Goal: Task Accomplishment & Management: Manage account settings

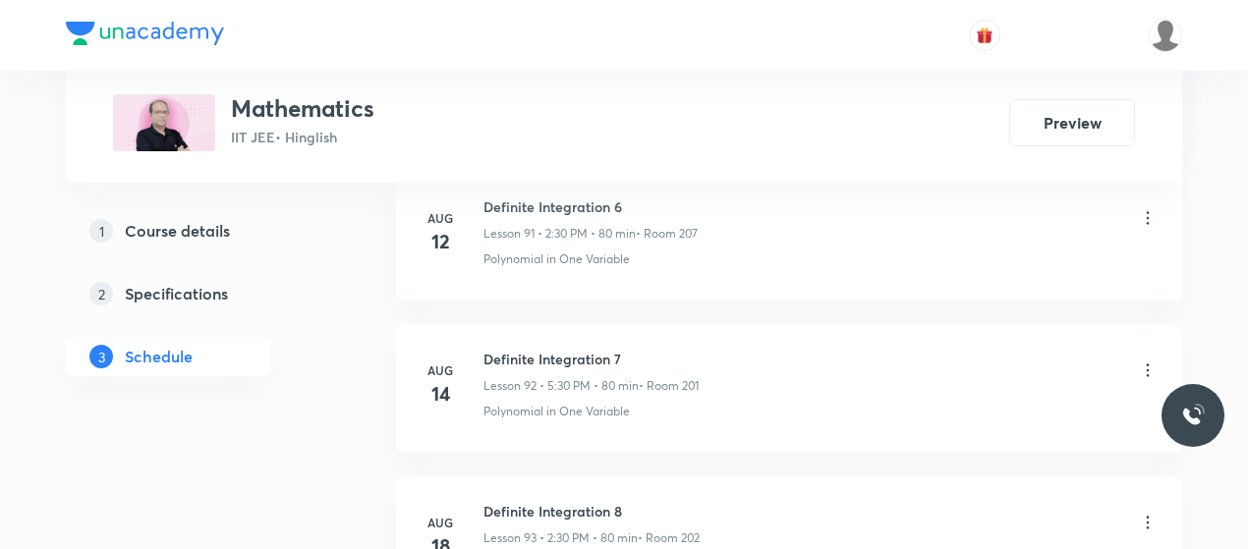
scroll to position [16190, 0]
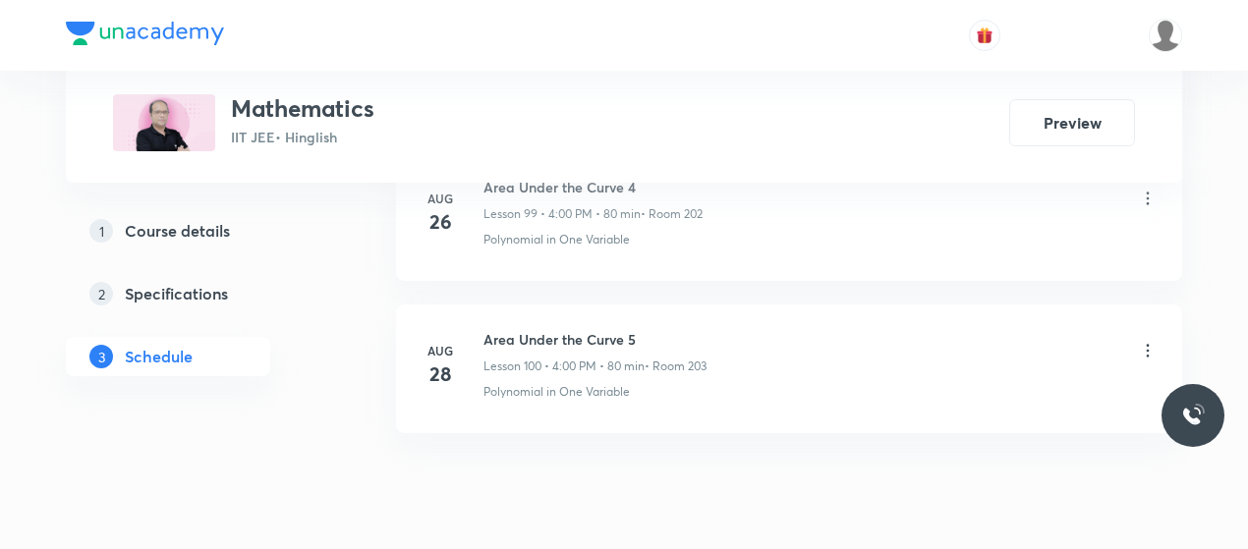
click at [572, 329] on h6 "Area Under the Curve 5" at bounding box center [595, 339] width 223 height 21
copy h6 "Area Under the Curve 5"
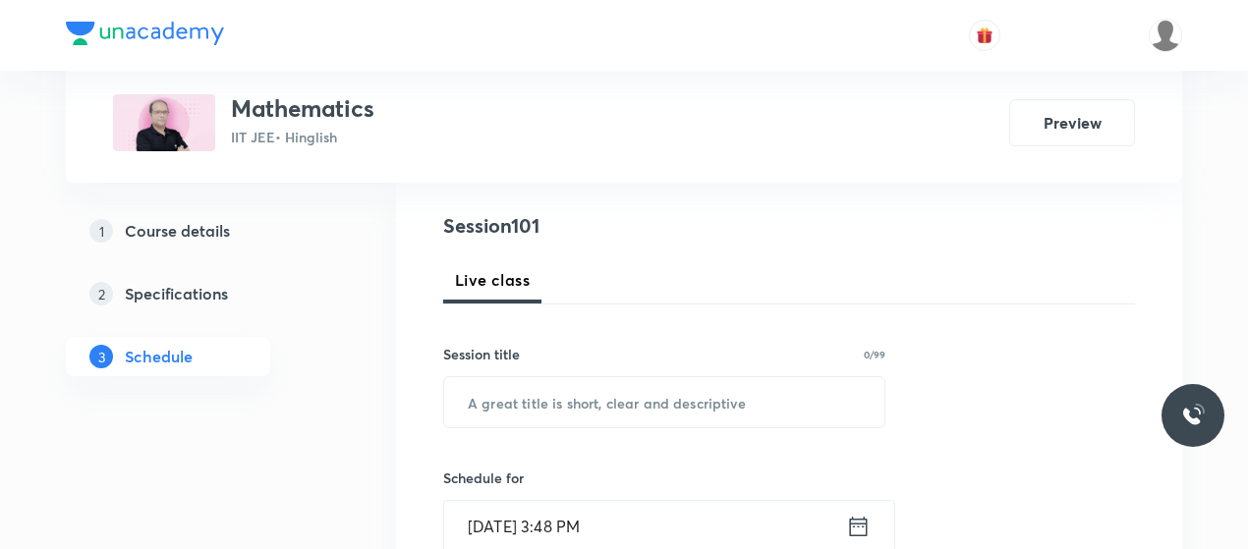
scroll to position [214, 0]
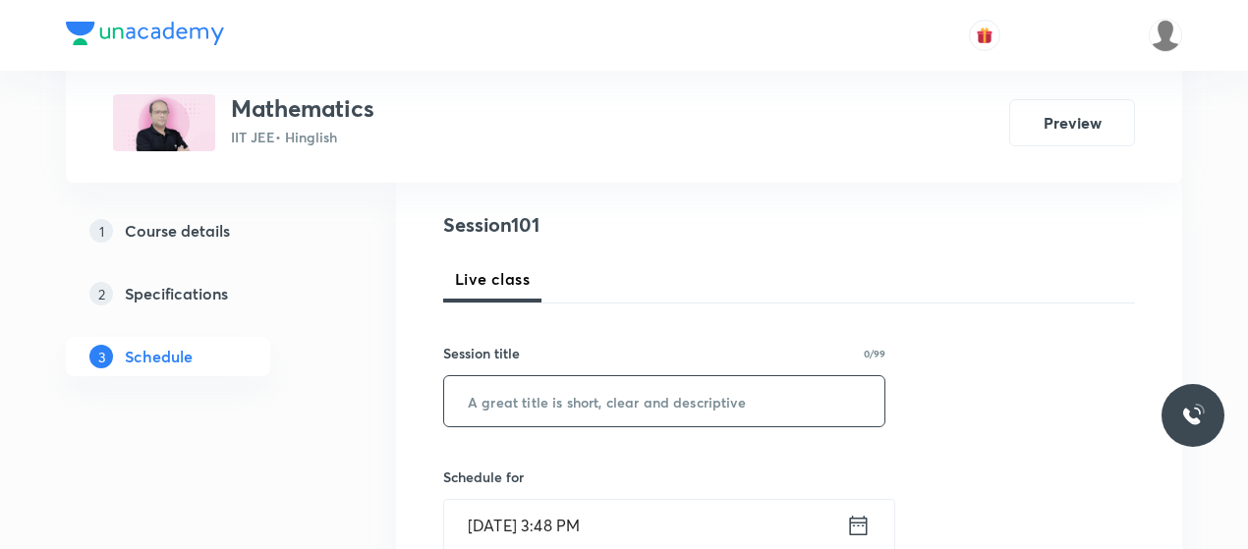
click at [541, 384] on input "text" at bounding box center [664, 401] width 440 height 50
paste input "Area Under the Curve 5"
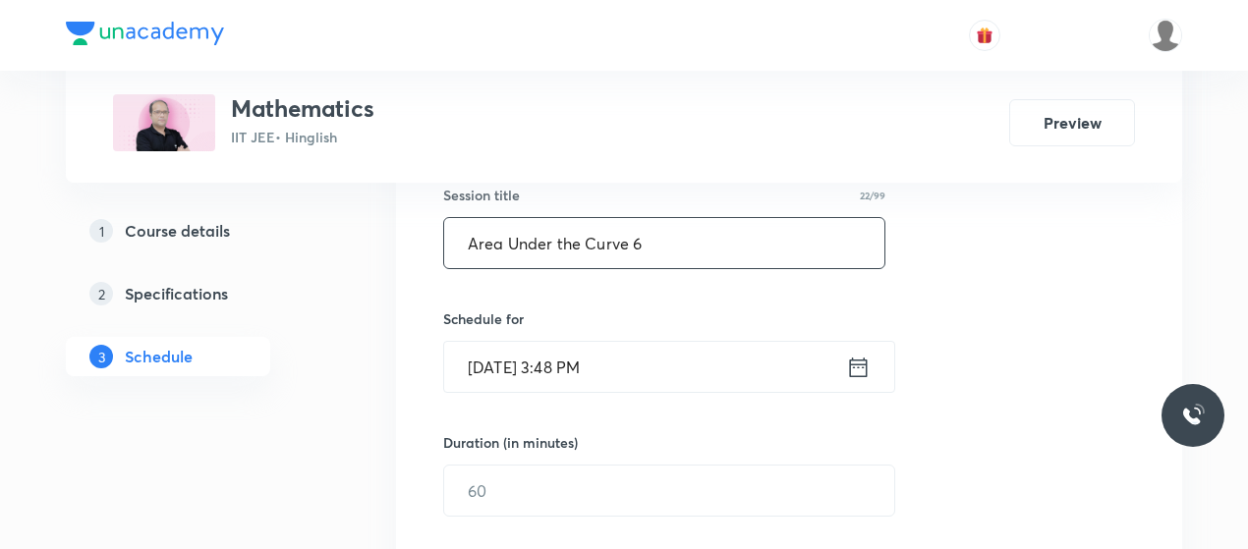
scroll to position [398, 0]
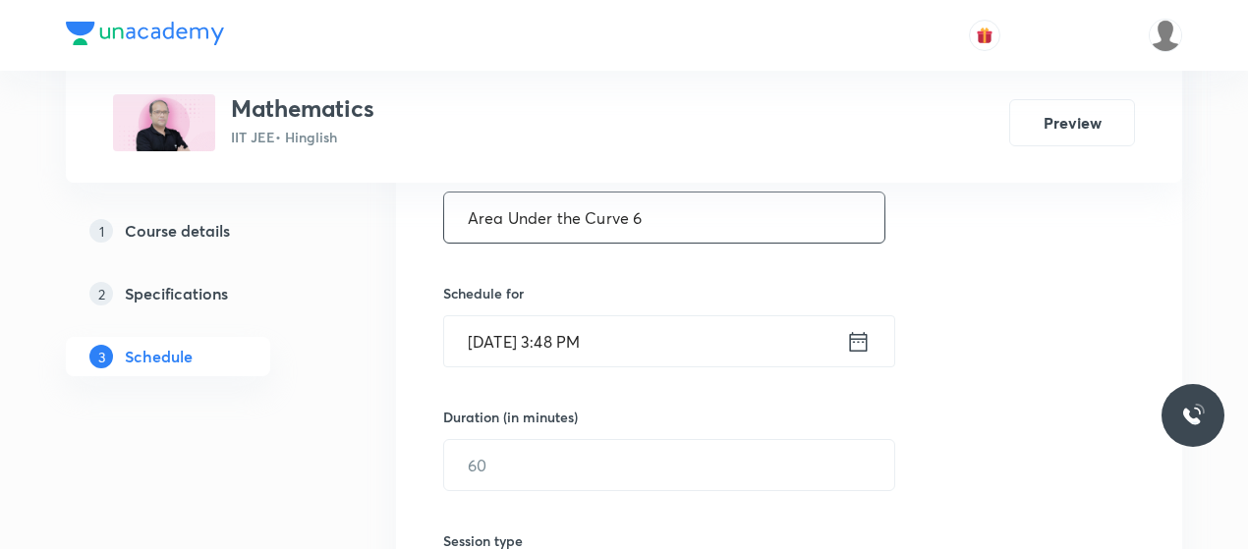
type input "Area Under the Curve 6"
click at [568, 331] on input "Sep 1, 2025, 3:48 PM" at bounding box center [645, 341] width 402 height 50
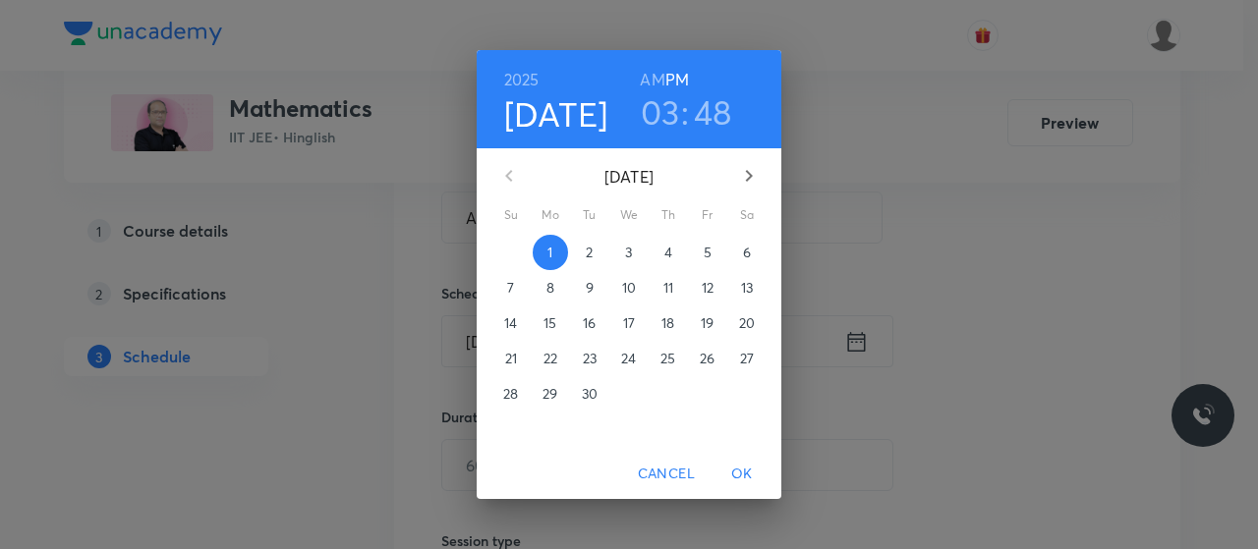
click at [658, 108] on h3 "03" at bounding box center [660, 111] width 39 height 41
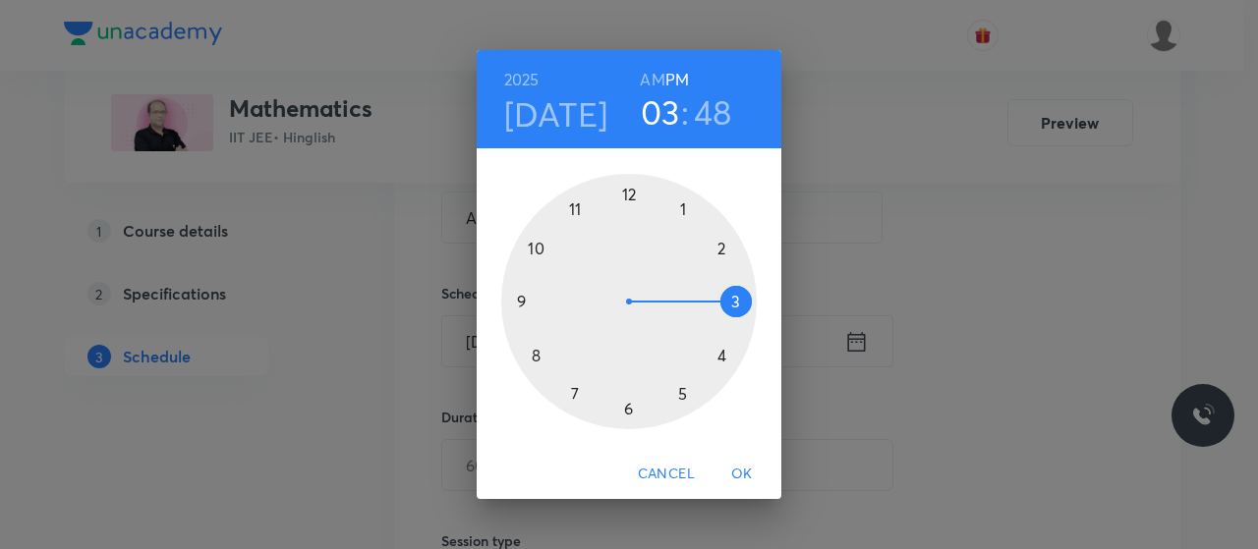
click at [676, 394] on div at bounding box center [629, 302] width 256 height 256
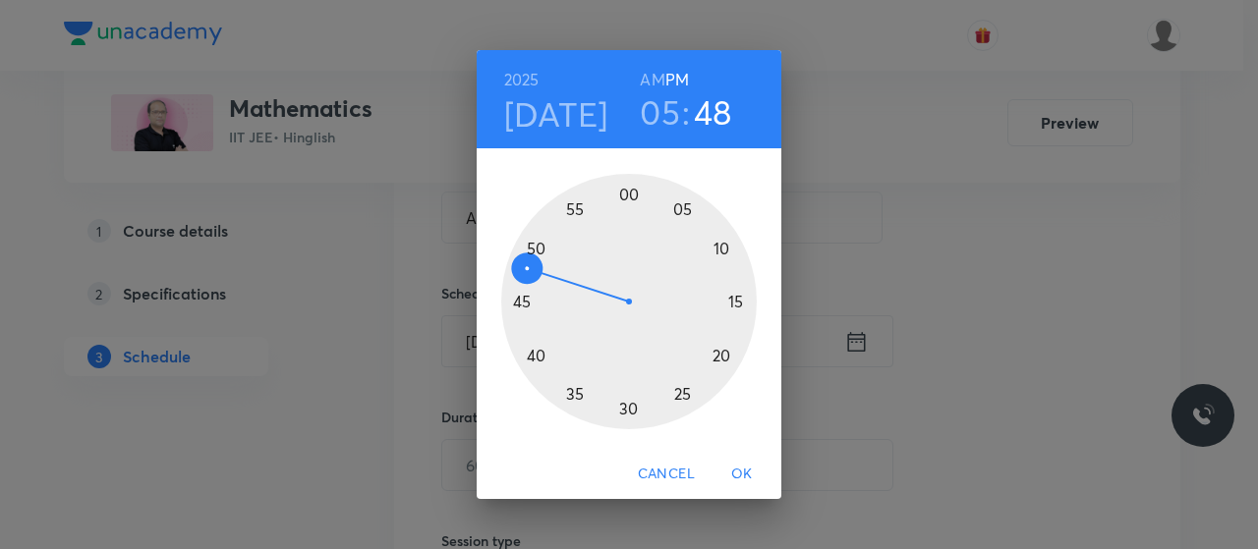
click at [627, 404] on div at bounding box center [629, 302] width 256 height 256
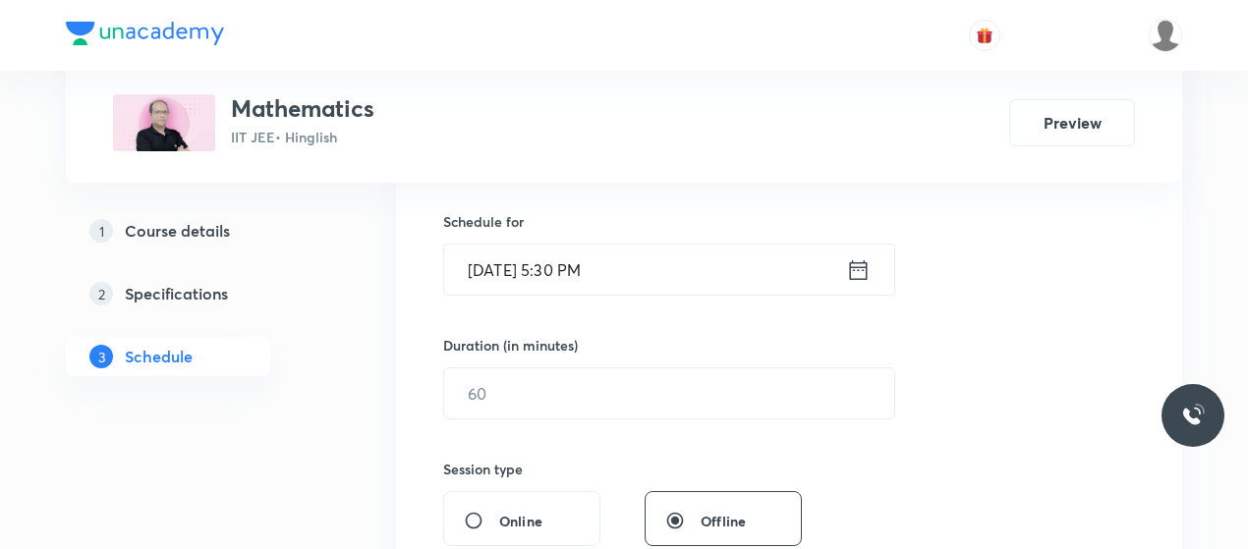
scroll to position [471, 0]
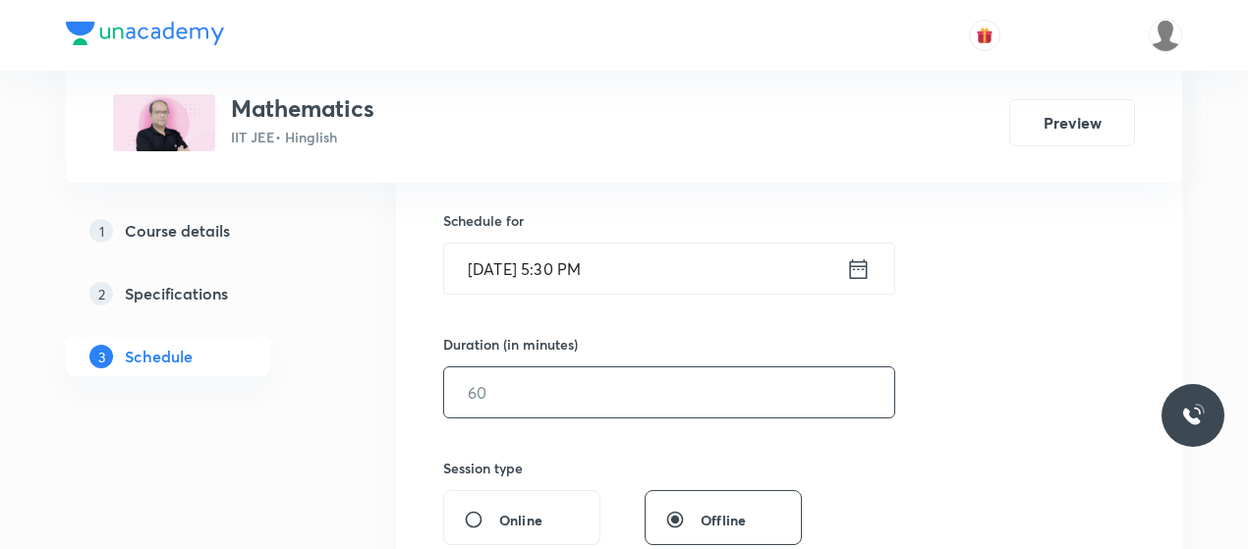
click at [588, 400] on input "text" at bounding box center [669, 393] width 450 height 50
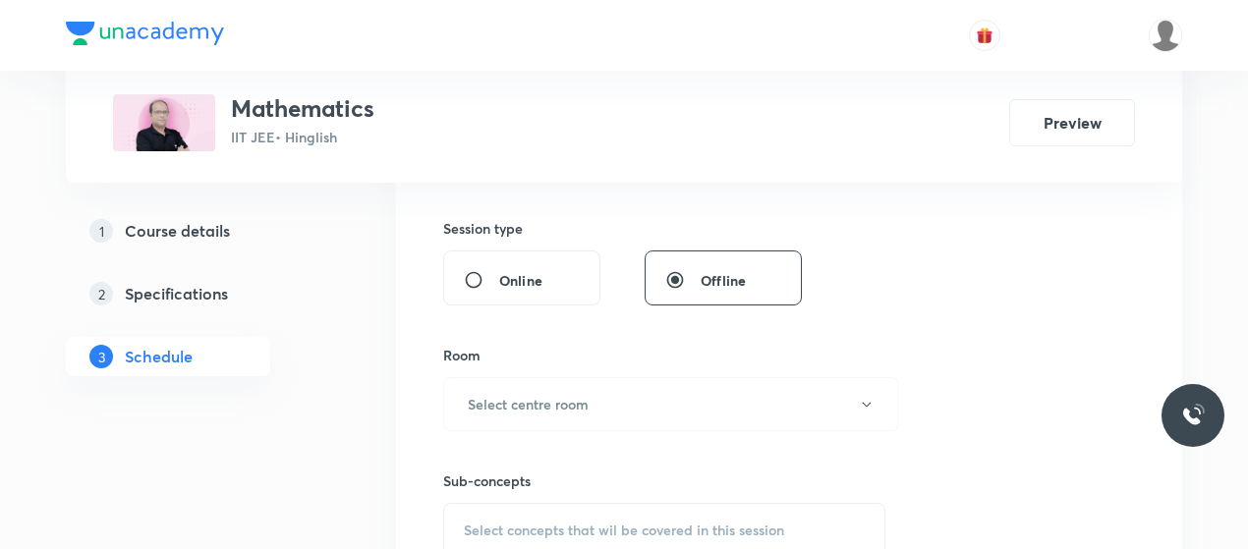
scroll to position [718, 0]
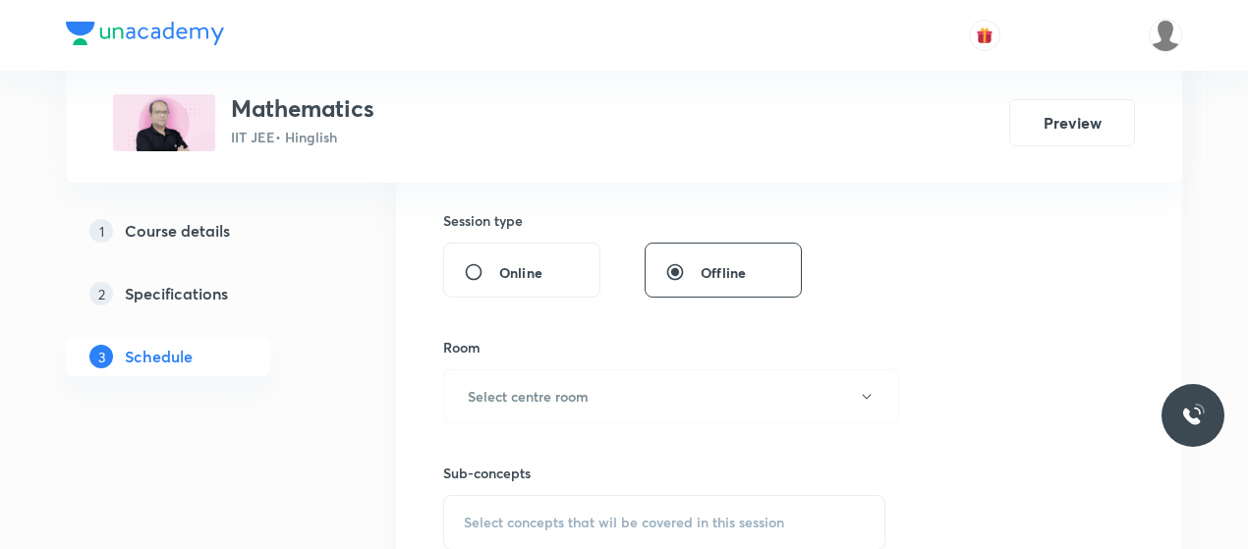
type input "80"
click at [588, 400] on h6 "Select centre room" at bounding box center [528, 396] width 121 height 21
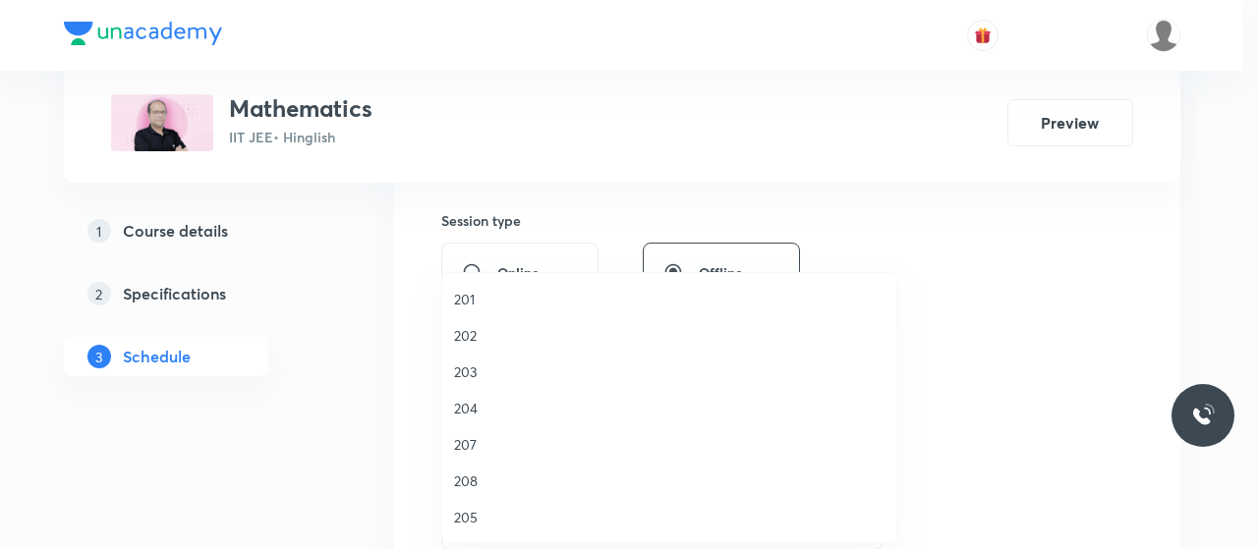
click at [468, 359] on li "203" at bounding box center [669, 372] width 454 height 36
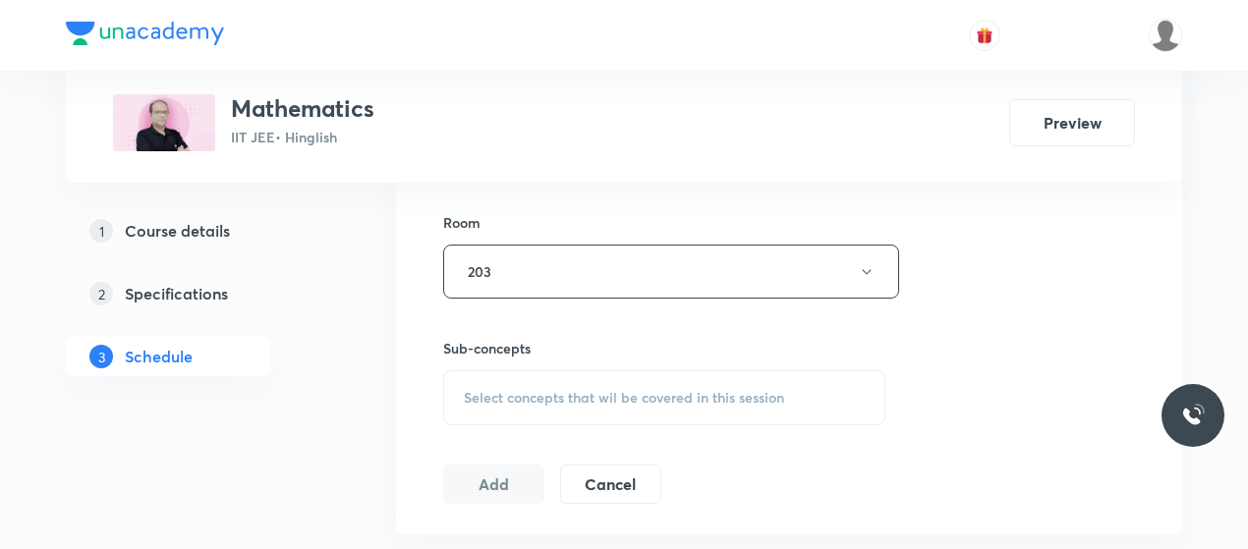
scroll to position [858, 0]
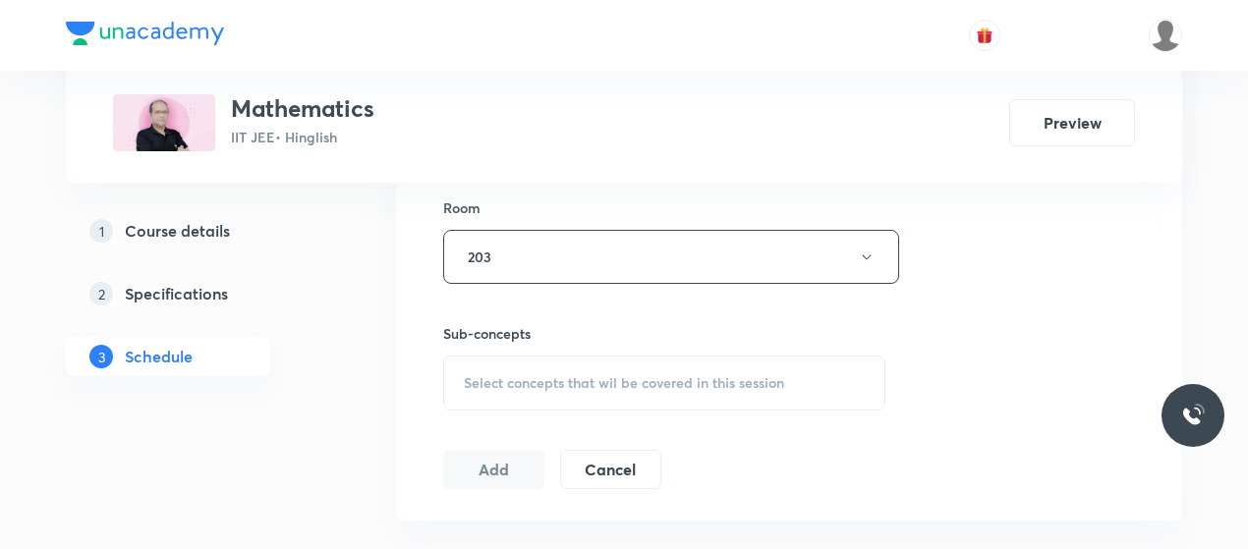
click at [580, 375] on span "Select concepts that wil be covered in this session" at bounding box center [624, 383] width 320 height 16
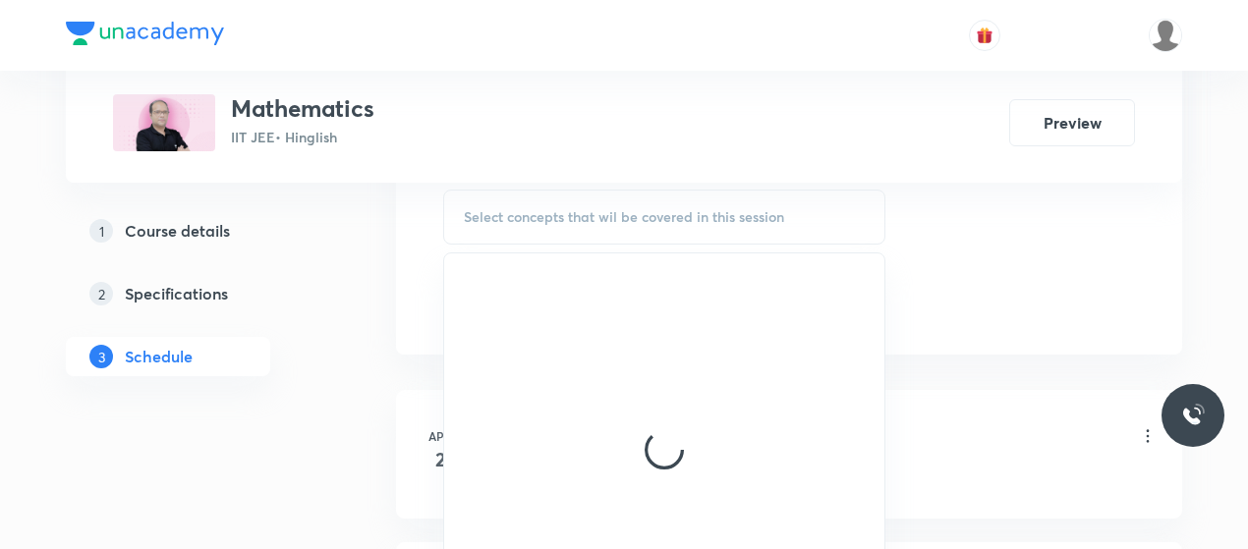
scroll to position [1028, 0]
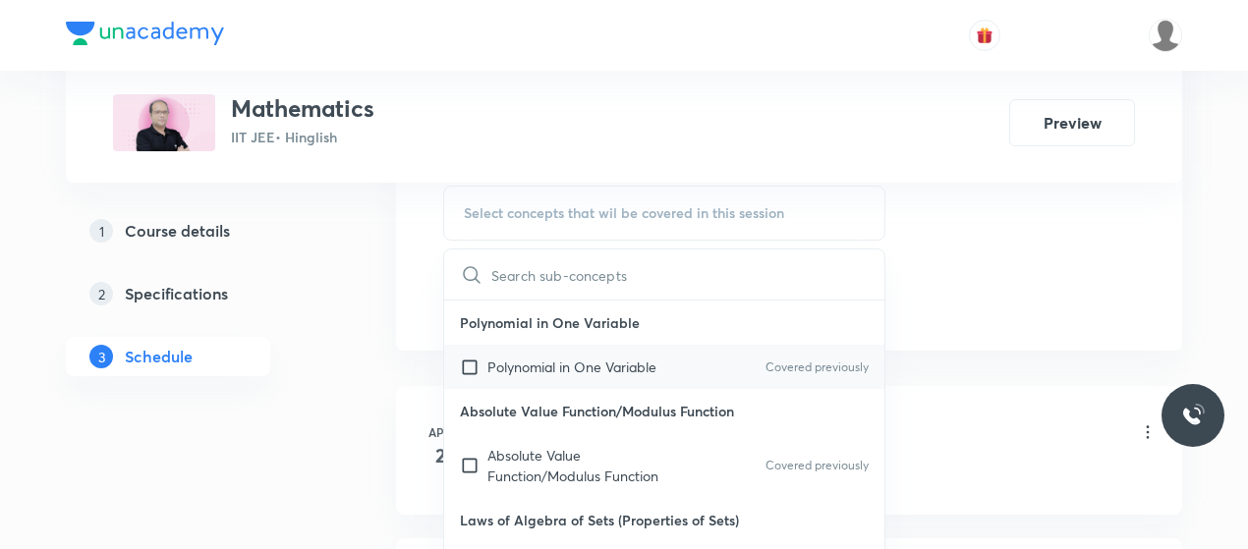
click at [552, 371] on p "Polynomial in One Variable" at bounding box center [571, 367] width 169 height 21
checkbox input "true"
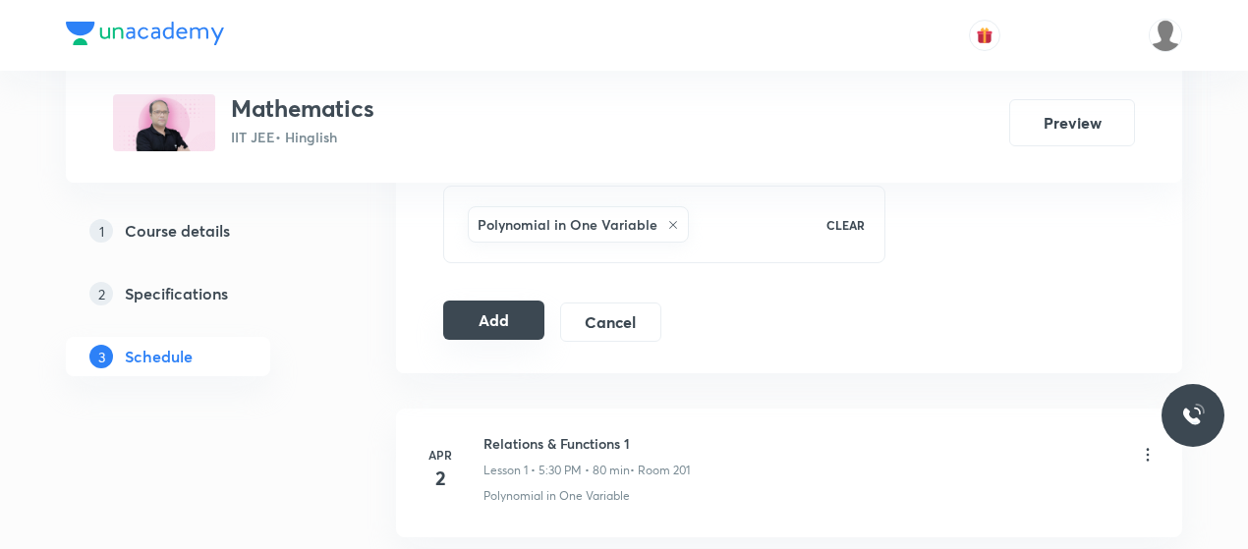
click at [480, 302] on button "Add" at bounding box center [493, 320] width 101 height 39
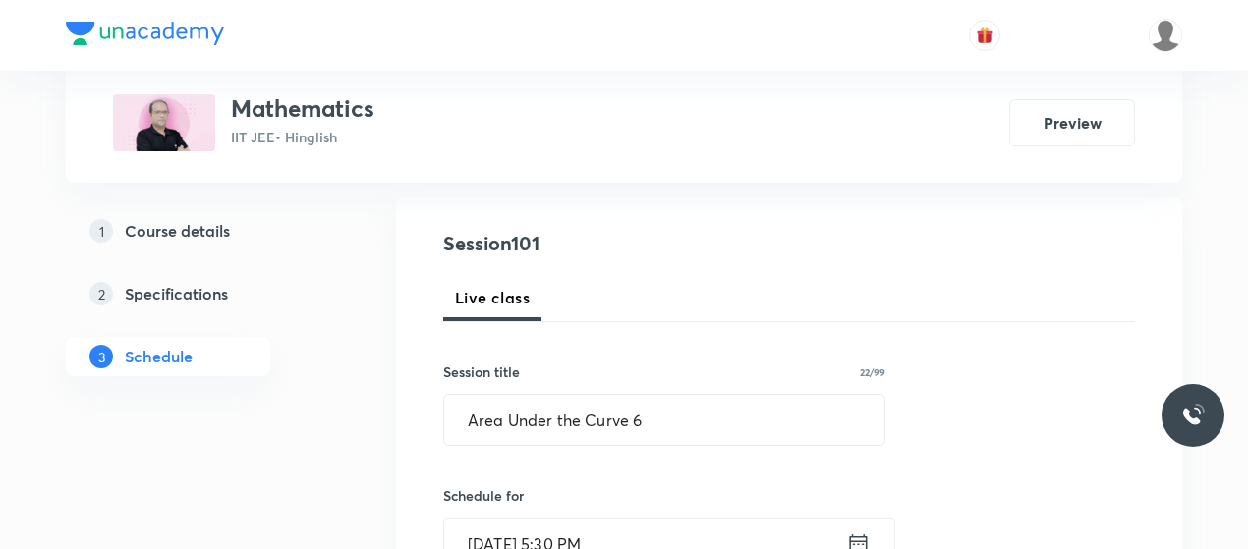
scroll to position [142, 0]
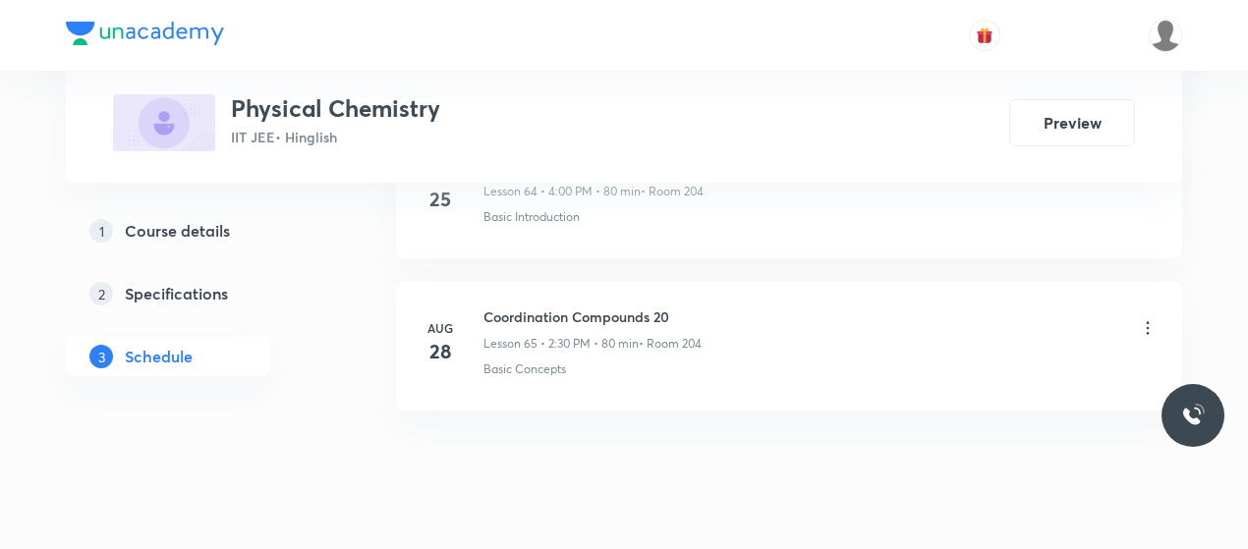
scroll to position [10868, 0]
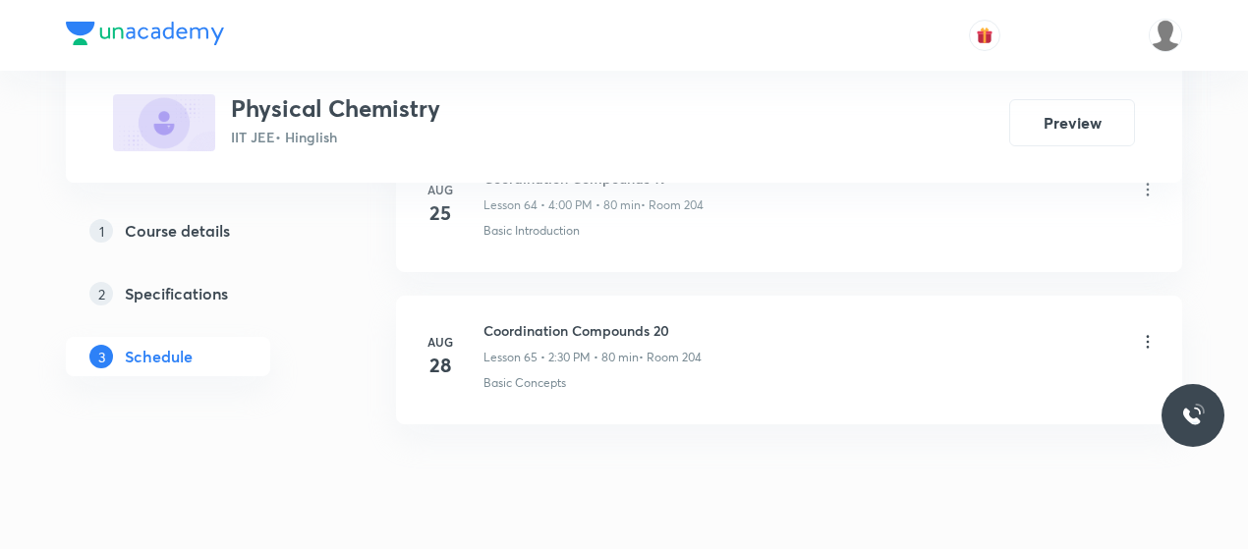
click at [554, 320] on h6 "Coordination Compounds 20" at bounding box center [593, 330] width 218 height 21
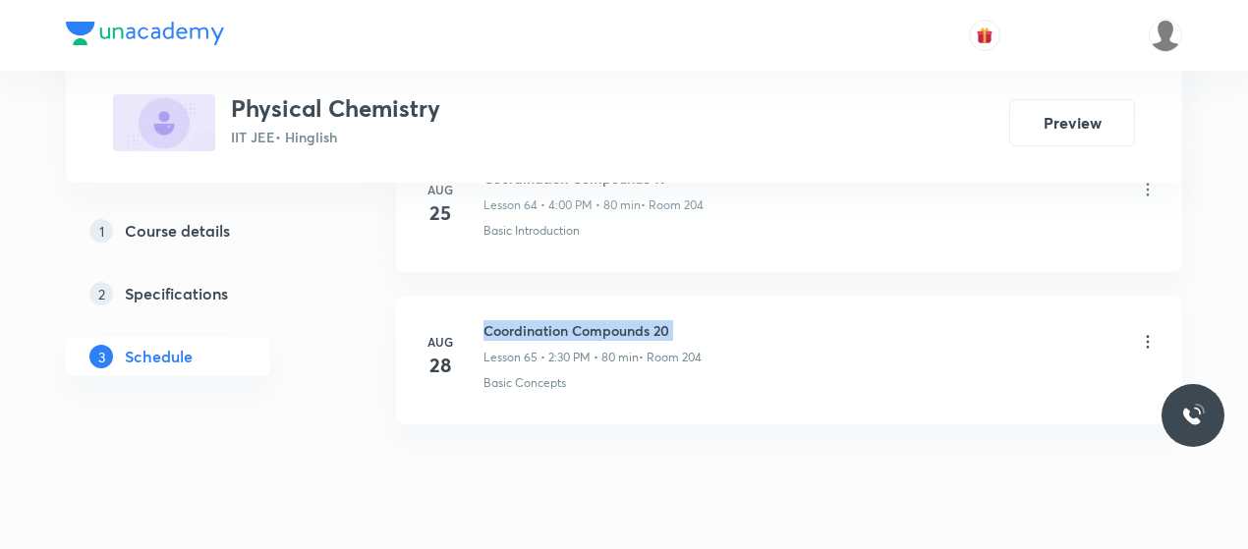
copy h6 "Coordination Compounds 20"
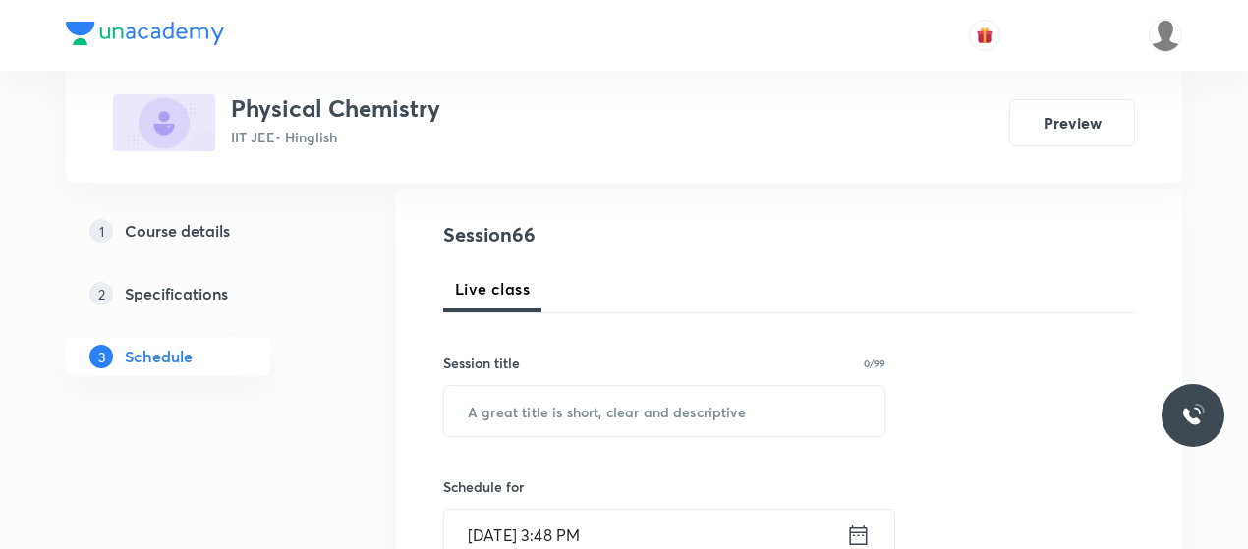
scroll to position [209, 0]
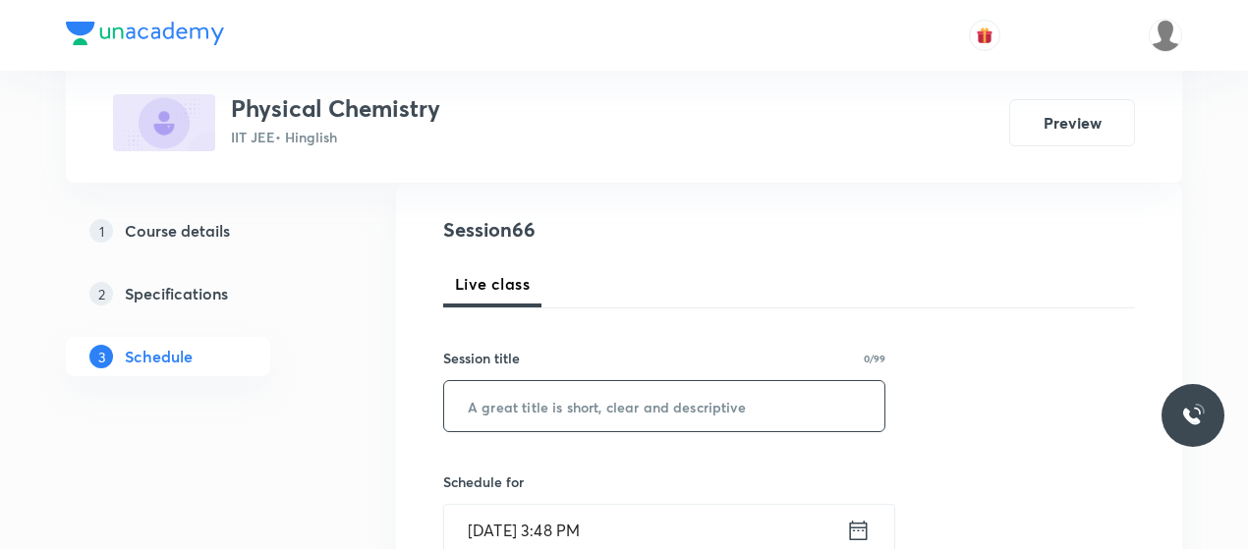
click at [563, 400] on input "text" at bounding box center [664, 406] width 440 height 50
paste input "Coordination Compounds 20"
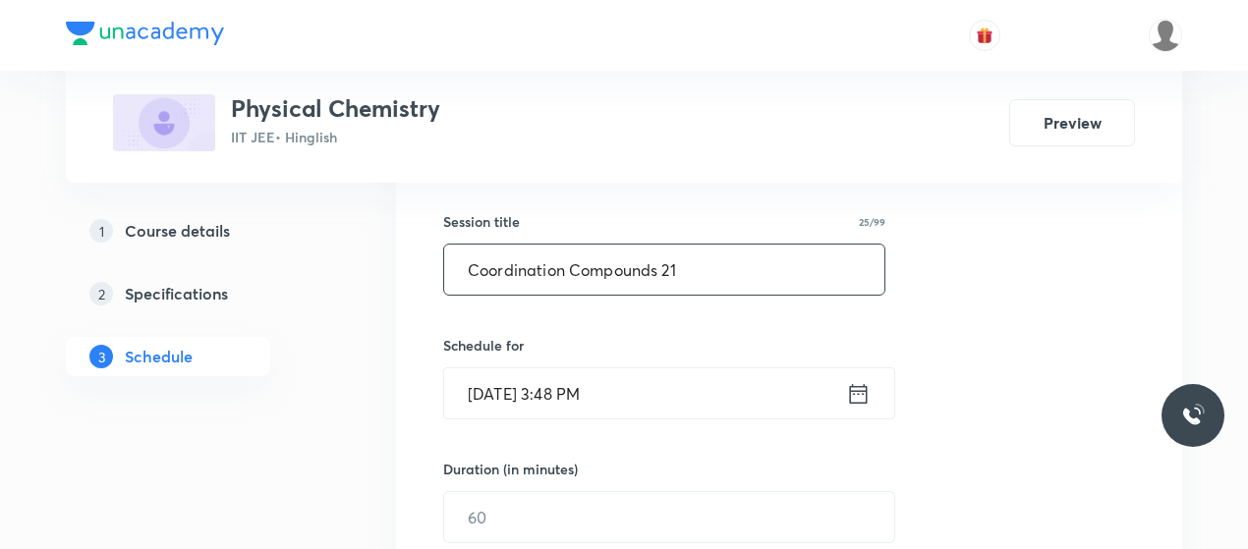
scroll to position [365, 0]
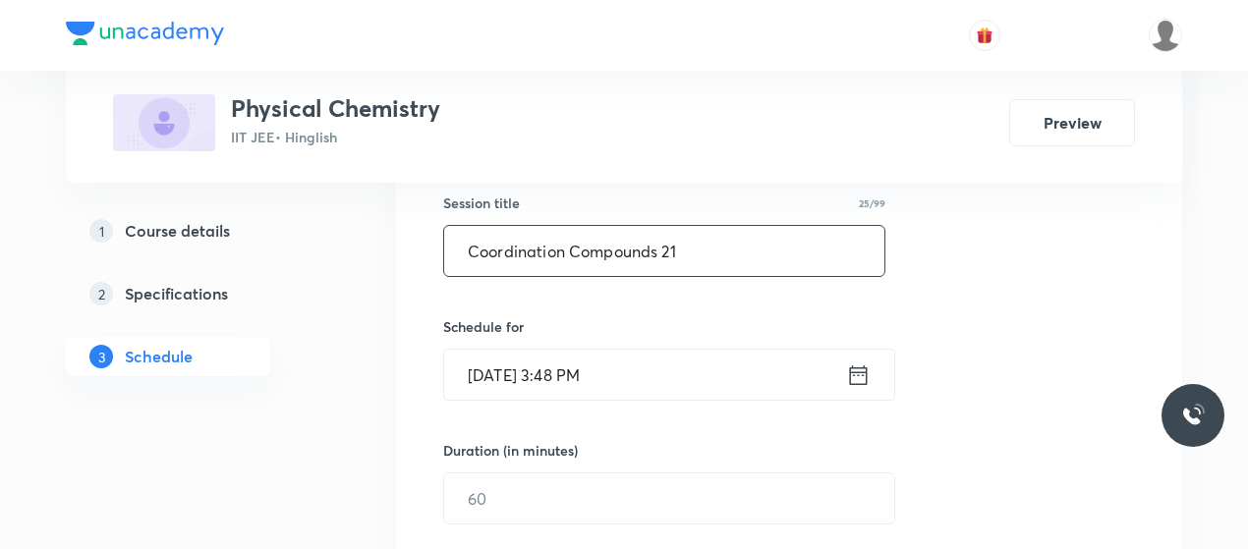
type input "Coordination Compounds 21"
click at [563, 360] on input "Sep 1, 2025, 3:48 PM" at bounding box center [645, 375] width 402 height 50
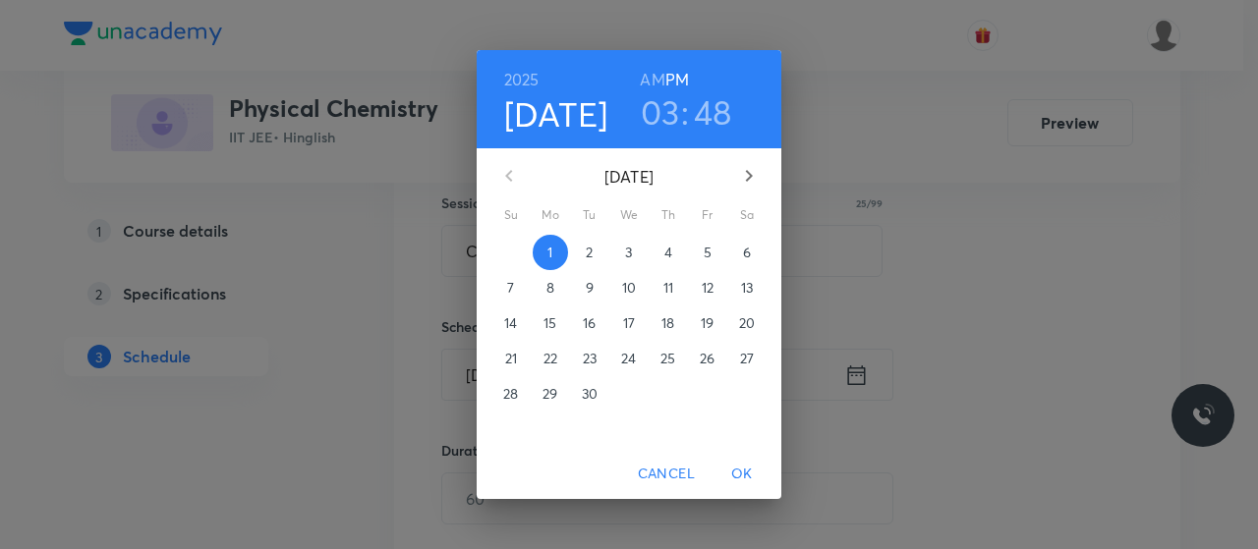
click at [672, 124] on h3 "03" at bounding box center [660, 111] width 39 height 41
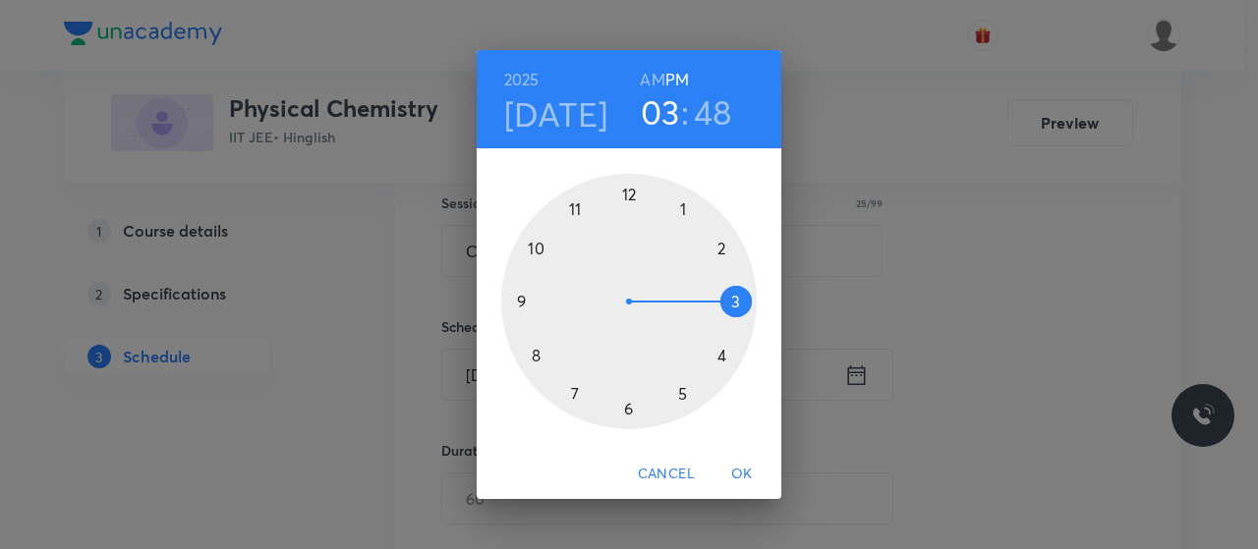
click at [720, 355] on div at bounding box center [629, 302] width 256 height 256
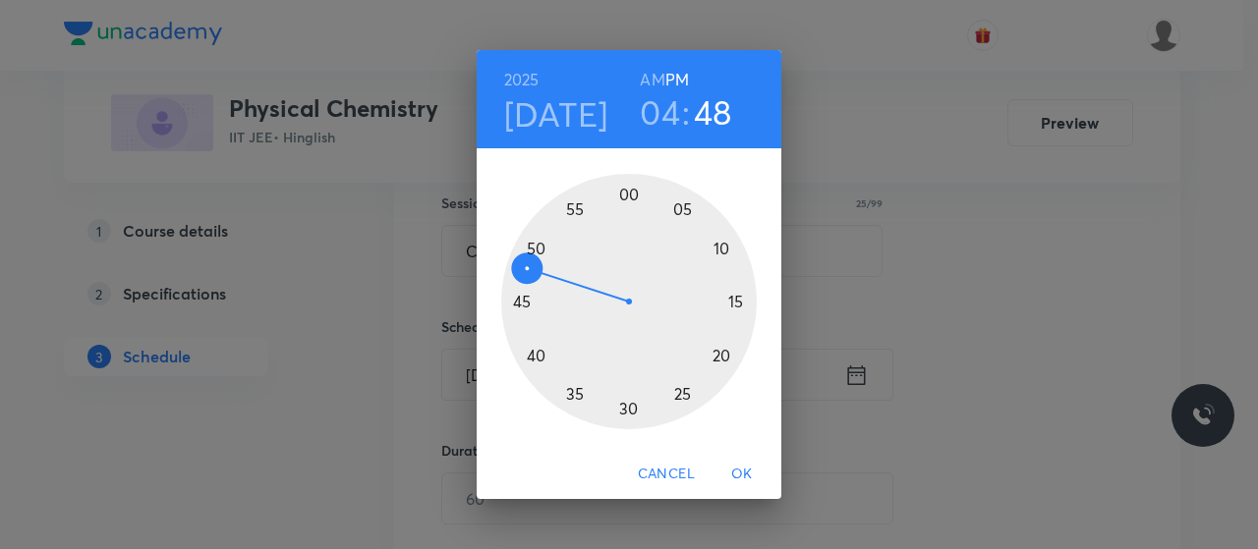
click at [631, 195] on div at bounding box center [629, 302] width 256 height 256
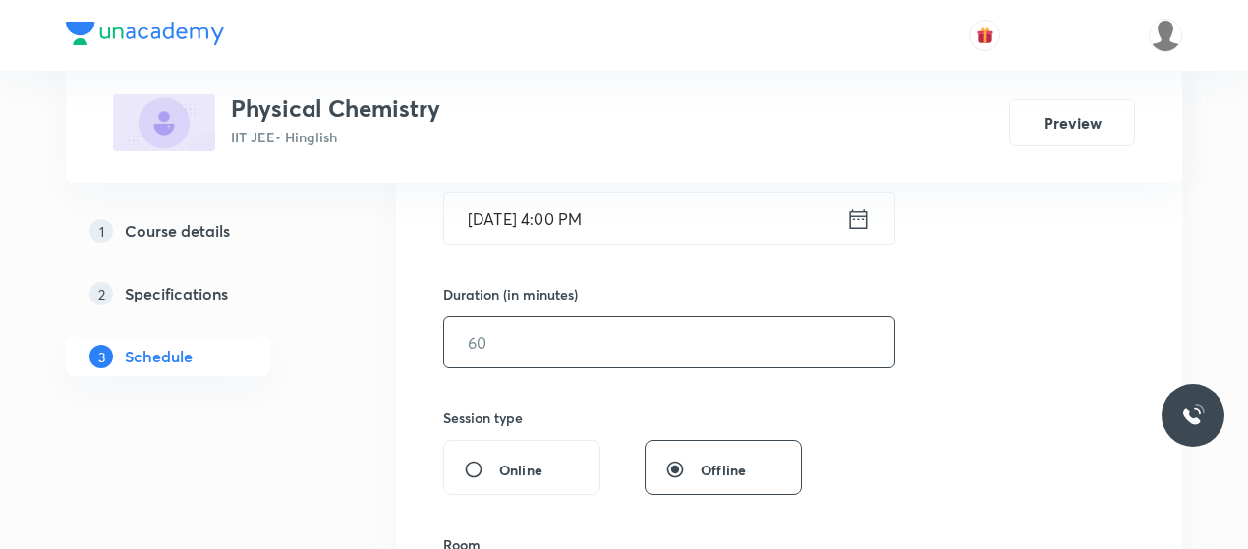
scroll to position [522, 0]
click at [592, 351] on input "text" at bounding box center [669, 341] width 450 height 50
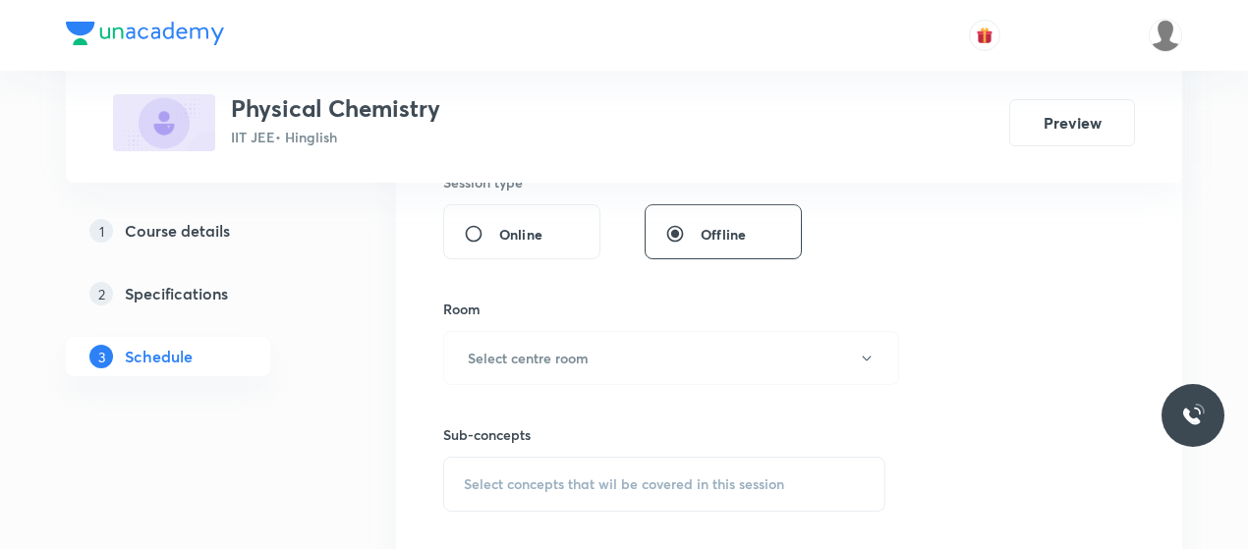
scroll to position [766, 0]
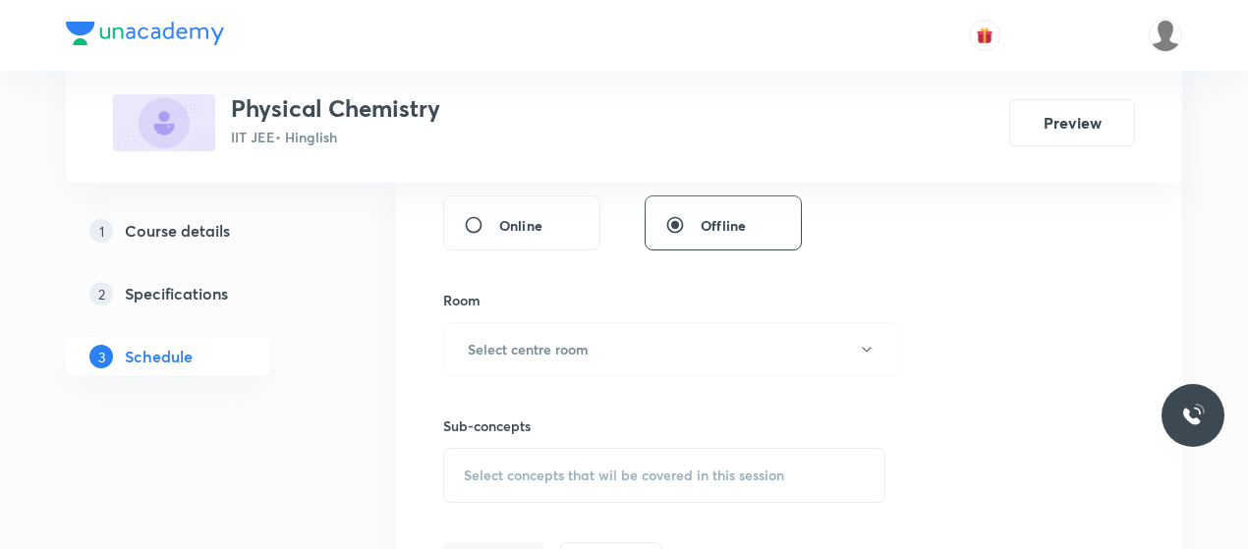
type input "80"
click at [592, 351] on button "Select centre room" at bounding box center [671, 349] width 456 height 54
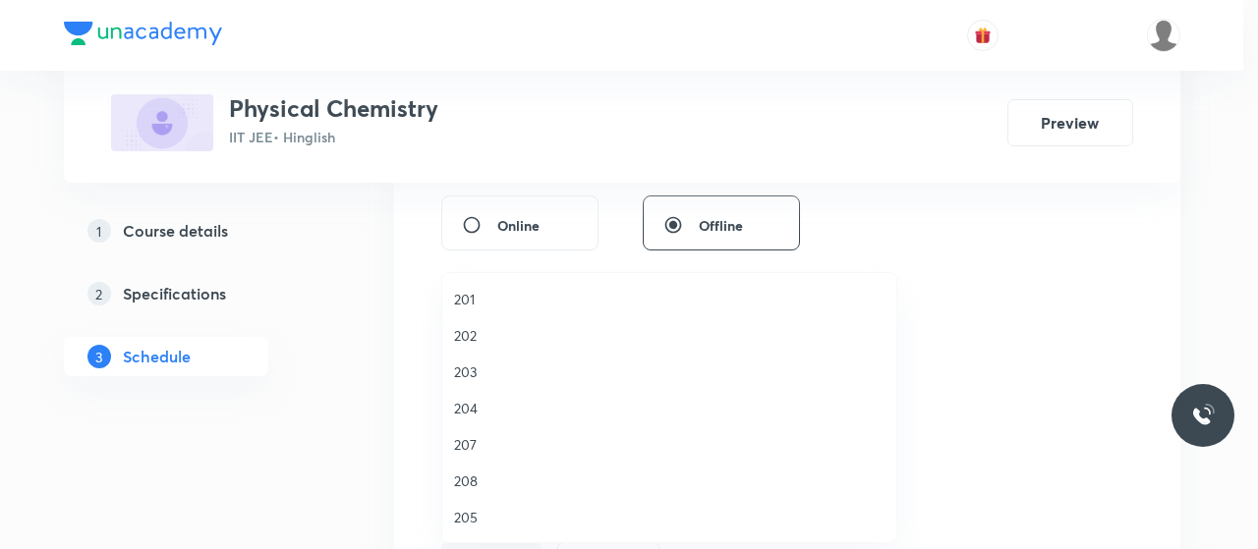
click at [454, 338] on span "202" at bounding box center [669, 335] width 430 height 21
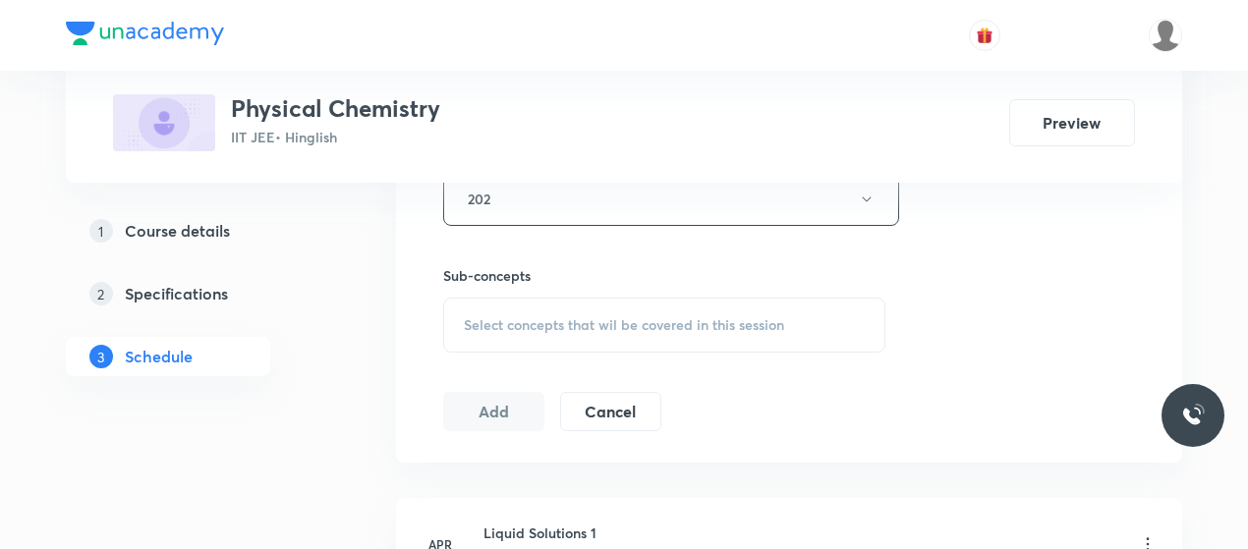
scroll to position [923, 0]
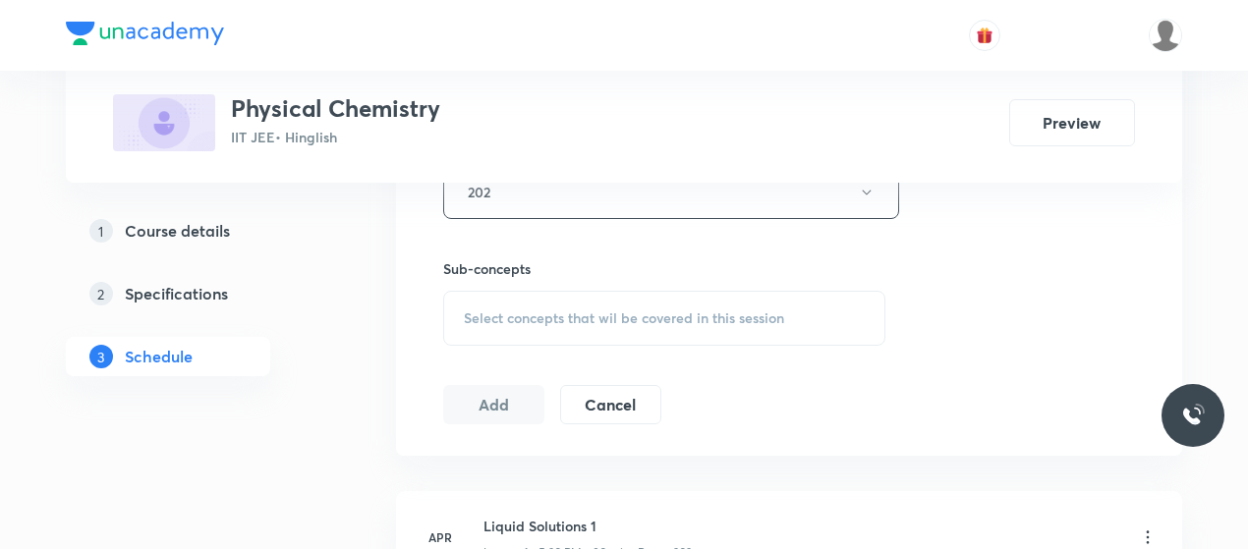
click at [604, 311] on span "Select concepts that wil be covered in this session" at bounding box center [624, 319] width 320 height 16
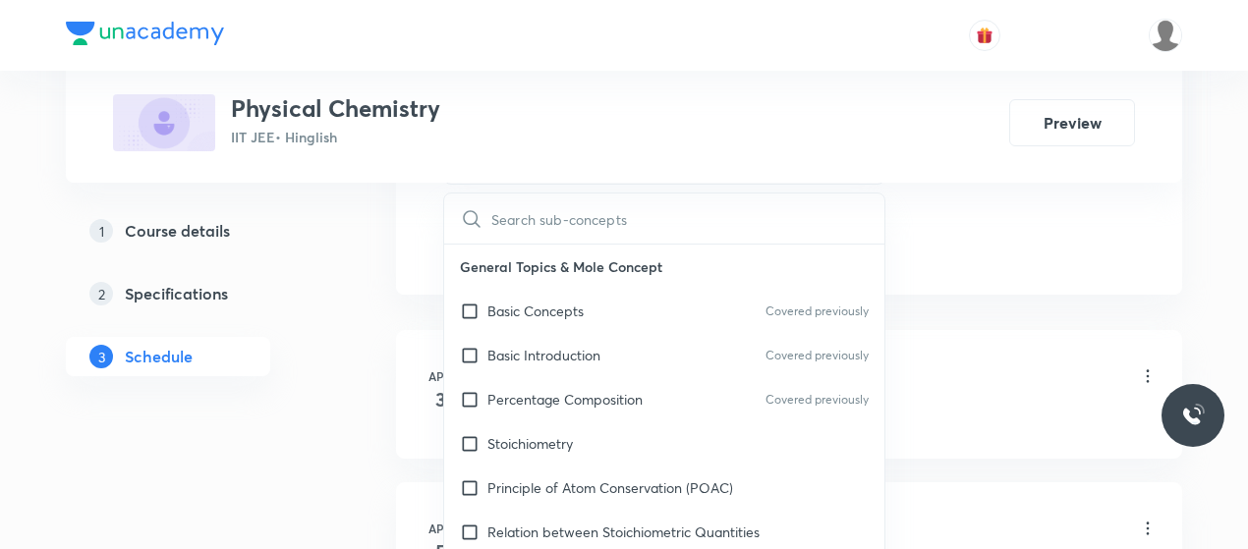
scroll to position [1015, 0]
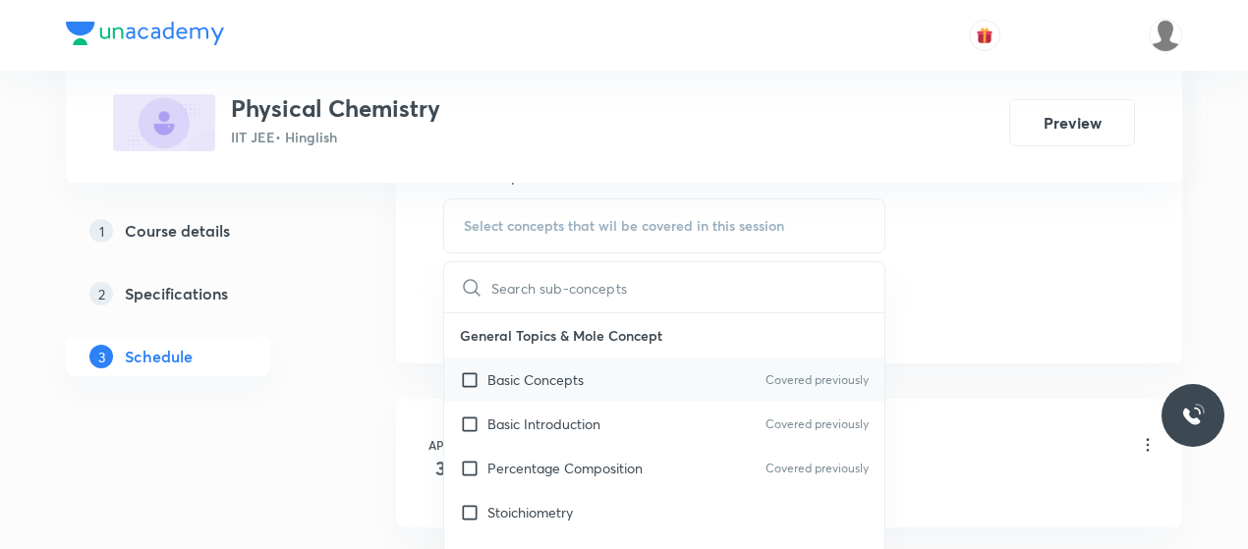
click at [553, 378] on p "Basic Concepts" at bounding box center [535, 380] width 96 height 21
checkbox input "true"
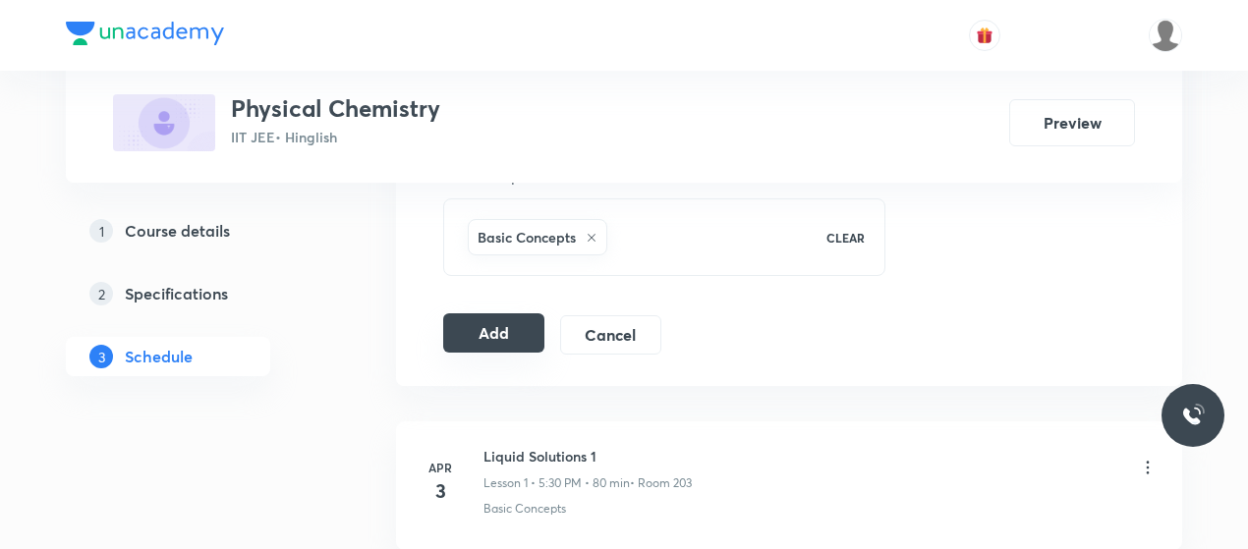
click at [503, 325] on button "Add" at bounding box center [493, 333] width 101 height 39
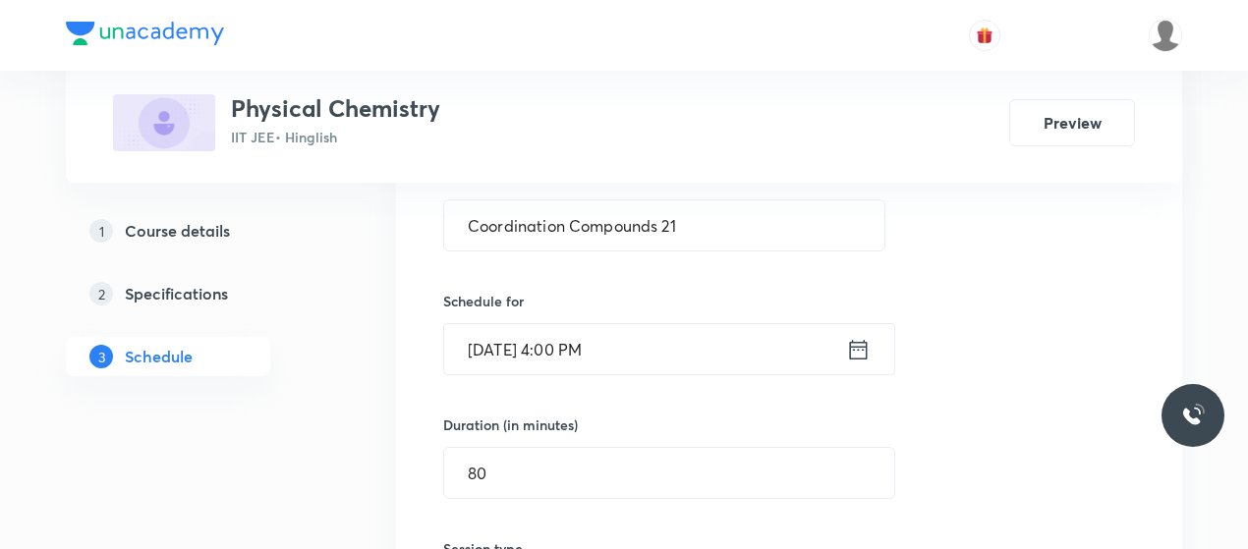
scroll to position [391, 0]
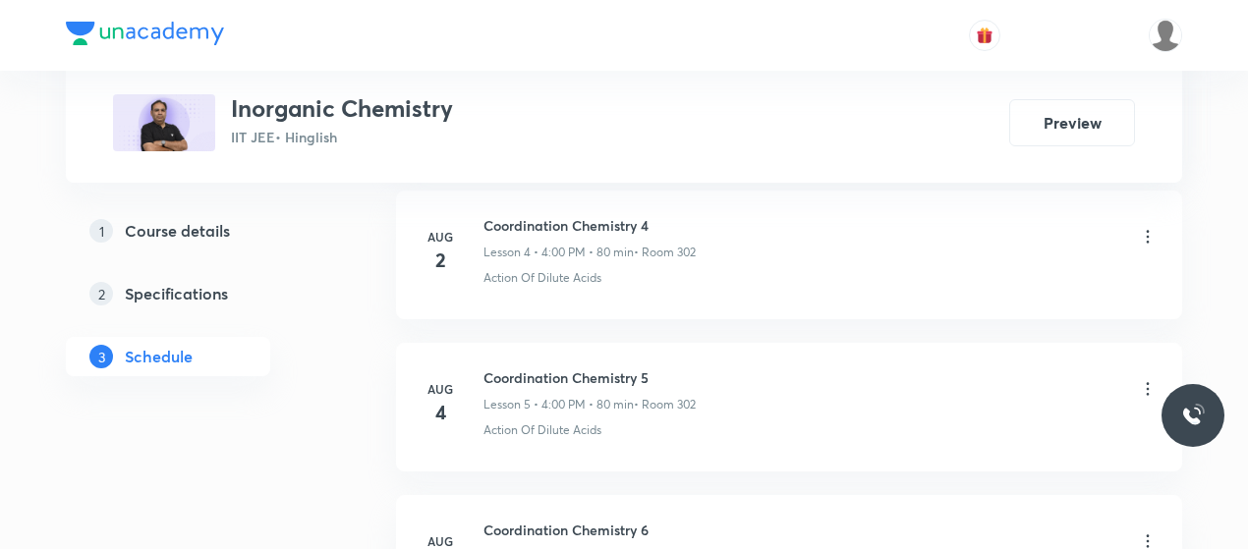
scroll to position [2995, 0]
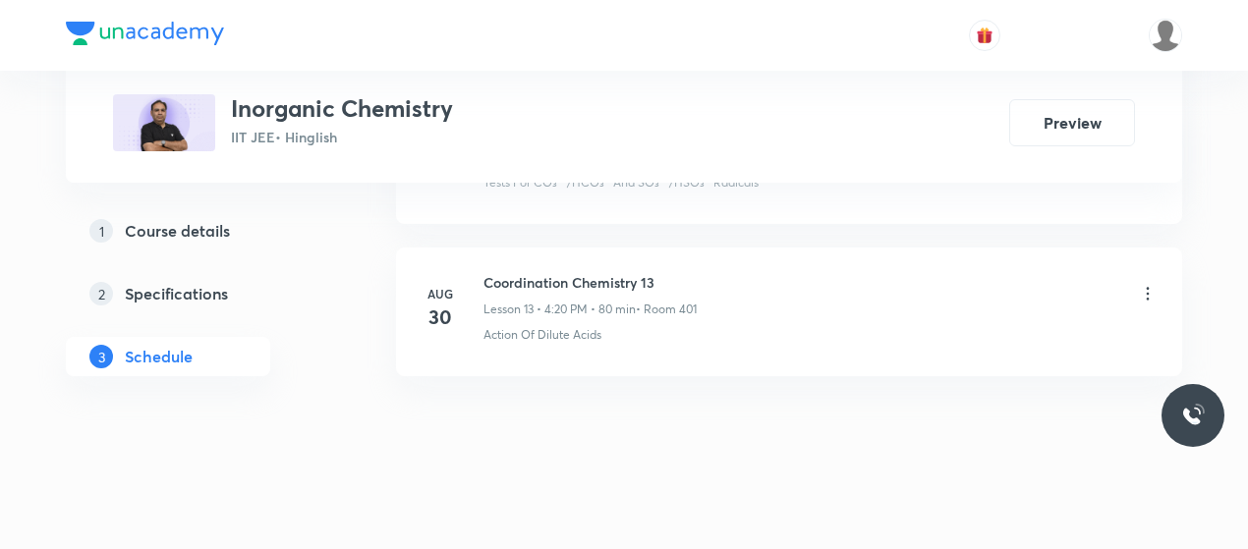
click at [587, 257] on li "Aug 30 Coordination Chemistry 13 Lesson 13 • 4:20 PM • 80 min • Room 401 Action…" at bounding box center [789, 312] width 786 height 129
copy h6 "Coordination Chemistry 13"
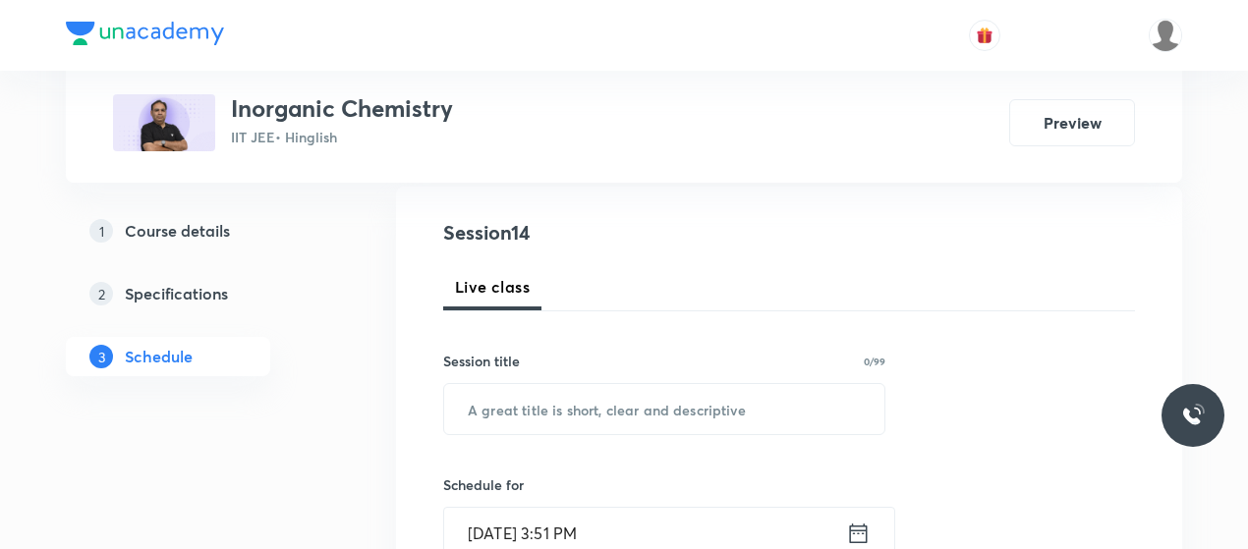
scroll to position [209, 0]
click at [569, 418] on input "text" at bounding box center [664, 406] width 440 height 50
paste input "Coordination Chemistry 13"
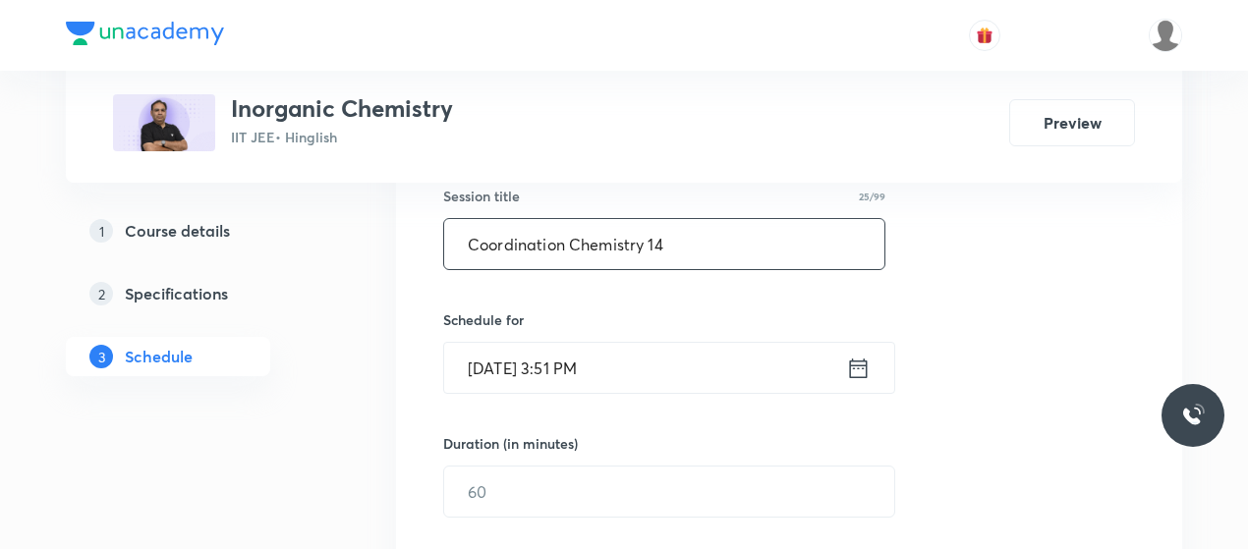
scroll to position [372, 0]
type input "Coordination Chemistry 14"
click at [556, 354] on input "Sep 1, 2025, 3:51 PM" at bounding box center [645, 367] width 402 height 50
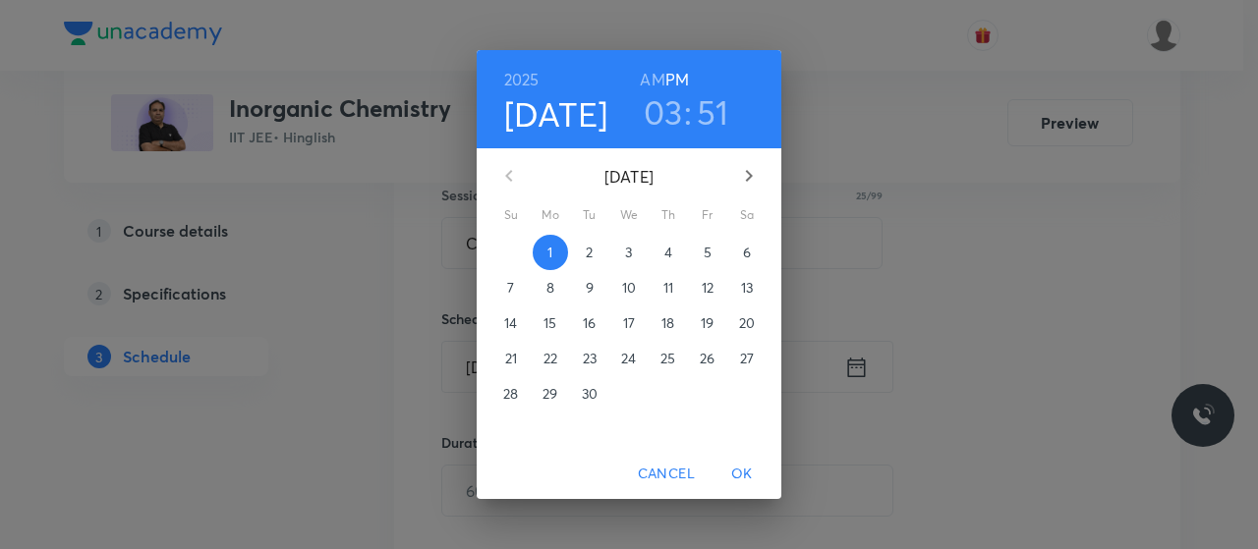
click at [675, 109] on h3 "03" at bounding box center [663, 111] width 39 height 41
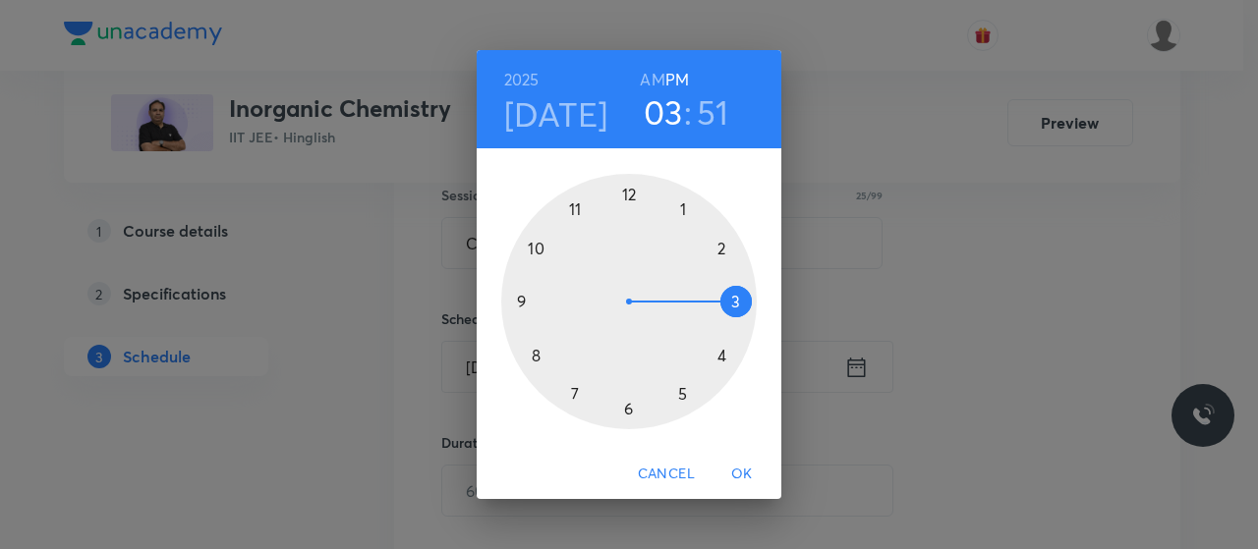
click at [721, 360] on div at bounding box center [629, 302] width 256 height 256
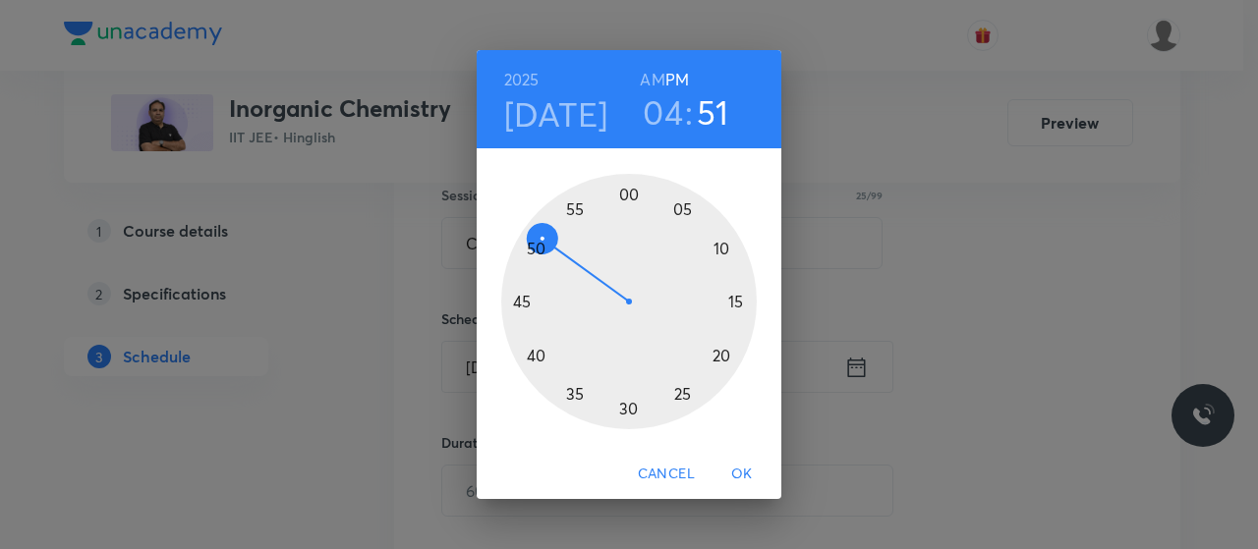
click at [626, 199] on div at bounding box center [629, 302] width 256 height 256
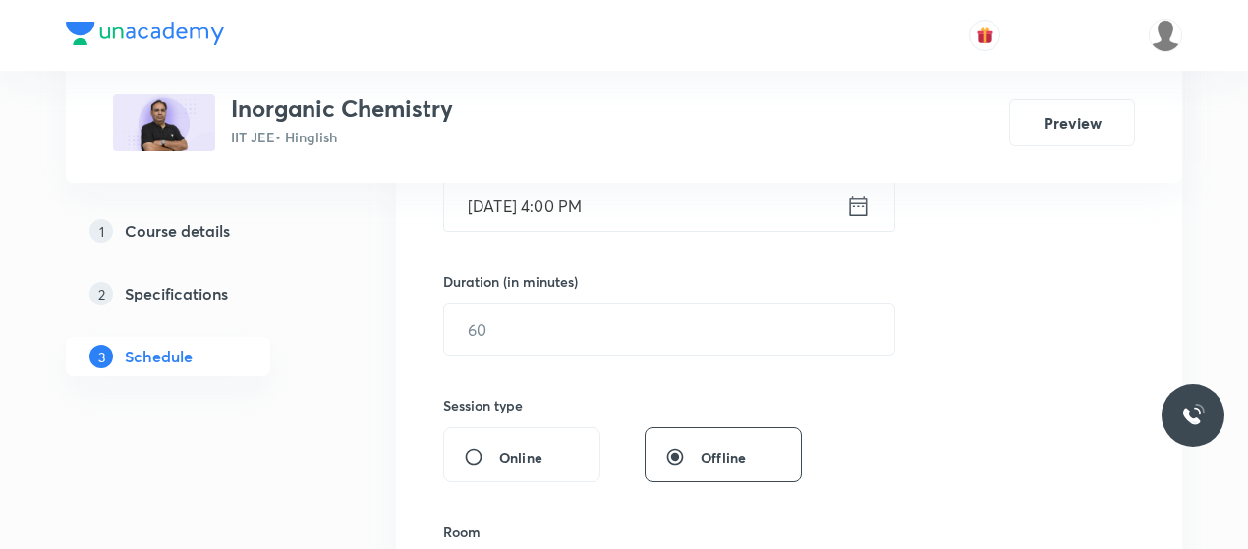
scroll to position [535, 0]
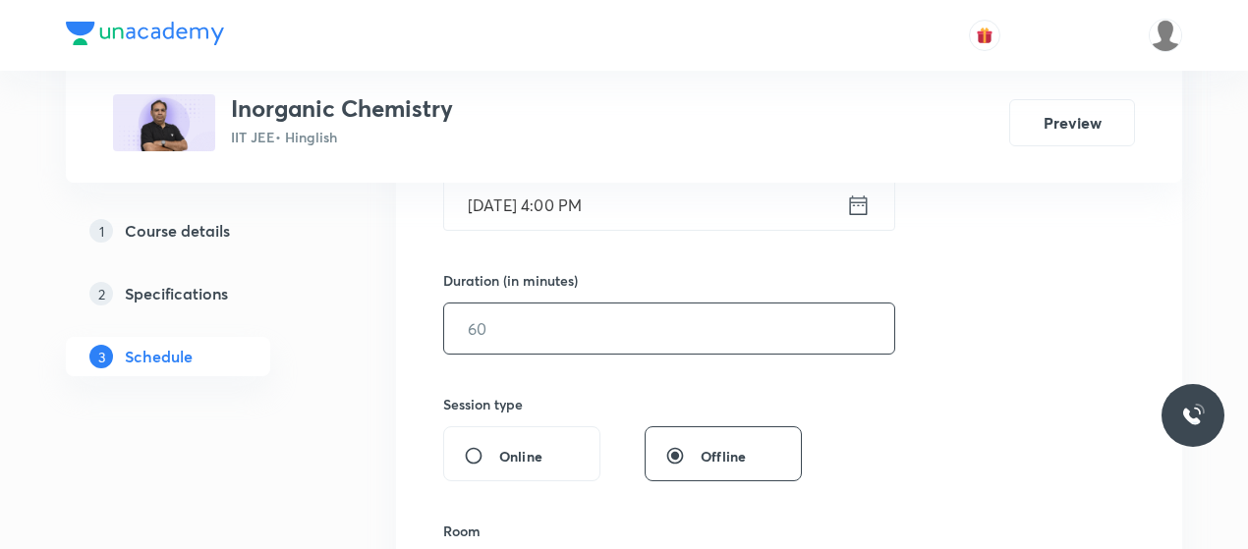
click at [629, 317] on input "text" at bounding box center [669, 329] width 450 height 50
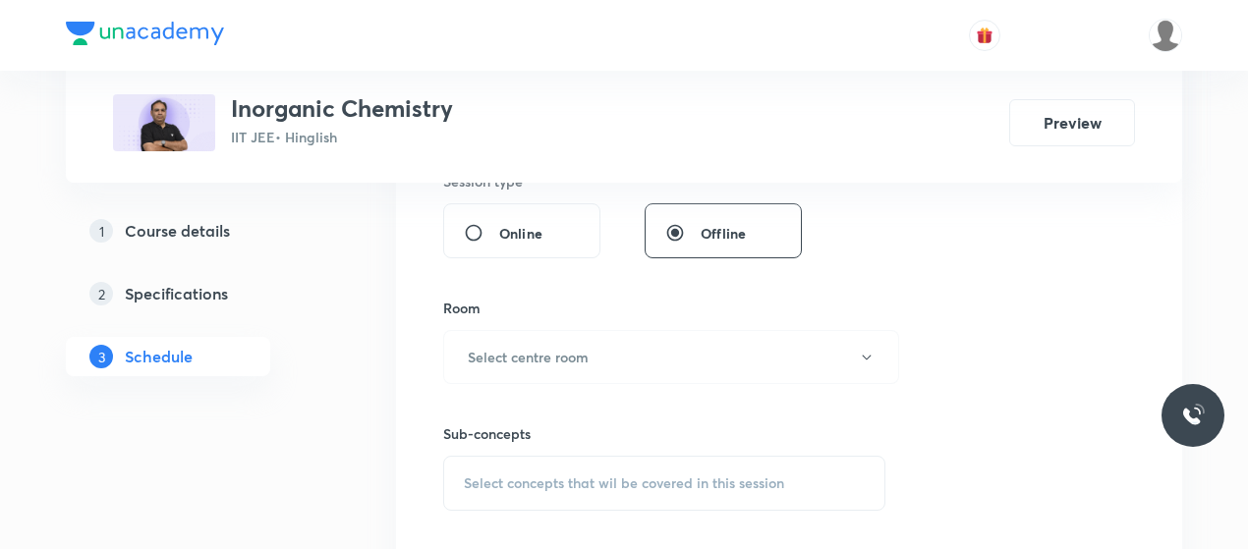
scroll to position [840, 0]
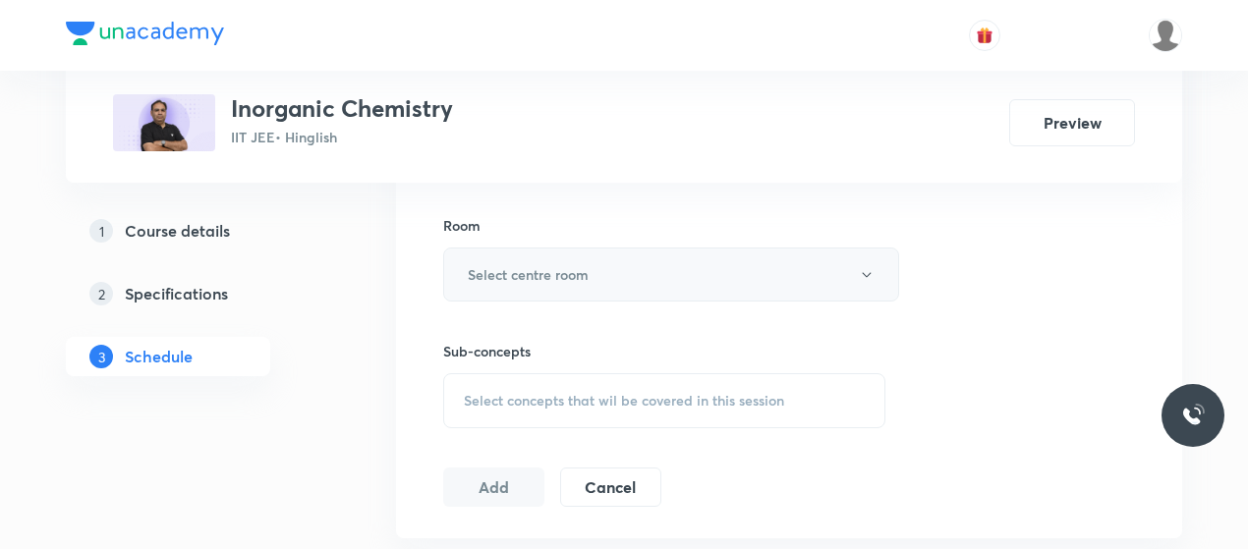
type input "80"
click at [645, 262] on button "Select centre room" at bounding box center [671, 275] width 456 height 54
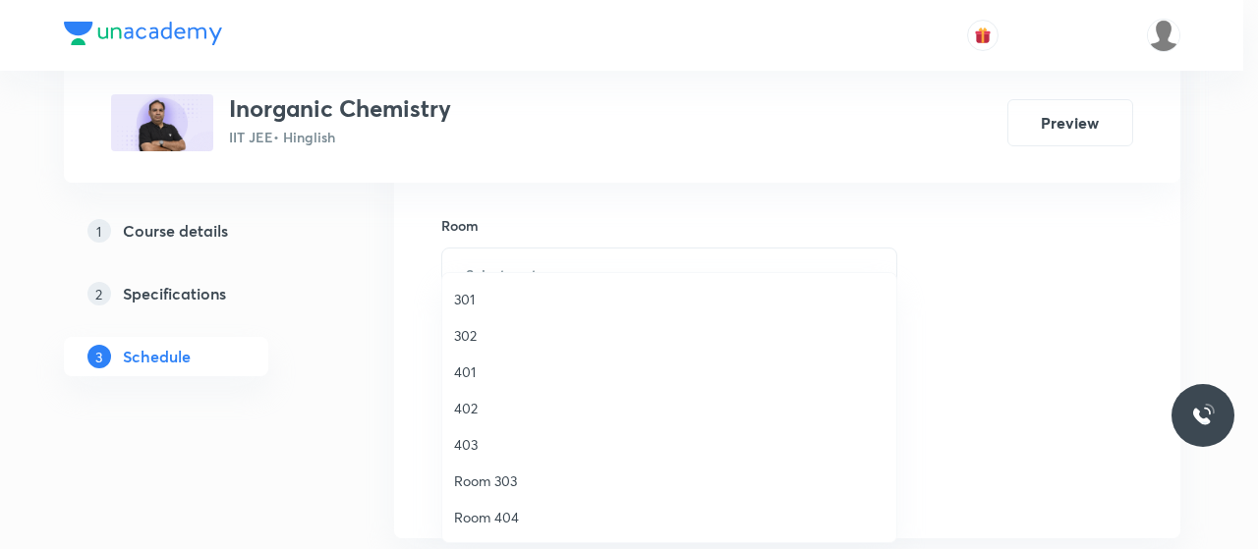
click at [471, 331] on span "302" at bounding box center [669, 335] width 430 height 21
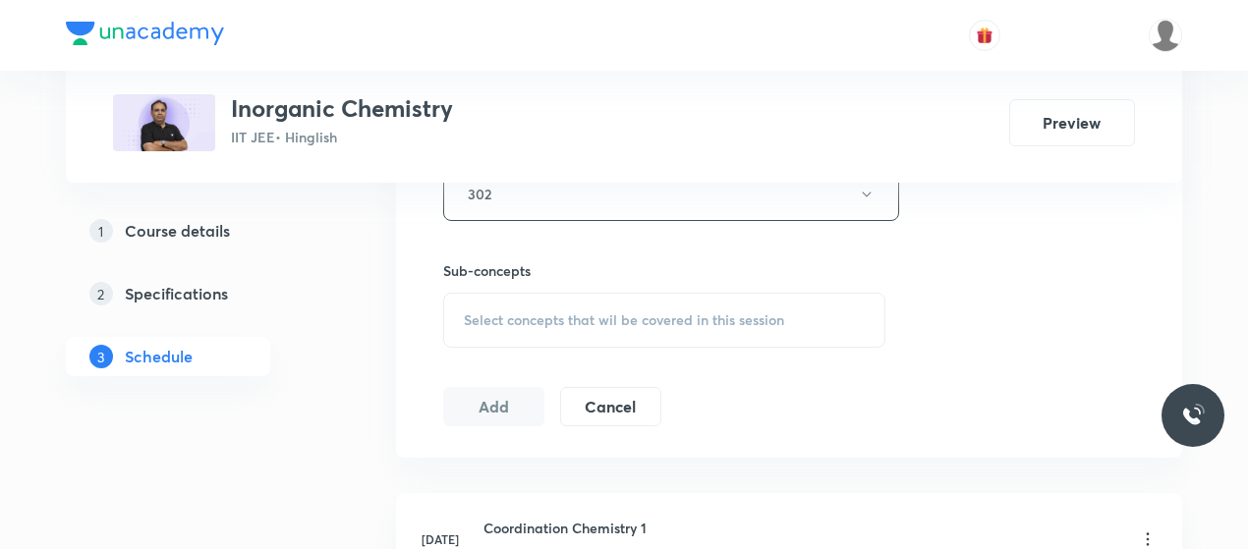
scroll to position [925, 0]
click at [622, 309] on span "Select concepts that wil be covered in this session" at bounding box center [624, 317] width 320 height 16
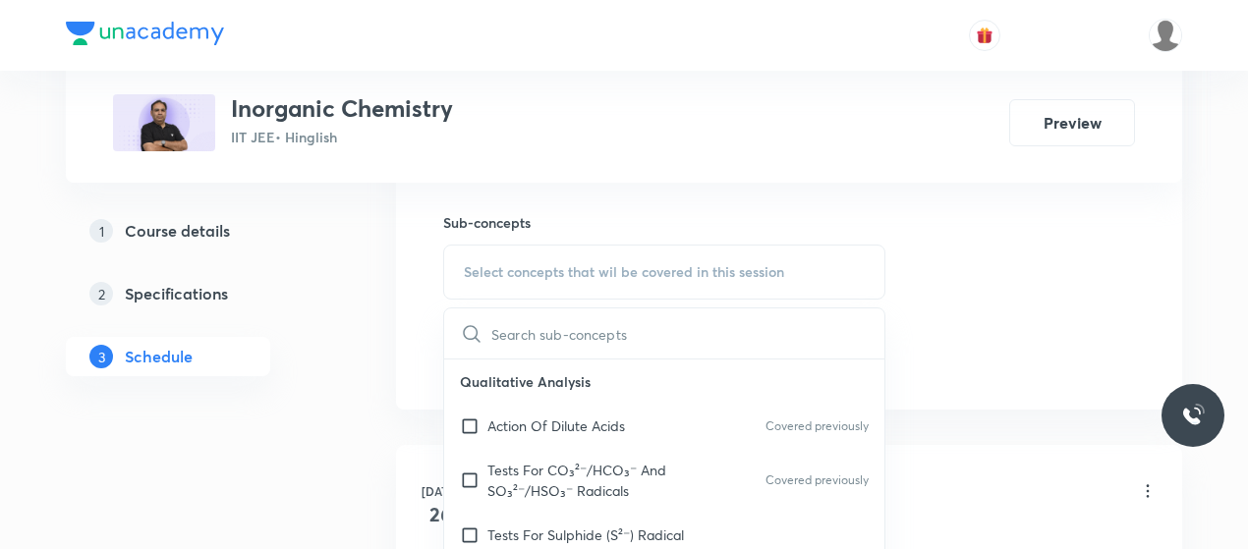
scroll to position [980, 0]
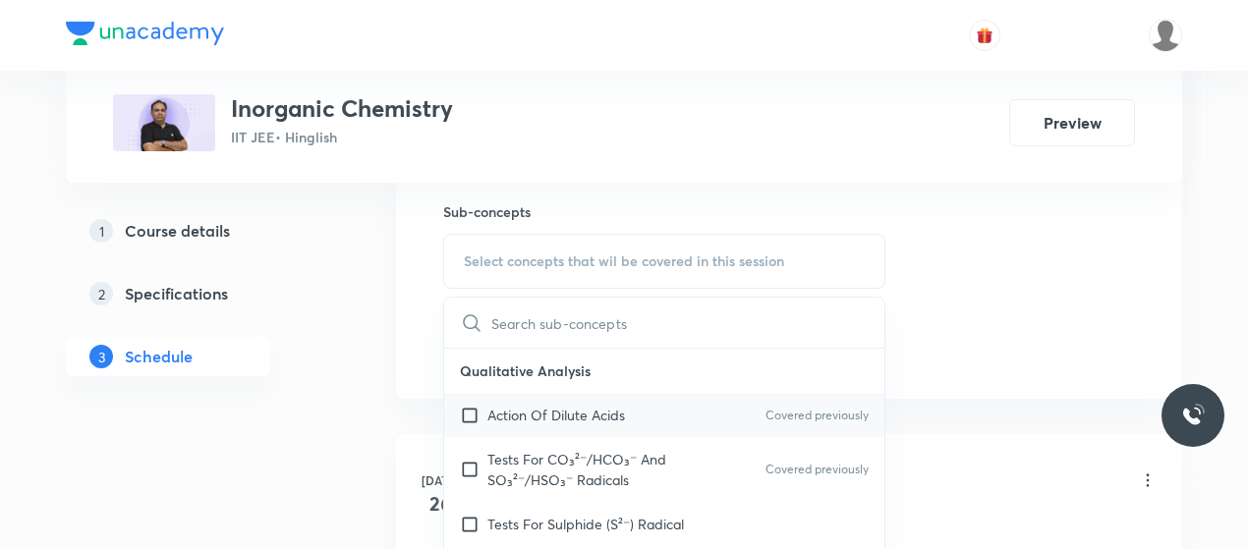
click at [580, 409] on p "Action Of Dilute Acids" at bounding box center [556, 415] width 138 height 21
checkbox input "true"
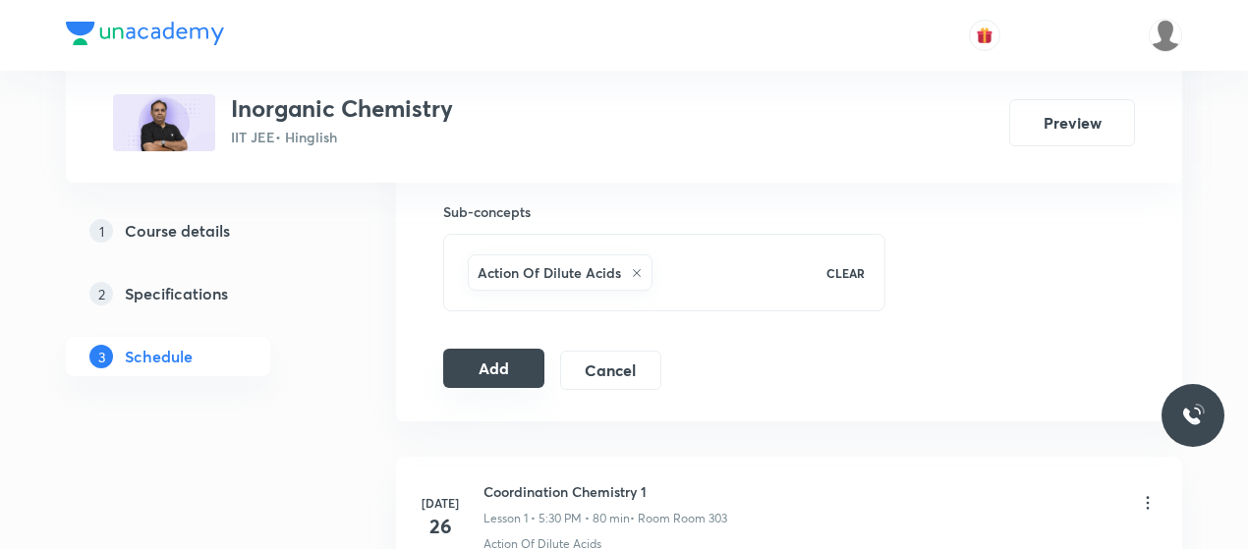
click at [505, 365] on button "Add" at bounding box center [493, 368] width 101 height 39
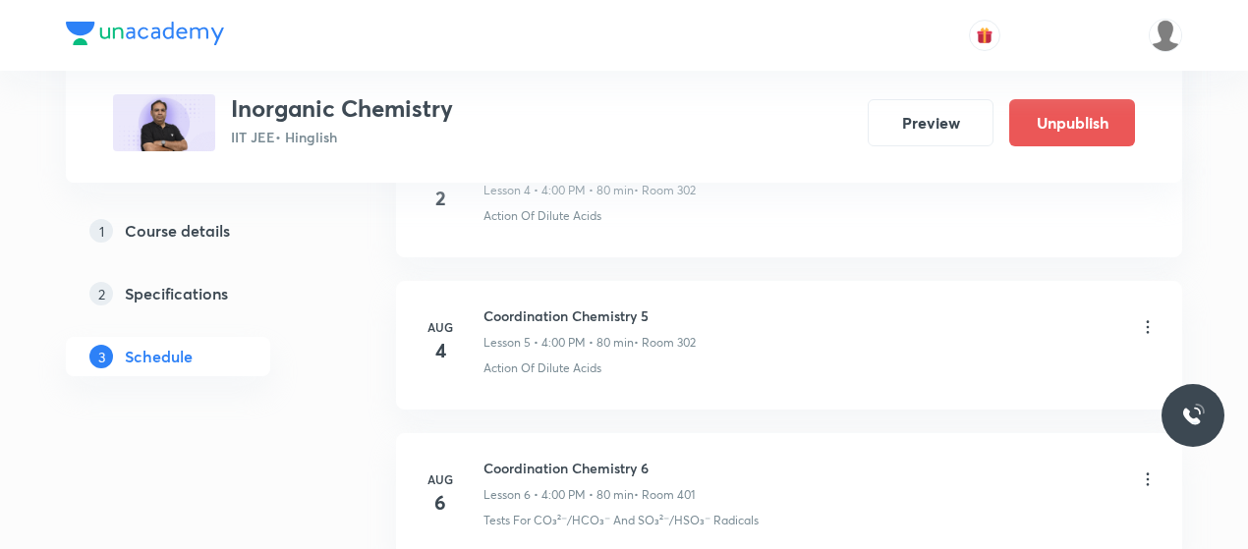
scroll to position [2246, 0]
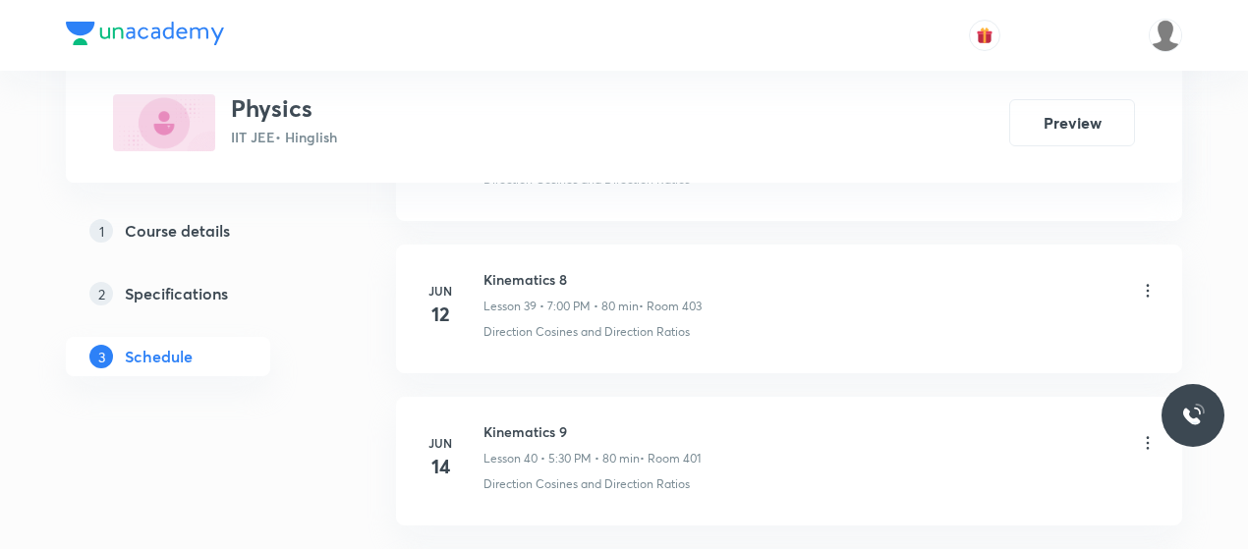
scroll to position [13434, 0]
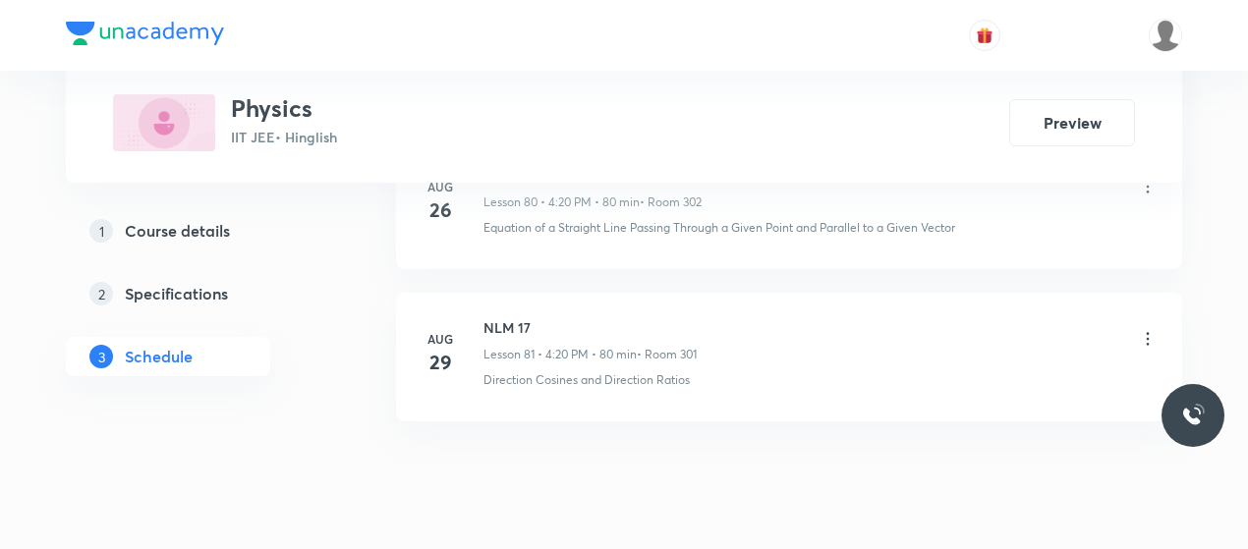
click at [499, 317] on h6 "NLM 17" at bounding box center [590, 327] width 213 height 21
copy h6 "NLM 17"
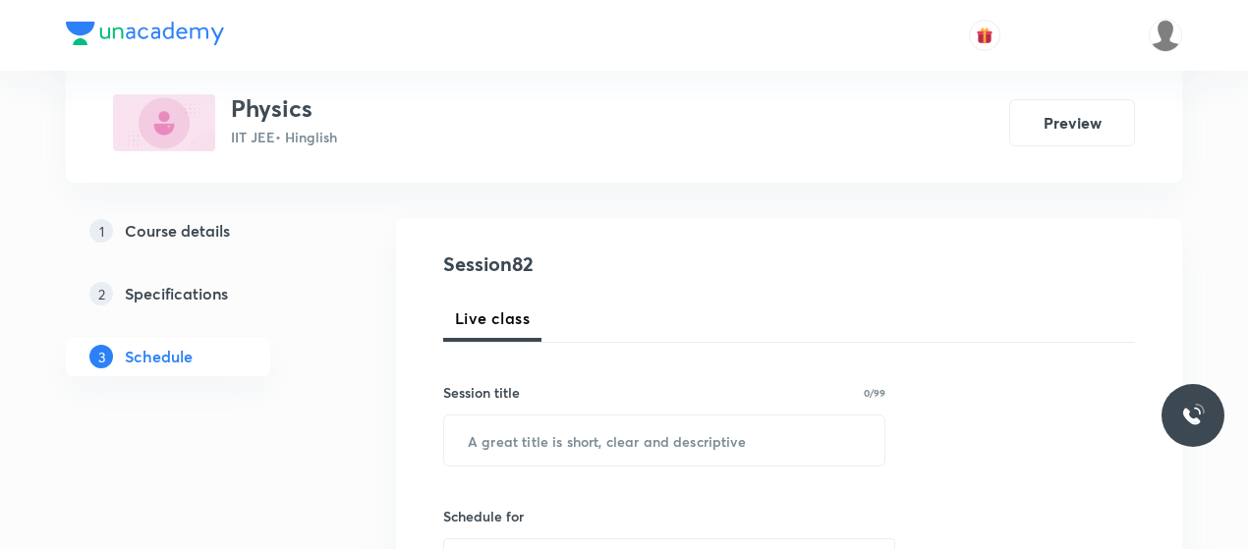
scroll to position [171, 0]
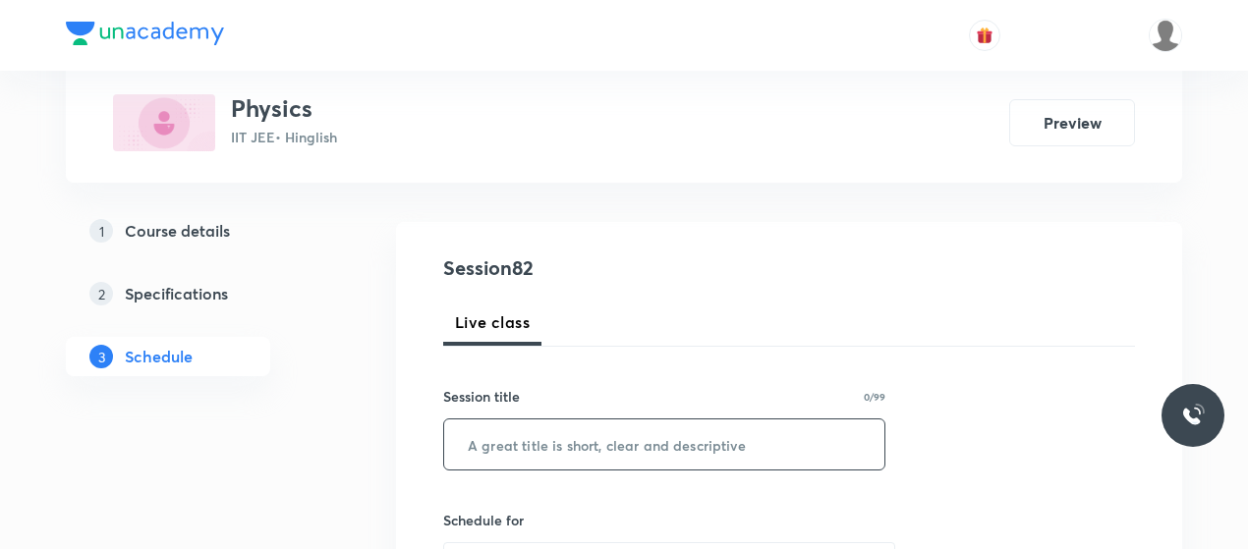
click at [590, 439] on input "text" at bounding box center [664, 445] width 440 height 50
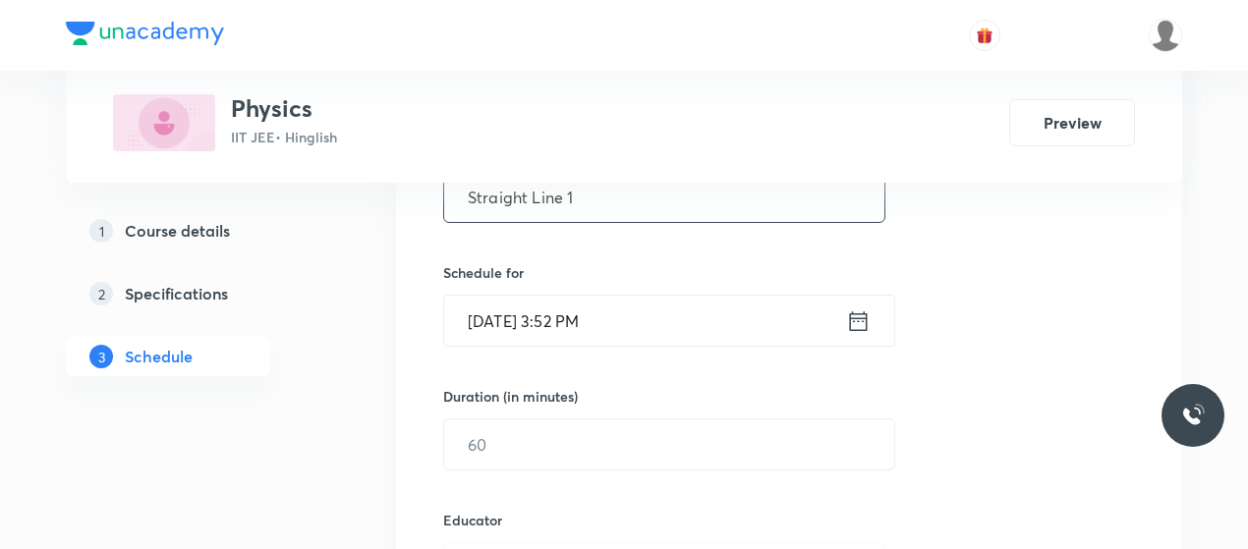
scroll to position [421, 0]
type input "Straight Line 1"
click at [573, 307] on input "Sep 1, 2025, 3:52 PM" at bounding box center [645, 319] width 402 height 50
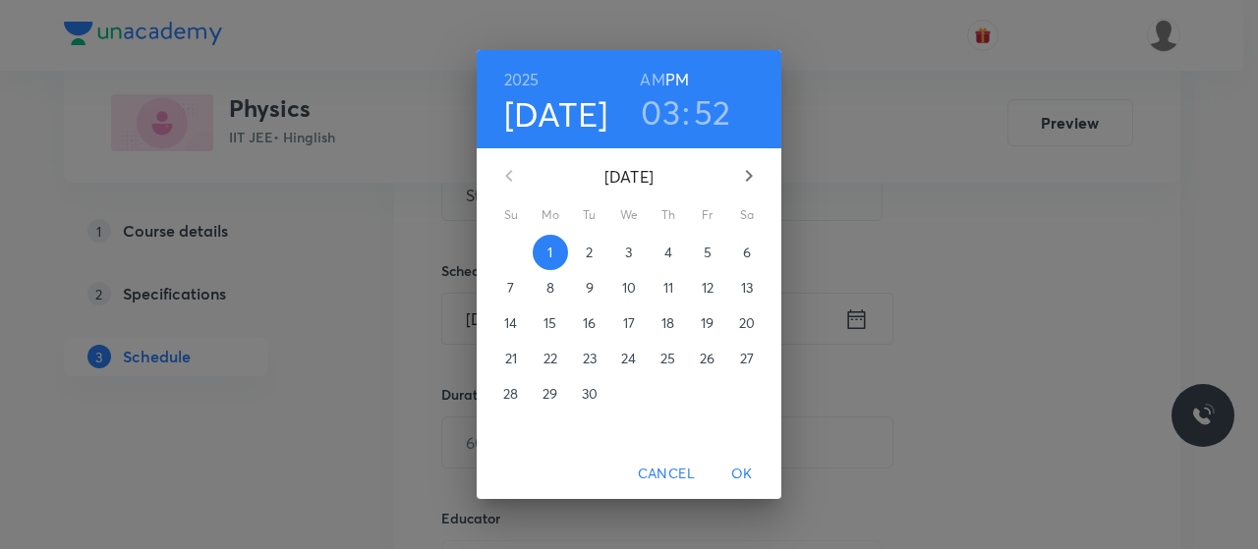
click at [670, 111] on h3 "03" at bounding box center [660, 111] width 39 height 41
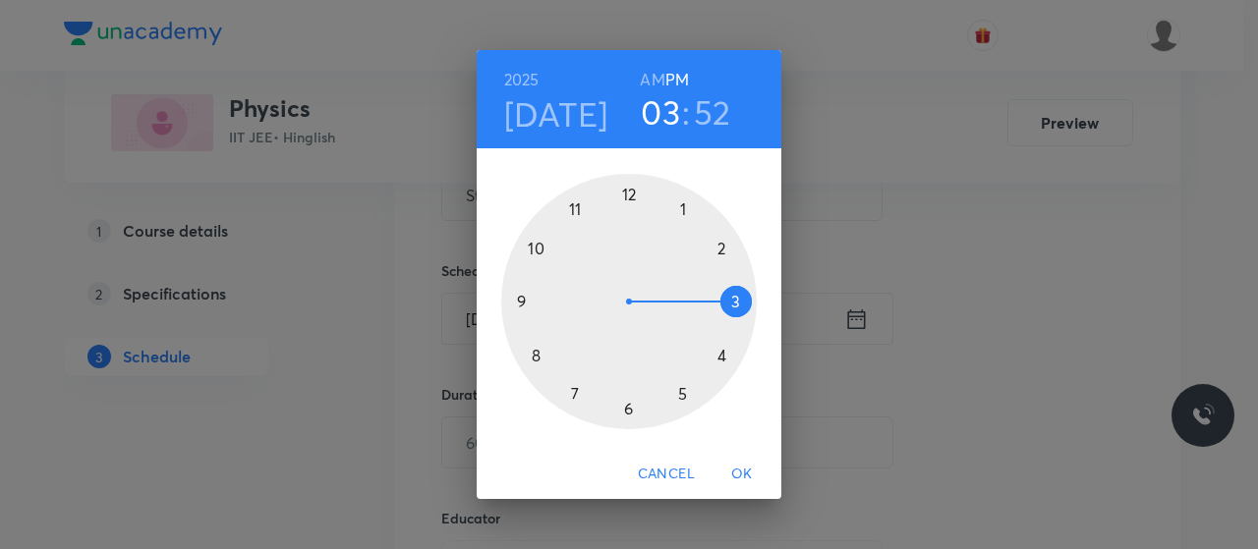
click at [722, 352] on div at bounding box center [629, 302] width 256 height 256
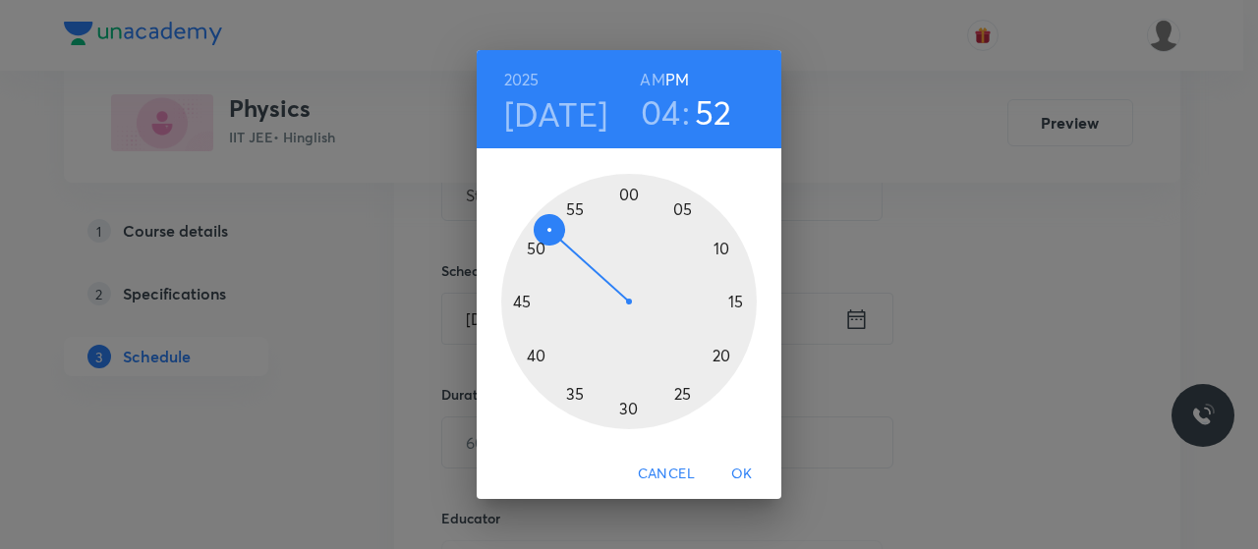
click at [719, 355] on div at bounding box center [629, 302] width 256 height 256
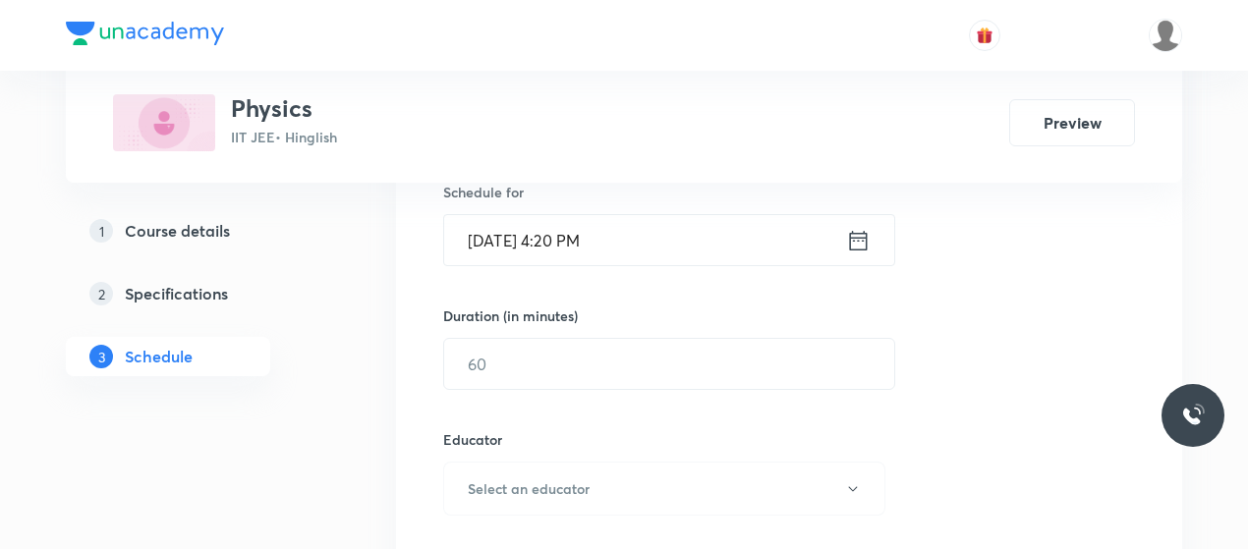
scroll to position [499, 0]
click at [623, 342] on input "text" at bounding box center [669, 364] width 450 height 50
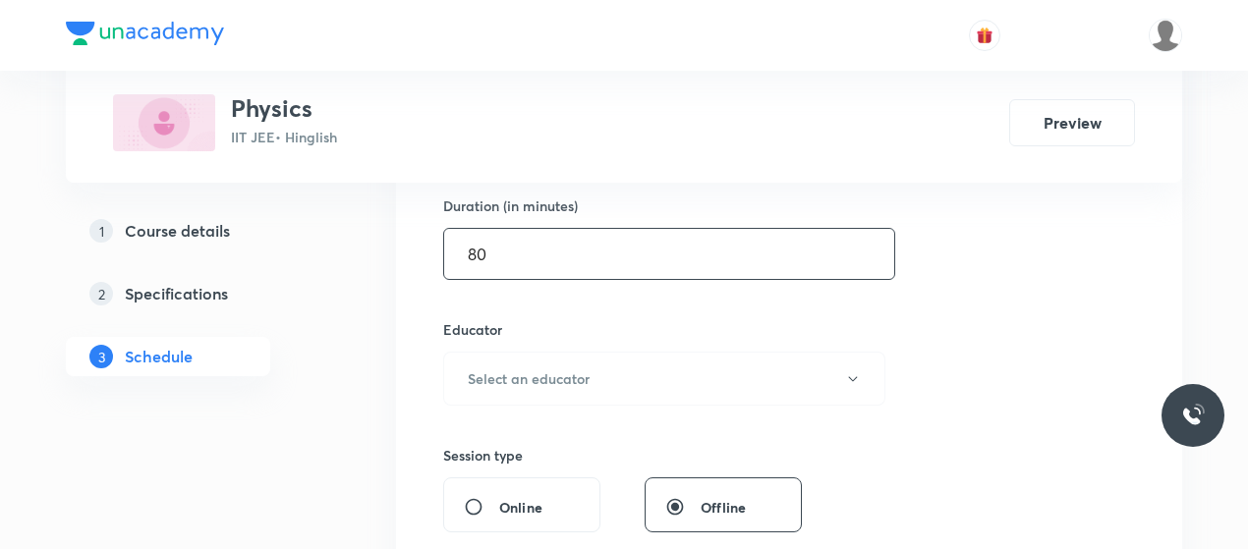
scroll to position [639, 0]
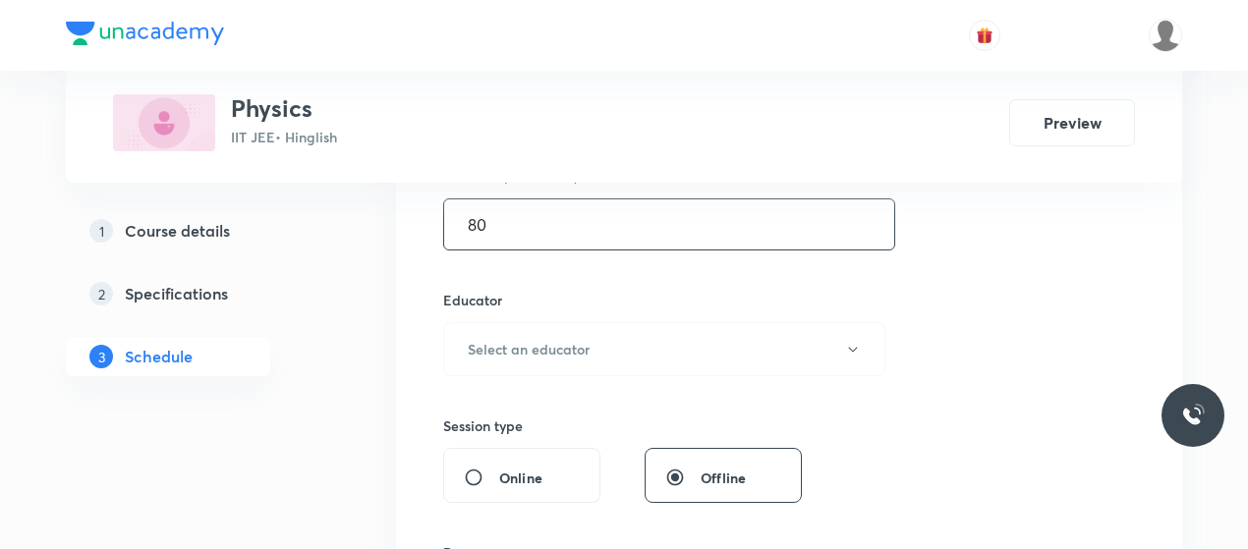
type input "80"
click at [623, 342] on button "Select an educator" at bounding box center [664, 349] width 442 height 54
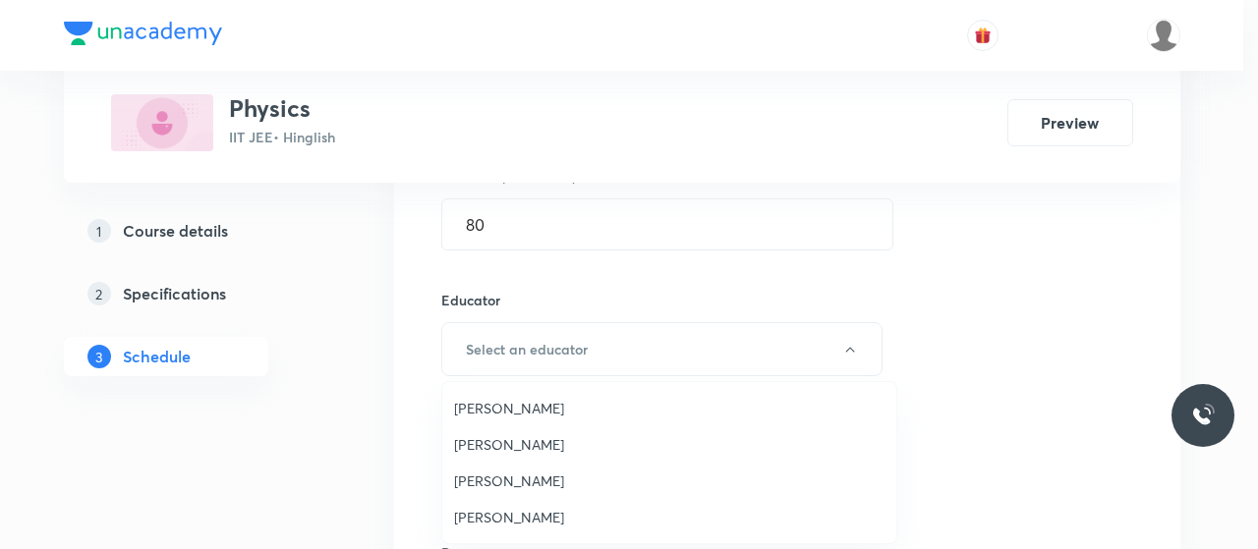
click at [492, 510] on span "Abhay Kumar" at bounding box center [669, 517] width 430 height 21
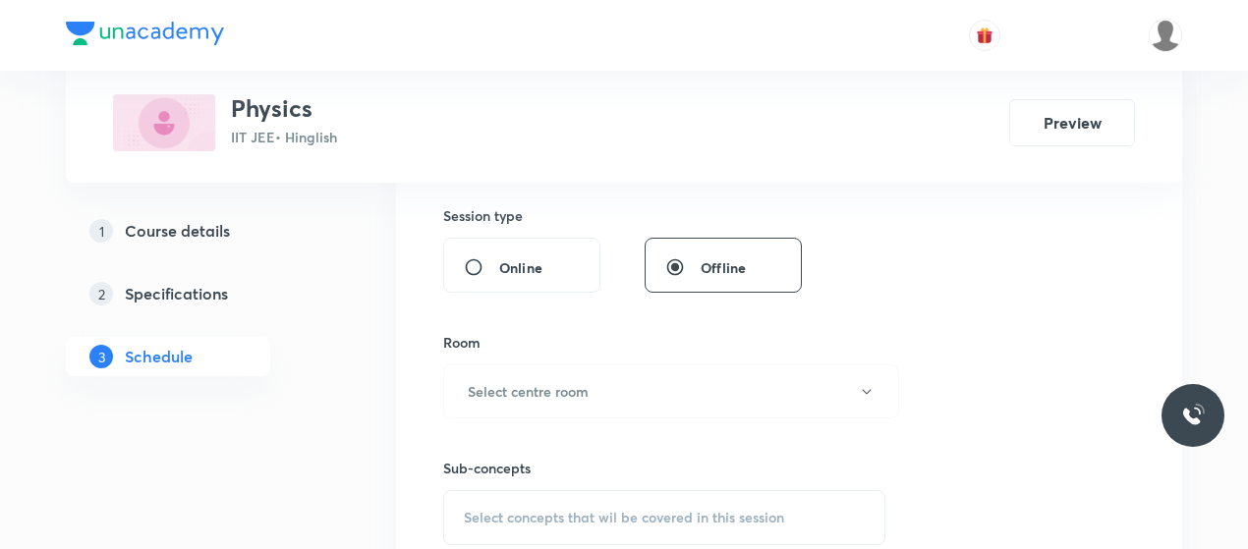
scroll to position [851, 0]
click at [625, 375] on button "Select centre room" at bounding box center [671, 390] width 456 height 54
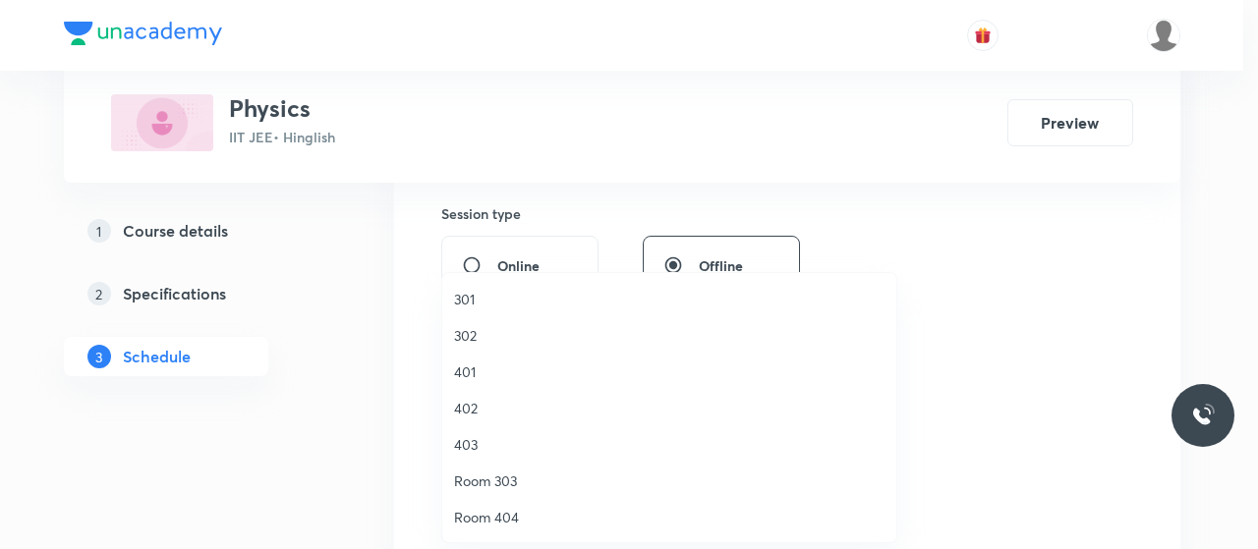
click at [484, 337] on span "302" at bounding box center [669, 335] width 430 height 21
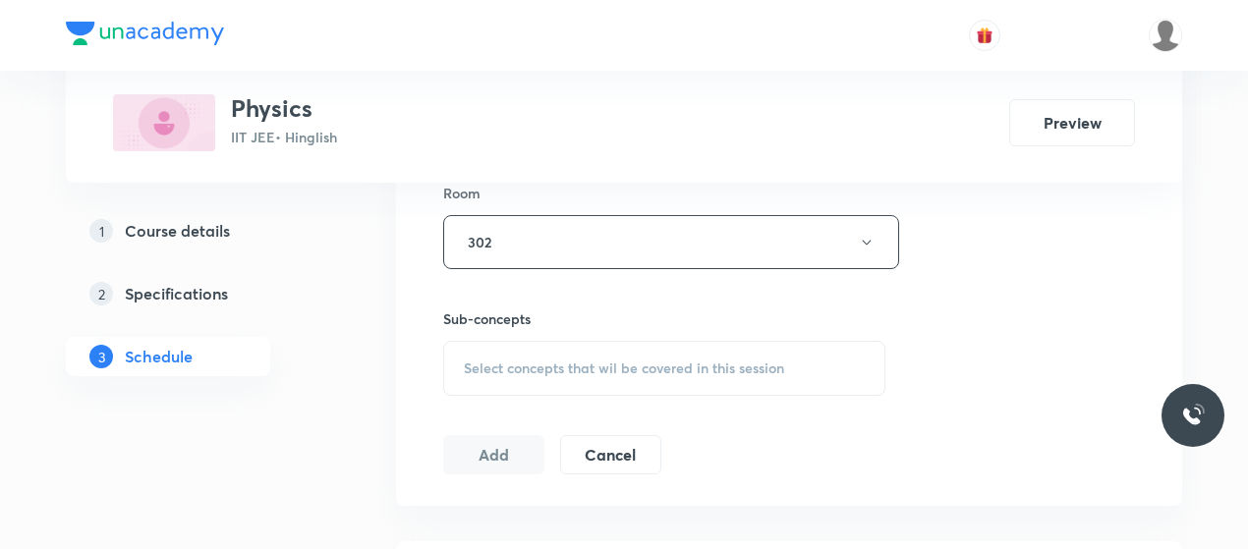
scroll to position [1002, 0]
click at [641, 357] on span "Select concepts that wil be covered in this session" at bounding box center [624, 365] width 320 height 16
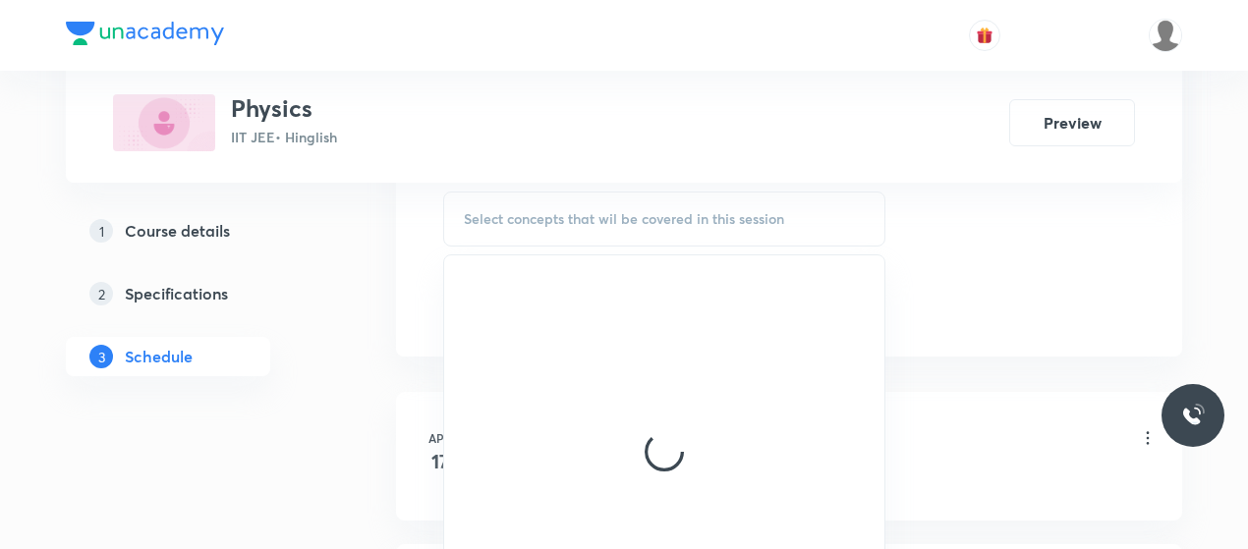
scroll to position [1150, 0]
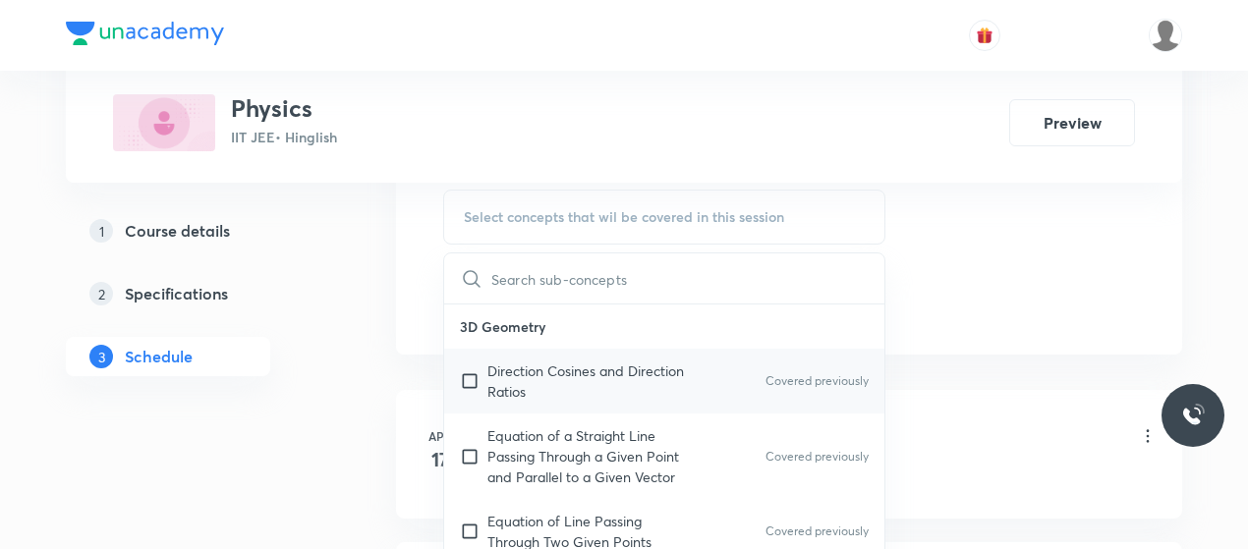
click at [559, 367] on p "Direction Cosines and Direction Ratios" at bounding box center [586, 381] width 199 height 41
checkbox input "true"
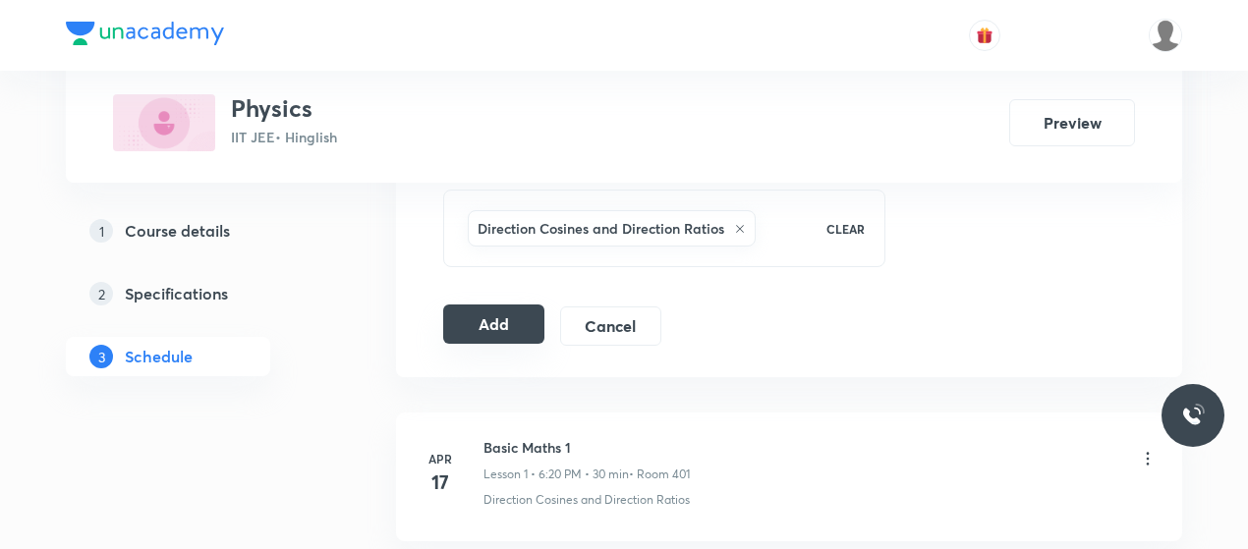
click at [476, 317] on button "Add" at bounding box center [493, 324] width 101 height 39
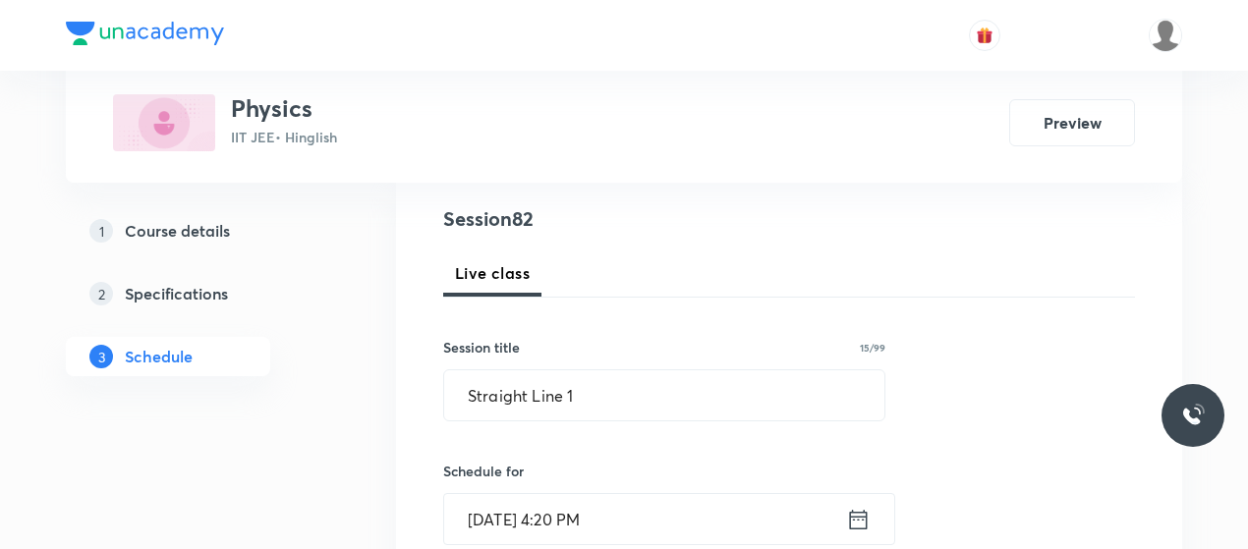
scroll to position [218, 0]
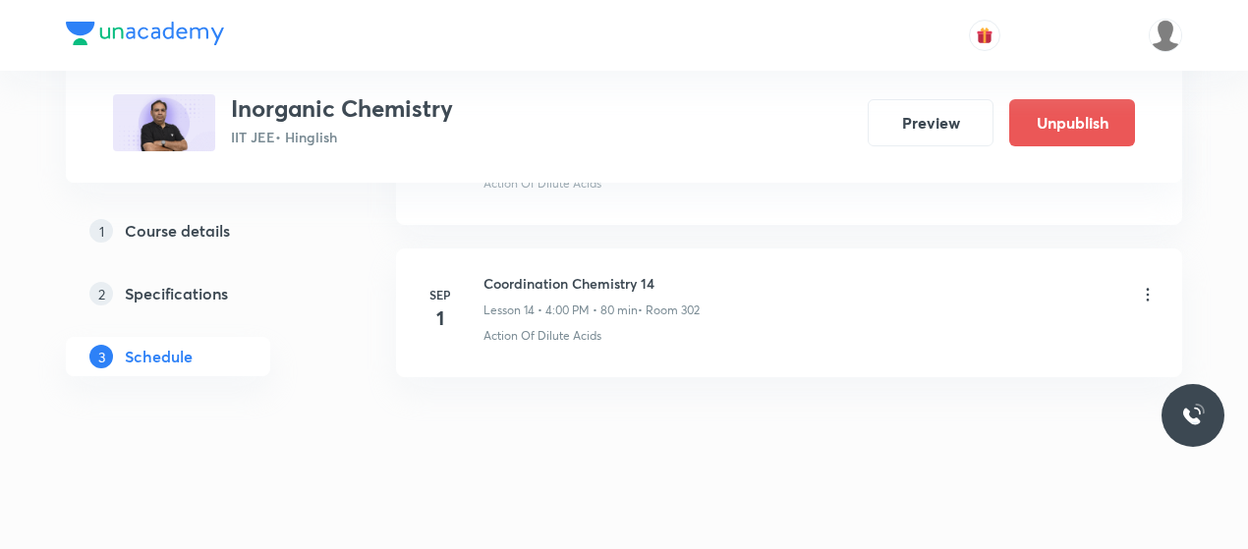
click at [1151, 285] on icon at bounding box center [1148, 295] width 20 height 20
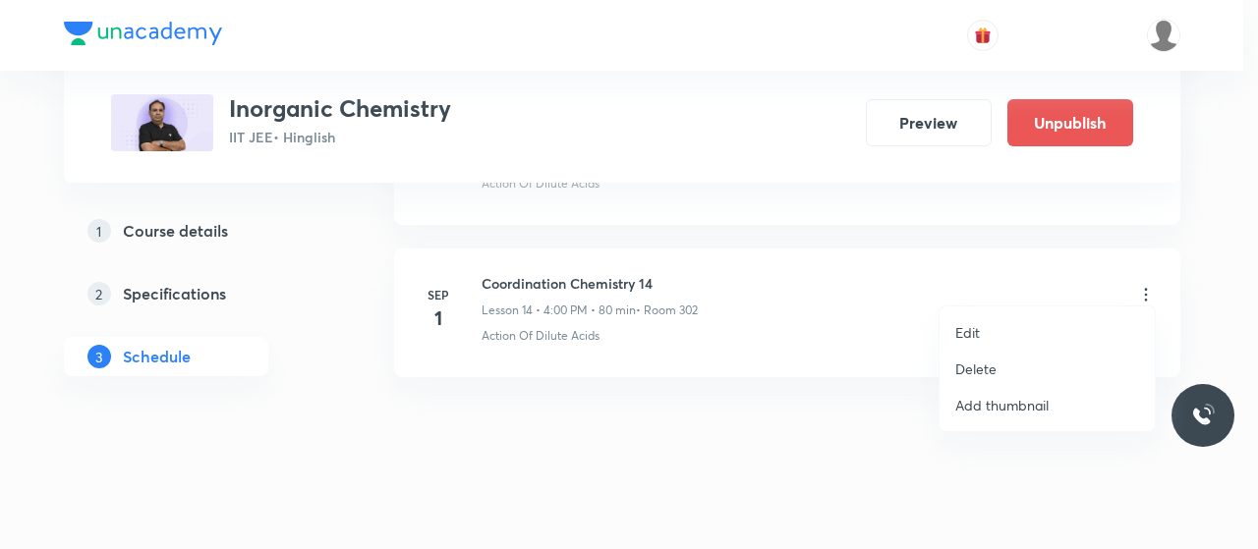
click at [973, 333] on p "Edit" at bounding box center [967, 332] width 25 height 21
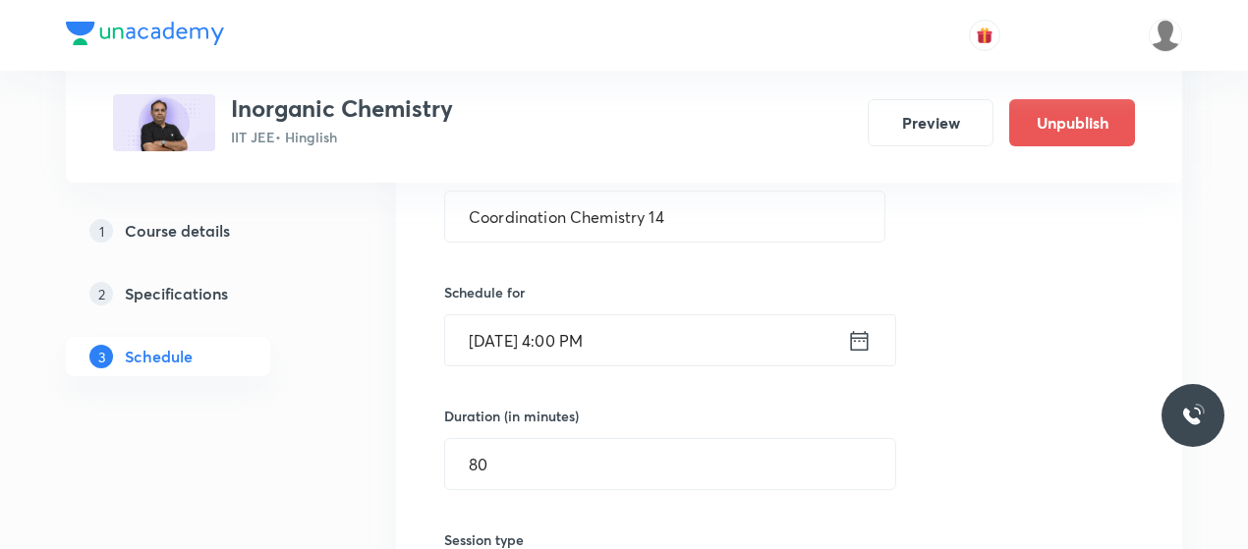
scroll to position [2375, 0]
click at [576, 319] on input "[DATE] 4:00 PM" at bounding box center [646, 341] width 402 height 50
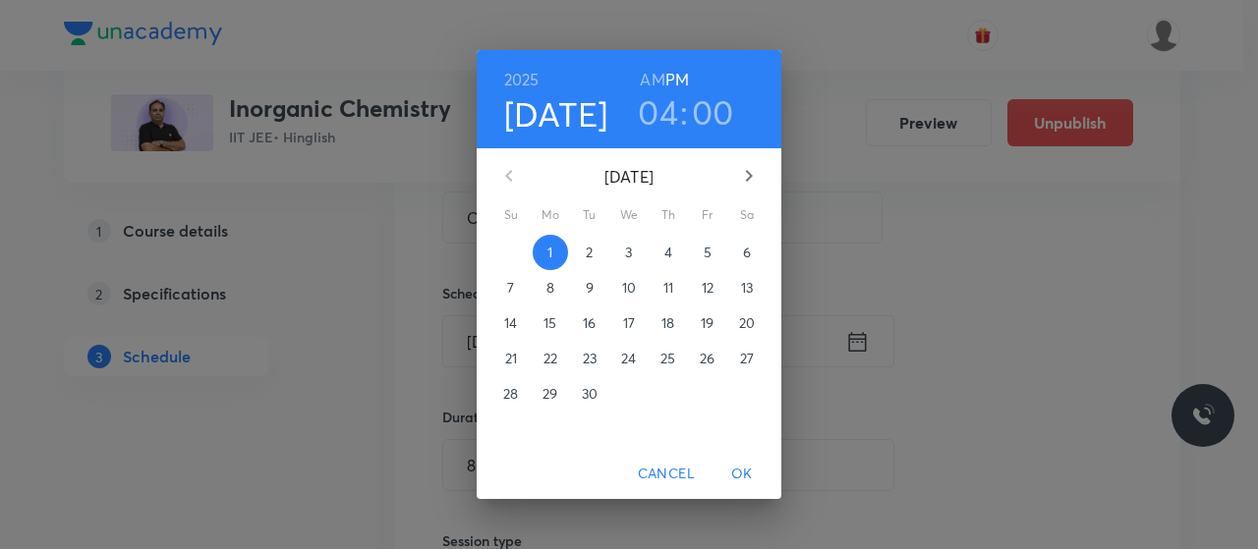
click at [715, 111] on h3 "00" at bounding box center [713, 111] width 42 height 41
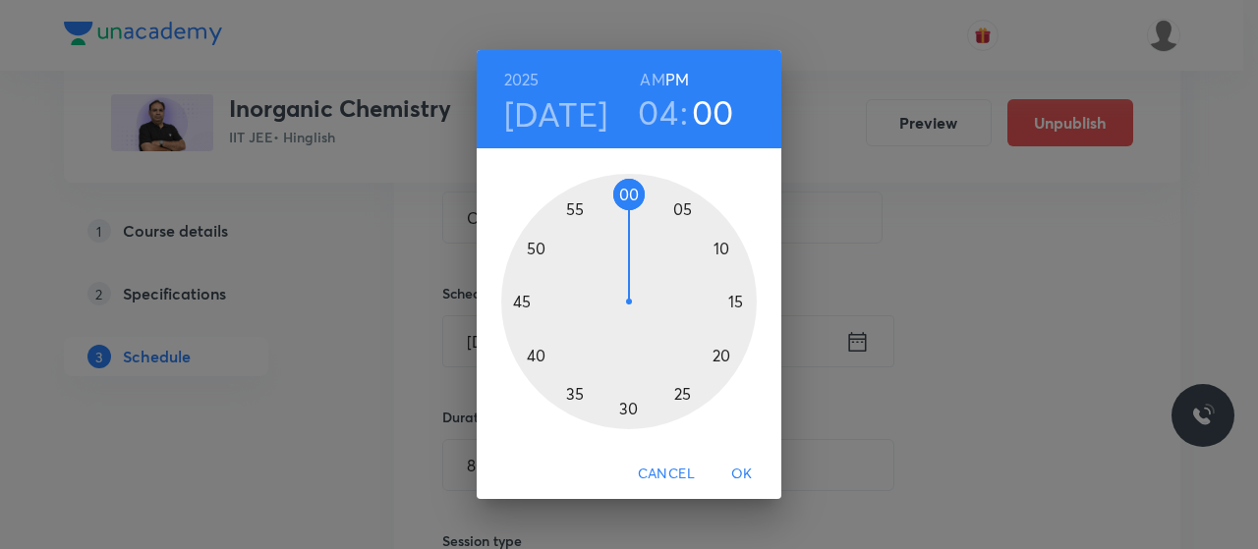
click at [720, 351] on div at bounding box center [629, 302] width 256 height 256
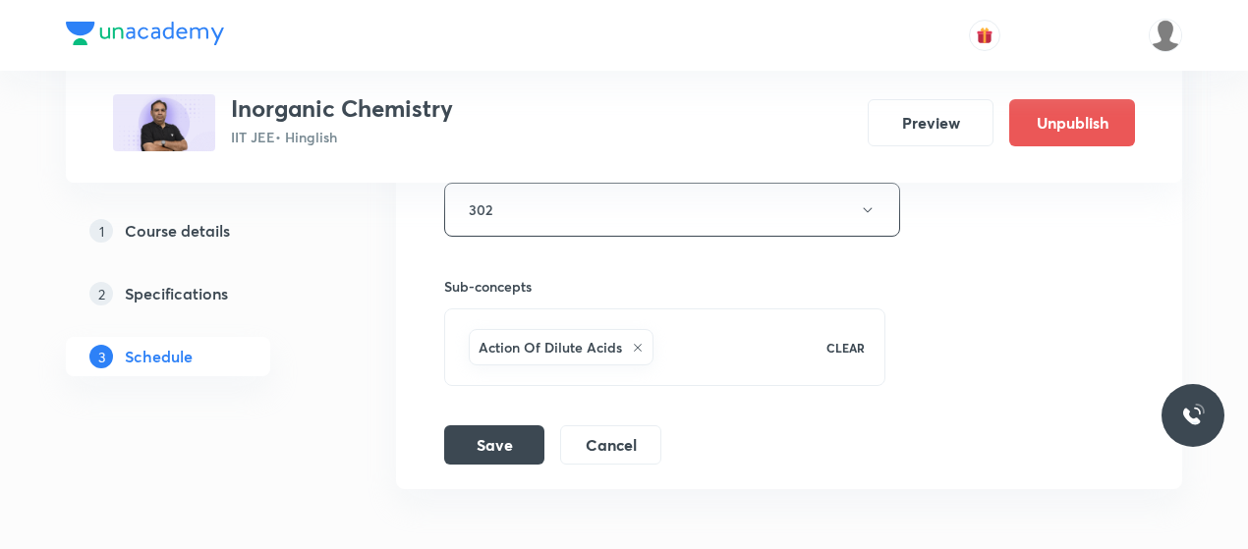
scroll to position [2887, 0]
click at [503, 428] on button "Save" at bounding box center [494, 442] width 100 height 39
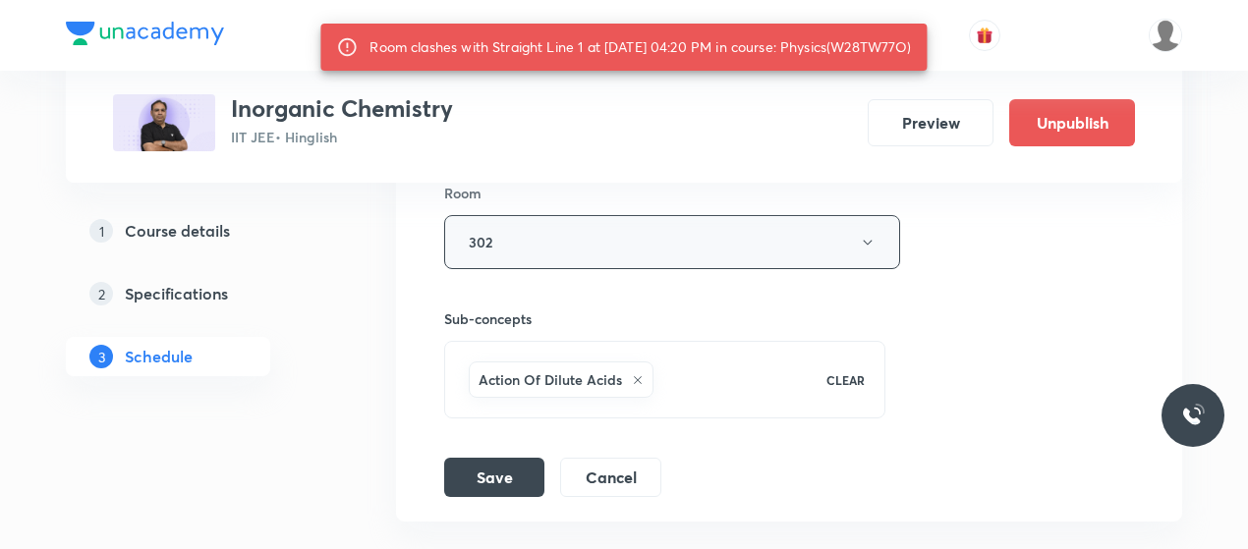
click at [573, 231] on button "302" at bounding box center [672, 242] width 456 height 54
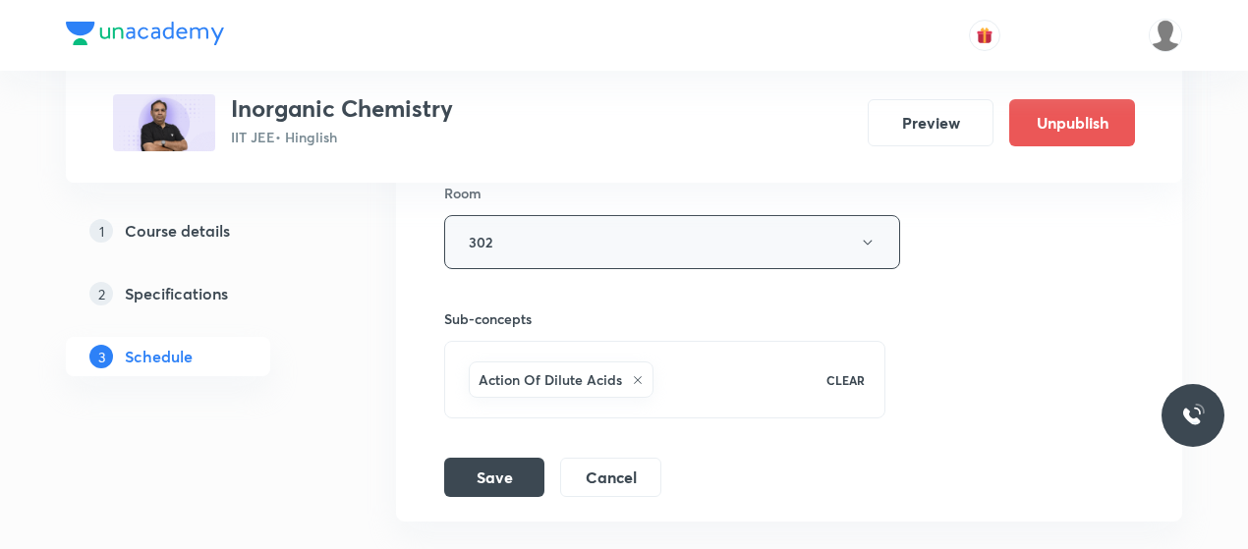
click at [575, 231] on button "302" at bounding box center [672, 242] width 456 height 54
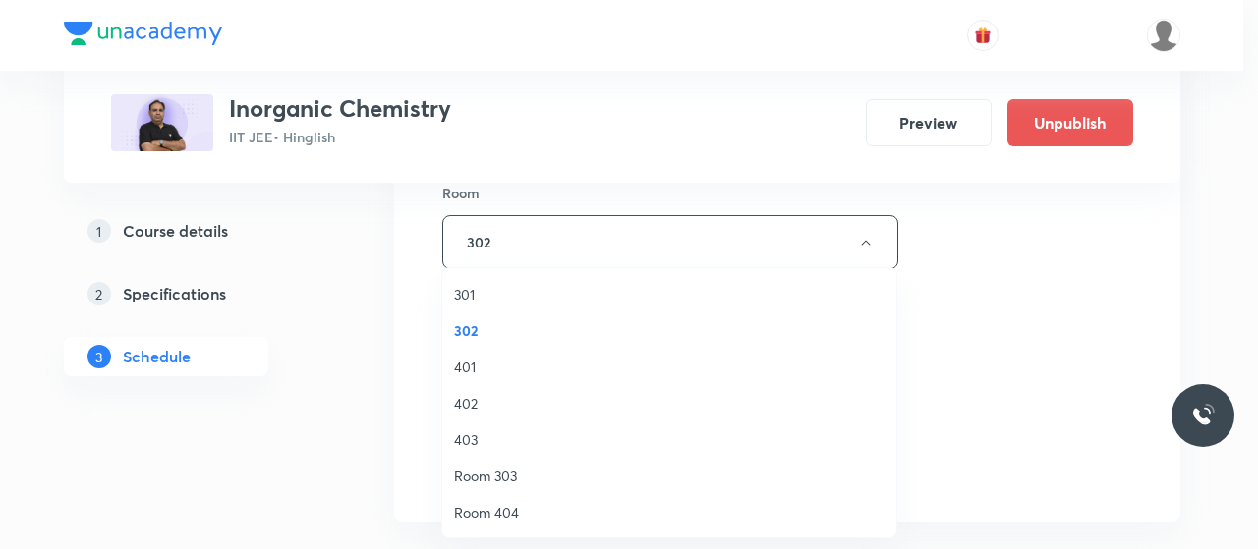
click at [472, 371] on span "401" at bounding box center [669, 367] width 430 height 21
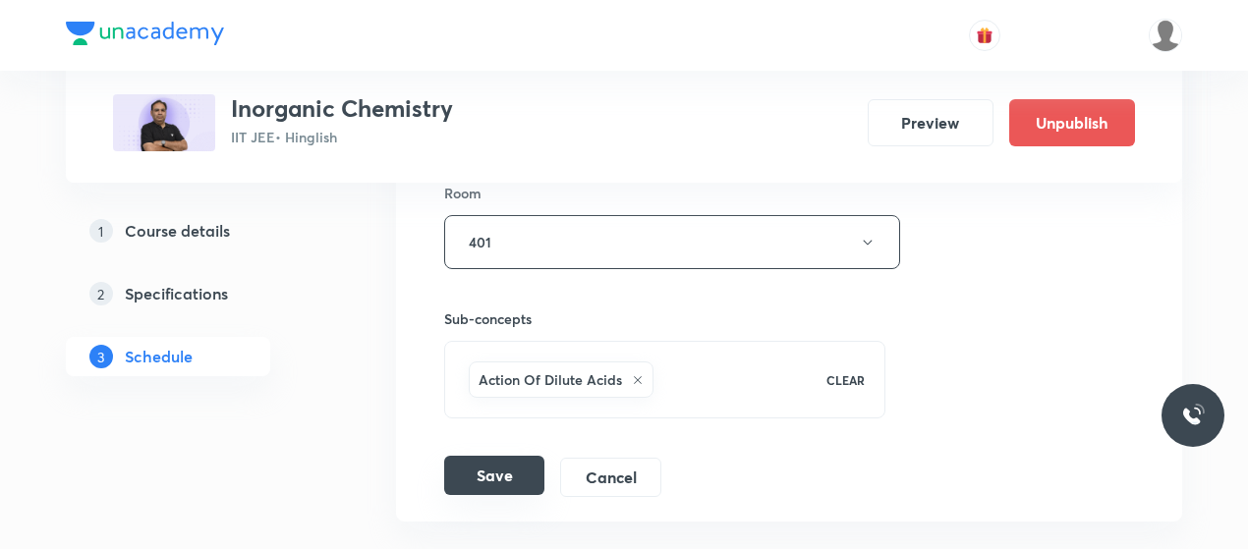
click at [514, 460] on button "Save" at bounding box center [494, 475] width 100 height 39
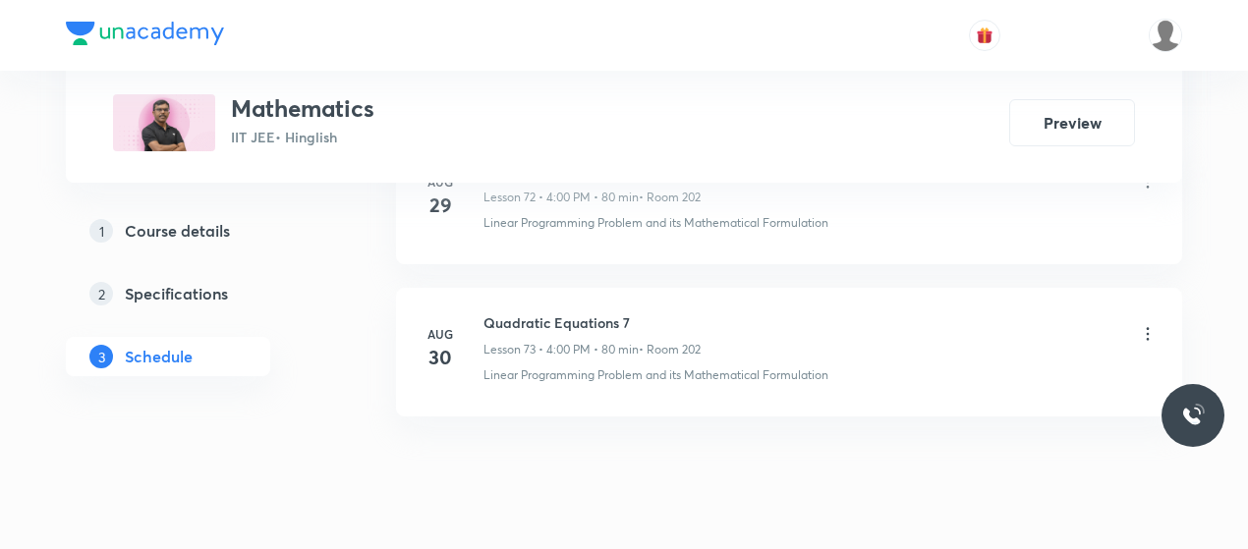
click at [535, 313] on h6 "Quadratic Equations 7" at bounding box center [592, 323] width 217 height 21
drag, startPoint x: 0, startPoint y: 0, endPoint x: 535, endPoint y: 272, distance: 600.0
click at [535, 313] on h6 "Quadratic Equations 7" at bounding box center [592, 323] width 217 height 21
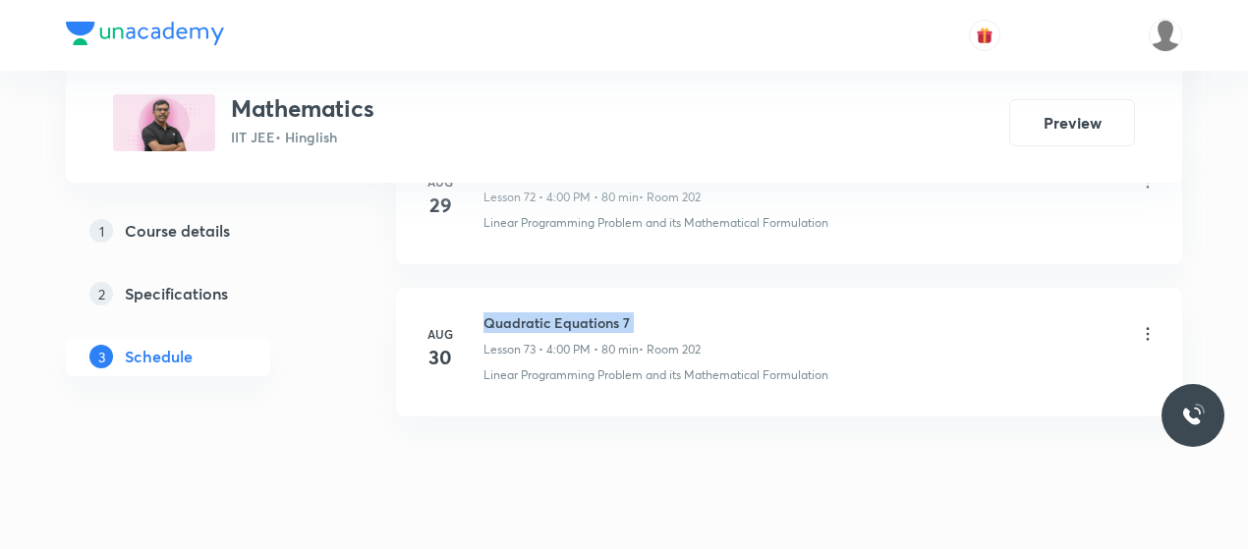
copy h6 "Quadratic Equations 7"
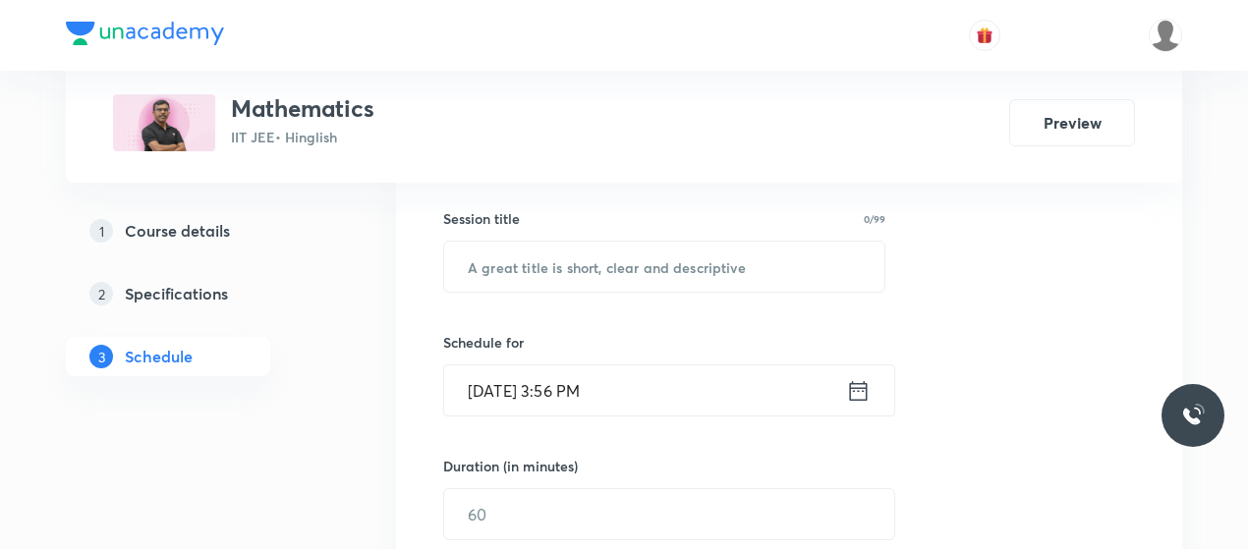
scroll to position [390, 0]
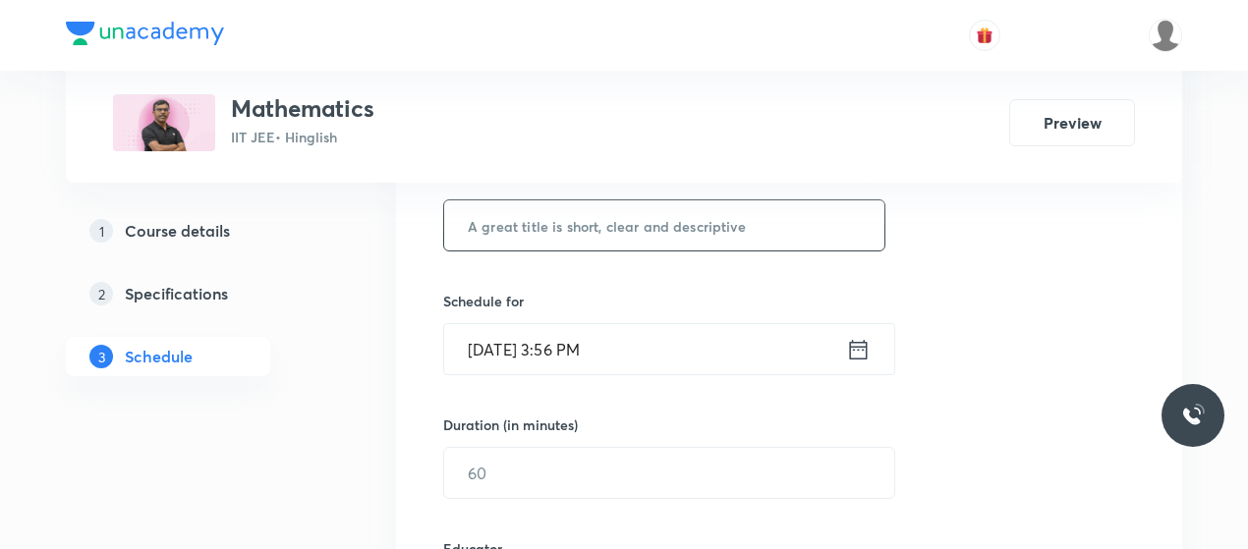
click at [561, 241] on input "text" at bounding box center [664, 225] width 440 height 50
paste input "Quadratic Equations 7"
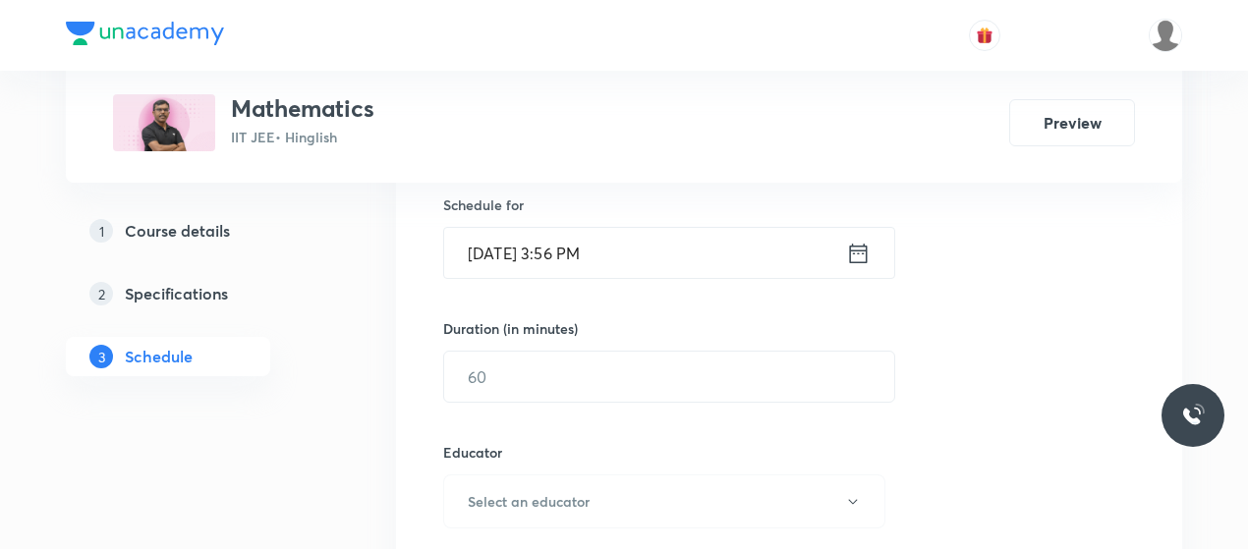
scroll to position [485, 0]
type input "Quadratic Equations 8"
click at [557, 254] on input "[DATE] 3:56 PM" at bounding box center [645, 255] width 402 height 50
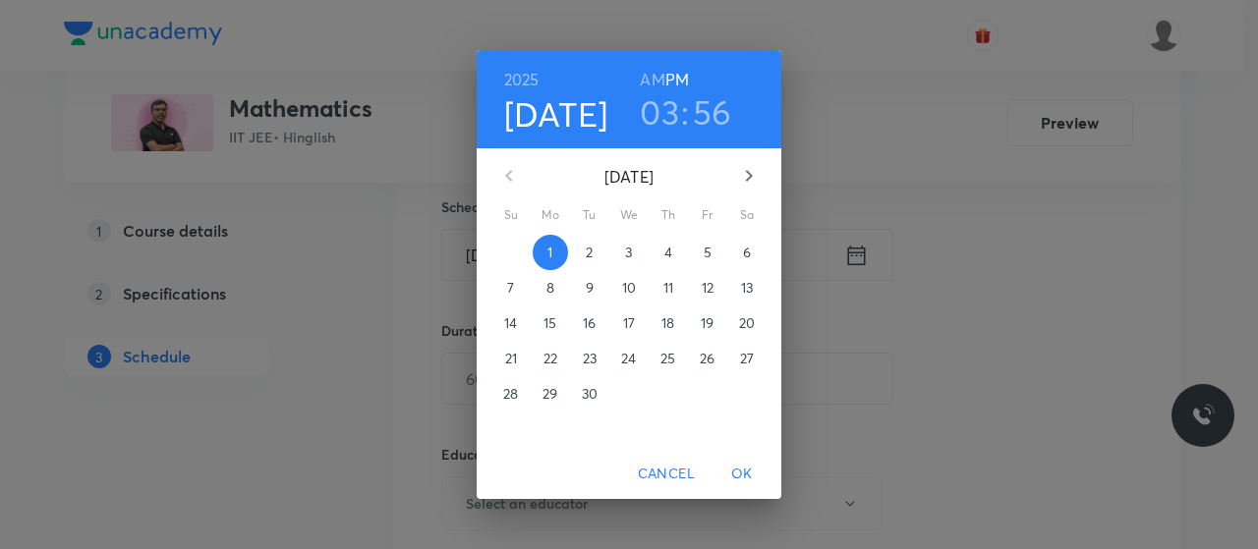
click at [678, 114] on h3 "03" at bounding box center [659, 111] width 39 height 41
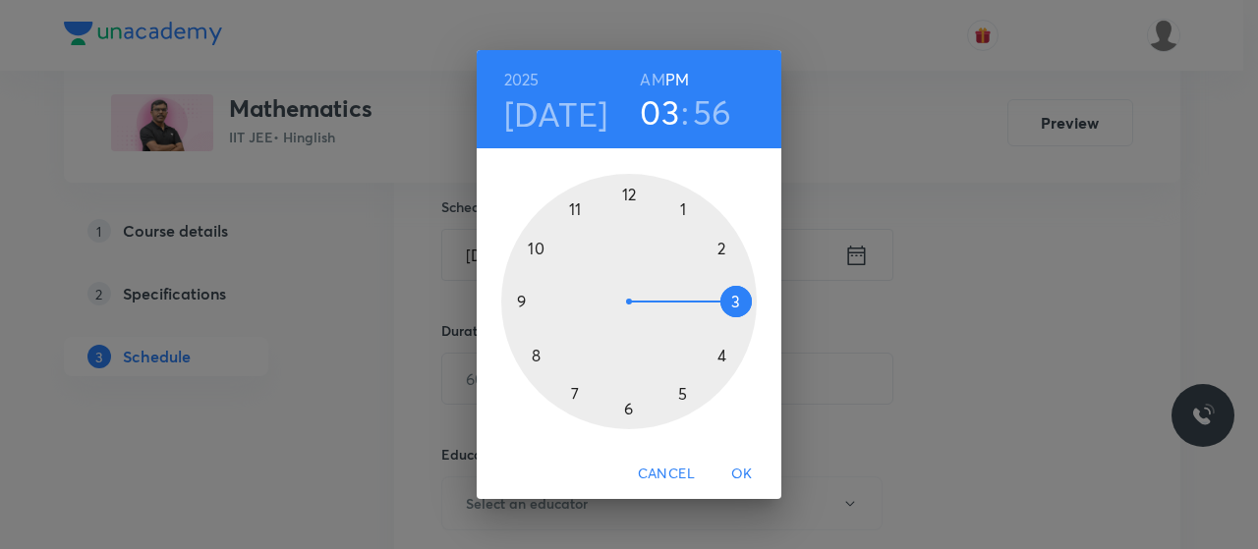
click at [719, 355] on div at bounding box center [629, 302] width 256 height 256
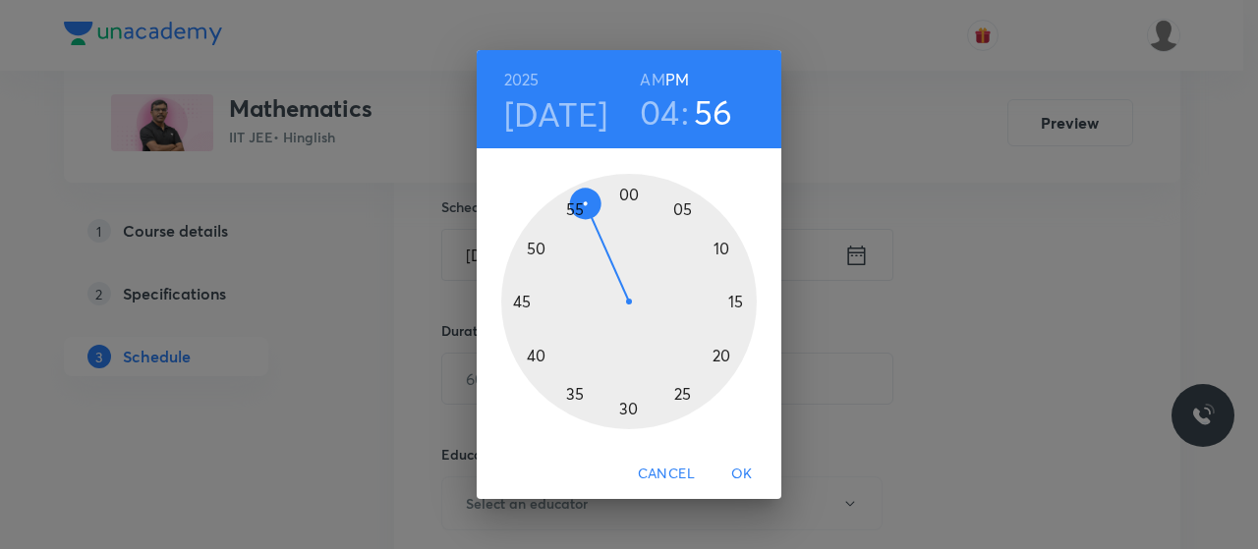
click at [629, 197] on div at bounding box center [629, 302] width 256 height 256
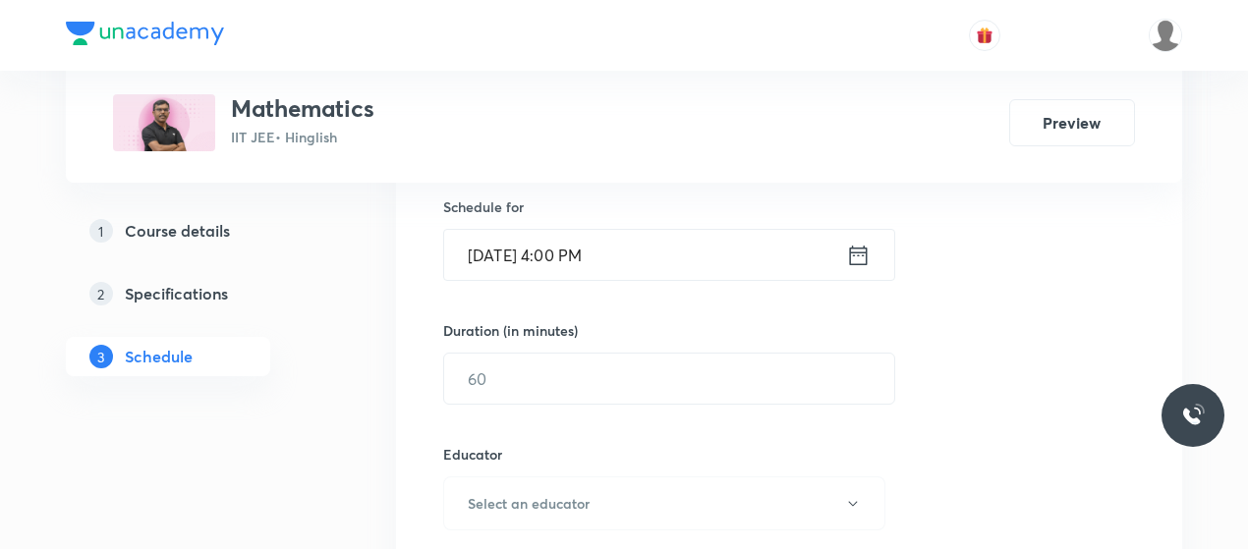
scroll to position [553, 0]
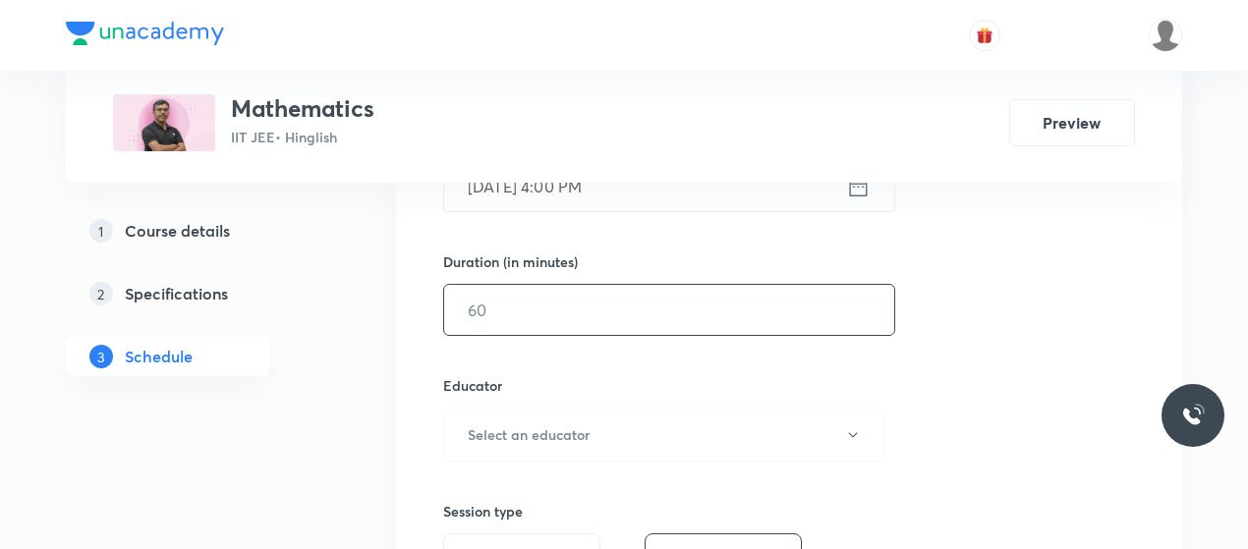
click at [560, 317] on input "text" at bounding box center [669, 310] width 450 height 50
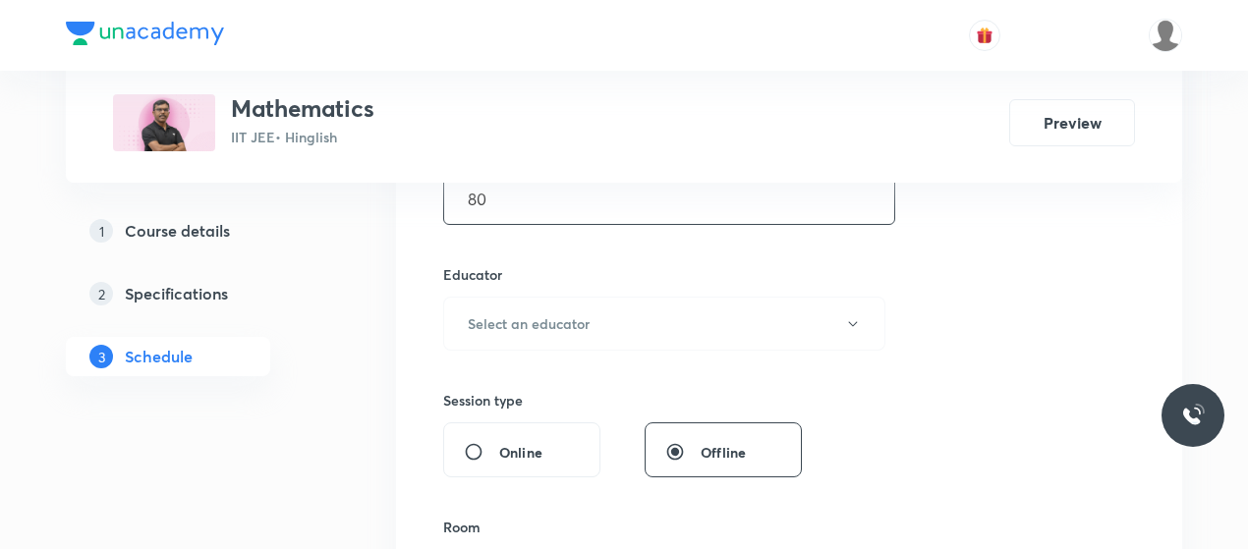
scroll to position [668, 0]
type input "80"
click at [560, 317] on h6 "Select an educator" at bounding box center [529, 320] width 122 height 21
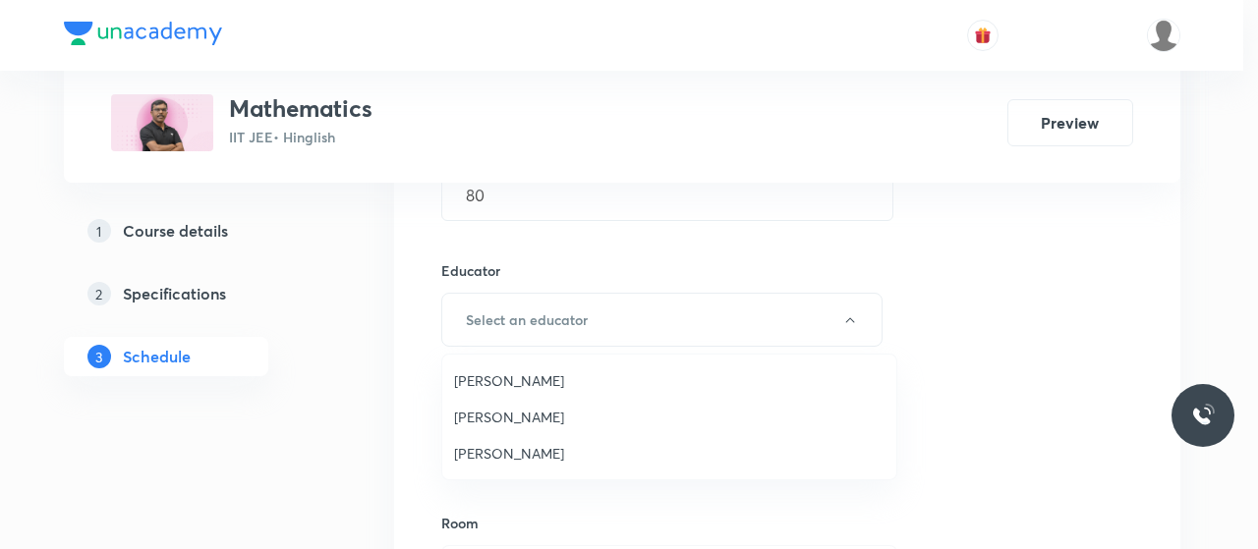
click at [507, 387] on span "[PERSON_NAME]" at bounding box center [669, 381] width 430 height 21
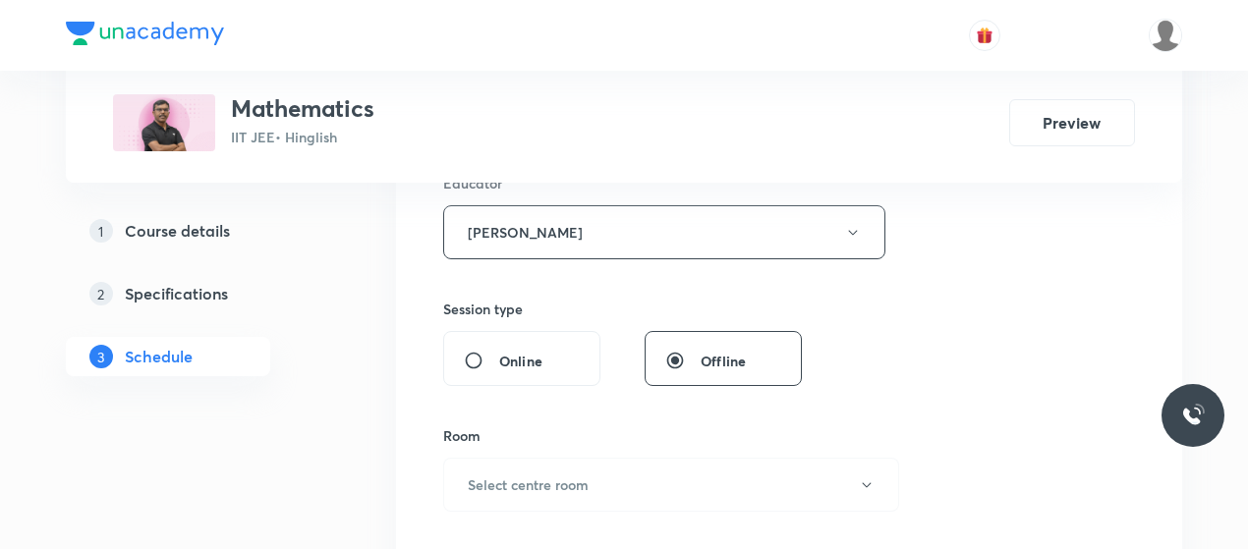
scroll to position [857, 0]
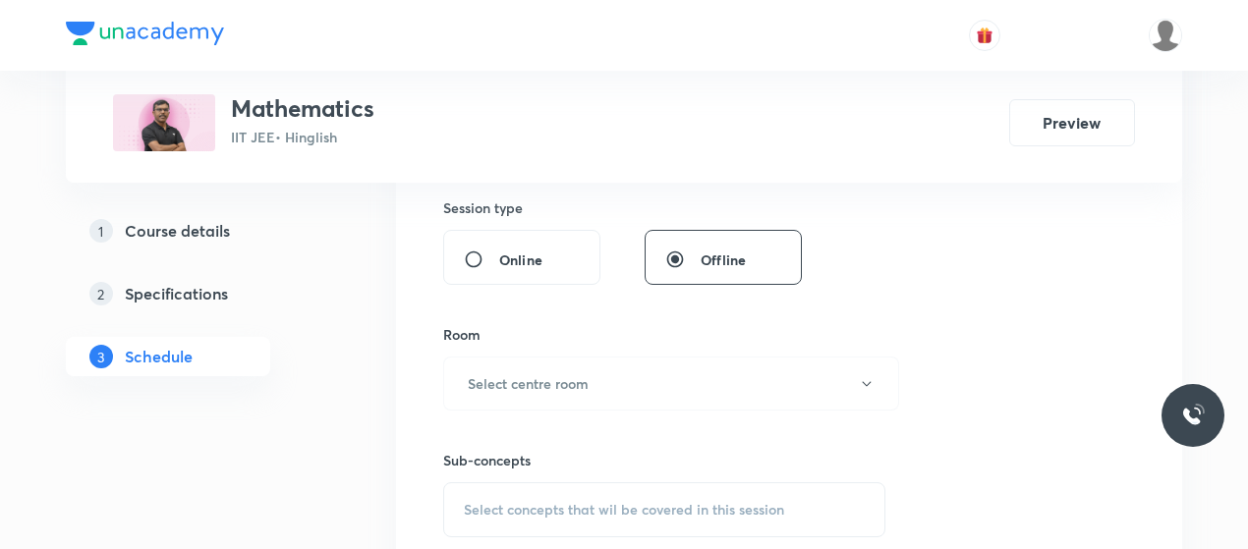
click at [626, 404] on button "Select centre room" at bounding box center [671, 384] width 456 height 54
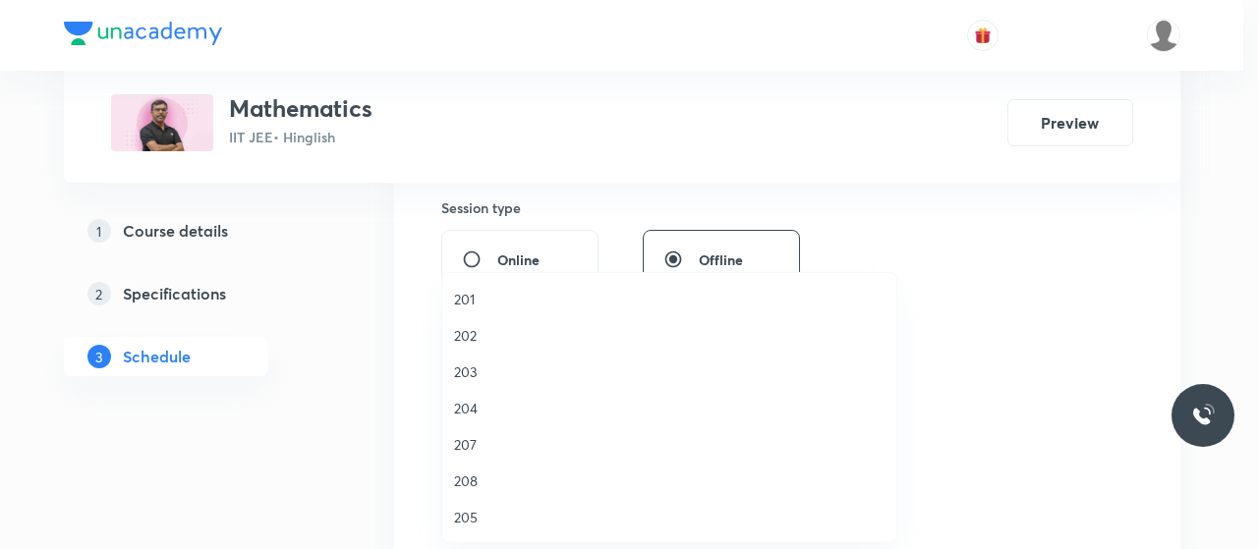
click at [467, 323] on li "202" at bounding box center [669, 335] width 454 height 36
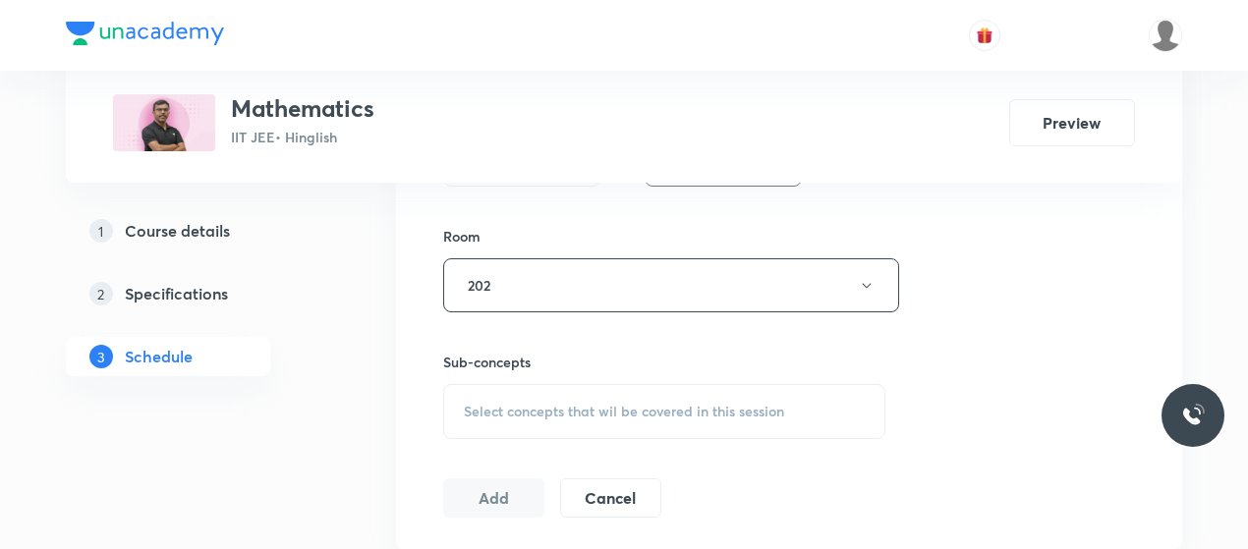
scroll to position [956, 0]
click at [633, 431] on div "Select concepts that wil be covered in this session" at bounding box center [664, 410] width 442 height 55
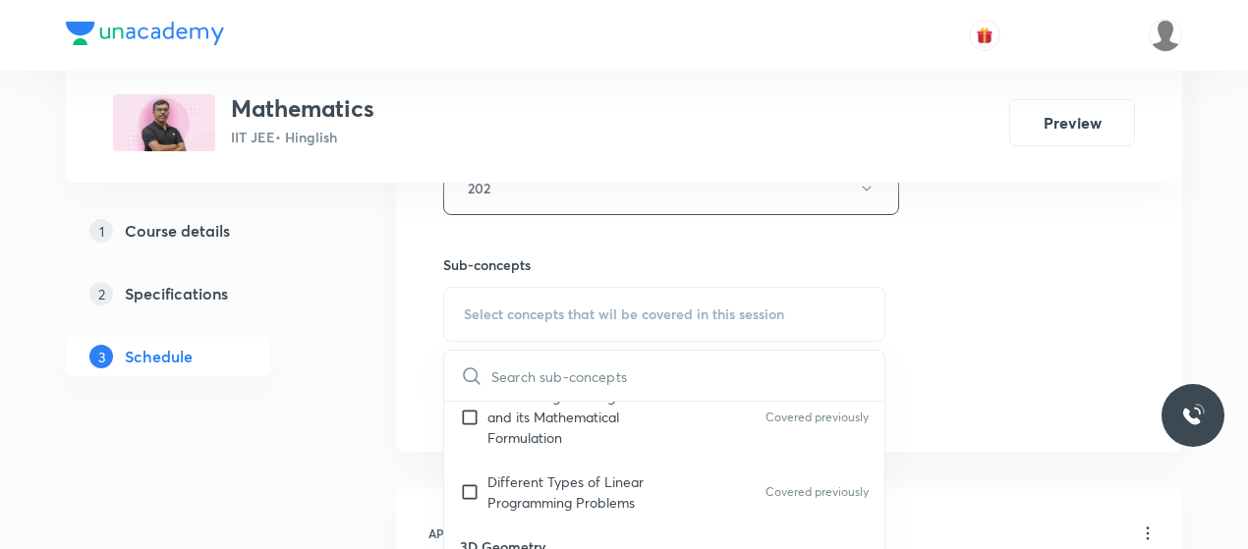
scroll to position [73, 0]
click at [546, 420] on p "Linear Programming Problem and its Mathematical Formulation" at bounding box center [586, 416] width 199 height 62
checkbox input "true"
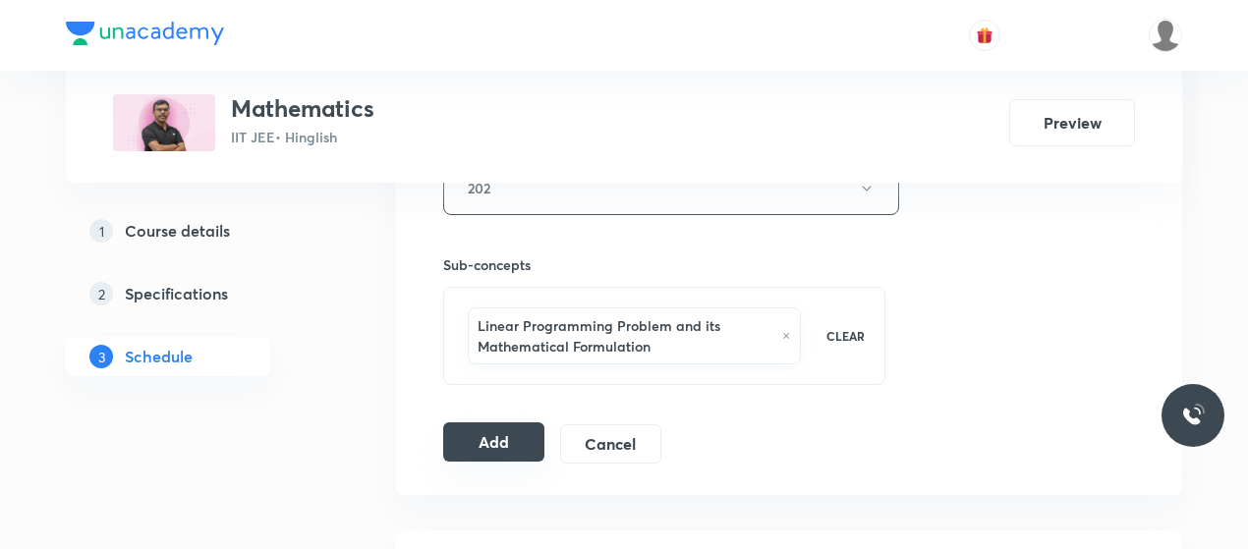
click at [499, 428] on button "Add" at bounding box center [493, 442] width 101 height 39
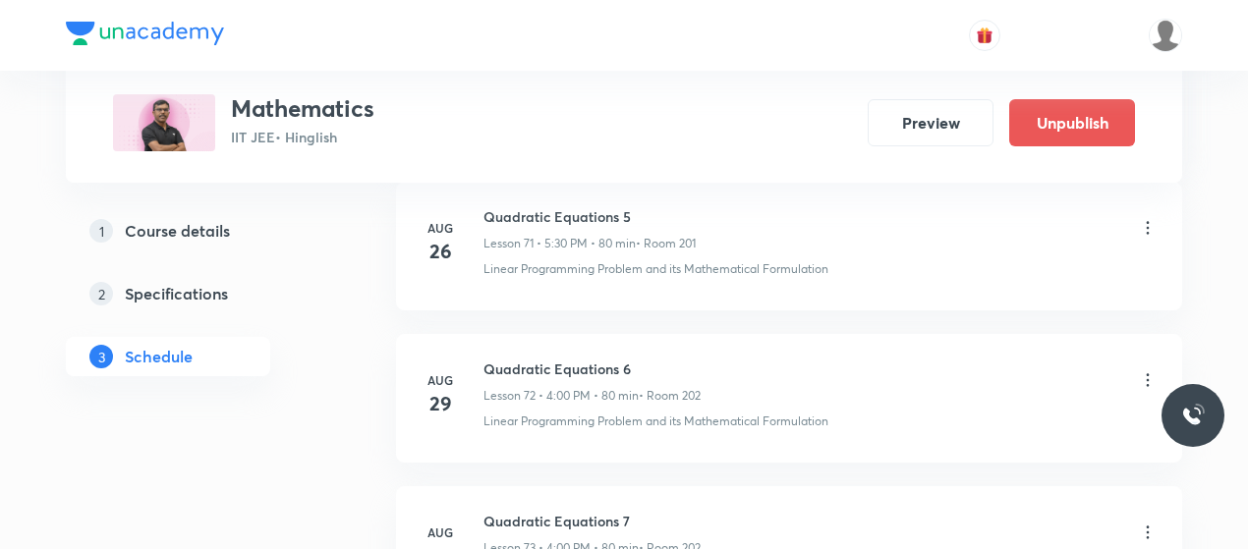
scroll to position [11346, 0]
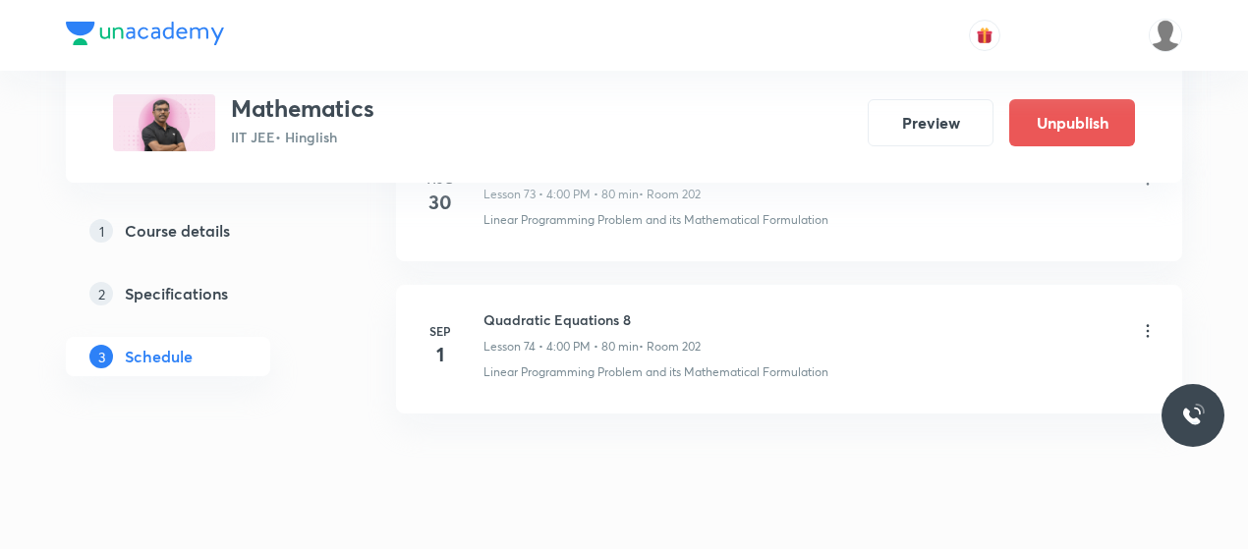
click at [559, 310] on h6 "Quadratic Equations 8" at bounding box center [592, 320] width 217 height 21
copy h6 "Quadratic Equations 8"
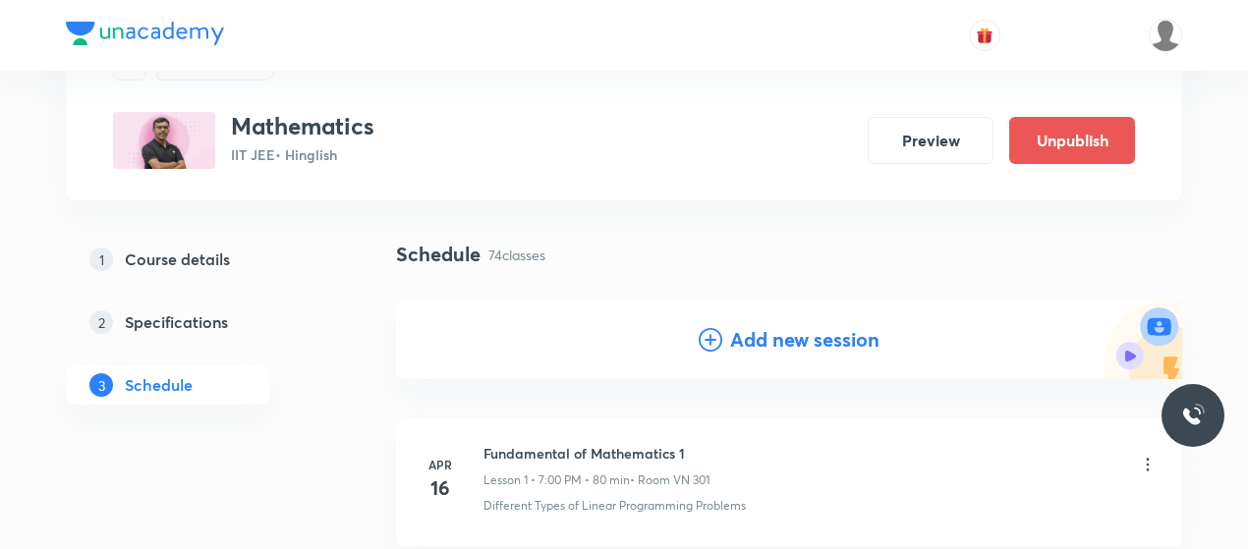
scroll to position [100, 0]
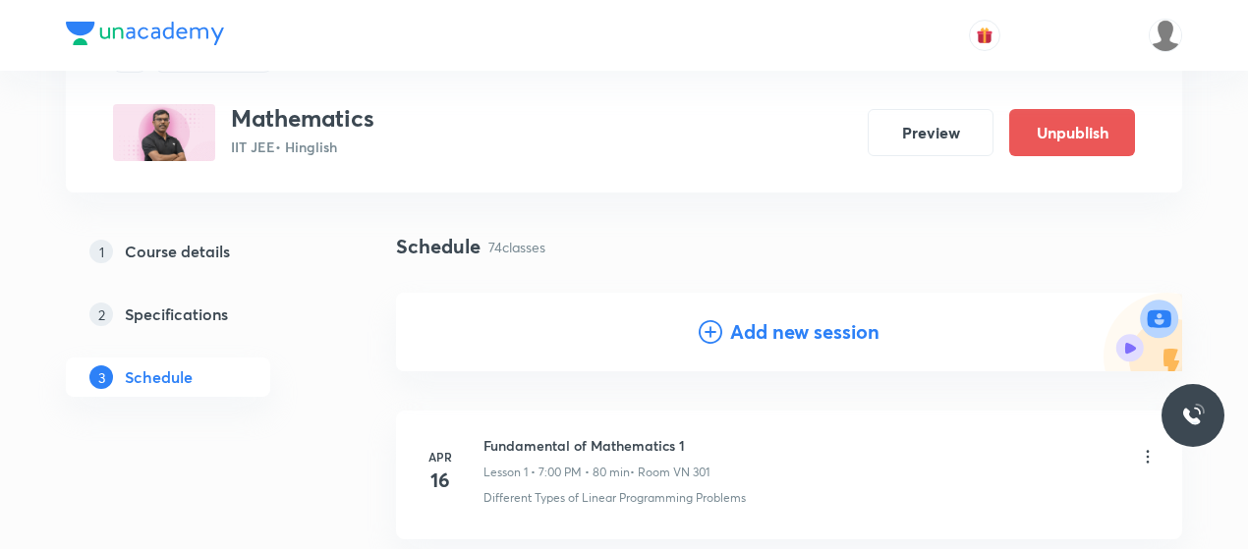
click at [709, 324] on icon at bounding box center [711, 332] width 24 height 24
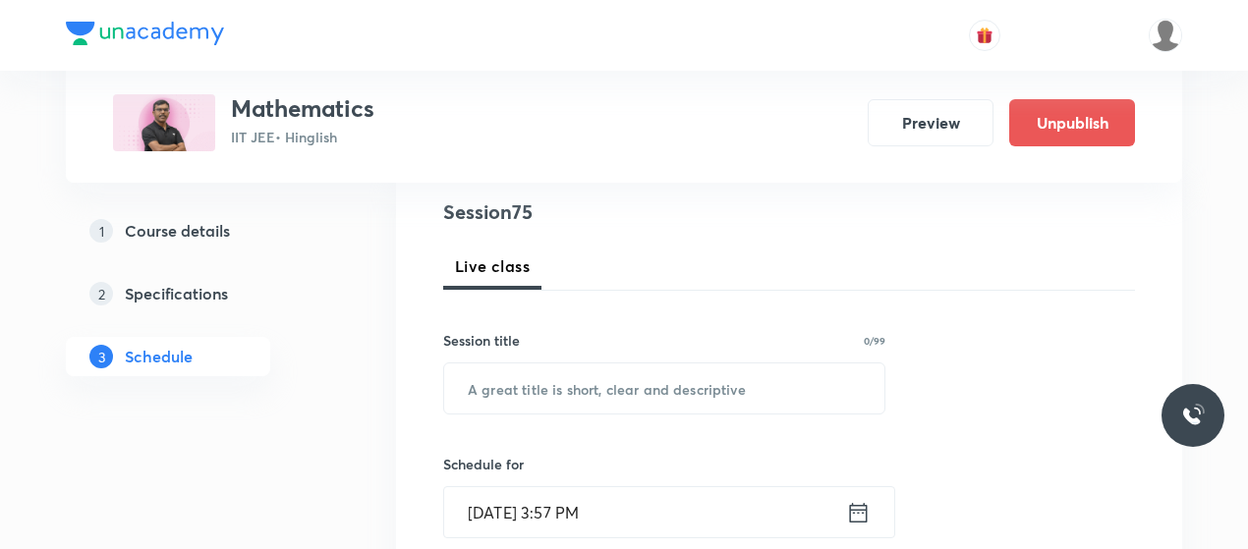
scroll to position [230, 0]
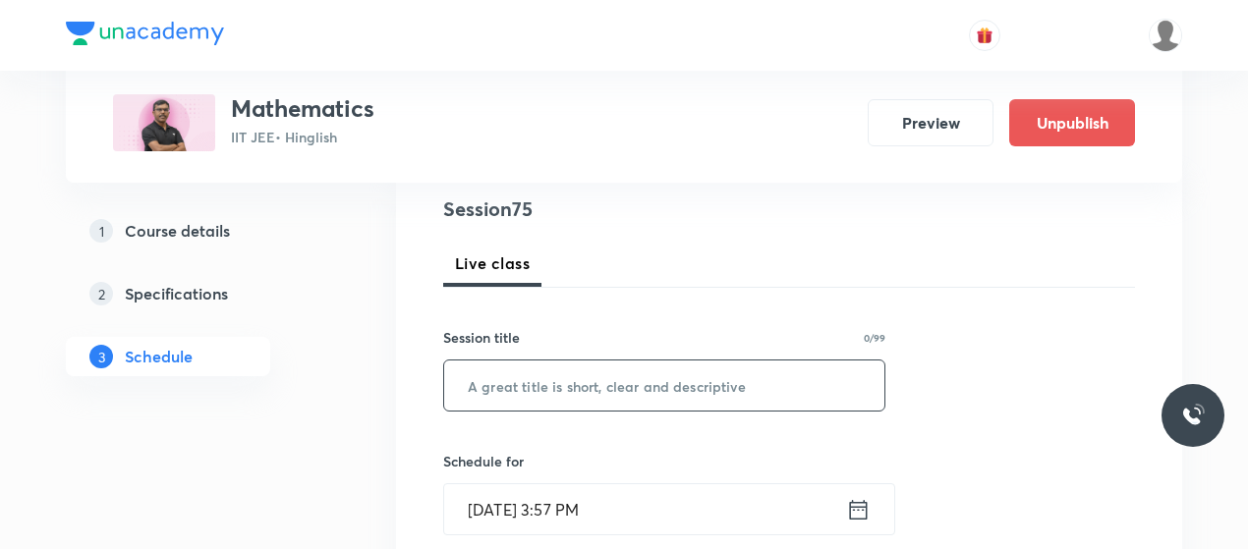
click at [557, 405] on input "text" at bounding box center [664, 386] width 440 height 50
paste input "Quadratic Equations 8"
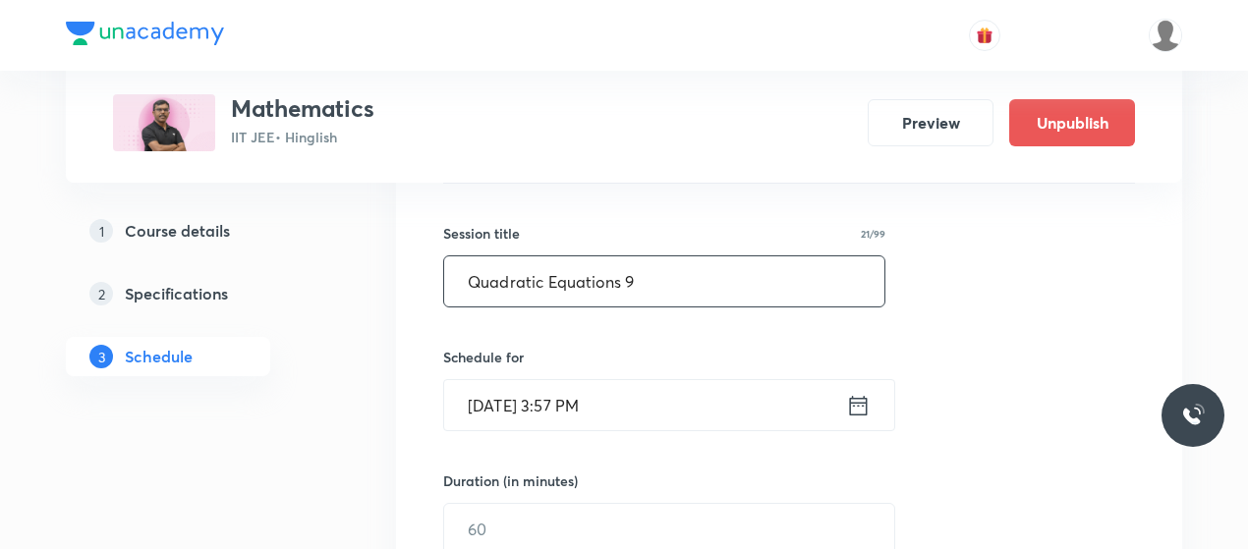
type input "Quadratic Equations 9"
click at [554, 397] on input "[DATE] 3:57 PM" at bounding box center [645, 405] width 402 height 50
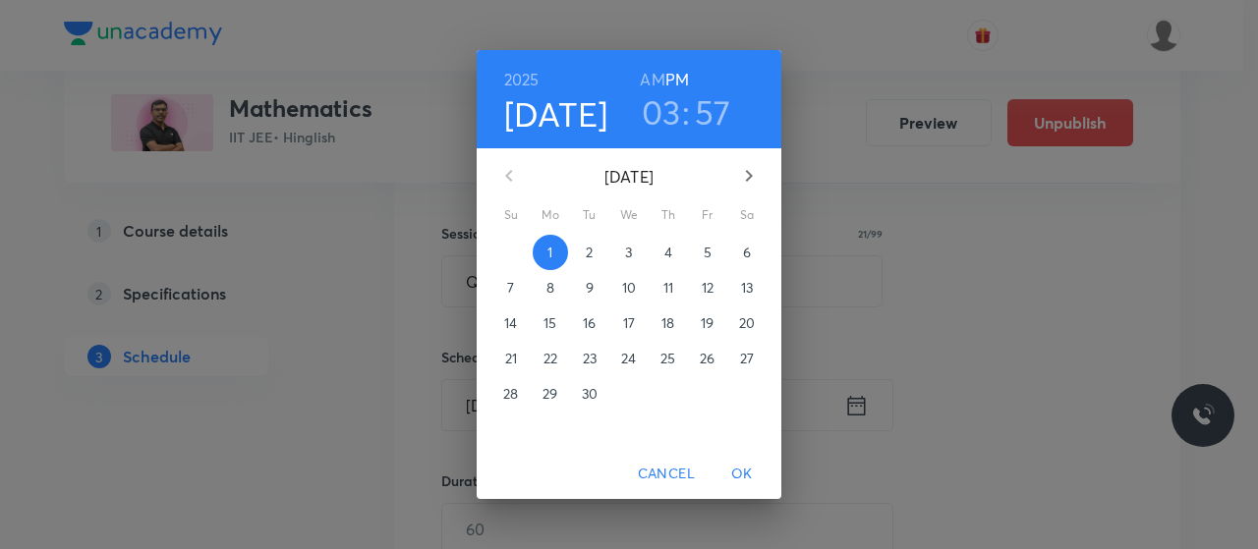
click at [668, 131] on h3 "03" at bounding box center [661, 111] width 39 height 41
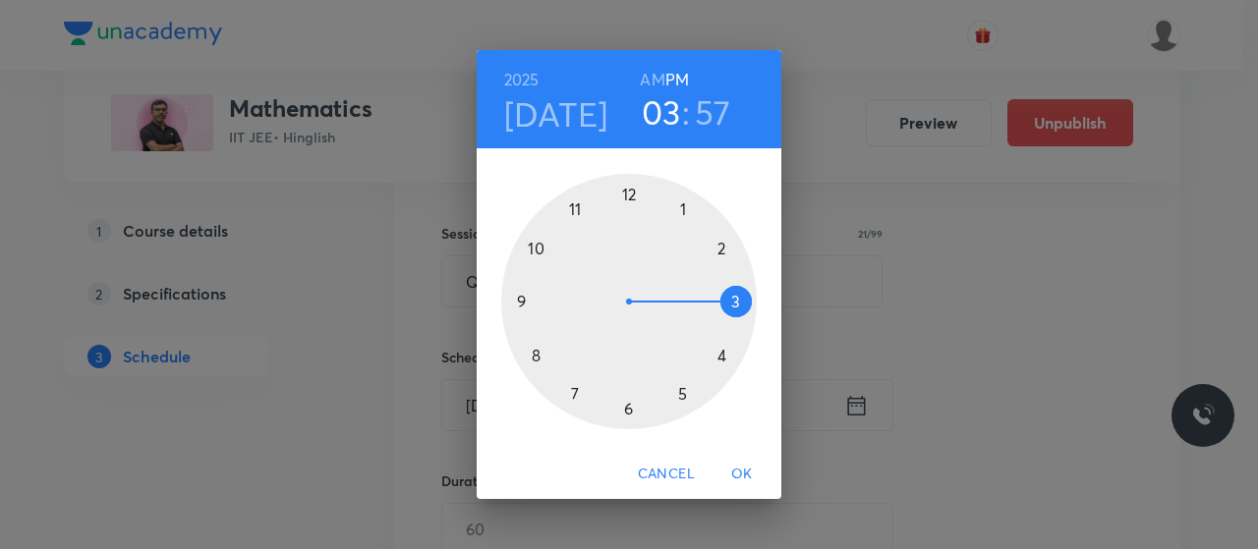
click at [574, 391] on div at bounding box center [629, 302] width 256 height 256
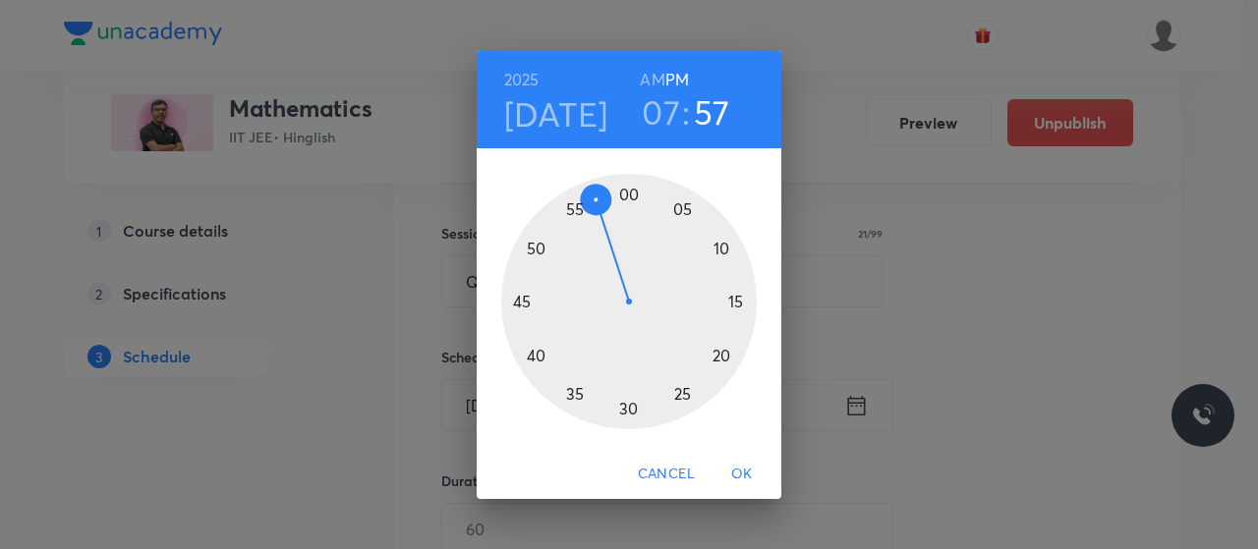
click at [629, 198] on div at bounding box center [629, 302] width 256 height 256
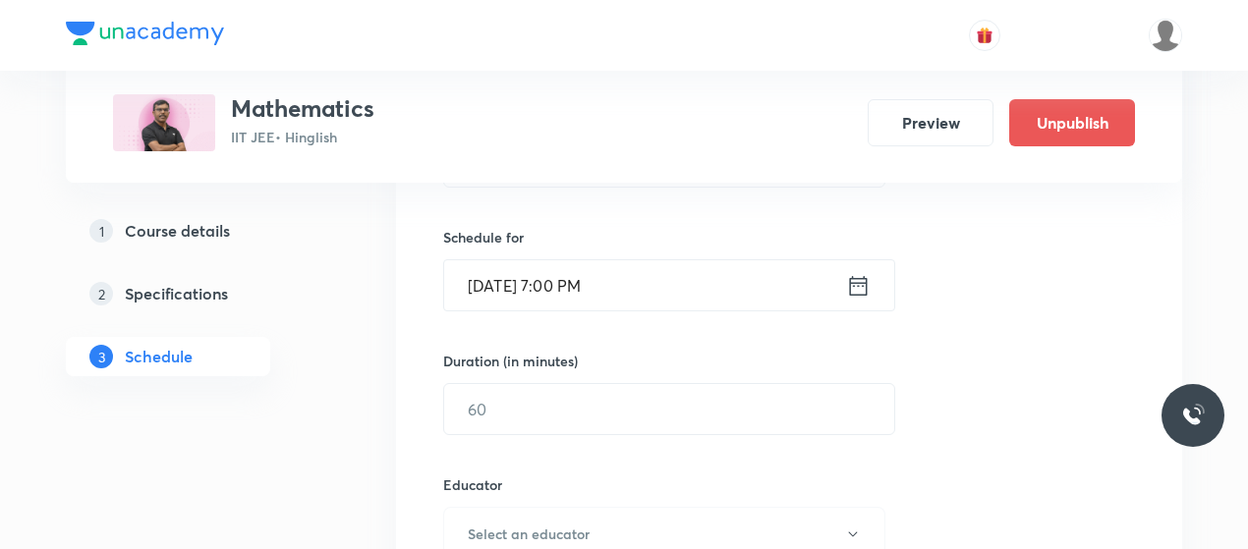
scroll to position [460, 0]
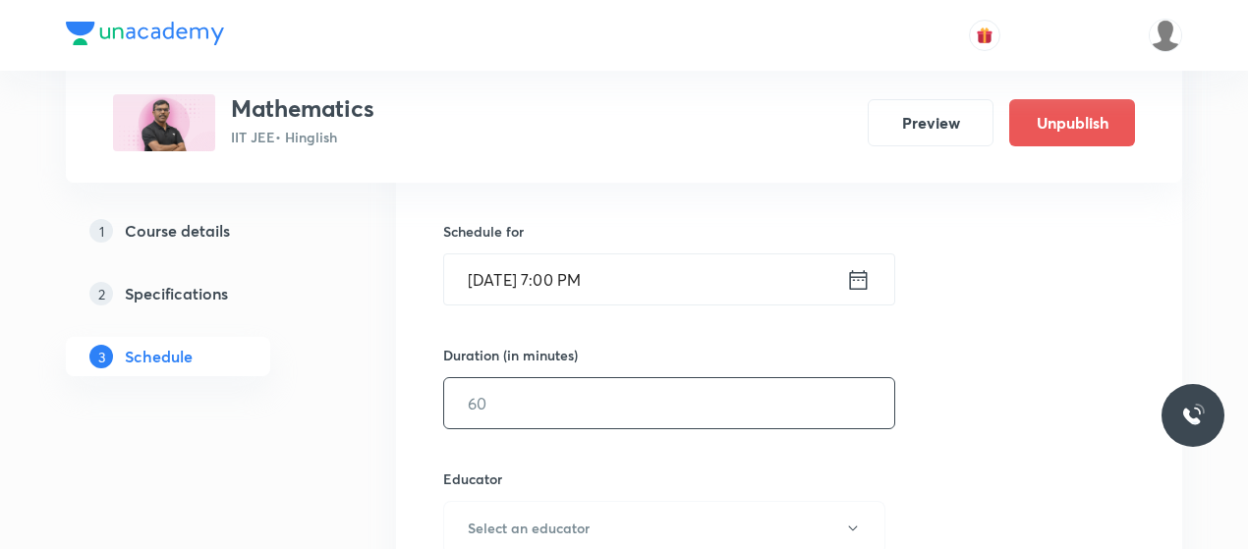
click at [550, 422] on input "text" at bounding box center [669, 403] width 450 height 50
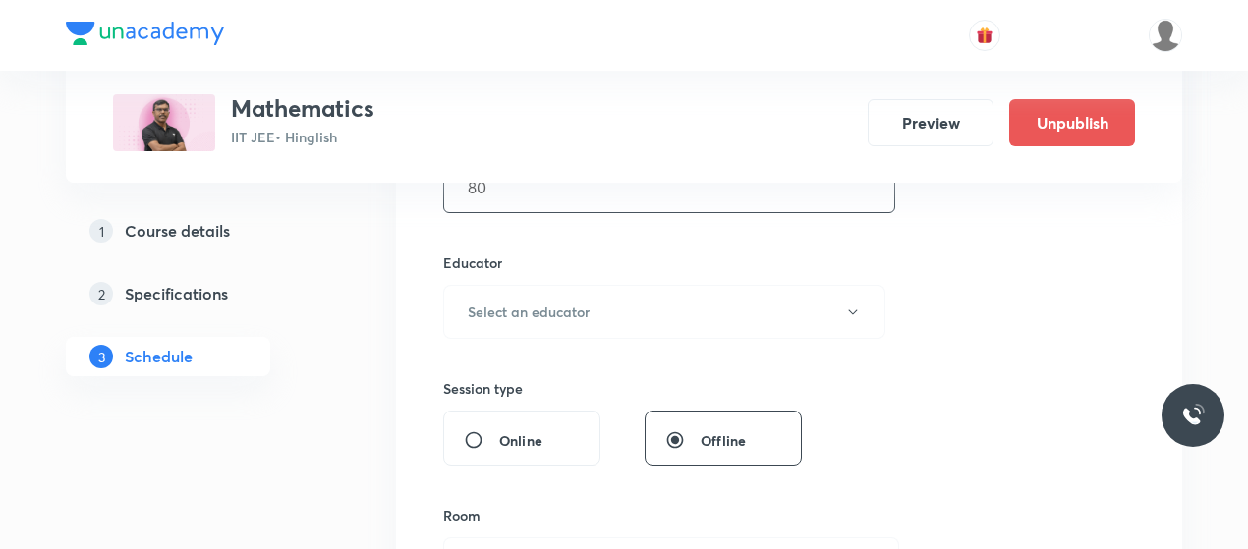
scroll to position [679, 0]
type input "80"
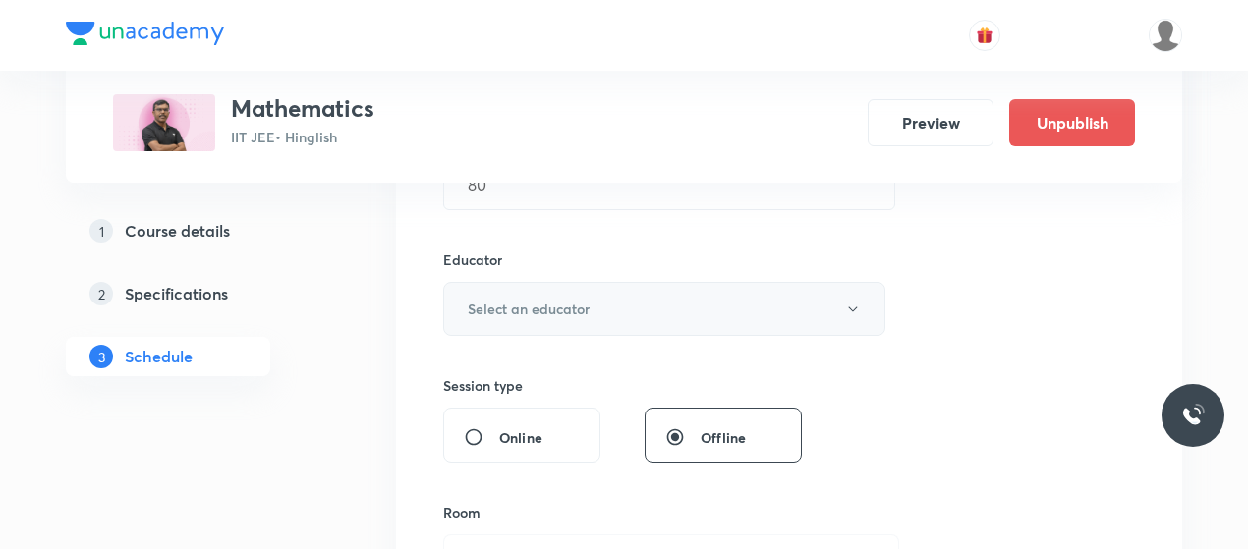
click at [627, 291] on button "Select an educator" at bounding box center [664, 309] width 442 height 54
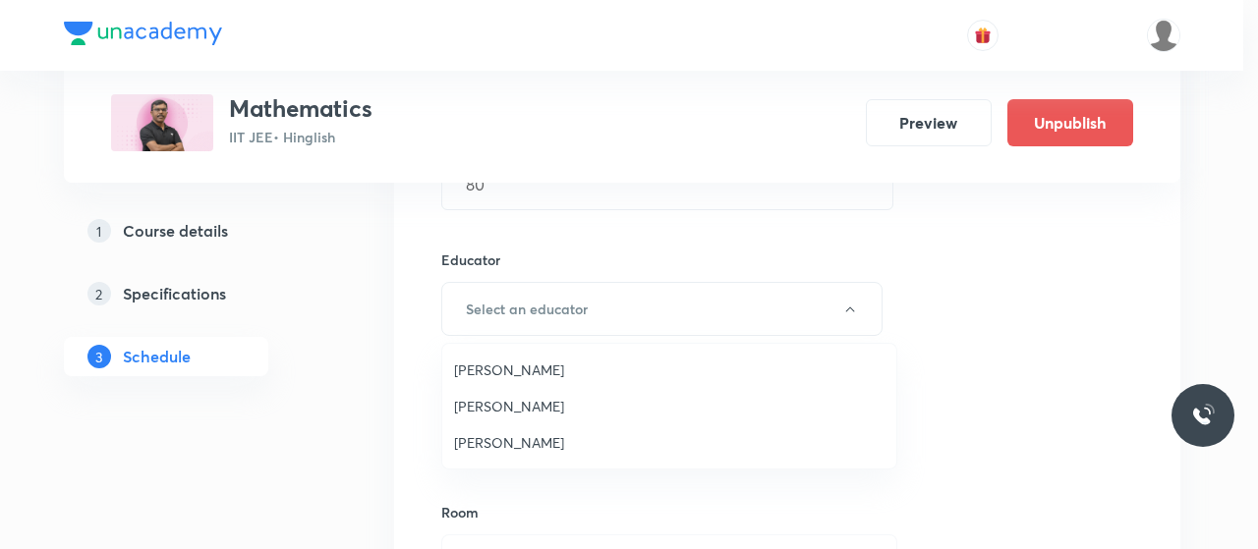
click at [490, 370] on span "Anil Shukla" at bounding box center [669, 370] width 430 height 21
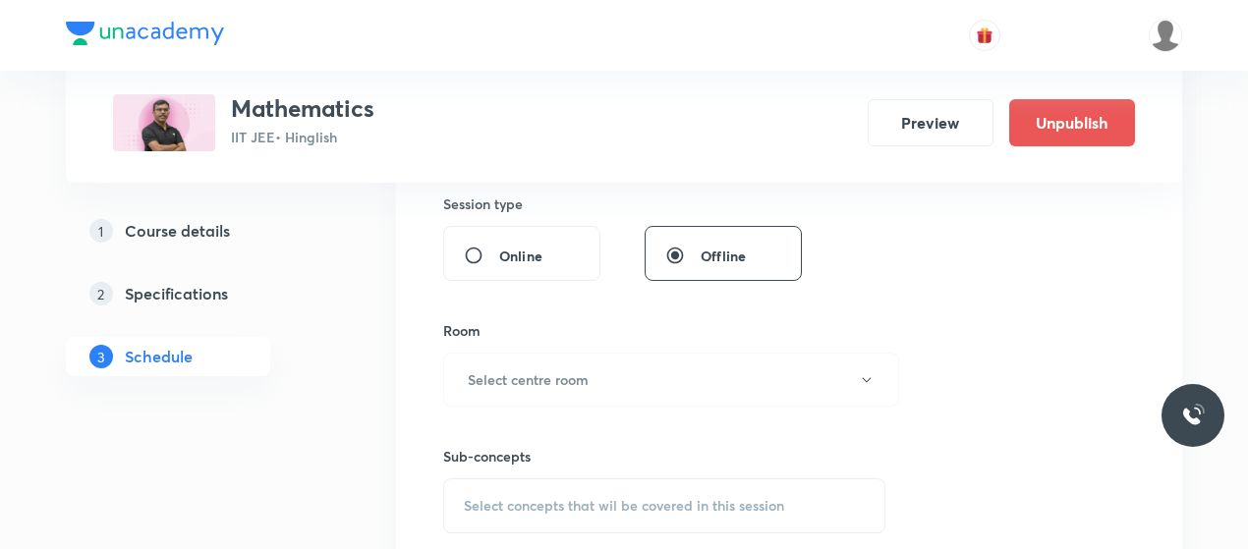
scroll to position [873, 0]
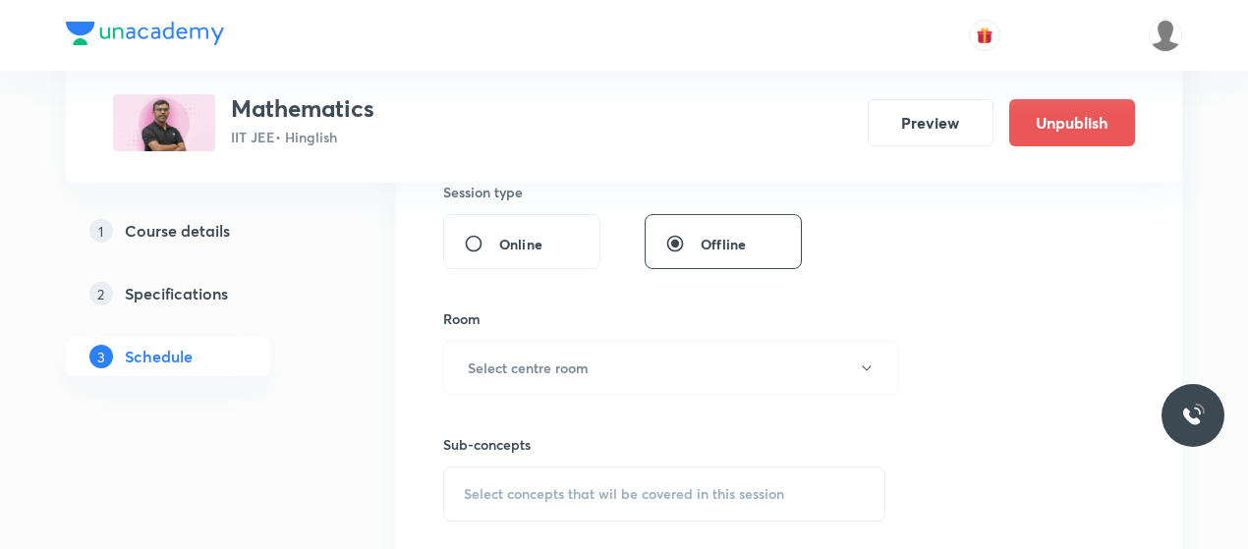
click at [623, 384] on button "Select centre room" at bounding box center [671, 368] width 456 height 54
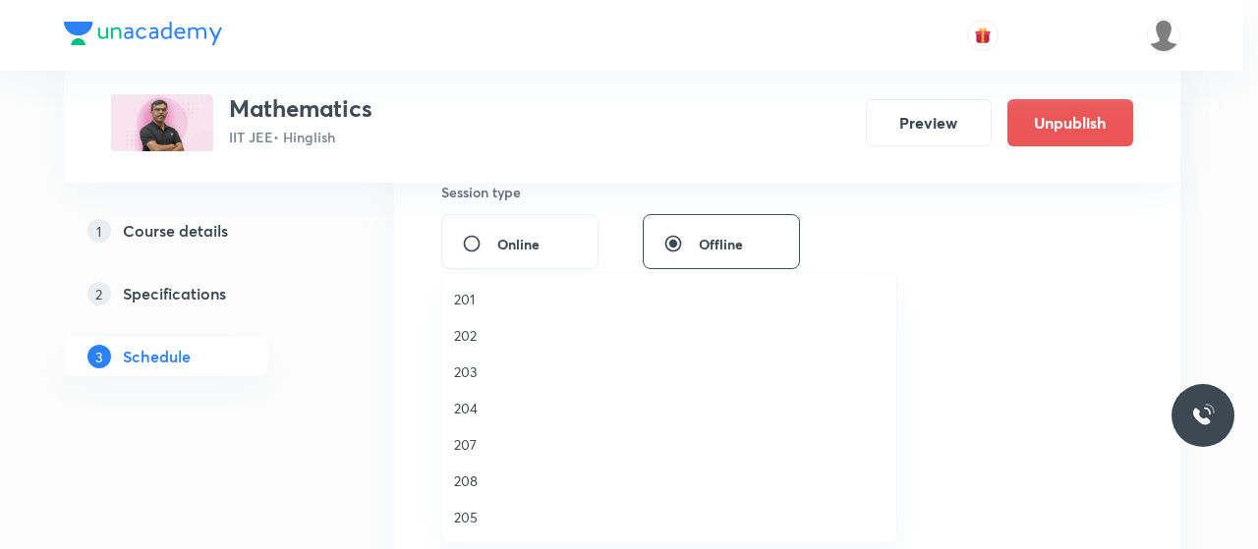
click at [476, 326] on span "202" at bounding box center [669, 335] width 430 height 21
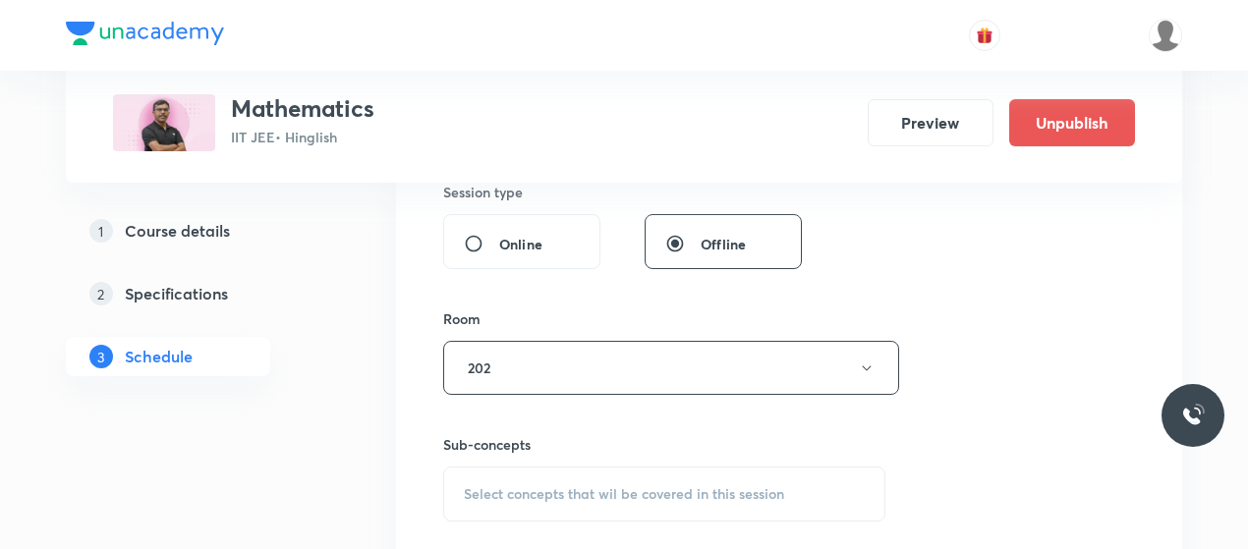
scroll to position [969, 0]
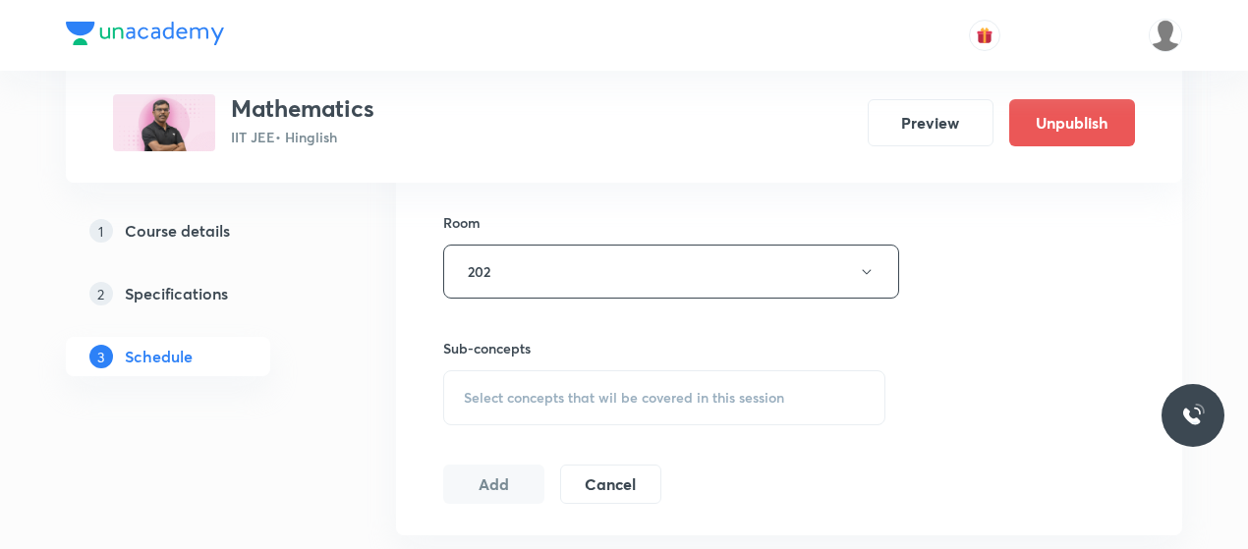
click at [629, 391] on span "Select concepts that wil be covered in this session" at bounding box center [624, 398] width 320 height 16
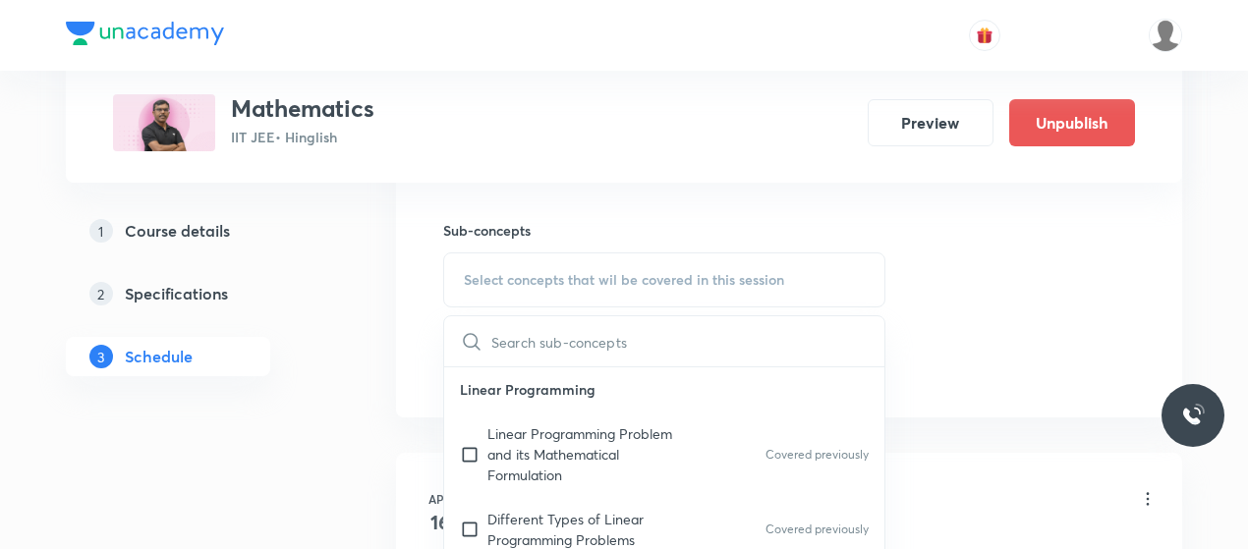
scroll to position [1089, 0]
click at [564, 435] on p "Linear Programming Problem and its Mathematical Formulation" at bounding box center [586, 453] width 199 height 62
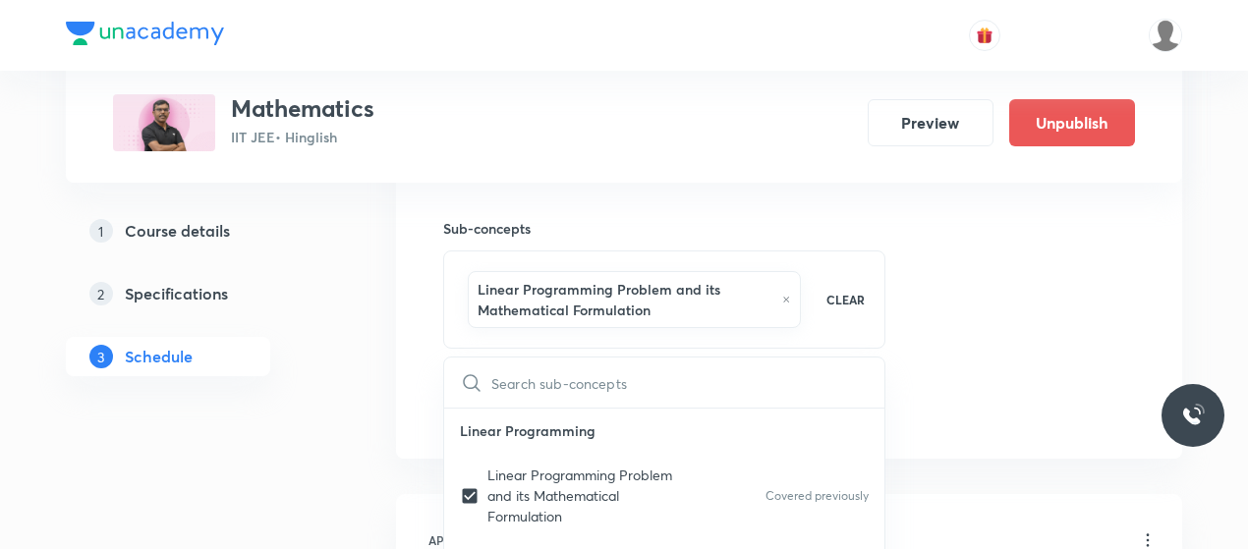
checkbox input "true"
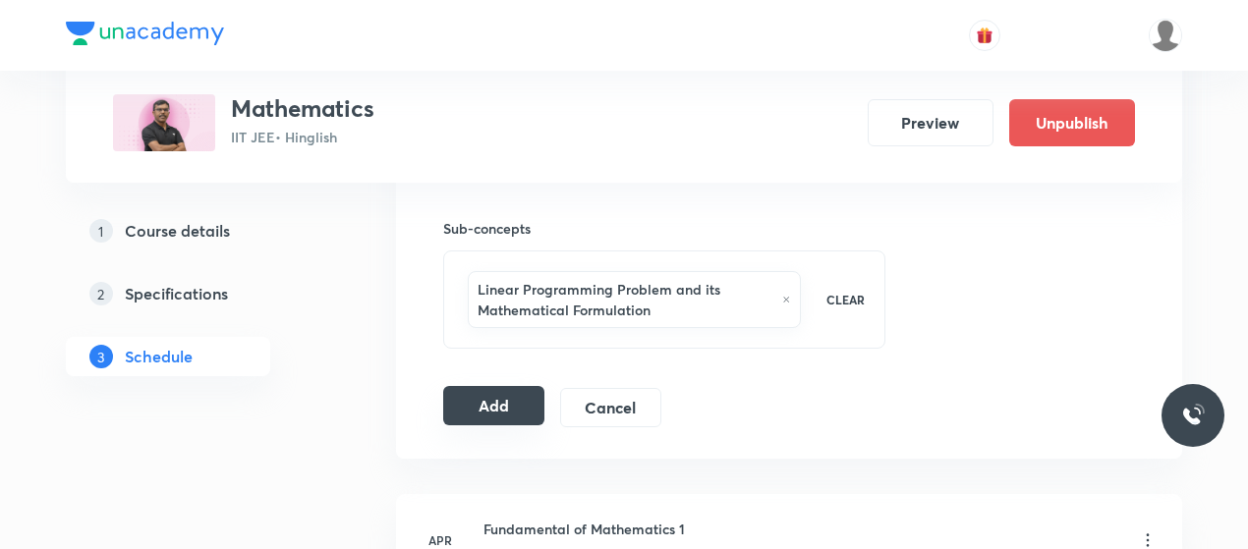
click at [507, 392] on button "Add" at bounding box center [493, 405] width 101 height 39
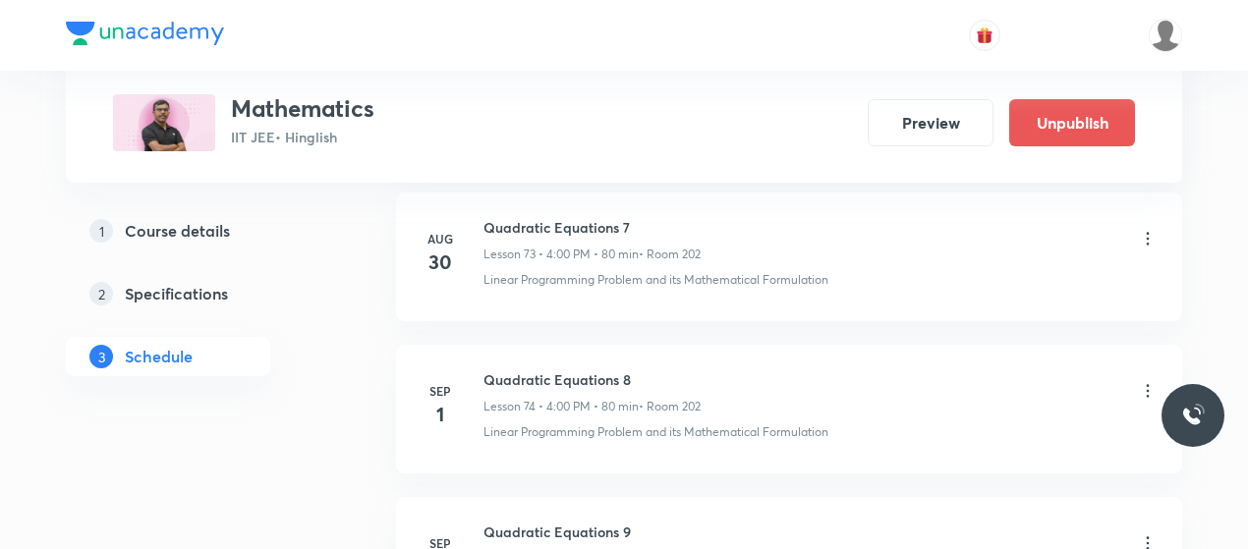
scroll to position [11399, 0]
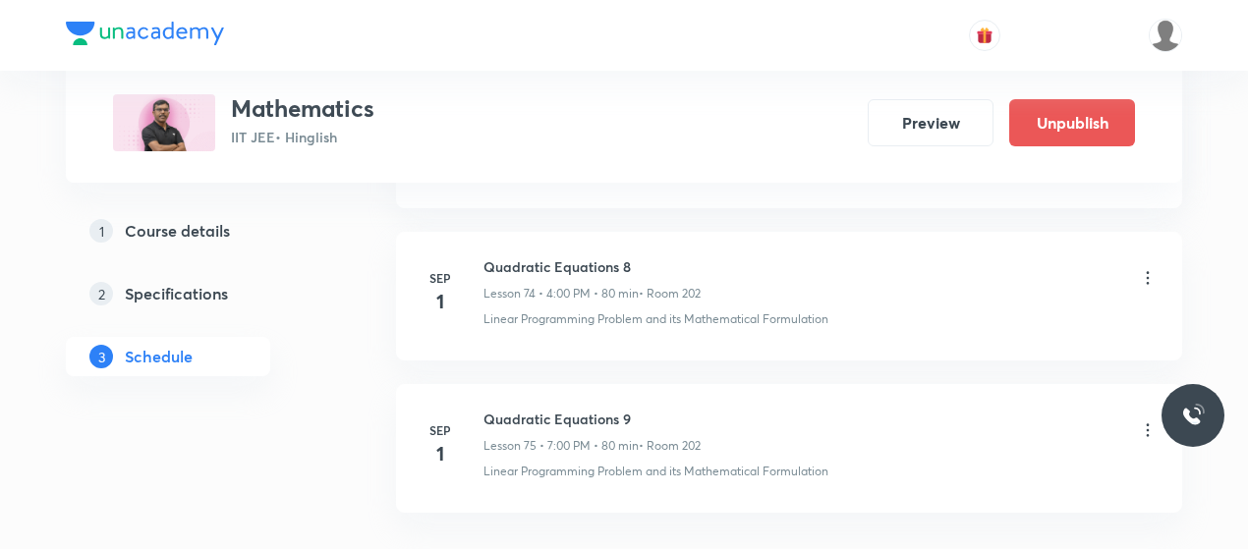
click at [1150, 268] on icon at bounding box center [1148, 278] width 20 height 20
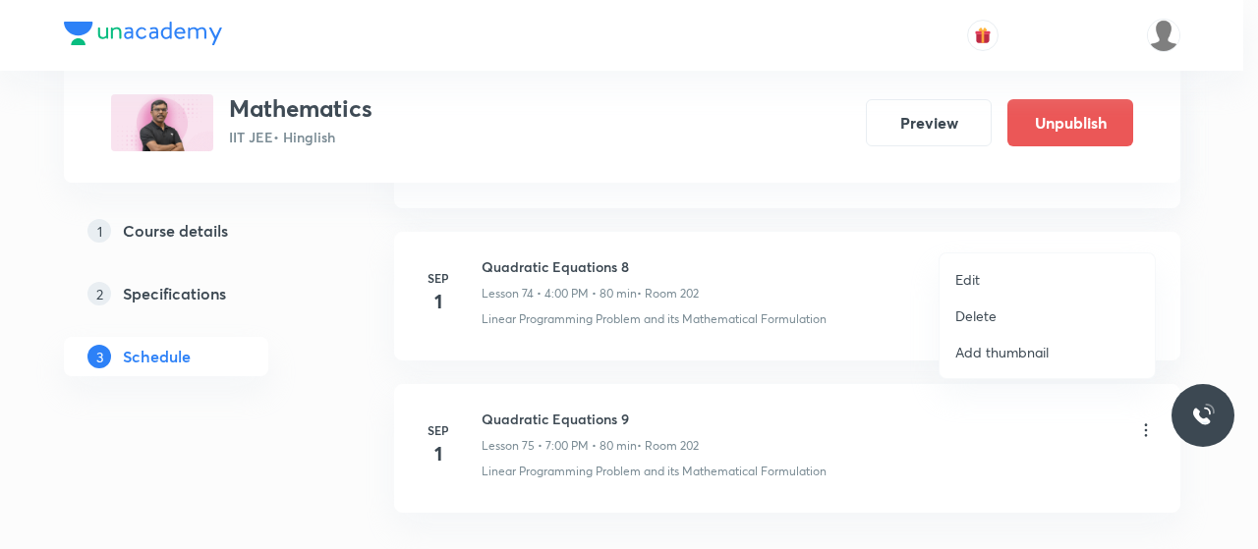
click at [1013, 270] on li "Edit" at bounding box center [1047, 279] width 215 height 36
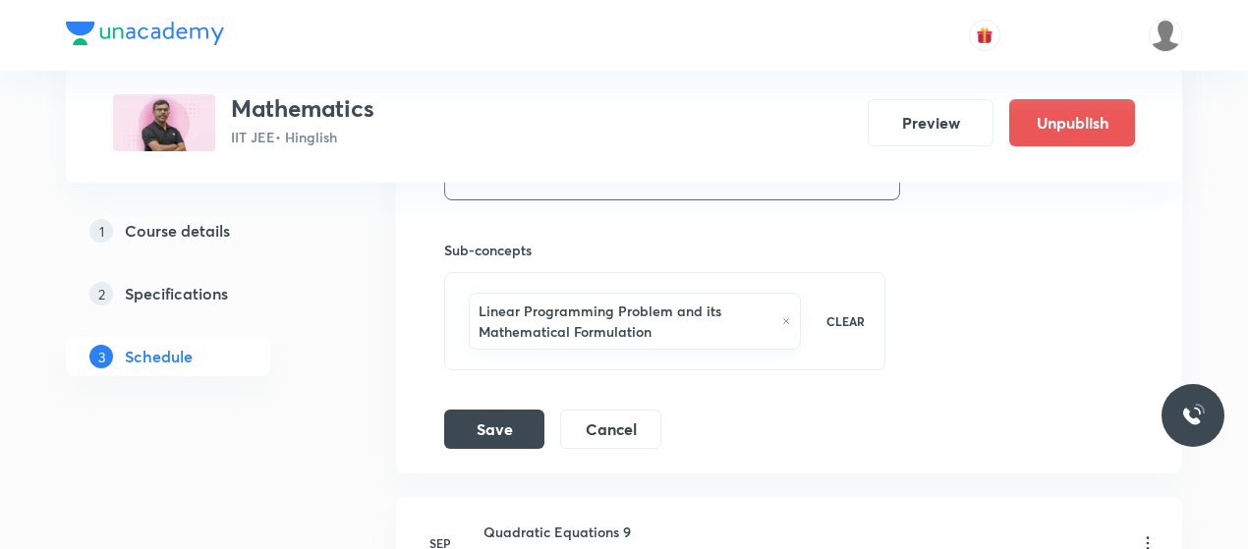
scroll to position [12187, 0]
click at [600, 410] on button "Cancel" at bounding box center [610, 429] width 101 height 39
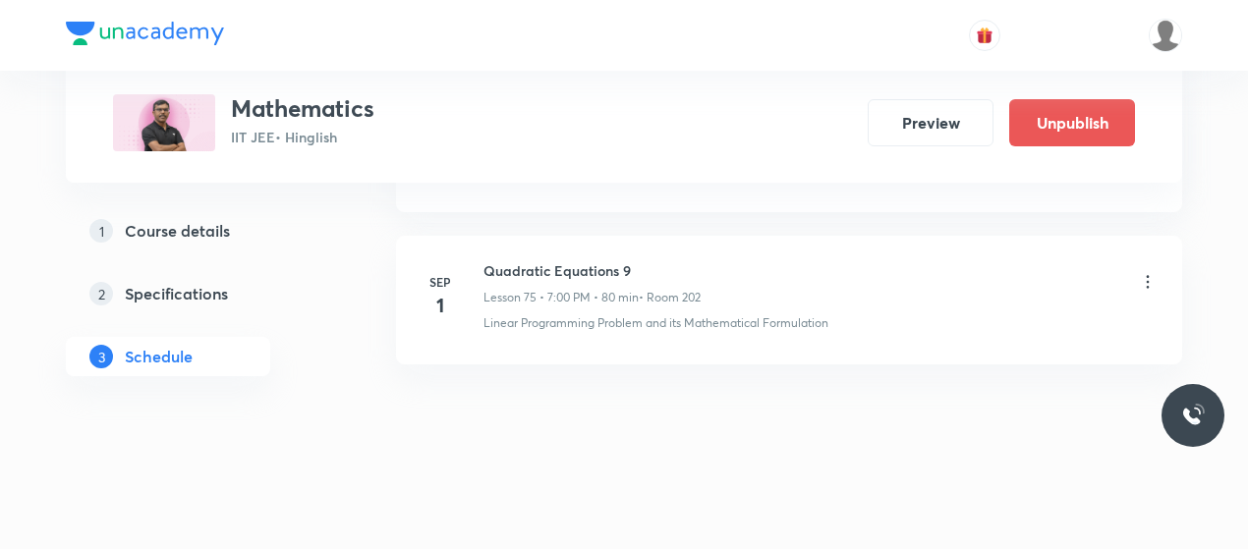
scroll to position [11499, 0]
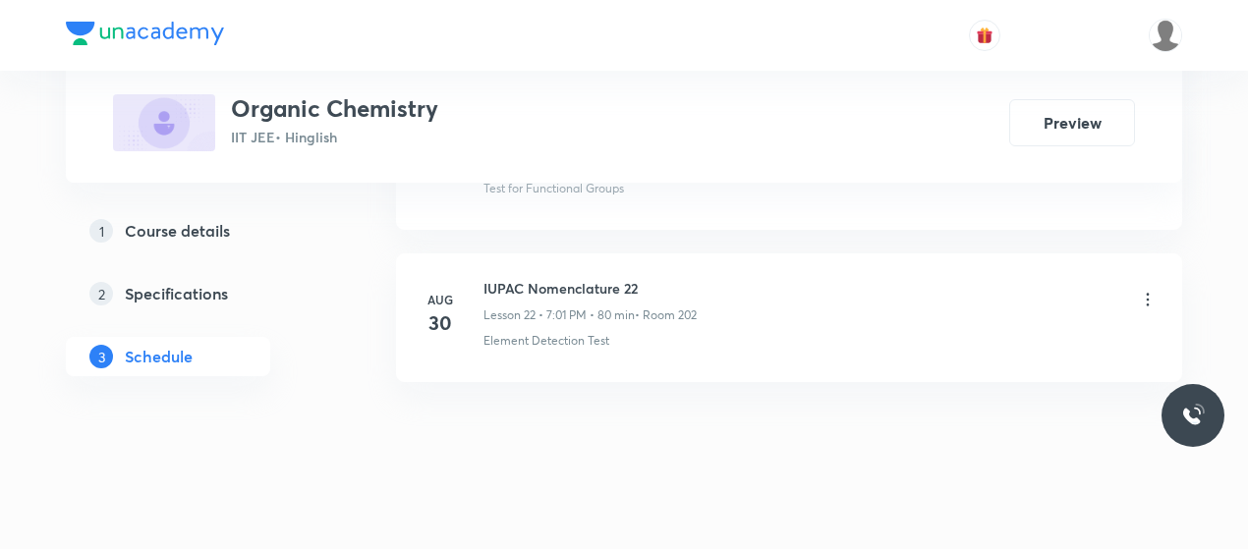
click at [570, 278] on h6 "IUPAC Nomenclature 22" at bounding box center [590, 288] width 213 height 21
copy h6 "IUPAC Nomenclature 22"
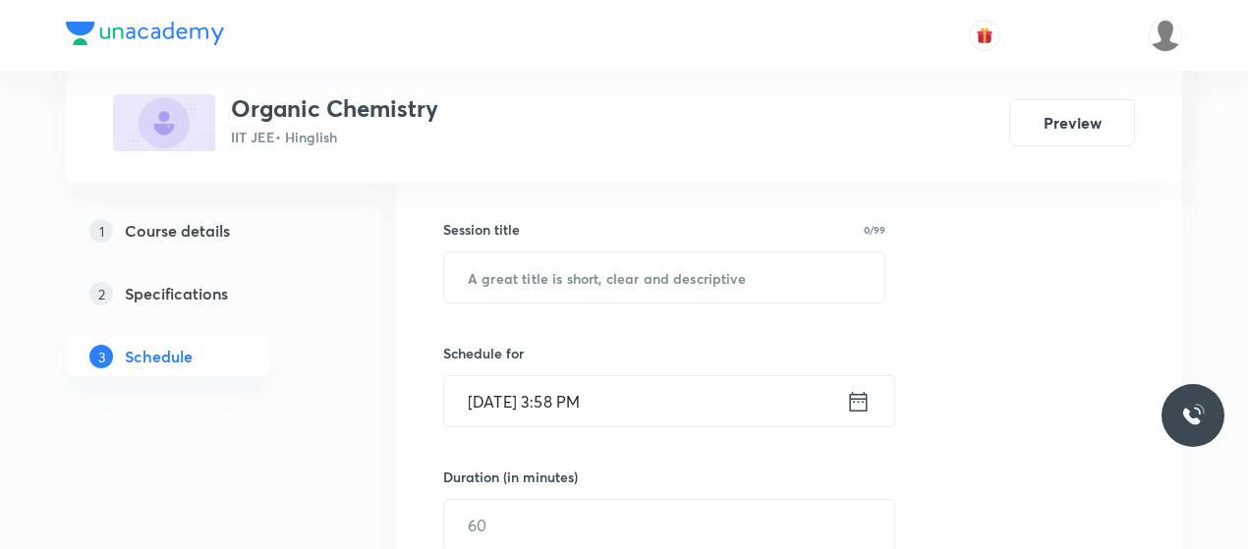
scroll to position [342, 0]
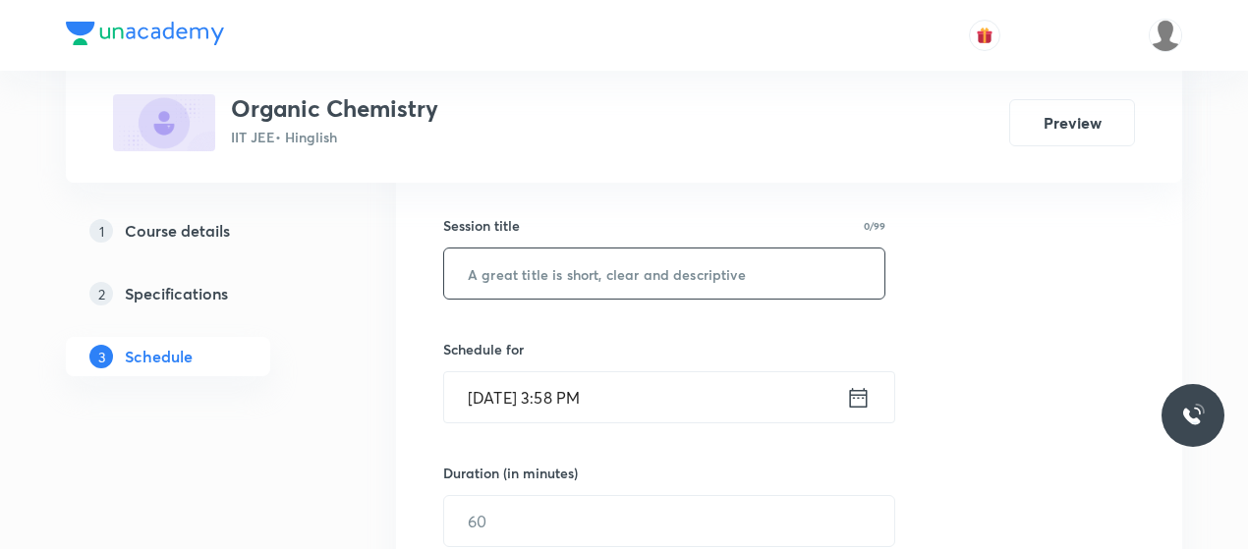
click at [572, 293] on input "text" at bounding box center [664, 274] width 440 height 50
paste input "IUPAC Nomenclature 22"
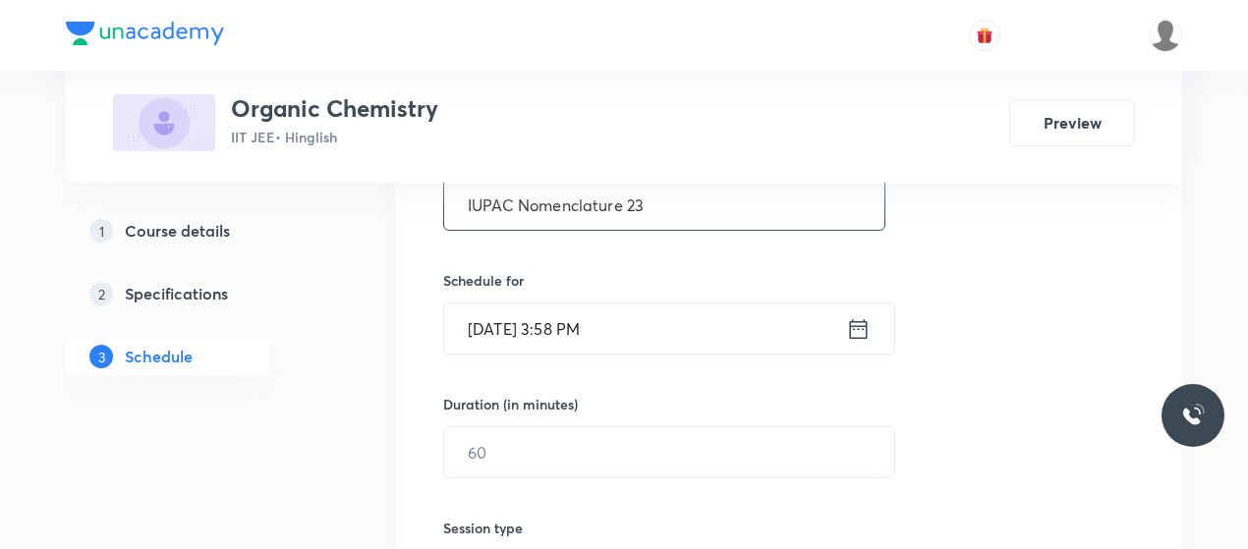
scroll to position [412, 0]
type input "IUPAC Nomenclature 23"
click at [570, 310] on input "[DATE] 3:58 PM" at bounding box center [645, 328] width 402 height 50
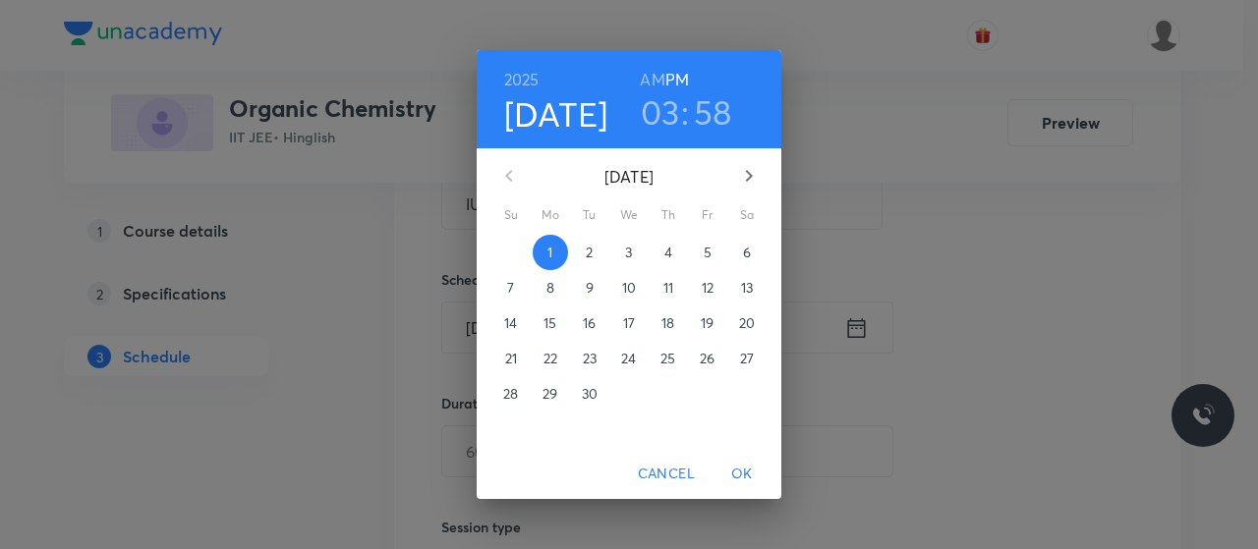
click at [667, 128] on h3 "03" at bounding box center [660, 111] width 39 height 41
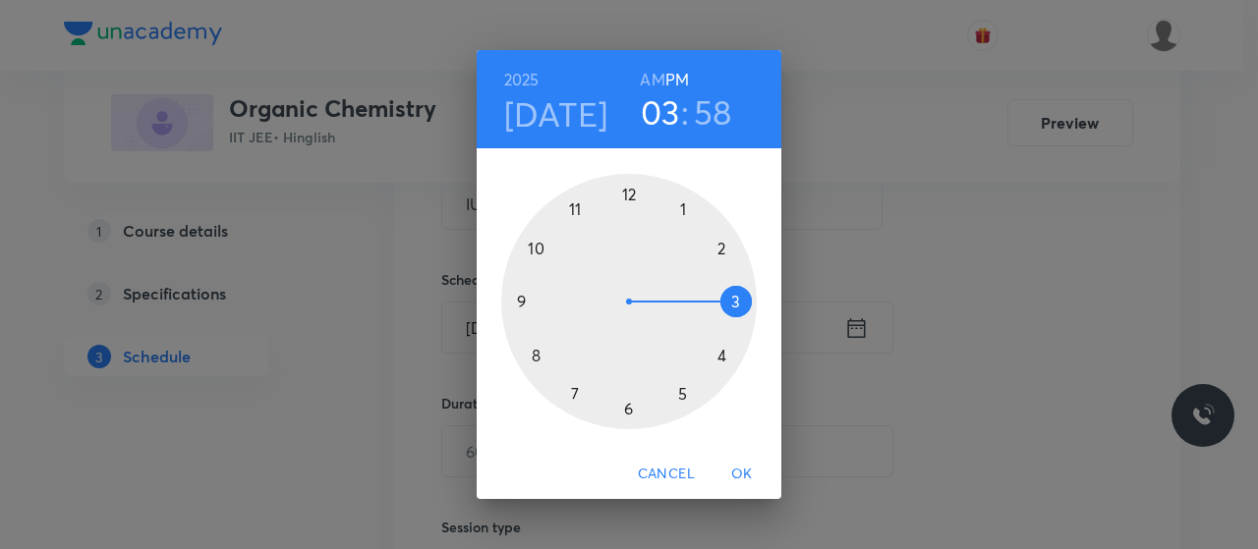
click at [682, 396] on div at bounding box center [629, 302] width 256 height 256
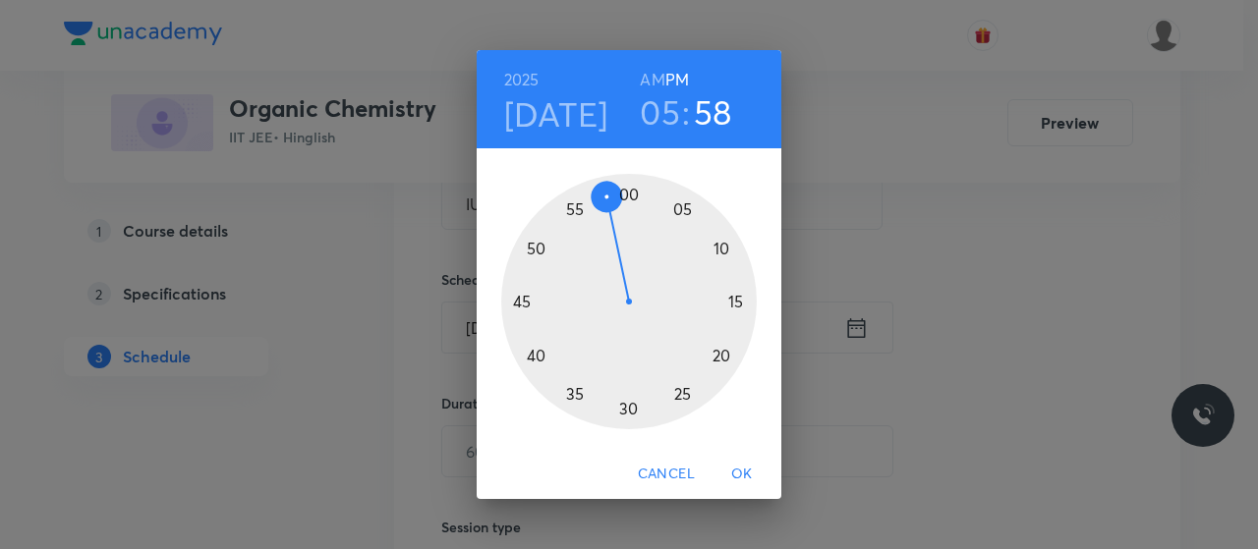
click at [627, 411] on div at bounding box center [629, 302] width 256 height 256
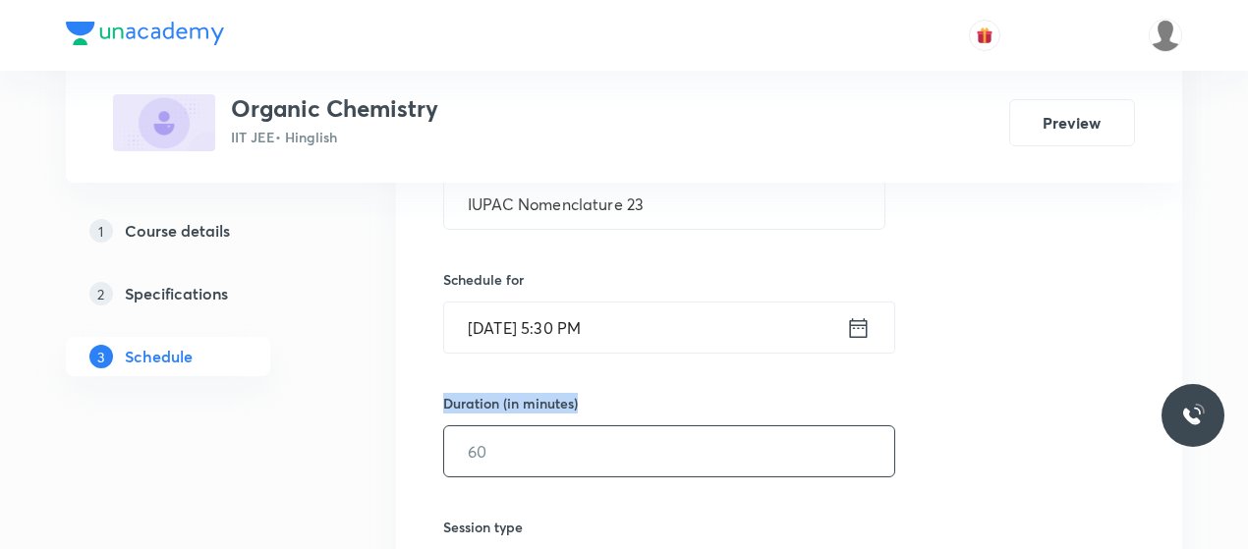
drag, startPoint x: 591, startPoint y: 361, endPoint x: 572, endPoint y: 471, distance: 111.6
click at [572, 471] on div "Session 23 Live class Session title 21/99 IUPAC Nomenclature 23 ​ Schedule for …" at bounding box center [789, 474] width 692 height 923
click at [572, 471] on input "text" at bounding box center [669, 452] width 450 height 50
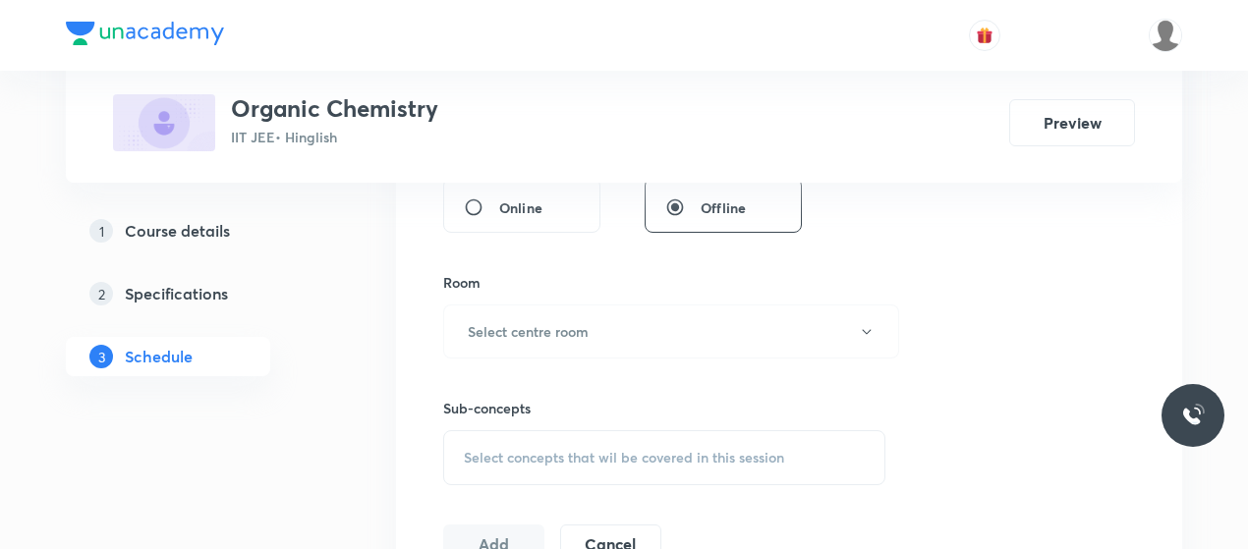
scroll to position [786, 0]
type input "80"
click at [617, 328] on button "Select centre room" at bounding box center [671, 329] width 456 height 54
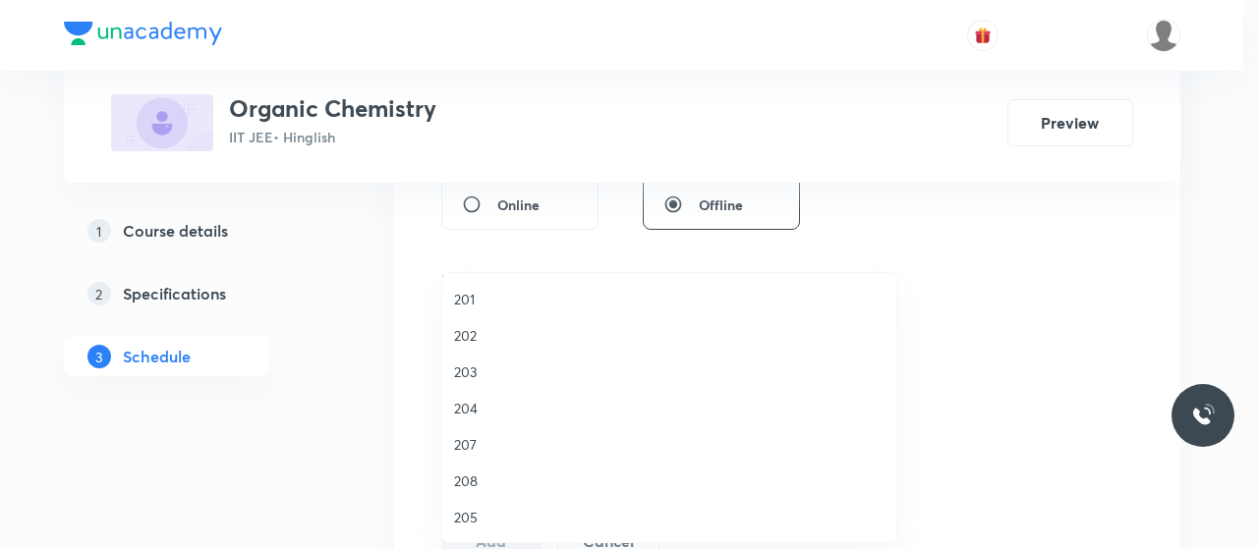
click at [475, 342] on span "202" at bounding box center [669, 335] width 430 height 21
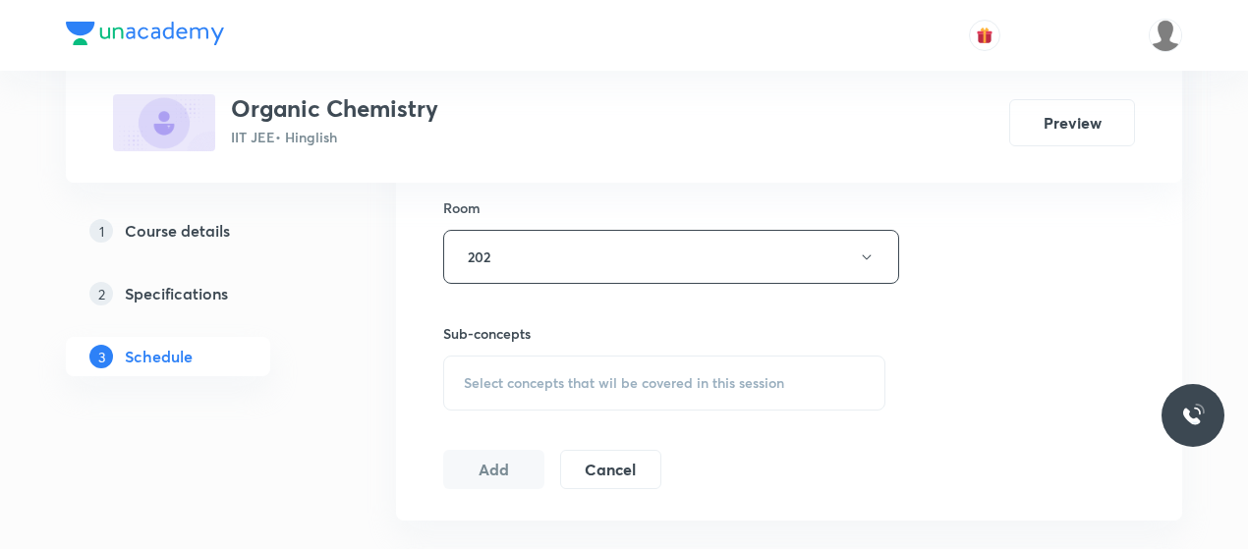
scroll to position [859, 0]
click at [599, 374] on span "Select concepts that wil be covered in this session" at bounding box center [624, 382] width 320 height 16
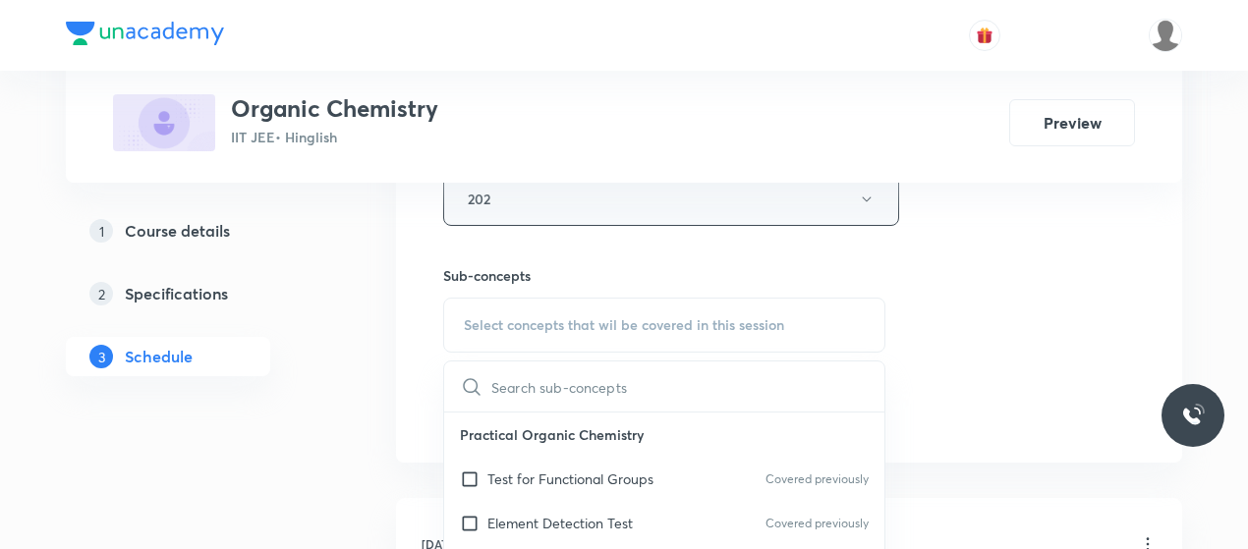
scroll to position [918, 0]
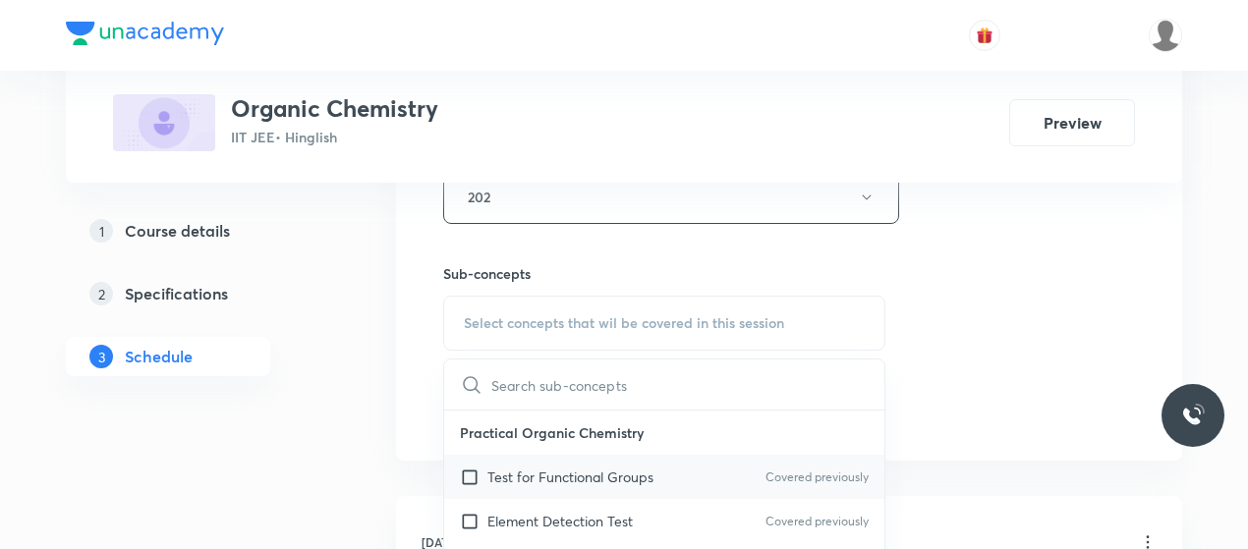
click at [565, 477] on p "Test for Functional Groups" at bounding box center [570, 477] width 166 height 21
checkbox input "true"
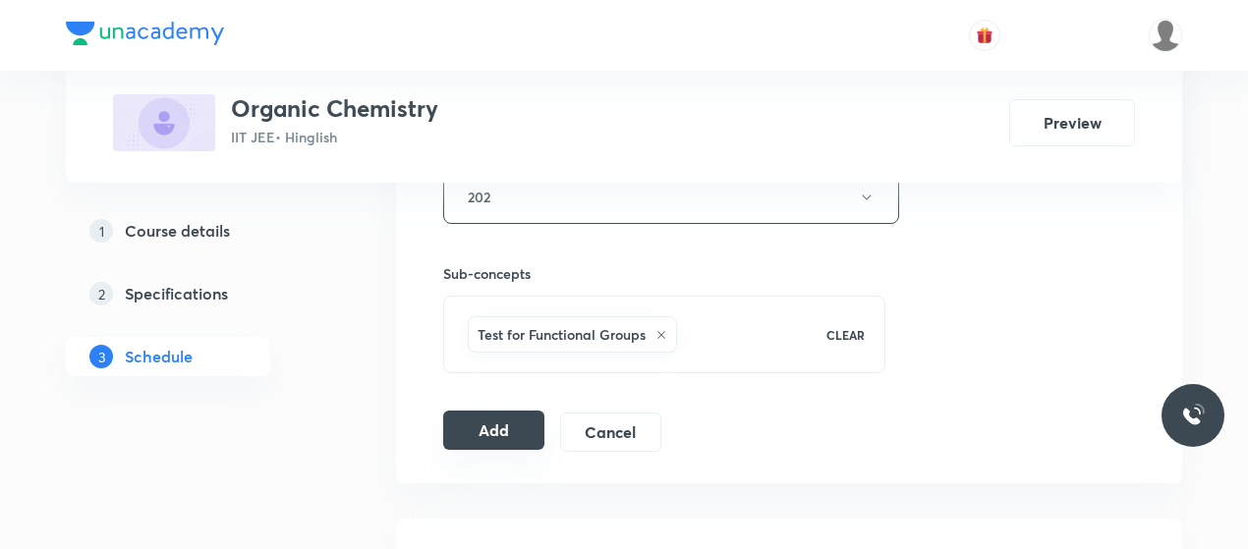
click at [484, 430] on button "Add" at bounding box center [493, 430] width 101 height 39
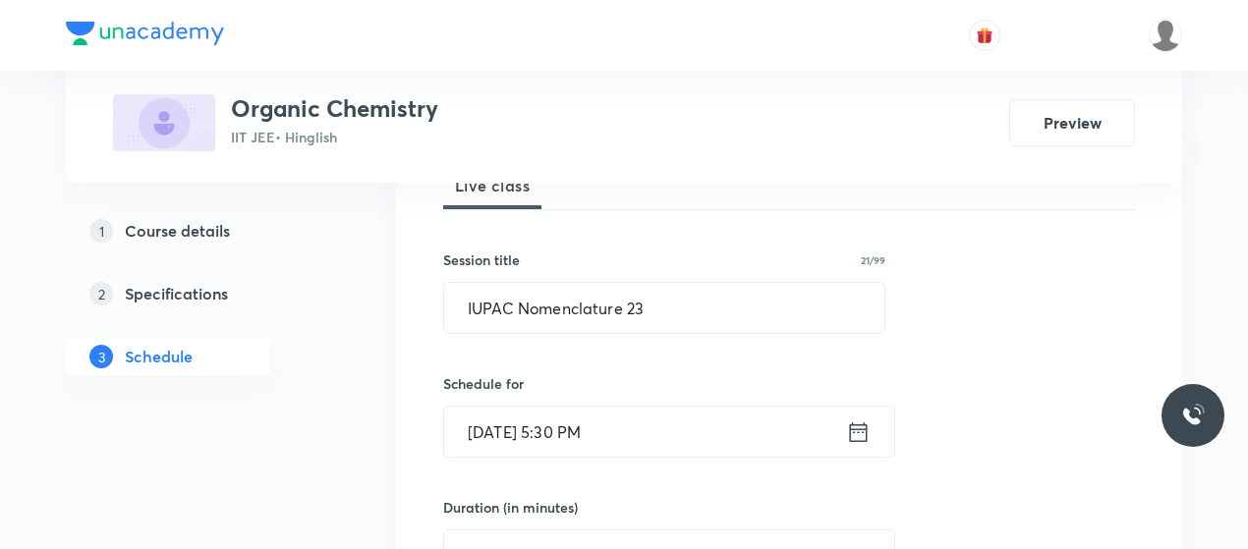
scroll to position [297, 0]
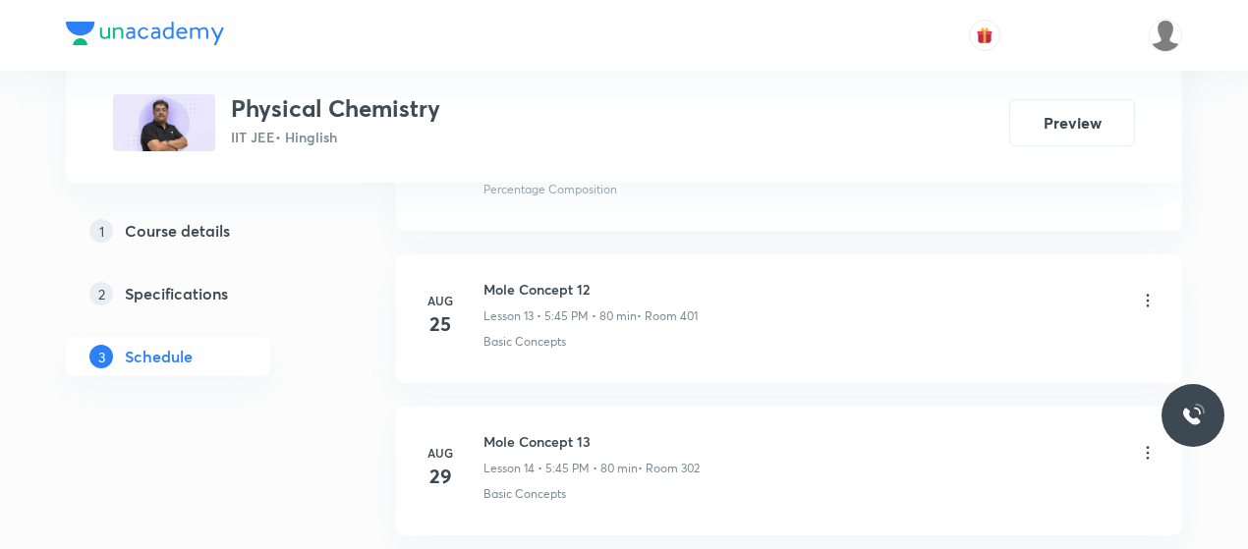
scroll to position [3146, 0]
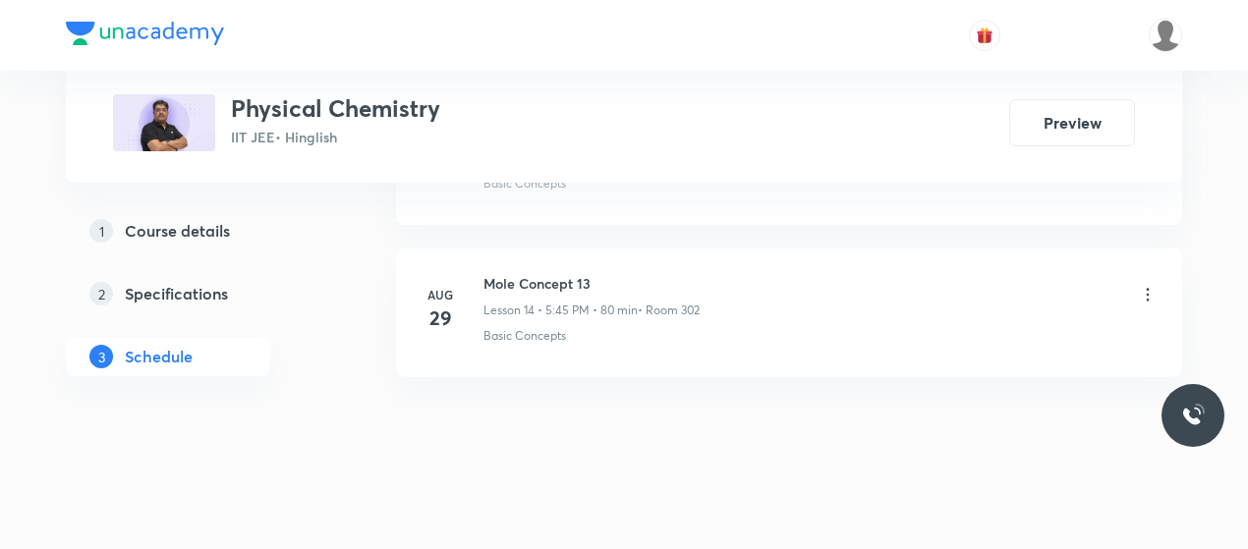
click at [560, 273] on h6 "Mole Concept 13" at bounding box center [592, 283] width 216 height 21
copy h6 "Mole Concept 13"
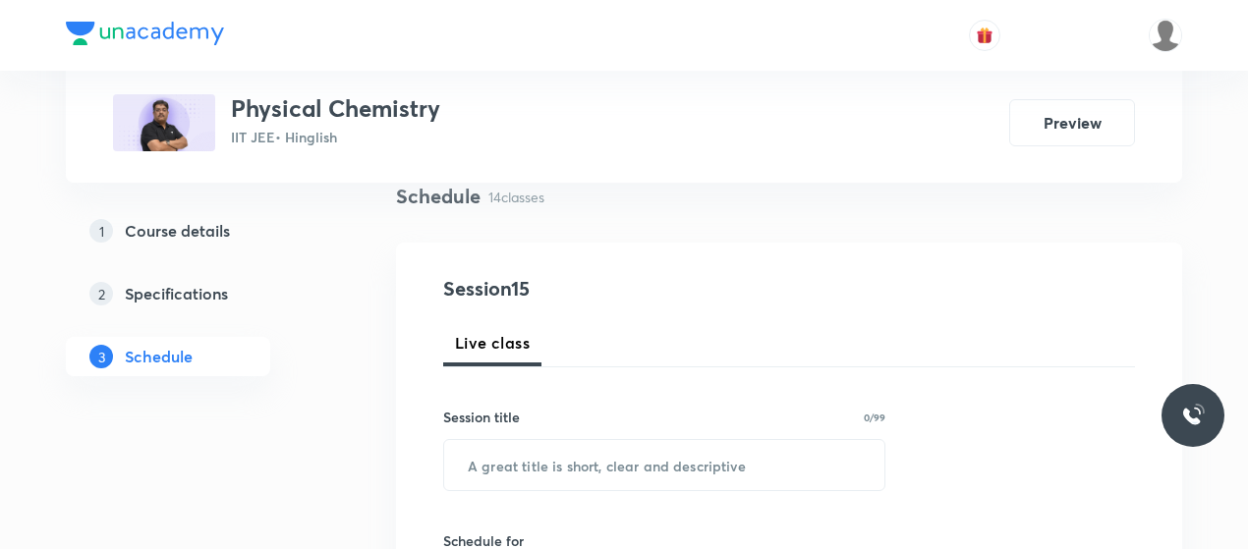
scroll to position [152, 0]
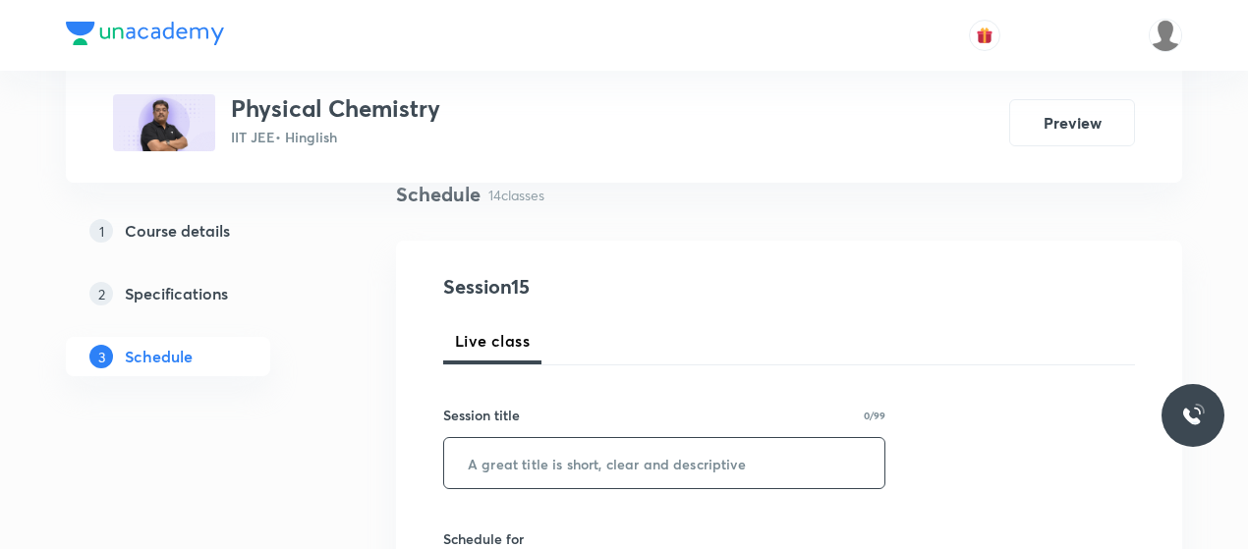
click at [542, 459] on input "text" at bounding box center [664, 463] width 440 height 50
paste input "Mole Concept 13"
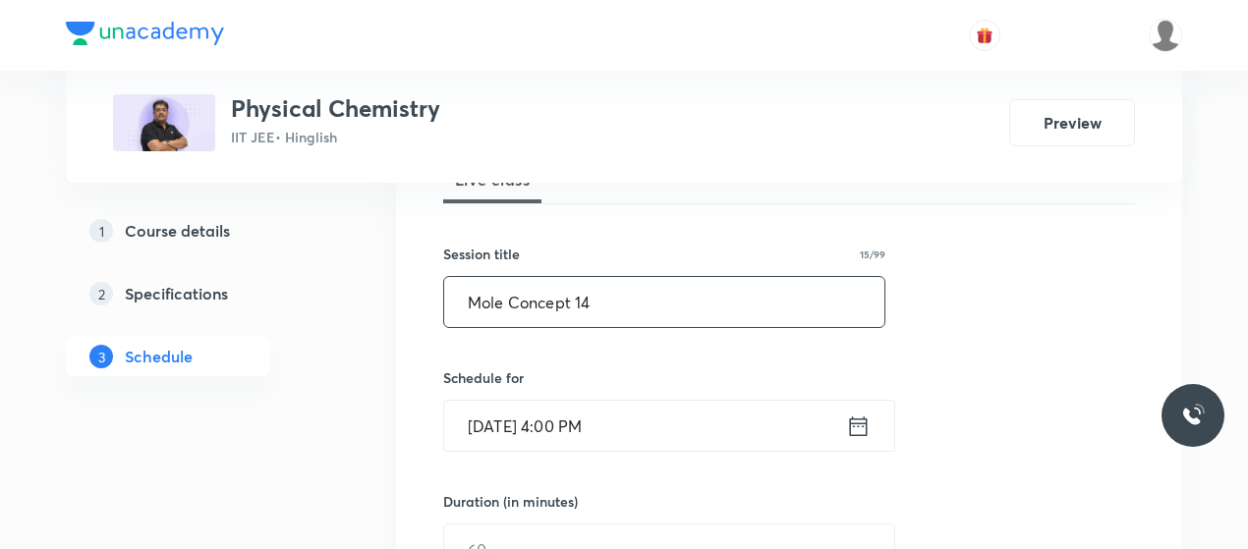
scroll to position [355, 0]
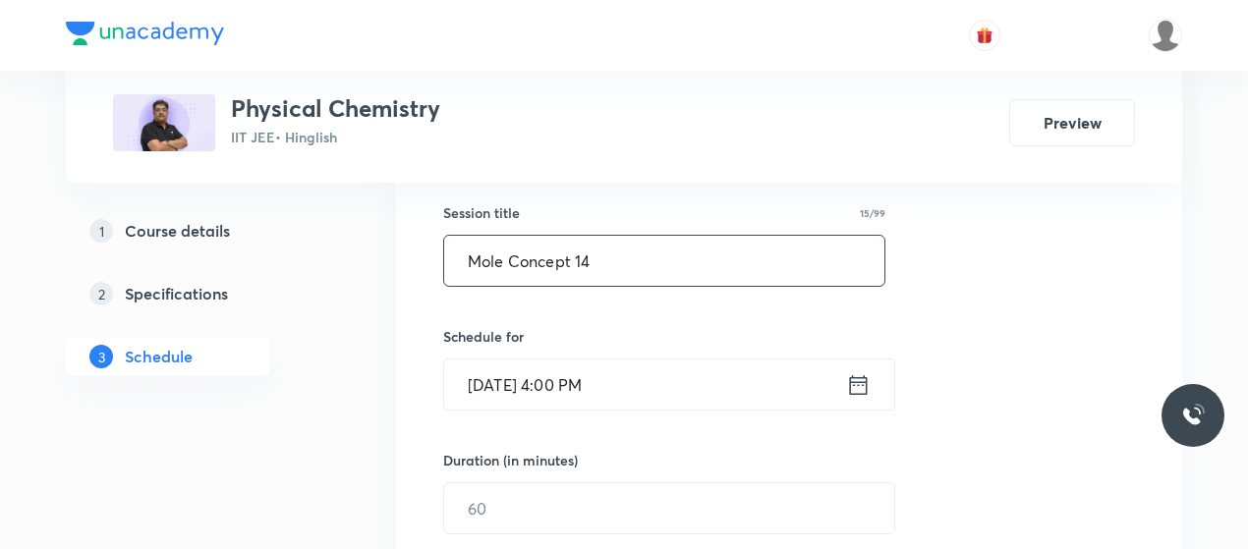
type input "Mole Concept 14"
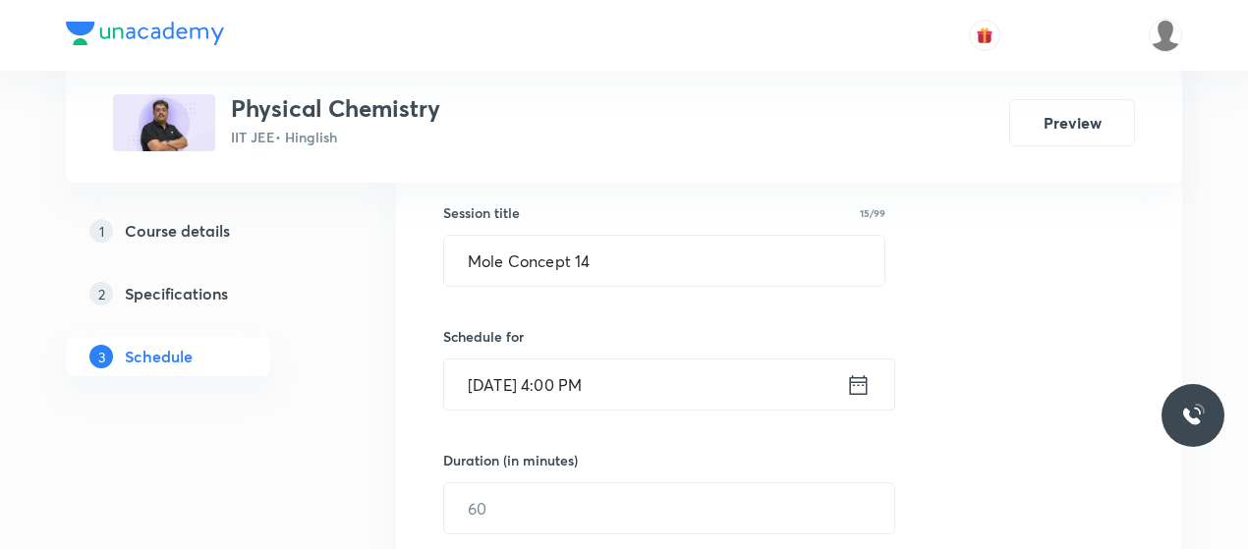
click at [566, 372] on input "[DATE] 4:00 PM" at bounding box center [645, 385] width 402 height 50
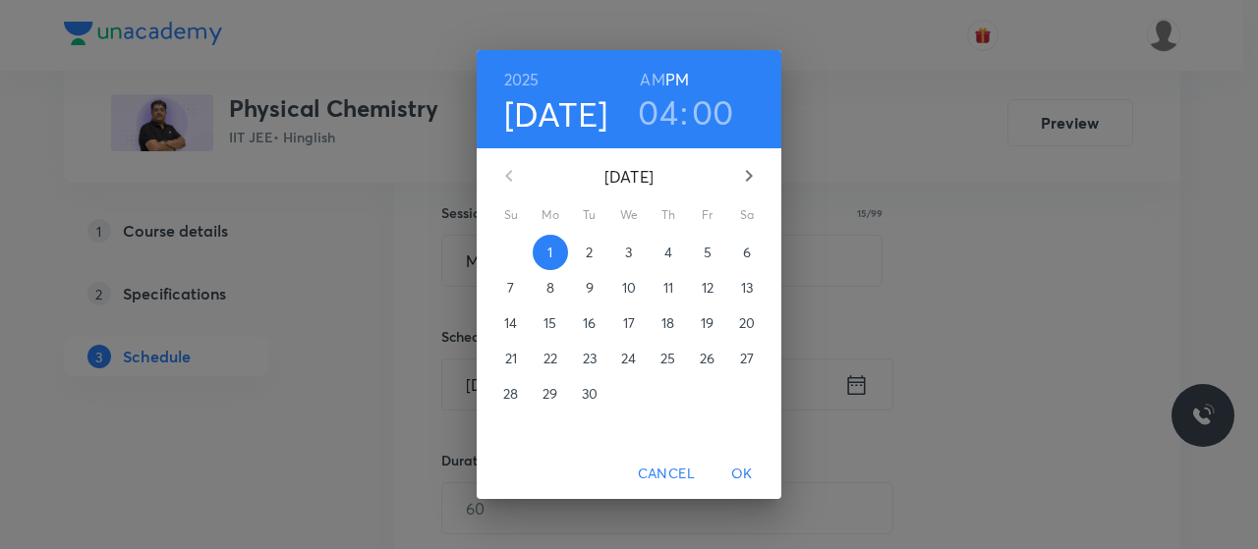
click at [664, 113] on h3 "04" at bounding box center [658, 111] width 40 height 41
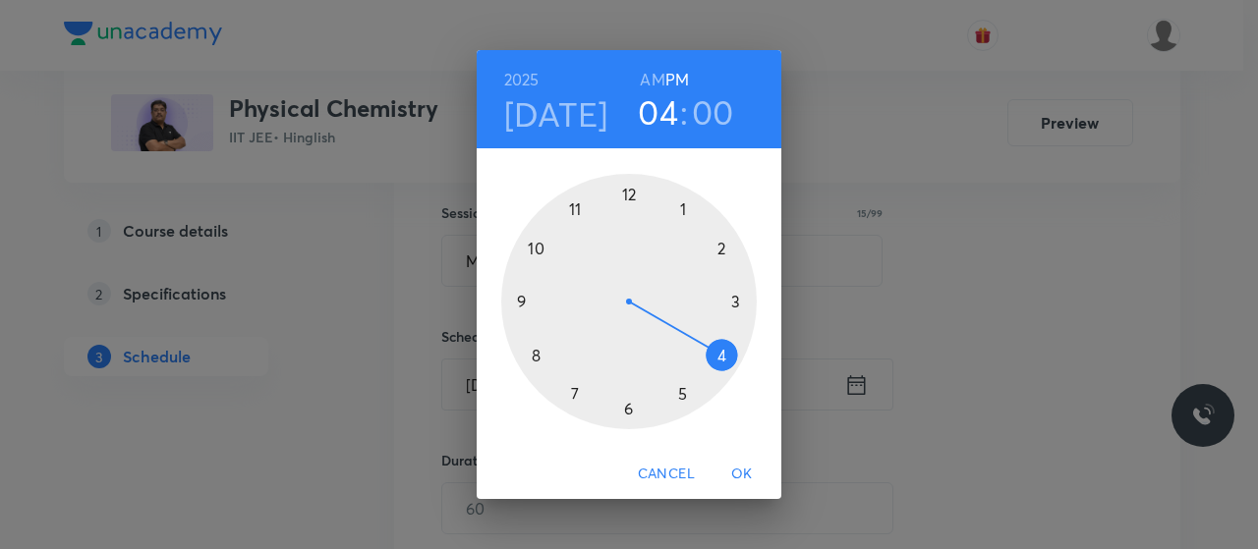
click at [682, 392] on div at bounding box center [629, 302] width 256 height 256
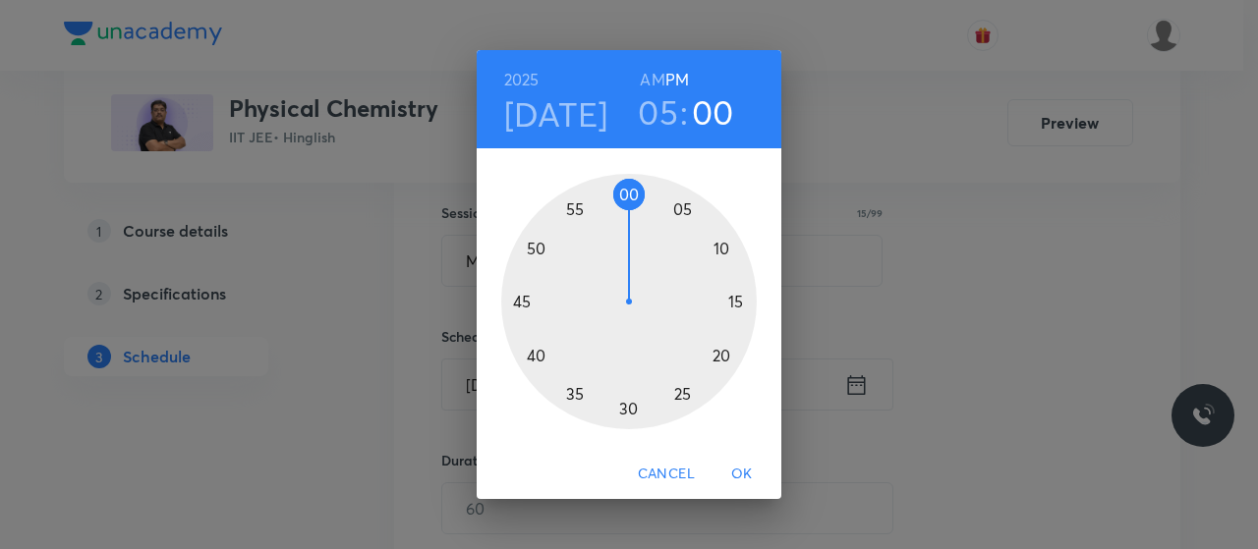
click at [519, 296] on div at bounding box center [629, 302] width 256 height 256
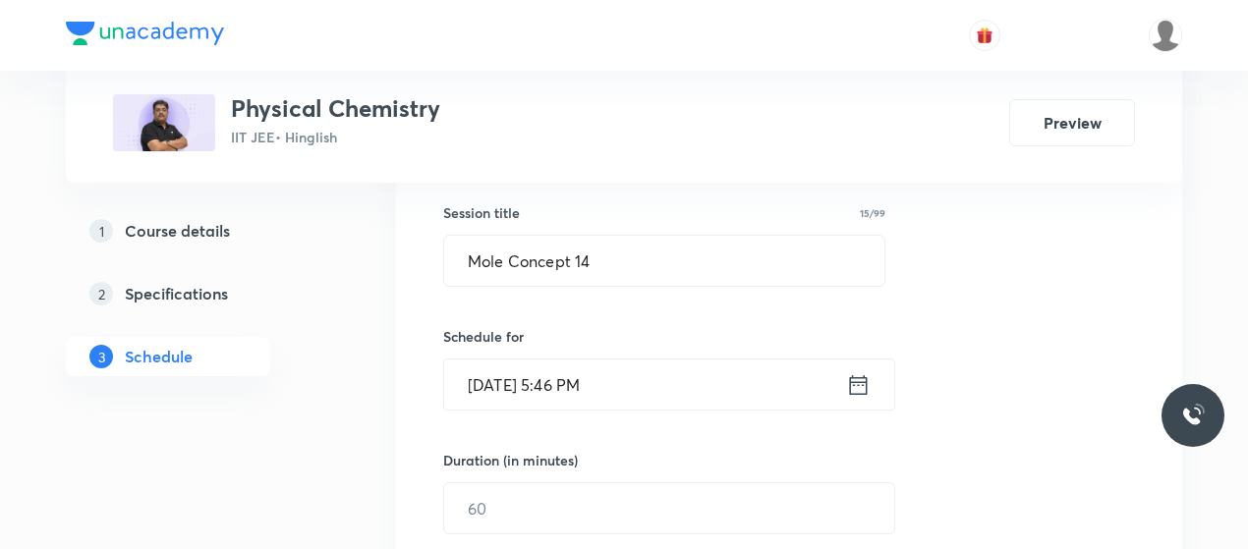
click at [574, 373] on input "Sep 1, 2025, 5:46 PM" at bounding box center [645, 385] width 402 height 50
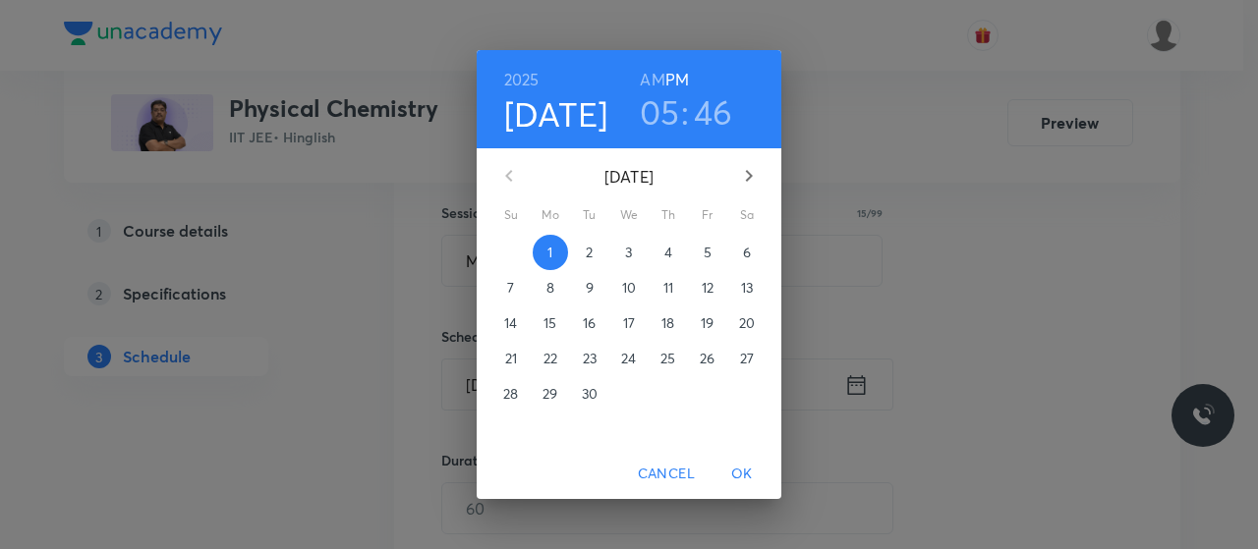
click at [719, 106] on h3 "46" at bounding box center [713, 111] width 39 height 41
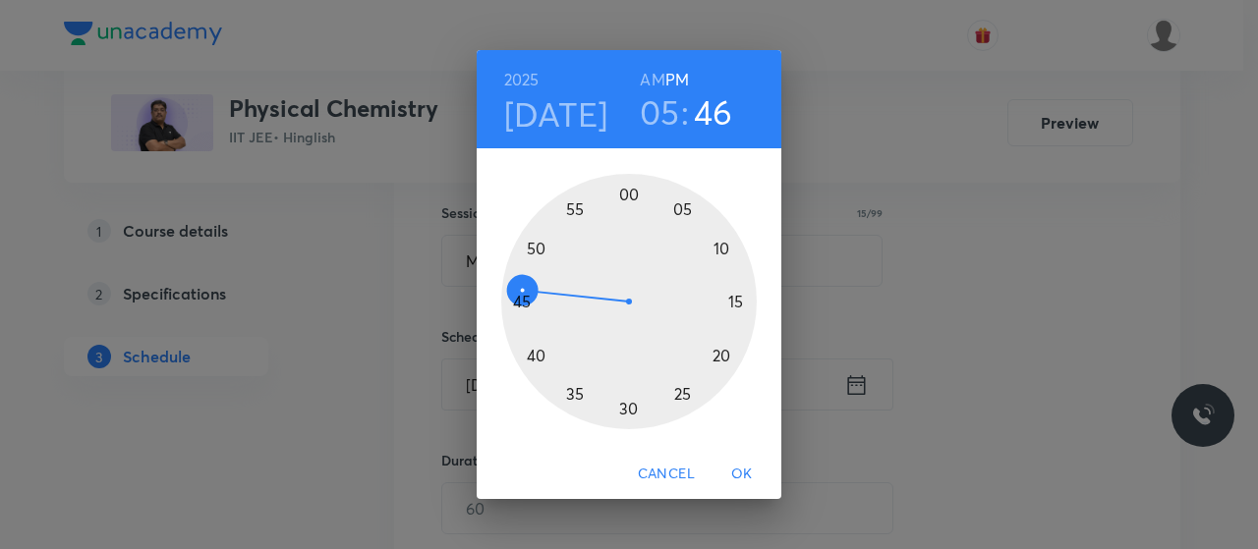
click at [524, 304] on div at bounding box center [629, 302] width 256 height 256
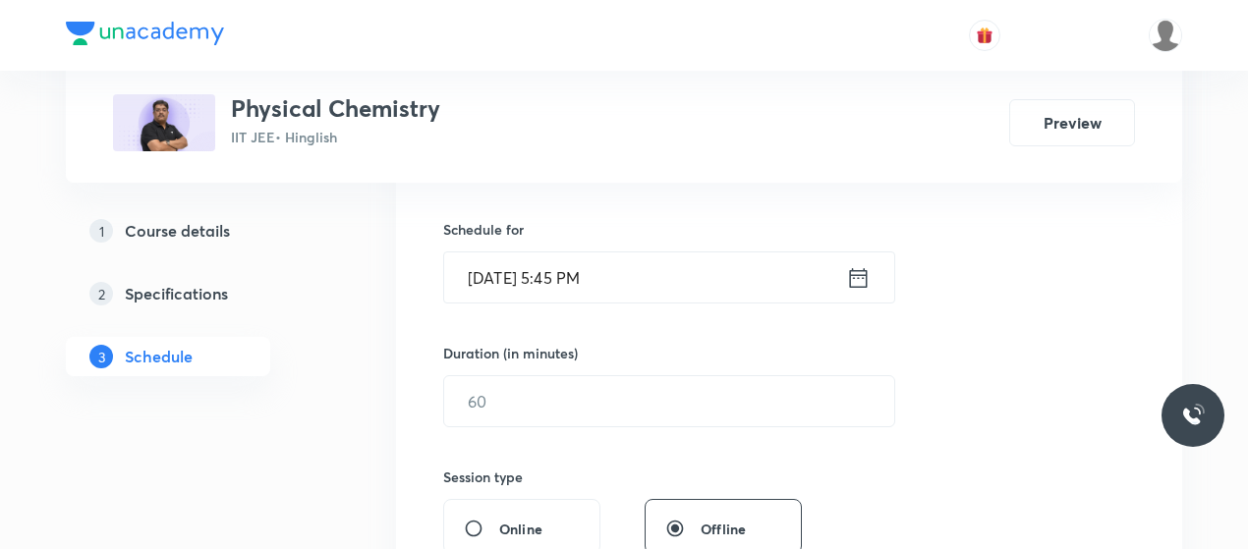
scroll to position [467, 0]
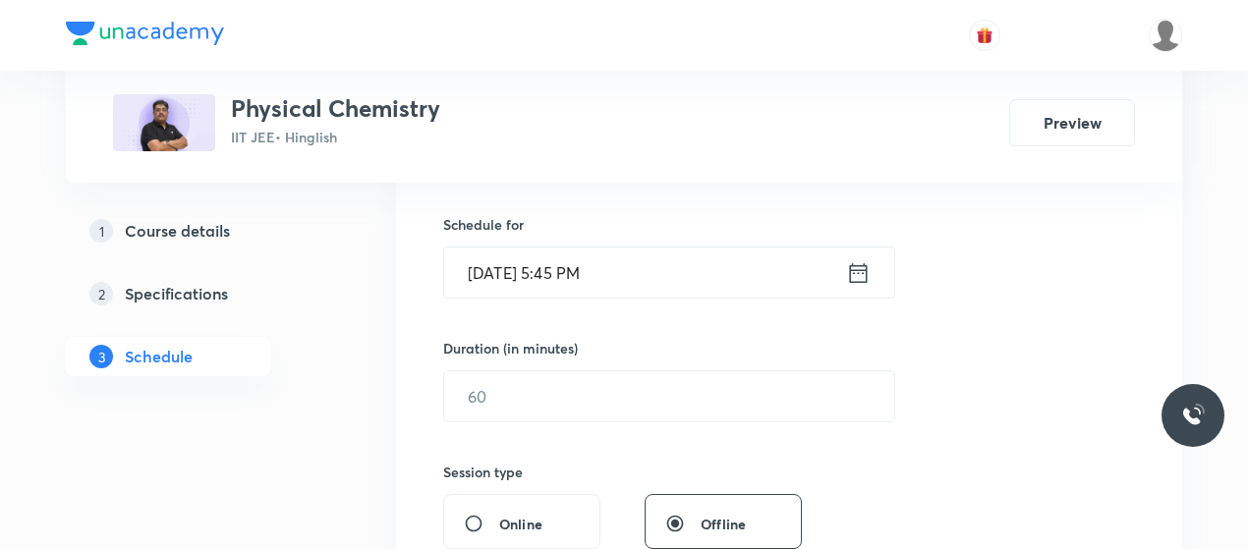
click at [580, 374] on input "text" at bounding box center [669, 396] width 450 height 50
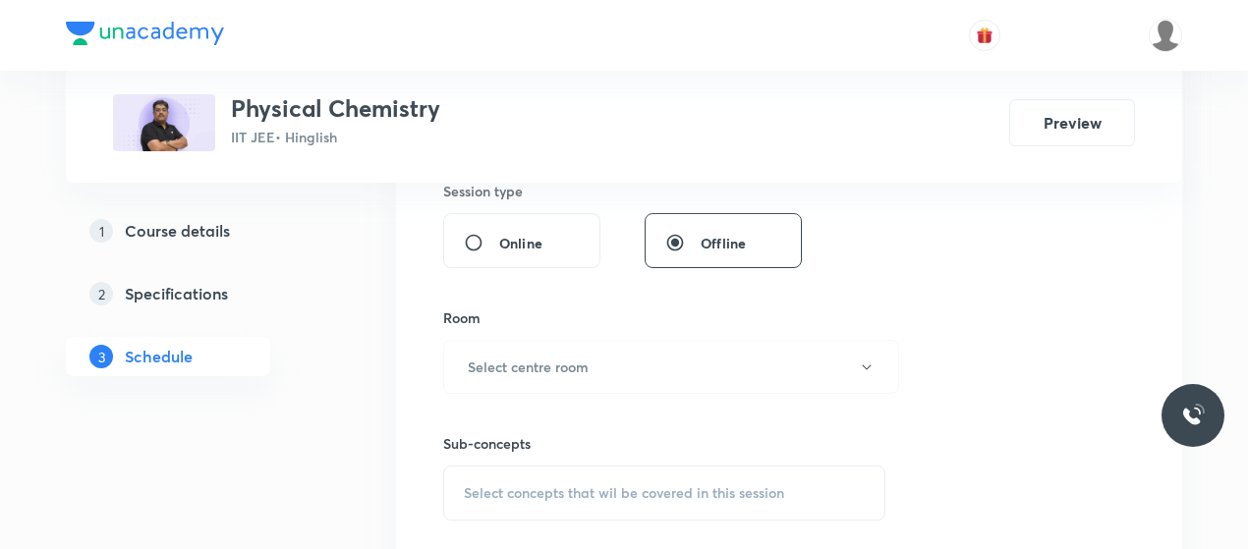
scroll to position [749, 0]
type input "80"
click at [728, 394] on div "Sub-concepts Select concepts that wil be covered in this session" at bounding box center [664, 456] width 442 height 127
click at [712, 371] on button "Select centre room" at bounding box center [671, 366] width 456 height 54
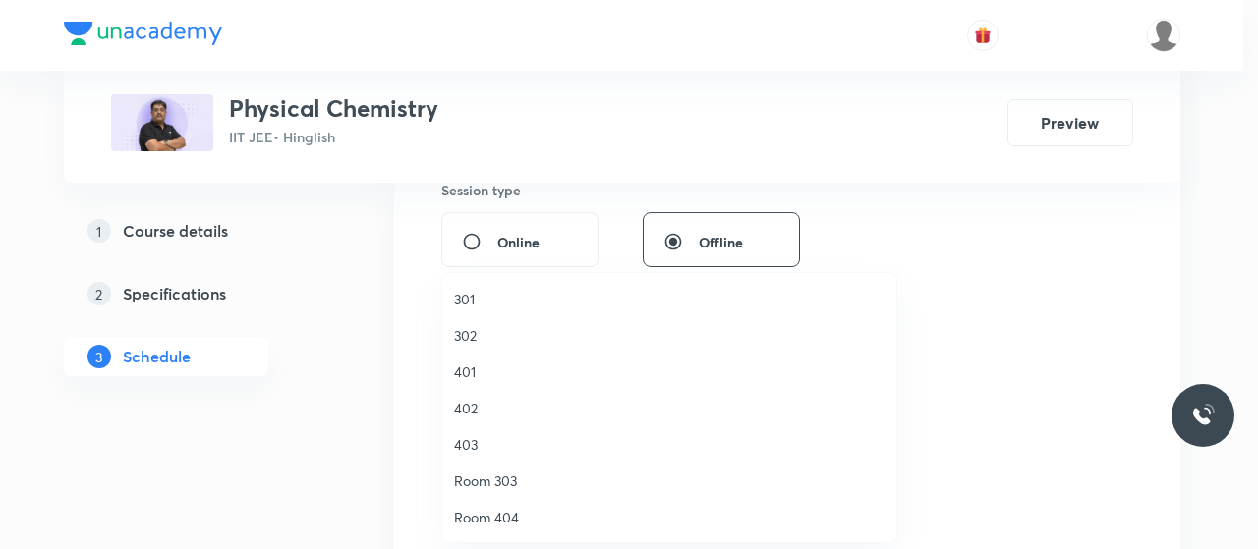
click at [460, 368] on span "401" at bounding box center [669, 372] width 430 height 21
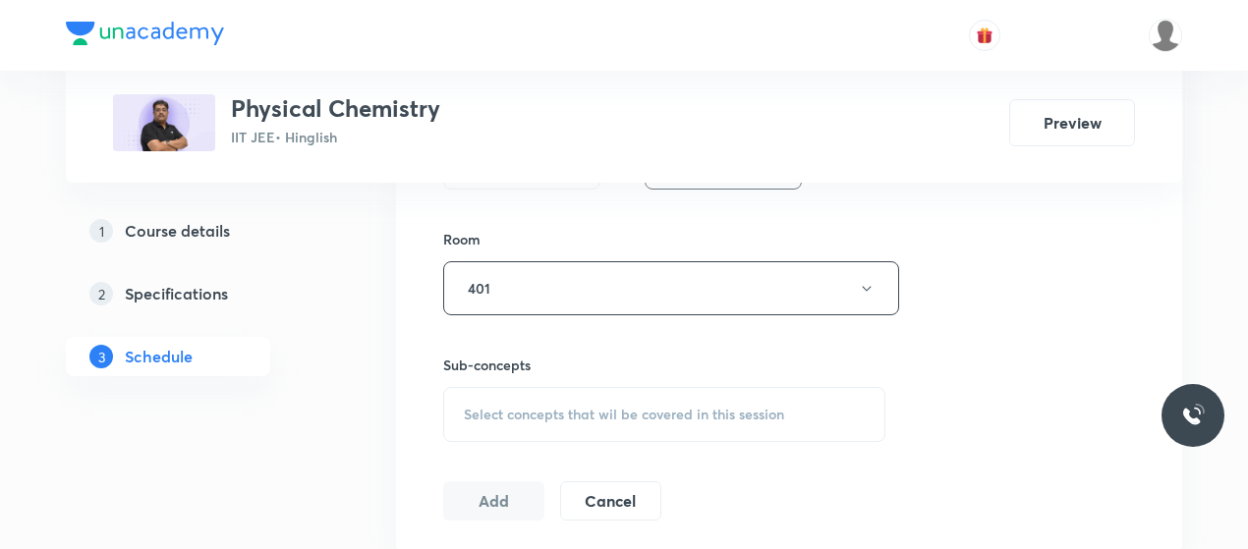
click at [581, 425] on div "Select concepts that wil be covered in this session" at bounding box center [664, 414] width 442 height 55
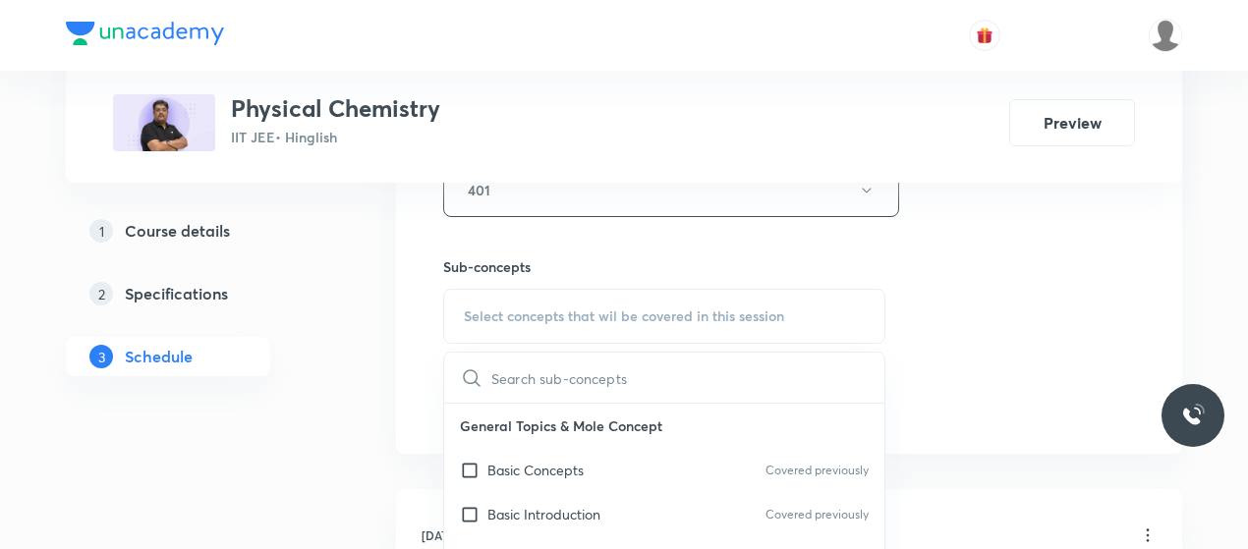
scroll to position [956, 0]
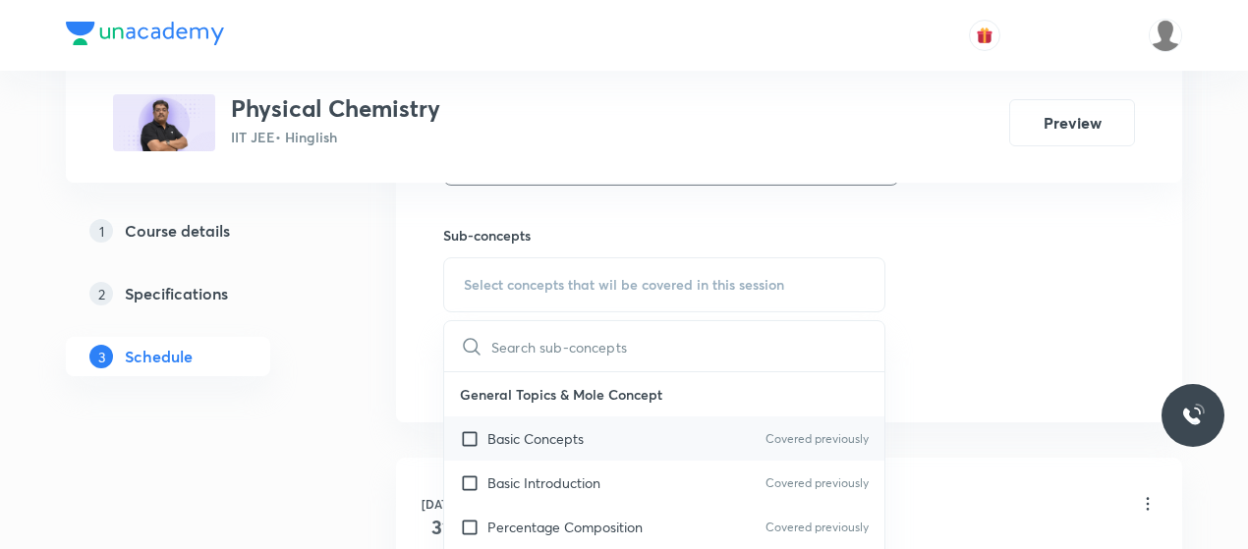
click at [522, 433] on p "Basic Concepts" at bounding box center [535, 438] width 96 height 21
checkbox input "true"
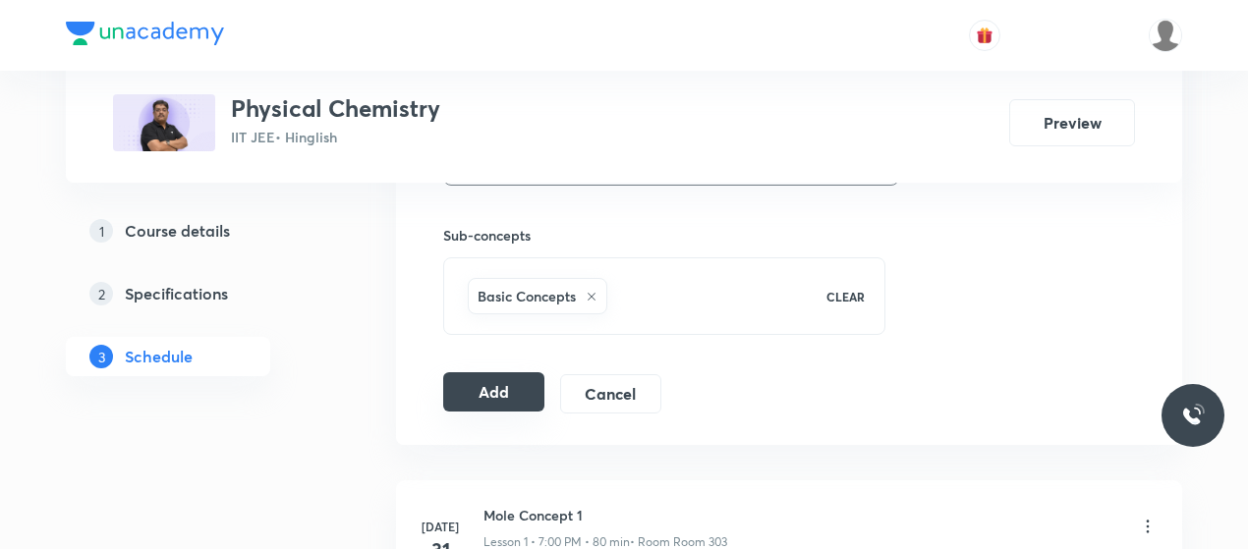
click at [495, 398] on button "Add" at bounding box center [493, 391] width 101 height 39
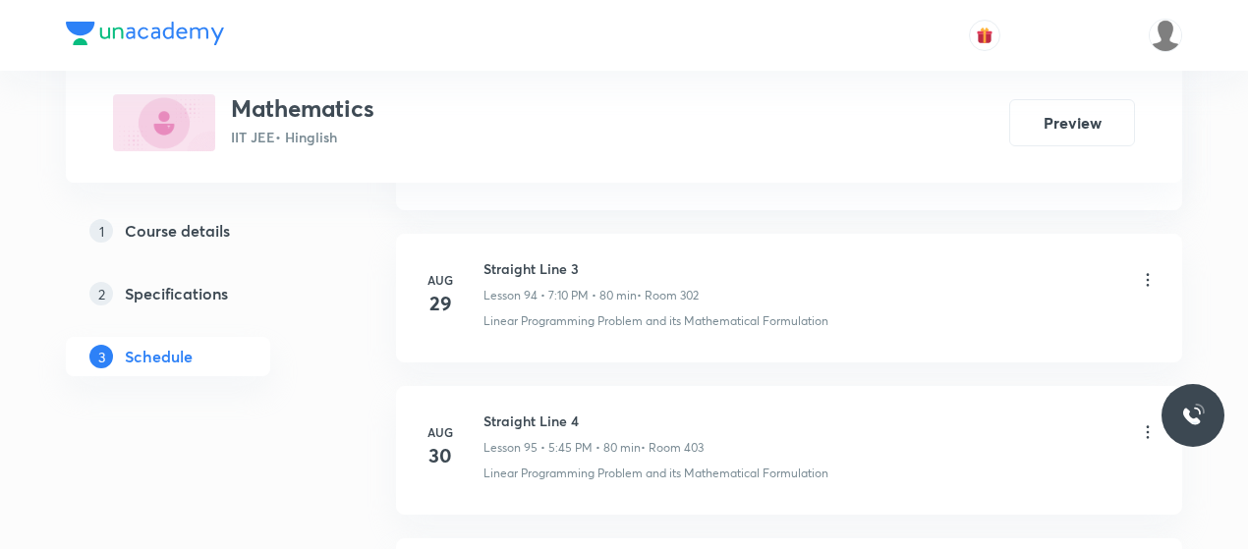
scroll to position [15735, 0]
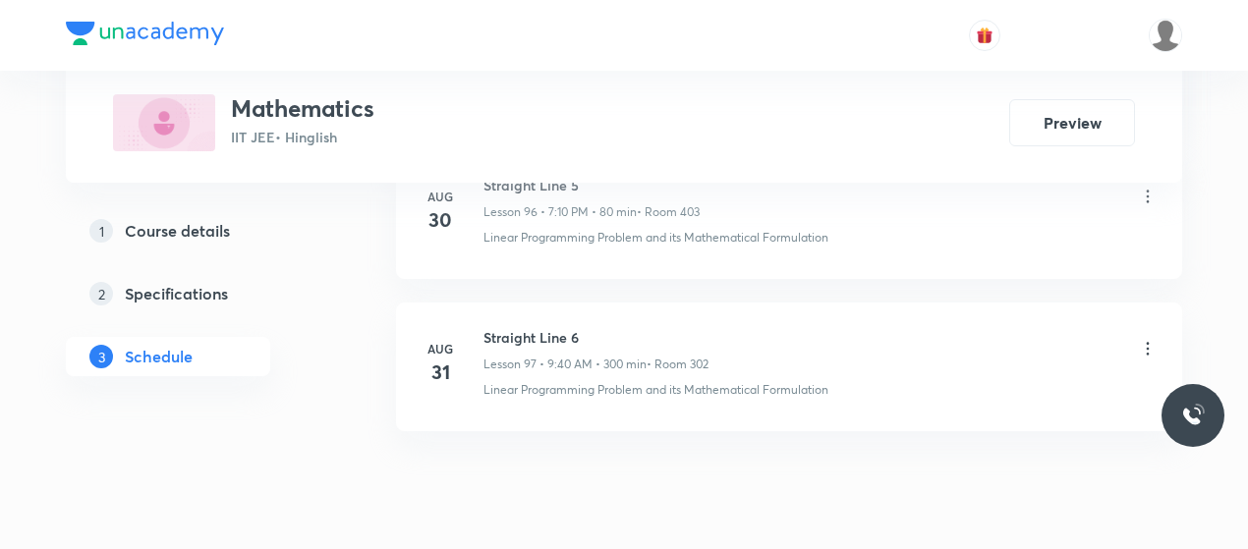
click at [526, 327] on h6 "Straight Line 6" at bounding box center [596, 337] width 225 height 21
copy h6 "Straight Line 6"
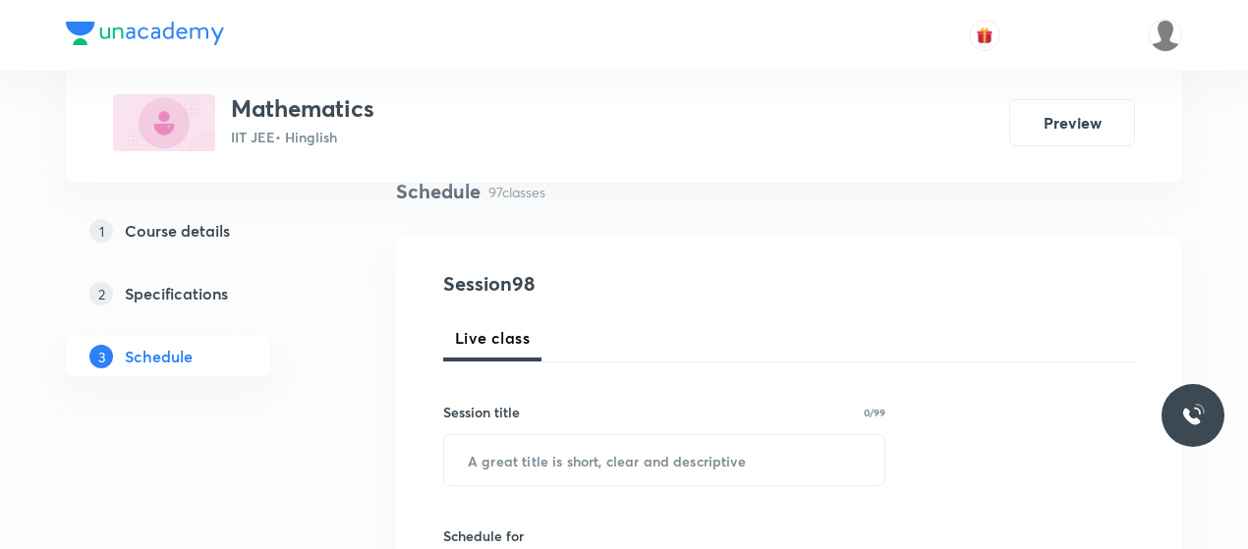
scroll to position [173, 0]
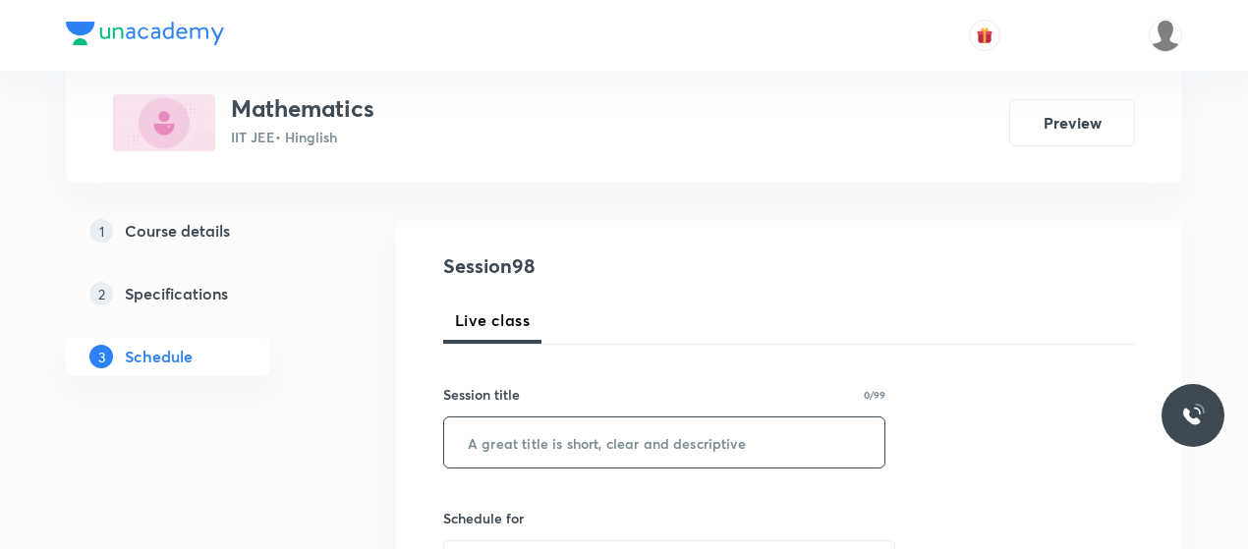
click at [649, 431] on input "text" at bounding box center [664, 443] width 440 height 50
paste input "Straight Line 6"
type input "Straight Line 7"
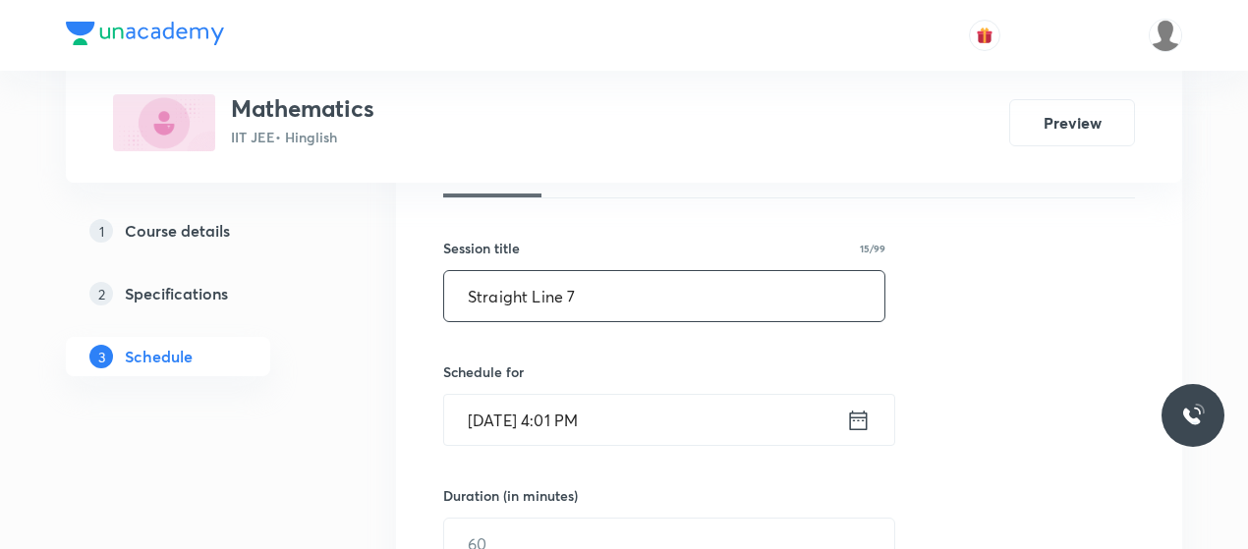
scroll to position [320, 0]
click at [599, 431] on input "Sep 1, 2025, 4:01 PM" at bounding box center [645, 419] width 402 height 50
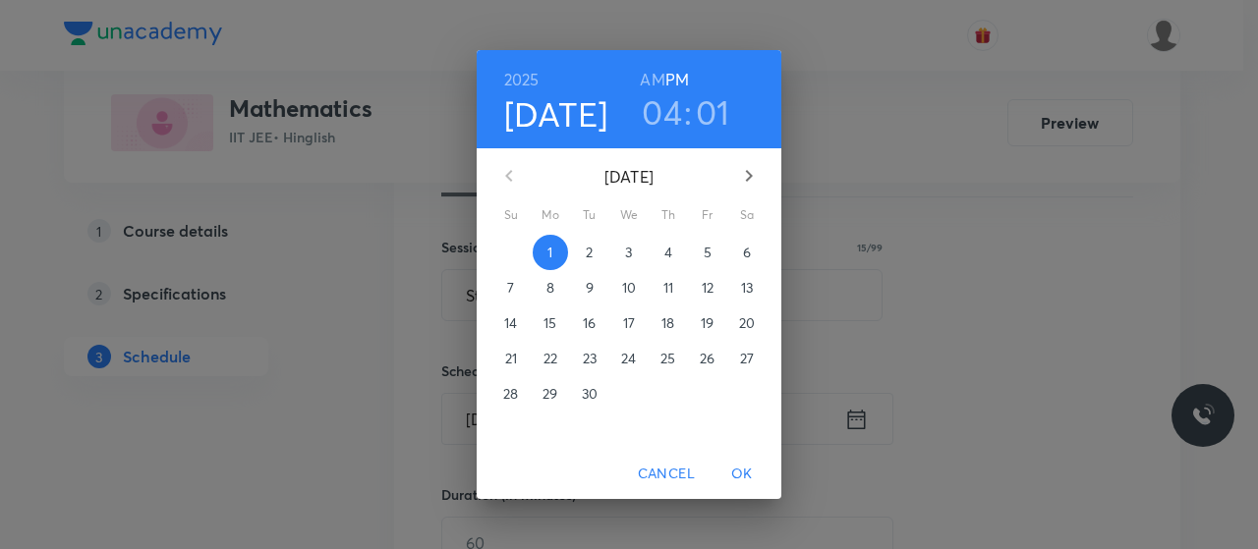
click at [677, 97] on h3 "04" at bounding box center [662, 111] width 40 height 41
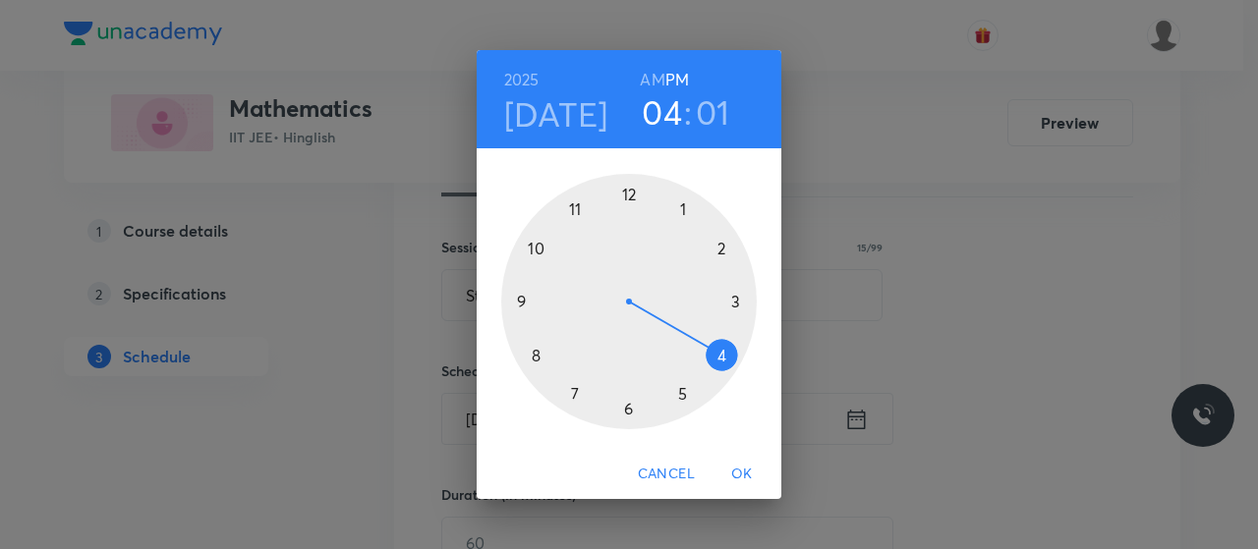
click at [573, 394] on div at bounding box center [629, 302] width 256 height 256
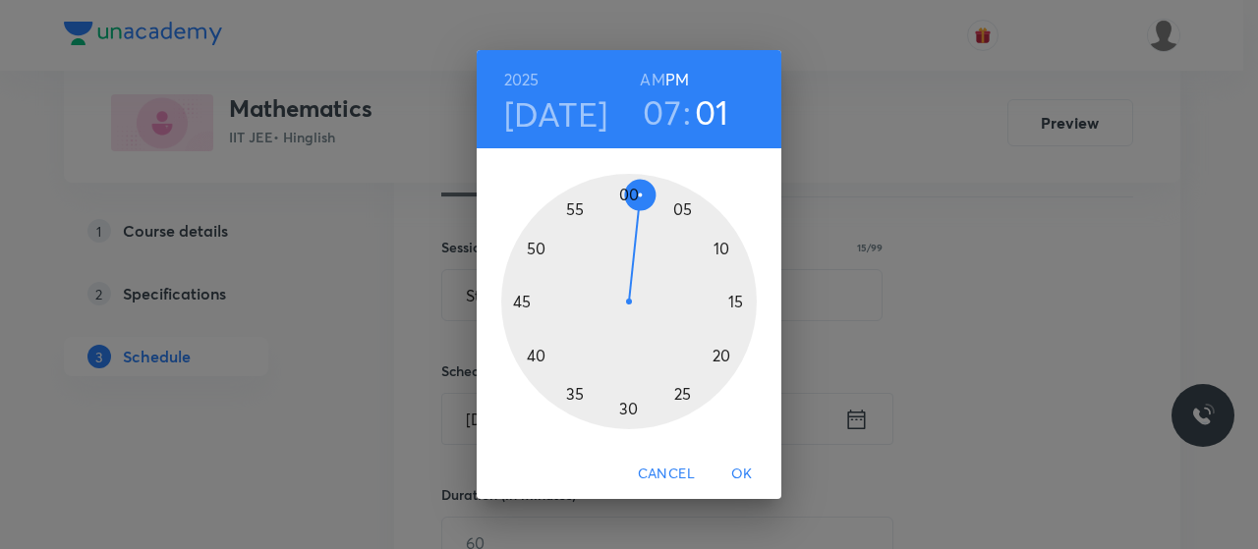
click at [723, 239] on div at bounding box center [629, 302] width 256 height 256
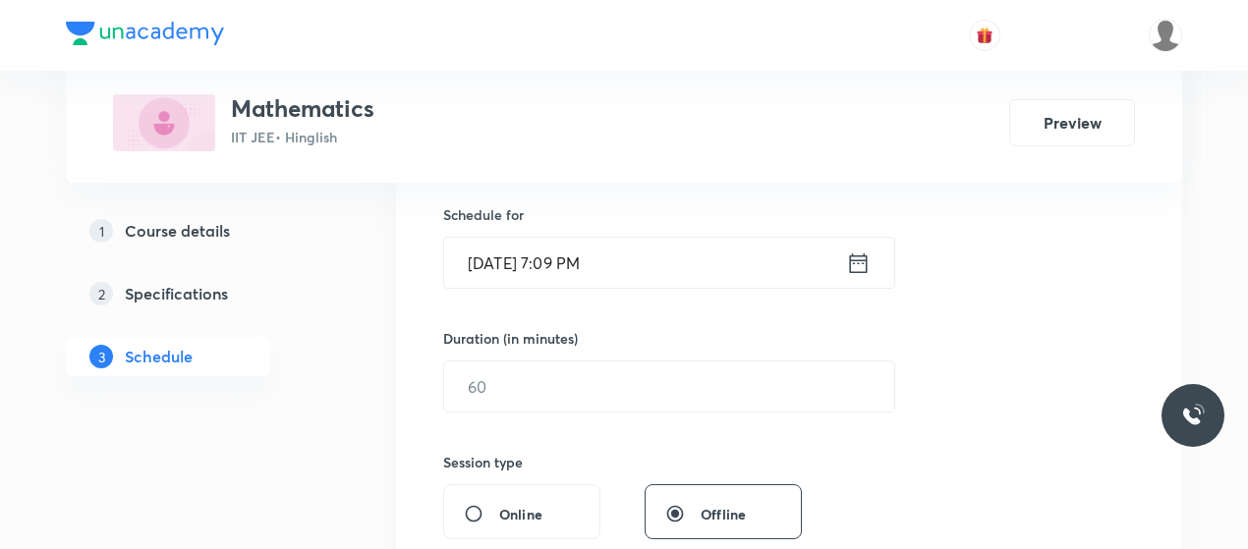
scroll to position [478, 0]
click at [588, 260] on input "Sep 1, 2025, 7:09 PM" at bounding box center [645, 262] width 402 height 50
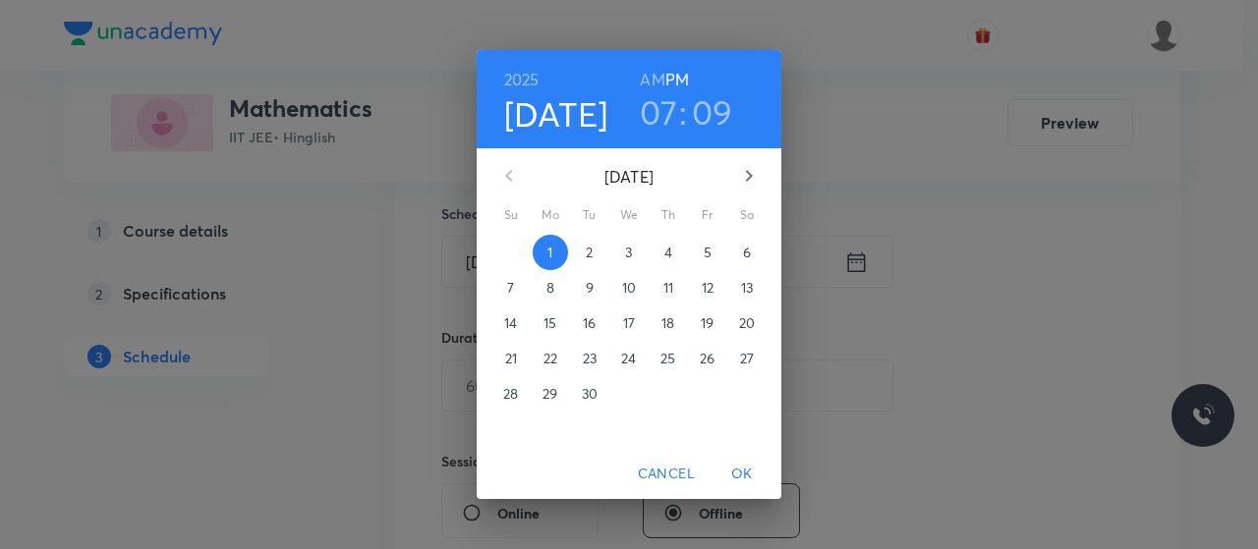
click at [710, 106] on h3 "09" at bounding box center [712, 111] width 41 height 41
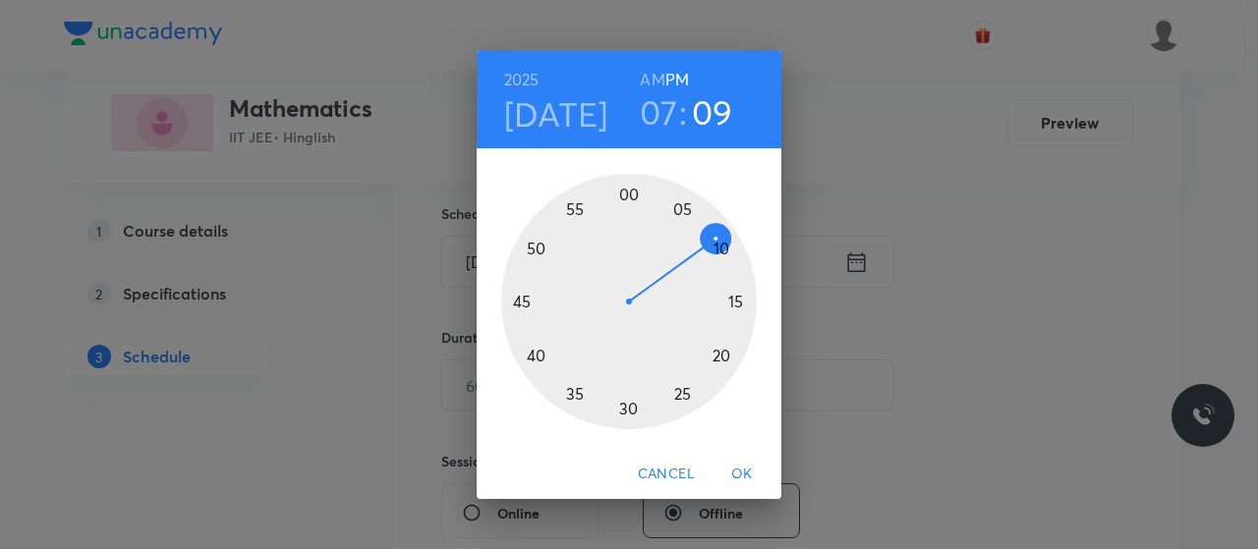
click at [722, 247] on div at bounding box center [629, 302] width 256 height 256
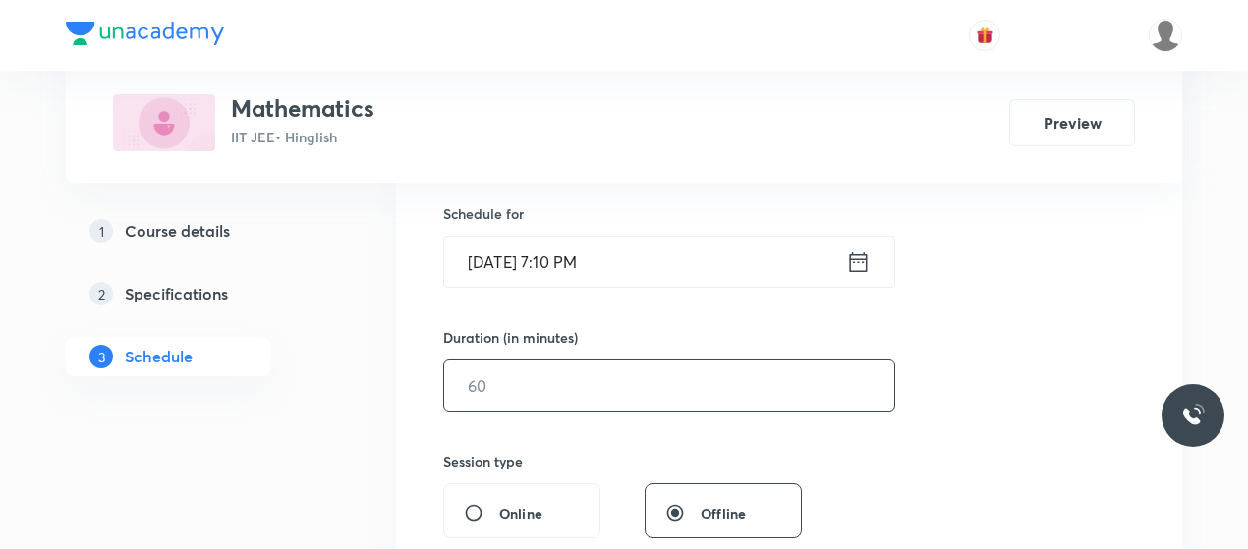
scroll to position [479, 0]
click at [655, 367] on input "text" at bounding box center [669, 385] width 450 height 50
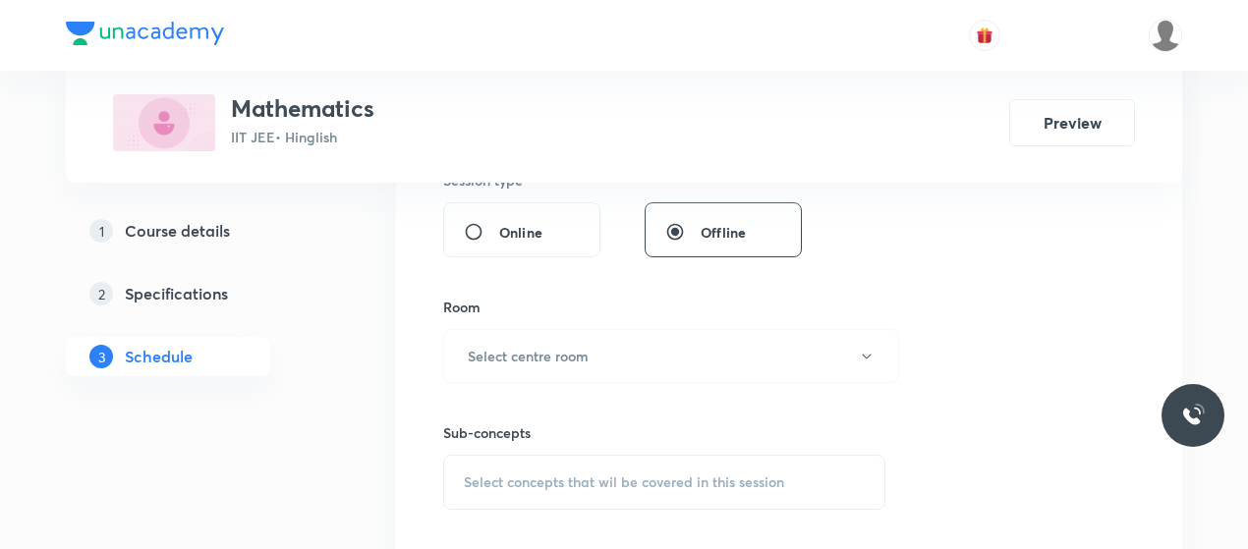
scroll to position [762, 0]
type input "80"
click at [655, 367] on button "Select centre room" at bounding box center [671, 353] width 456 height 54
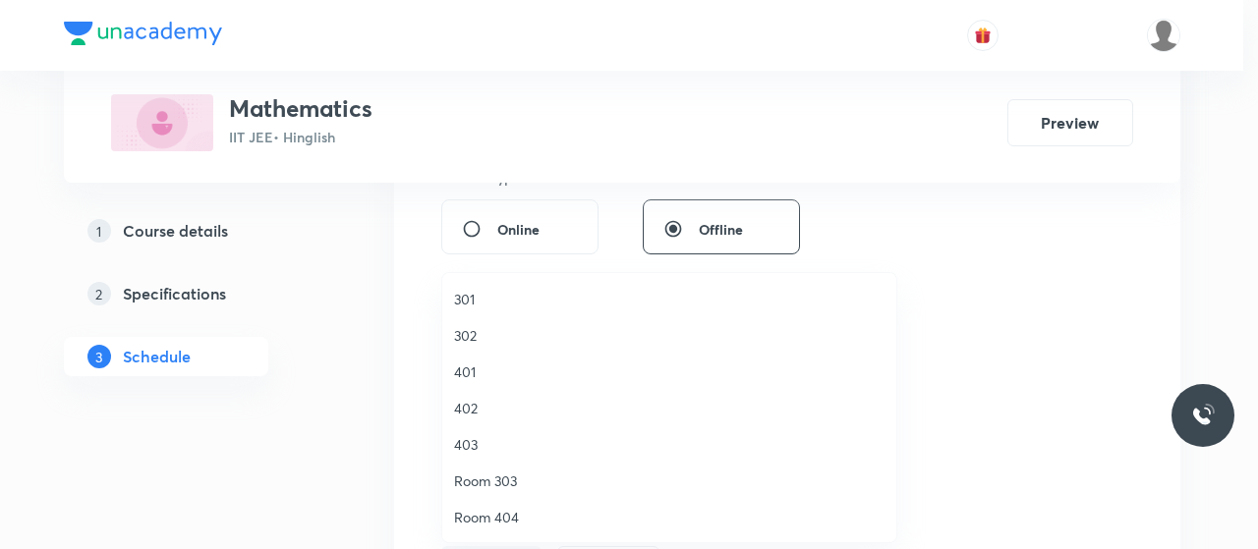
click at [468, 335] on span "302" at bounding box center [669, 335] width 430 height 21
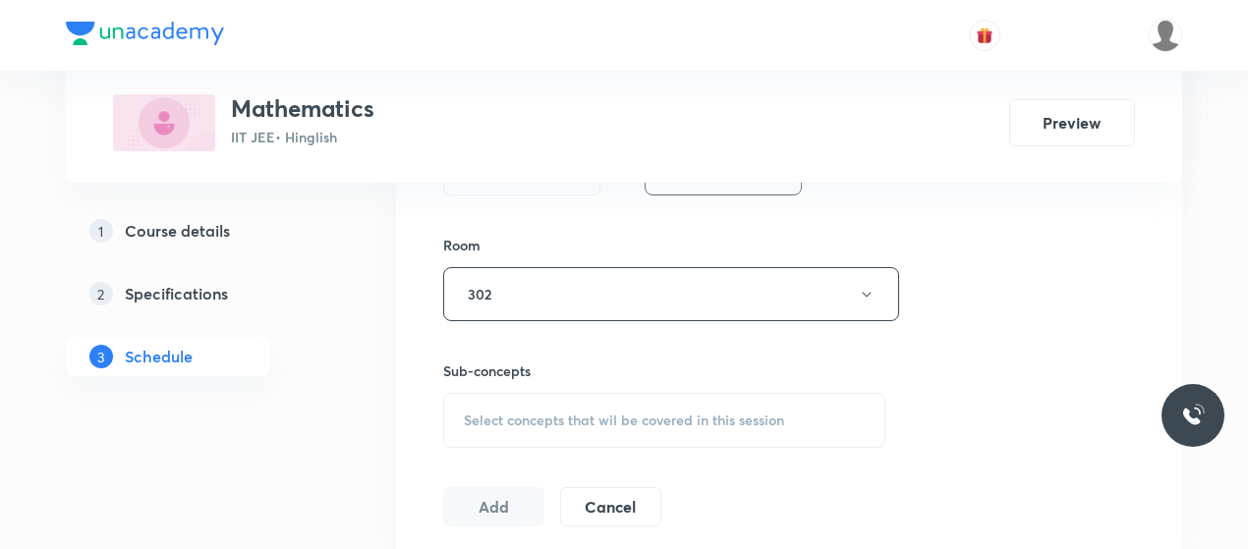
scroll to position [843, 0]
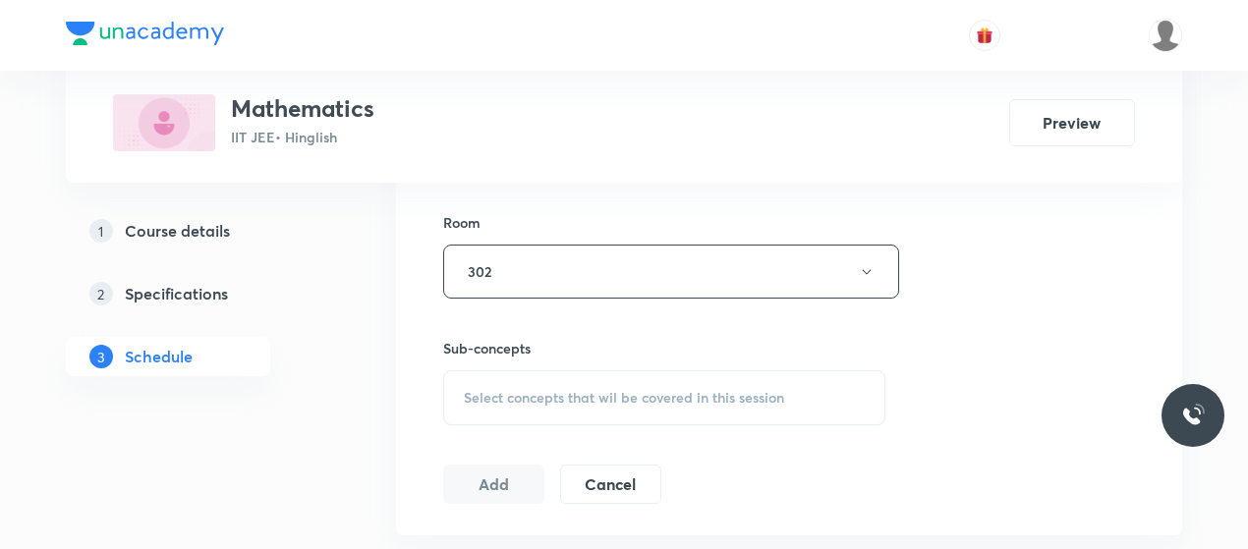
click at [603, 371] on div "Select concepts that wil be covered in this session" at bounding box center [664, 398] width 442 height 55
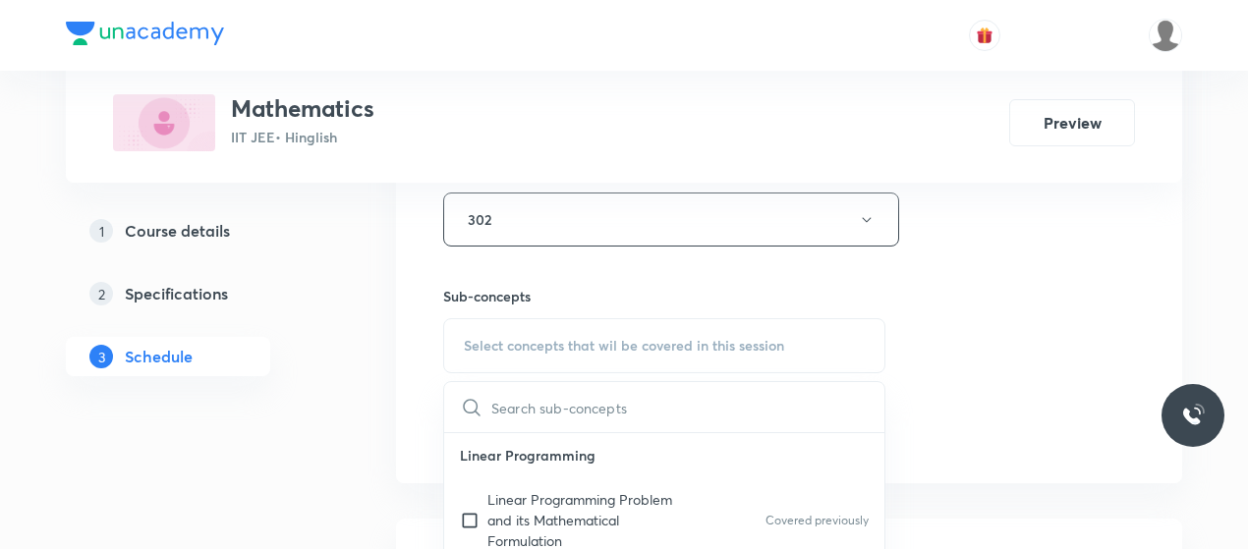
scroll to position [975, 0]
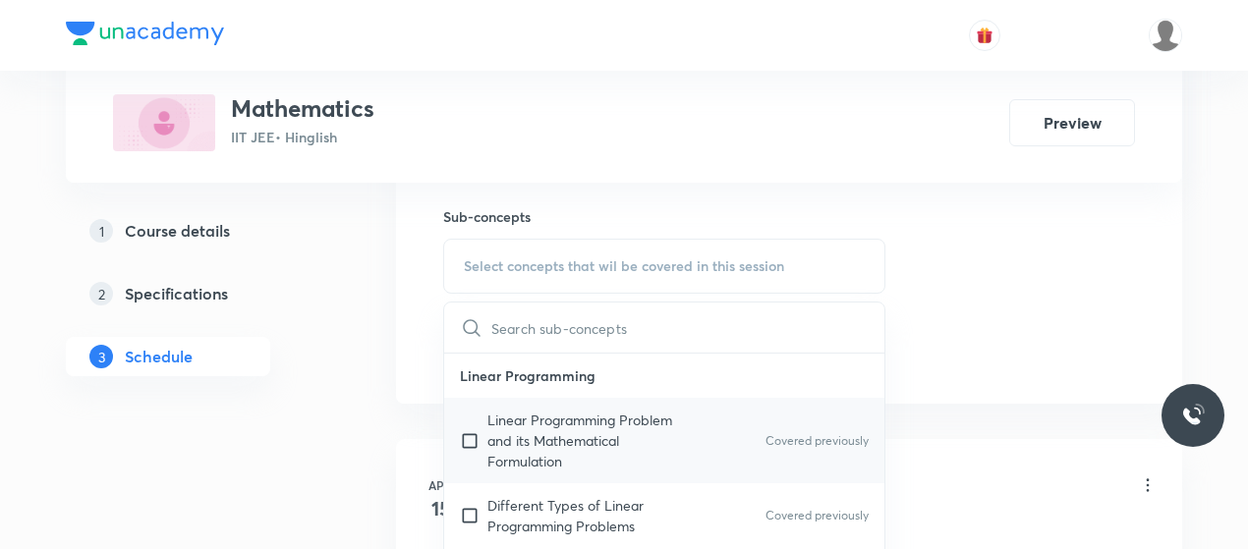
click at [567, 439] on p "Linear Programming Problem and its Mathematical Formulation" at bounding box center [586, 441] width 199 height 62
checkbox input "true"
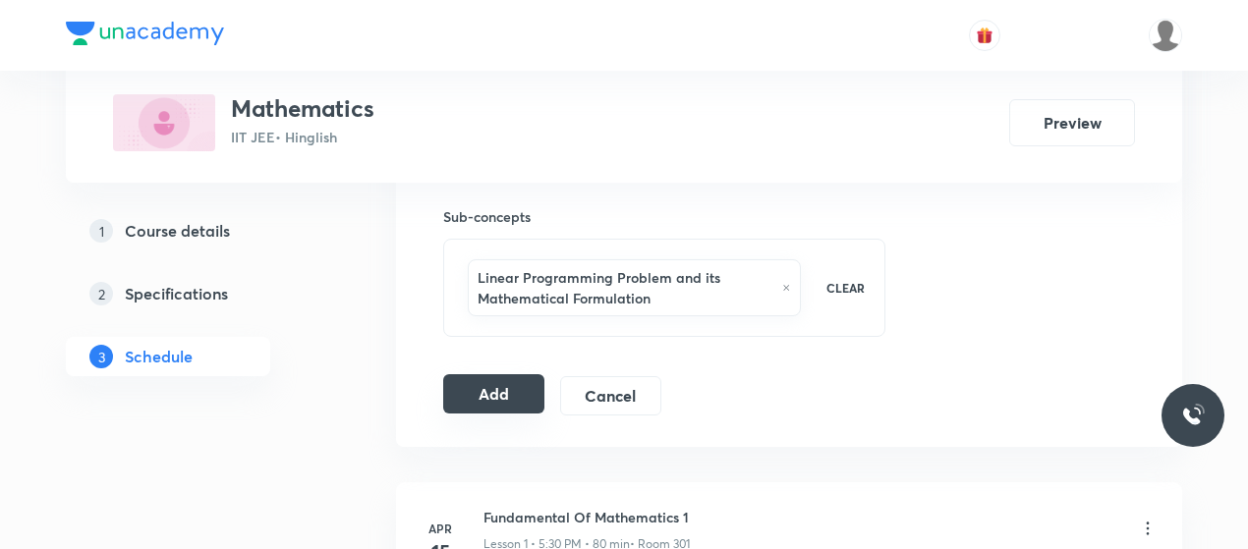
click at [485, 393] on button "Add" at bounding box center [493, 393] width 101 height 39
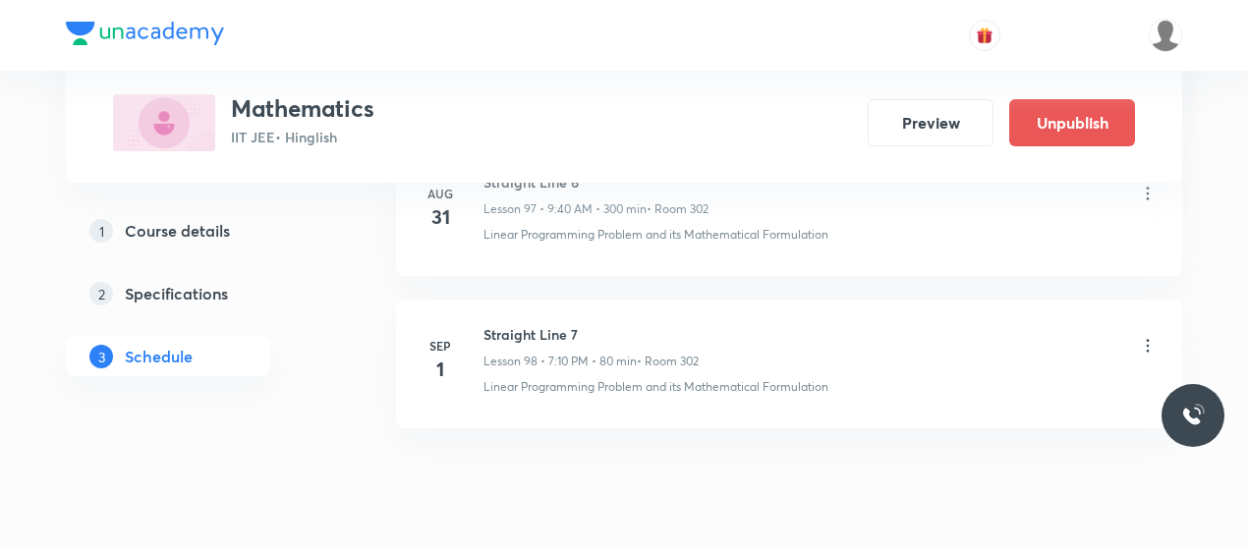
scroll to position [14928, 0]
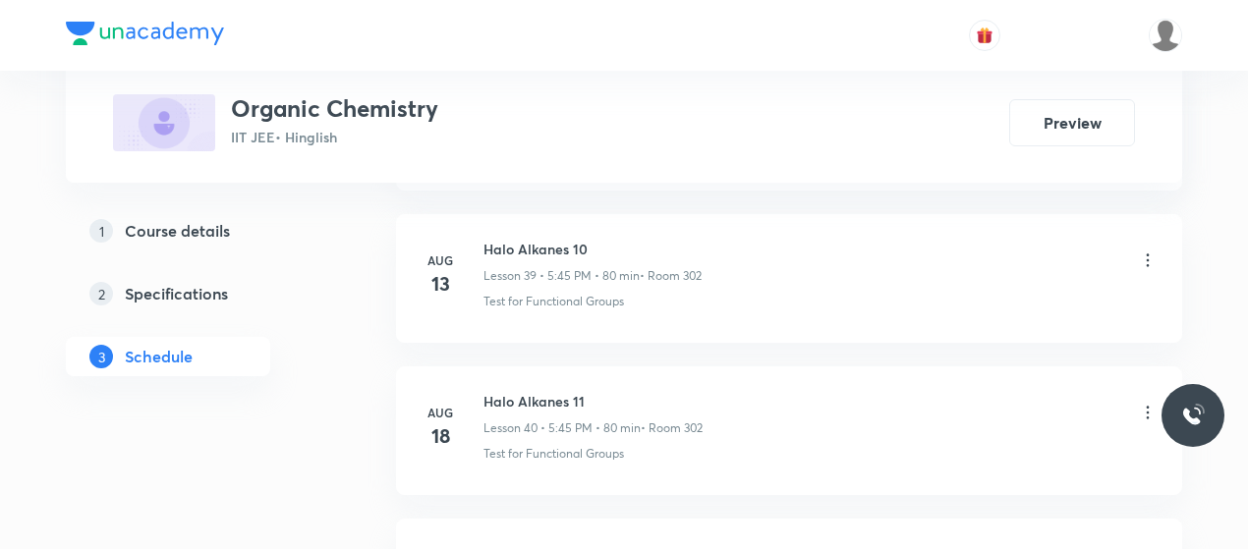
scroll to position [7518, 0]
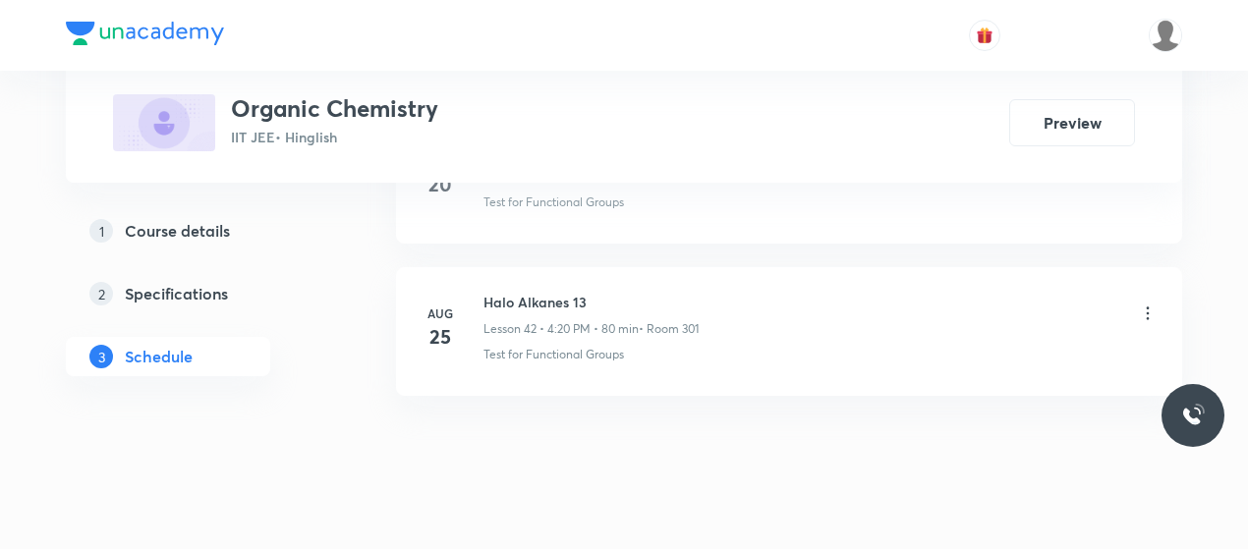
click at [515, 292] on h6 "Halo Alkanes 13" at bounding box center [591, 302] width 215 height 21
copy h6 "Halo Alkanes 13"
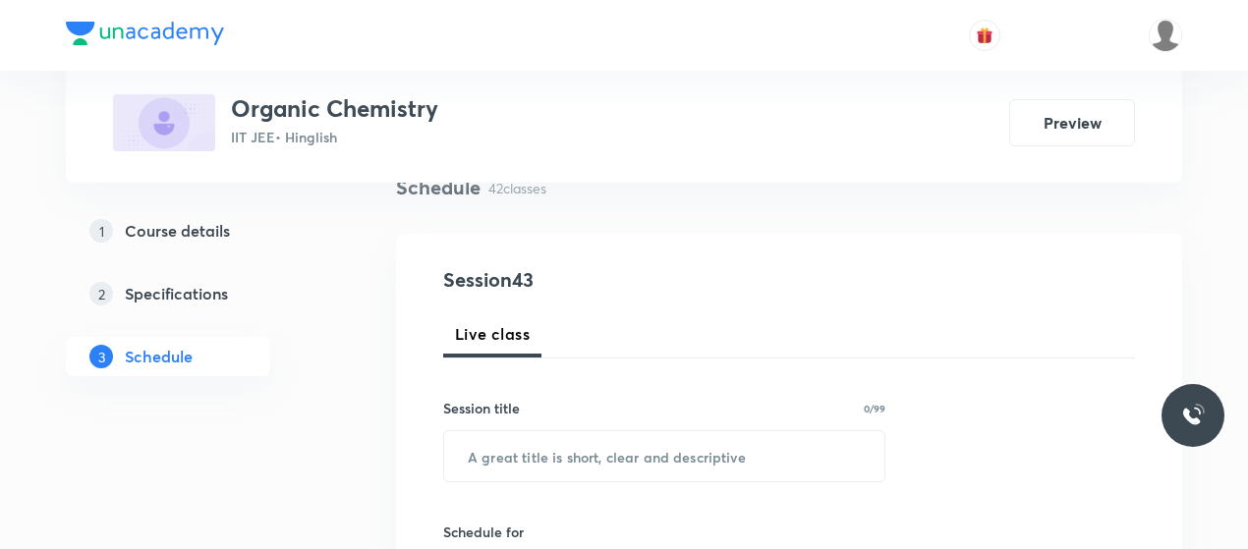
scroll to position [161, 0]
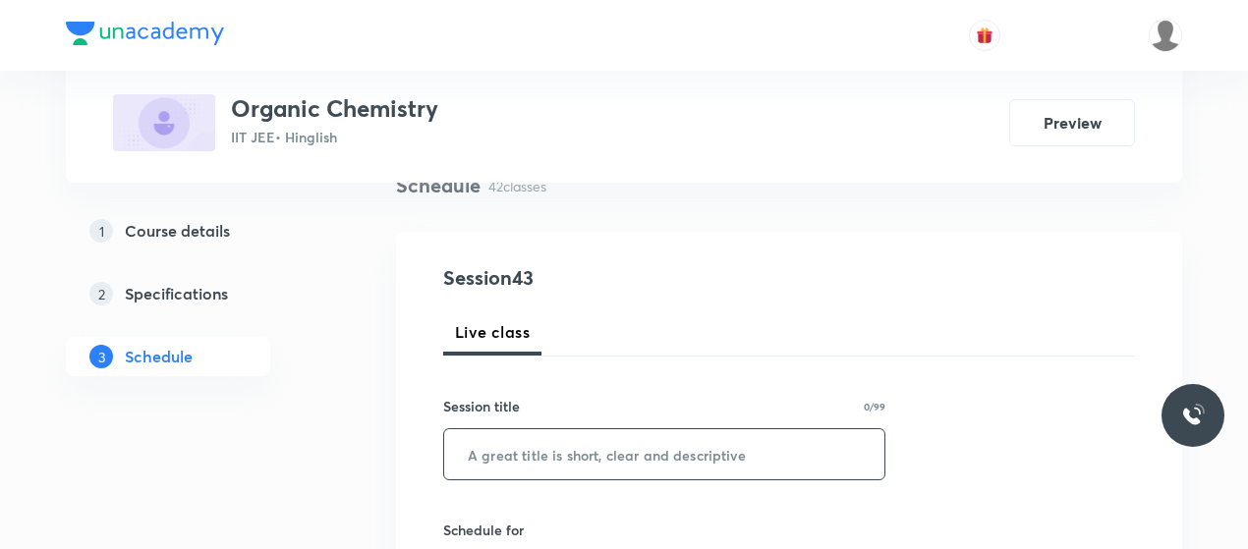
click at [570, 436] on input "text" at bounding box center [664, 454] width 440 height 50
paste input "Halo Alkanes 13"
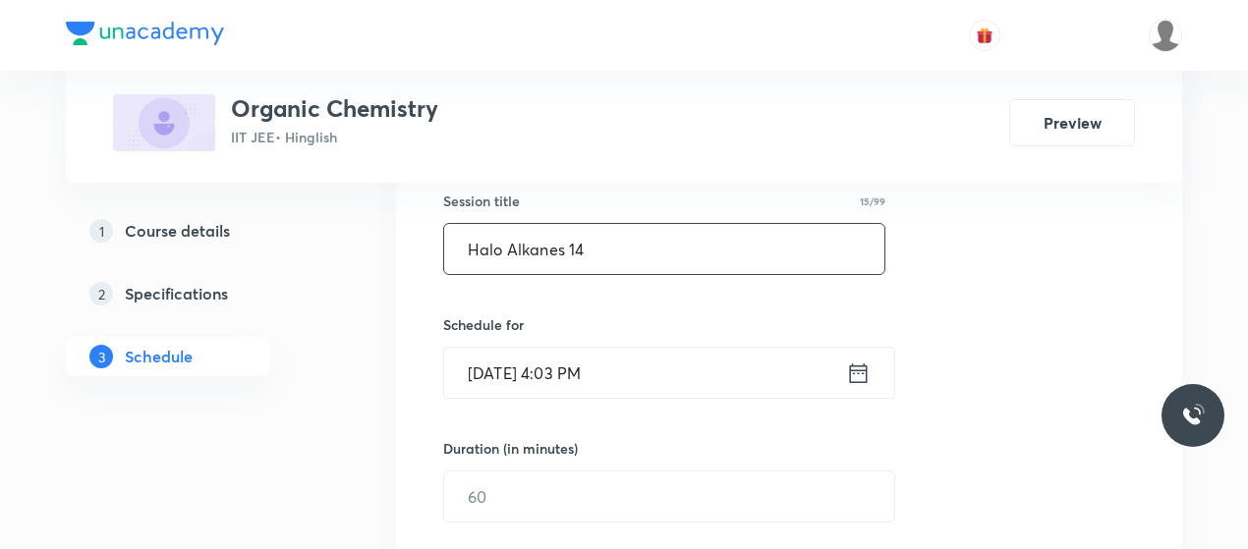
scroll to position [368, 0]
type input "Halo Alkanes 14"
click at [560, 374] on input "Sep 1, 2025, 4:03 PM" at bounding box center [645, 372] width 402 height 50
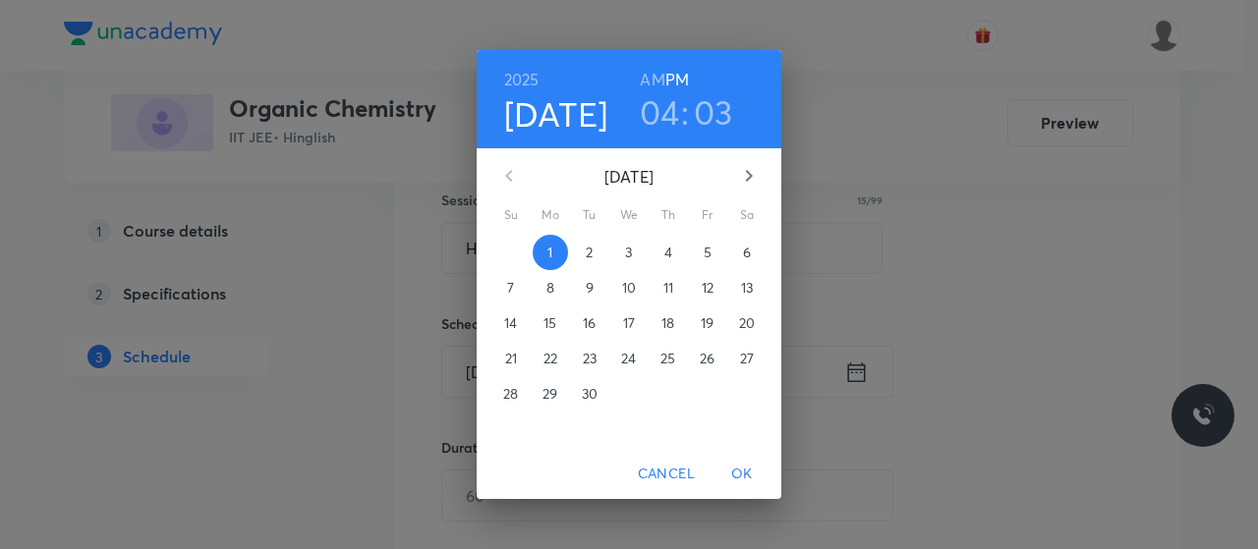
click at [666, 108] on h3 "04" at bounding box center [660, 111] width 40 height 41
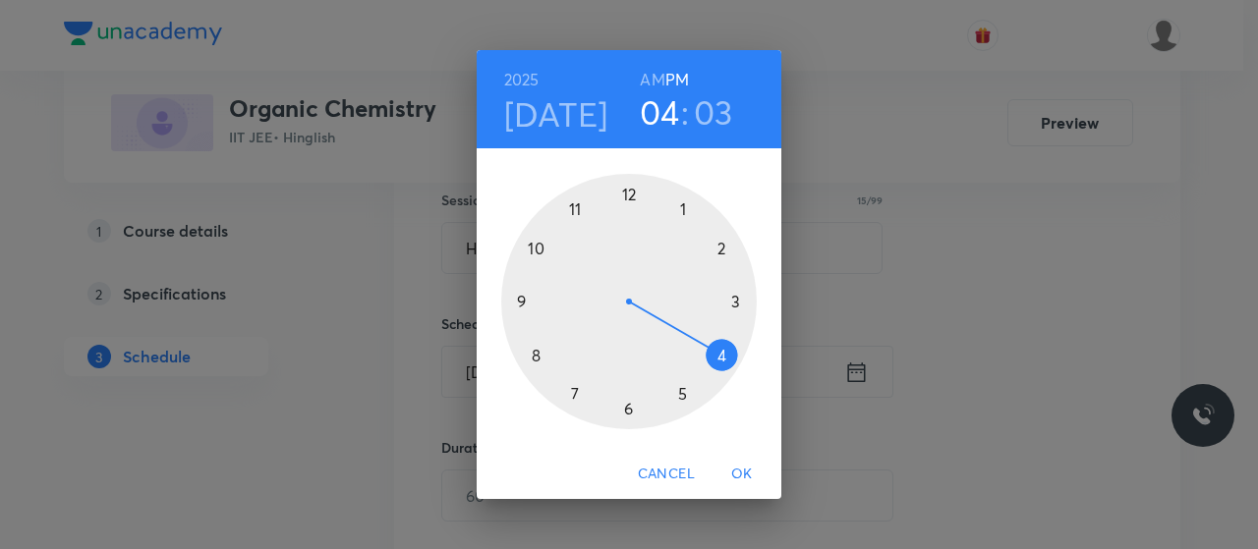
click at [681, 395] on div at bounding box center [629, 302] width 256 height 256
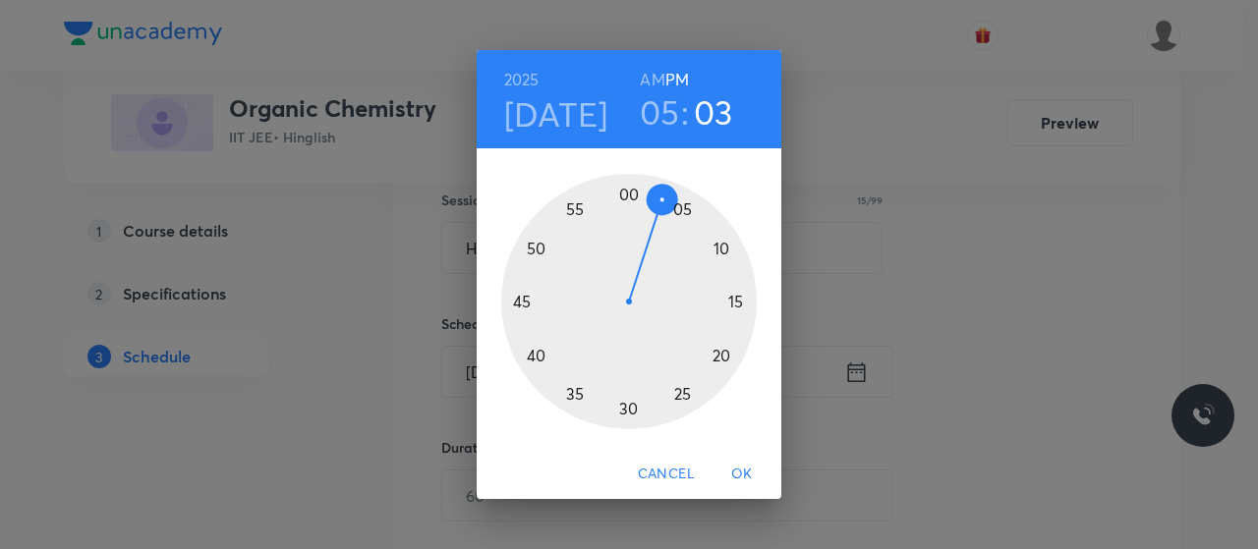
click at [520, 304] on div at bounding box center [629, 302] width 256 height 256
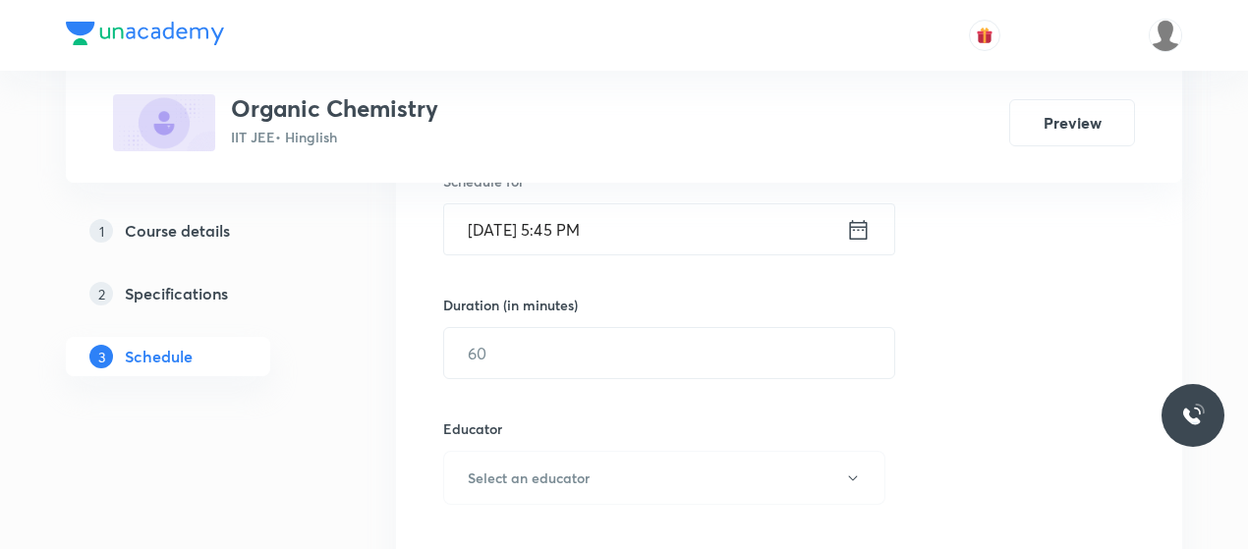
scroll to position [519, 0]
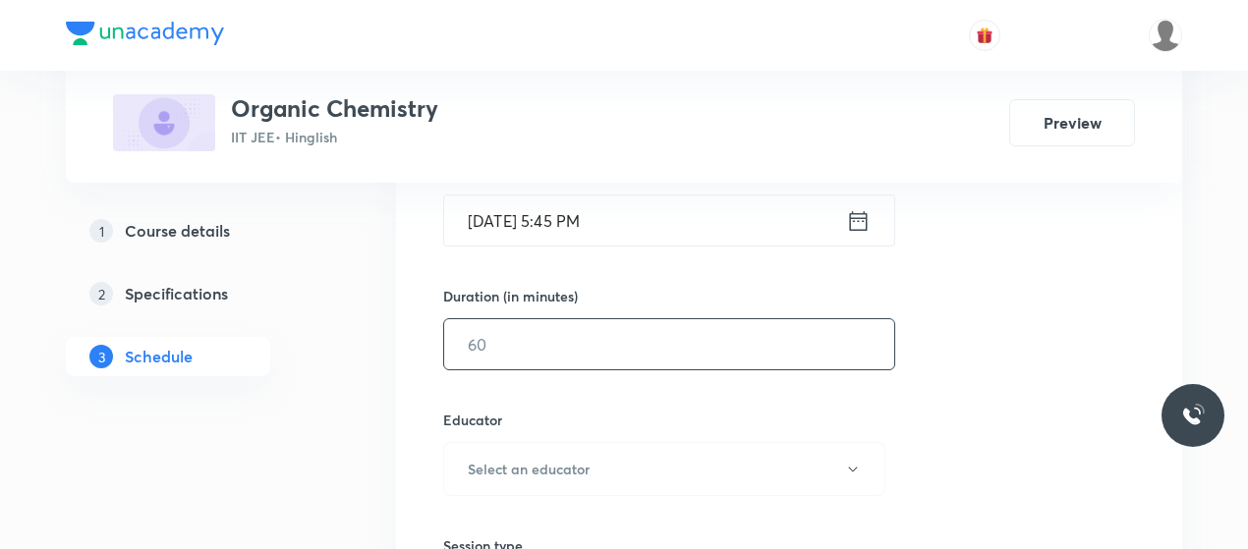
click at [568, 353] on input "text" at bounding box center [669, 344] width 450 height 50
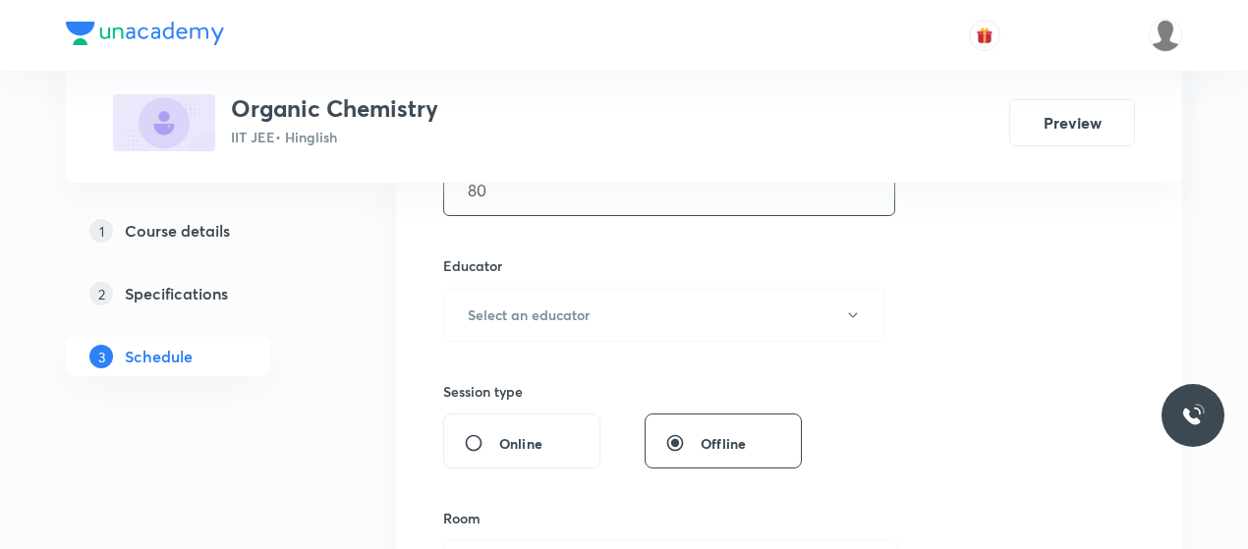
scroll to position [682, 0]
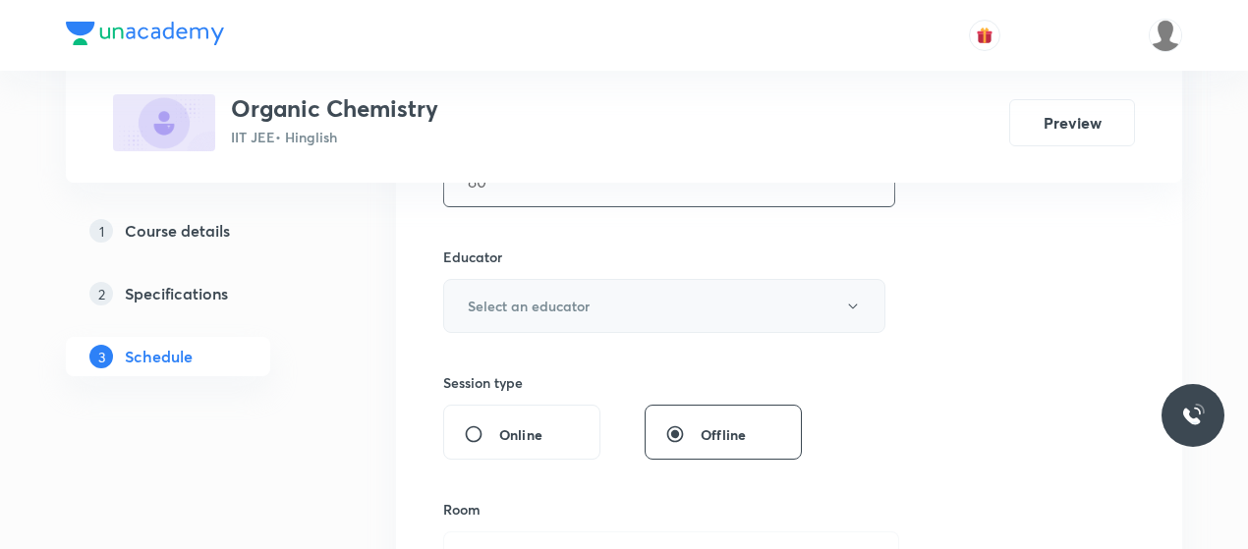
type input "80"
click at [610, 317] on button "Select an educator" at bounding box center [664, 306] width 442 height 54
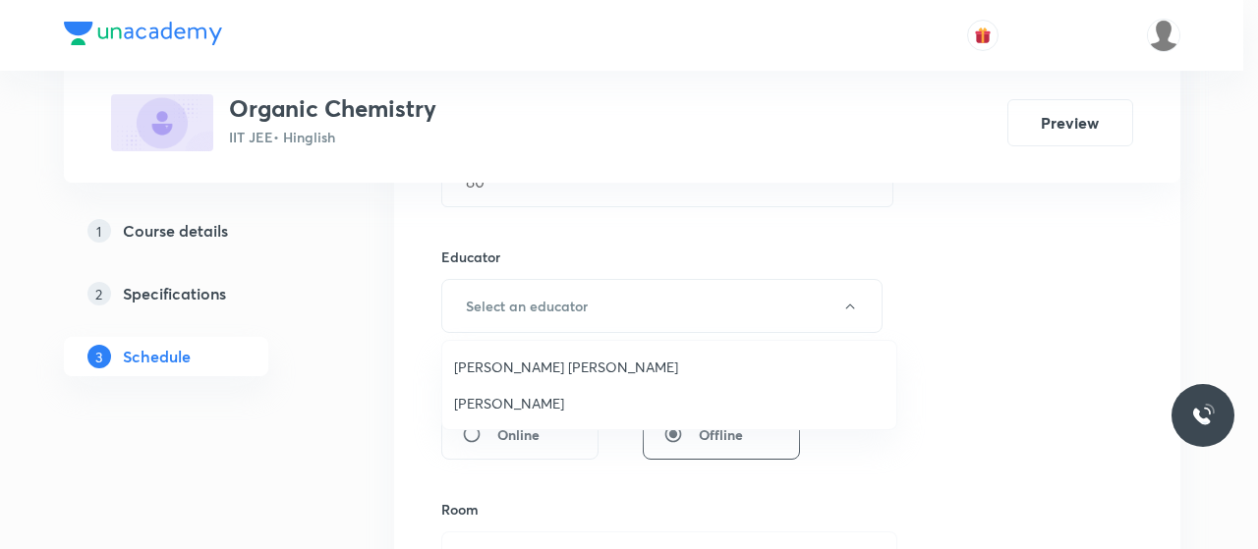
click at [501, 409] on span "Gaurav Gaurav" at bounding box center [669, 403] width 430 height 21
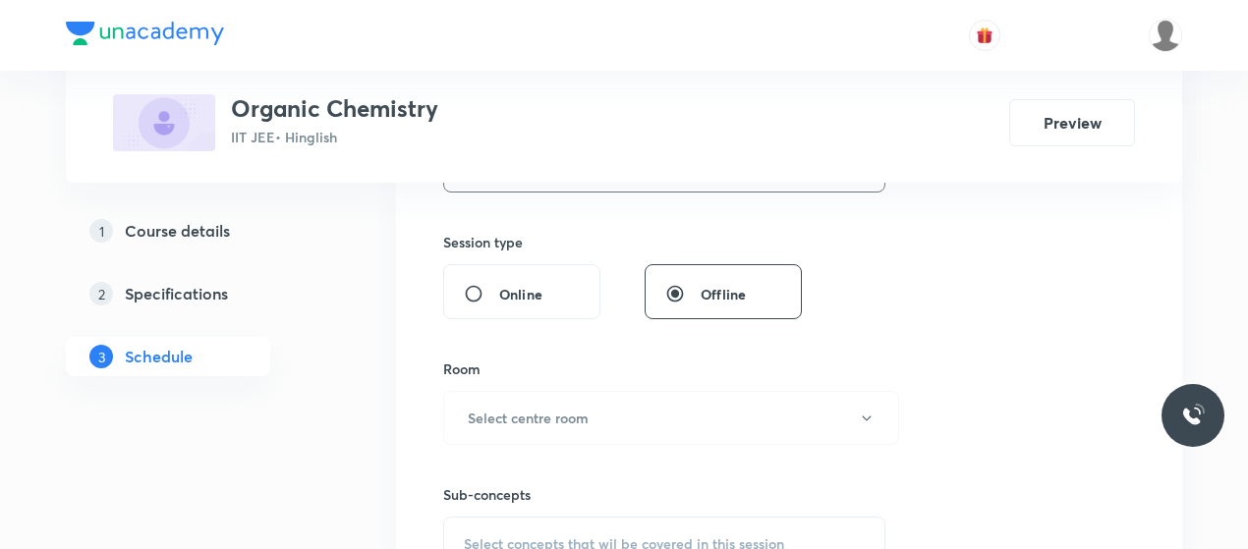
scroll to position [835, 0]
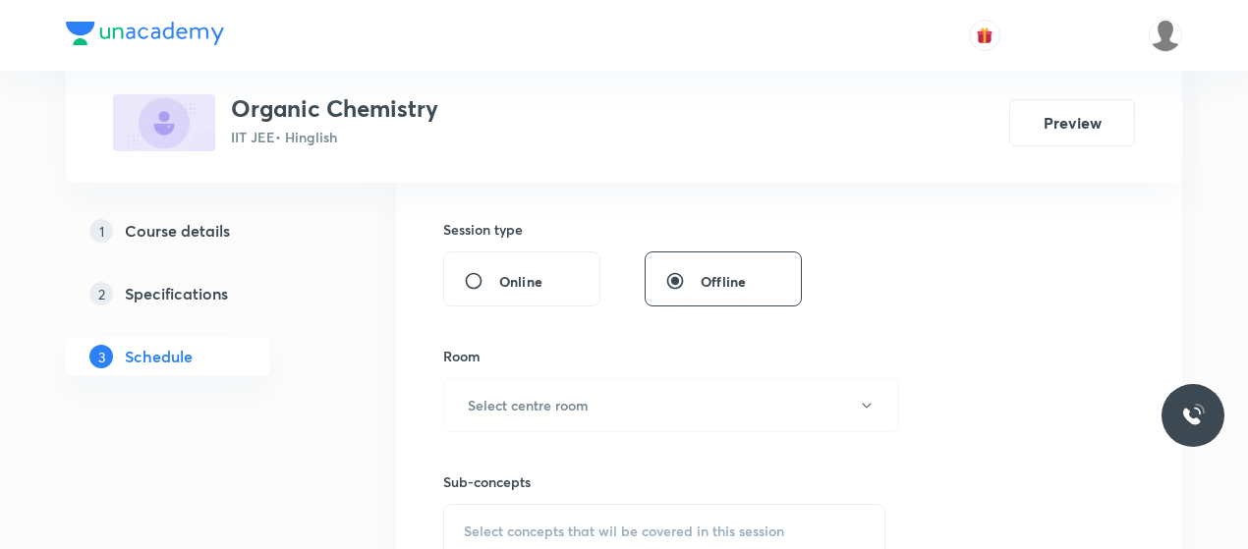
click at [546, 398] on h6 "Select centre room" at bounding box center [528, 405] width 121 height 21
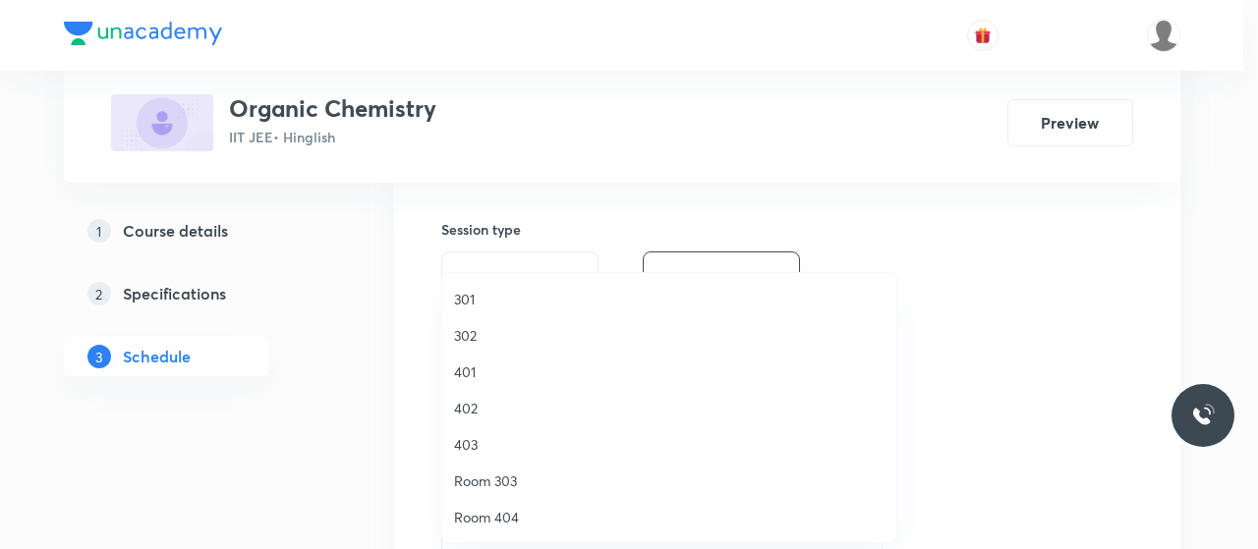
click at [461, 337] on span "302" at bounding box center [669, 335] width 430 height 21
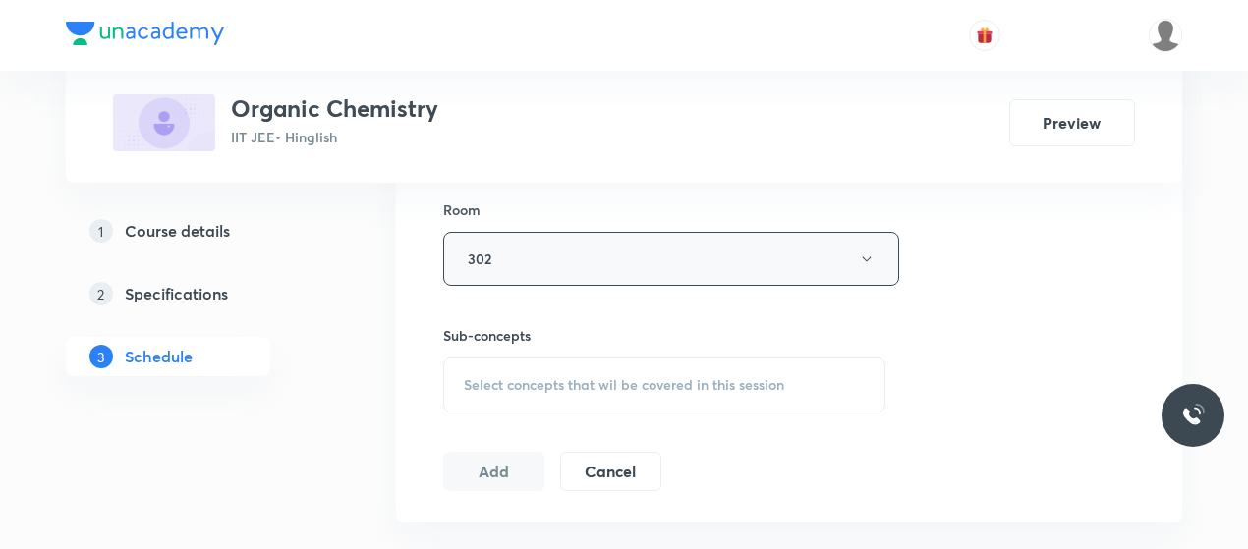
scroll to position [991, 0]
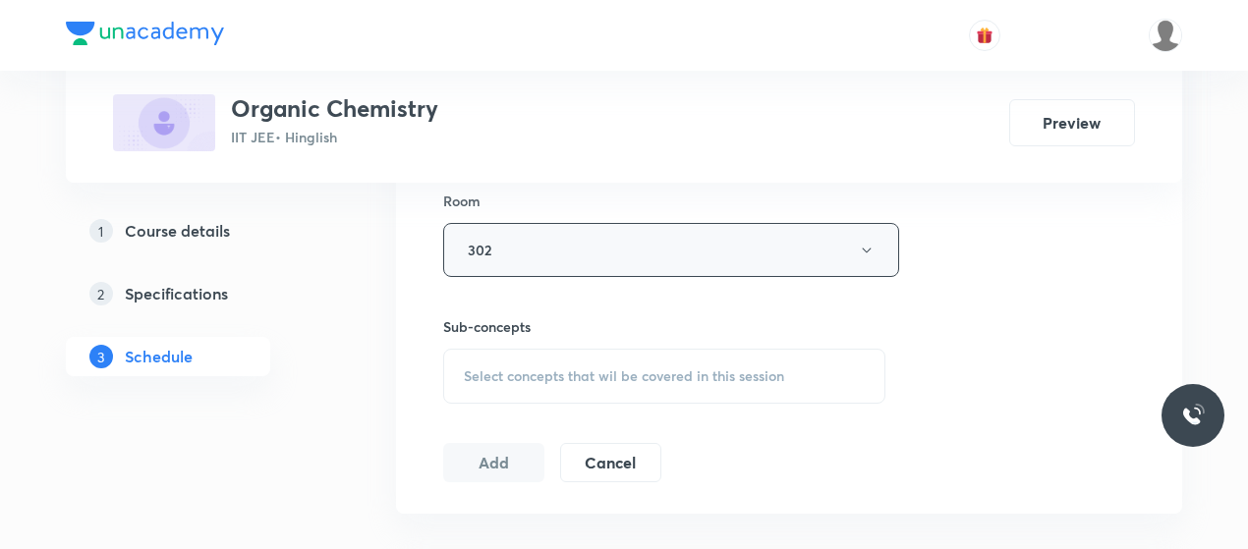
click at [574, 396] on div "Select concepts that wil be covered in this session" at bounding box center [664, 376] width 442 height 55
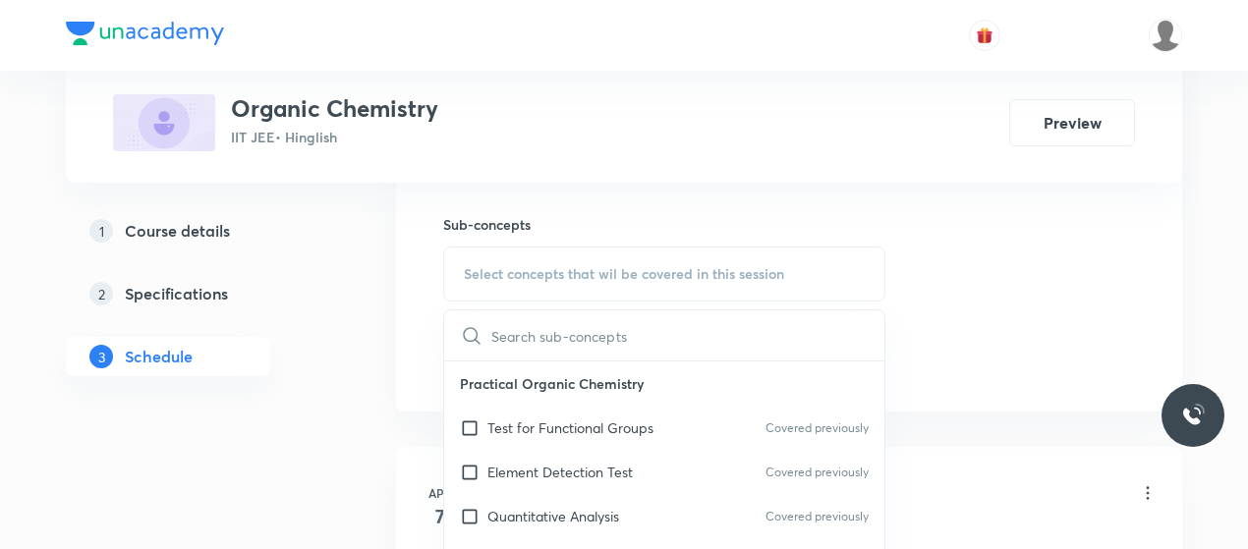
scroll to position [1102, 0]
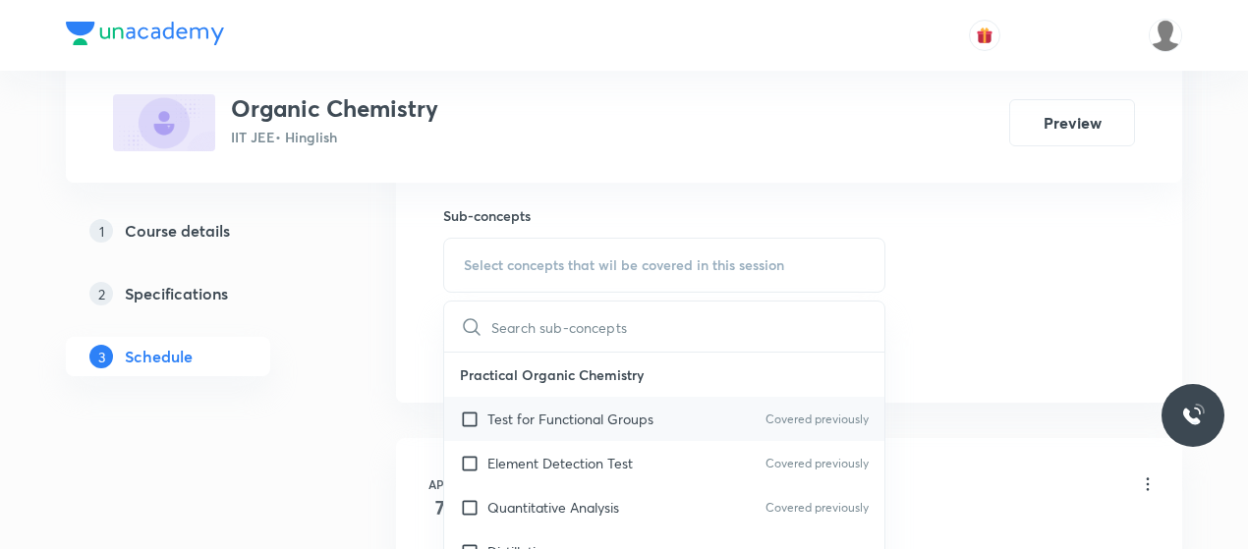
click at [554, 410] on p "Test for Functional Groups" at bounding box center [570, 419] width 166 height 21
checkbox input "true"
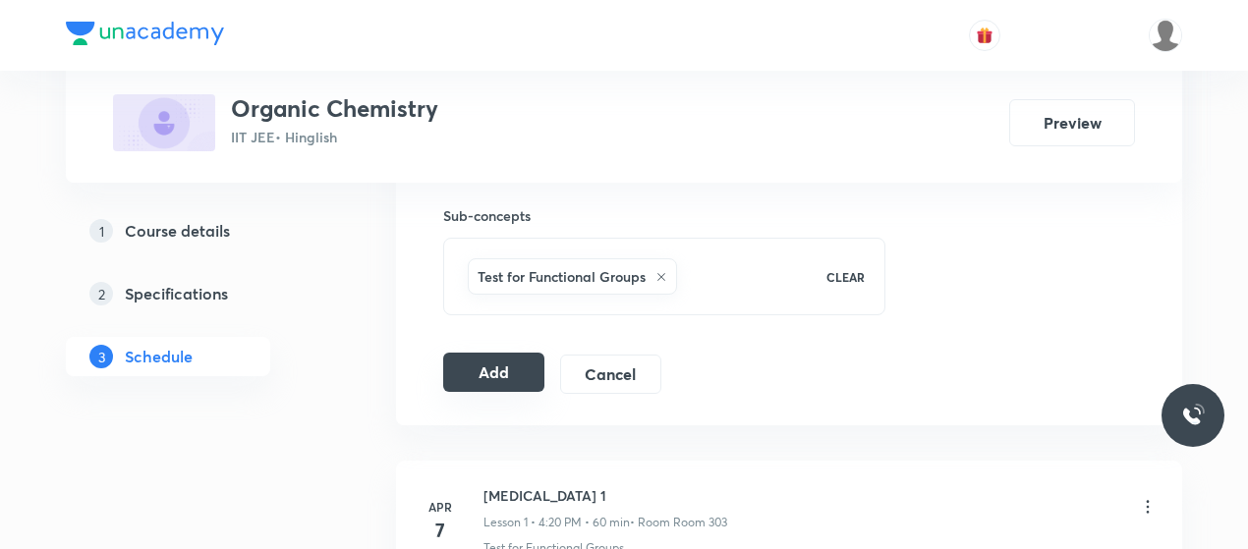
click at [488, 376] on button "Add" at bounding box center [493, 372] width 101 height 39
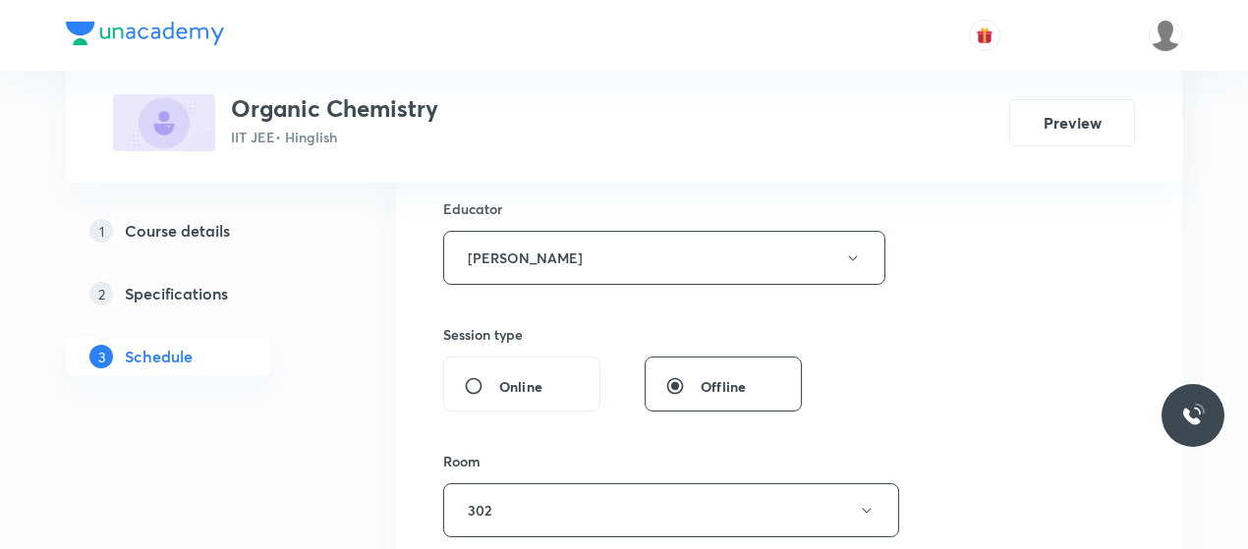
scroll to position [616, 0]
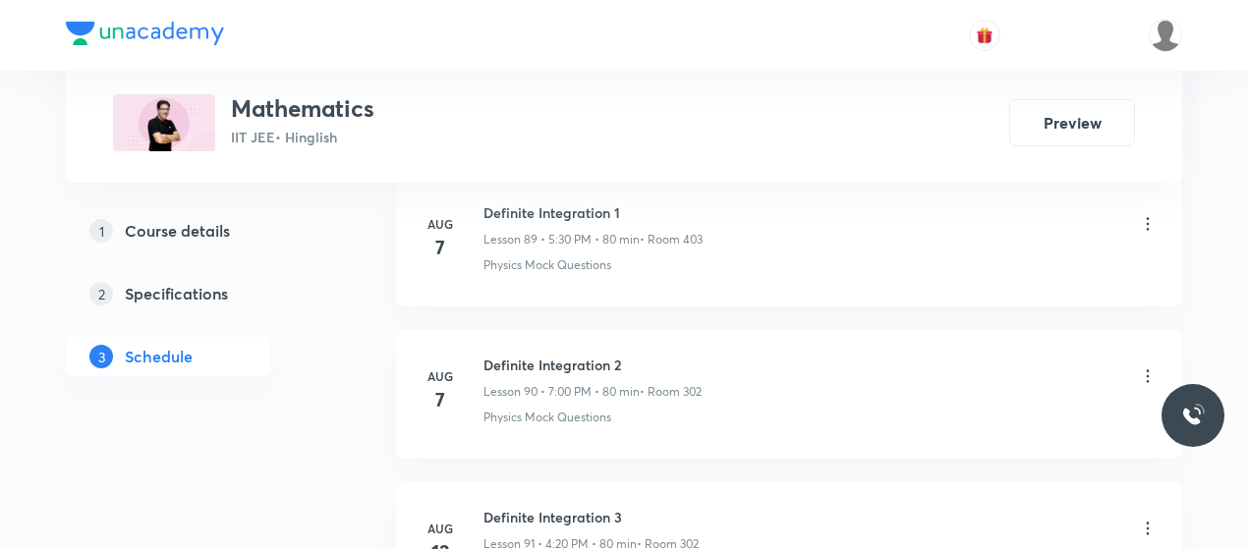
scroll to position [16012, 0]
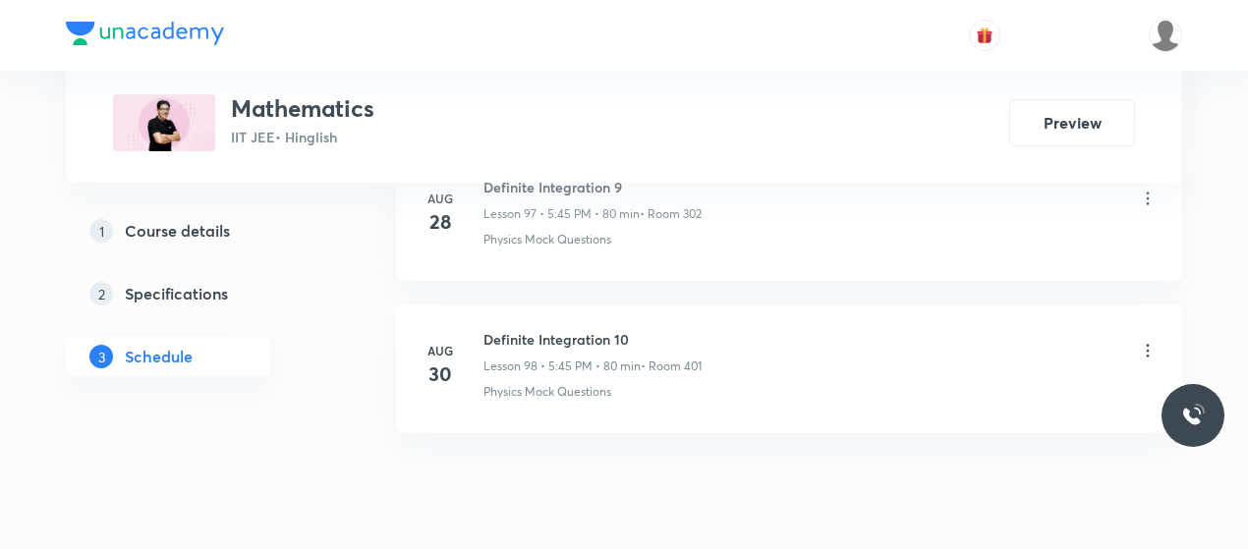
click at [558, 329] on h6 "Definite Integration 10" at bounding box center [593, 339] width 218 height 21
click h6 "Definite Integration 10"
copy h6 "Definite Integration 10"
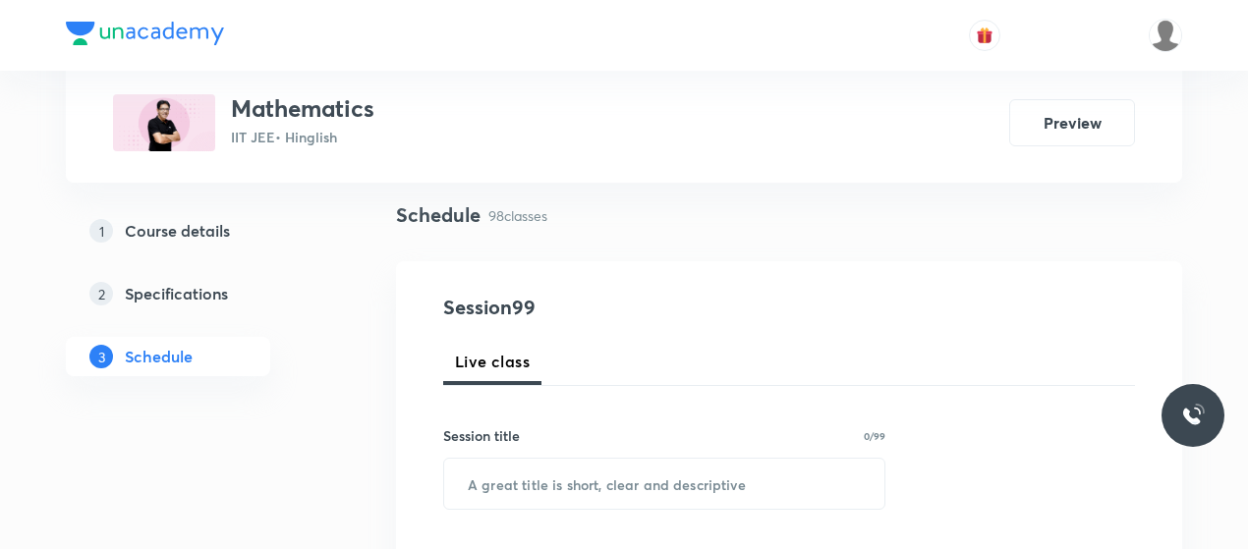
scroll to position [138, 0]
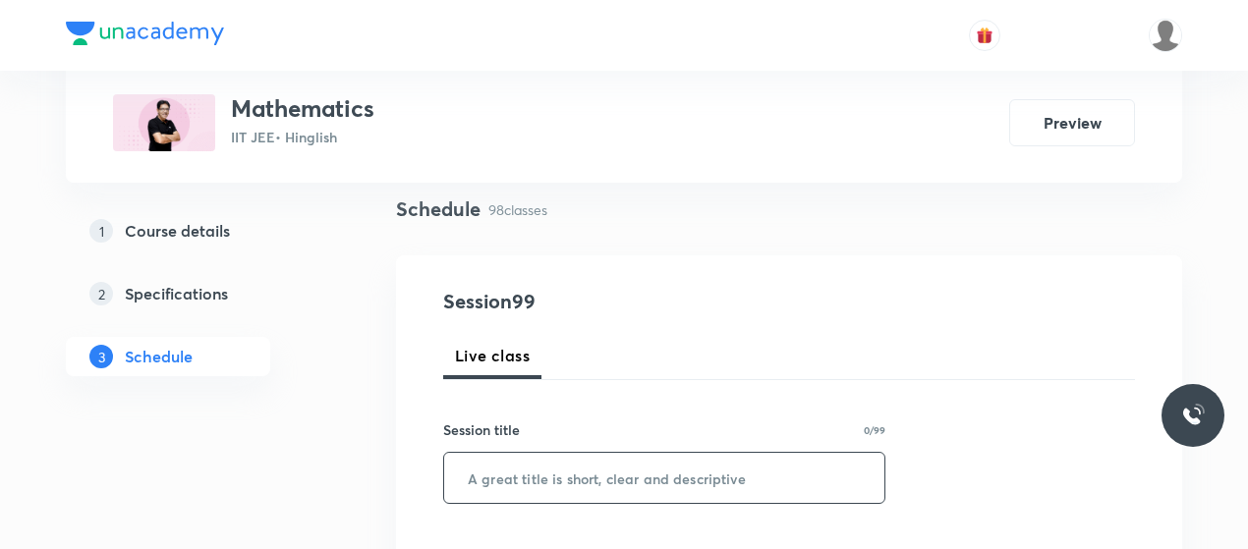
click input "text"
paste input "Definite Integration 10"
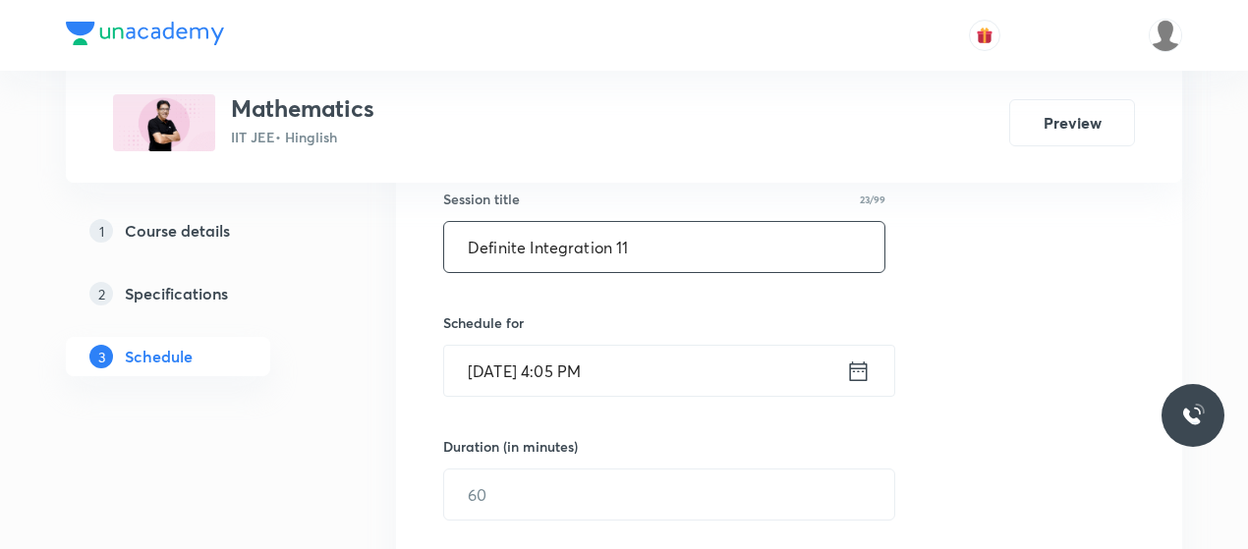
scroll to position [376, 0]
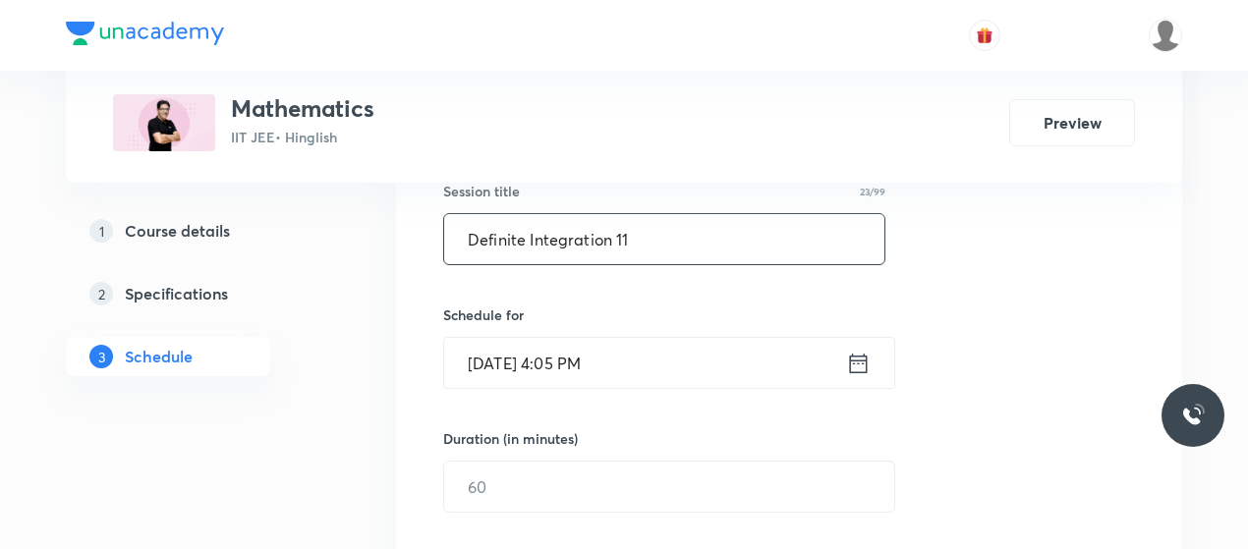
type input "Definite Integration 11"
click input "Sep 1, 2025, 4:05 PM"
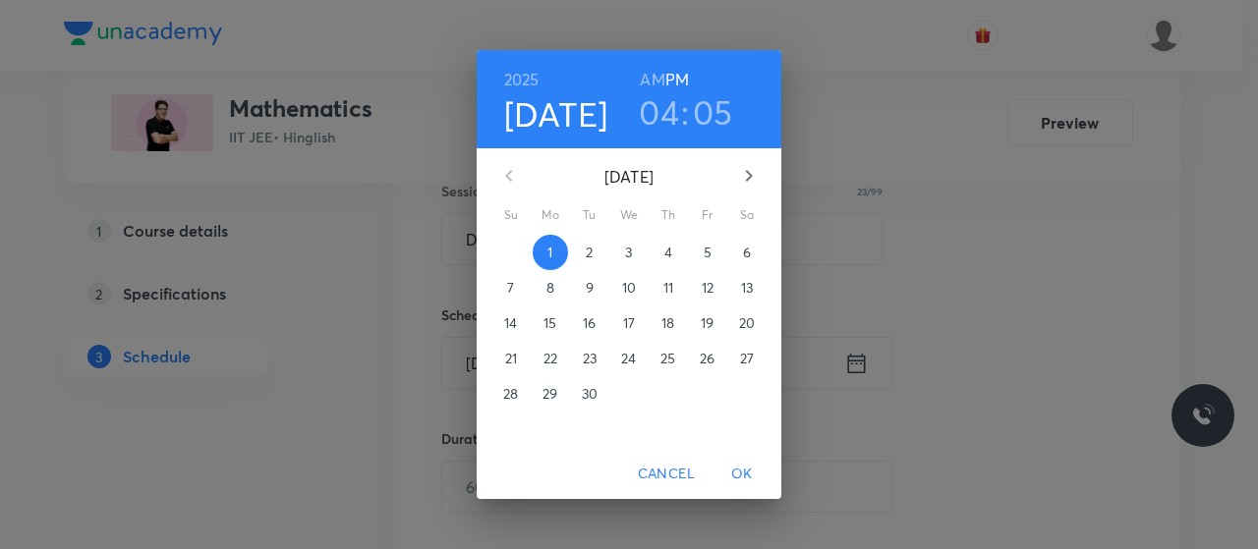
click h3 "04"
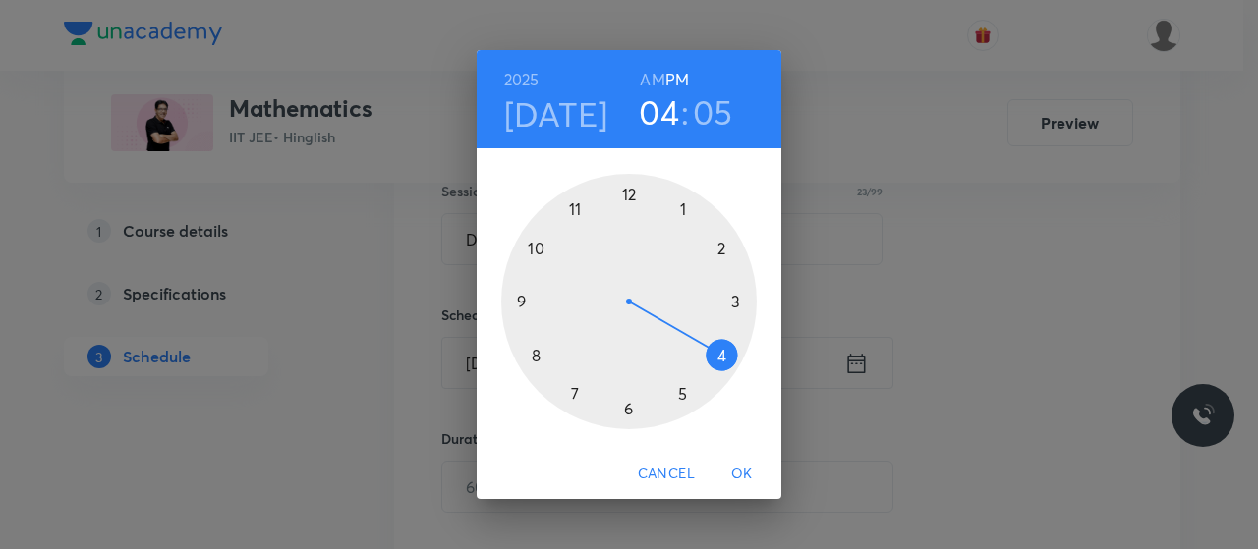
click div
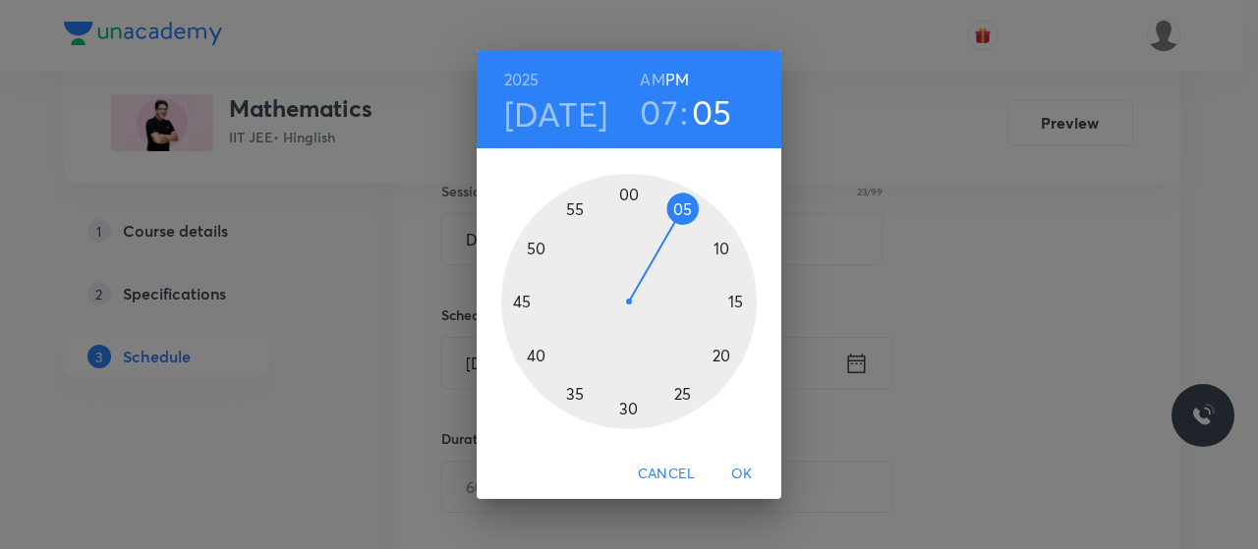
click div
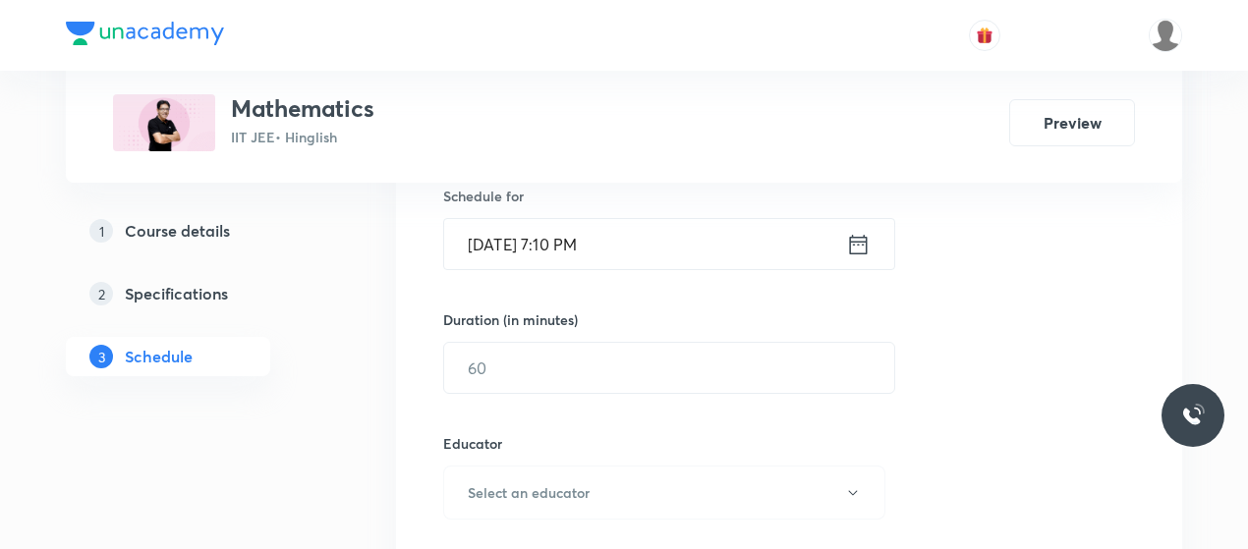
scroll to position [507, 0]
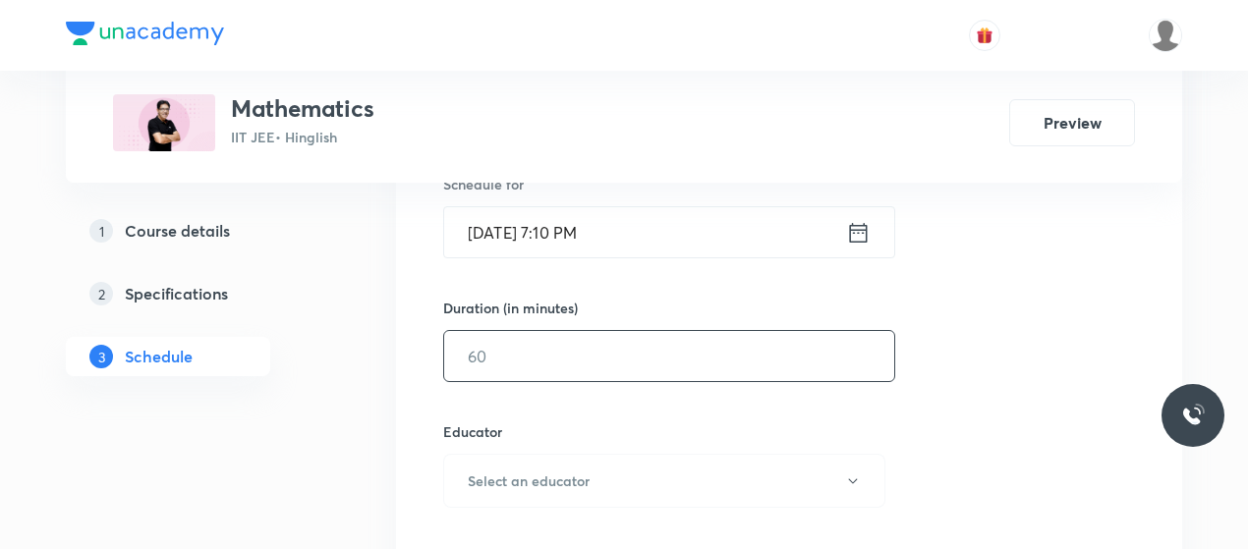
click input "text"
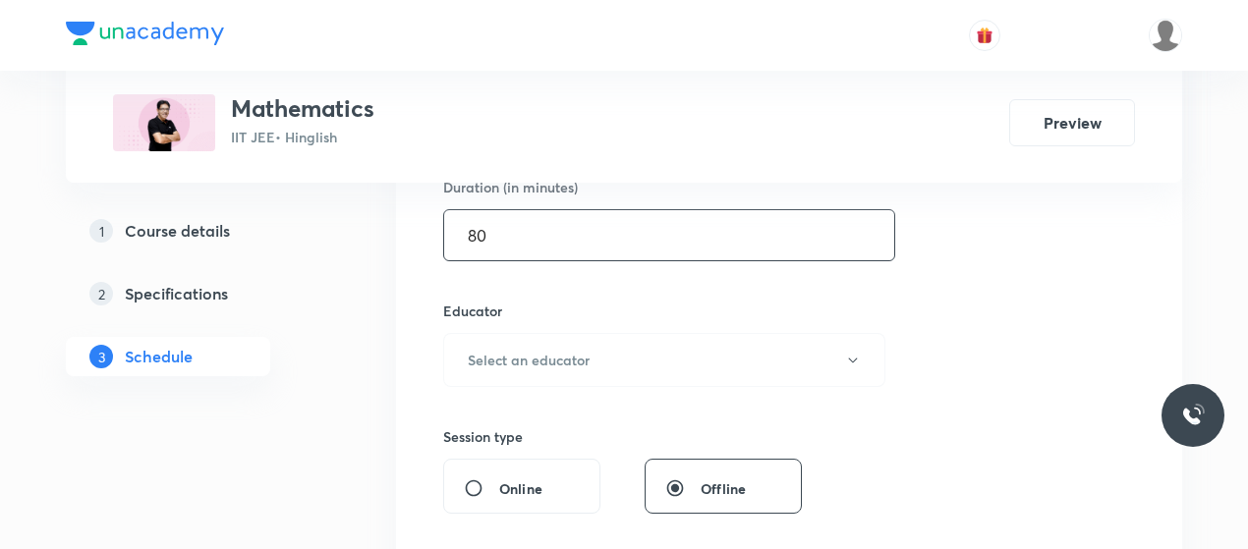
scroll to position [629, 0]
type input "80"
click button "Select an educator"
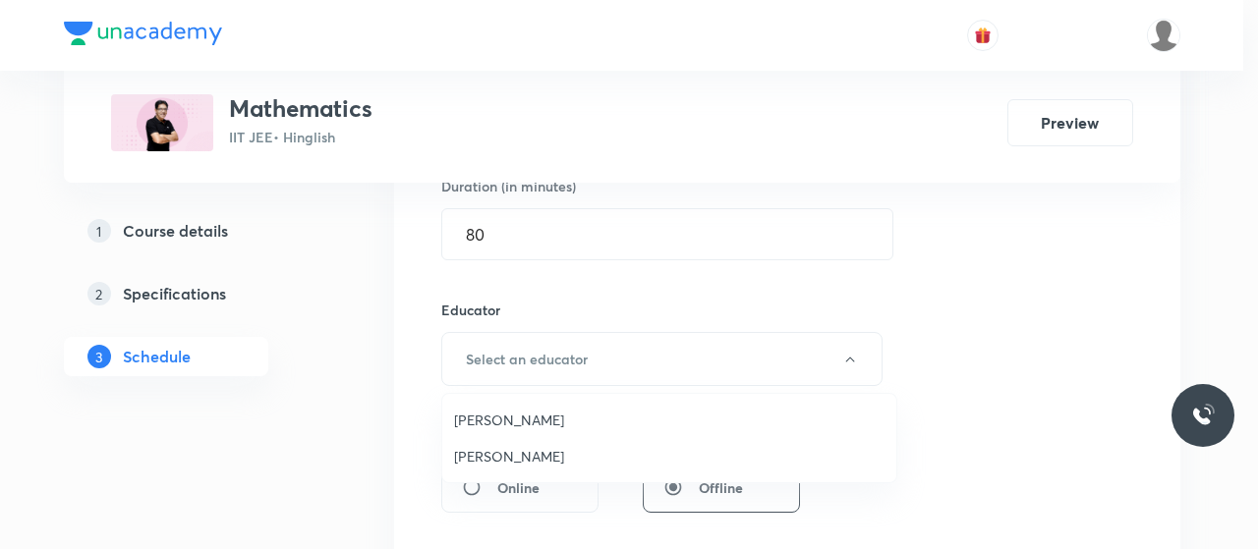
click span "Praveer Agrawal"
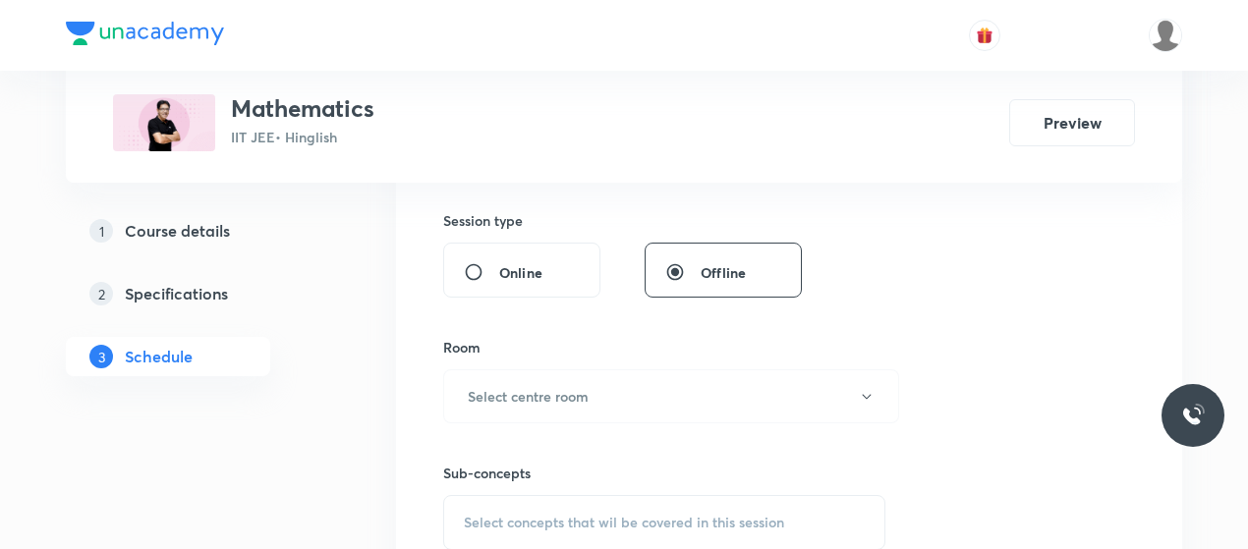
scroll to position [845, 0]
click button "Select centre room"
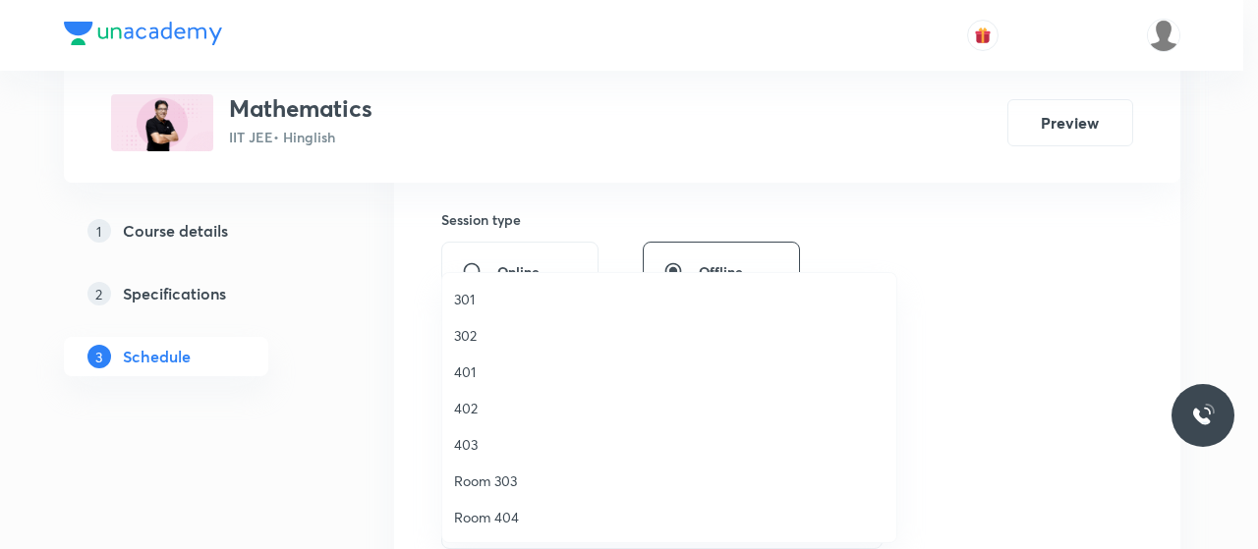
click span "302"
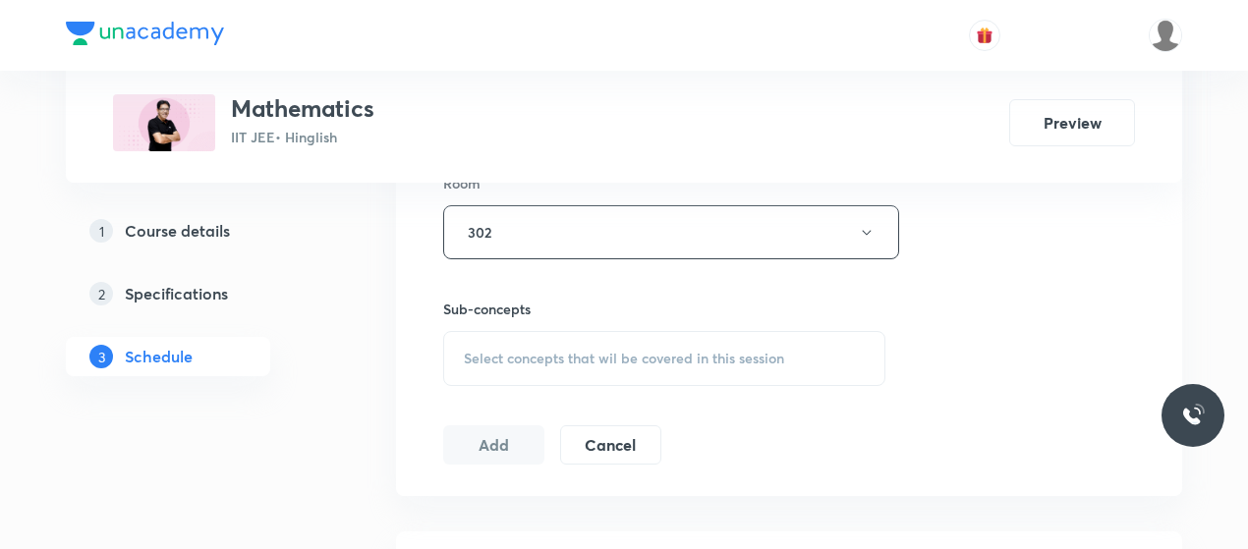
scroll to position [1016, 0]
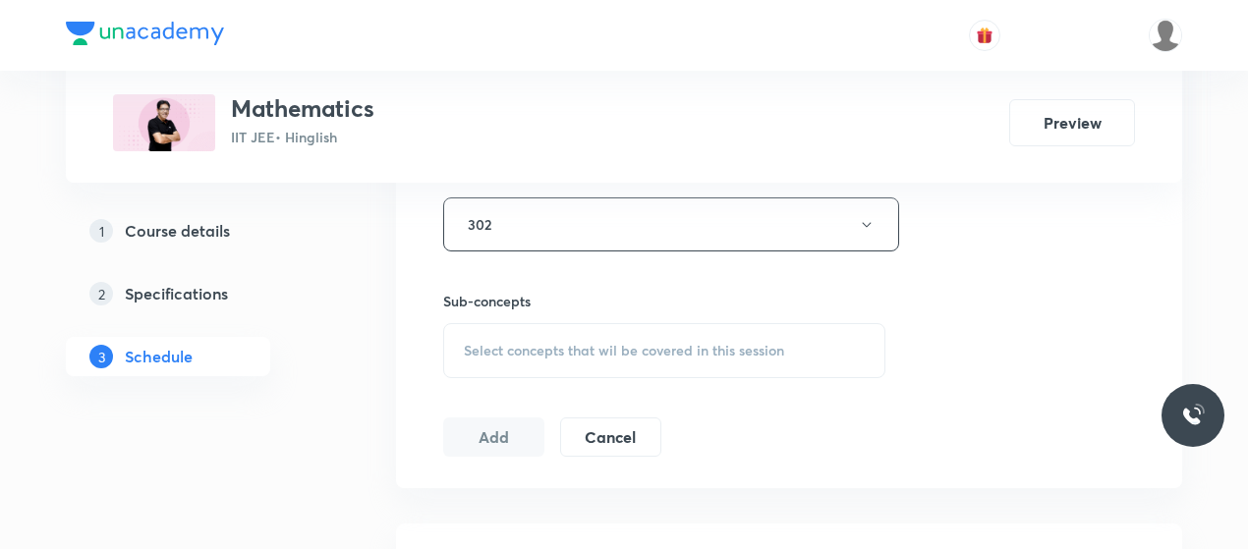
click span "Select concepts that wil be covered in this session"
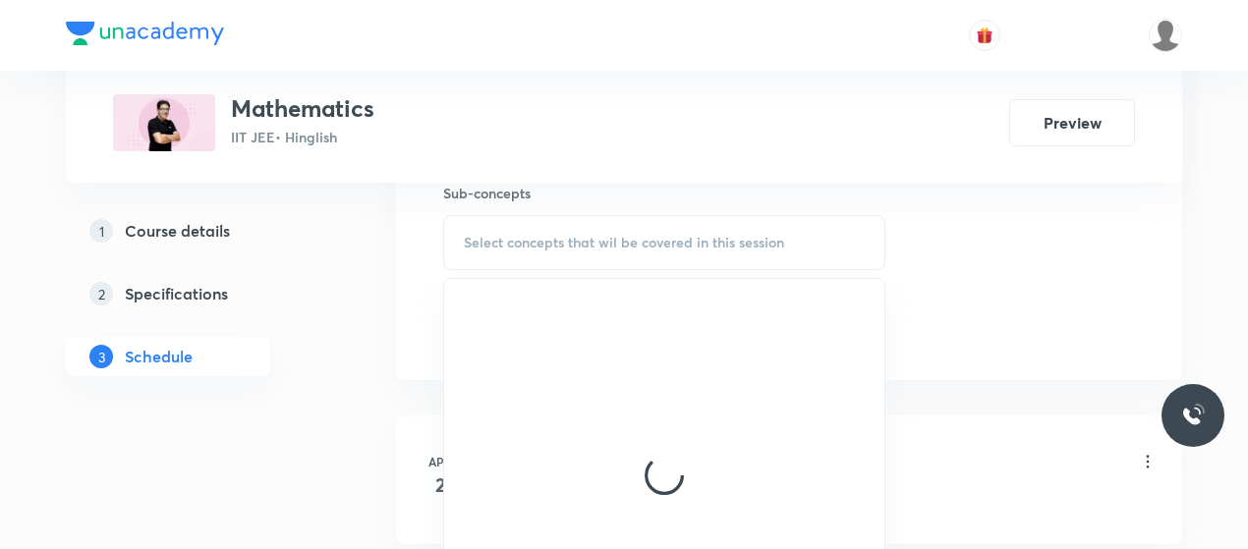
scroll to position [1125, 0]
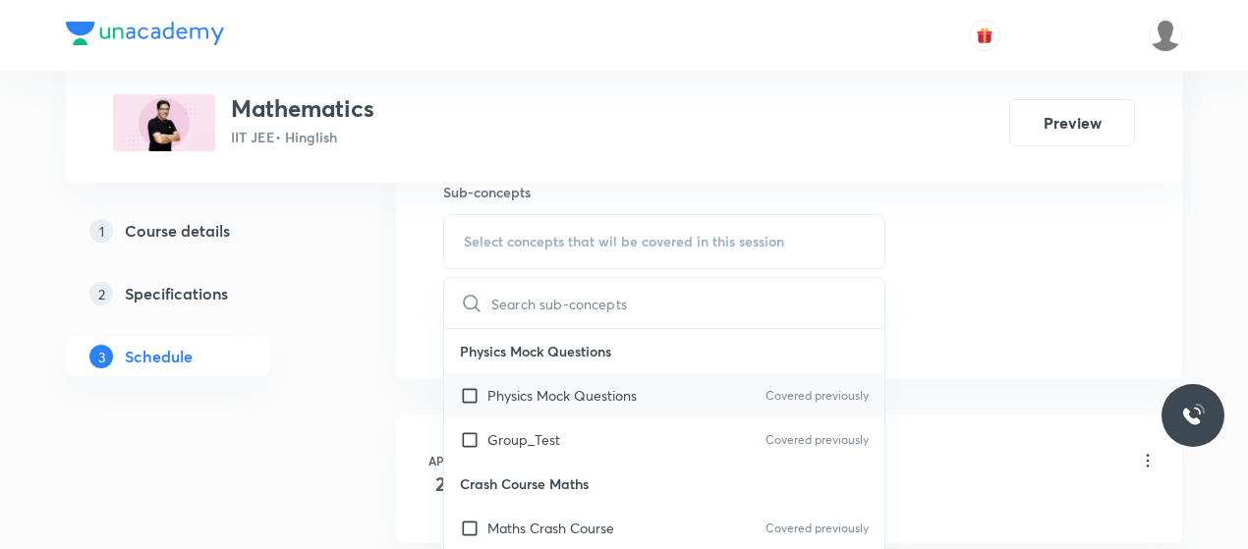
click p "Physics Mock Questions"
checkbox input "true"
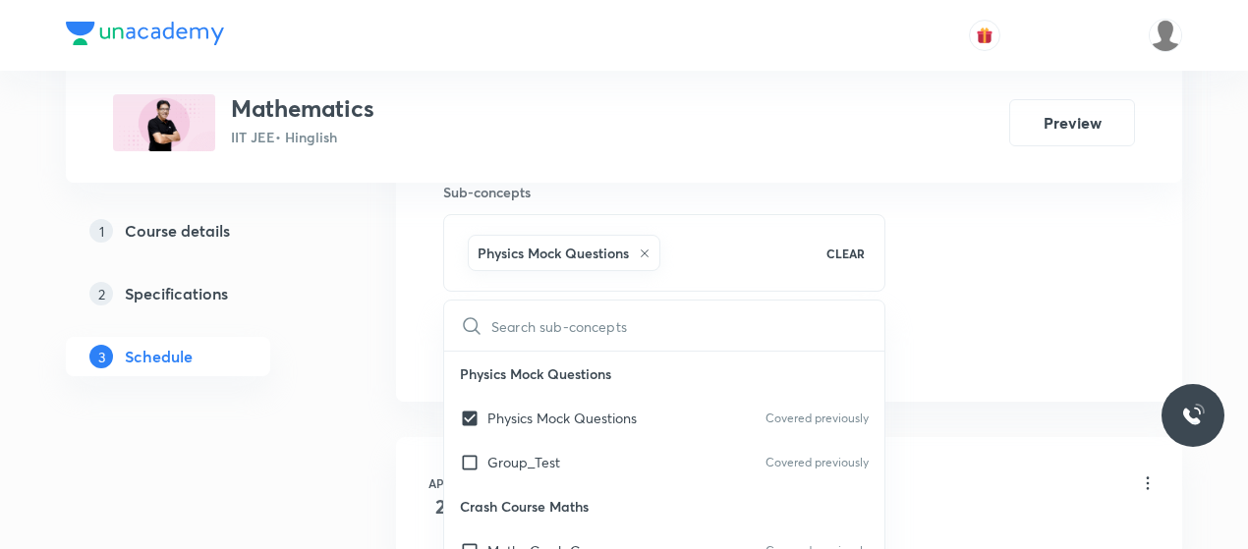
click div "Session 99 Live class Session title 23/99 Definite Integration 11 ​ Schedule fo…"
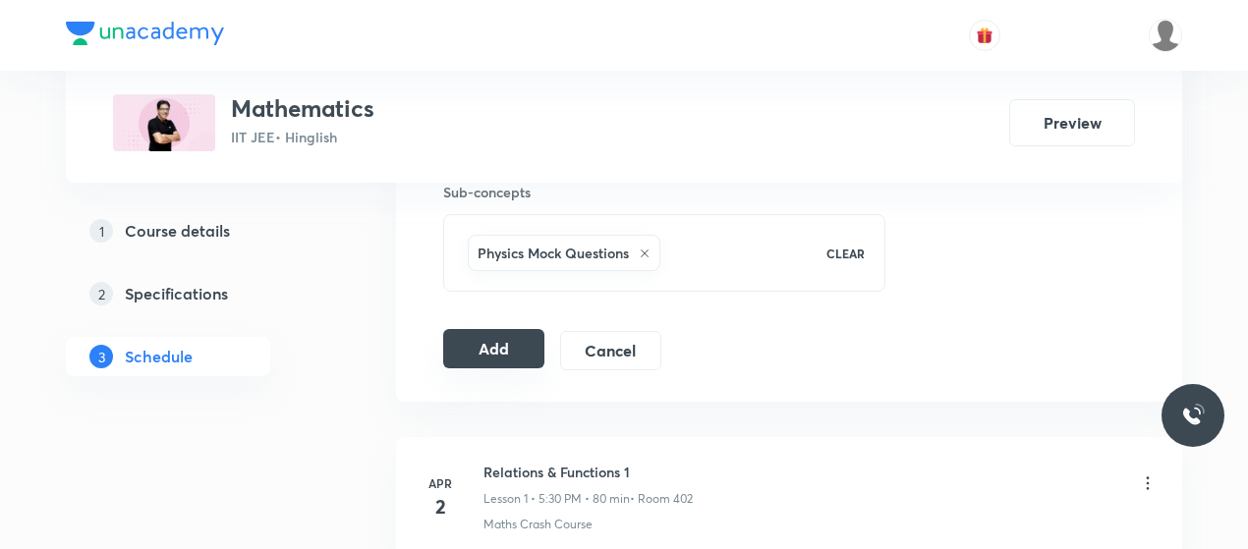
click button "Add"
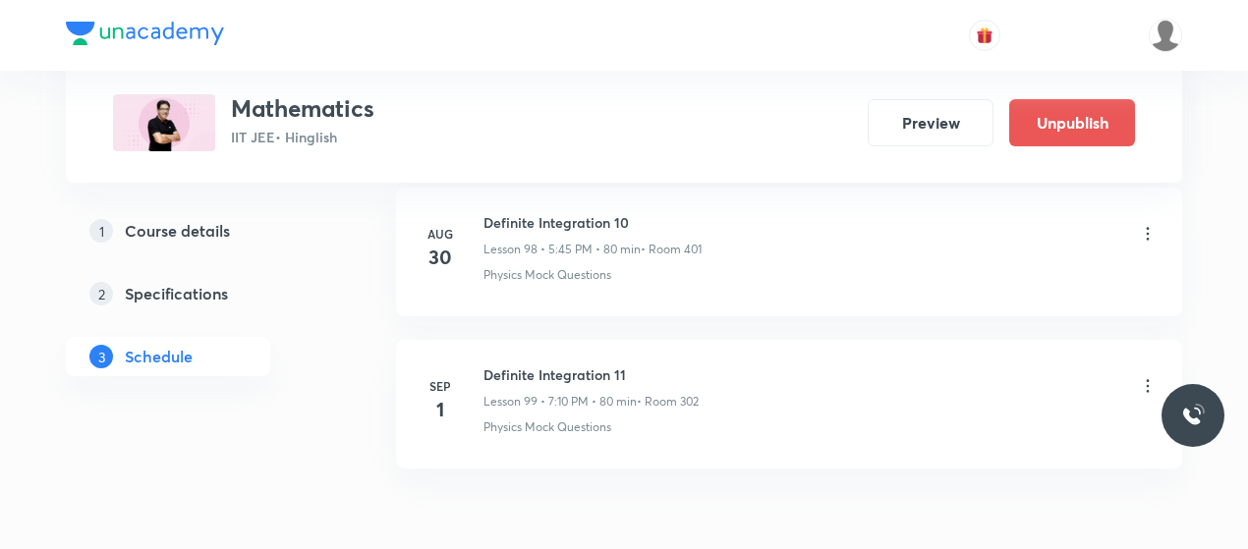
scroll to position [15099, 0]
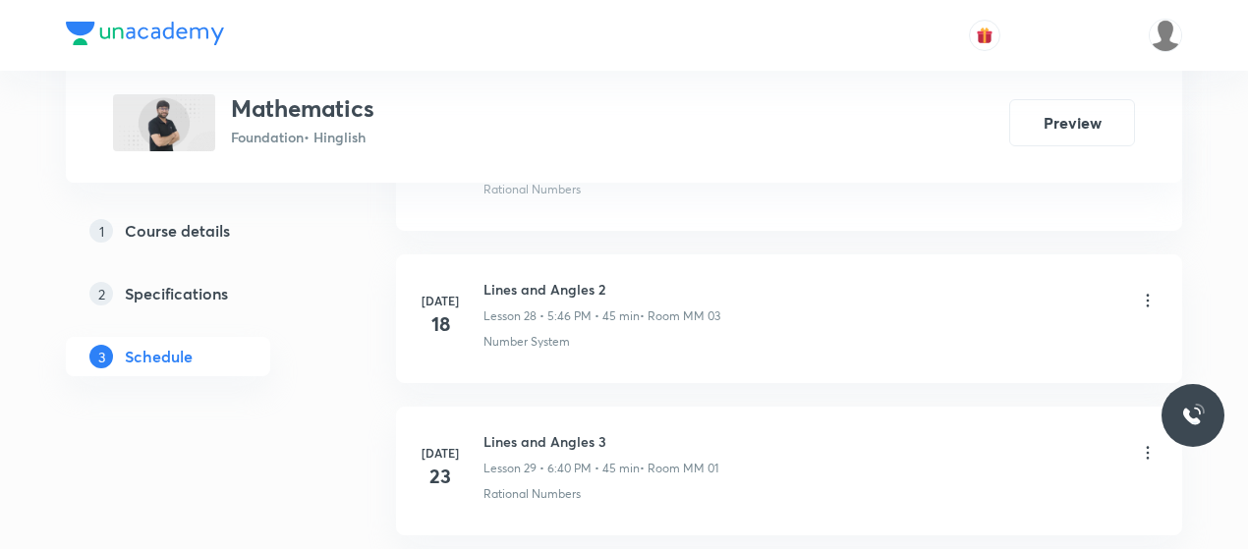
scroll to position [7393, 0]
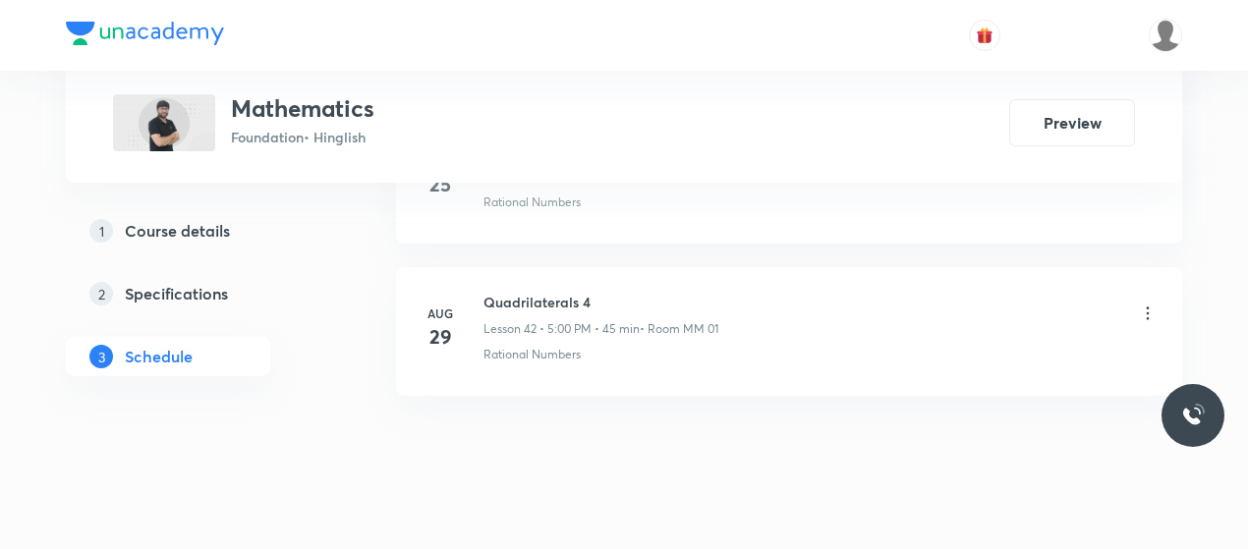
click at [515, 292] on h6 "Quadrilaterals 4" at bounding box center [601, 302] width 235 height 21
copy h6 "Quadrilaterals 4"
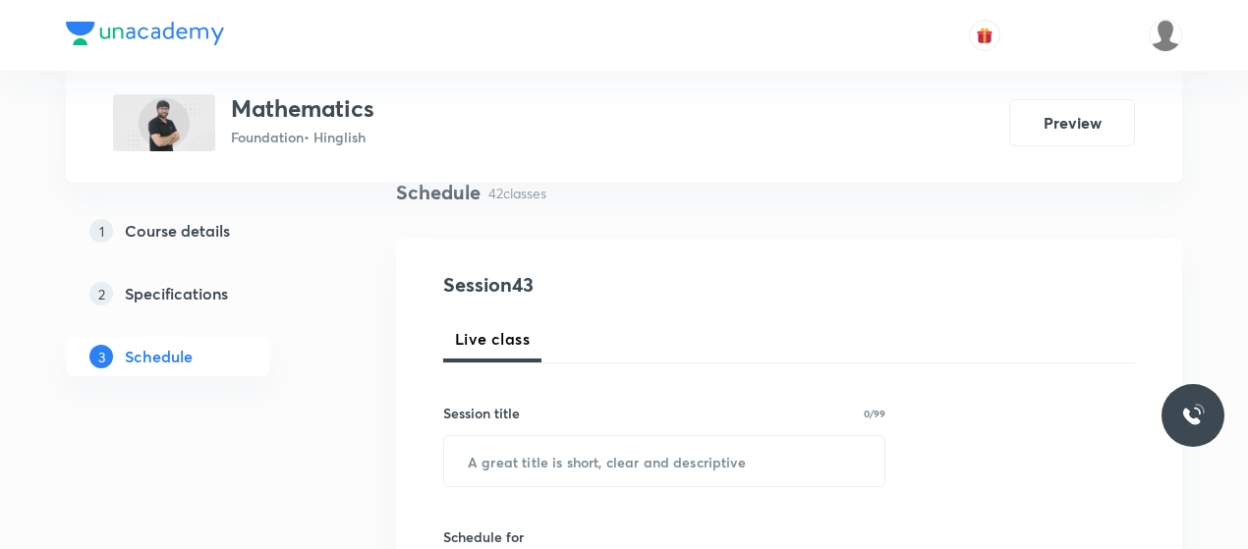
scroll to position [155, 0]
click at [611, 451] on input "text" at bounding box center [664, 460] width 440 height 50
paste input "Quadrilaterals 4"
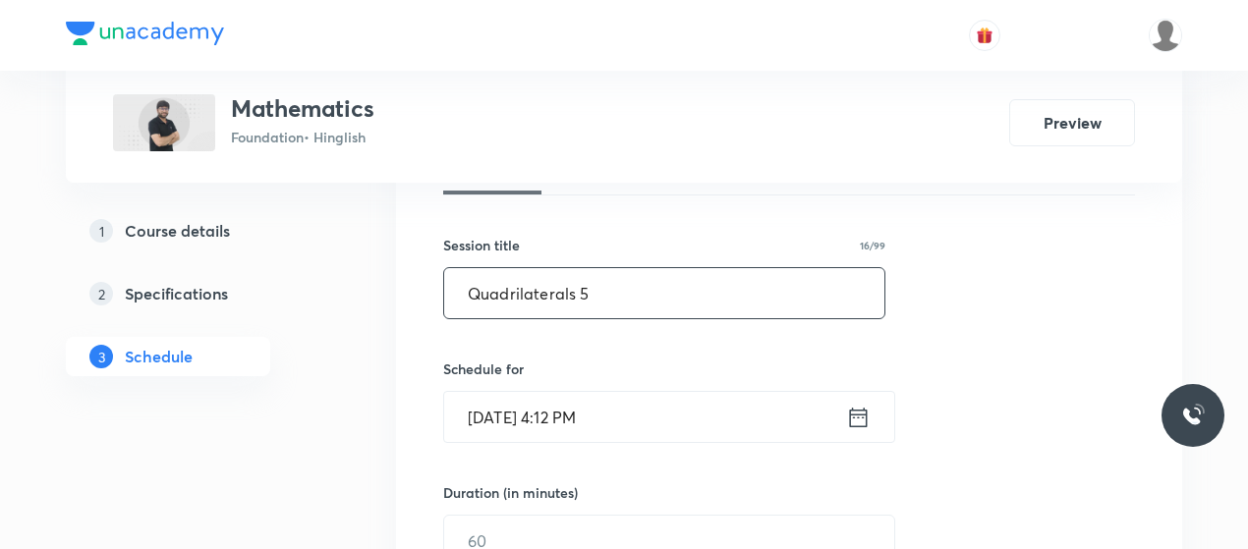
scroll to position [373, 0]
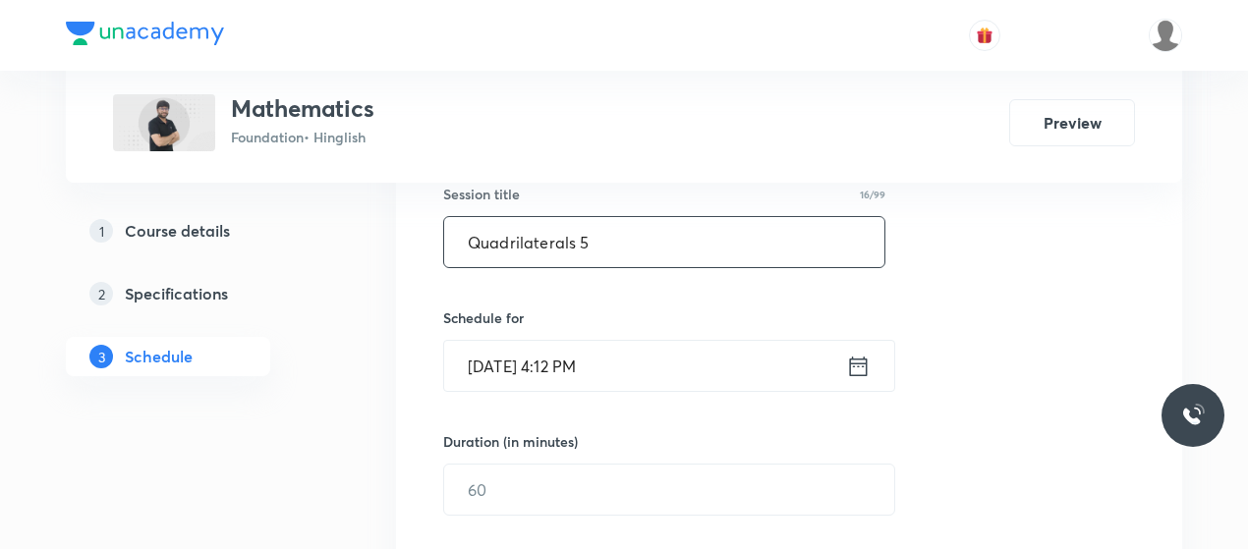
type input "Quadrilaterals 5"
click at [566, 369] on input "Sep 1, 2025, 4:12 PM" at bounding box center [645, 366] width 402 height 50
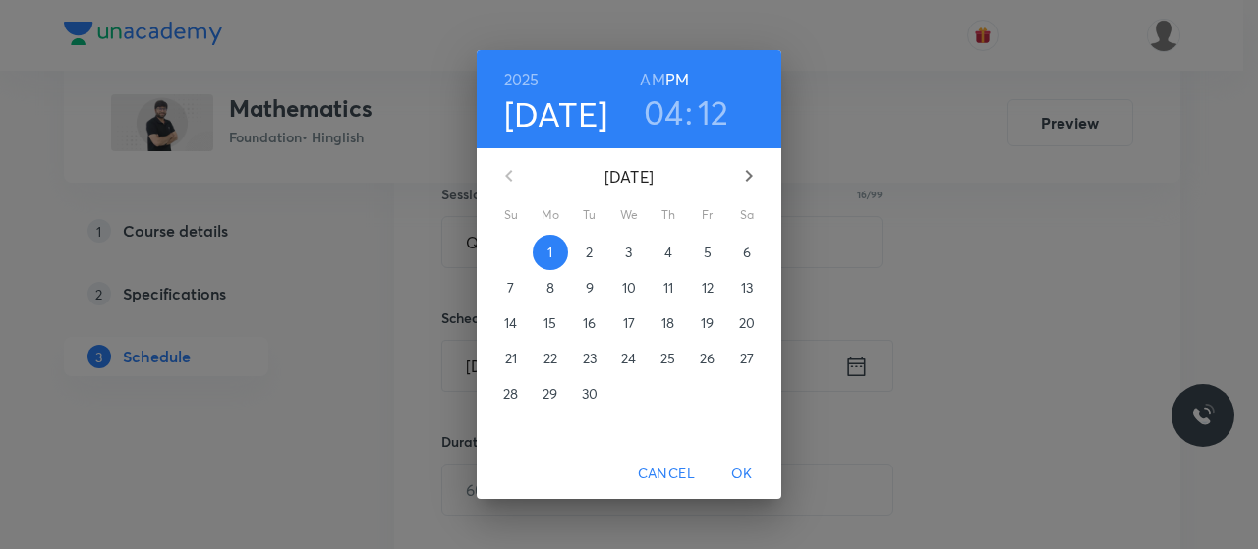
click at [668, 122] on h3 "04" at bounding box center [664, 111] width 40 height 41
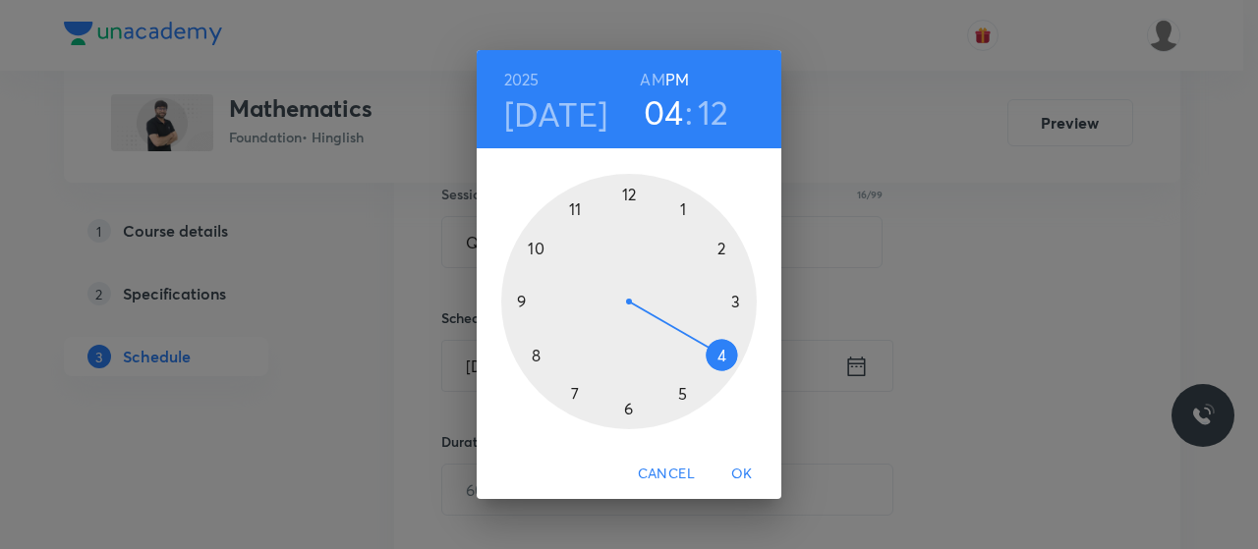
click at [680, 398] on div at bounding box center [629, 302] width 256 height 256
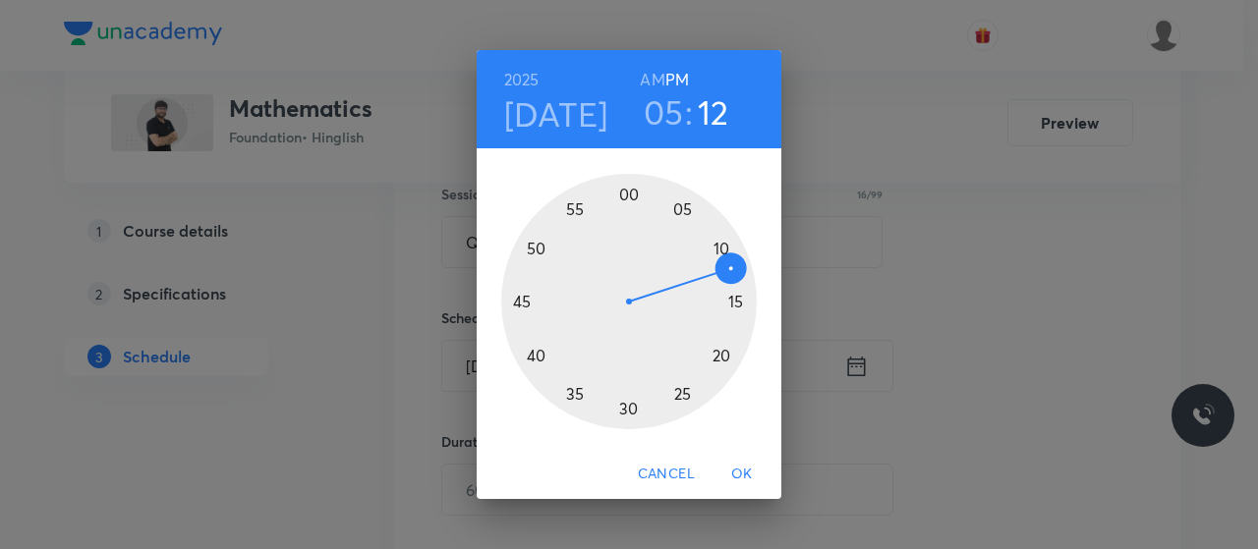
click at [625, 194] on div at bounding box center [629, 302] width 256 height 256
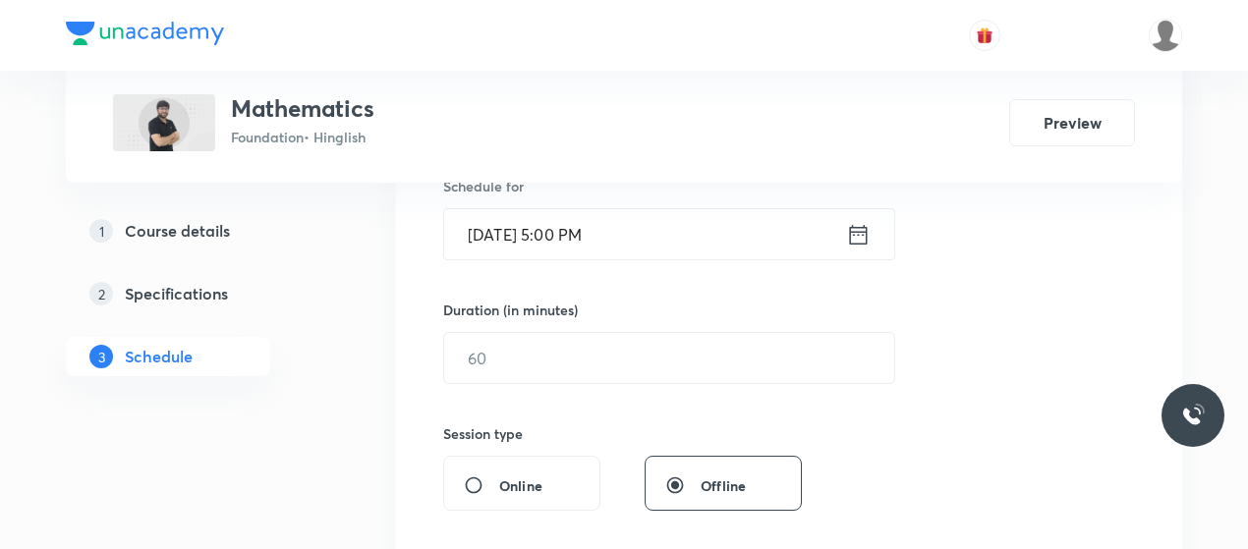
scroll to position [511, 0]
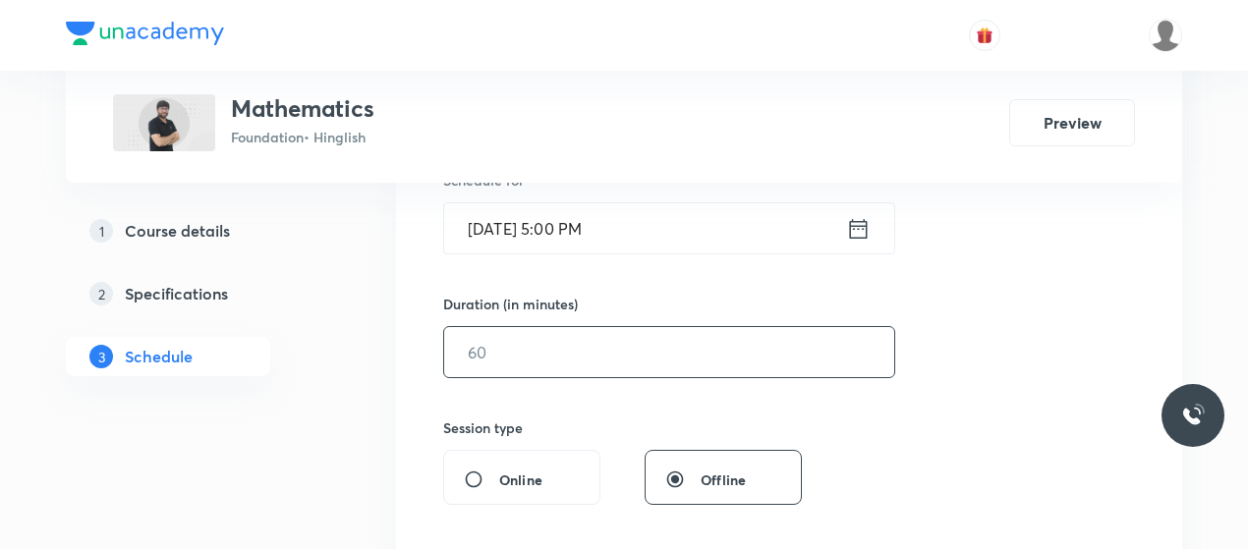
click at [621, 339] on input "text" at bounding box center [669, 352] width 450 height 50
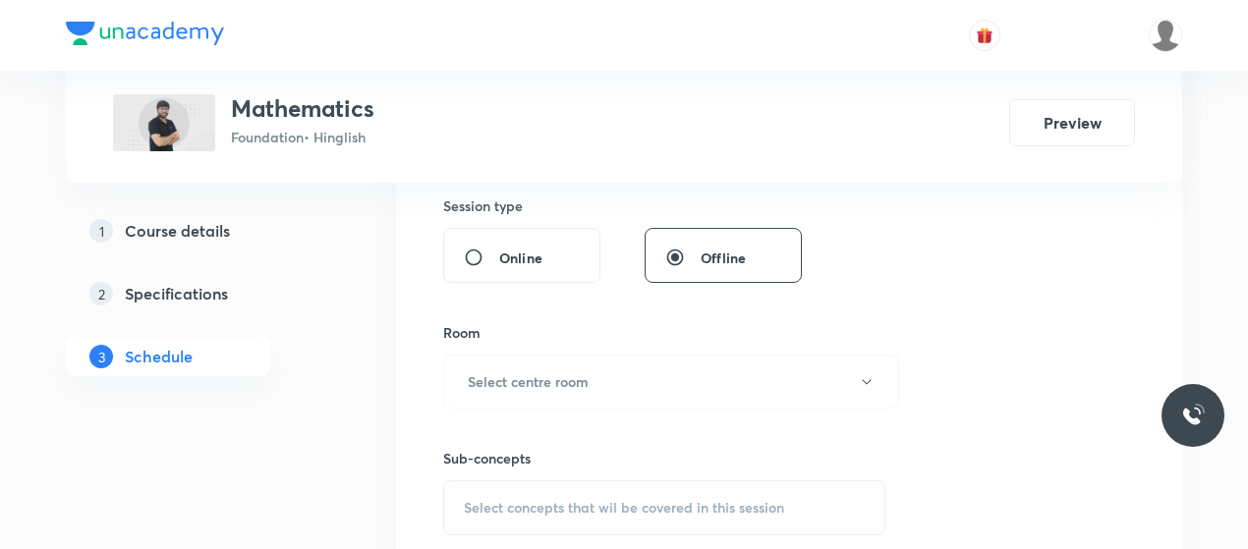
scroll to position [739, 0]
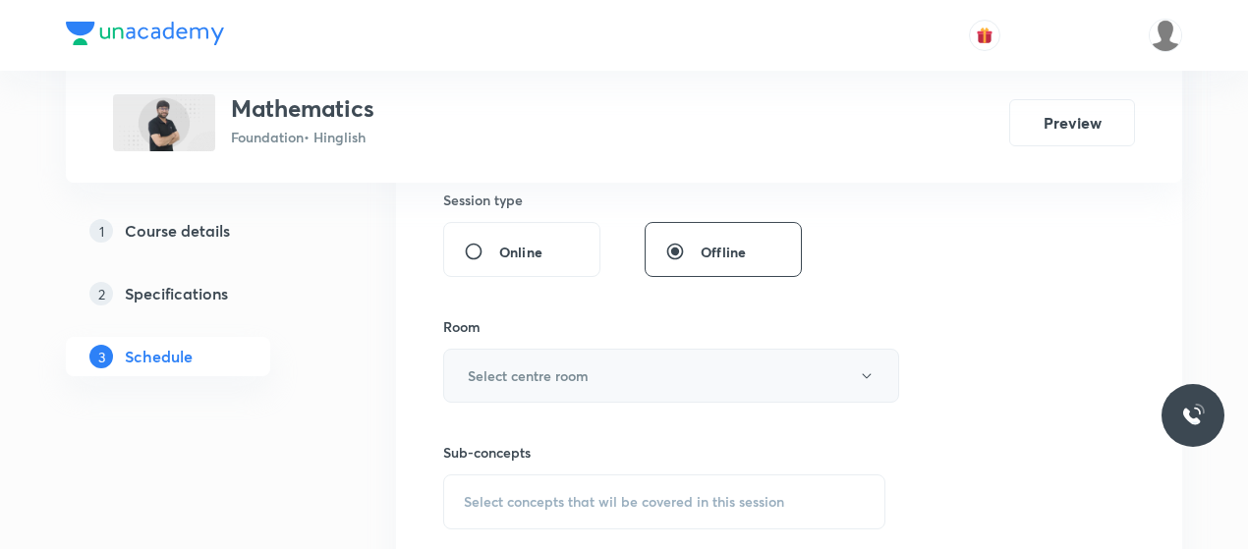
type input "45"
click at [619, 376] on button "Select centre room" at bounding box center [671, 376] width 456 height 54
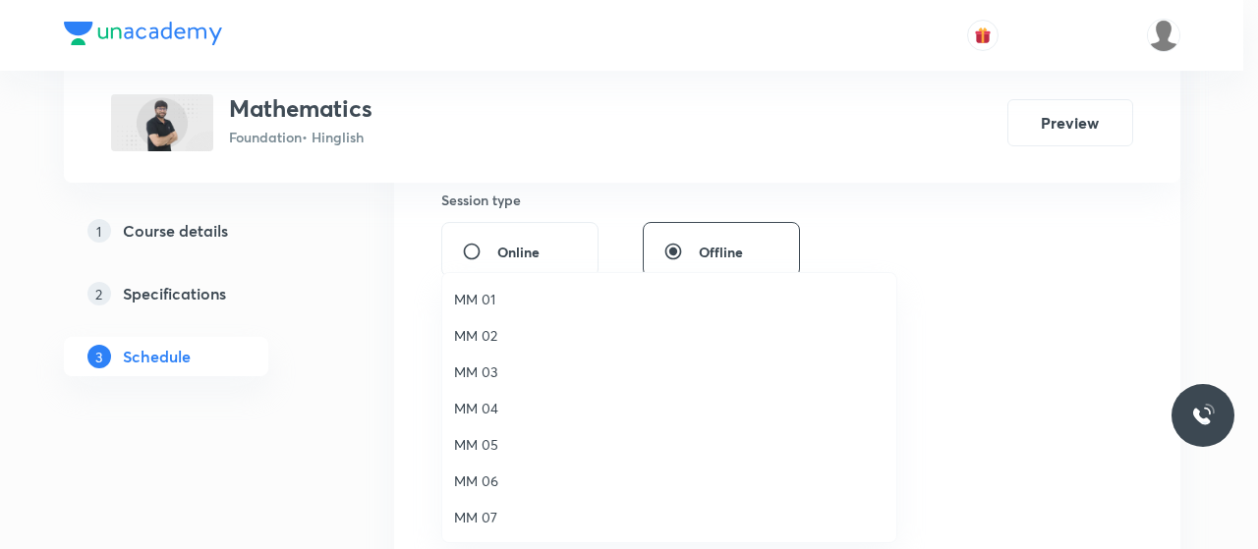
click at [495, 340] on span "MM 02" at bounding box center [669, 335] width 430 height 21
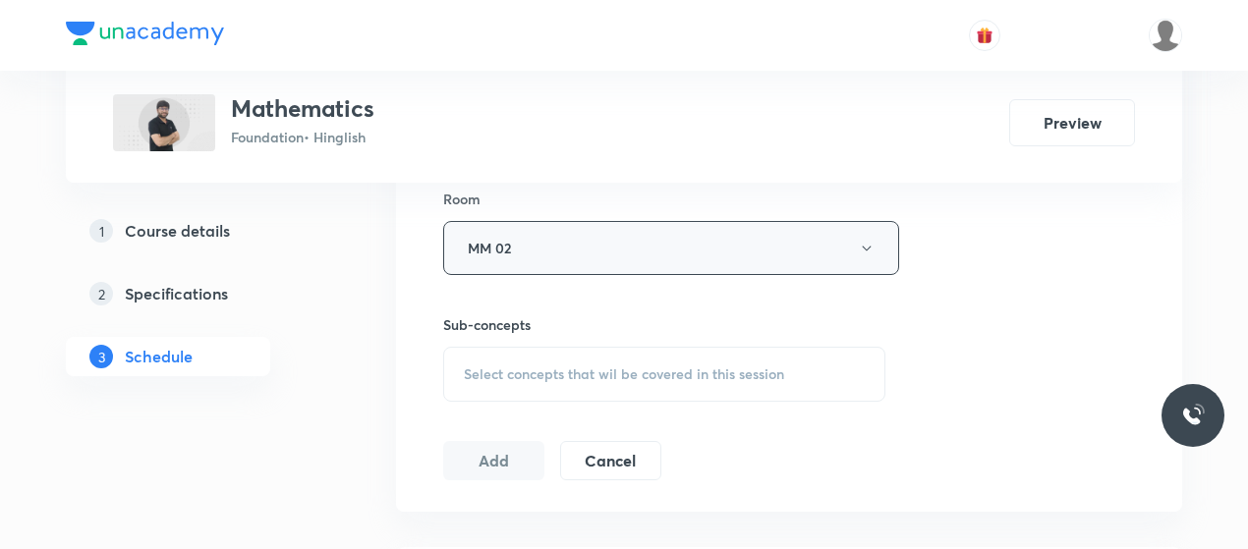
scroll to position [873, 0]
click at [651, 371] on span "Select concepts that wil be covered in this session" at bounding box center [624, 369] width 320 height 16
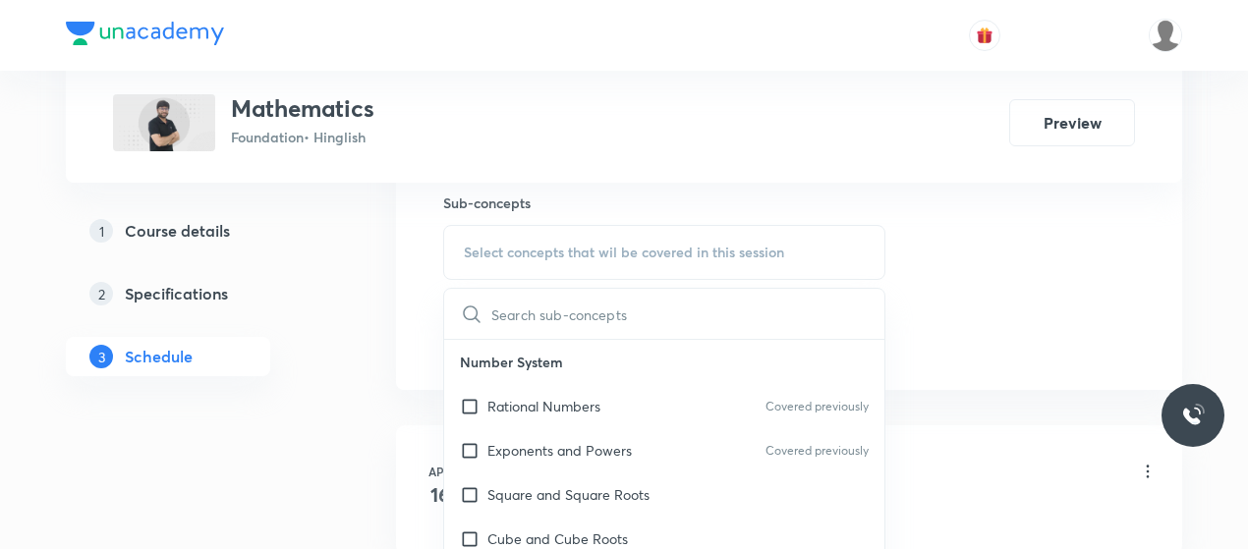
scroll to position [997, 0]
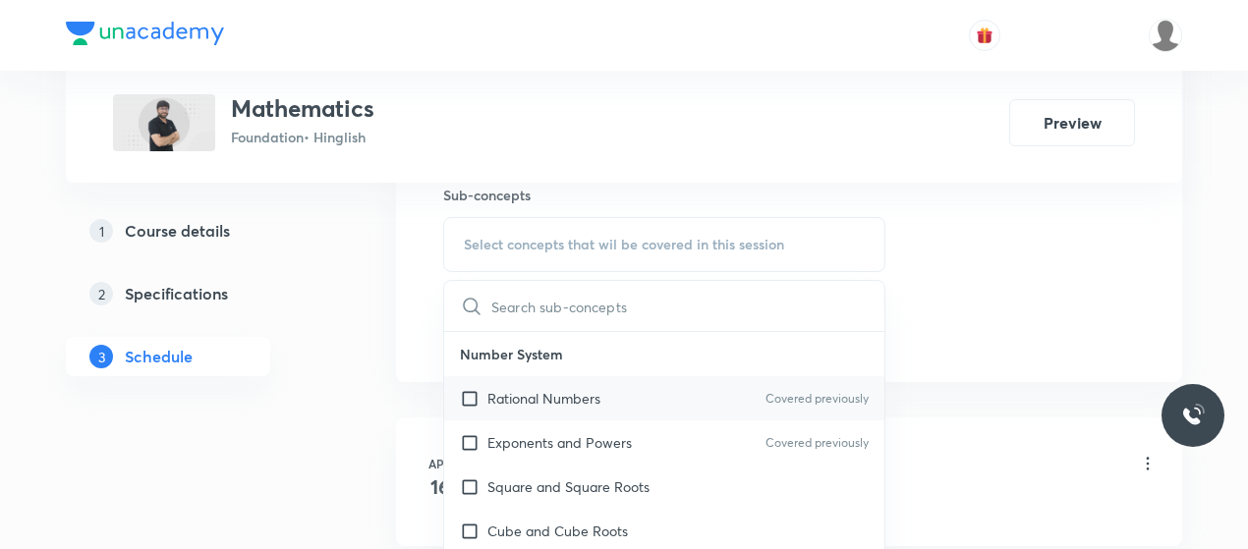
click at [556, 402] on p "Rational Numbers" at bounding box center [543, 398] width 113 height 21
checkbox input "true"
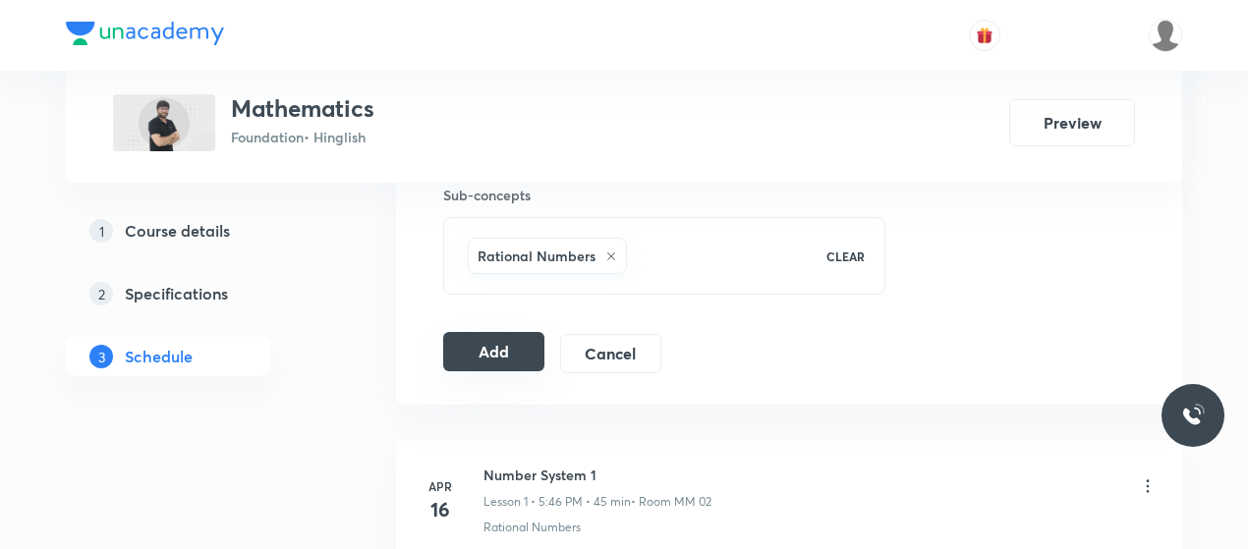
click at [510, 363] on button "Add" at bounding box center [493, 351] width 101 height 39
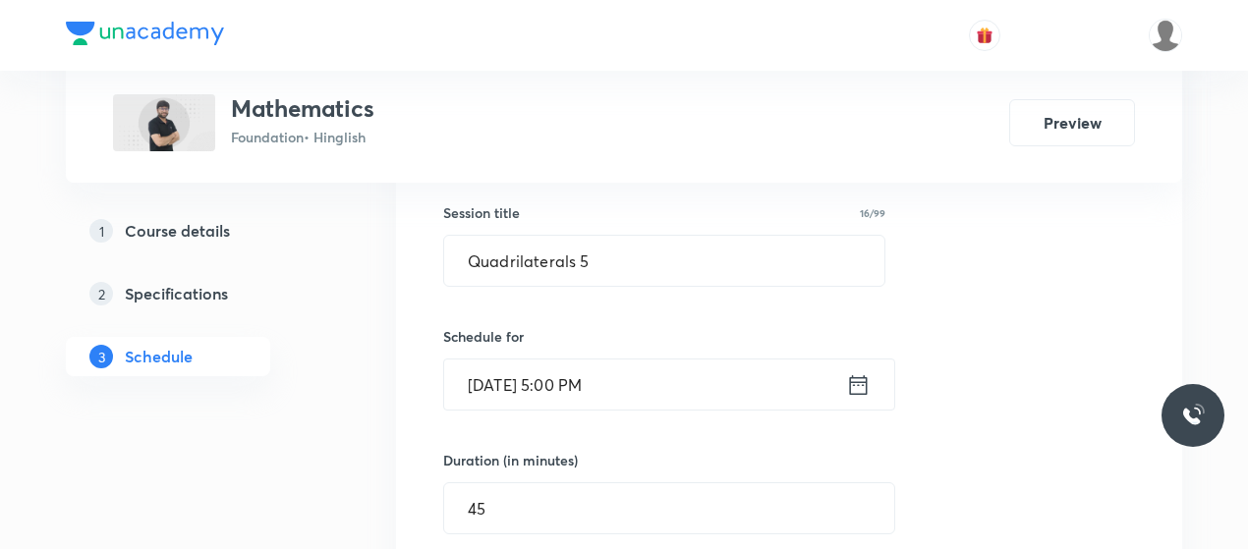
scroll to position [354, 0]
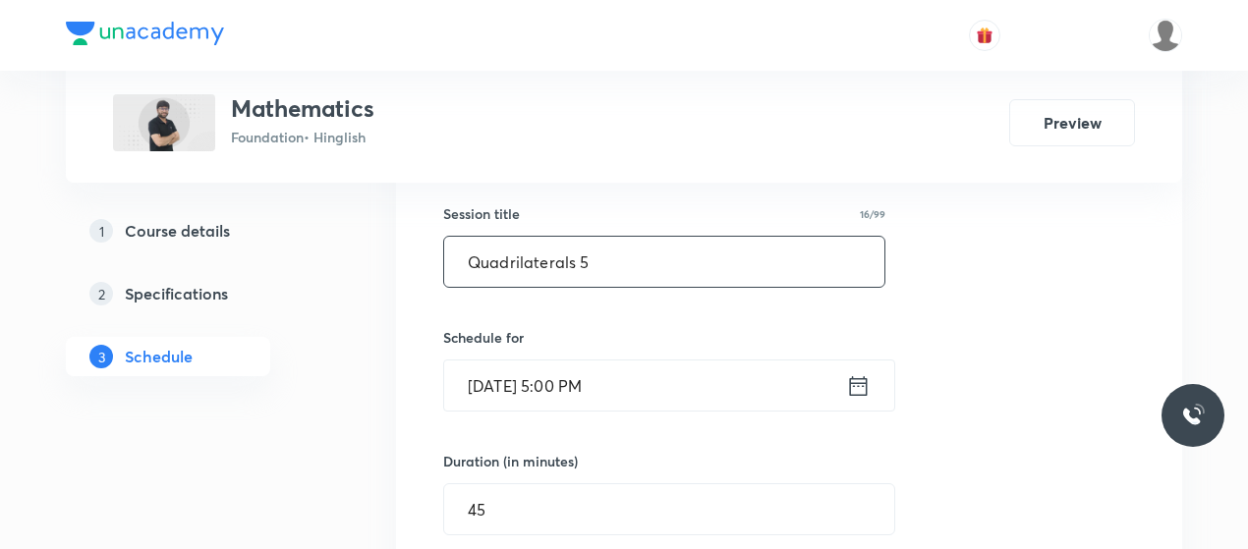
click at [548, 263] on input "Quadrilaterals 5" at bounding box center [664, 262] width 440 height 50
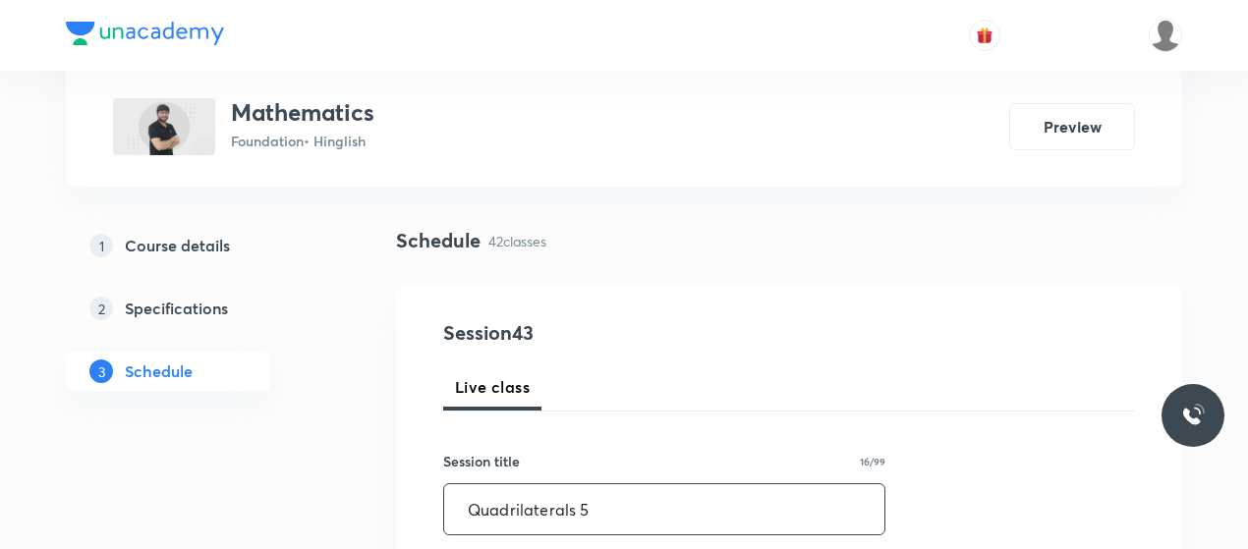
scroll to position [105, 0]
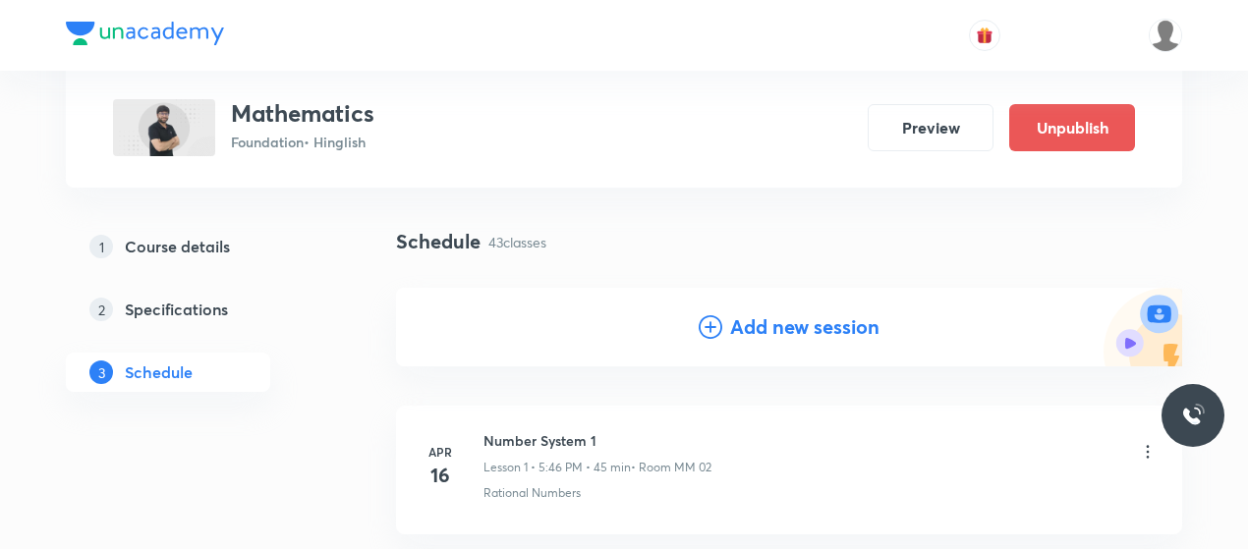
click at [712, 335] on icon at bounding box center [711, 327] width 24 height 24
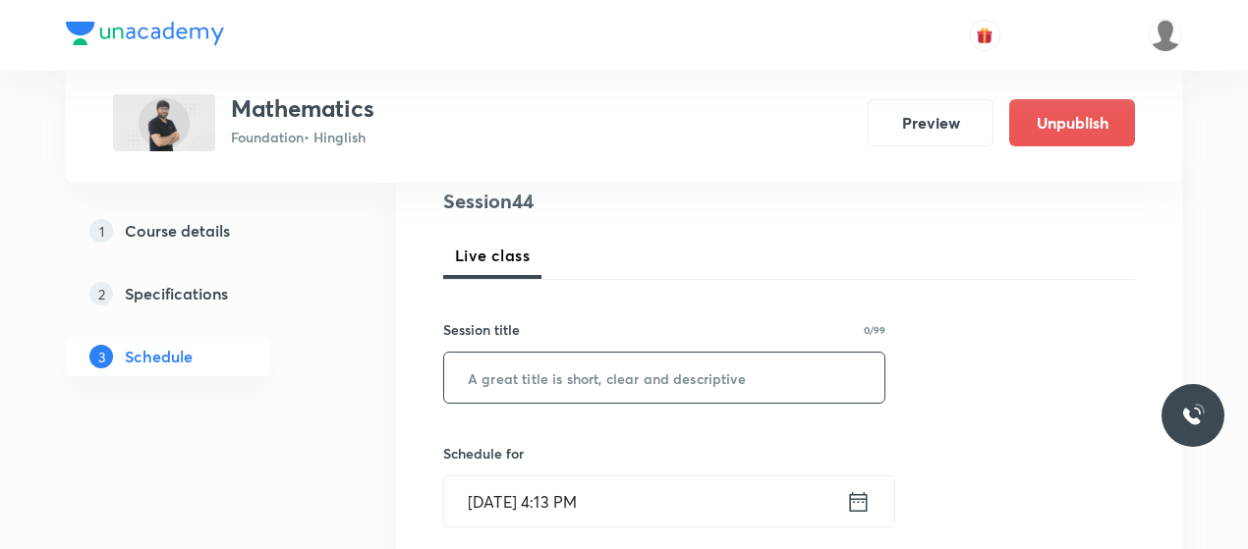
scroll to position [239, 0]
click at [604, 380] on input "text" at bounding box center [664, 377] width 440 height 50
paste input "Quadrilaterals 5"
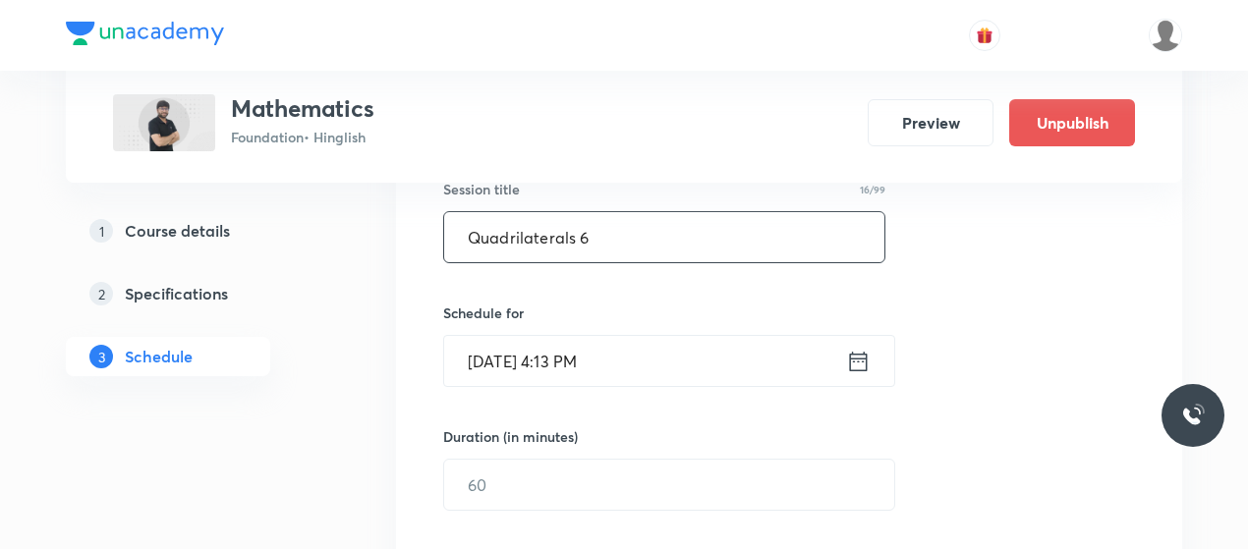
scroll to position [413, 0]
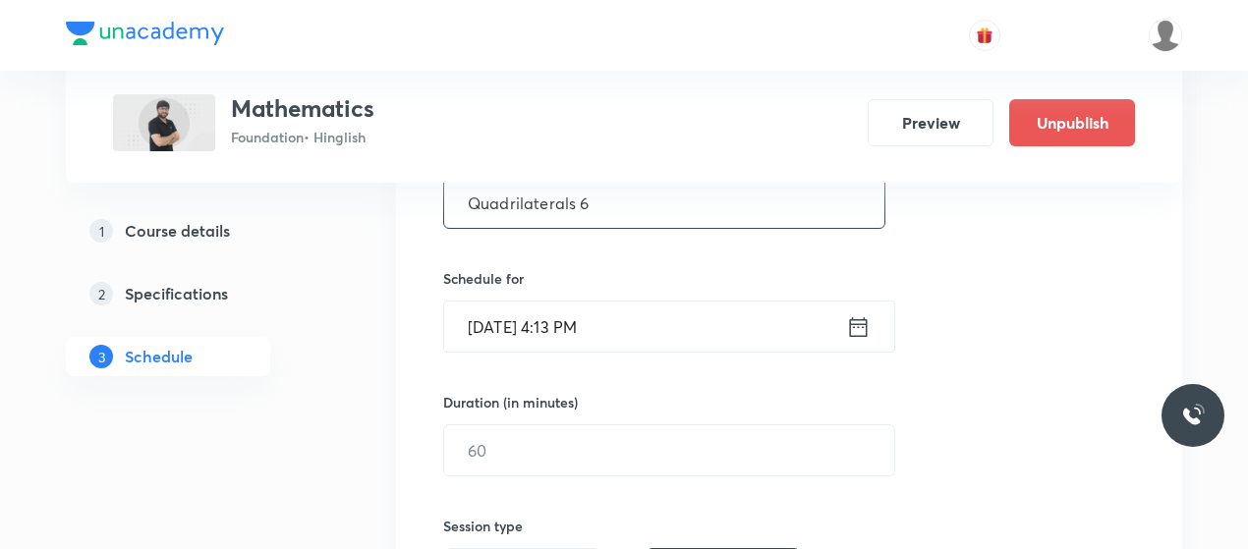
type input "Quadrilaterals 6"
click at [555, 327] on input "Sep 1, 2025, 4:13 PM" at bounding box center [645, 327] width 402 height 50
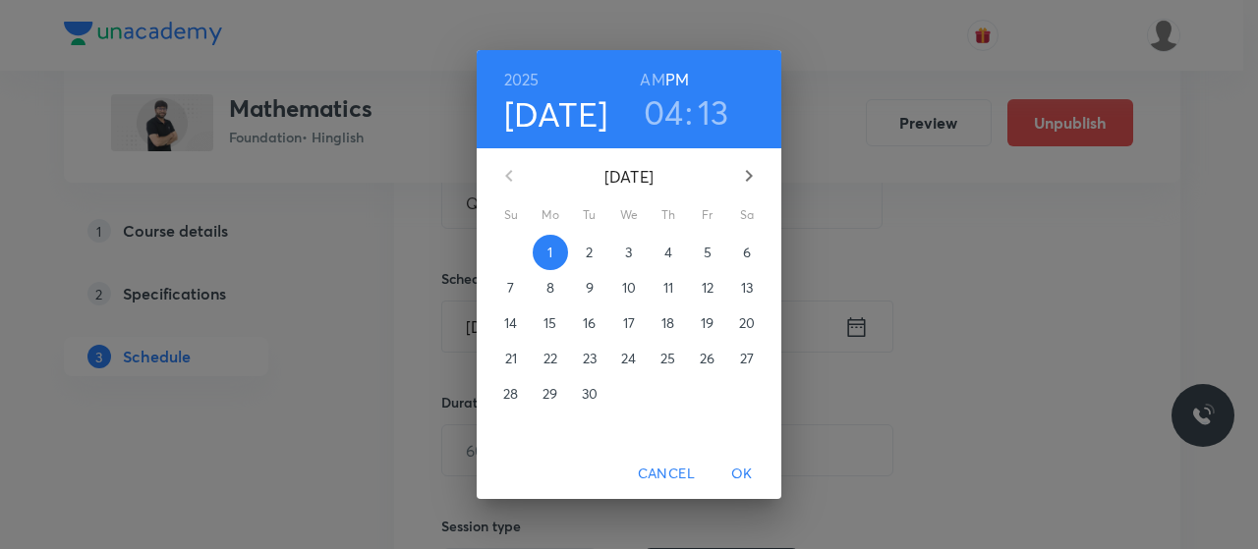
click at [682, 96] on h3 "04" at bounding box center [664, 111] width 40 height 41
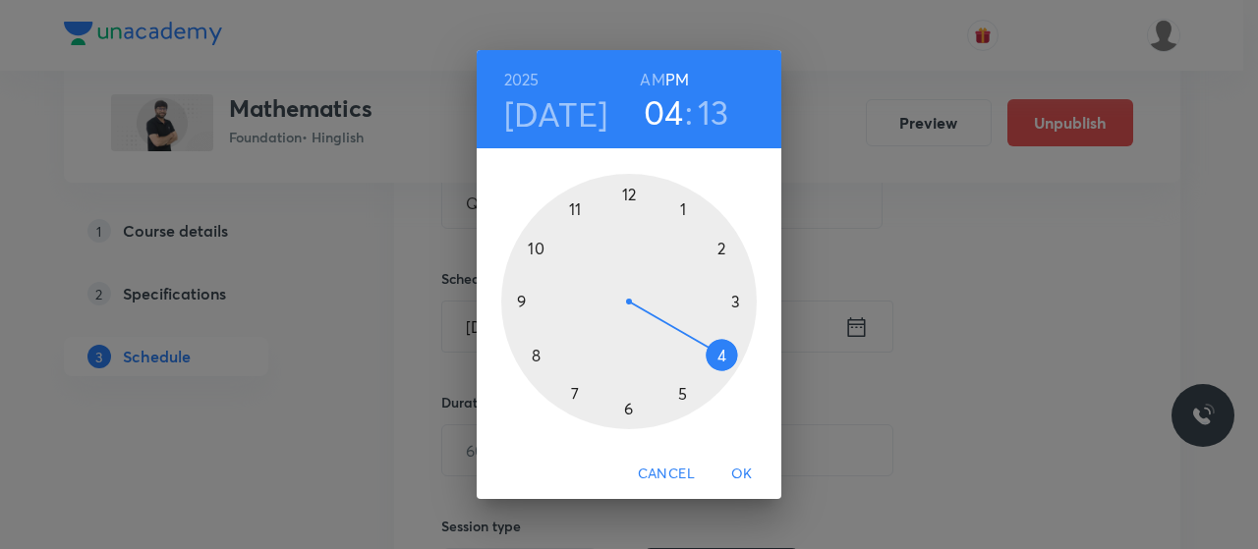
click at [685, 398] on div at bounding box center [629, 302] width 256 height 256
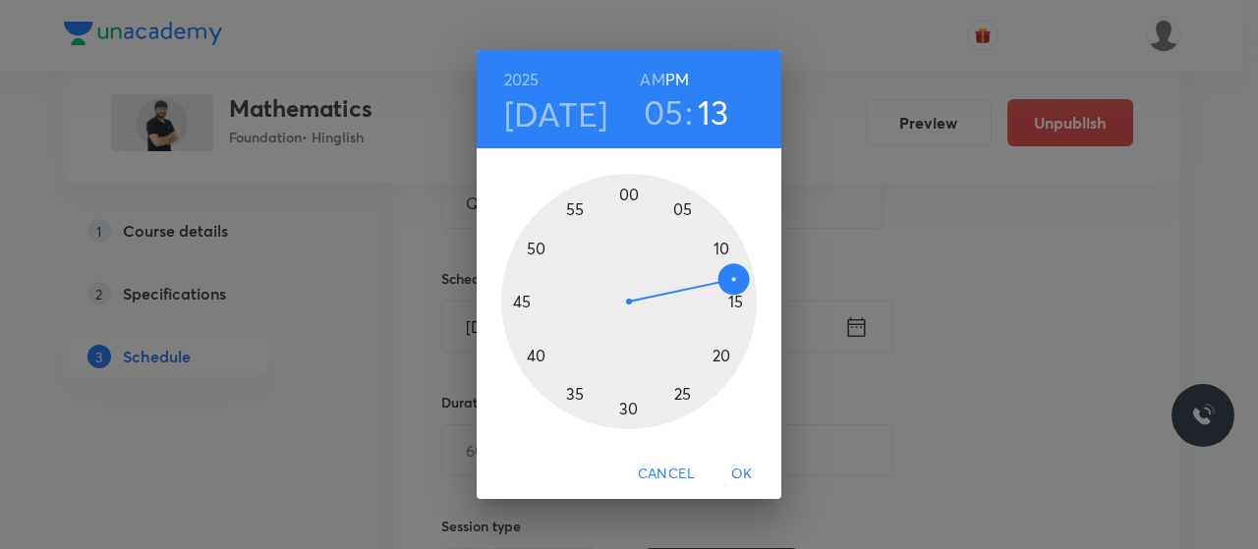
click at [518, 296] on div at bounding box center [629, 302] width 256 height 256
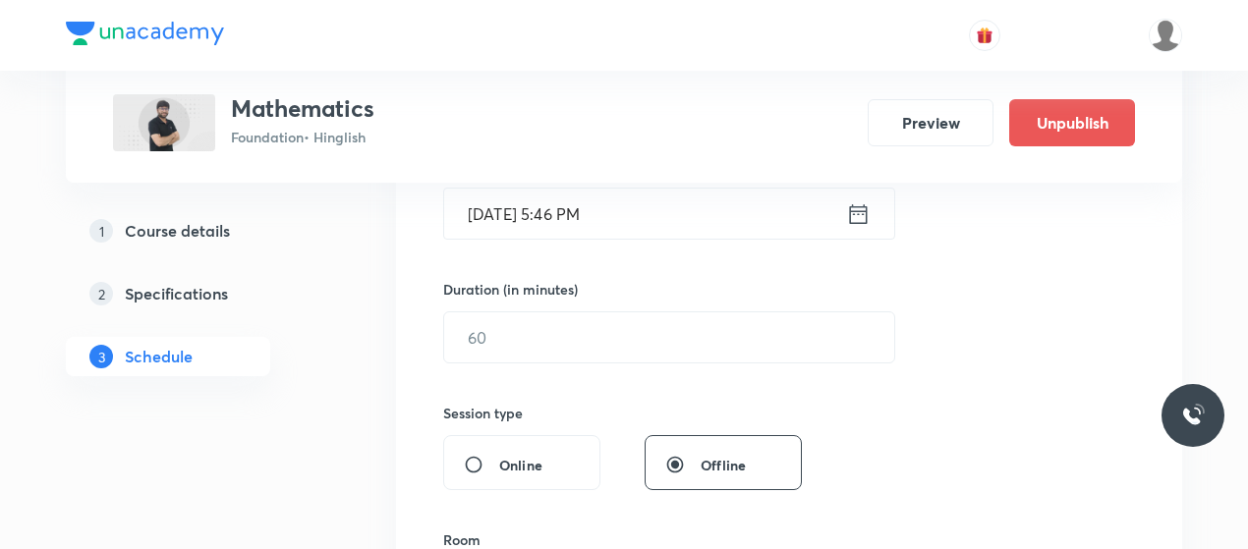
scroll to position [527, 0]
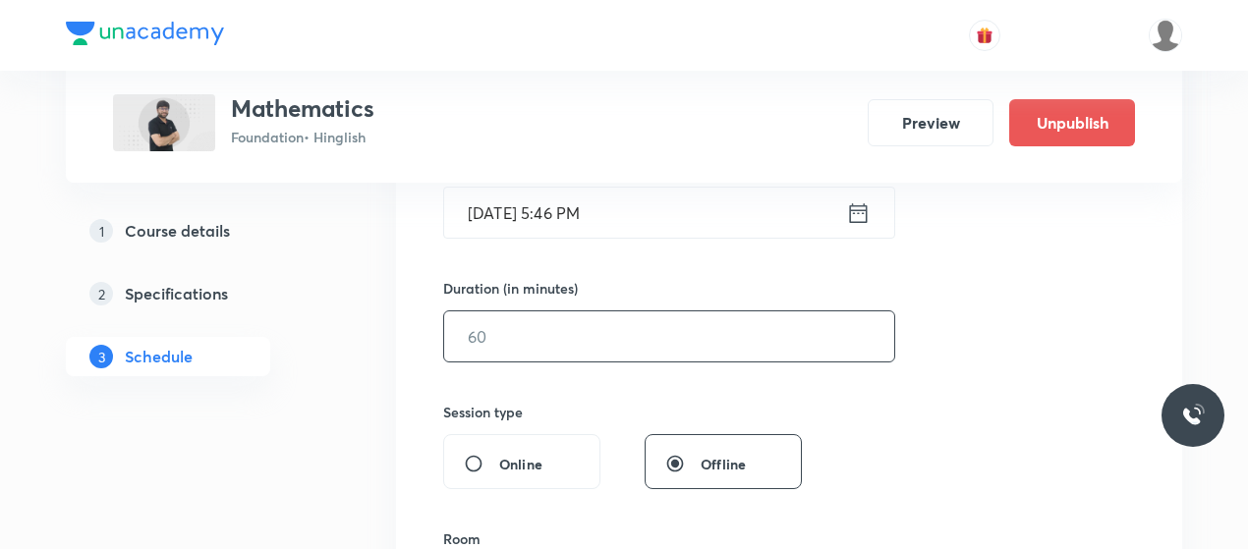
click at [532, 326] on input "text" at bounding box center [669, 337] width 450 height 50
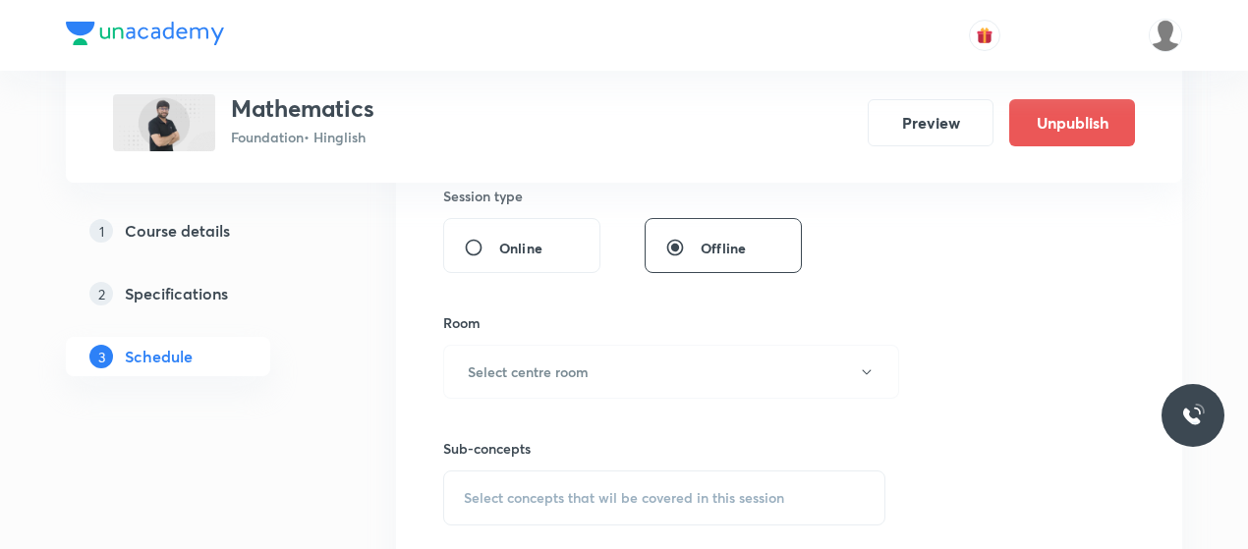
scroll to position [746, 0]
type input "45"
click at [537, 361] on h6 "Select centre room" at bounding box center [528, 369] width 121 height 21
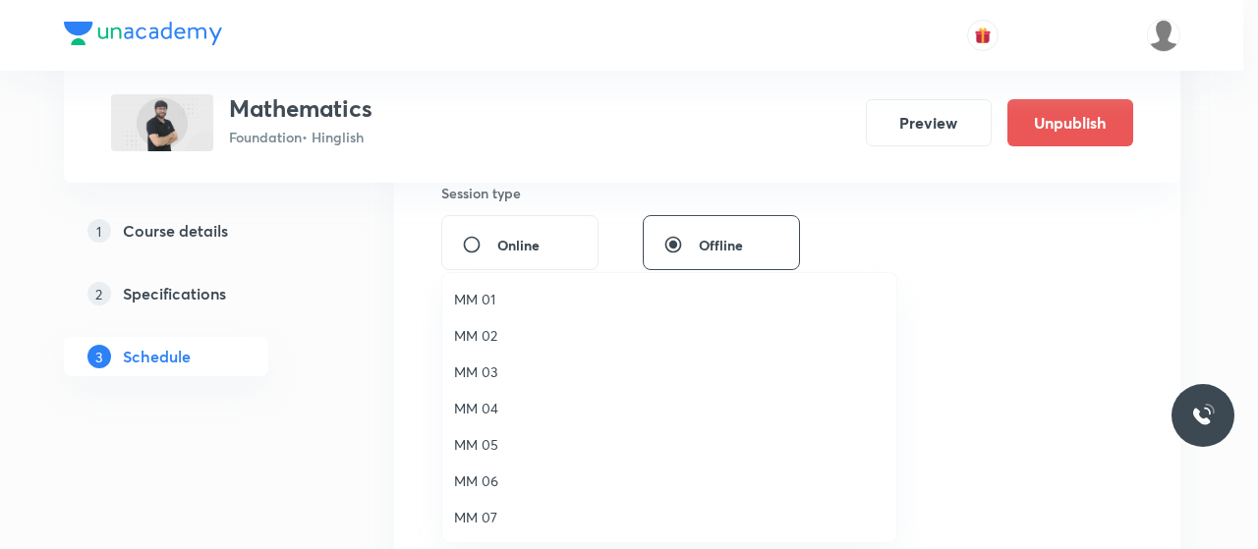
click at [481, 288] on li "MM 01" at bounding box center [669, 299] width 454 height 36
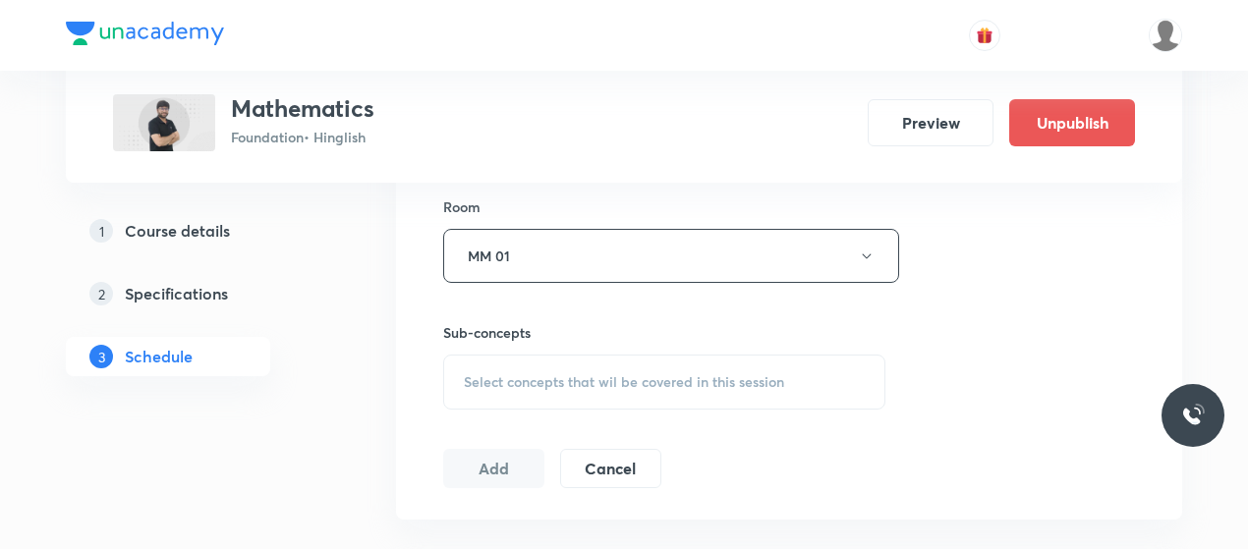
scroll to position [868, 0]
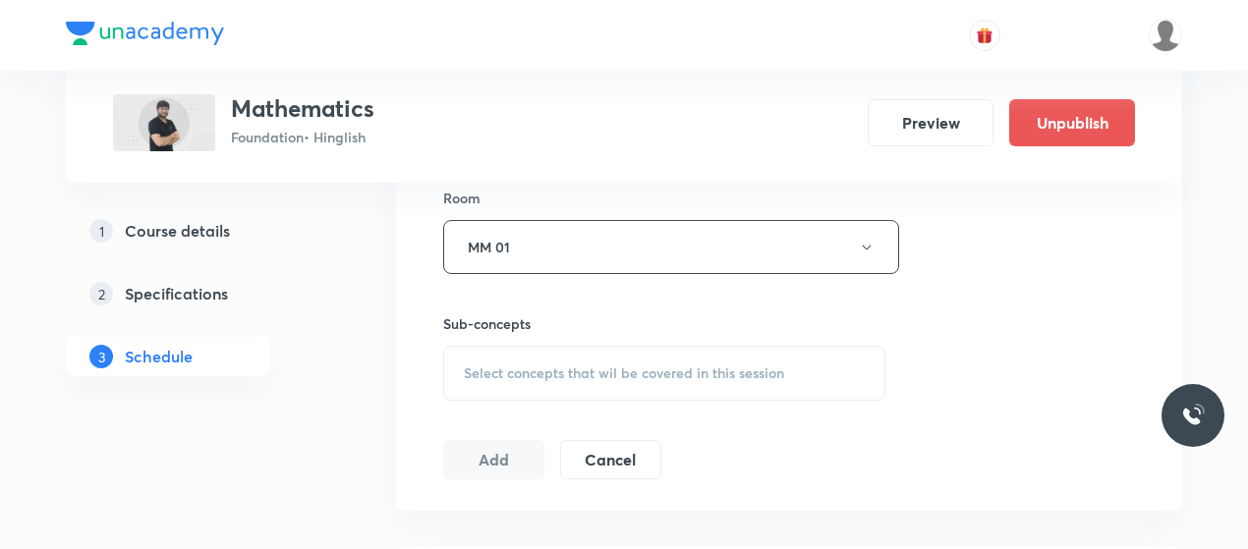
click at [588, 356] on div "Select concepts that wil be covered in this session" at bounding box center [664, 373] width 442 height 55
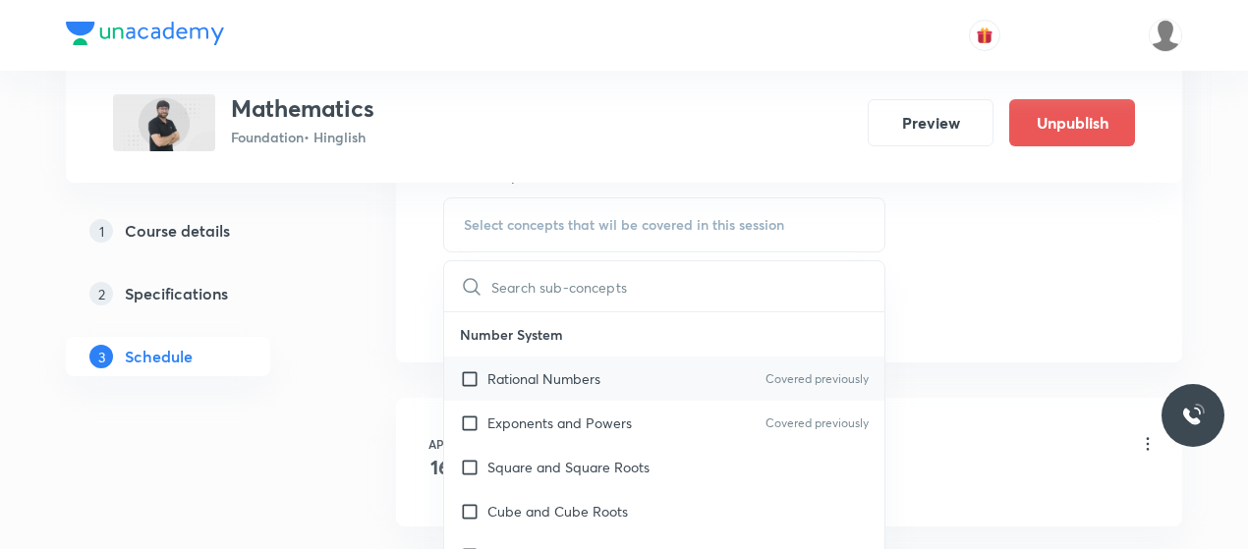
scroll to position [1017, 0]
click at [536, 376] on p "Rational Numbers" at bounding box center [543, 378] width 113 height 21
checkbox input "true"
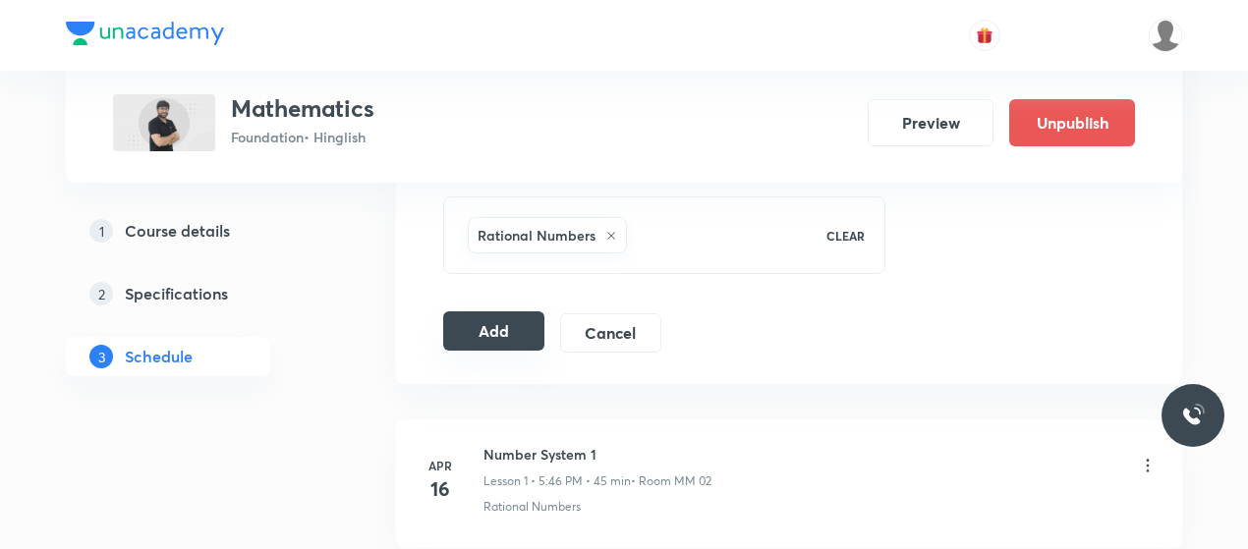
click at [507, 323] on button "Add" at bounding box center [493, 331] width 101 height 39
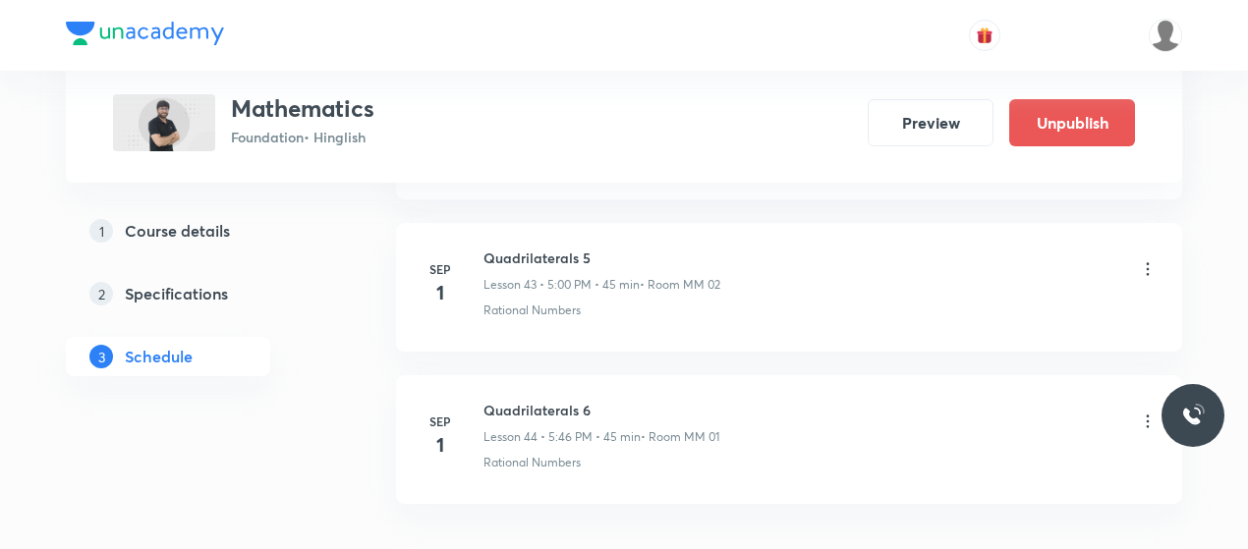
scroll to position [6677, 0]
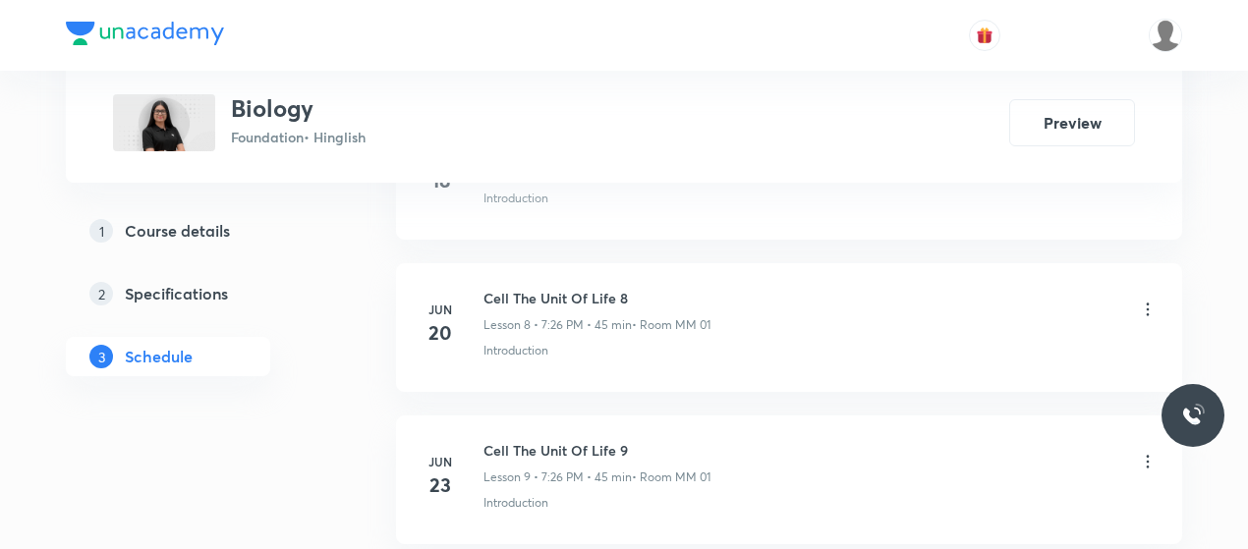
scroll to position [4939, 0]
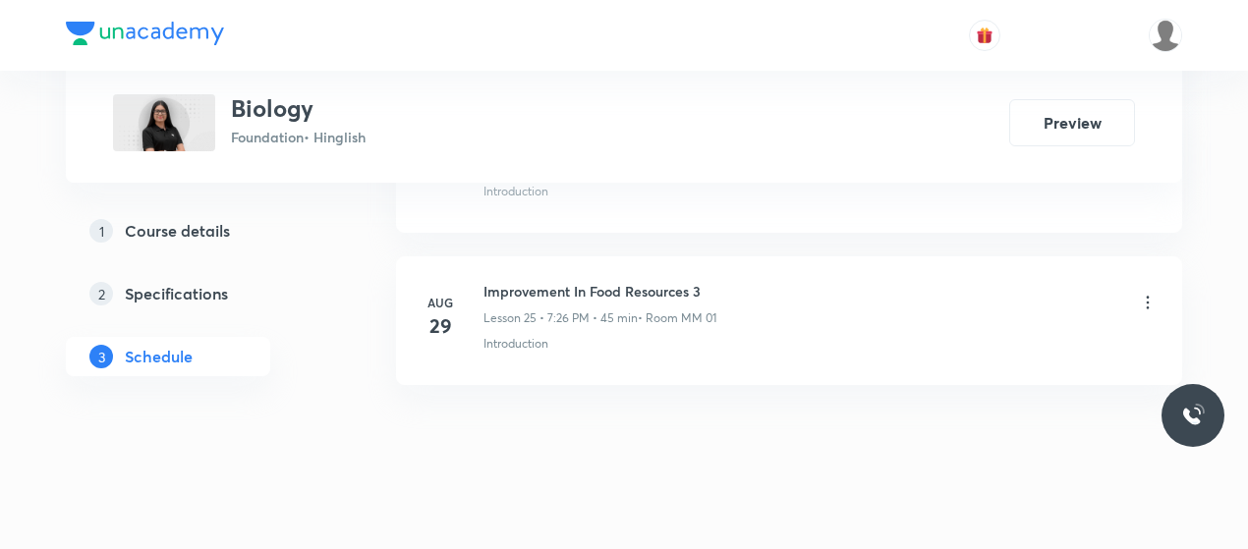
click at [525, 281] on h6 "Improvement In Food Resources 3" at bounding box center [600, 291] width 233 height 21
copy h6 "Improvement In Food Resources 3"
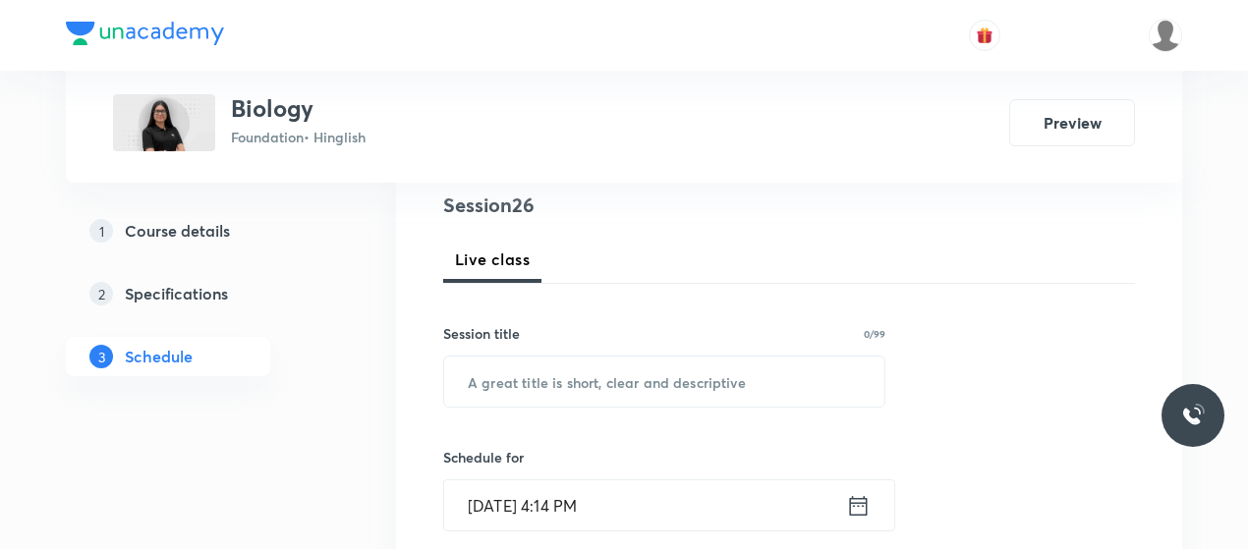
scroll to position [235, 0]
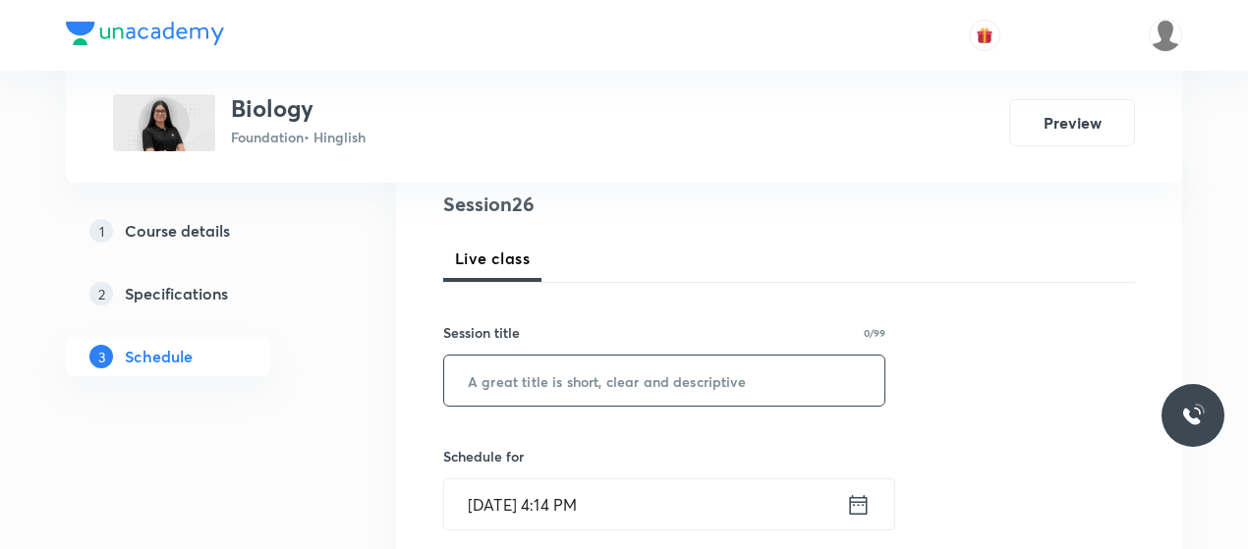
click at [597, 371] on input "text" at bounding box center [664, 381] width 440 height 50
paste input "Improvement In Food Resources 3"
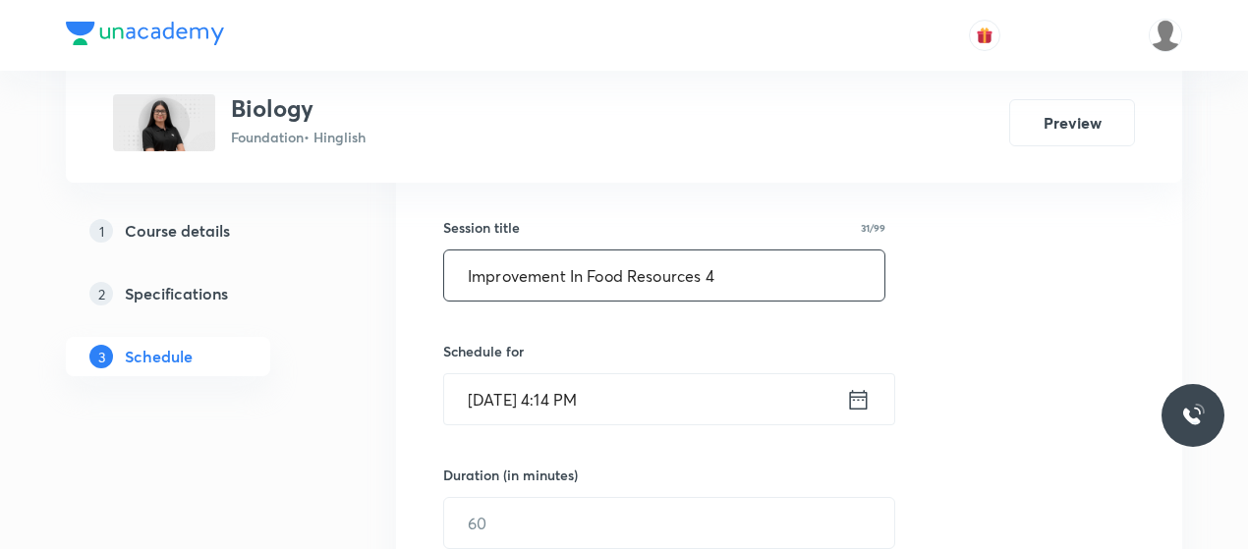
scroll to position [345, 0]
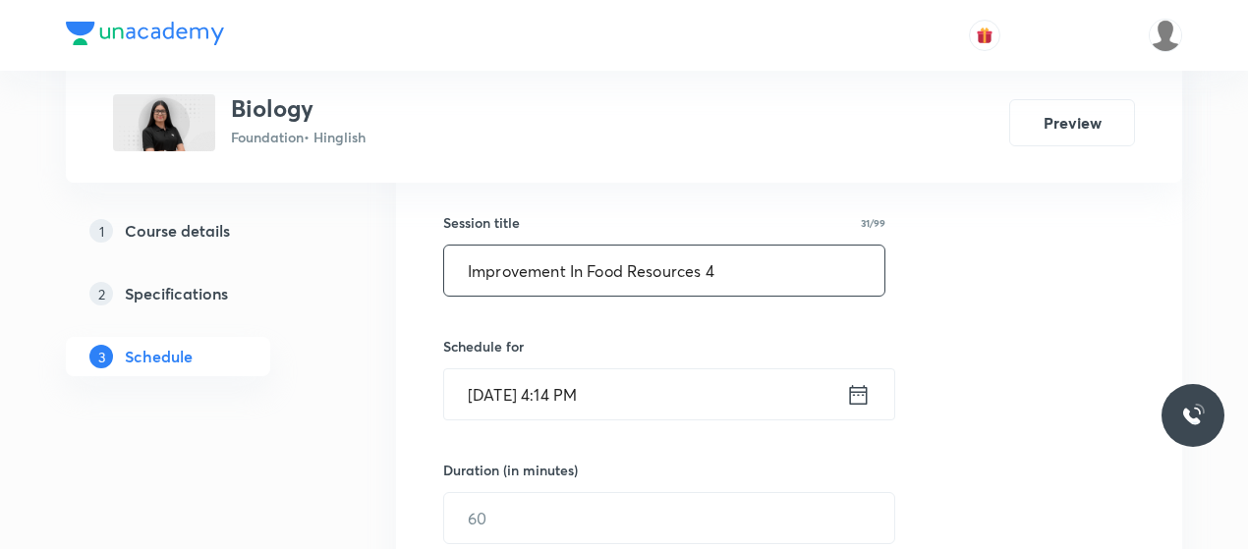
type input "Improvement In Food Resources 4"
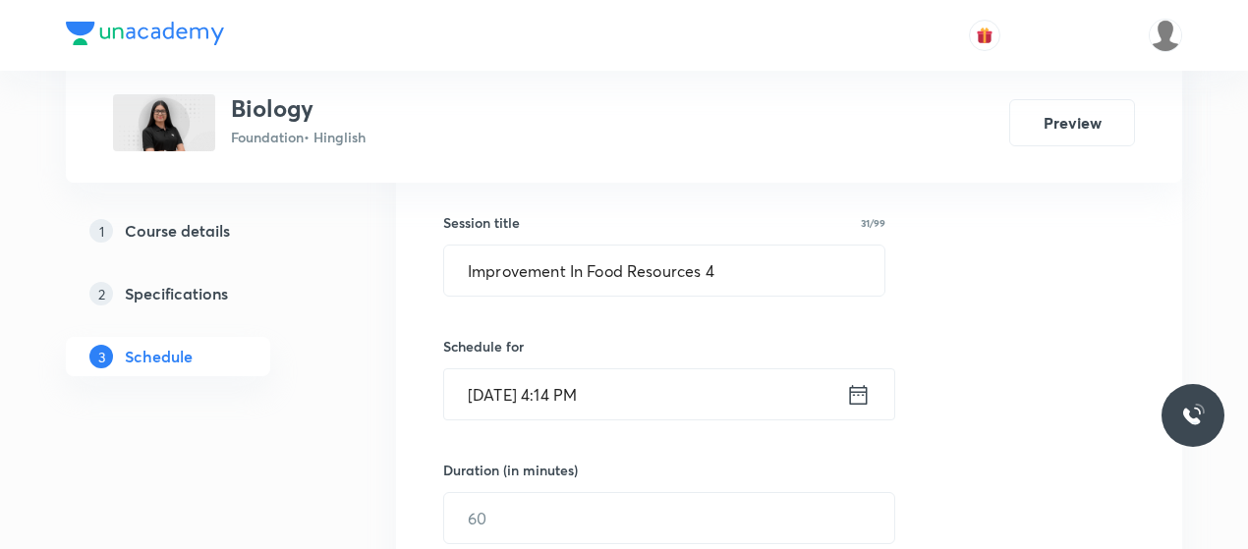
click at [564, 380] on input "[DATE] 4:14 PM" at bounding box center [645, 395] width 402 height 50
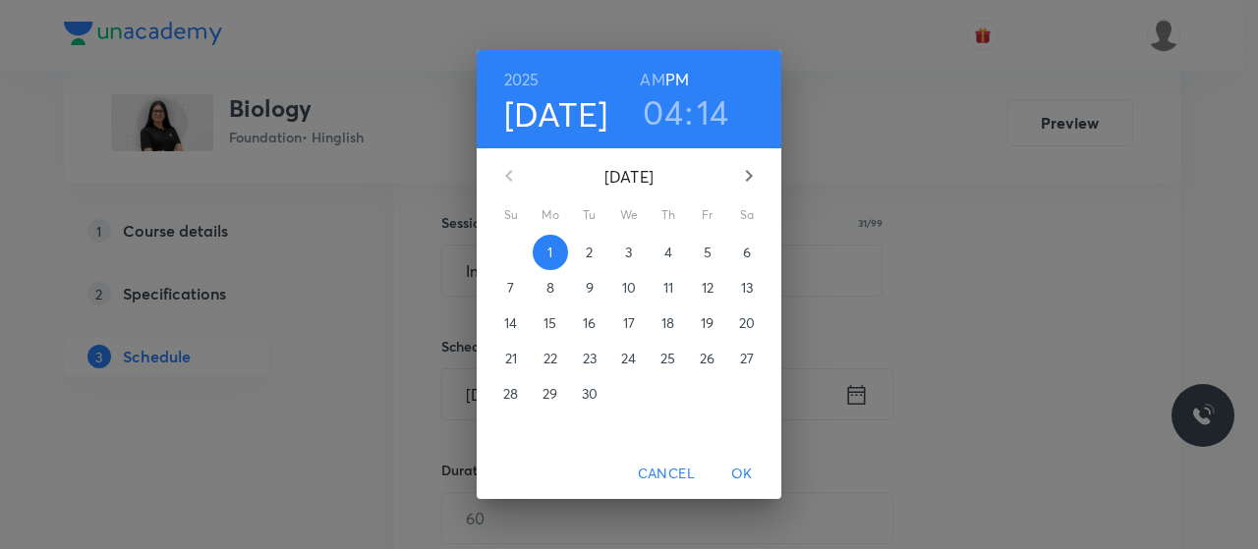
click at [672, 125] on h3 "04" at bounding box center [663, 111] width 40 height 41
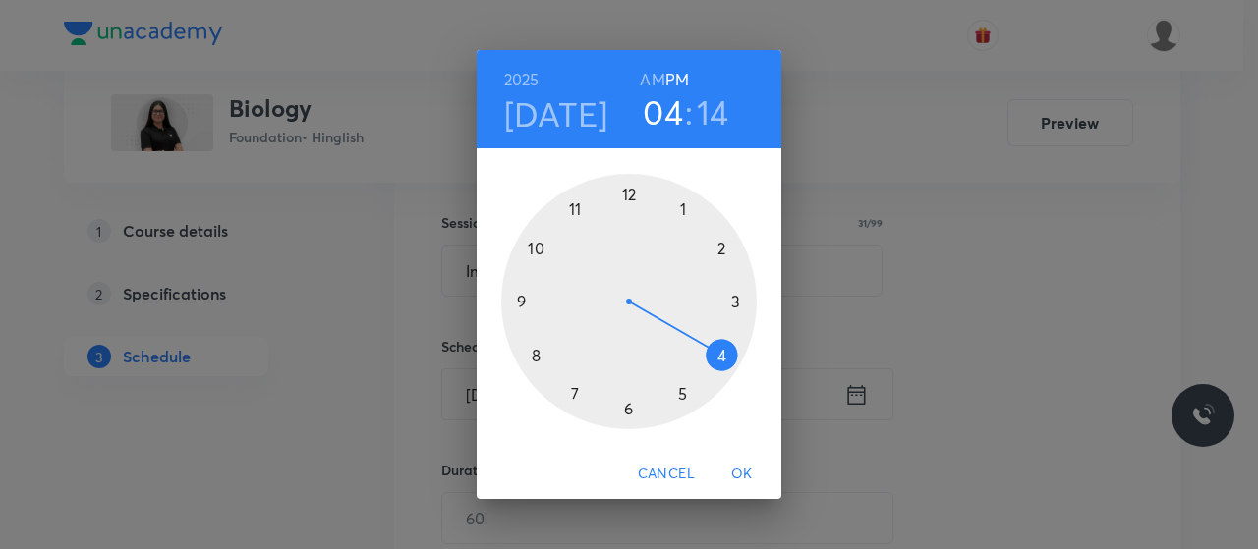
click at [627, 409] on div at bounding box center [629, 302] width 256 height 256
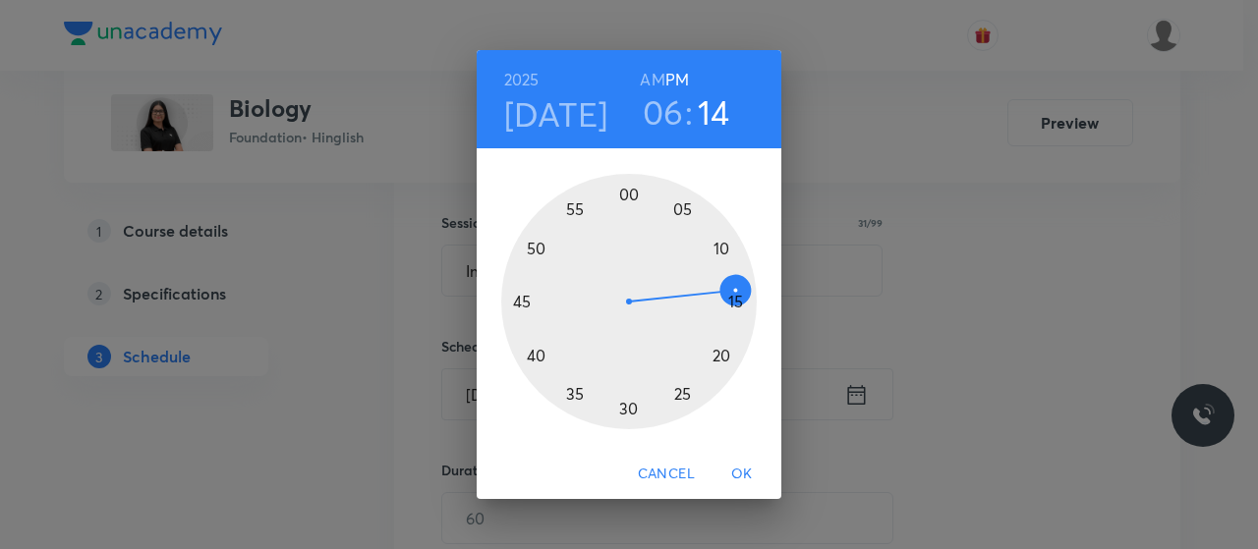
click at [533, 356] on div at bounding box center [629, 302] width 256 height 256
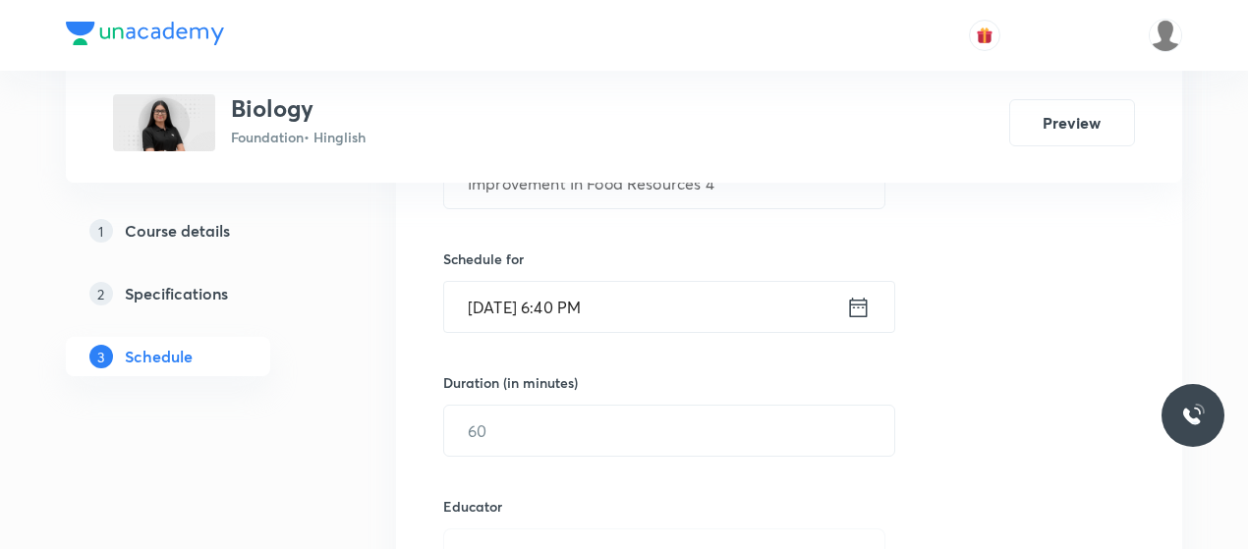
scroll to position [434, 0]
click at [595, 419] on input "text" at bounding box center [669, 429] width 450 height 50
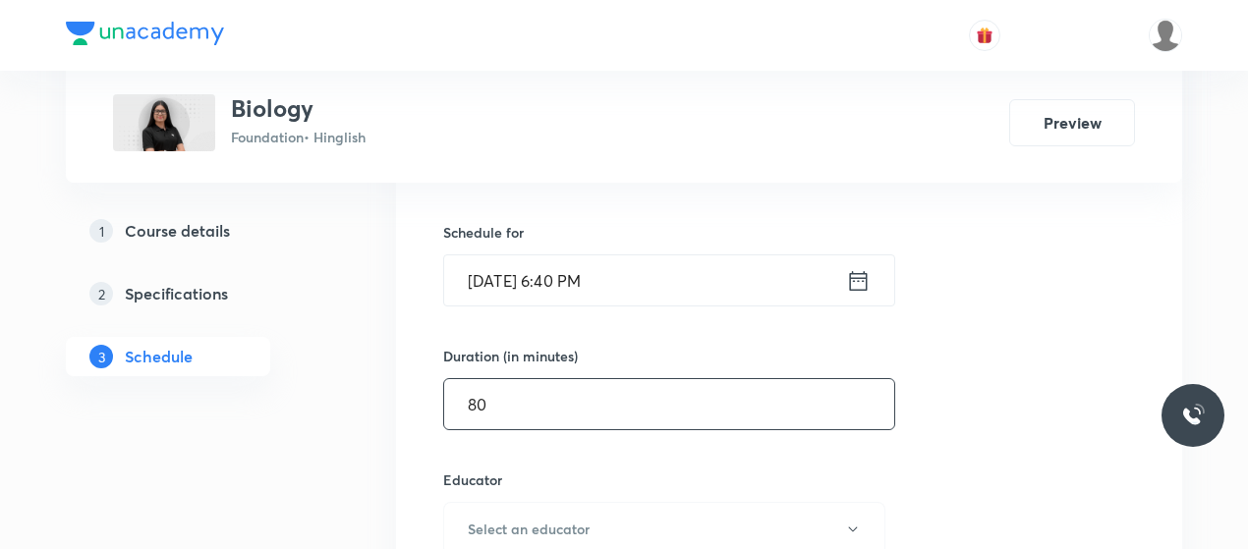
scroll to position [461, 0]
type input "8"
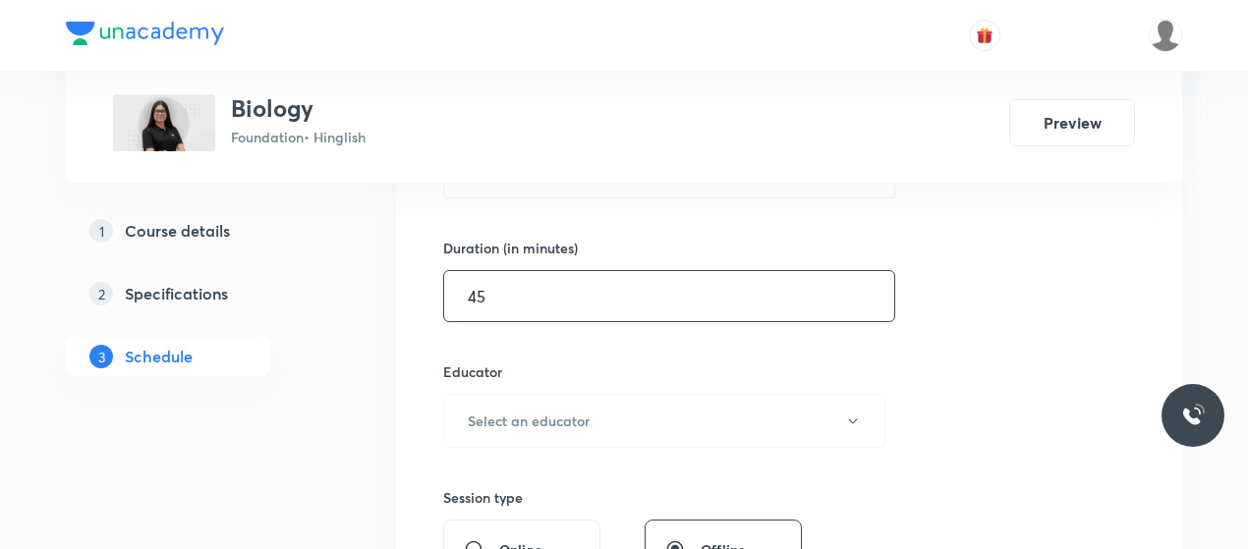
scroll to position [570, 0]
type input "45"
click at [595, 419] on button "Select an educator" at bounding box center [664, 418] width 442 height 54
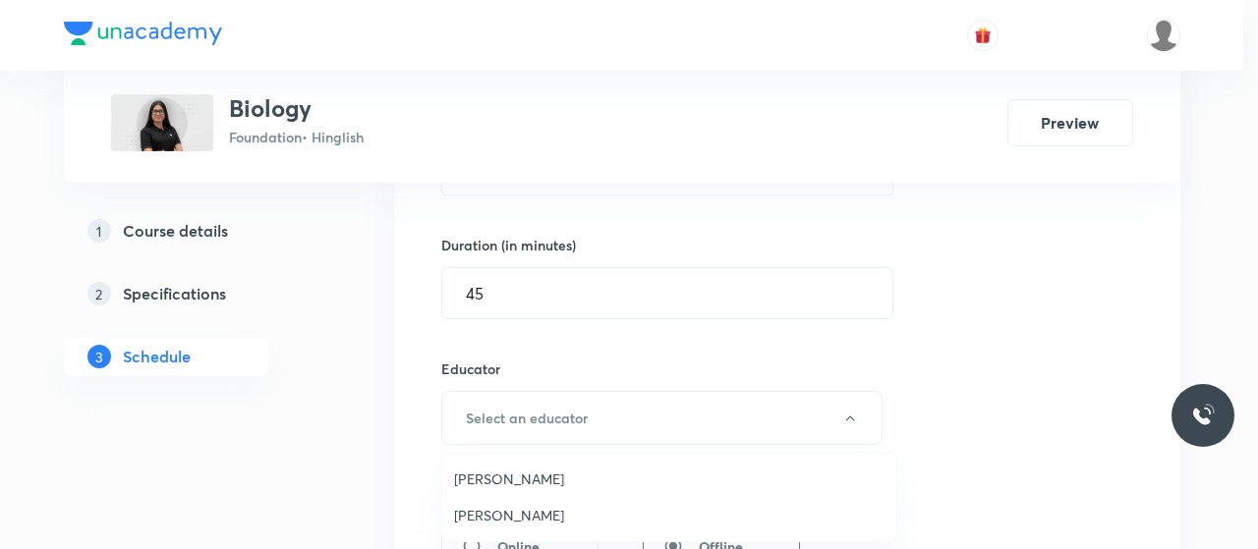
click at [519, 478] on span "[PERSON_NAME]" at bounding box center [669, 479] width 430 height 21
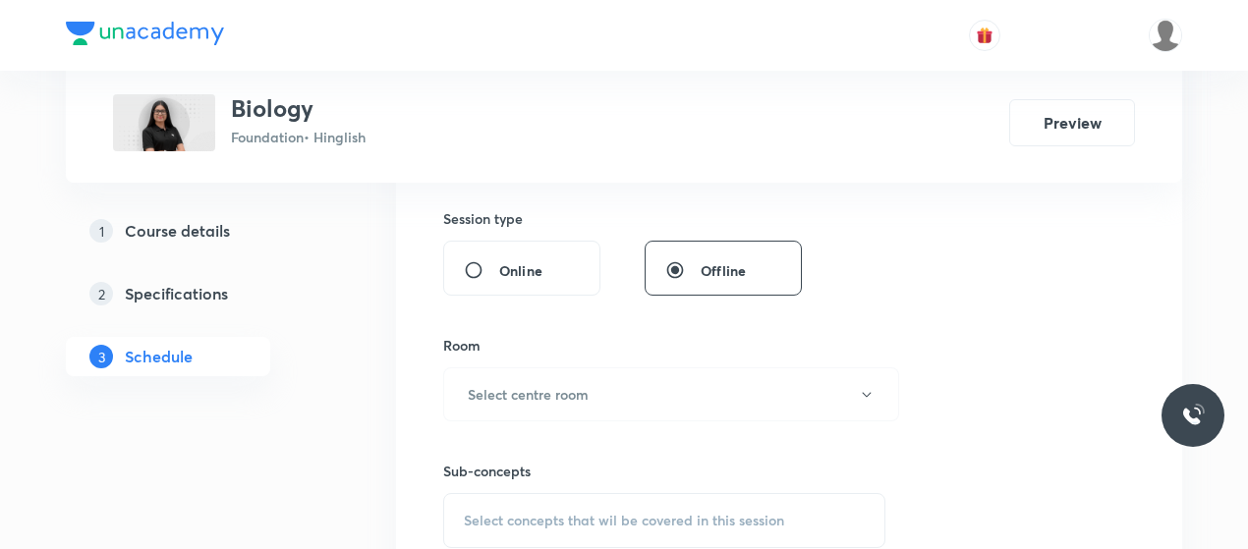
scroll to position [847, 0]
click at [594, 404] on button "Select centre room" at bounding box center [671, 394] width 456 height 54
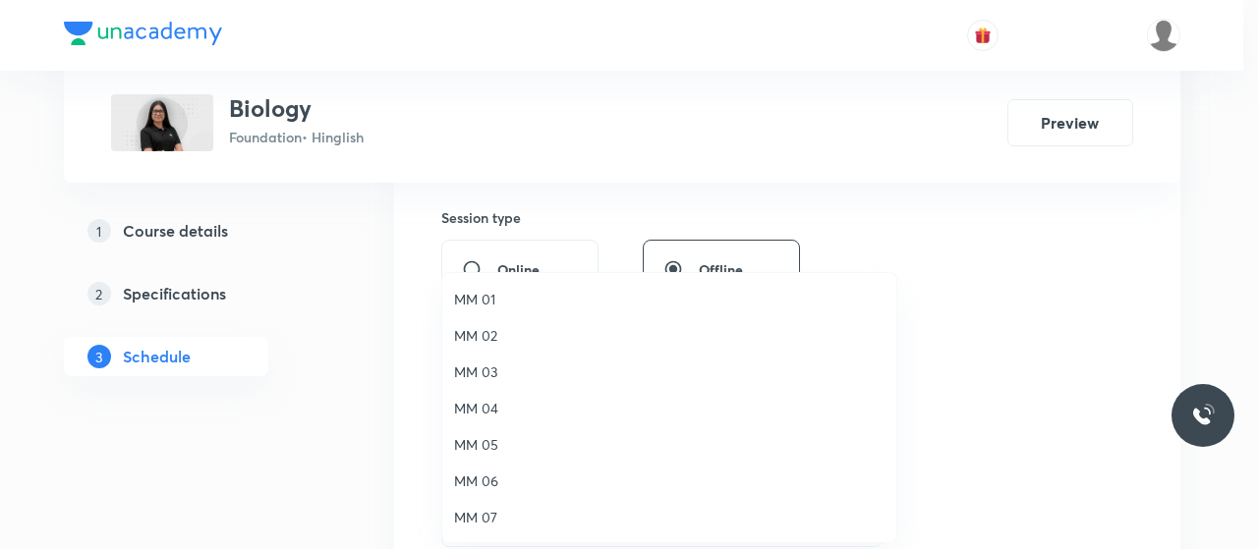
click at [484, 292] on span "MM 01" at bounding box center [669, 299] width 430 height 21
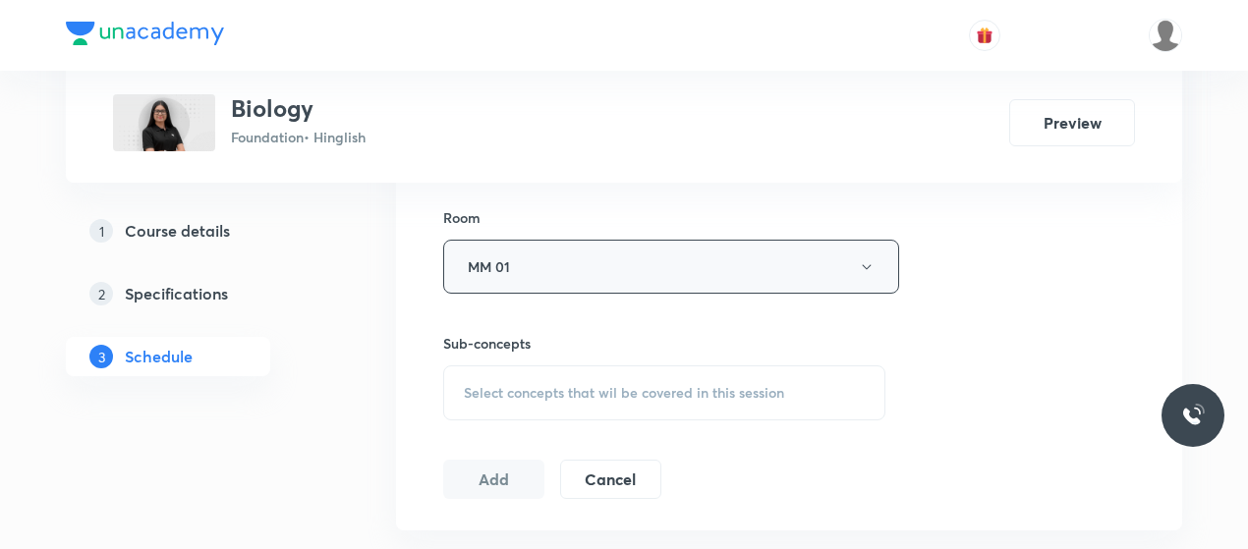
scroll to position [979, 0]
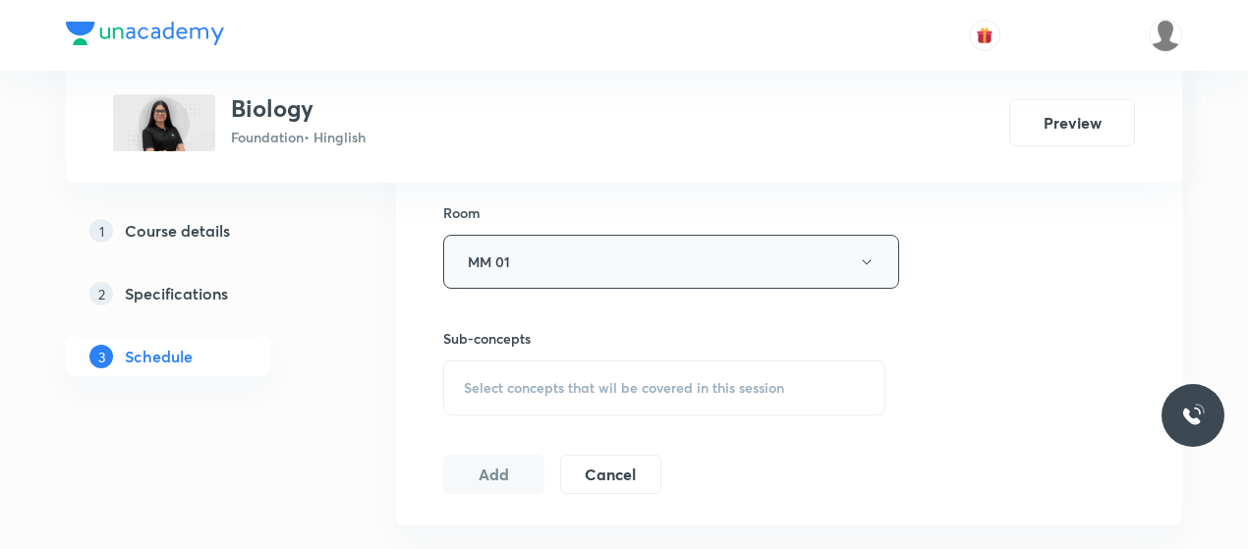
click at [574, 385] on span "Select concepts that wil be covered in this session" at bounding box center [624, 388] width 320 height 16
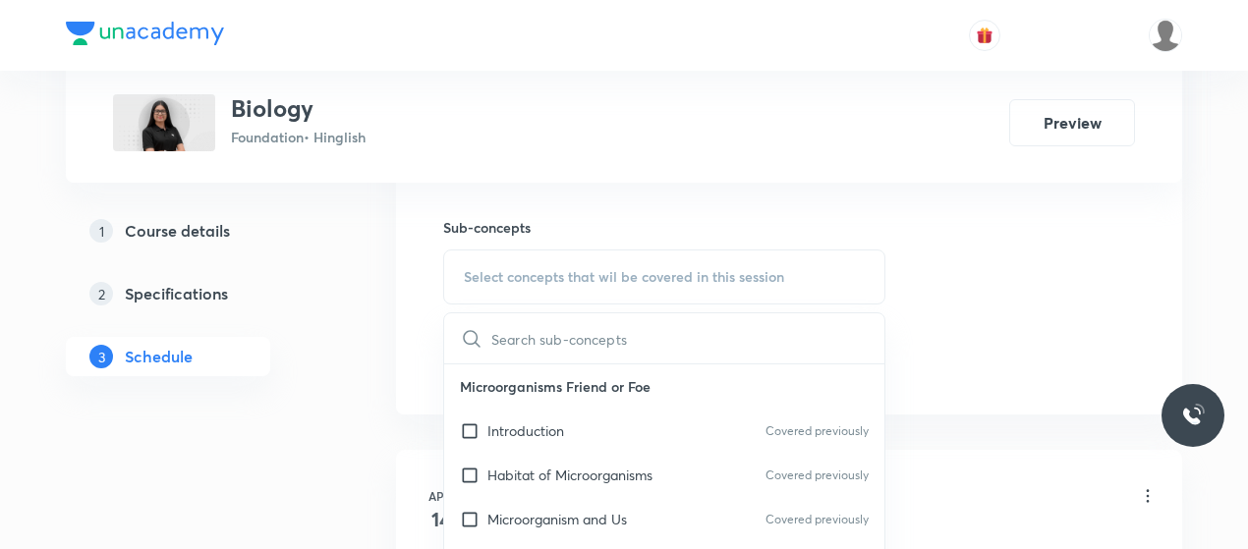
scroll to position [1112, 0]
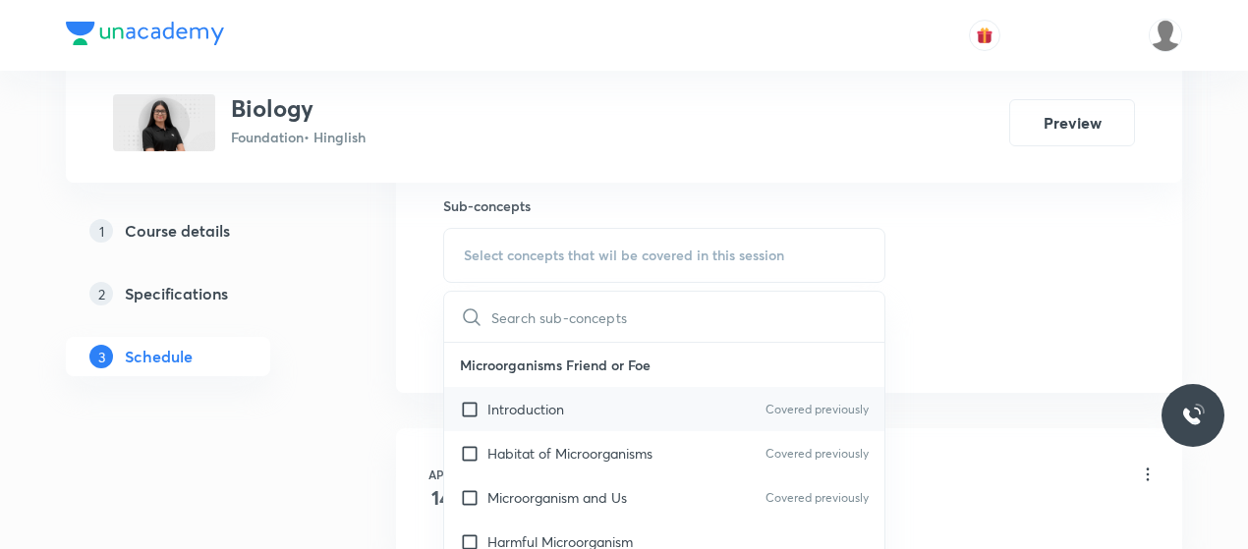
click at [533, 392] on div "Introduction Covered previously" at bounding box center [664, 409] width 440 height 44
checkbox input "true"
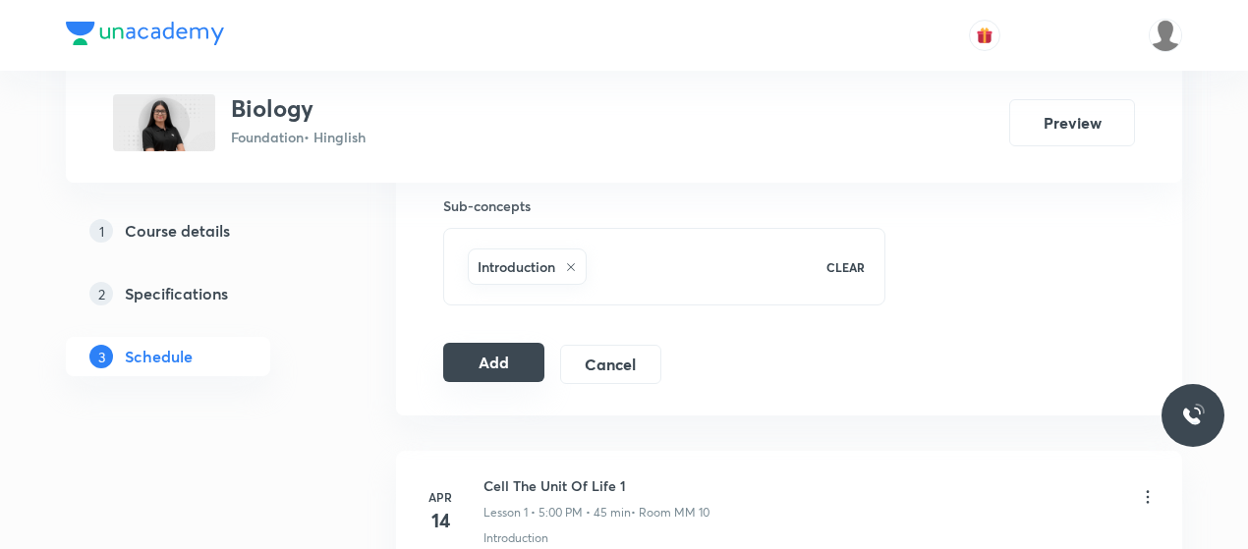
click at [468, 369] on button "Add" at bounding box center [493, 362] width 101 height 39
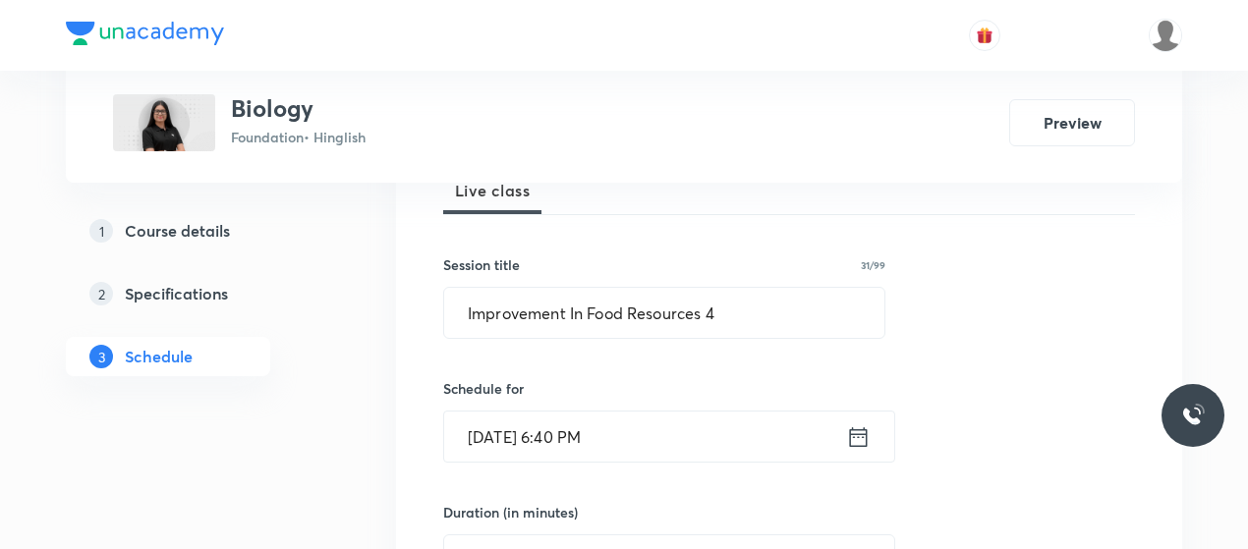
scroll to position [296, 0]
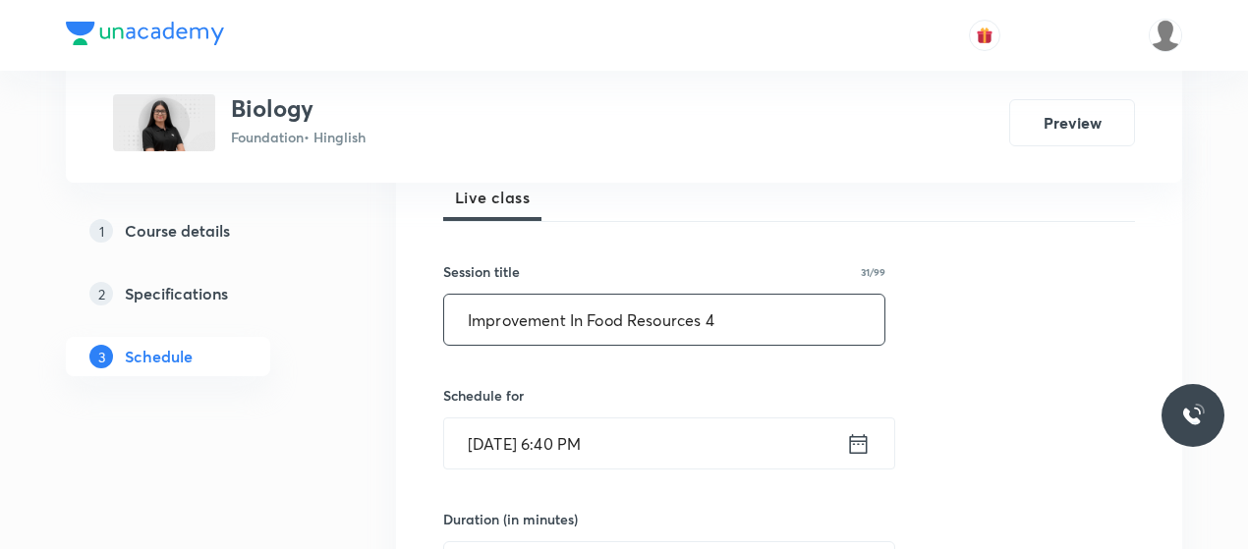
click at [529, 312] on input "Improvement In Food Resources 4" at bounding box center [664, 320] width 440 height 50
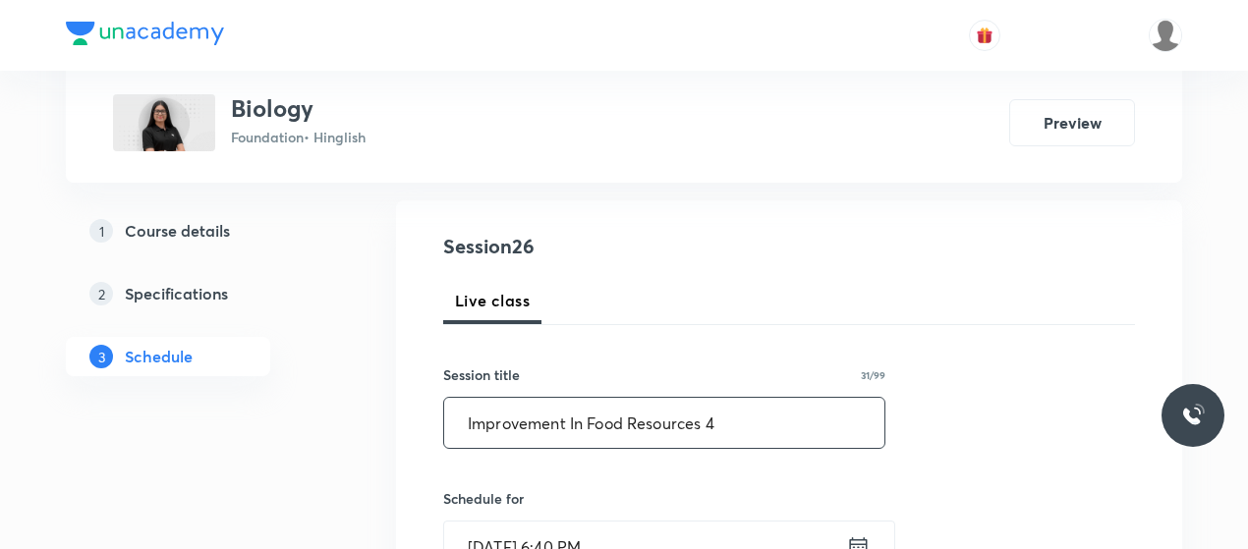
scroll to position [195, 0]
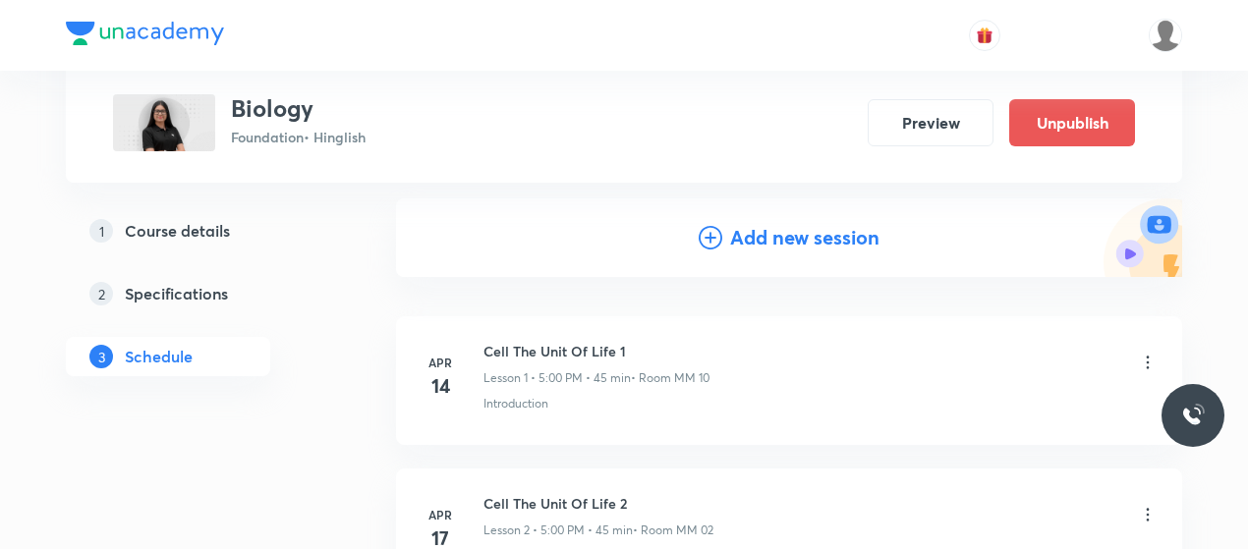
click at [711, 246] on icon at bounding box center [711, 238] width 24 height 24
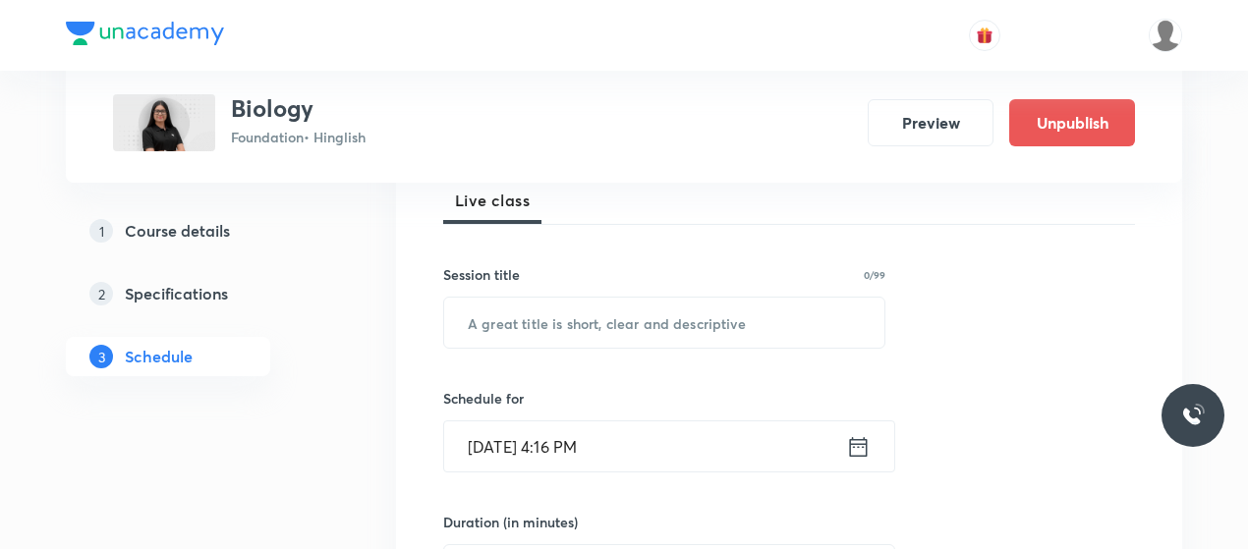
scroll to position [318, 0]
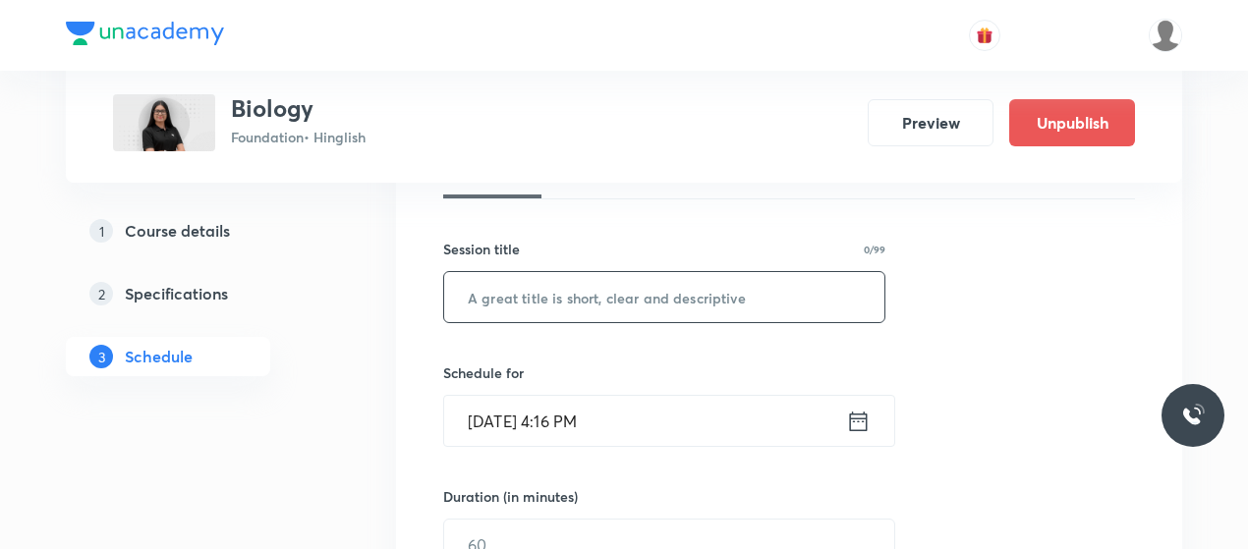
click at [558, 292] on input "text" at bounding box center [664, 297] width 440 height 50
paste input "Improvement In Food Resources 4"
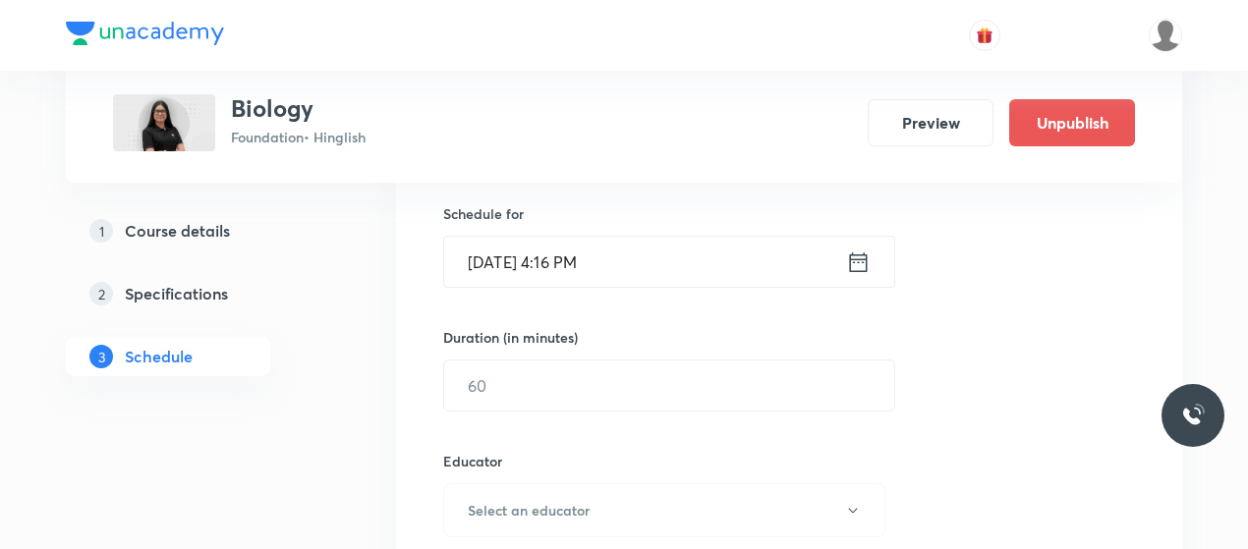
scroll to position [481, 0]
type input "Improvement In Food Resources 5"
click at [559, 255] on input "[DATE] 4:16 PM" at bounding box center [645, 259] width 402 height 50
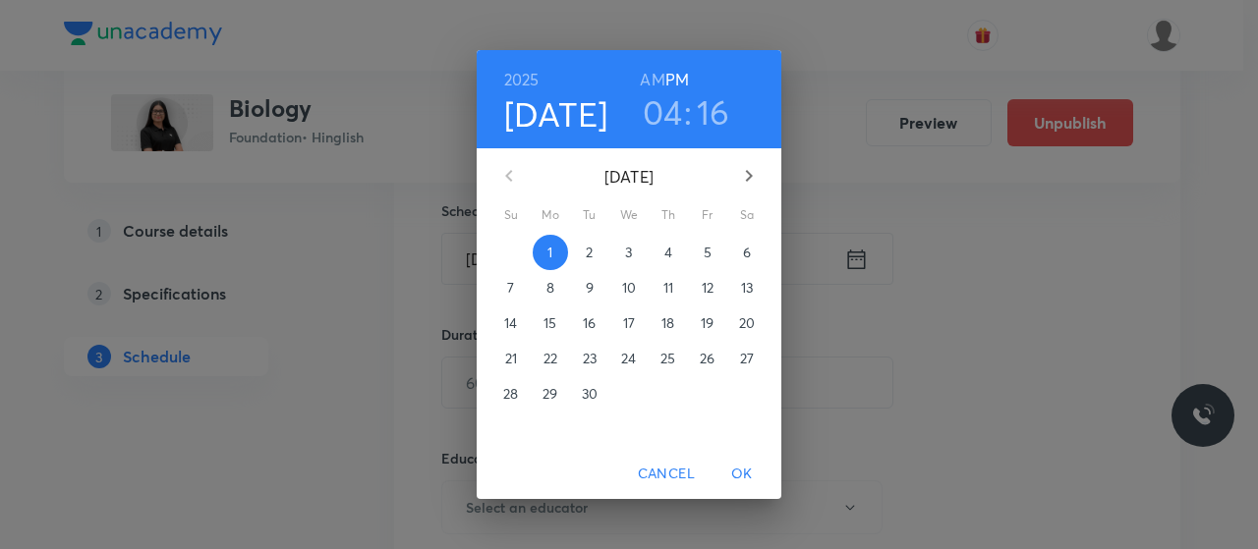
click at [664, 108] on h3 "04" at bounding box center [663, 111] width 40 height 41
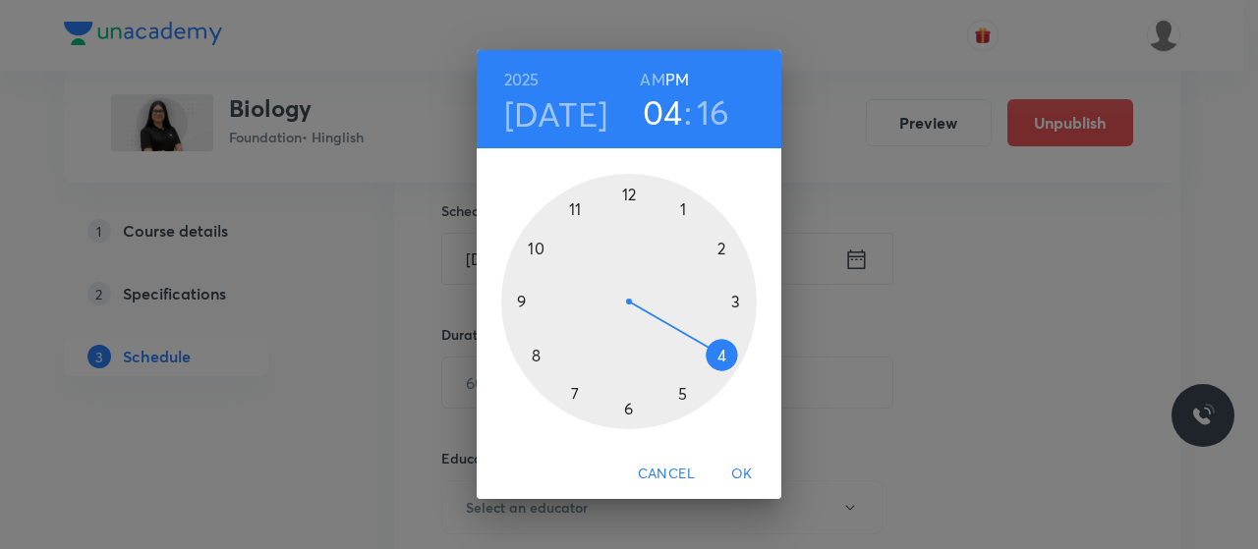
click at [574, 384] on div at bounding box center [629, 302] width 256 height 256
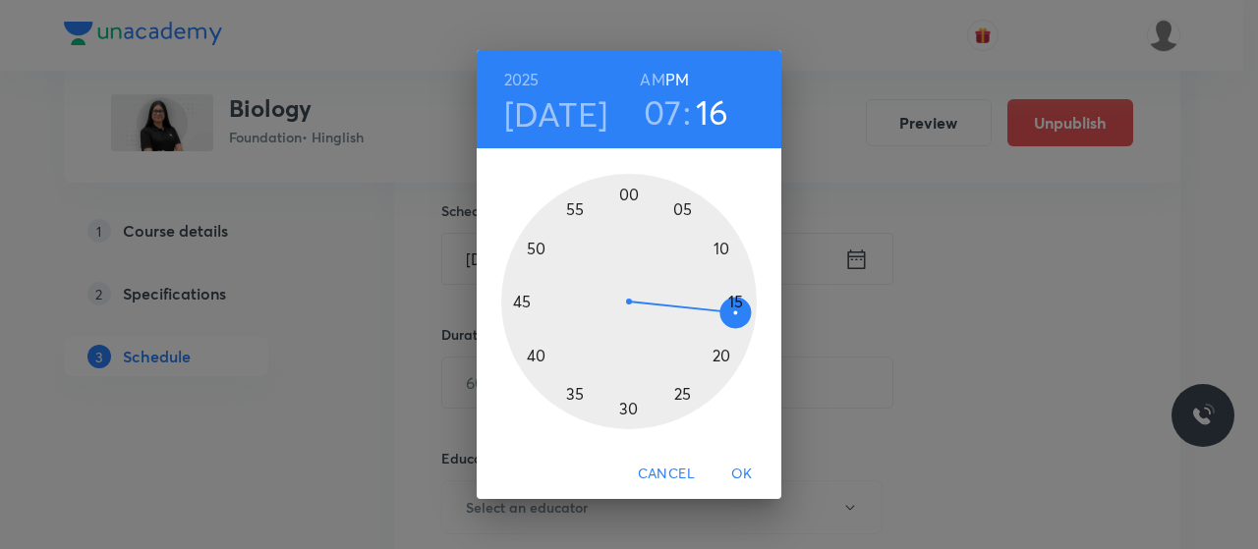
click at [673, 398] on div at bounding box center [629, 302] width 256 height 256
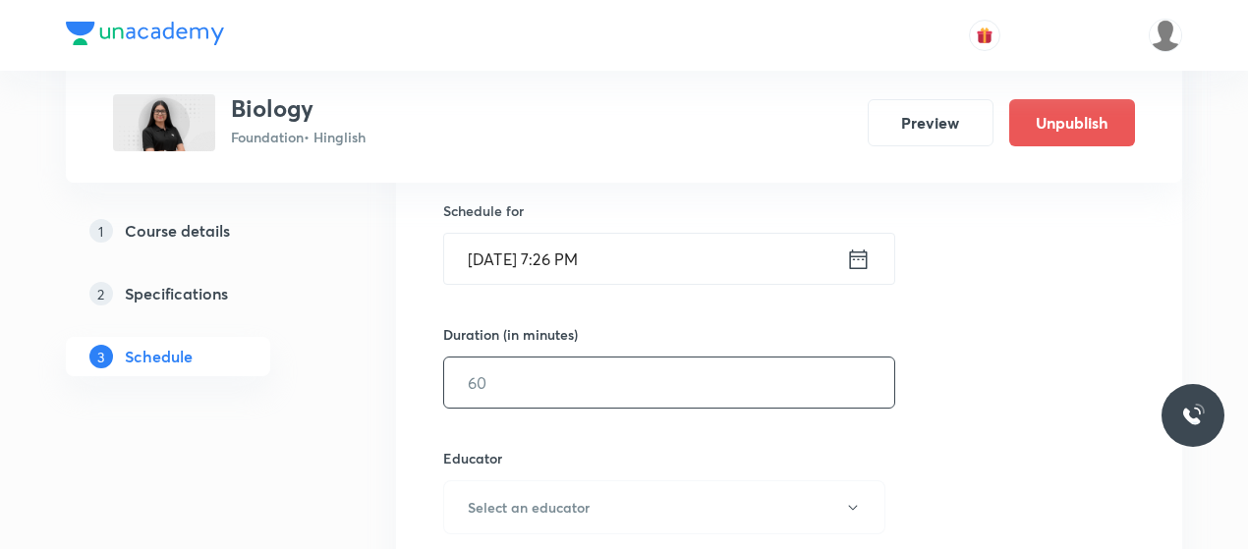
scroll to position [570, 0]
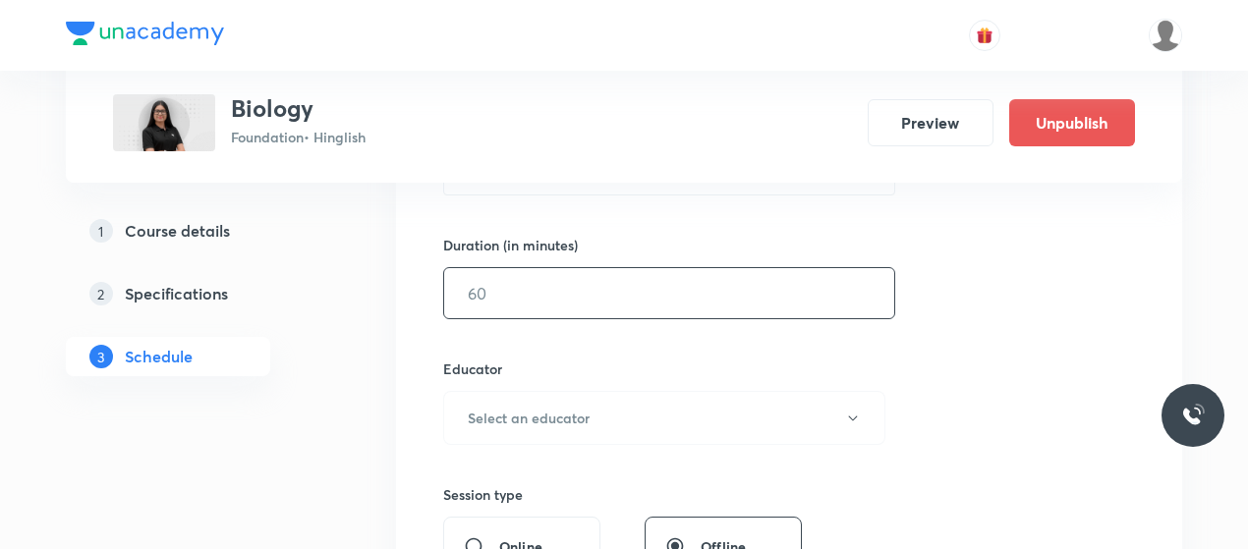
click at [562, 294] on input "text" at bounding box center [669, 293] width 450 height 50
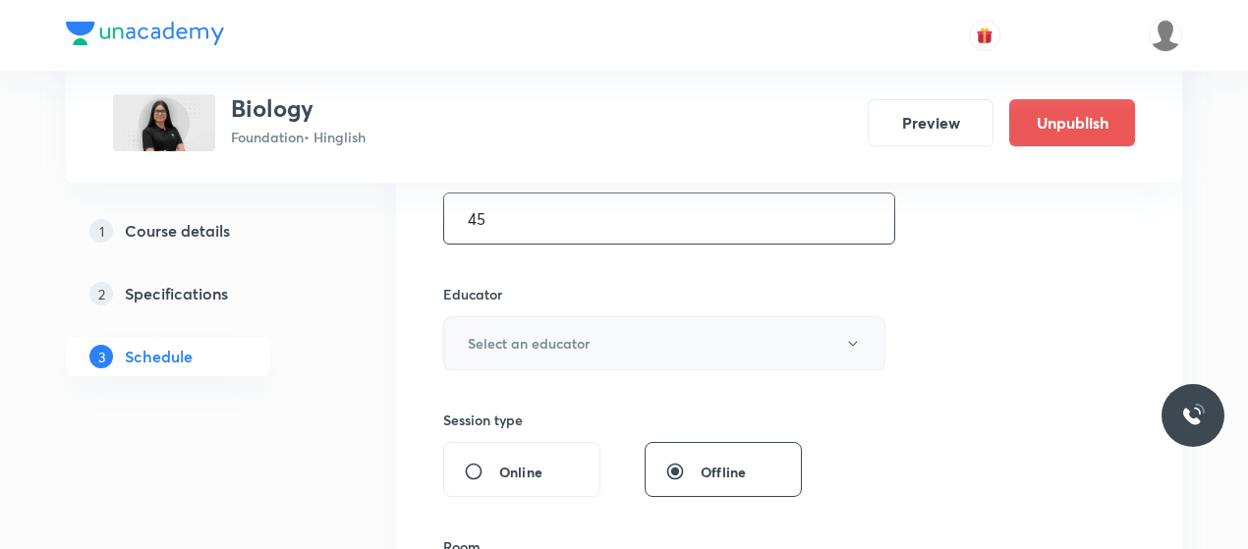
type input "45"
click at [575, 329] on button "Select an educator" at bounding box center [664, 343] width 442 height 54
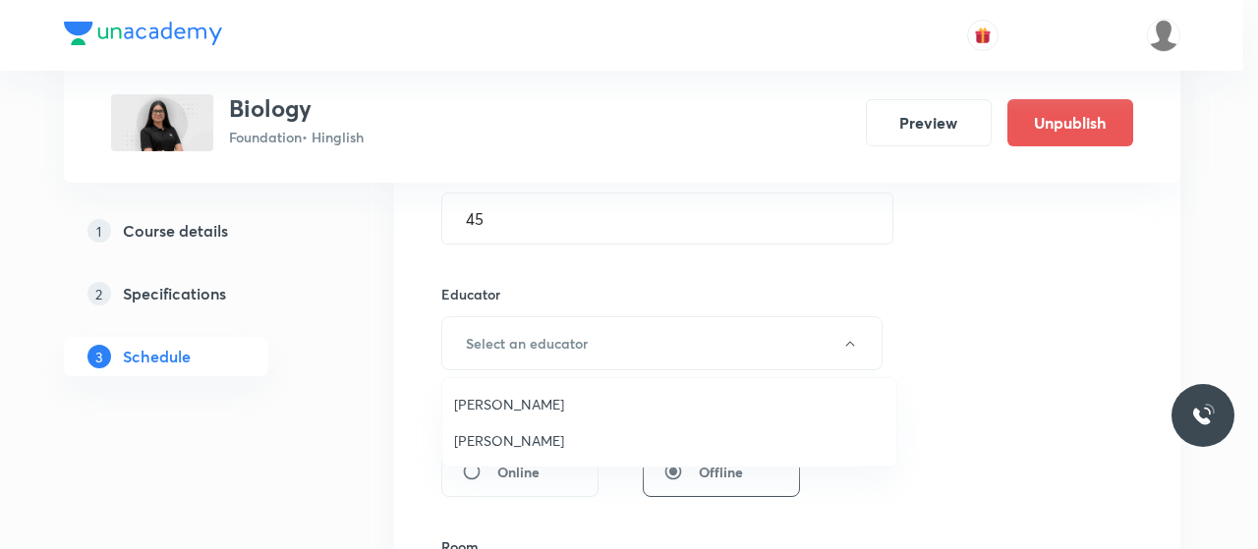
click at [507, 411] on span "[PERSON_NAME]" at bounding box center [669, 404] width 430 height 21
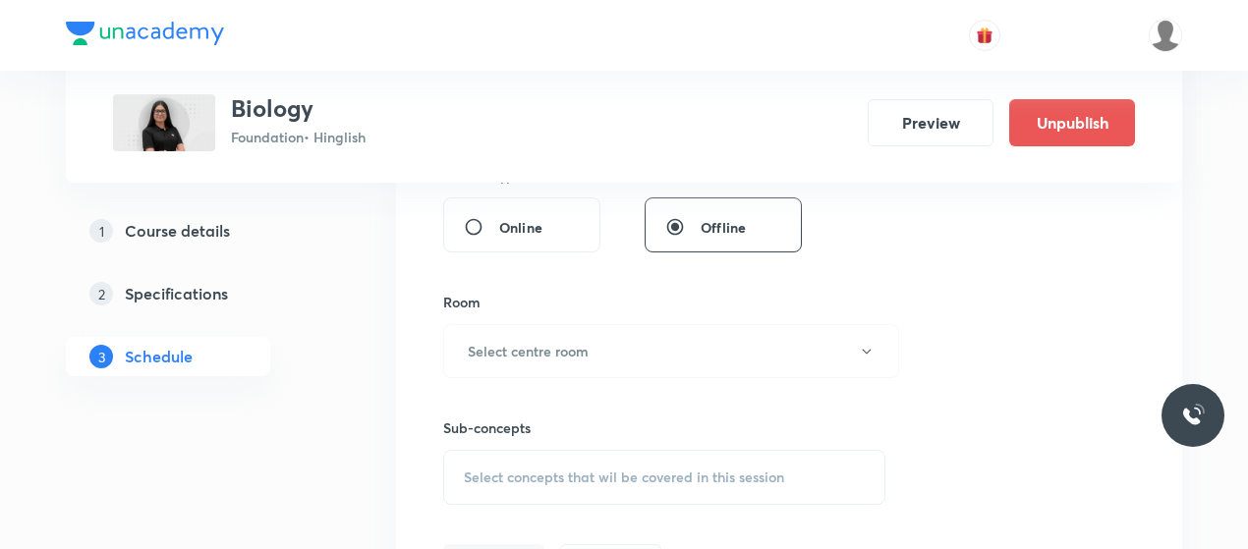
scroll to position [890, 0]
click at [595, 372] on button "Select centre room" at bounding box center [671, 350] width 456 height 54
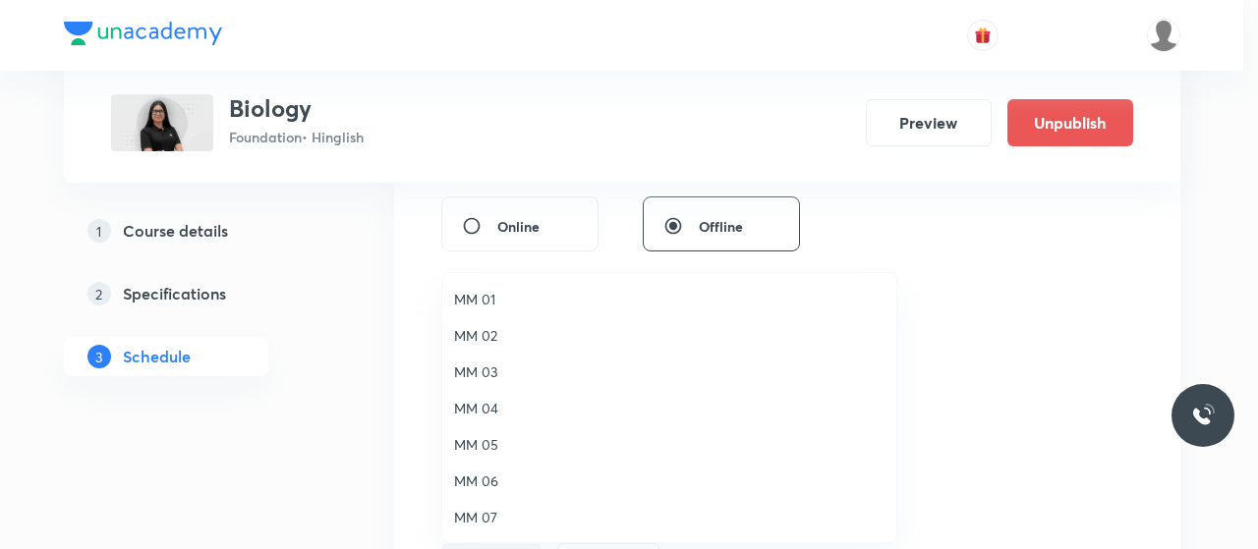
click at [480, 312] on li "MM 01" at bounding box center [669, 299] width 454 height 36
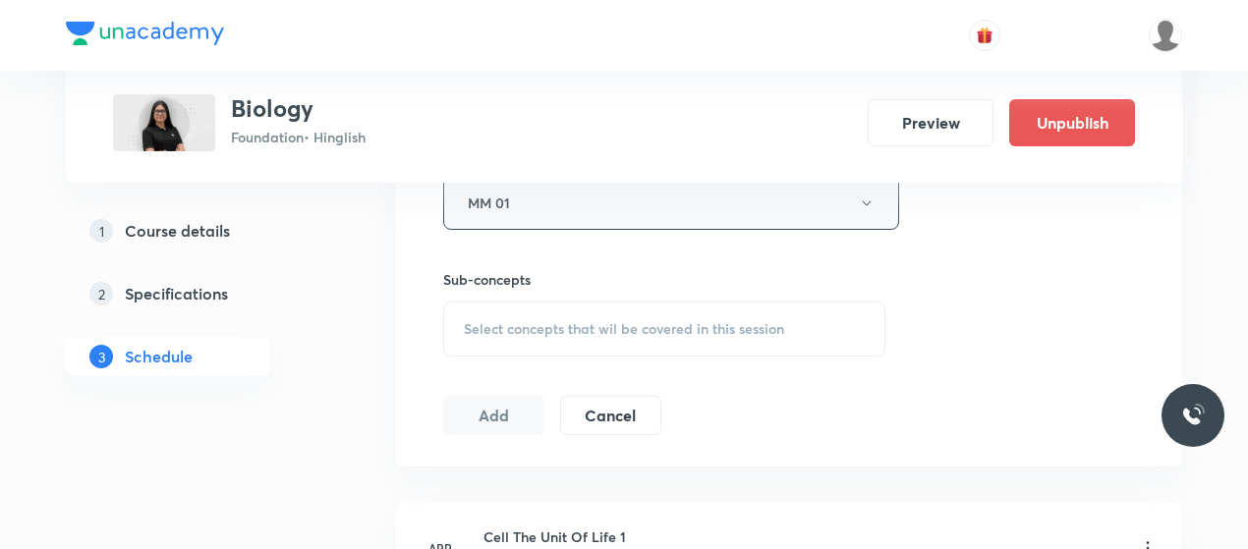
click at [565, 340] on div "Select concepts that wil be covered in this session" at bounding box center [664, 329] width 442 height 55
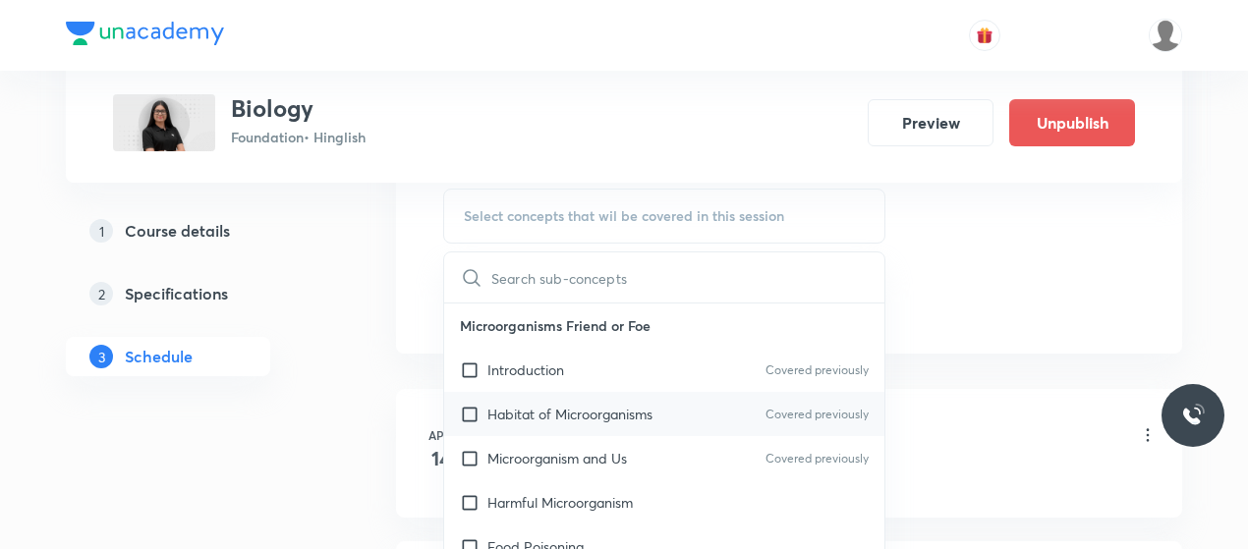
scroll to position [1152, 0]
click at [528, 362] on p "Introduction" at bounding box center [525, 369] width 77 height 21
checkbox input "true"
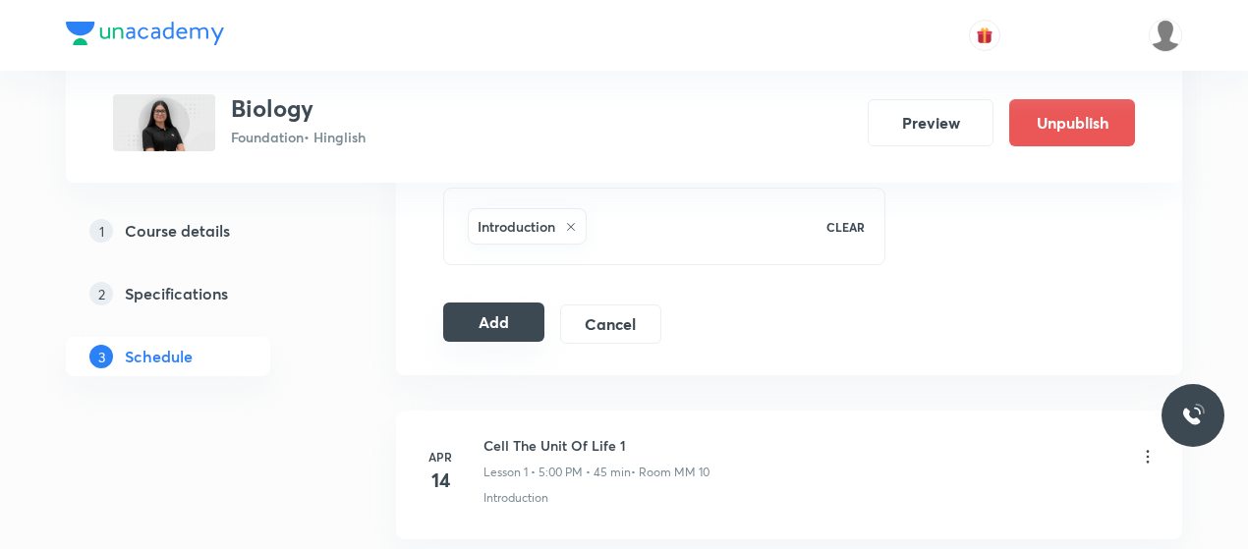
click at [503, 334] on button "Add" at bounding box center [493, 322] width 101 height 39
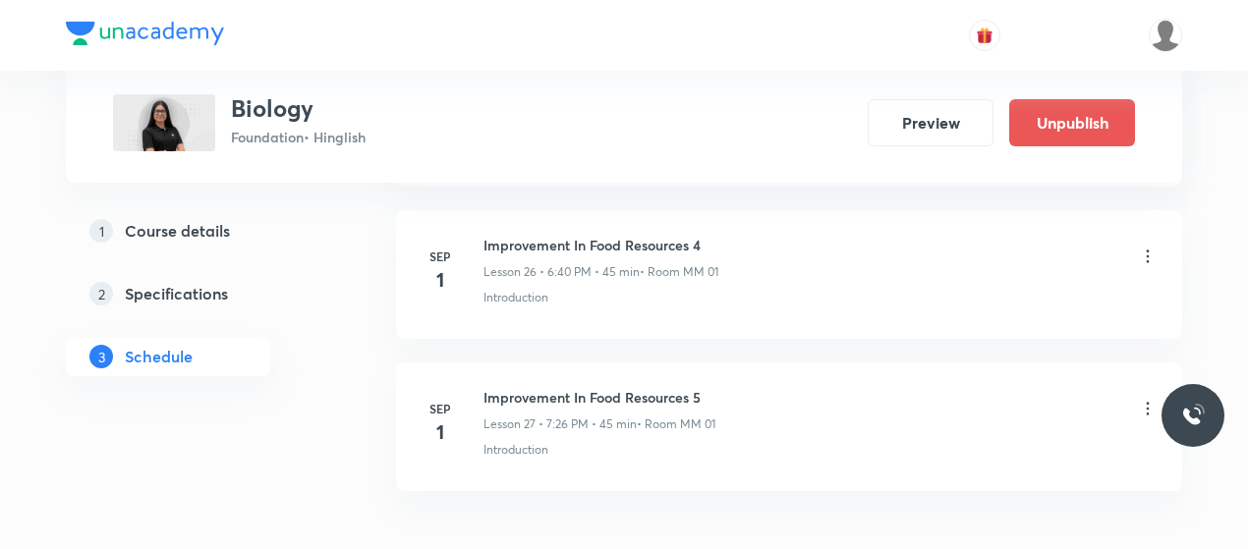
scroll to position [4107, 0]
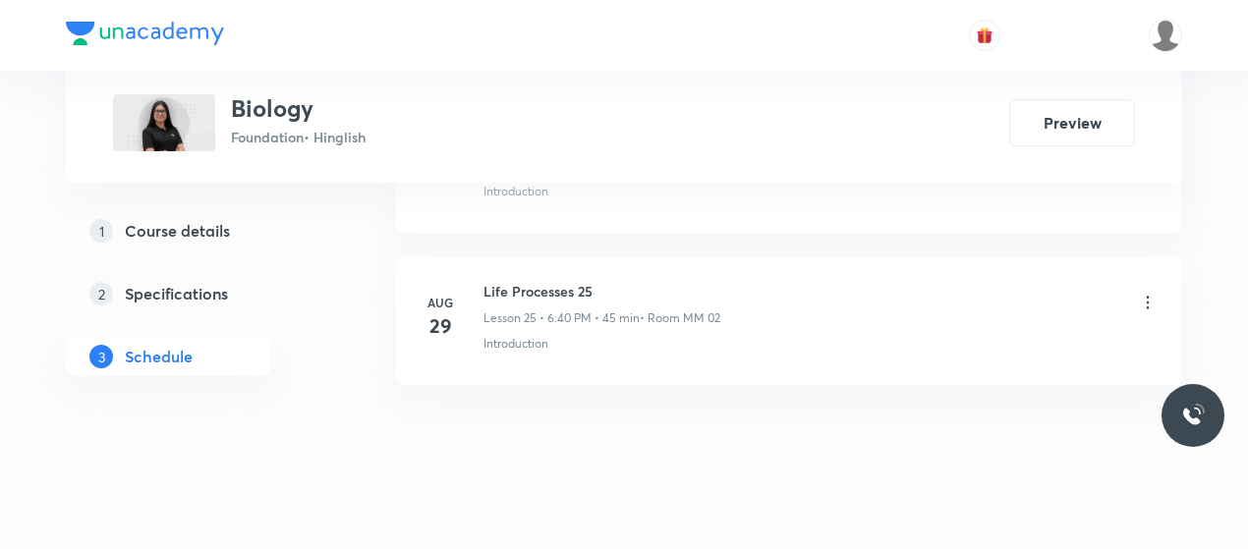
scroll to position [4890, 0]
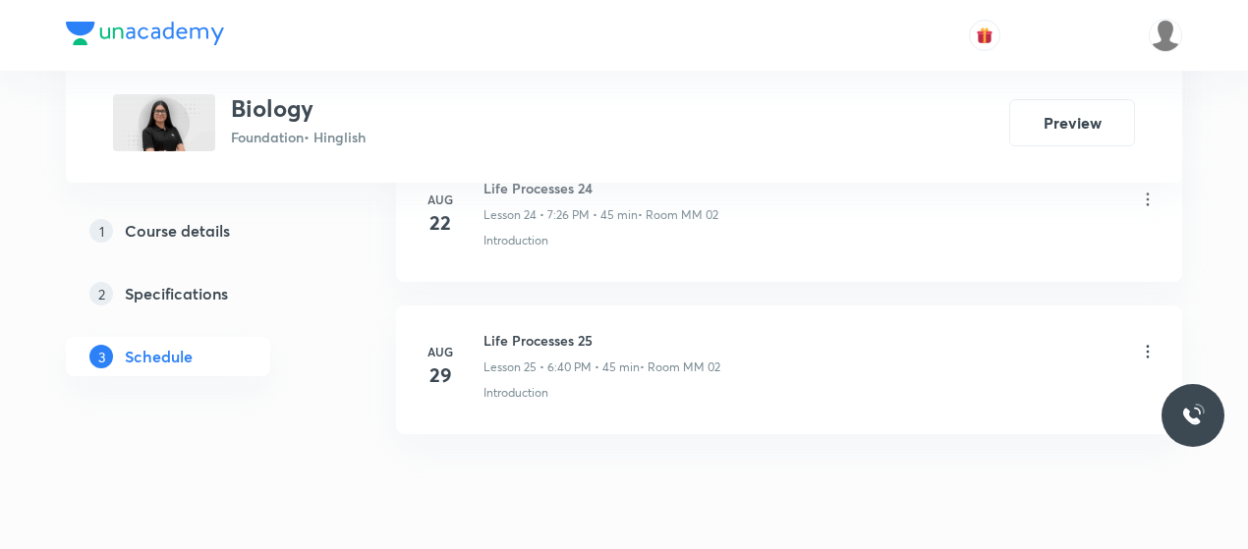
click at [549, 330] on h6 "Life Processes 25" at bounding box center [602, 340] width 237 height 21
copy h6 "Life Processes 25"
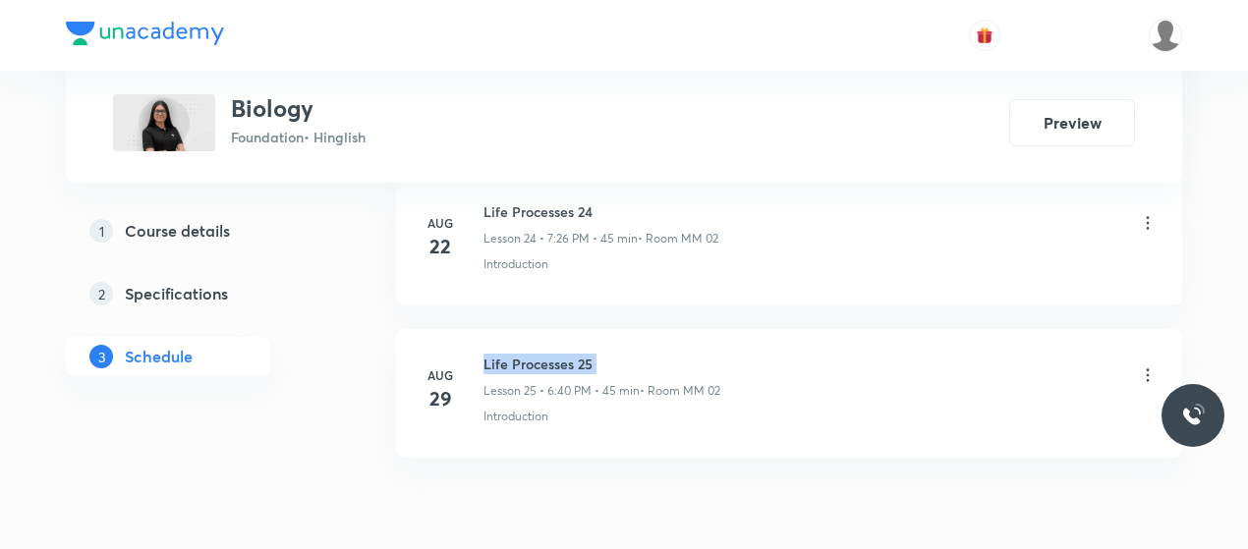
scroll to position [4939, 0]
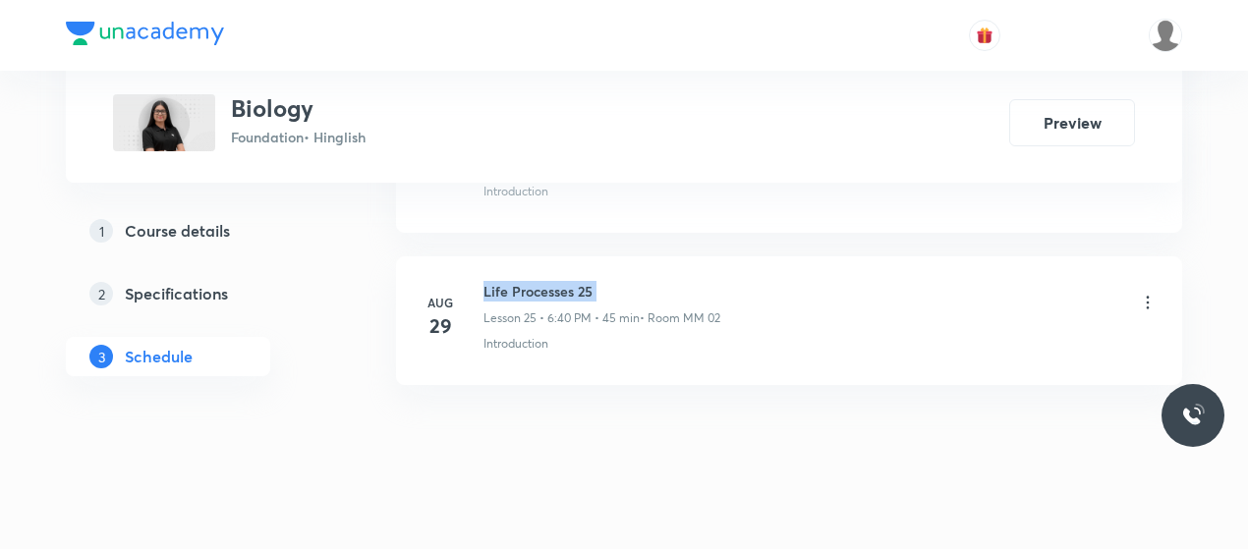
copy h6 "Life Processes 25"
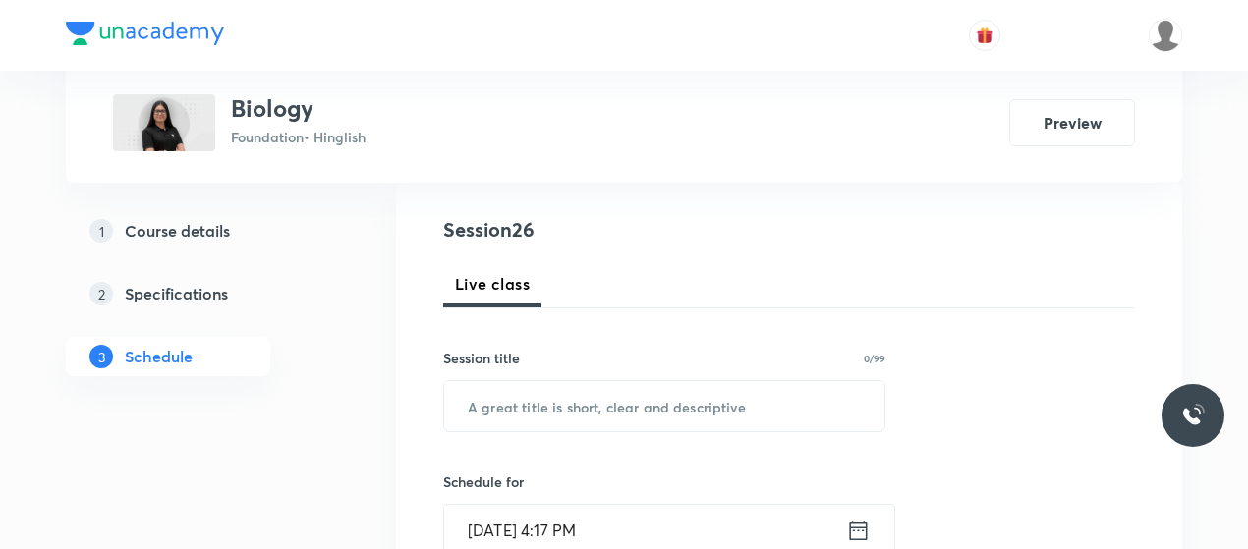
scroll to position [217, 0]
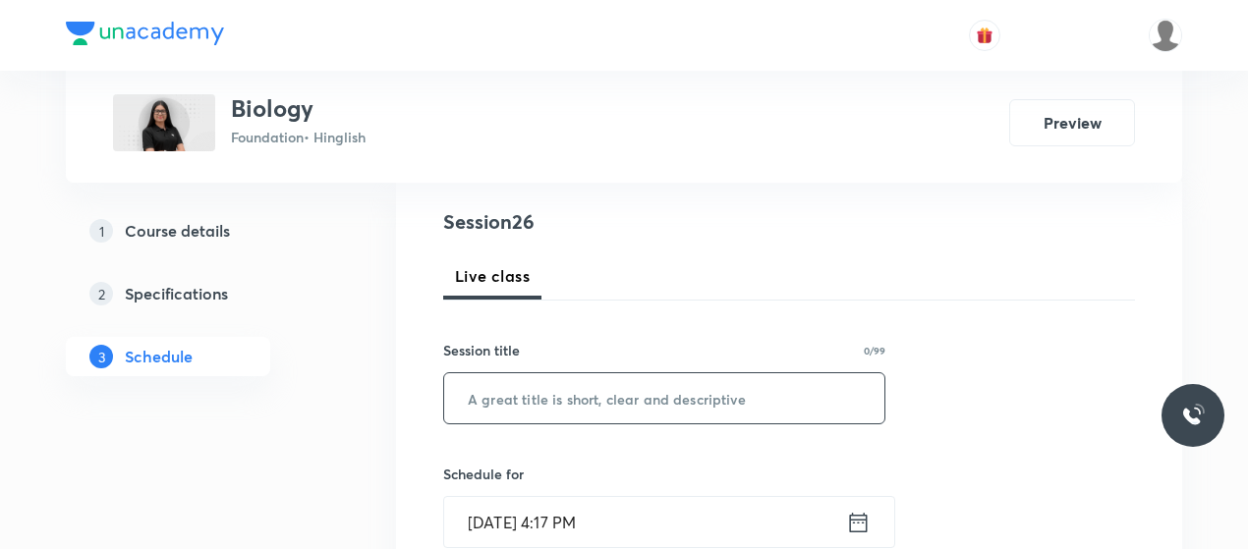
click at [599, 395] on input "text" at bounding box center [664, 398] width 440 height 50
paste input "Life Processes 25"
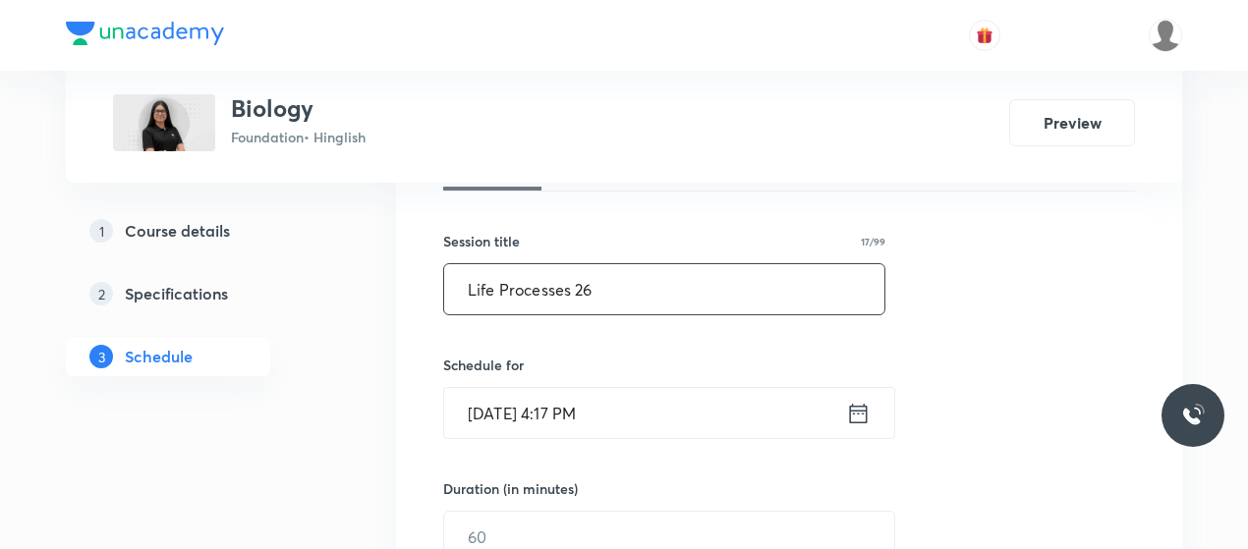
scroll to position [343, 0]
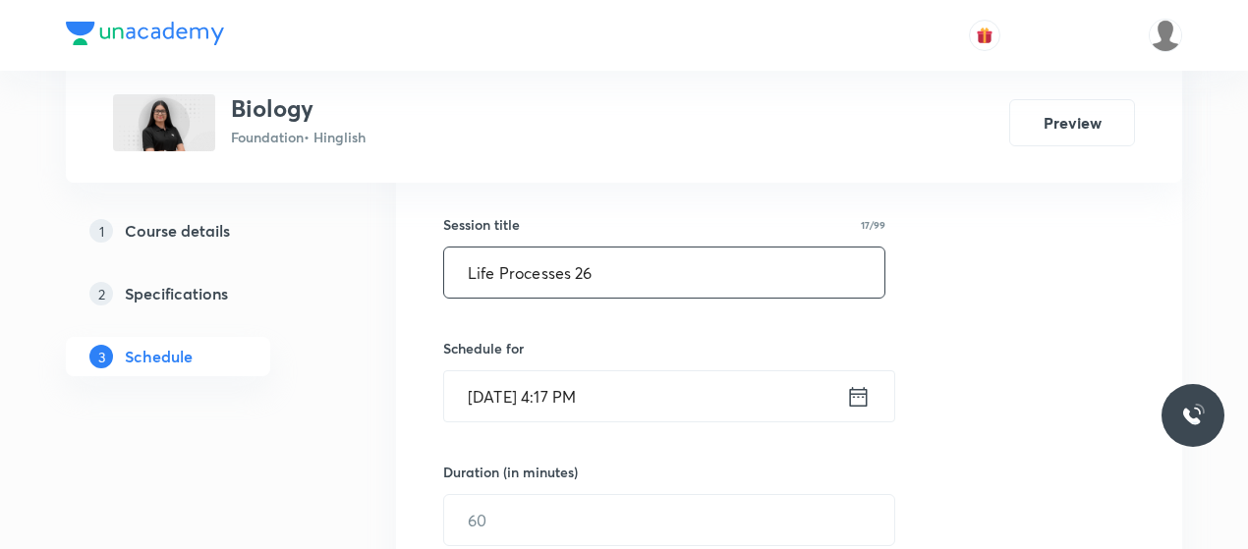
type input "Life Processes 26"
click at [579, 392] on input "Sep 1, 2025, 4:17 PM" at bounding box center [645, 396] width 402 height 50
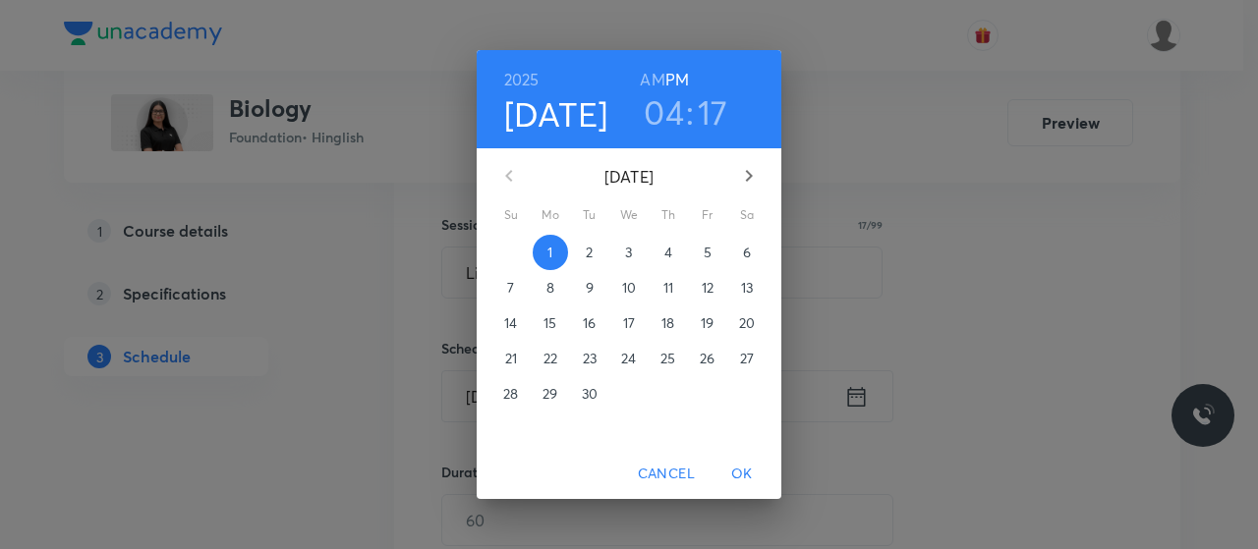
click at [666, 110] on h3 "04" at bounding box center [664, 111] width 40 height 41
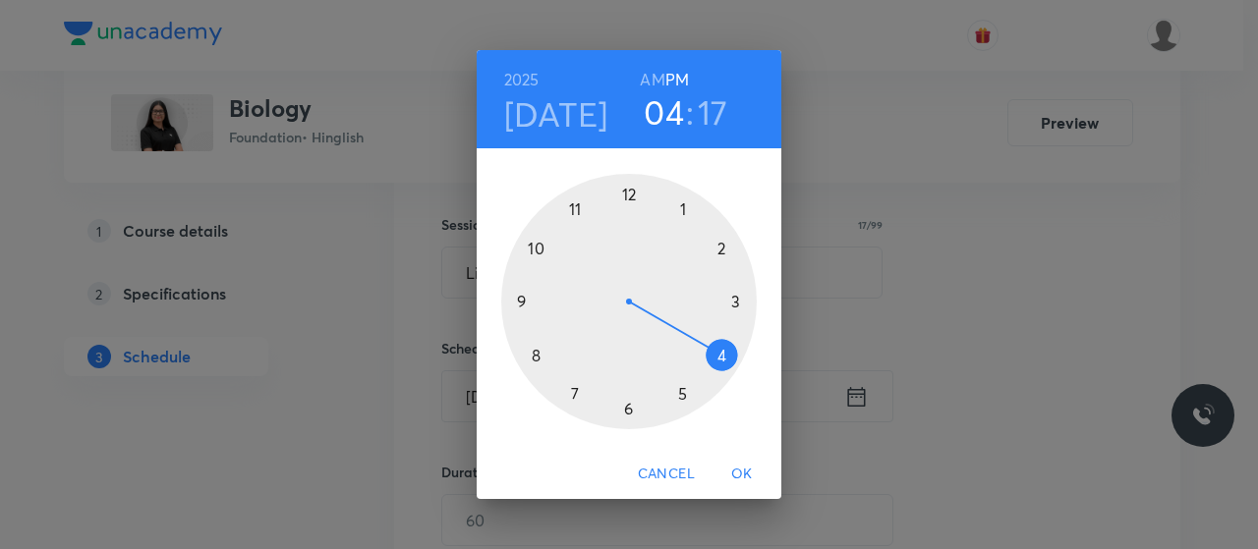
click at [680, 396] on div at bounding box center [629, 302] width 256 height 256
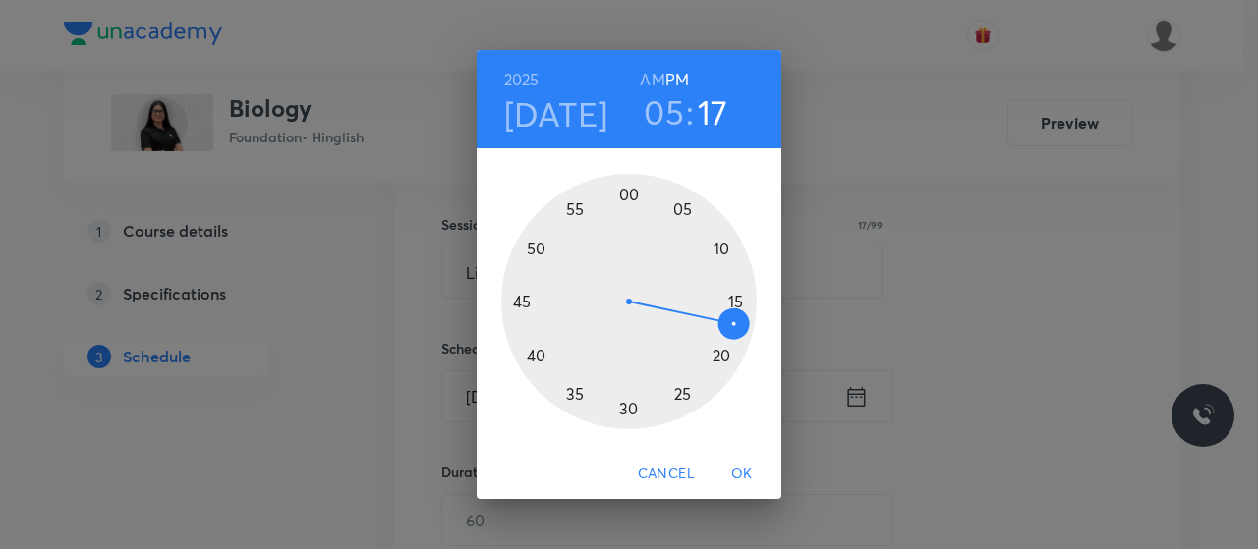
click at [624, 191] on div at bounding box center [629, 302] width 256 height 256
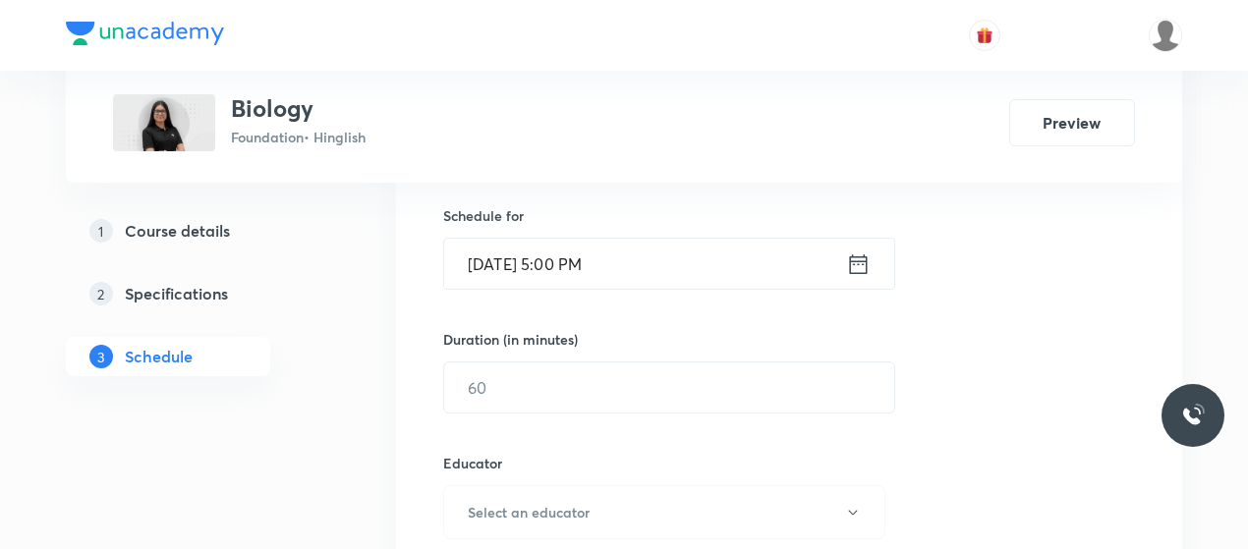
scroll to position [481, 0]
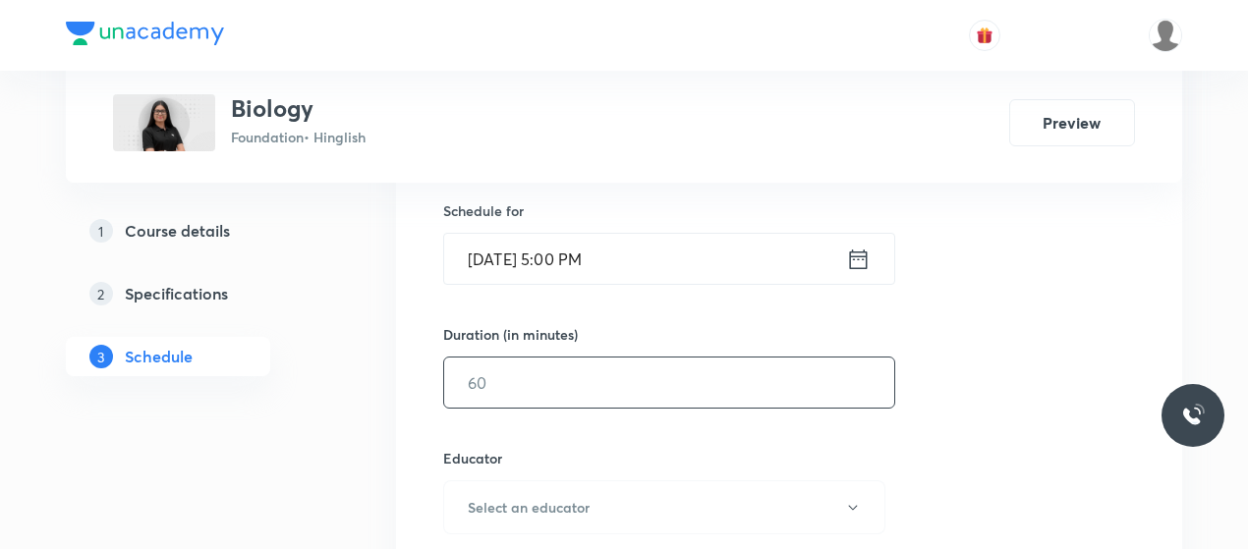
click at [556, 371] on input "text" at bounding box center [669, 383] width 450 height 50
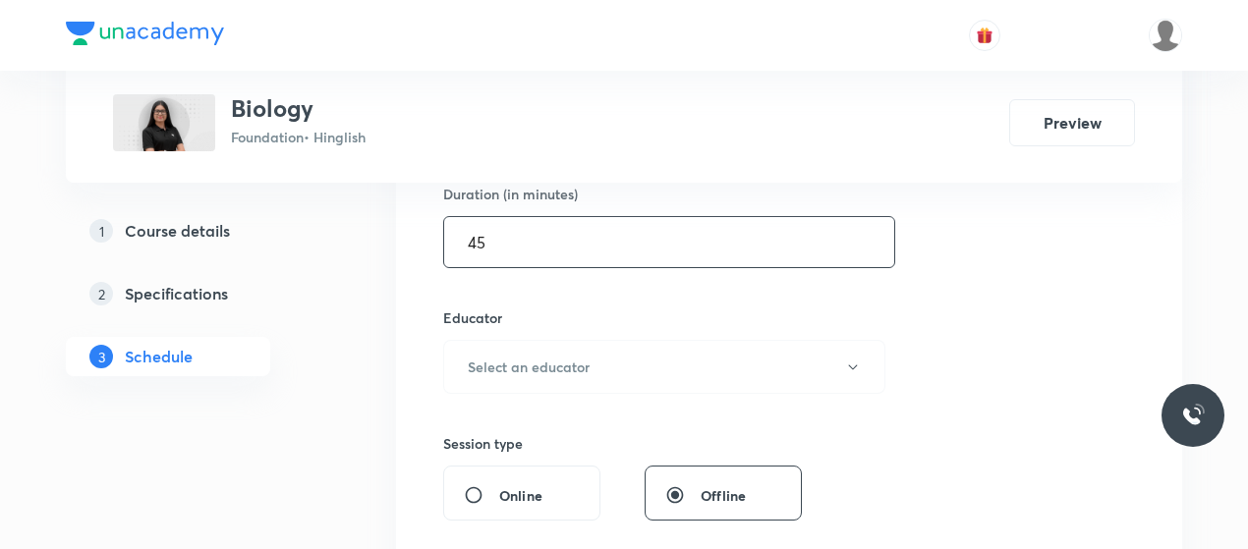
scroll to position [622, 0]
type input "45"
click at [556, 371] on h6 "Select an educator" at bounding box center [529, 366] width 122 height 21
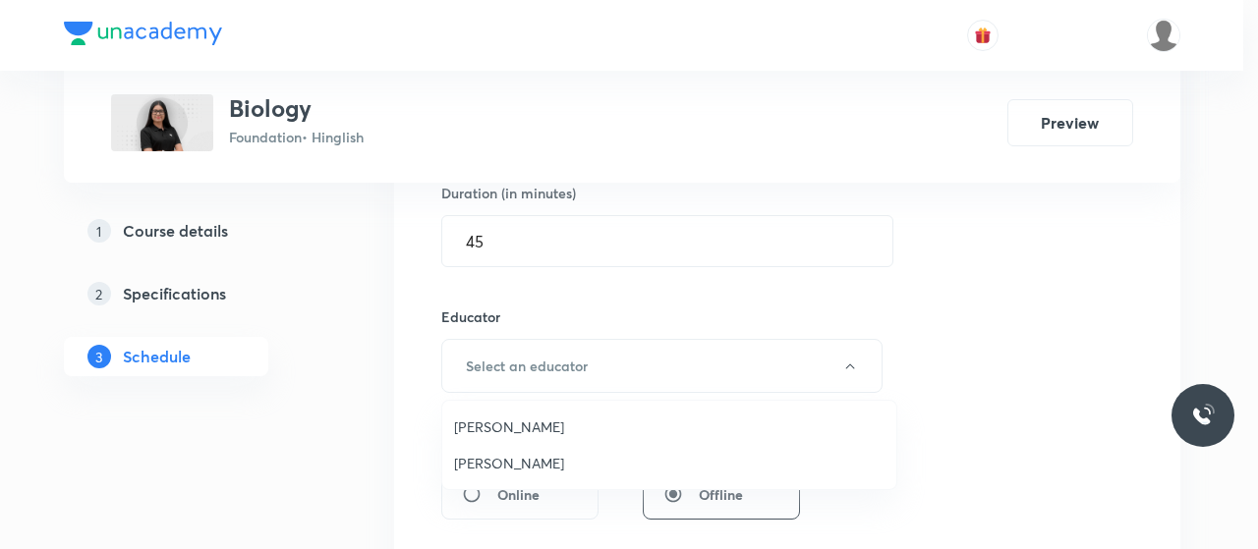
click at [504, 431] on span "Umesh Singh Rathore" at bounding box center [669, 427] width 430 height 21
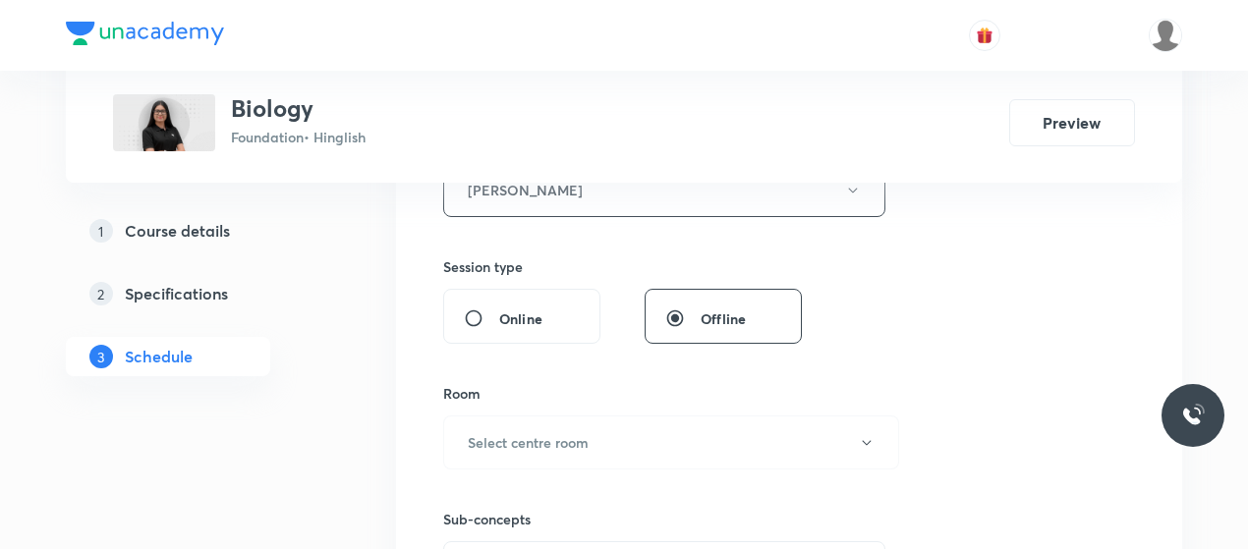
scroll to position [832, 0]
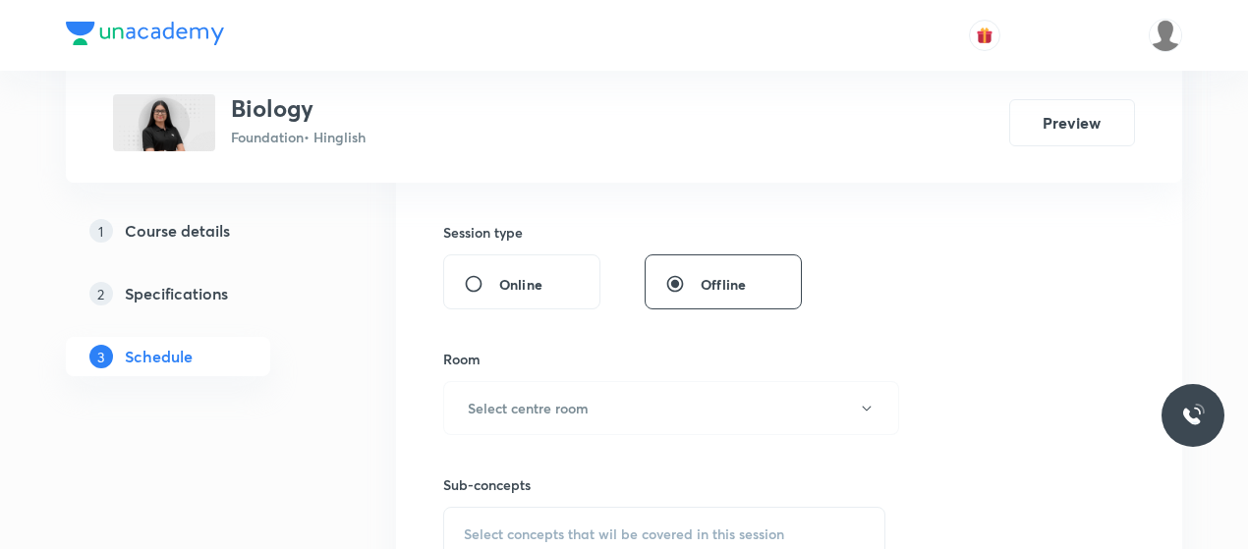
click at [626, 371] on div "Room Select centre room" at bounding box center [664, 392] width 442 height 86
click at [599, 390] on button "Select centre room" at bounding box center [671, 408] width 456 height 54
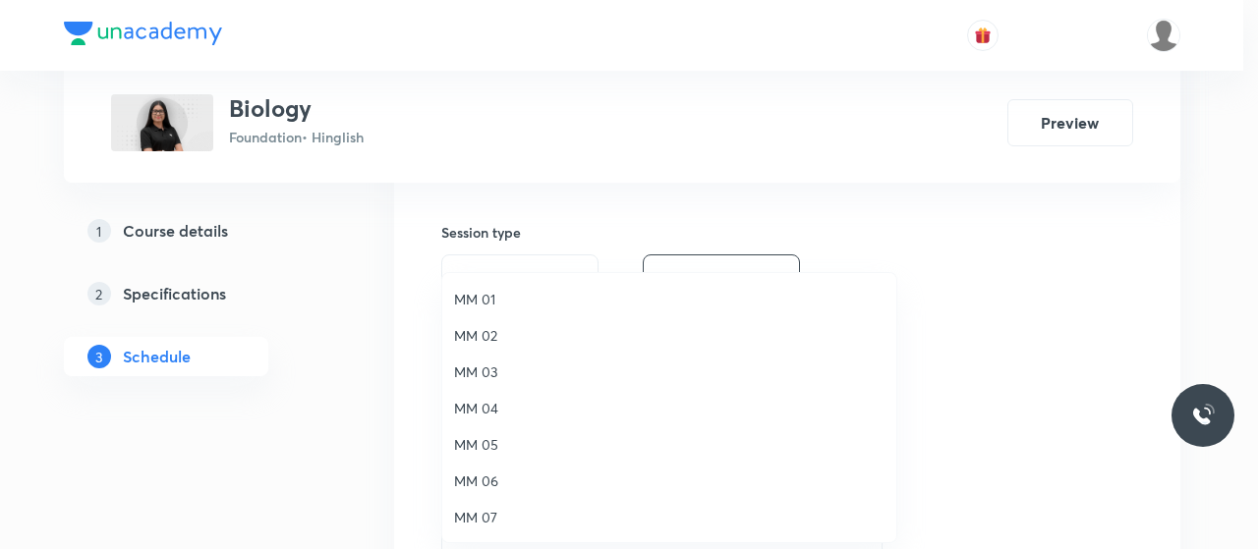
click at [479, 331] on span "MM 02" at bounding box center [669, 335] width 430 height 21
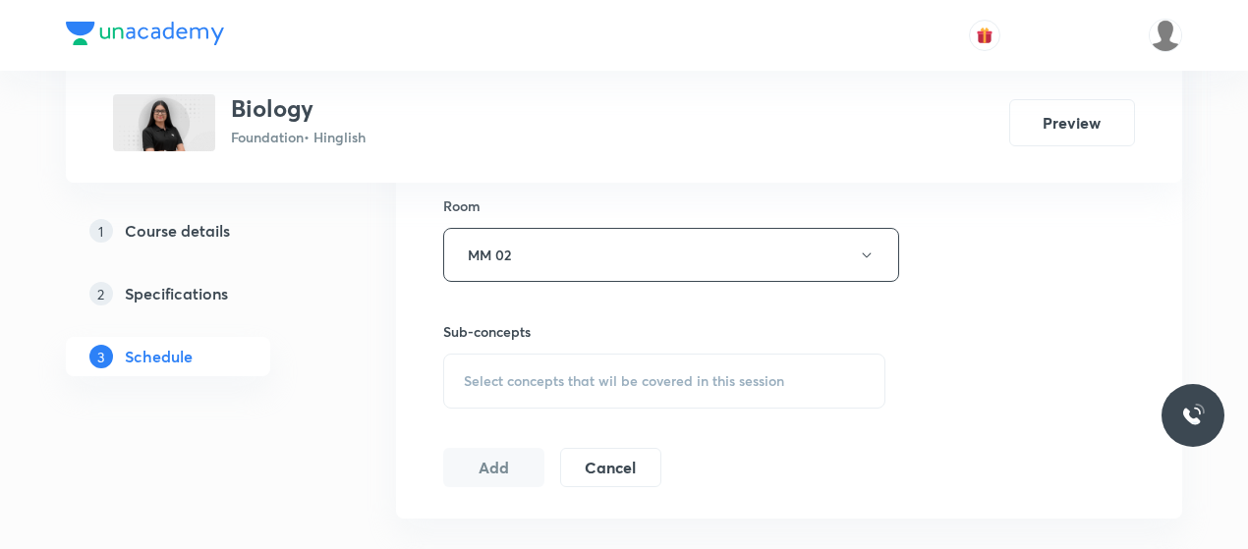
scroll to position [988, 0]
click at [619, 402] on div "Select concepts that wil be covered in this session" at bounding box center [664, 379] width 442 height 55
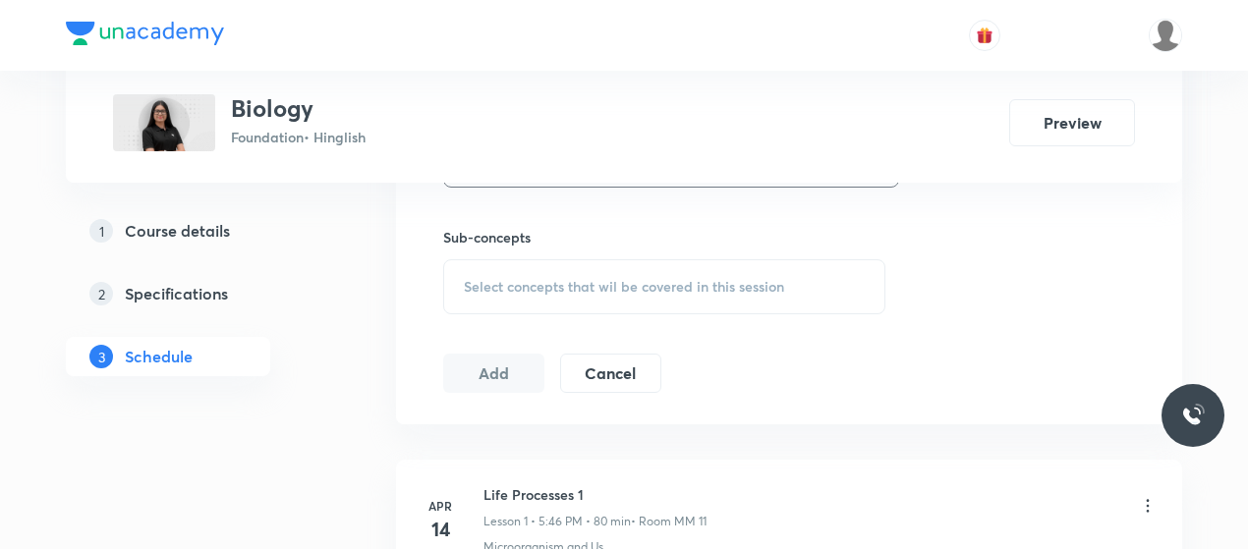
click at [594, 292] on span "Select concepts that wil be covered in this session" at bounding box center [624, 287] width 320 height 16
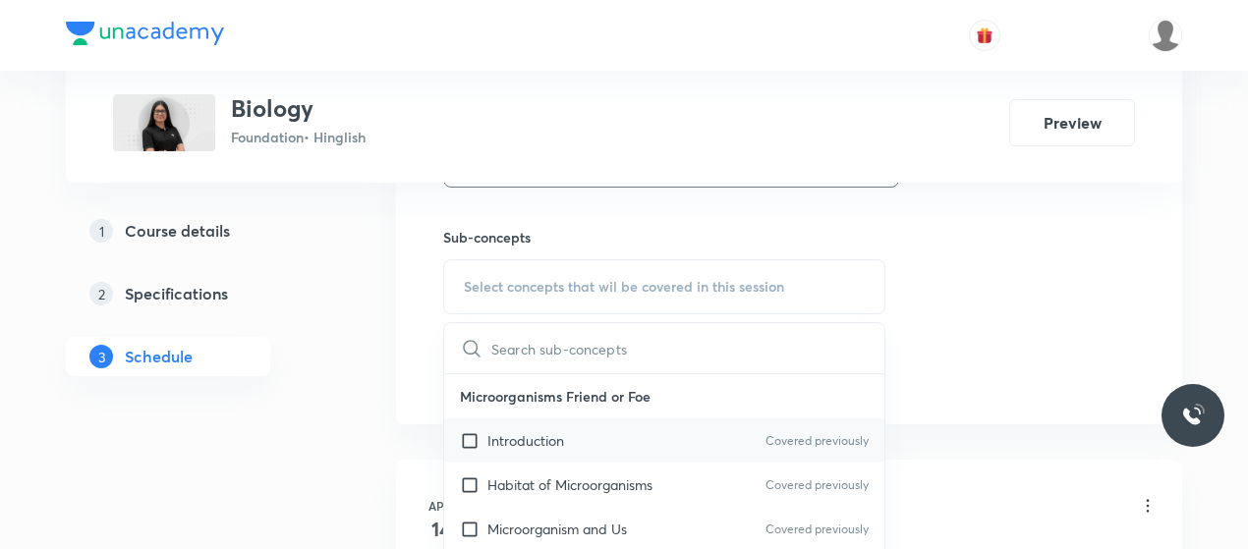
click at [520, 455] on div "Introduction Covered previously" at bounding box center [664, 441] width 440 height 44
checkbox input "true"
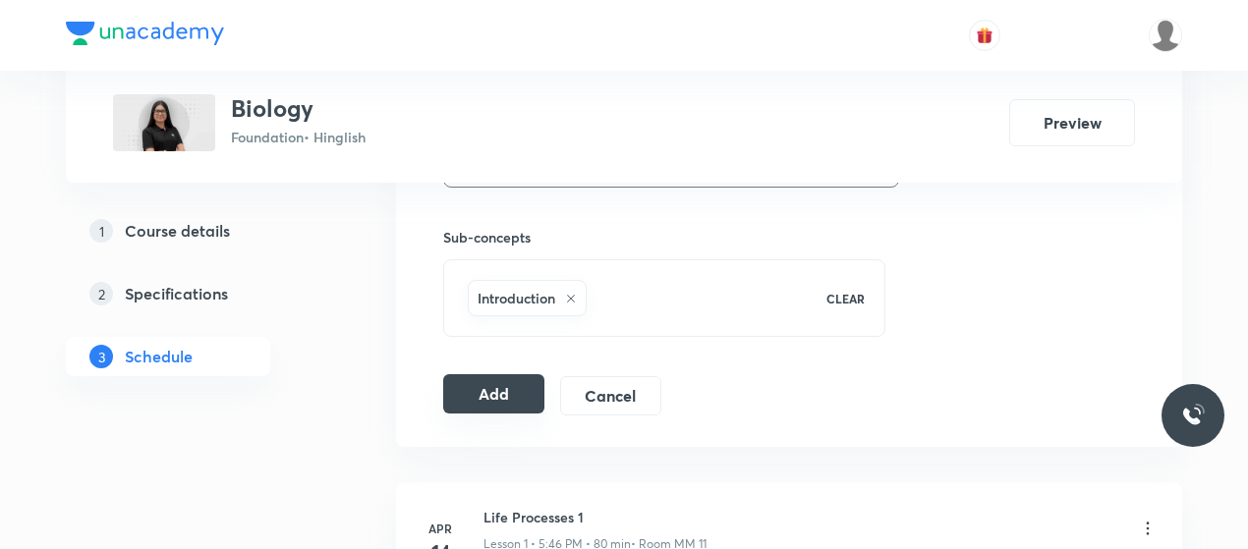
click at [472, 390] on button "Add" at bounding box center [493, 393] width 101 height 39
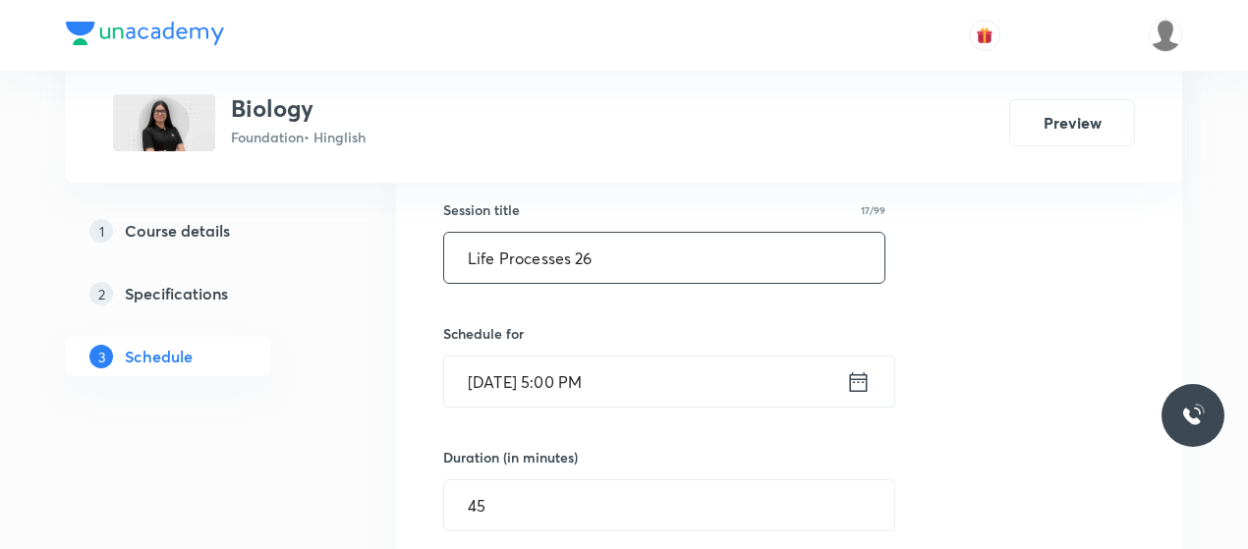
scroll to position [257, 0]
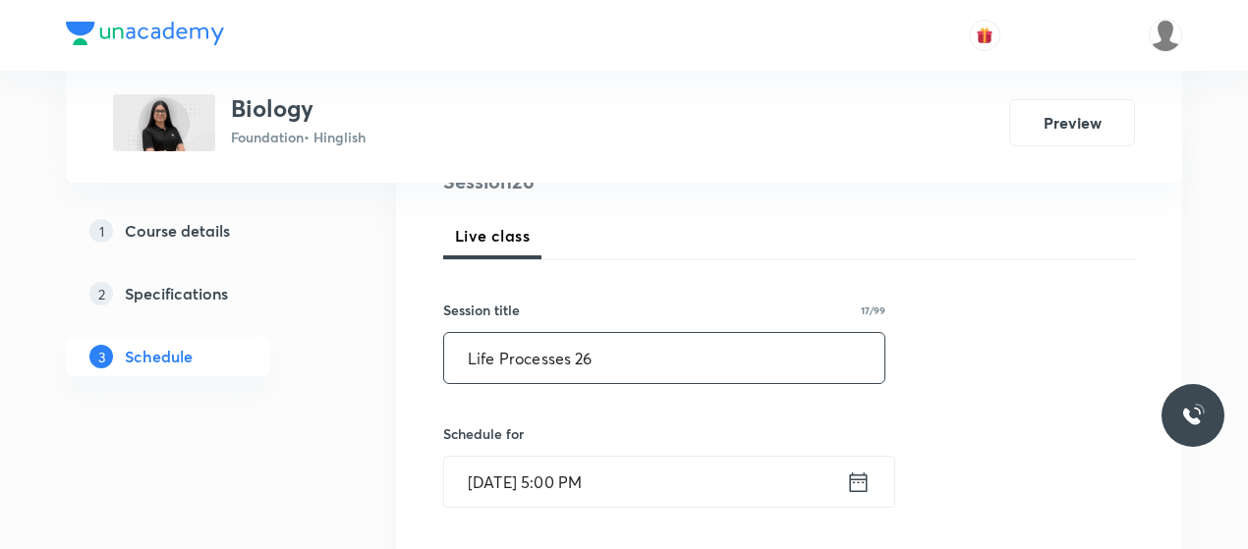
click at [547, 362] on input "Life Processes 26" at bounding box center [664, 358] width 440 height 50
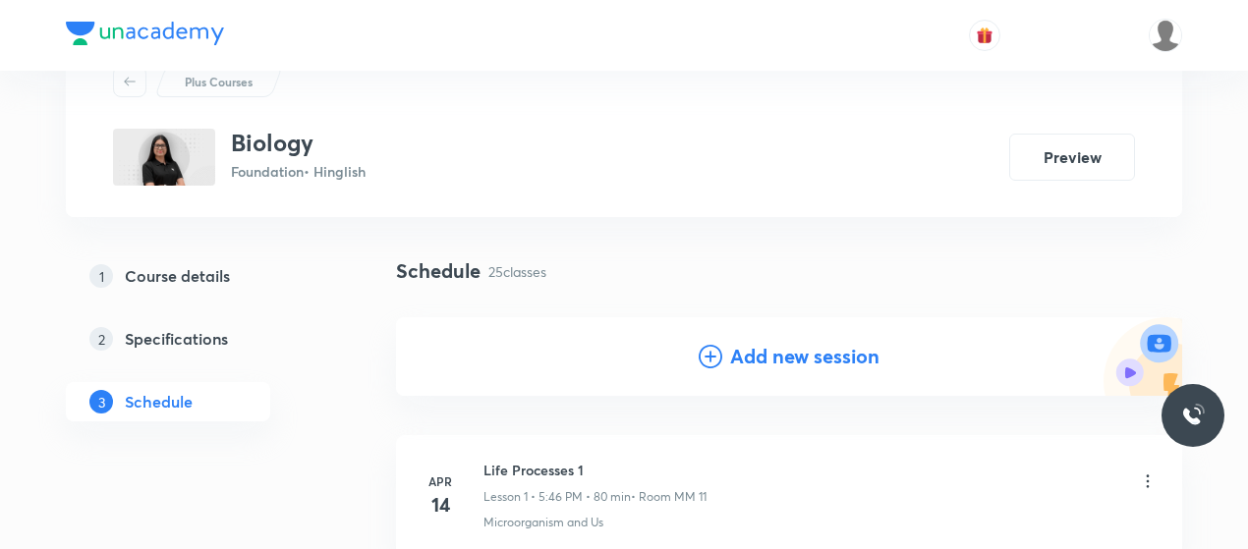
scroll to position [60, 0]
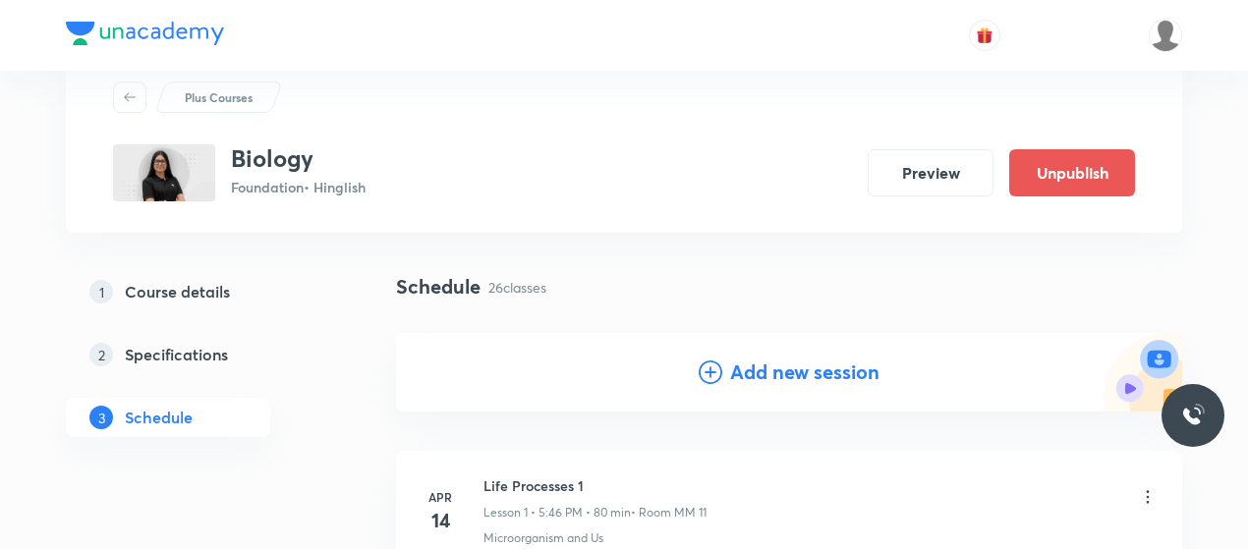
click at [719, 383] on icon at bounding box center [711, 373] width 24 height 24
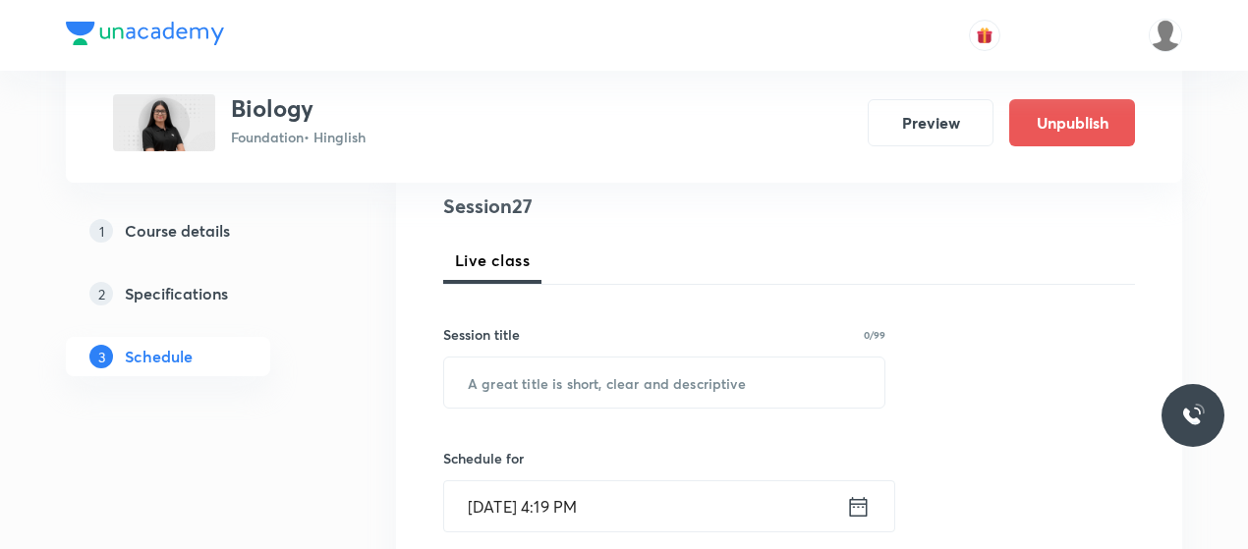
scroll to position [243, 0]
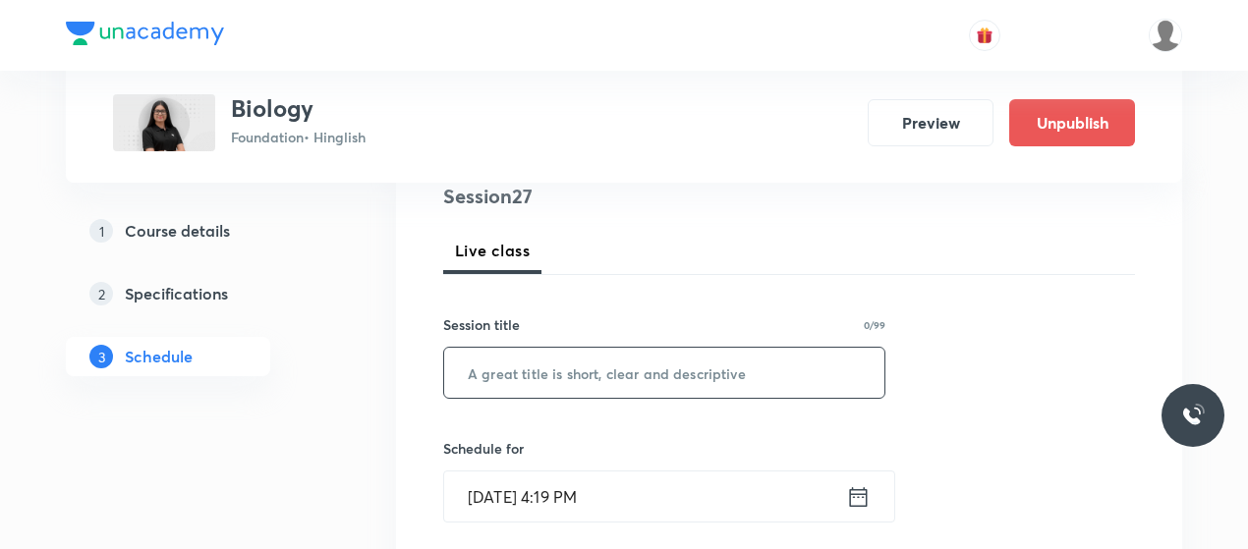
click at [558, 389] on input "text" at bounding box center [664, 373] width 440 height 50
paste input "Life Processes 26"
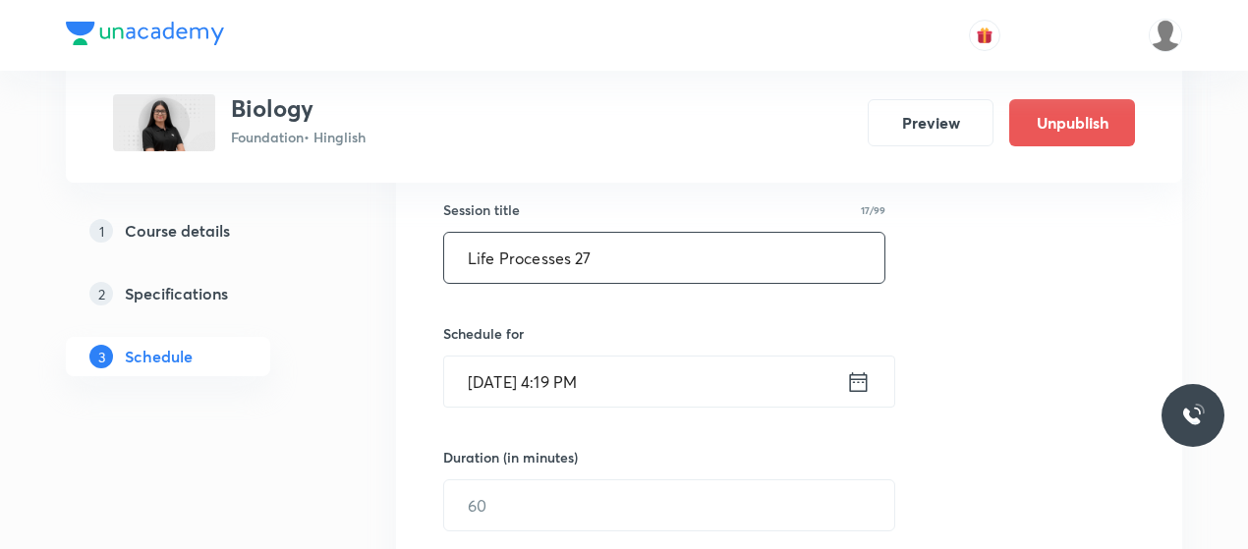
scroll to position [359, 0]
type input "Life Processes 27"
click at [562, 375] on input "Sep 1, 2025, 4:19 PM" at bounding box center [645, 381] width 402 height 50
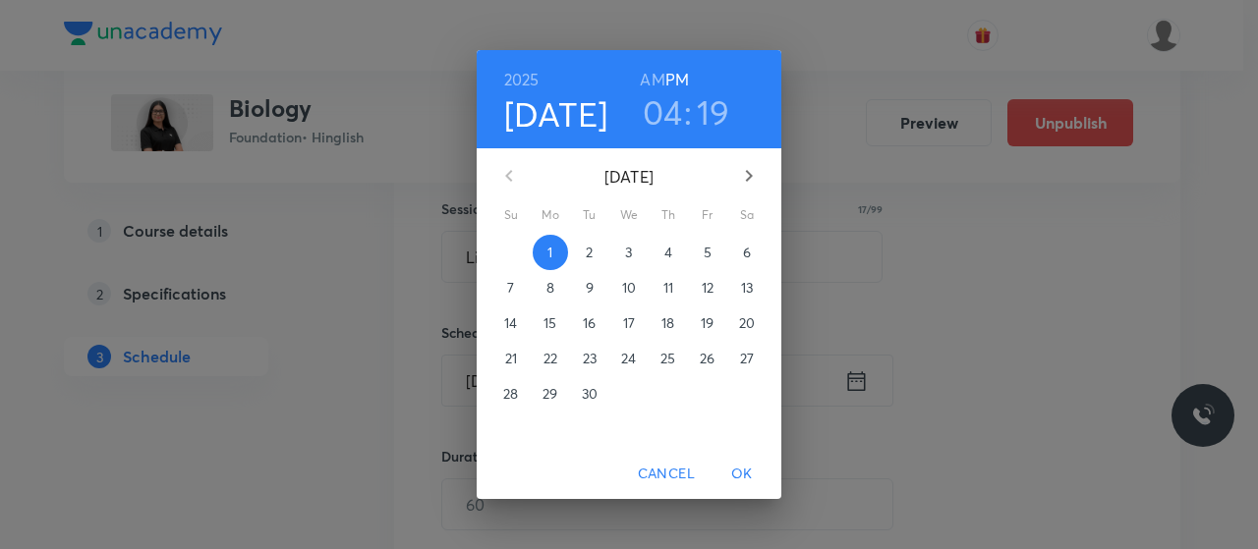
click at [676, 119] on h3 "04" at bounding box center [663, 111] width 40 height 41
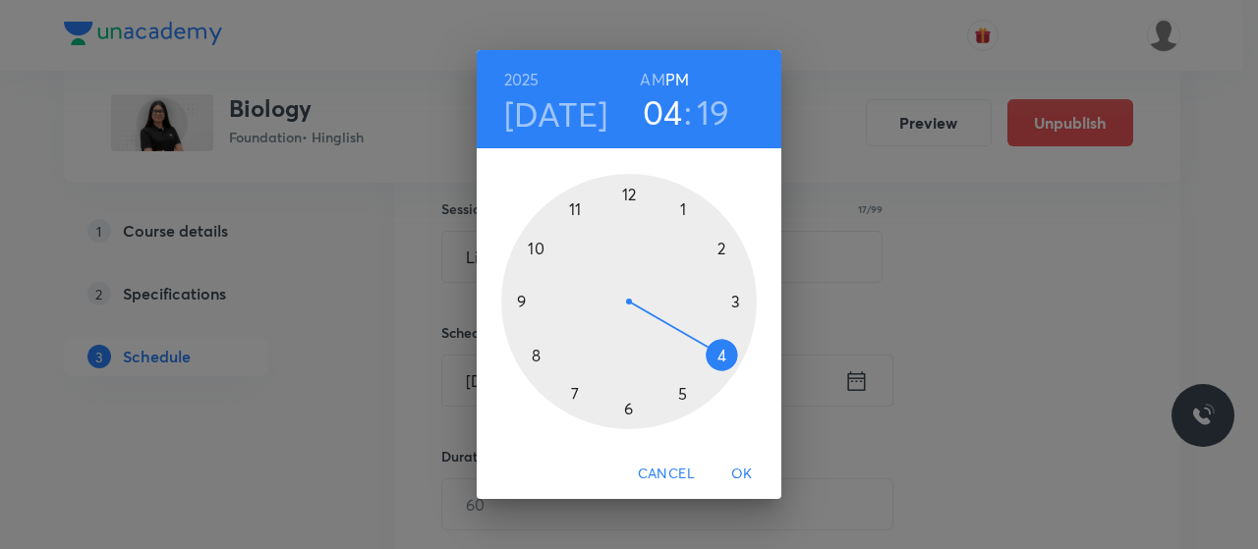
click at [681, 390] on div at bounding box center [629, 302] width 256 height 256
click at [519, 292] on div at bounding box center [629, 302] width 256 height 256
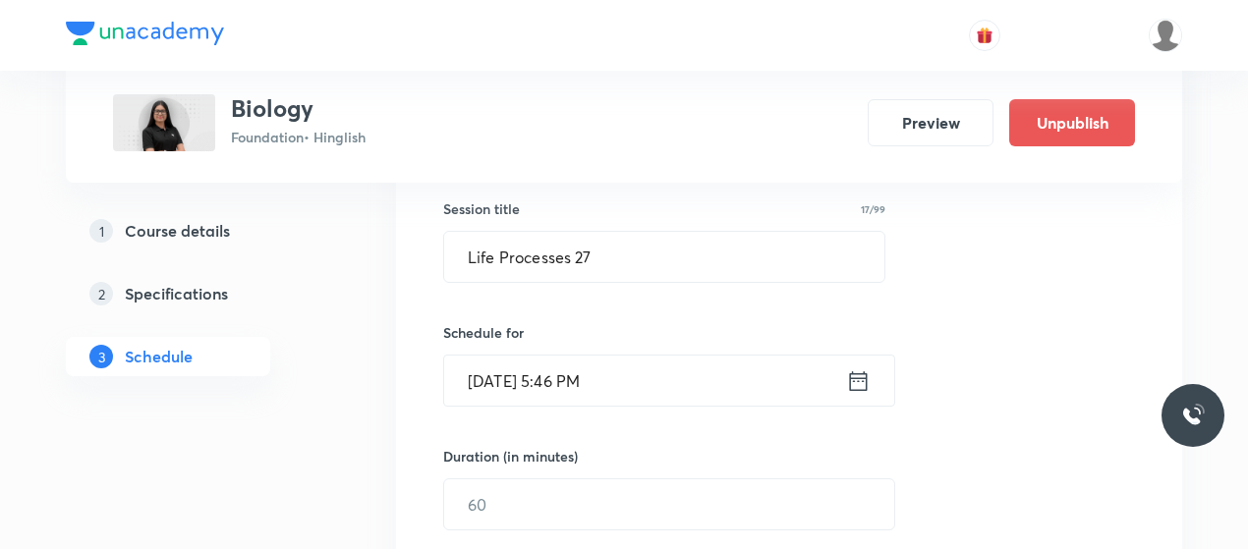
click at [564, 369] on input "Sep 1, 2025, 5:46 PM" at bounding box center [645, 381] width 402 height 50
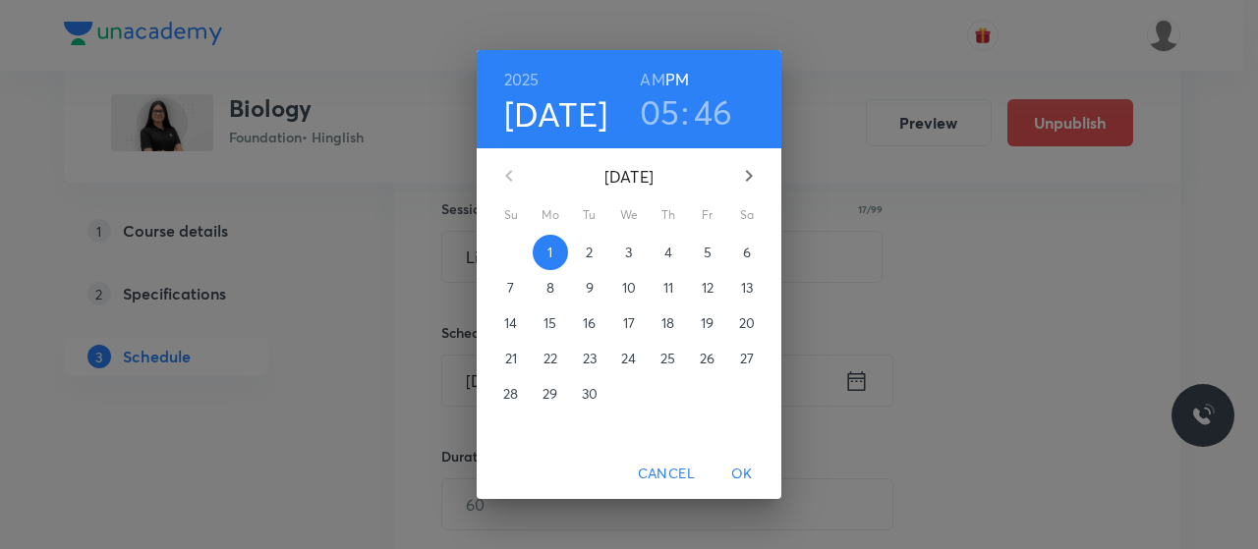
click at [902, 341] on div "2025 Sep 1 05 : 46 AM PM September 2025 Su Mo Tu We Th Fr Sa 31 1 2 3 4 5 6 7 8…" at bounding box center [629, 274] width 1258 height 549
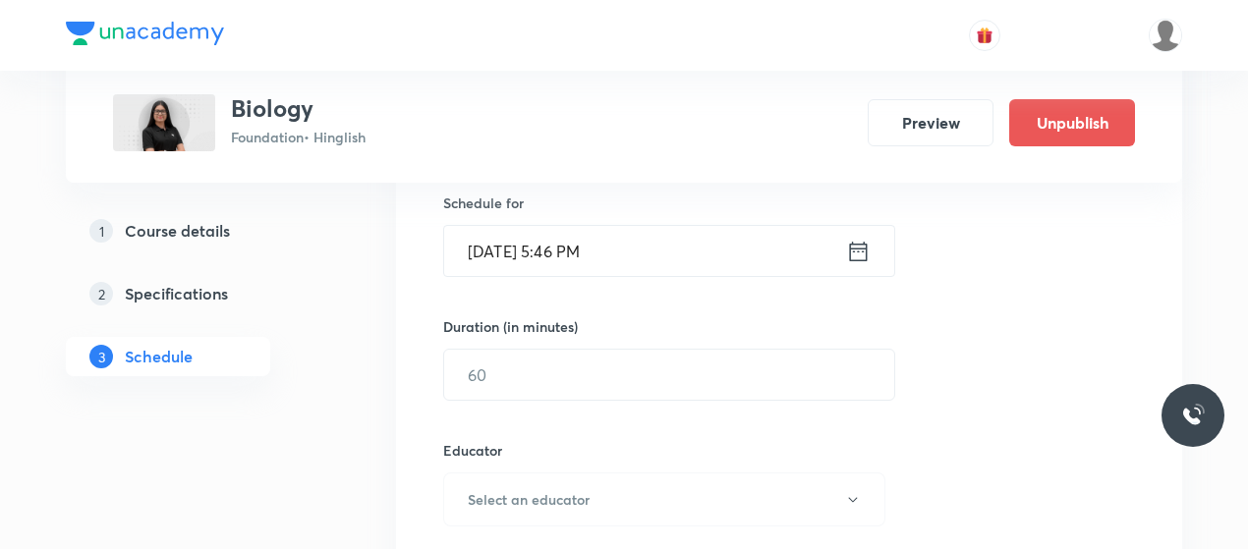
scroll to position [571, 0]
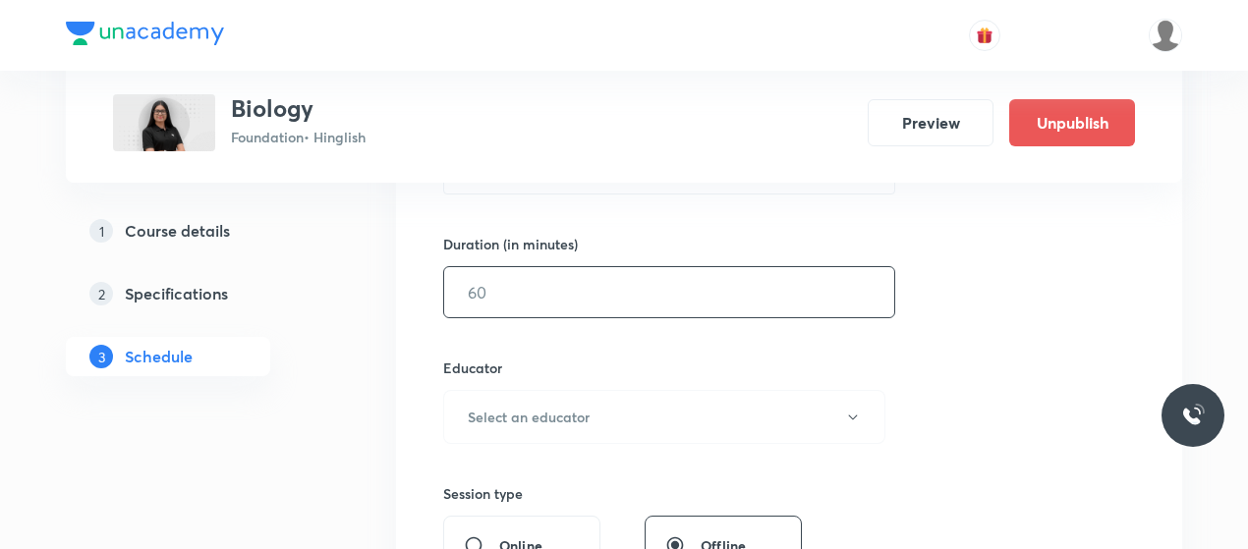
click at [633, 296] on input "text" at bounding box center [669, 292] width 450 height 50
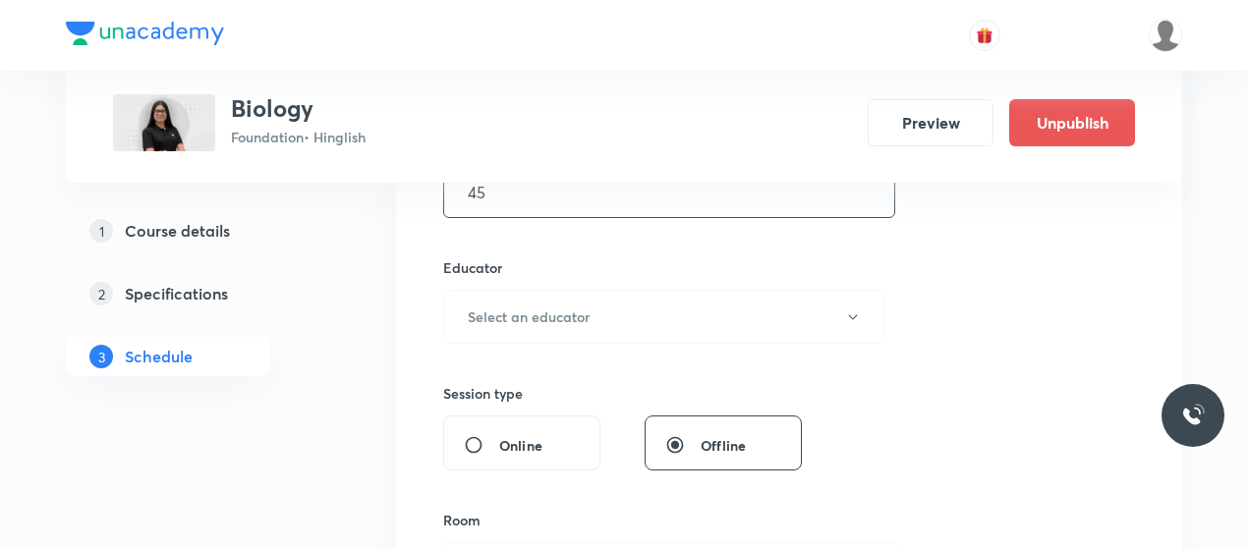
scroll to position [673, 0]
type input "45"
click at [633, 317] on button "Select an educator" at bounding box center [664, 315] width 442 height 54
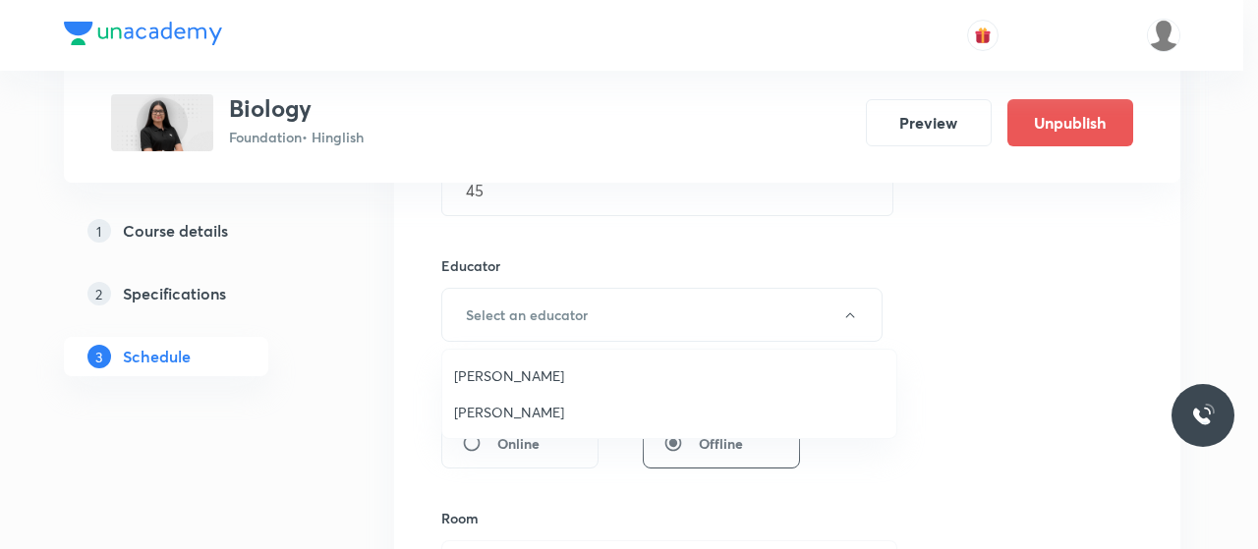
click at [559, 372] on span "Umesh Singh Rathore" at bounding box center [669, 376] width 430 height 21
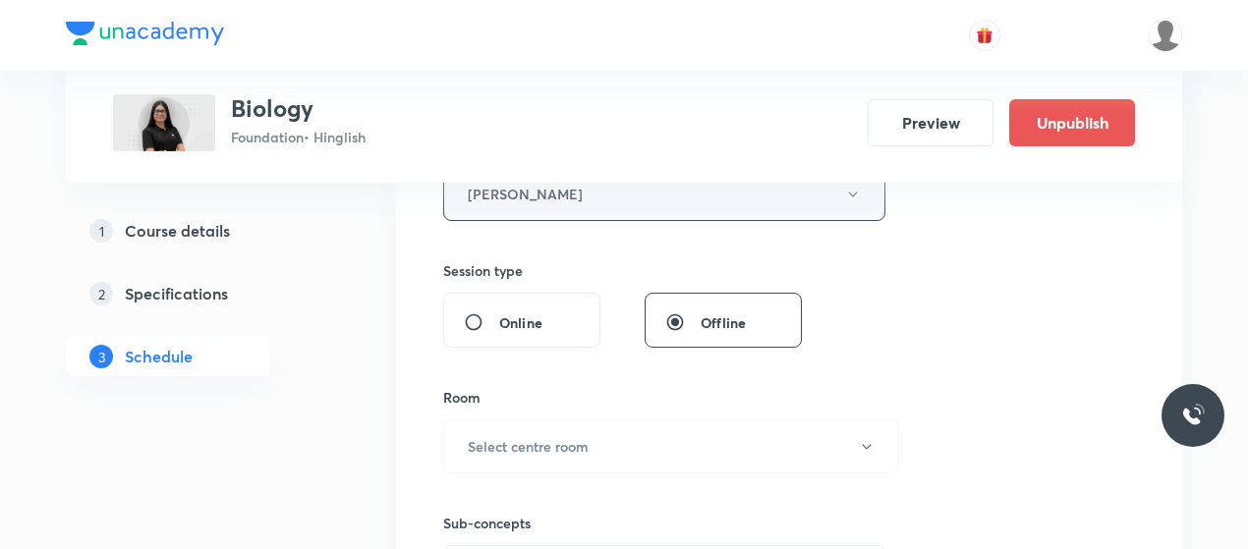
scroll to position [803, 0]
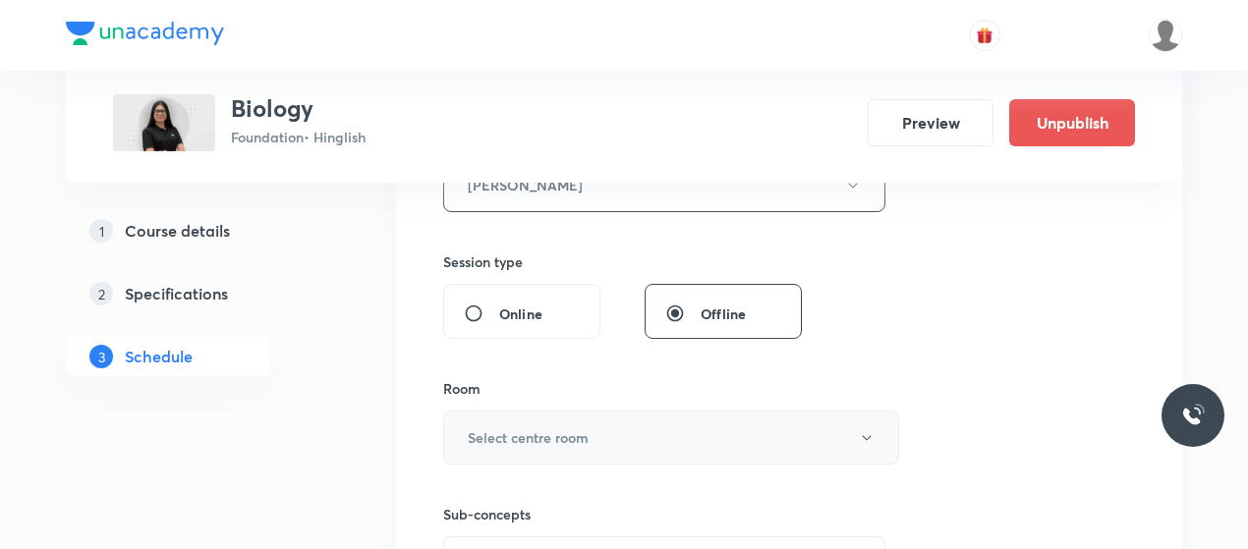
click at [601, 422] on button "Select centre room" at bounding box center [671, 438] width 456 height 54
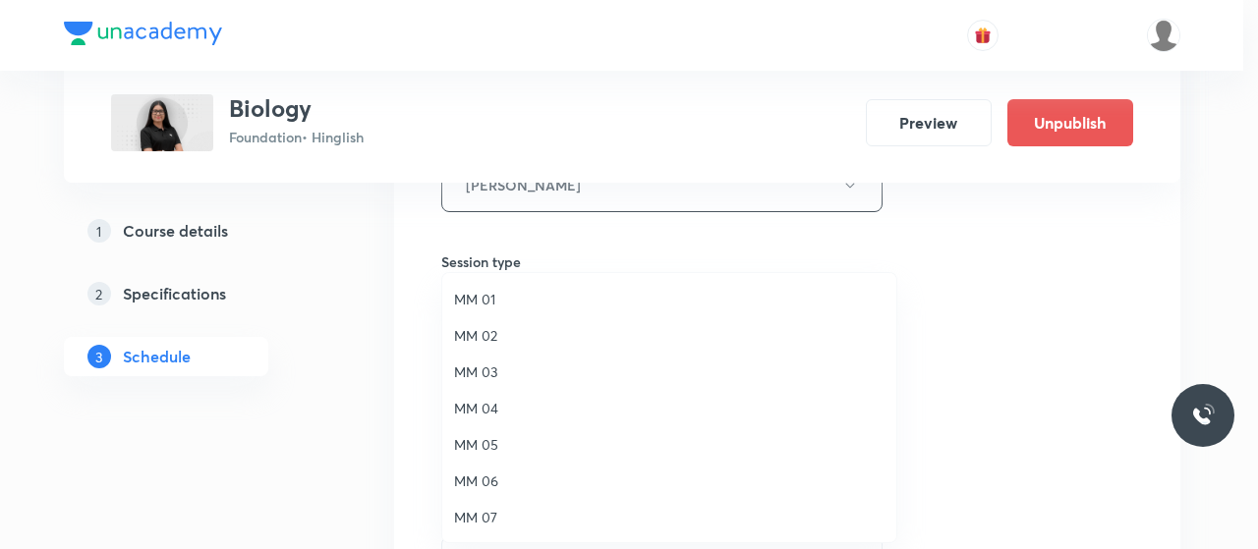
click at [485, 302] on span "MM 01" at bounding box center [669, 299] width 430 height 21
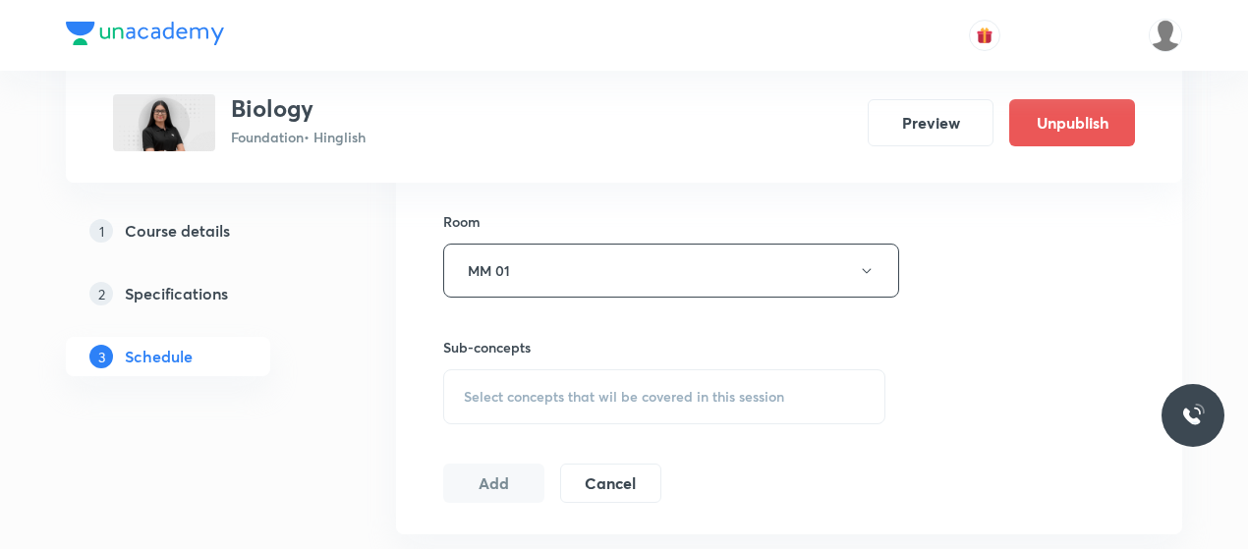
scroll to position [972, 0]
click at [617, 376] on div "Select concepts that wil be covered in this session" at bounding box center [664, 395] width 442 height 55
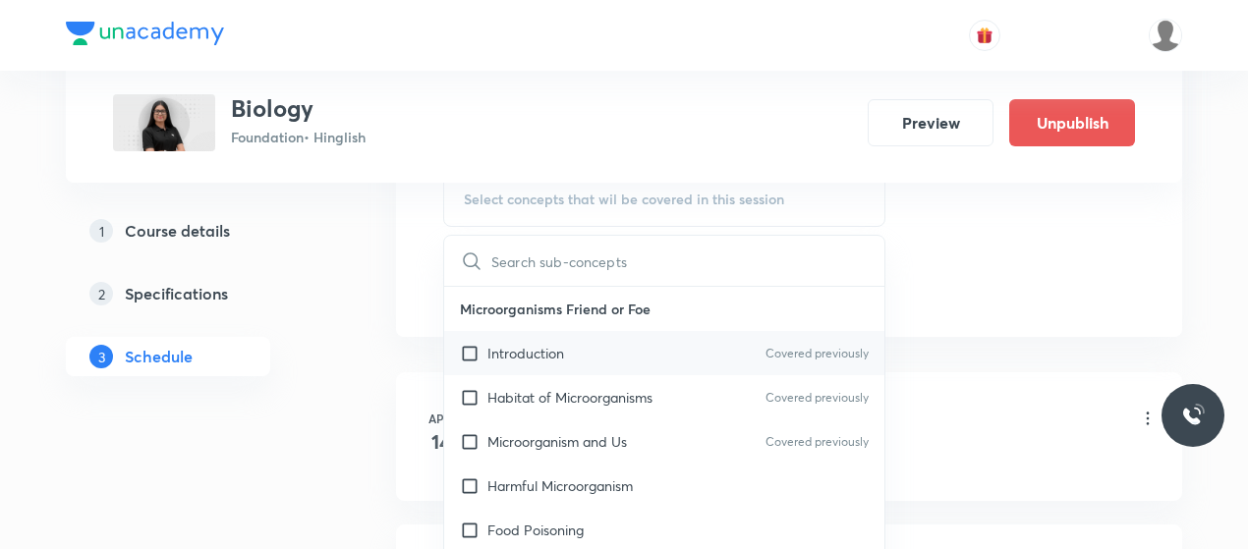
scroll to position [1169, 0]
click at [565, 339] on div "Introduction Covered previously" at bounding box center [664, 352] width 440 height 44
checkbox input "true"
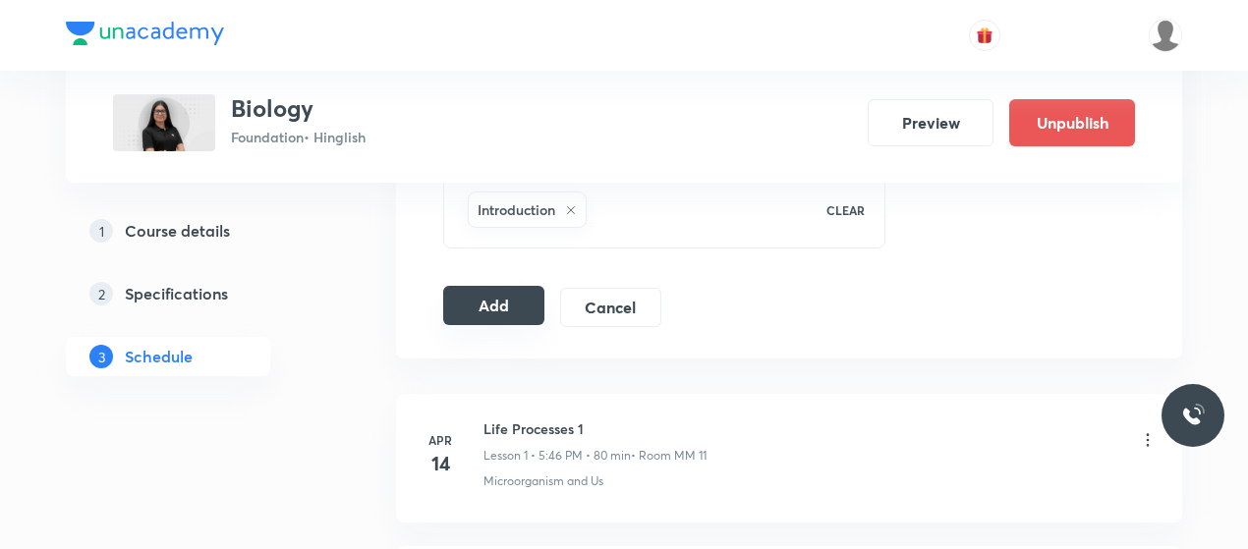
click at [489, 292] on button "Add" at bounding box center [493, 305] width 101 height 39
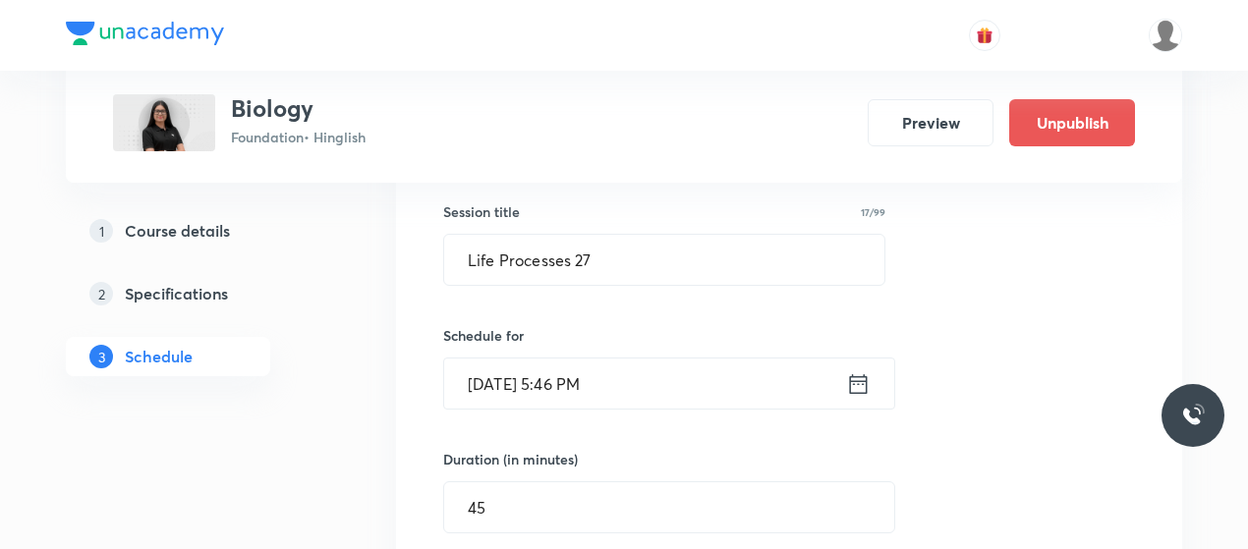
scroll to position [357, 0]
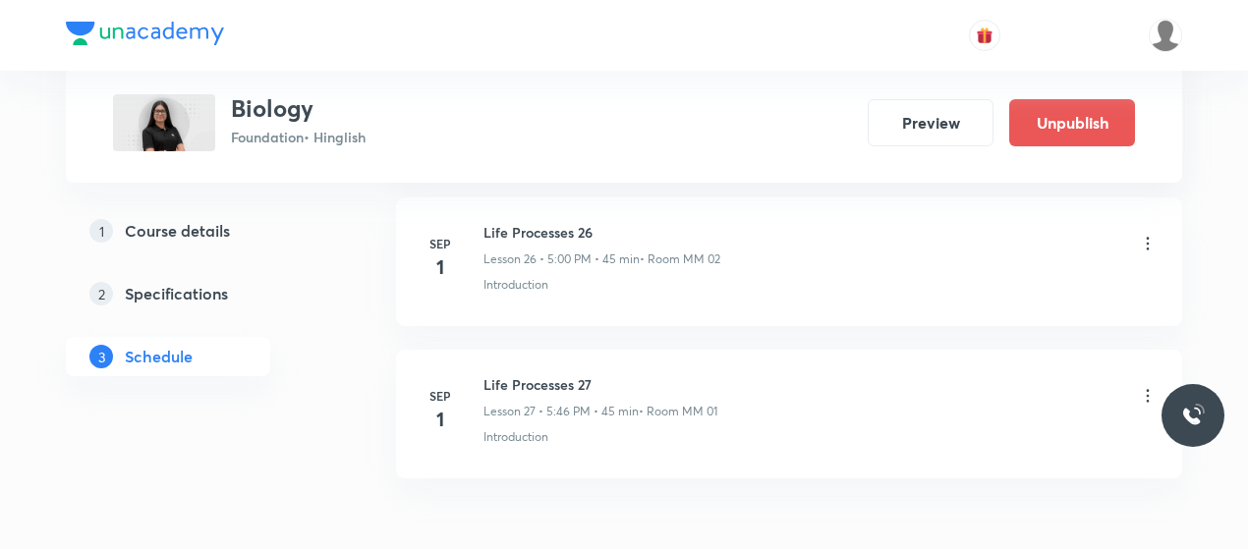
scroll to position [4094, 0]
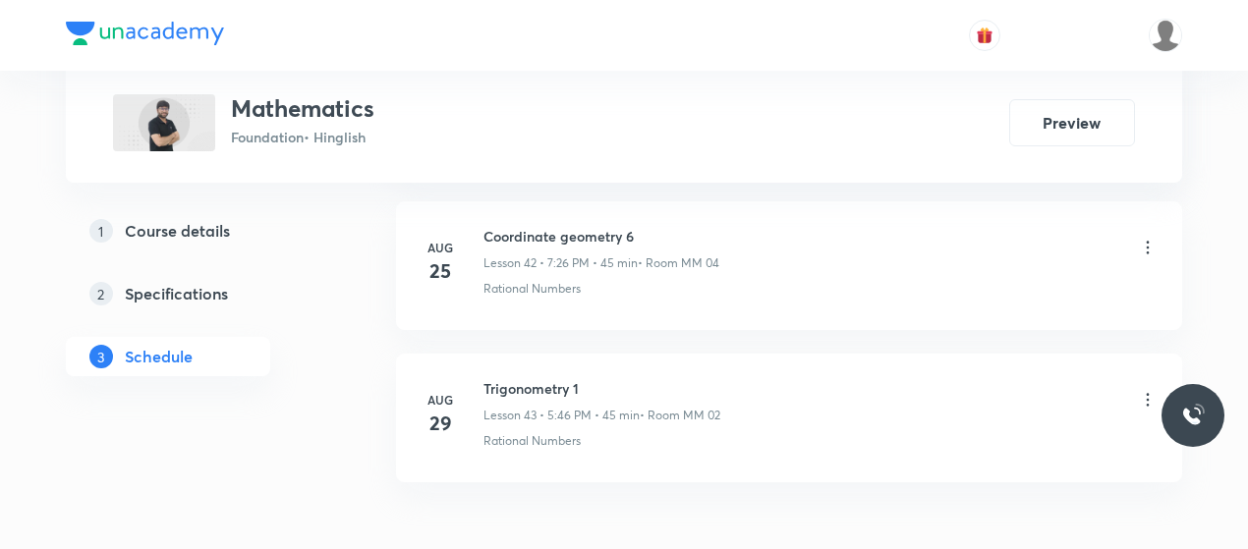
scroll to position [7545, 0]
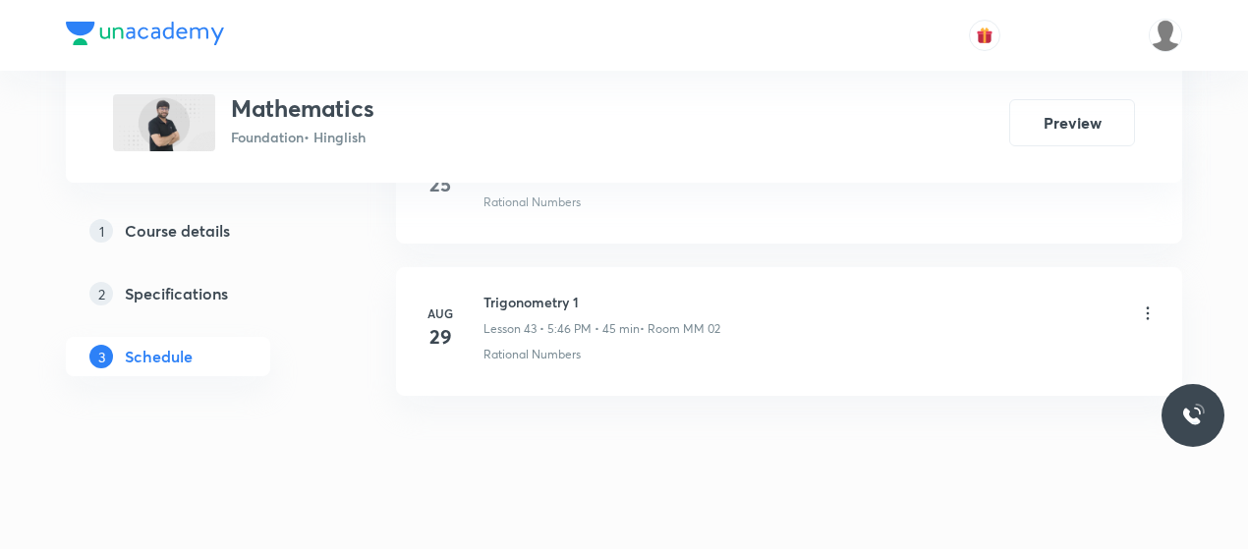
click at [522, 292] on h6 "Trigonometry 1" at bounding box center [602, 302] width 237 height 21
copy h6 "Trigonometry 1"
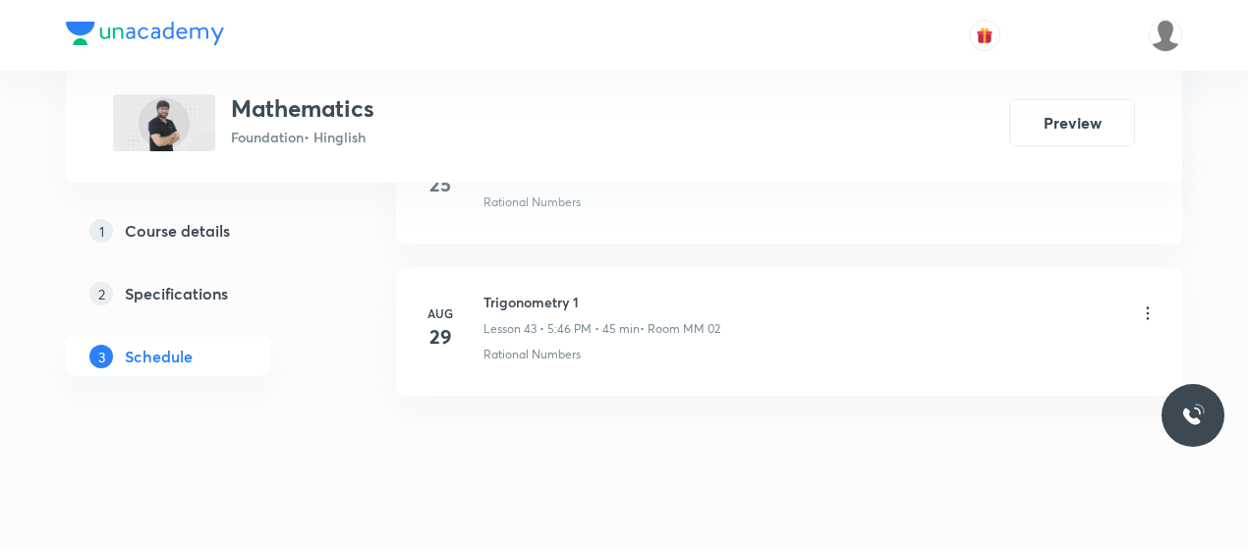
click at [539, 292] on h6 "Trigonometry 1" at bounding box center [602, 302] width 237 height 21
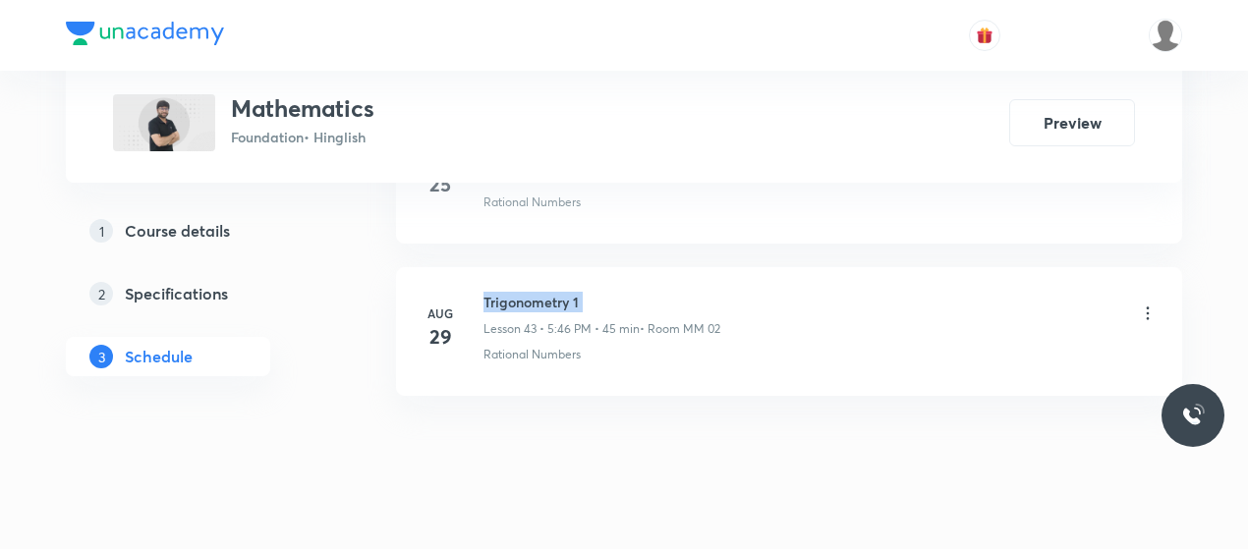
click at [539, 292] on h6 "Trigonometry 1" at bounding box center [602, 302] width 237 height 21
copy h6 "Trigonometry 1"
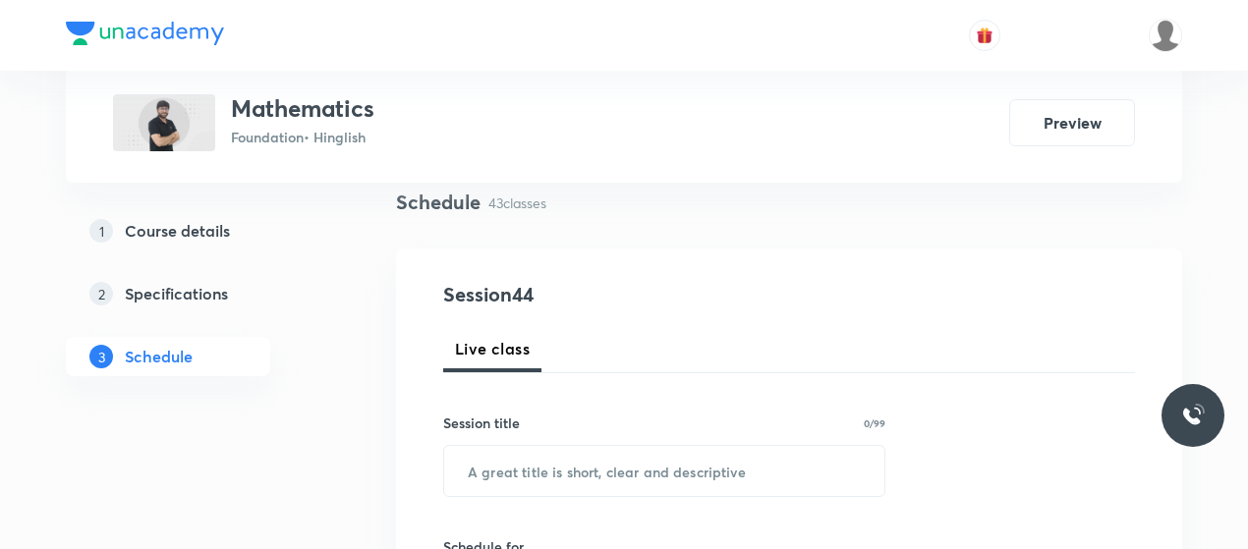
scroll to position [157, 0]
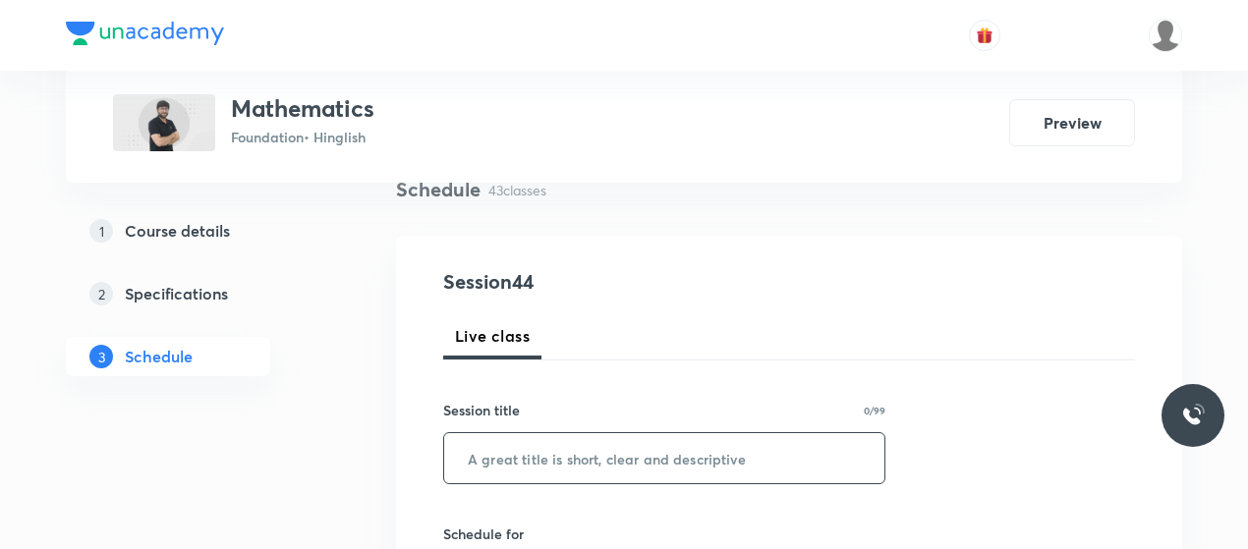
click at [565, 448] on input "text" at bounding box center [664, 458] width 440 height 50
paste input "Trigonometry 1"
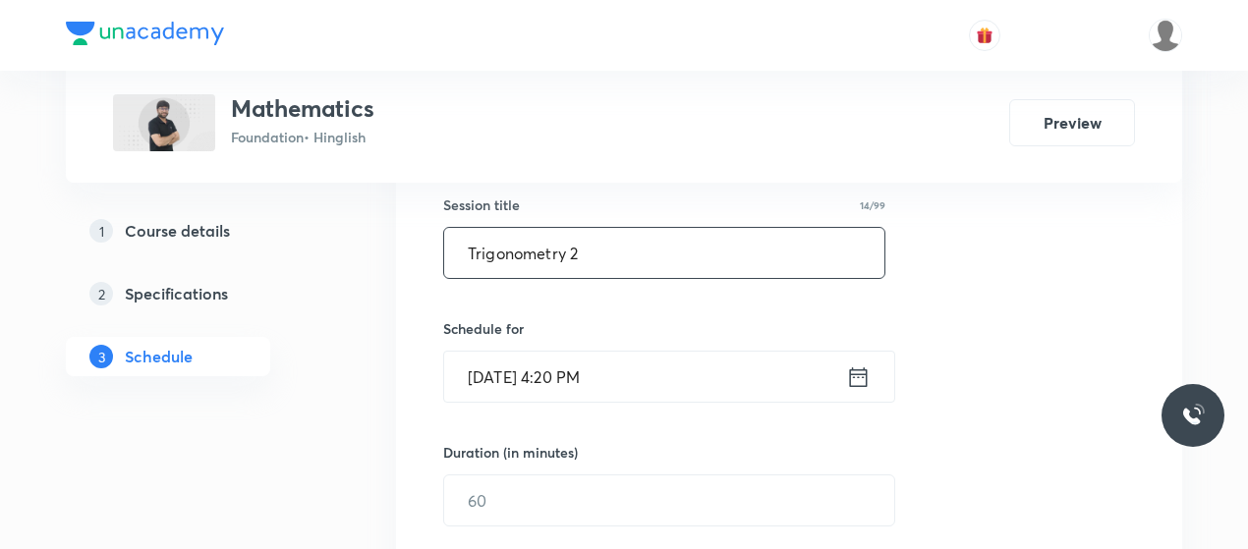
scroll to position [364, 0]
type input "Trigonometry 2"
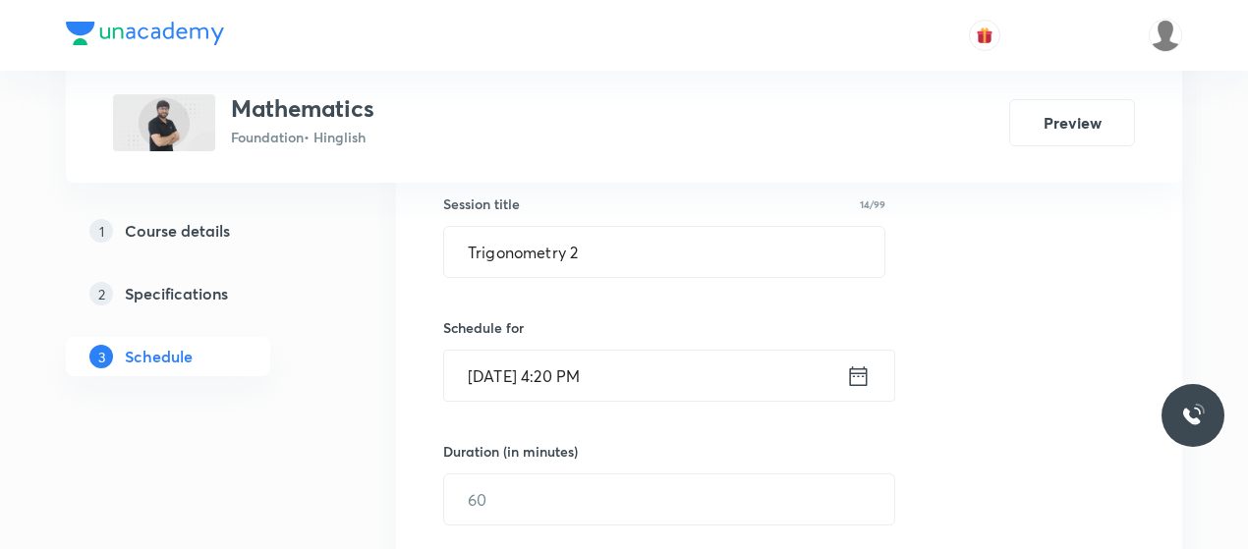
click at [558, 367] on input "[DATE] 4:20 PM" at bounding box center [645, 376] width 402 height 50
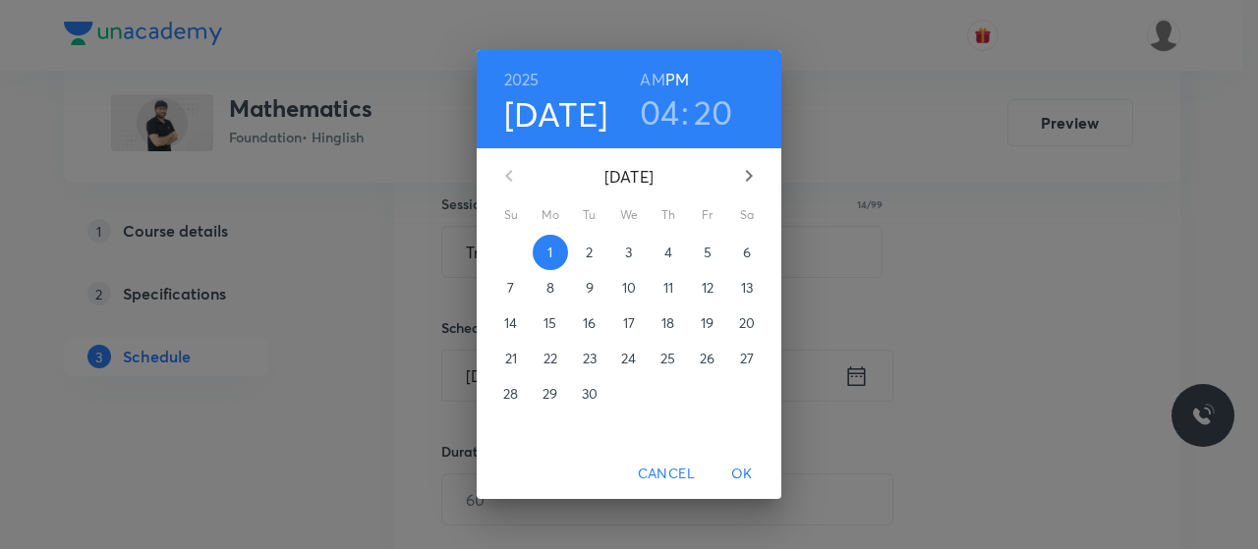
click at [666, 101] on h3 "04" at bounding box center [660, 111] width 40 height 41
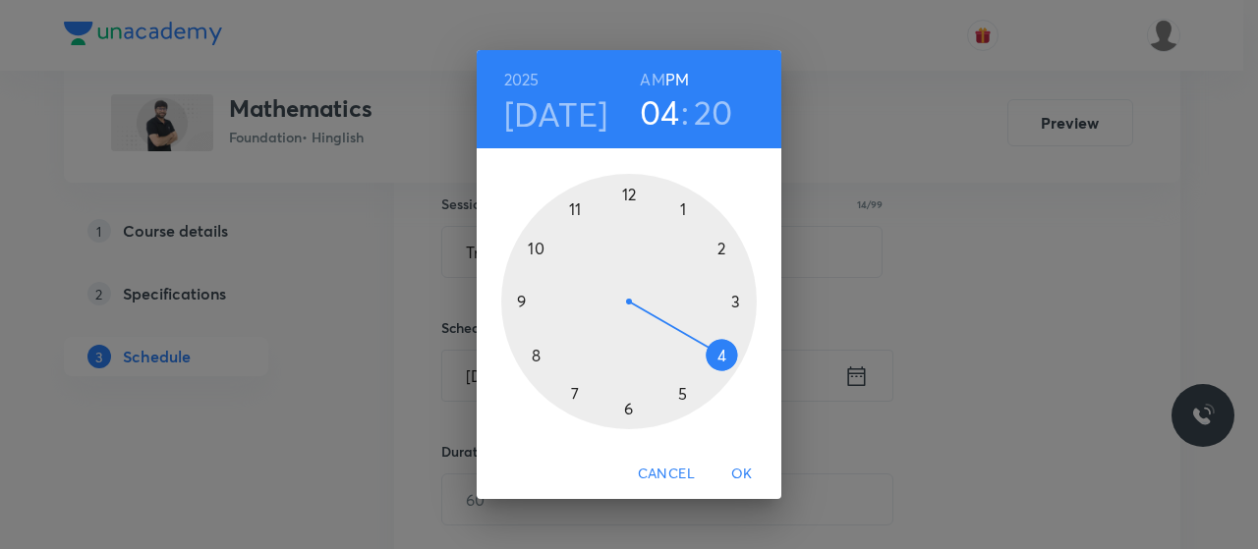
click at [630, 413] on div at bounding box center [629, 302] width 256 height 256
click at [538, 353] on div at bounding box center [629, 302] width 256 height 256
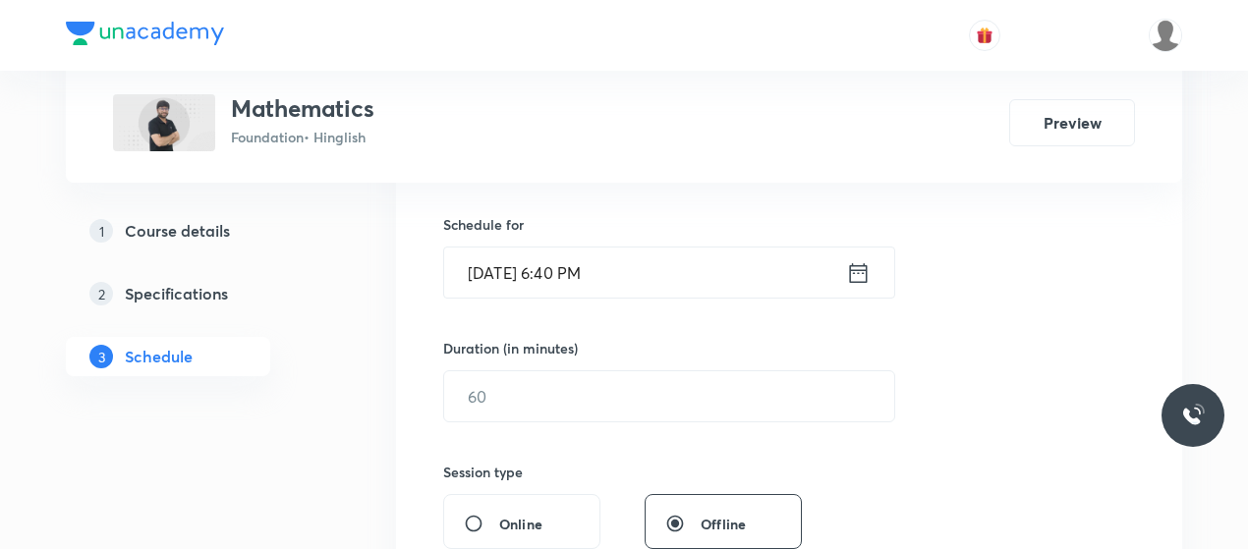
scroll to position [480, 0]
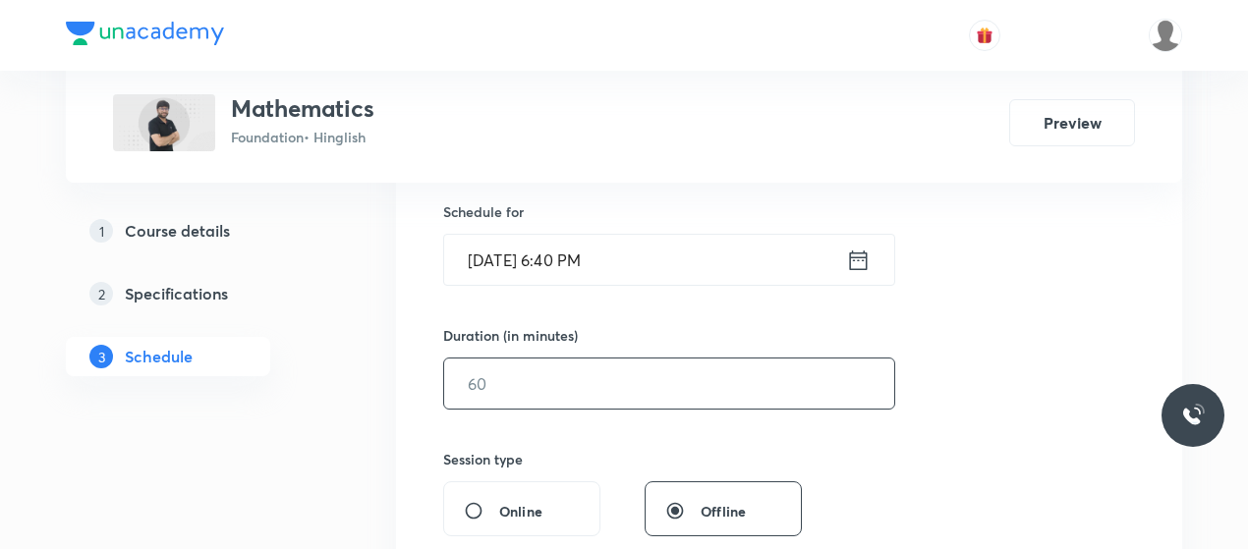
click at [583, 380] on input "text" at bounding box center [669, 384] width 450 height 50
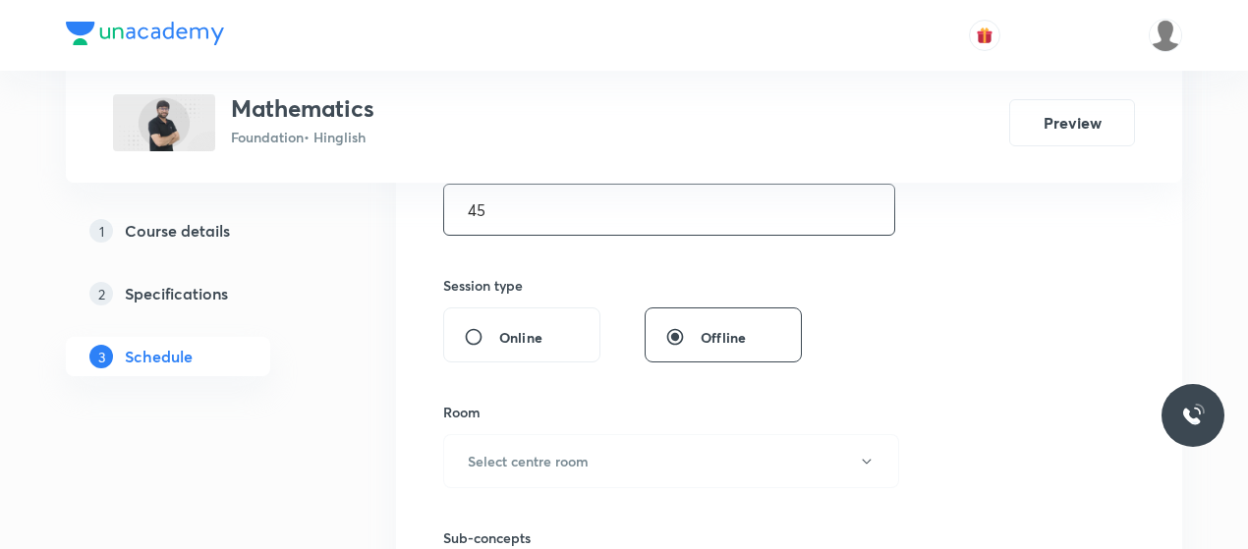
scroll to position [691, 0]
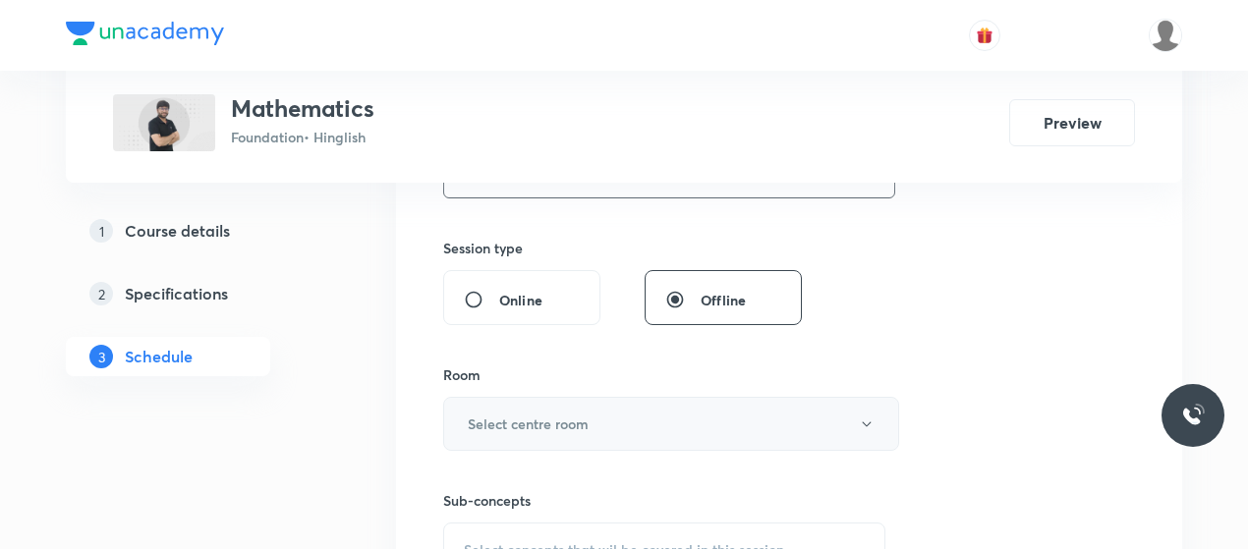
type input "45"
click at [579, 414] on h6 "Select centre room" at bounding box center [528, 424] width 121 height 21
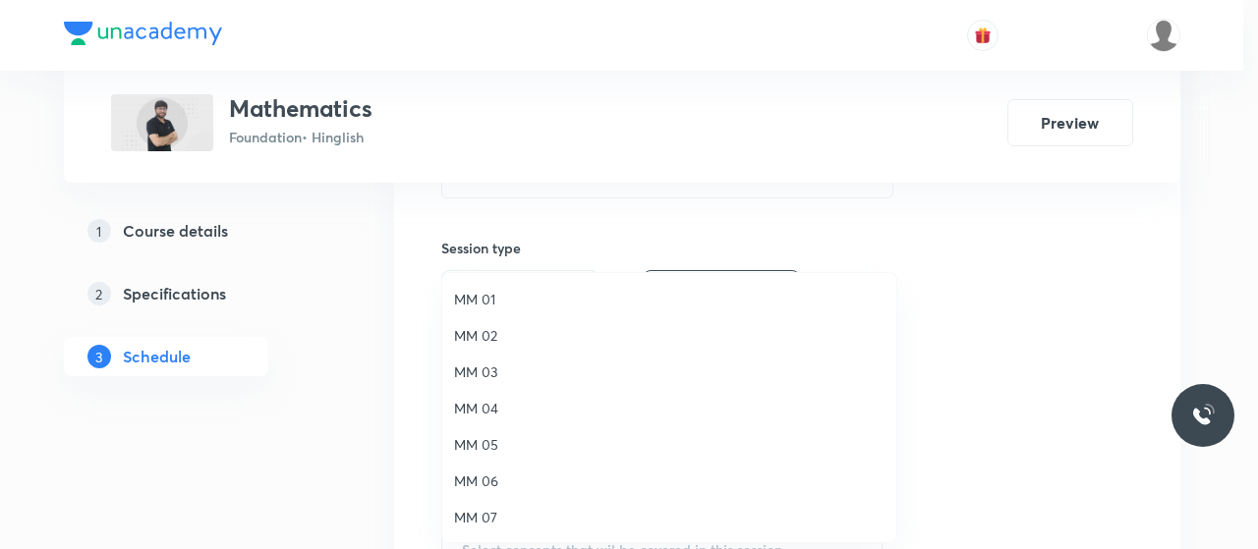
click at [471, 331] on span "MM 02" at bounding box center [669, 335] width 430 height 21
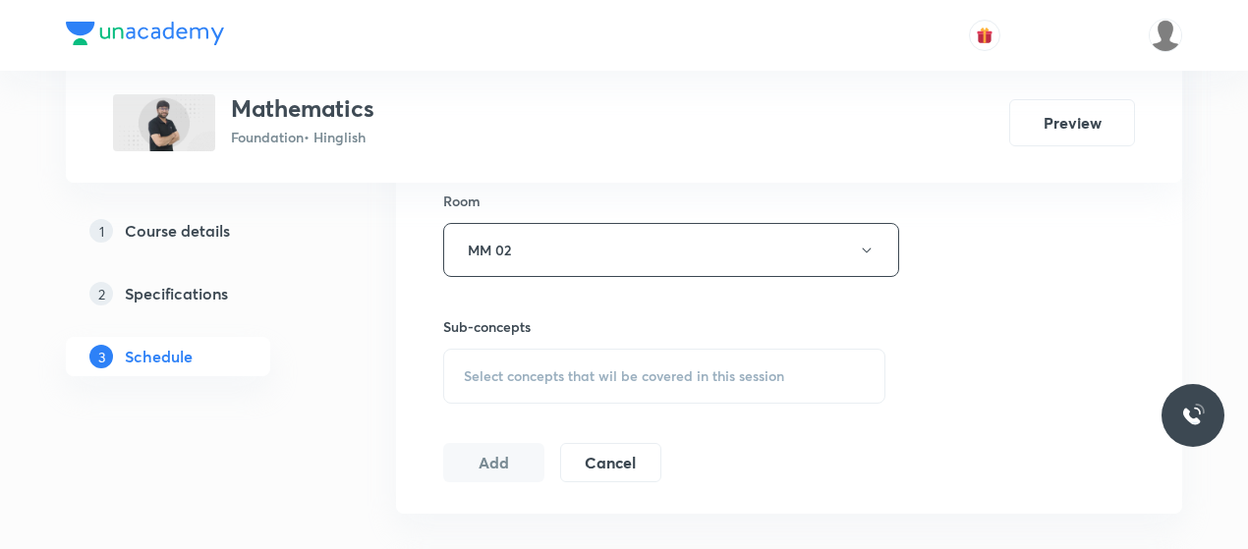
scroll to position [866, 0]
click at [599, 369] on span "Select concepts that wil be covered in this session" at bounding box center [624, 376] width 320 height 16
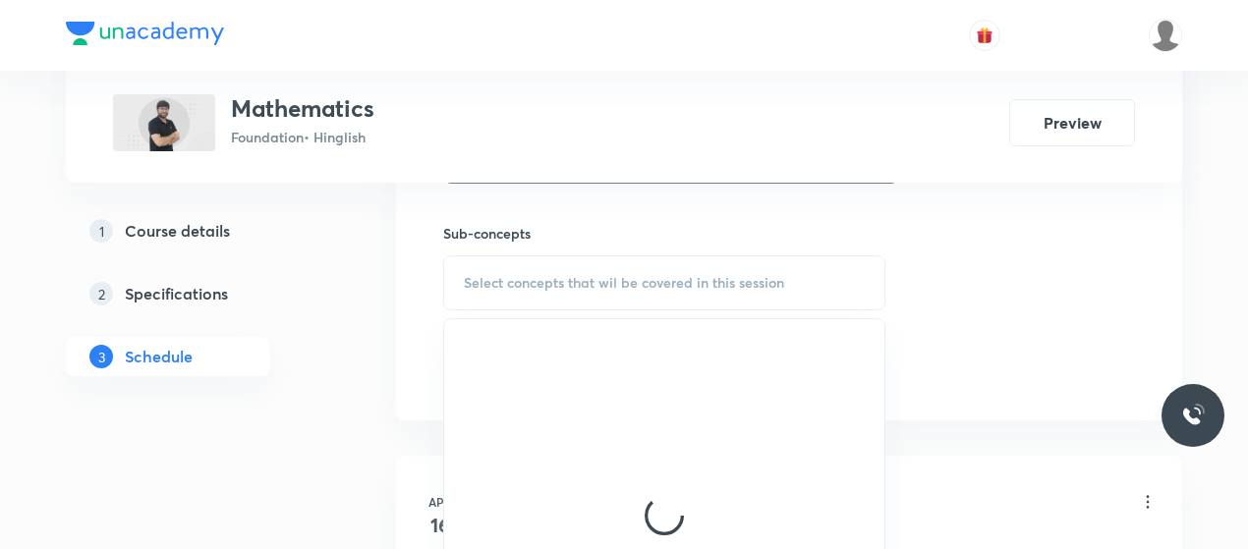
scroll to position [968, 0]
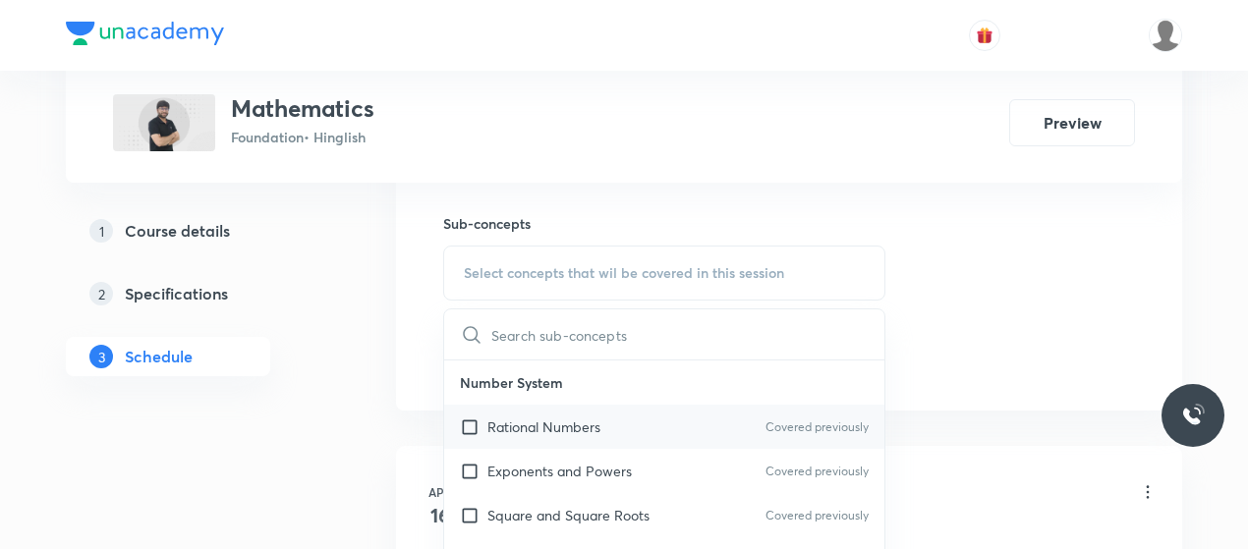
click at [546, 405] on div "Rational Numbers Covered previously" at bounding box center [664, 427] width 440 height 44
checkbox input "true"
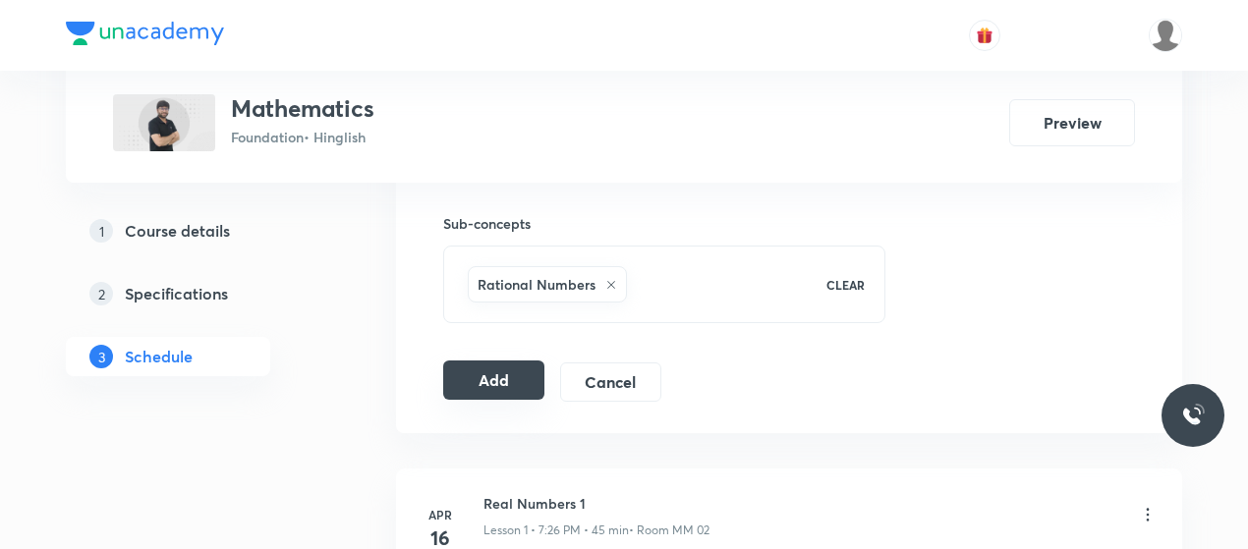
click at [495, 384] on button "Add" at bounding box center [493, 380] width 101 height 39
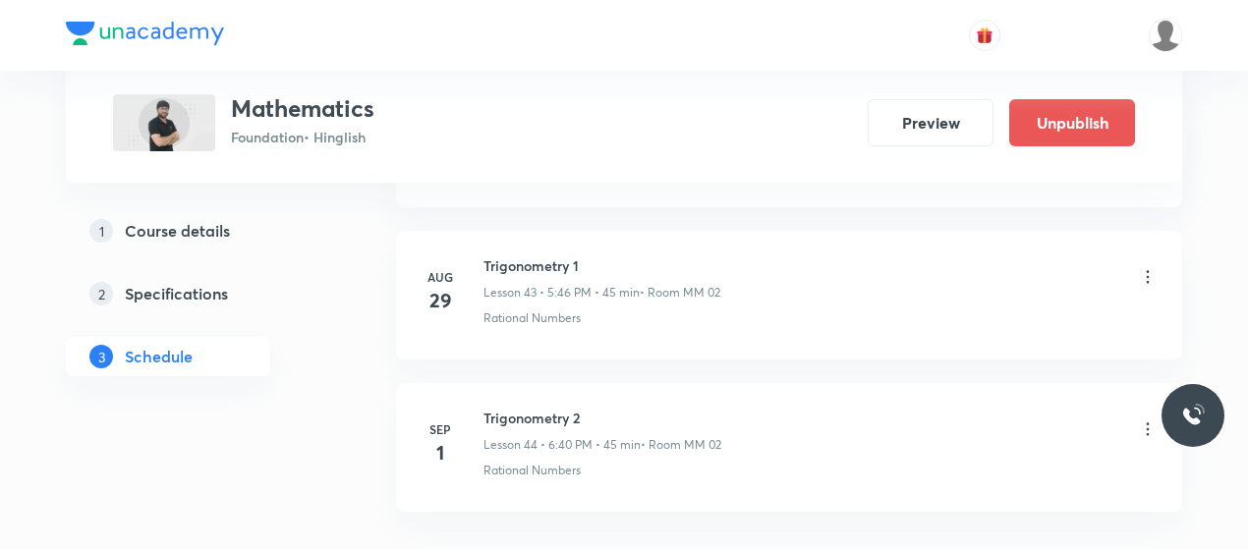
scroll to position [6650, 0]
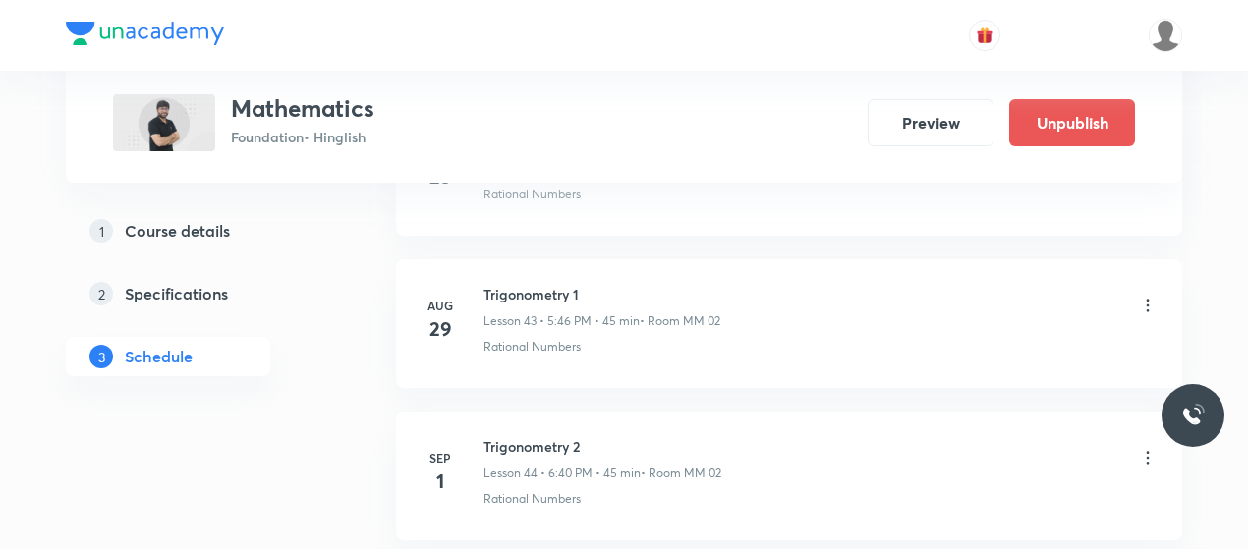
click at [535, 436] on h6 "Trigonometry 2" at bounding box center [603, 446] width 238 height 21
copy h6 "Trigonometry 2"
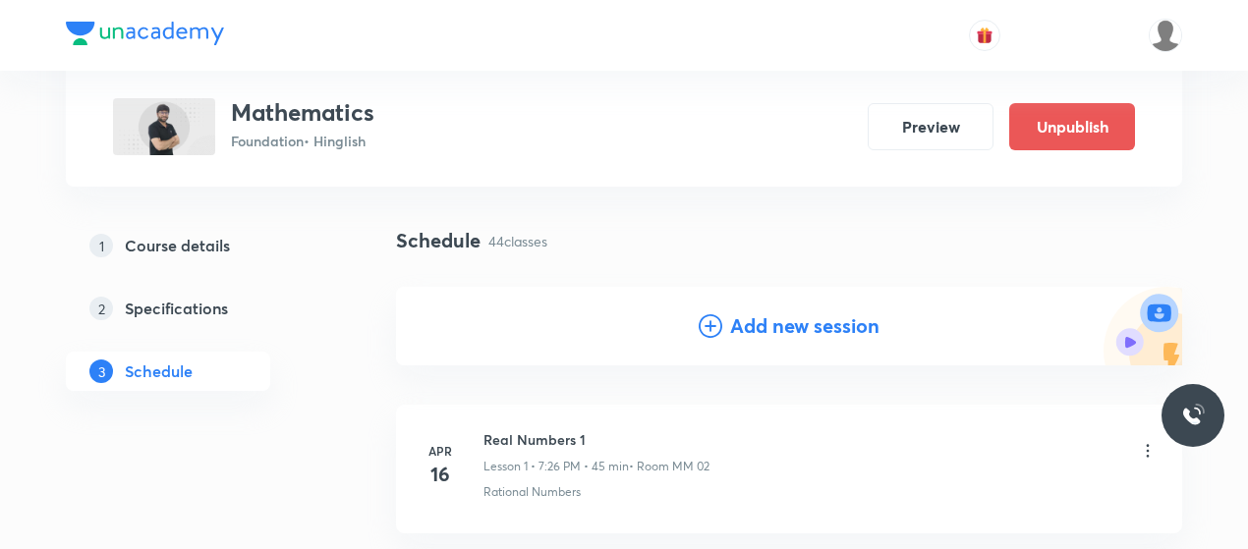
scroll to position [114, 0]
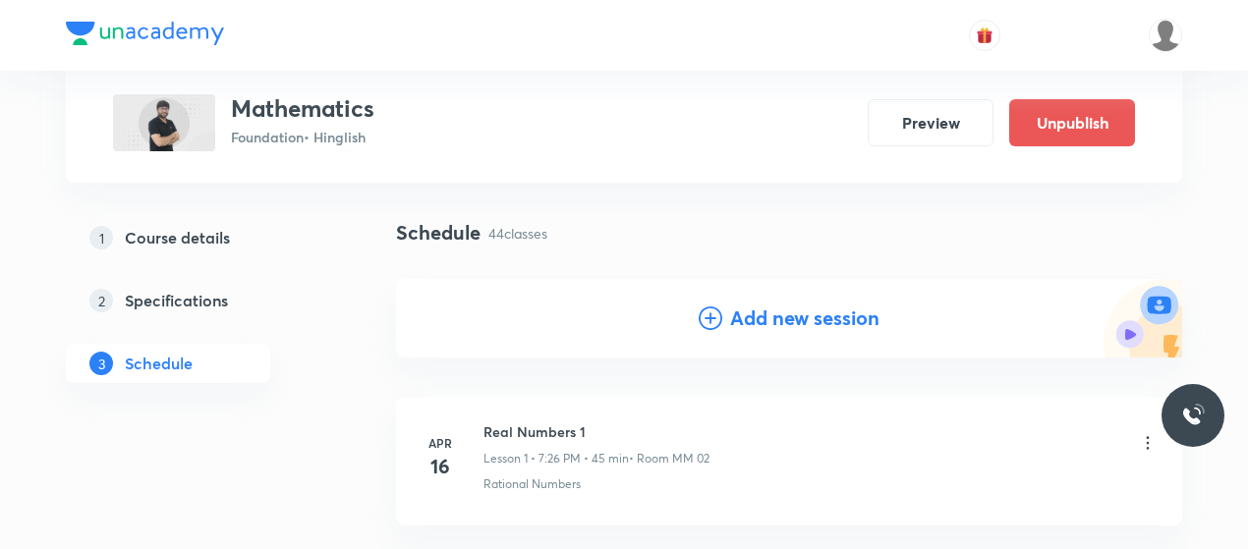
click at [714, 319] on icon at bounding box center [711, 319] width 24 height 24
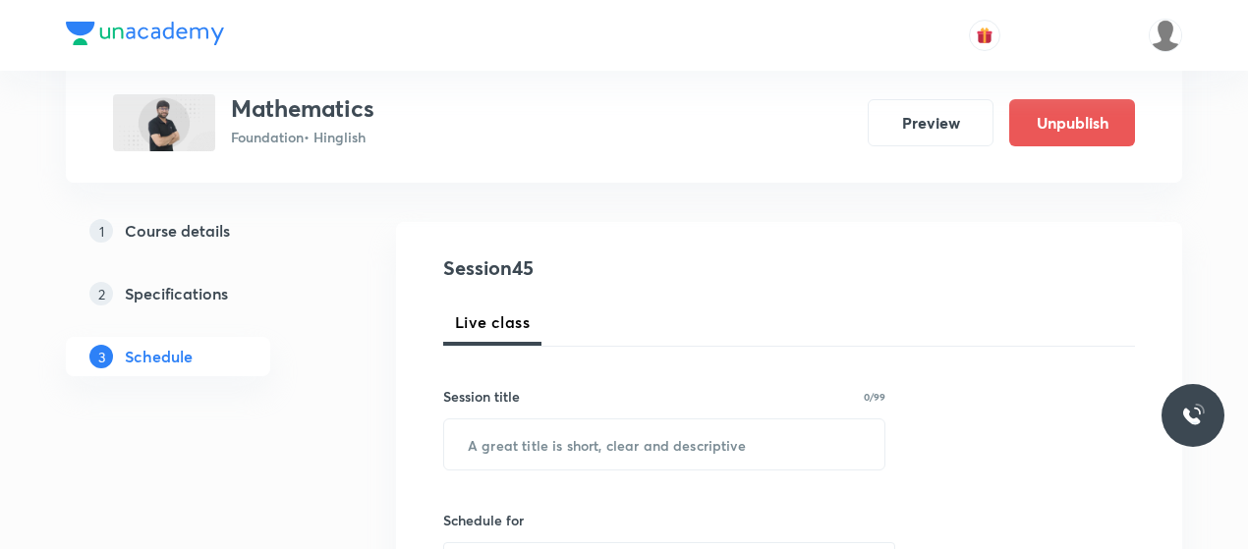
scroll to position [173, 0]
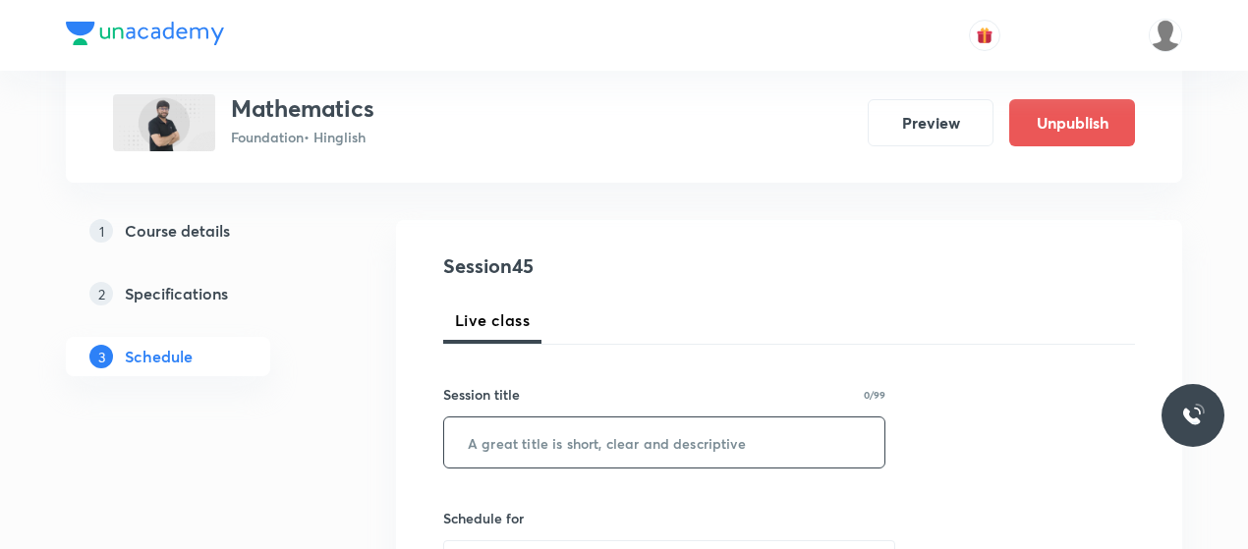
click at [599, 454] on input "text" at bounding box center [664, 443] width 440 height 50
paste input "Trigonometry 2"
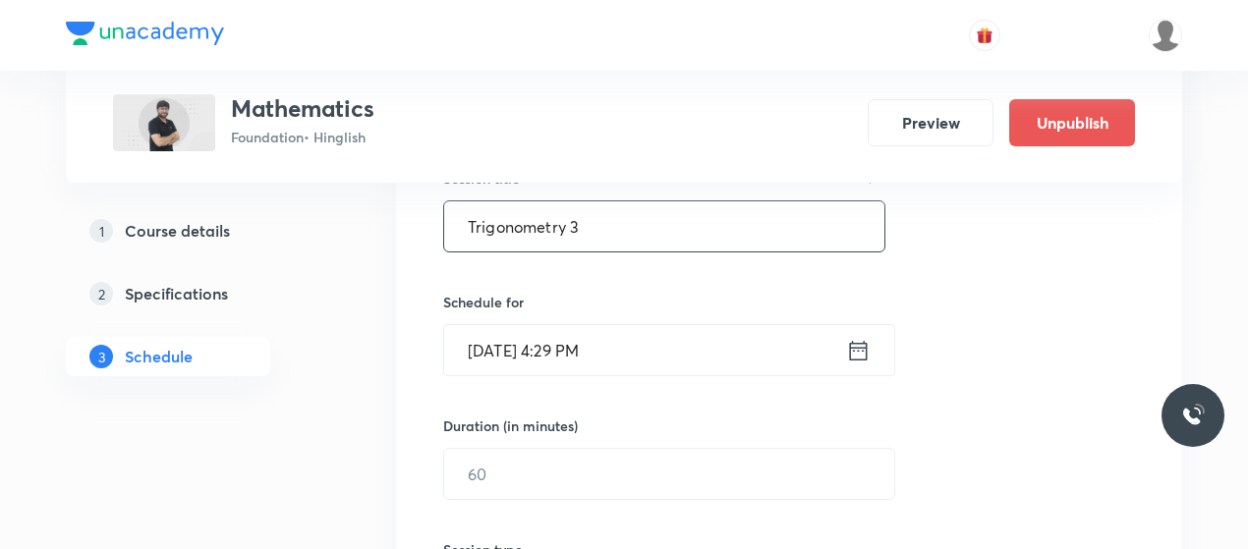
scroll to position [452, 0]
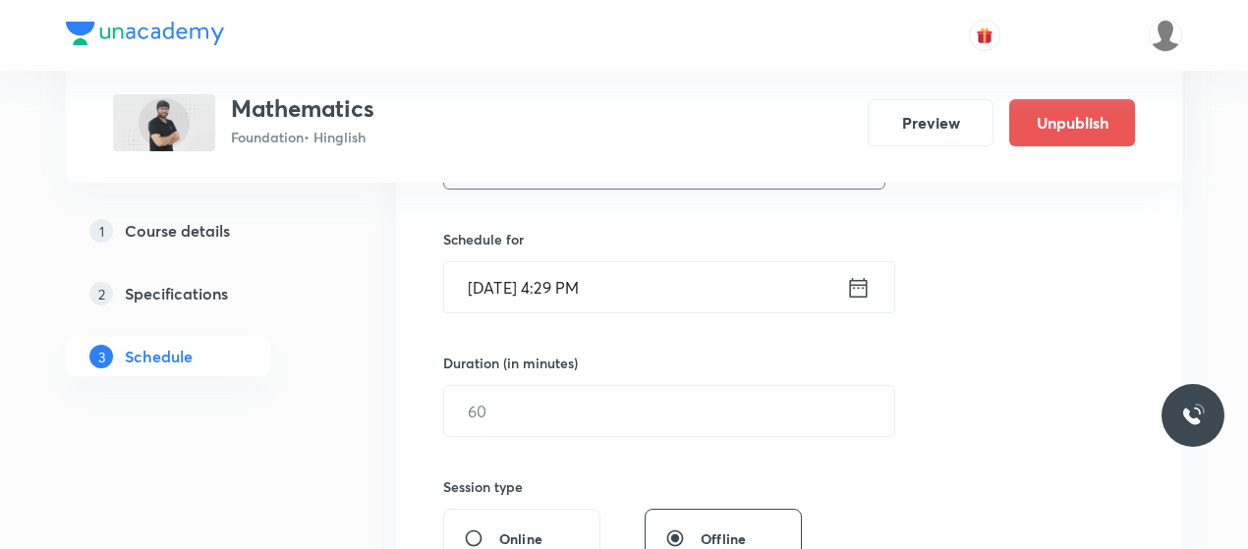
type input "Trigonometry 3"
click at [569, 297] on input "[DATE] 4:29 PM" at bounding box center [645, 287] width 402 height 50
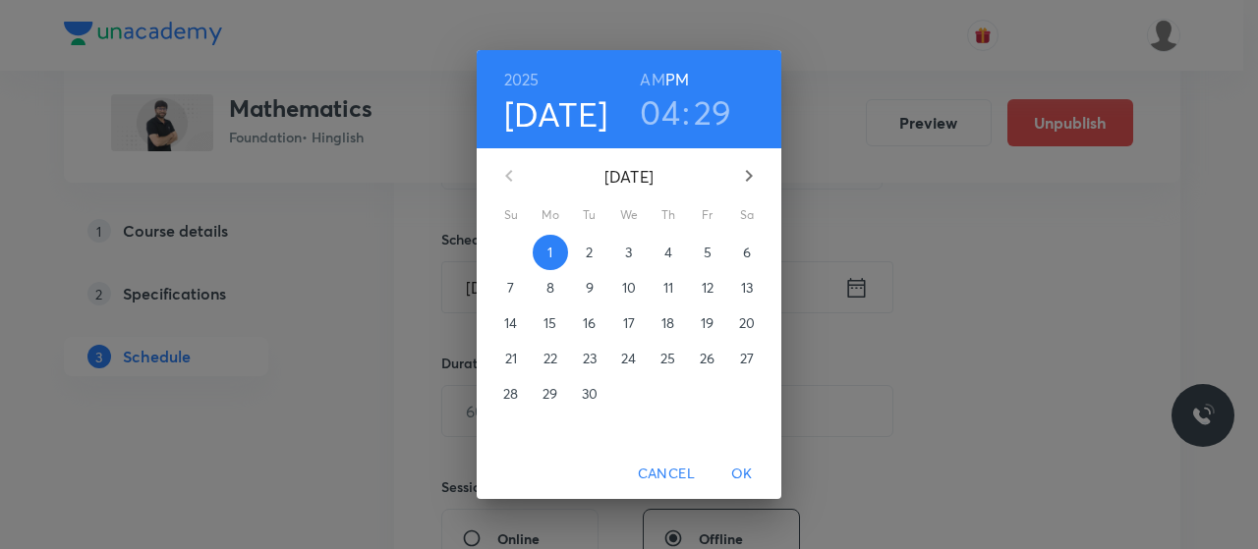
click at [670, 115] on h3 "04" at bounding box center [660, 111] width 40 height 41
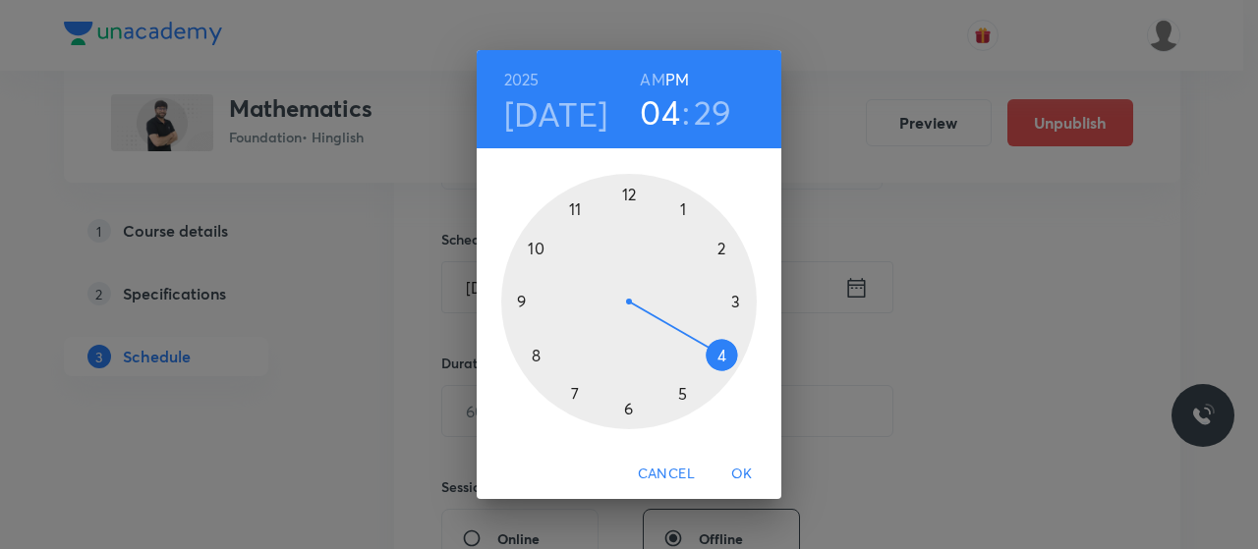
click at [571, 394] on div at bounding box center [629, 302] width 256 height 256
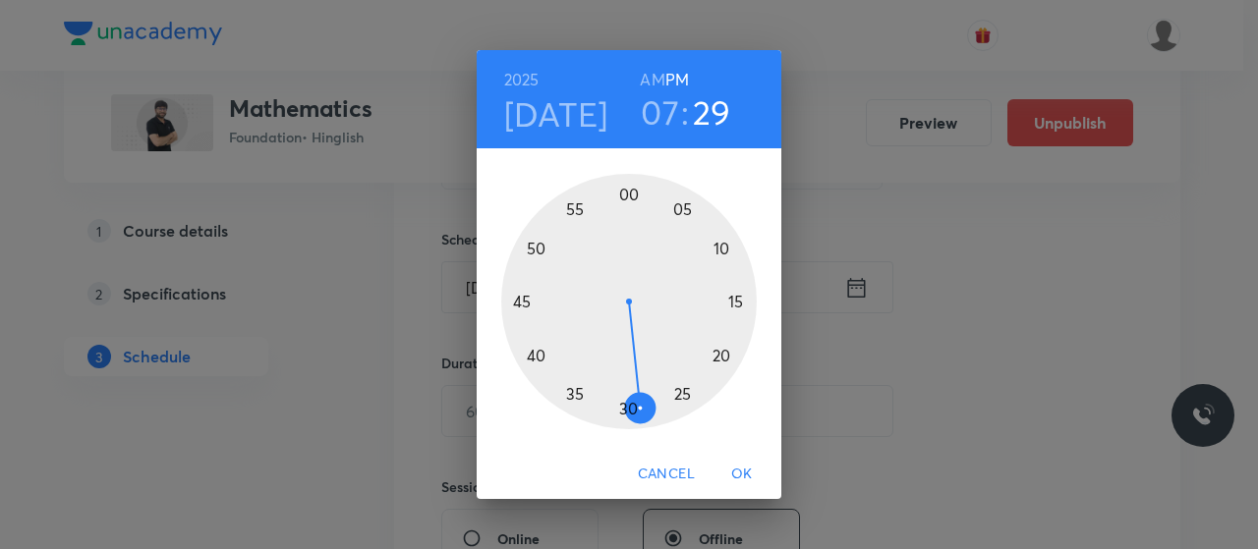
click at [669, 398] on div at bounding box center [629, 302] width 256 height 256
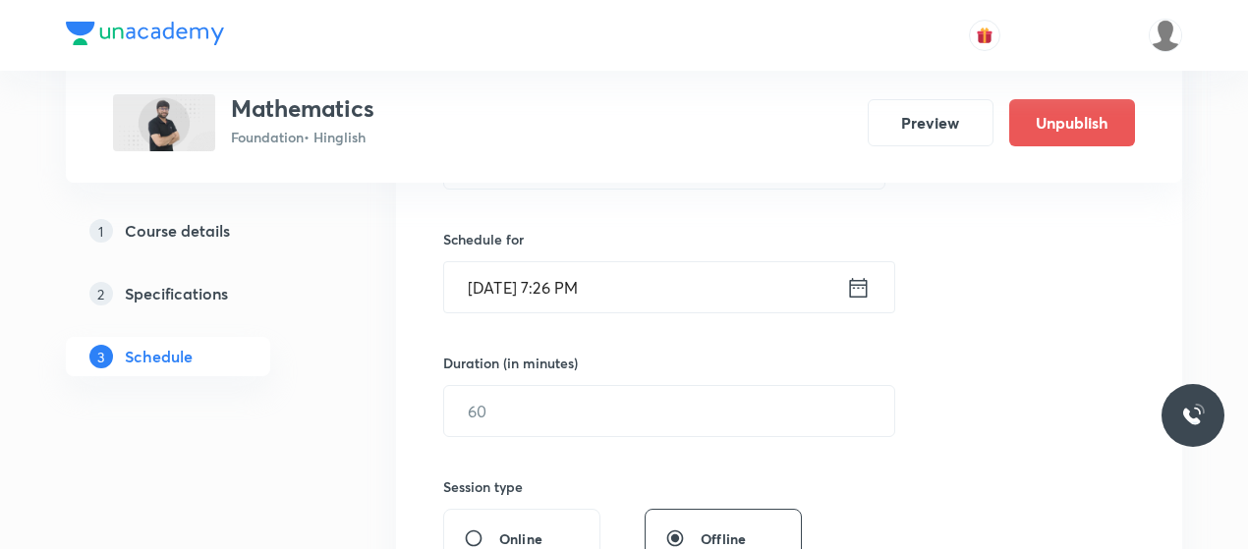
scroll to position [456, 0]
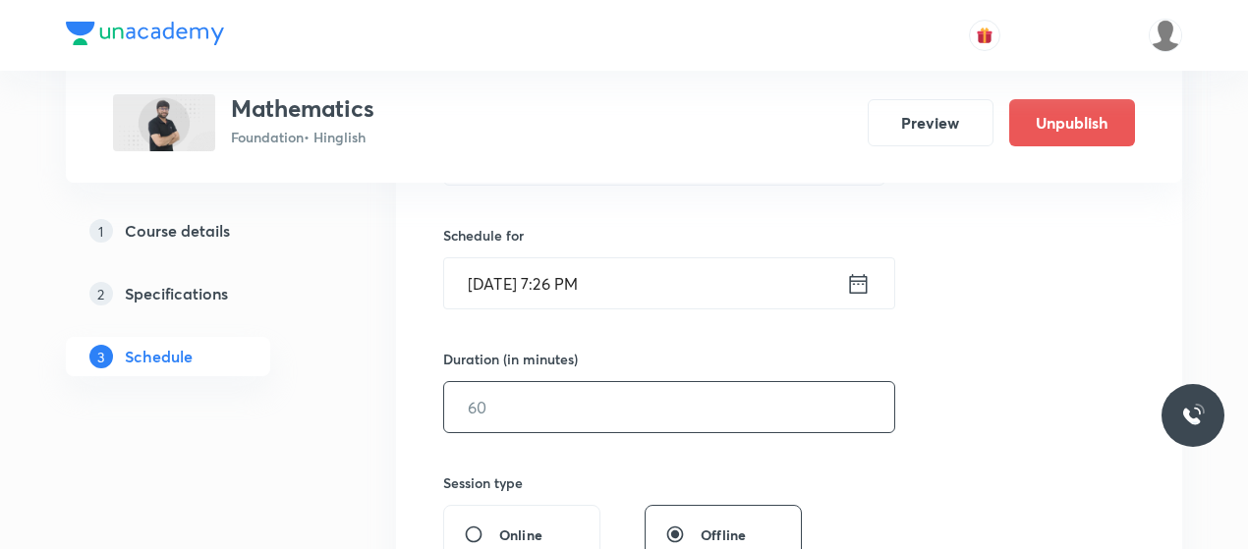
click at [629, 392] on input "text" at bounding box center [669, 407] width 450 height 50
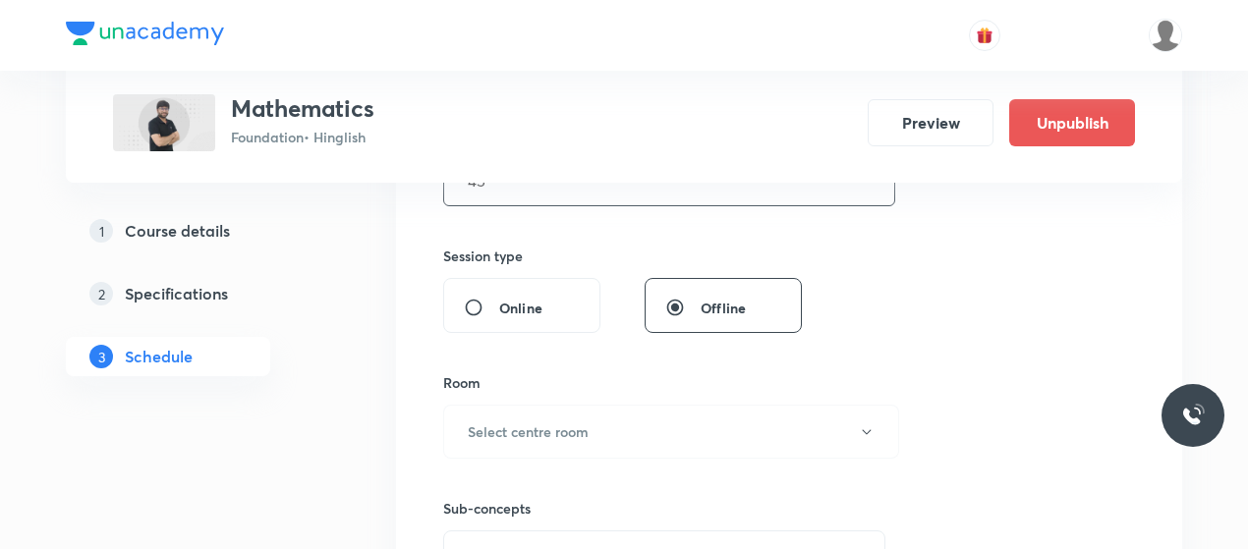
scroll to position [722, 0]
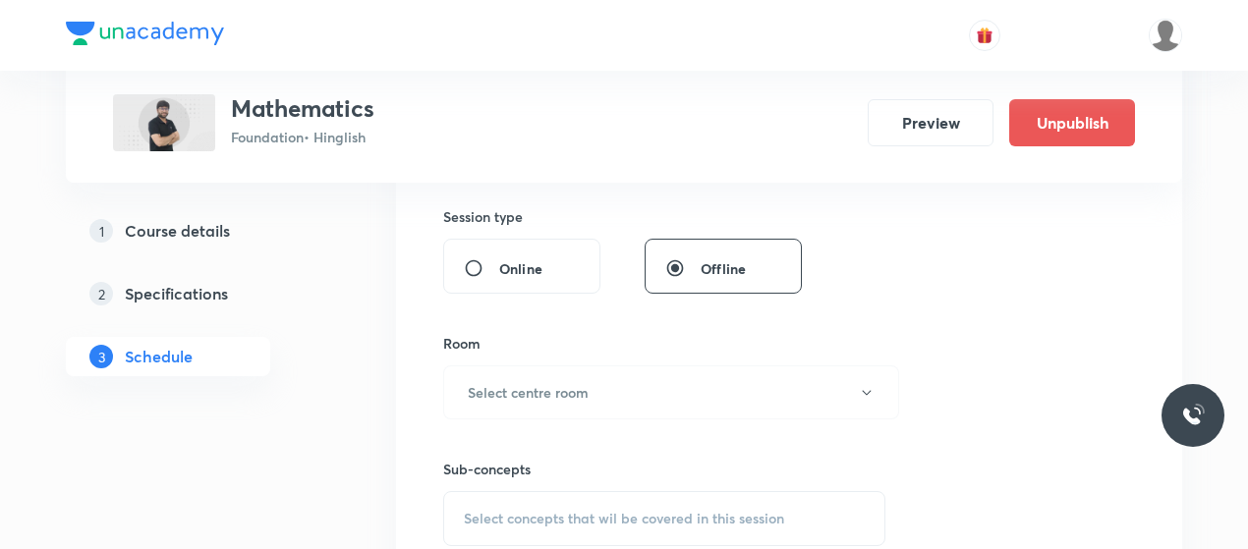
type input "45"
click at [629, 392] on button "Select centre room" at bounding box center [671, 393] width 456 height 54
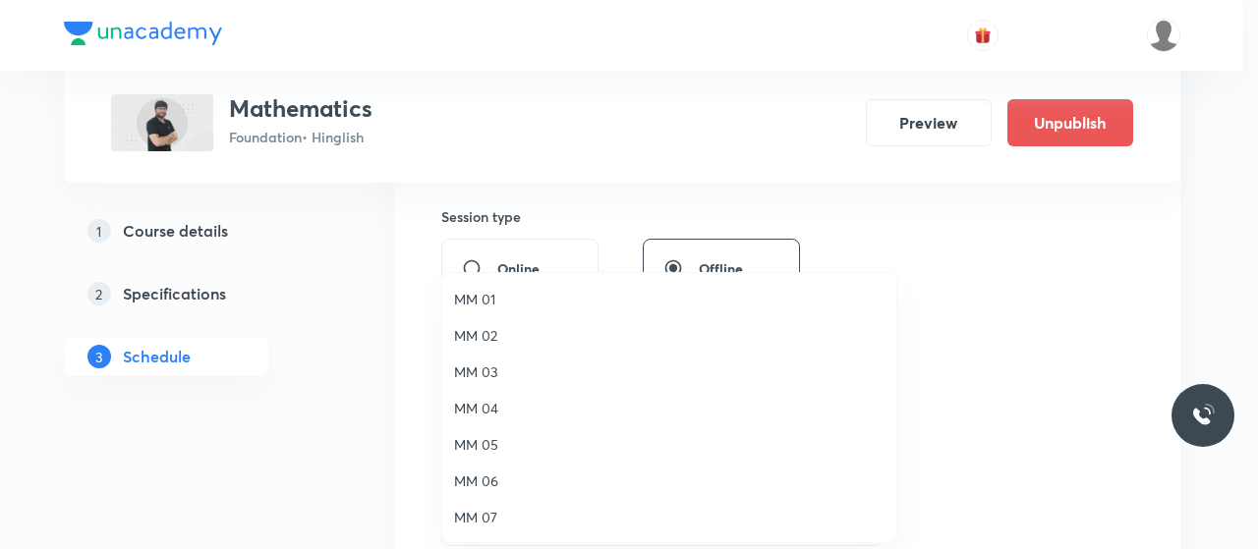
click at [466, 323] on li "MM 02" at bounding box center [669, 335] width 454 height 36
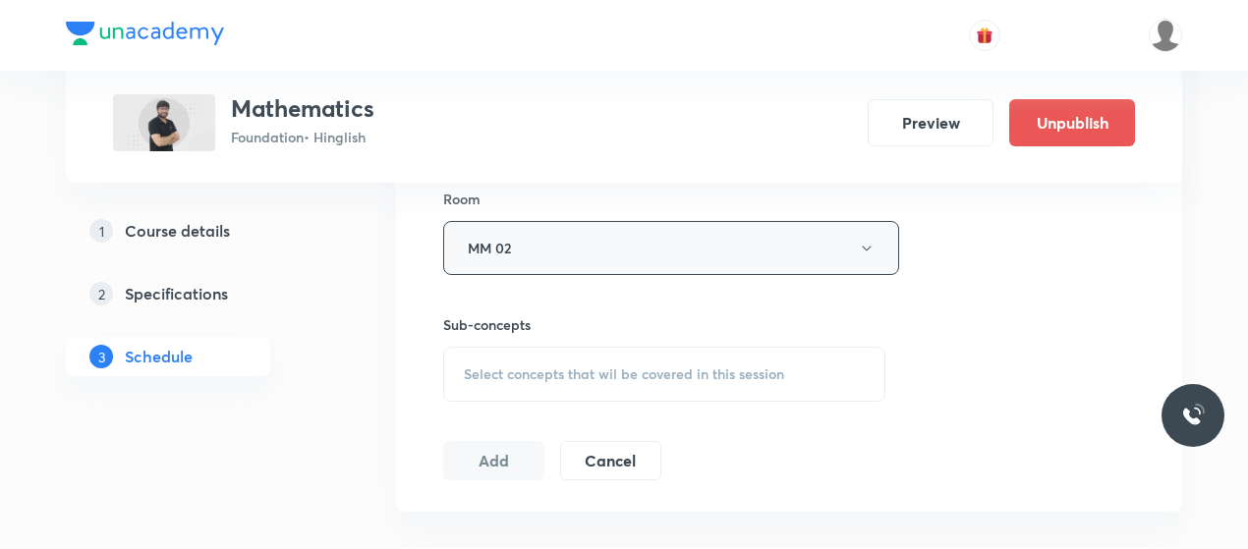
scroll to position [878, 0]
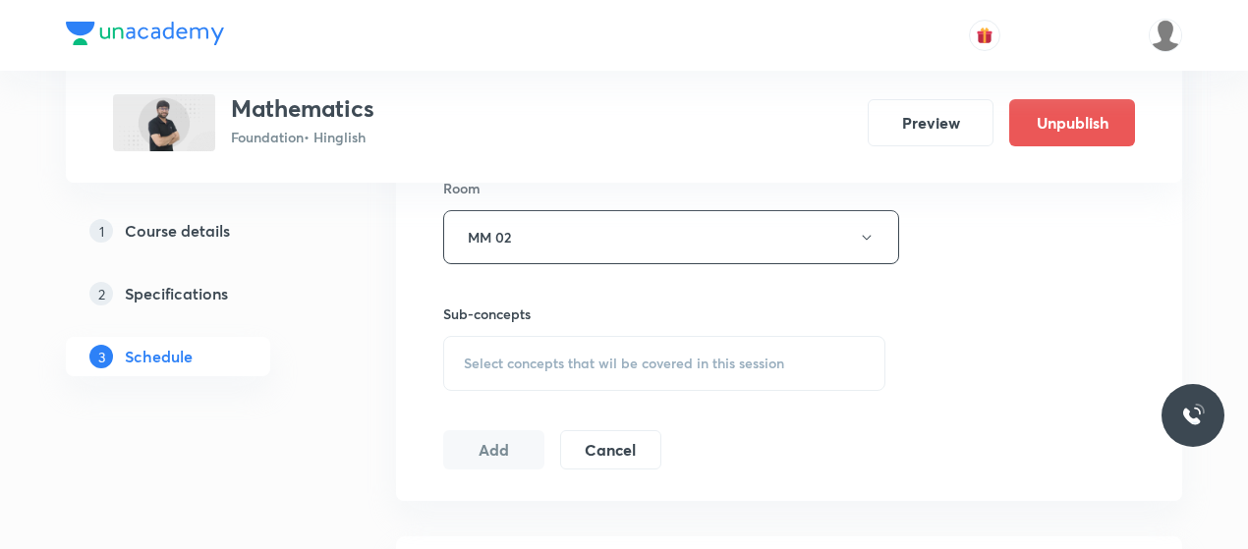
click at [663, 356] on span "Select concepts that wil be covered in this session" at bounding box center [624, 364] width 320 height 16
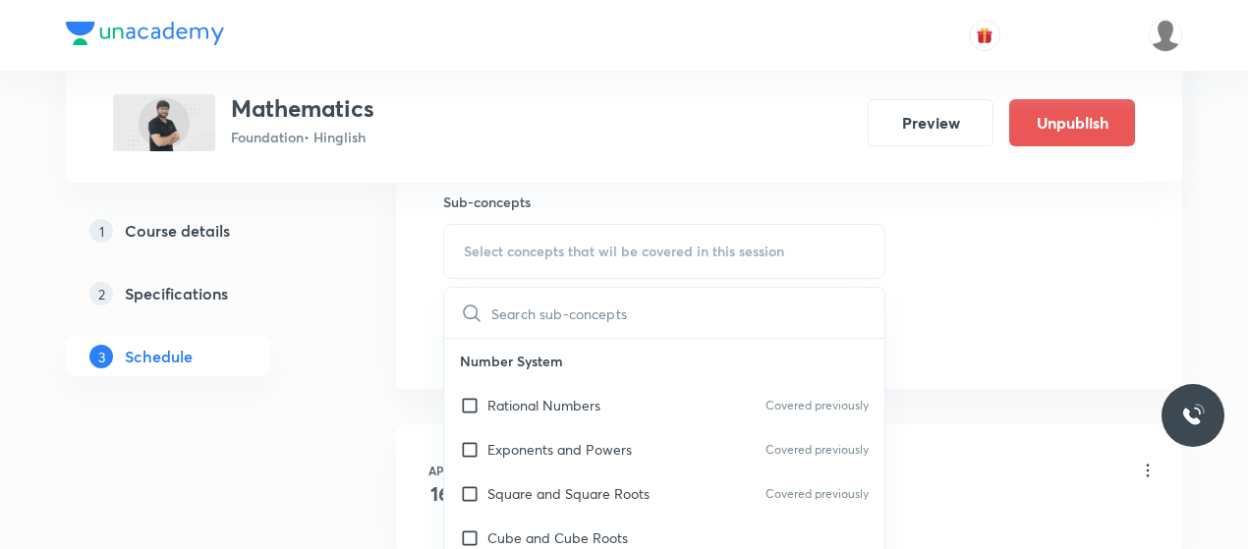
scroll to position [1033, 0]
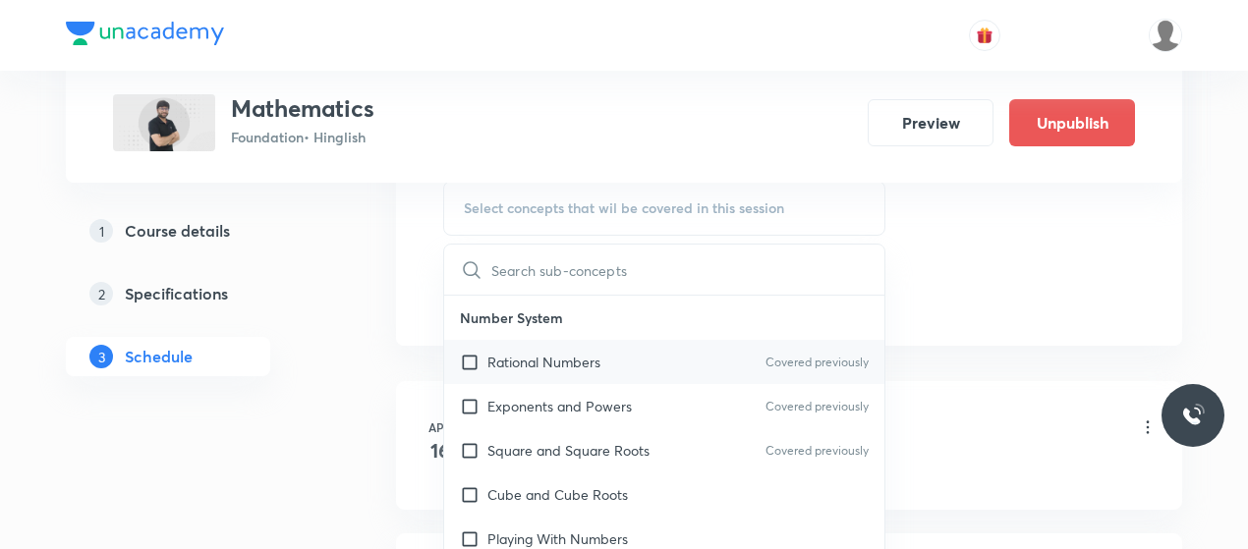
click at [501, 353] on p "Rational Numbers" at bounding box center [543, 362] width 113 height 21
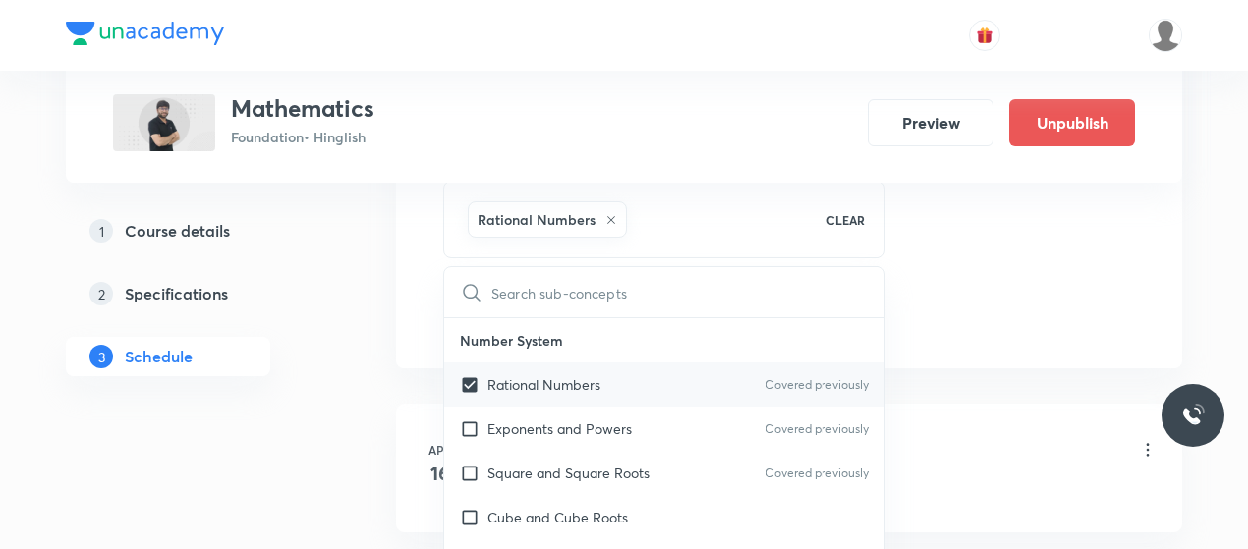
checkbox input "true"
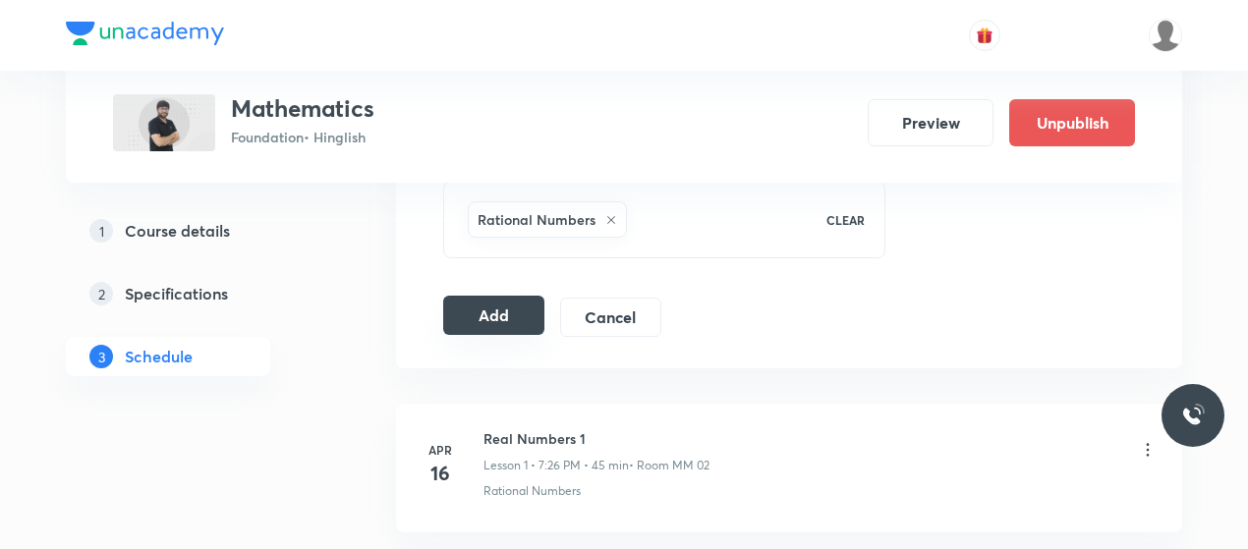
click at [473, 314] on button "Add" at bounding box center [493, 315] width 101 height 39
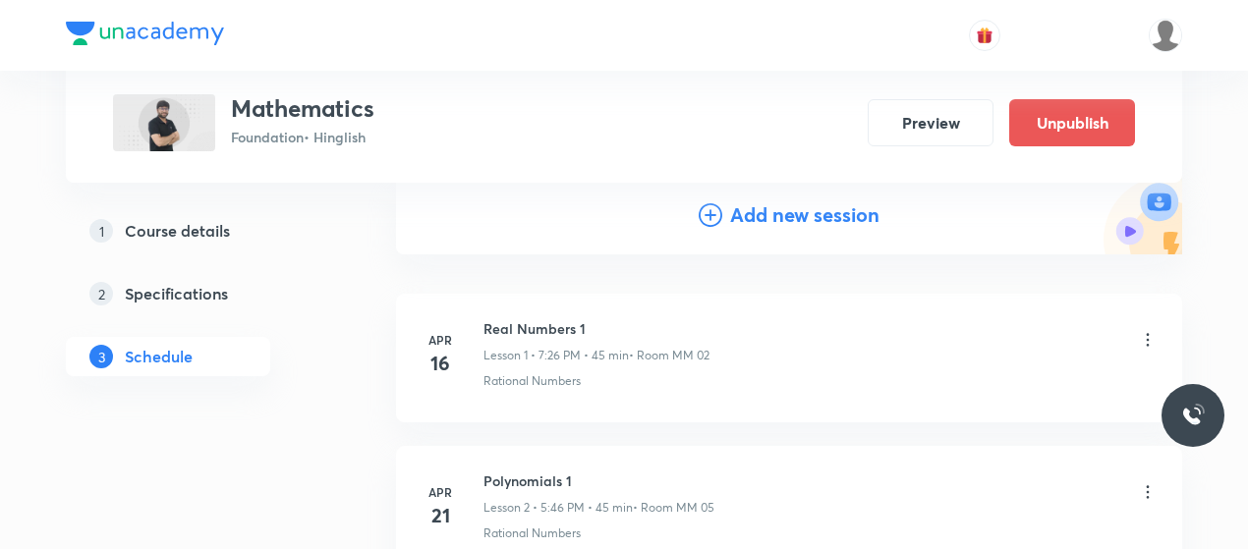
scroll to position [216, 0]
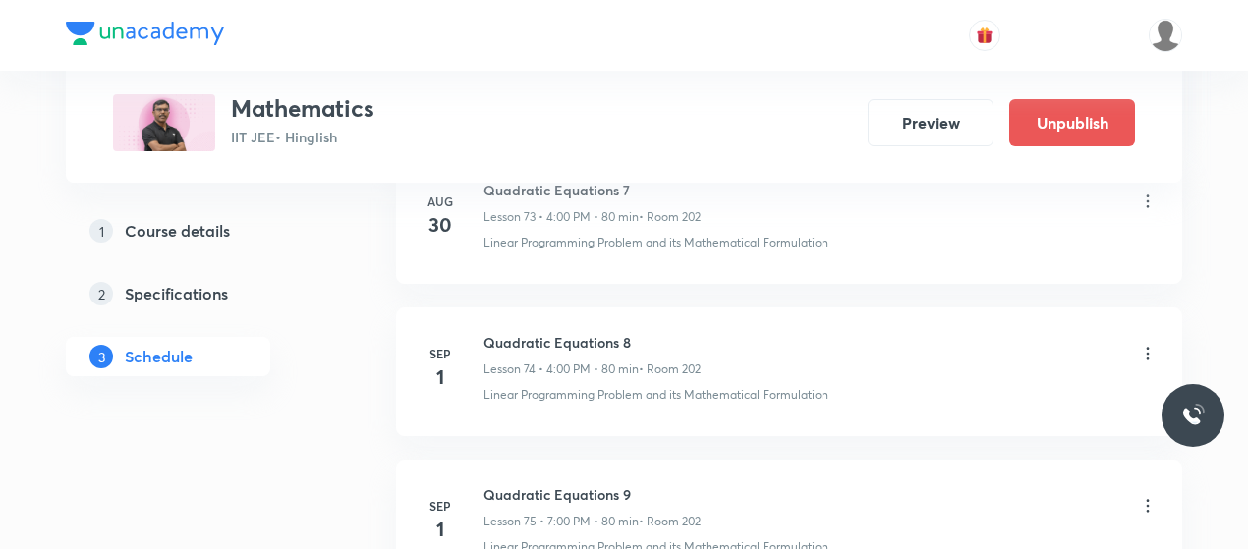
scroll to position [12352, 0]
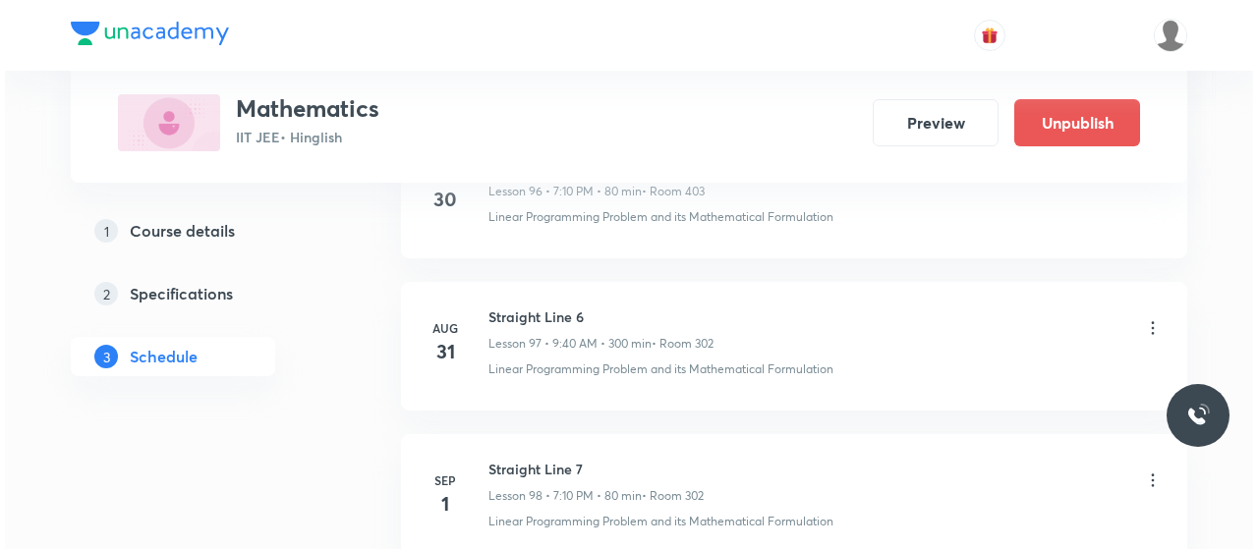
scroll to position [15888, 0]
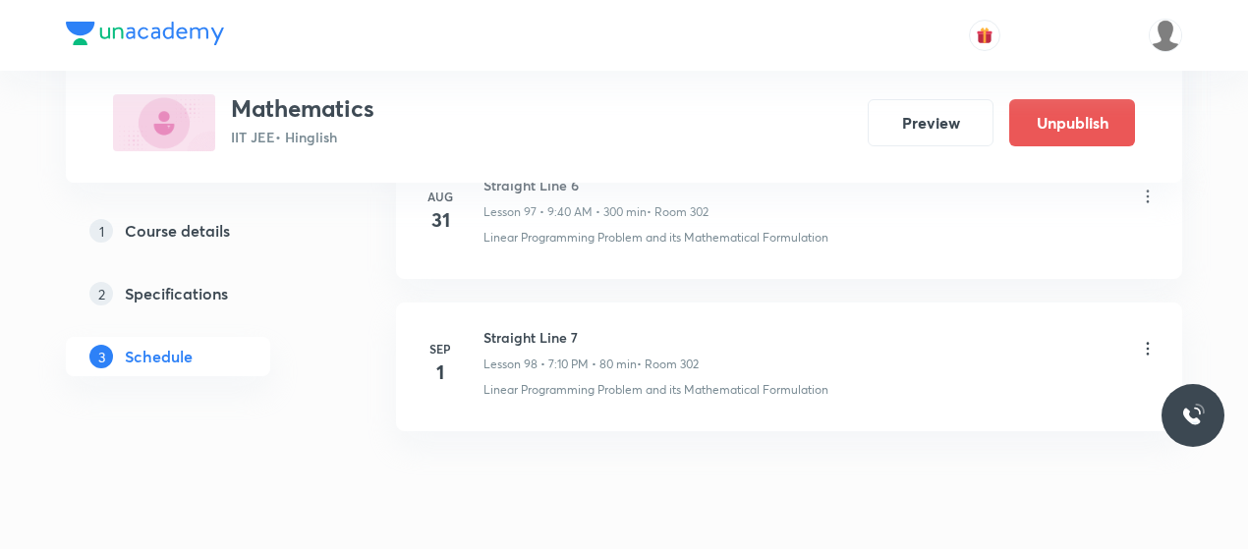
click at [1145, 339] on icon at bounding box center [1148, 349] width 20 height 20
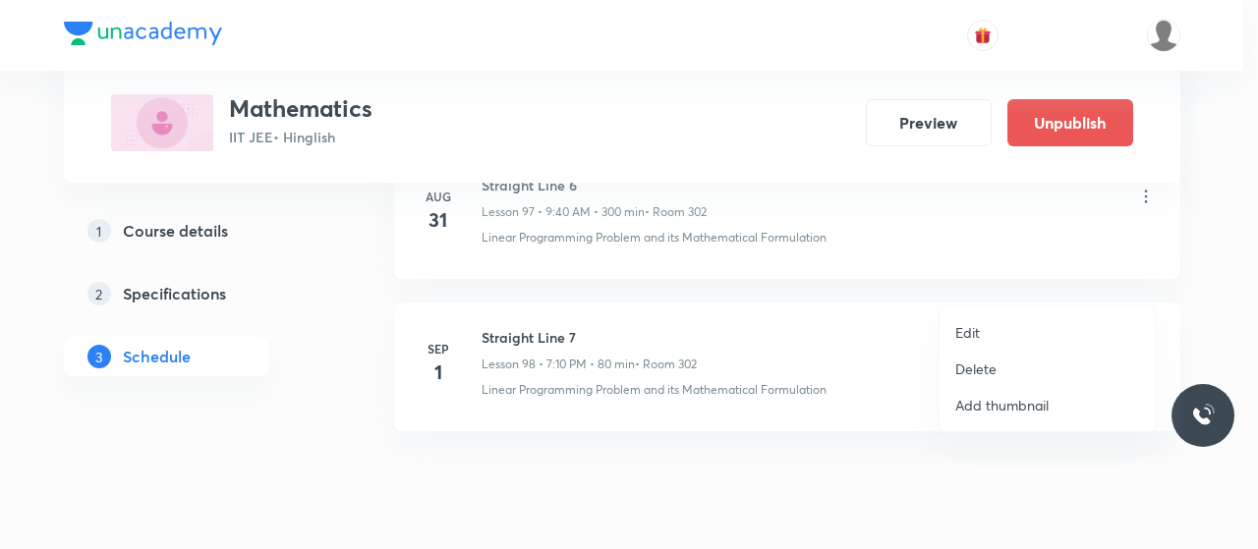
click at [951, 317] on li "Edit" at bounding box center [1047, 332] width 215 height 36
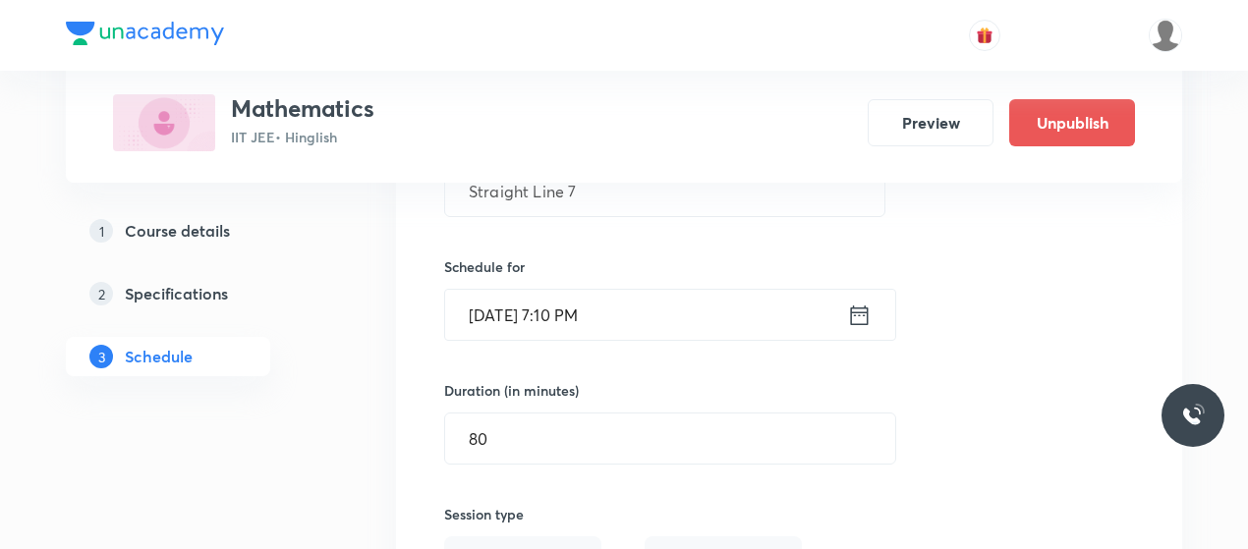
scroll to position [15195, 0]
click at [561, 293] on input "[DATE] 7:10 PM" at bounding box center [646, 318] width 402 height 50
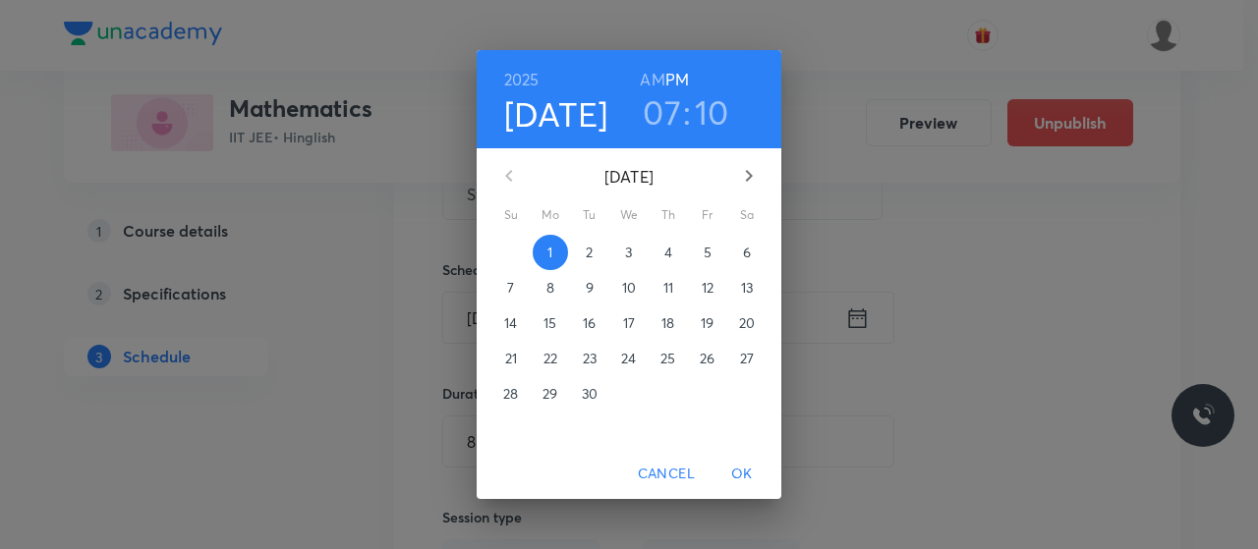
click at [672, 116] on h3 "07" at bounding box center [662, 111] width 38 height 41
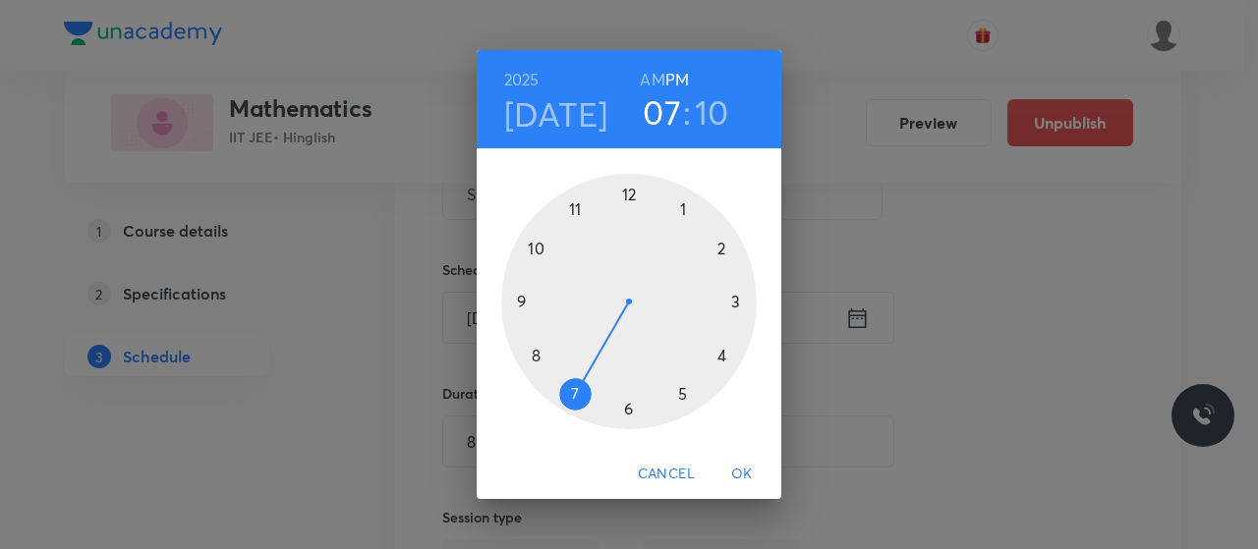
click at [723, 356] on div at bounding box center [629, 302] width 256 height 256
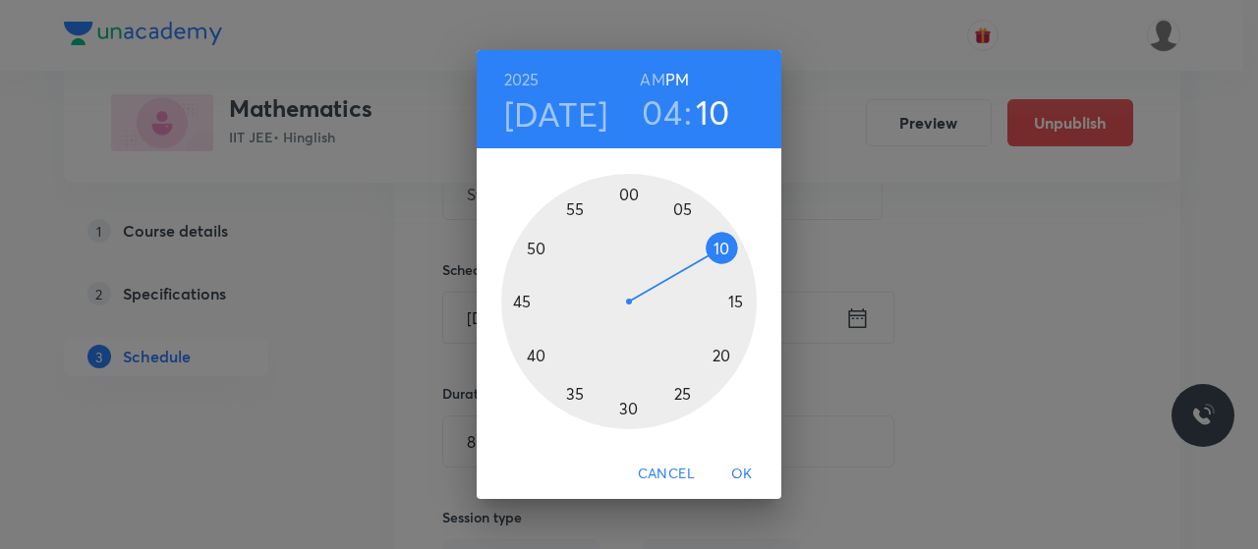
click at [648, 405] on div at bounding box center [629, 302] width 256 height 256
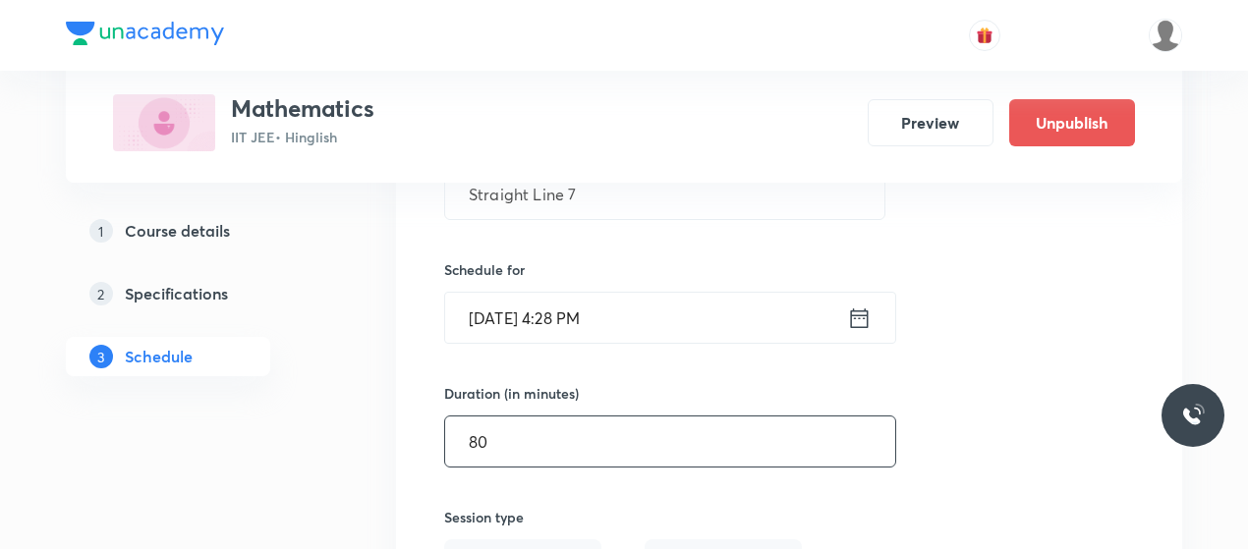
click at [550, 417] on input "80" at bounding box center [670, 442] width 450 height 50
type input "8"
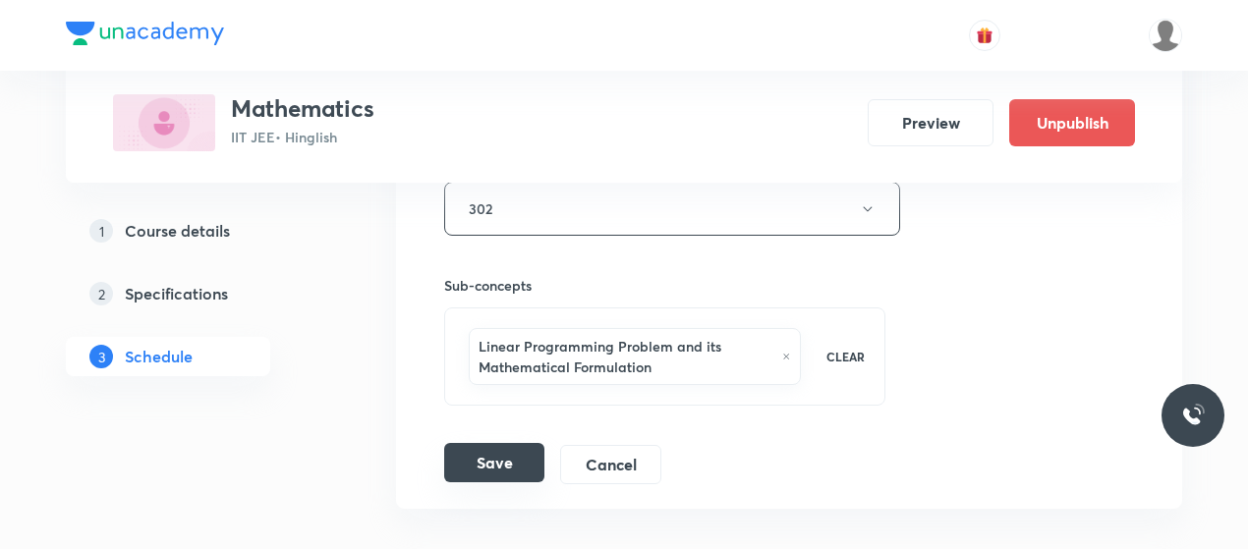
scroll to position [15684, 0]
type input "70"
click at [518, 442] on button "Save" at bounding box center [494, 461] width 100 height 39
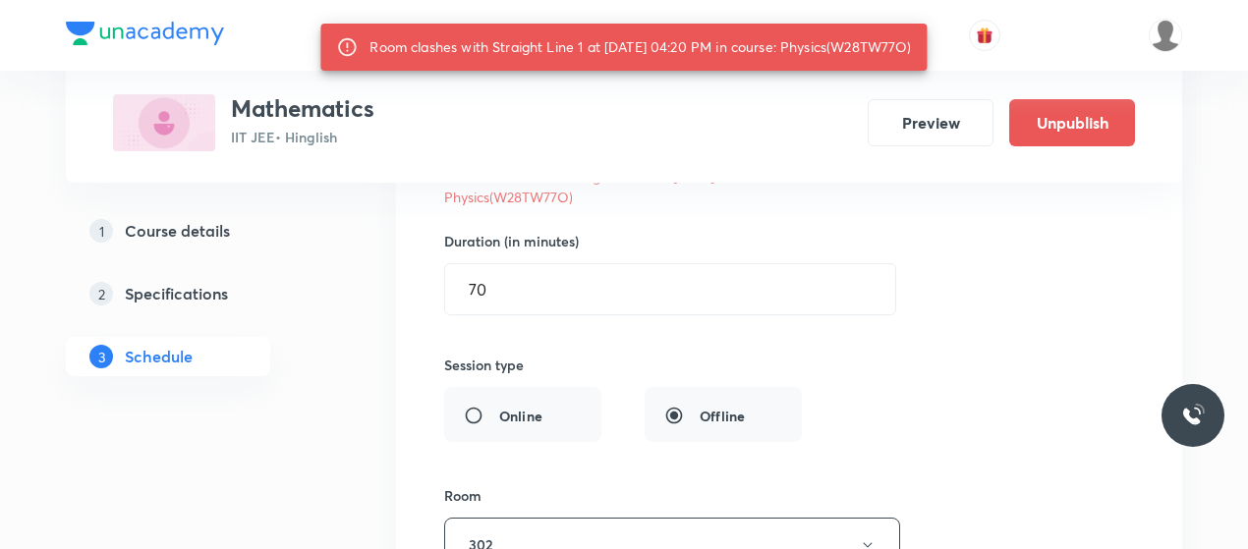
scroll to position [15382, 0]
click at [549, 517] on button "302" at bounding box center [672, 544] width 456 height 54
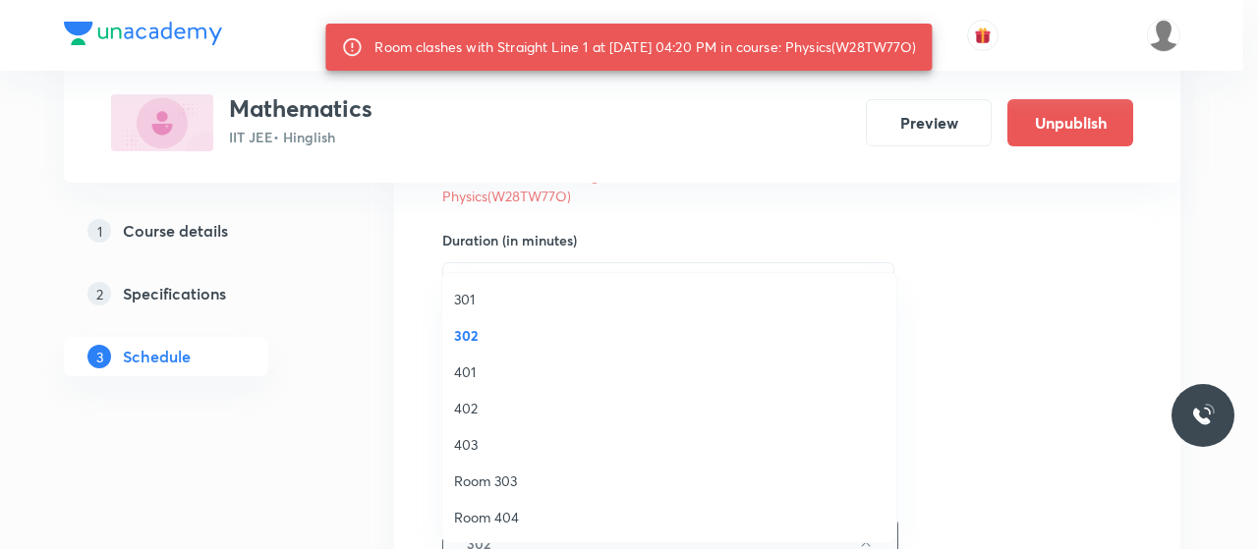
click at [460, 412] on span "402" at bounding box center [669, 408] width 430 height 21
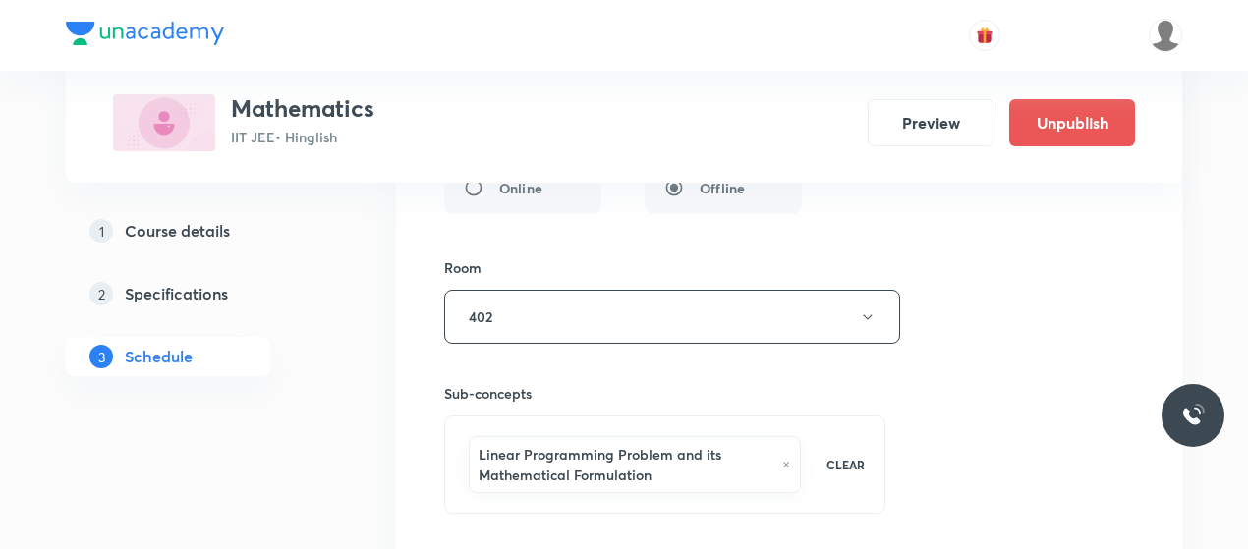
scroll to position [15610, 0]
drag, startPoint x: 523, startPoint y: 481, endPoint x: 516, endPoint y: 494, distance: 15.4
click at [516, 494] on div "Session title 15/99 Straight Line 7 ​ Schedule for Sep 1, 2025, 4:28 PM ​ Room …" at bounding box center [789, 137] width 690 height 910
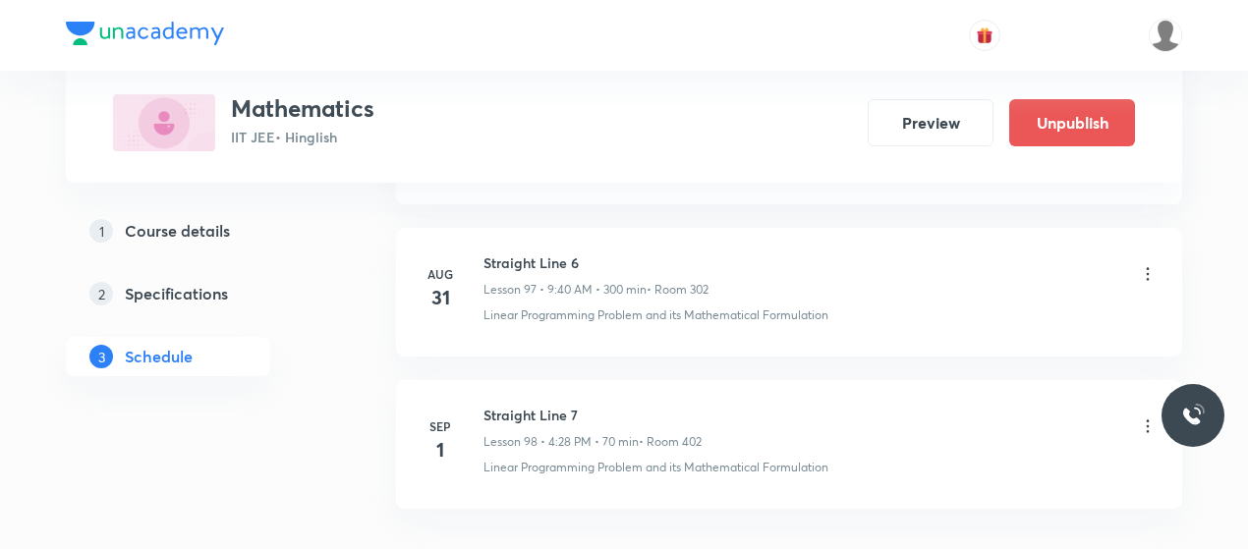
scroll to position [14906, 0]
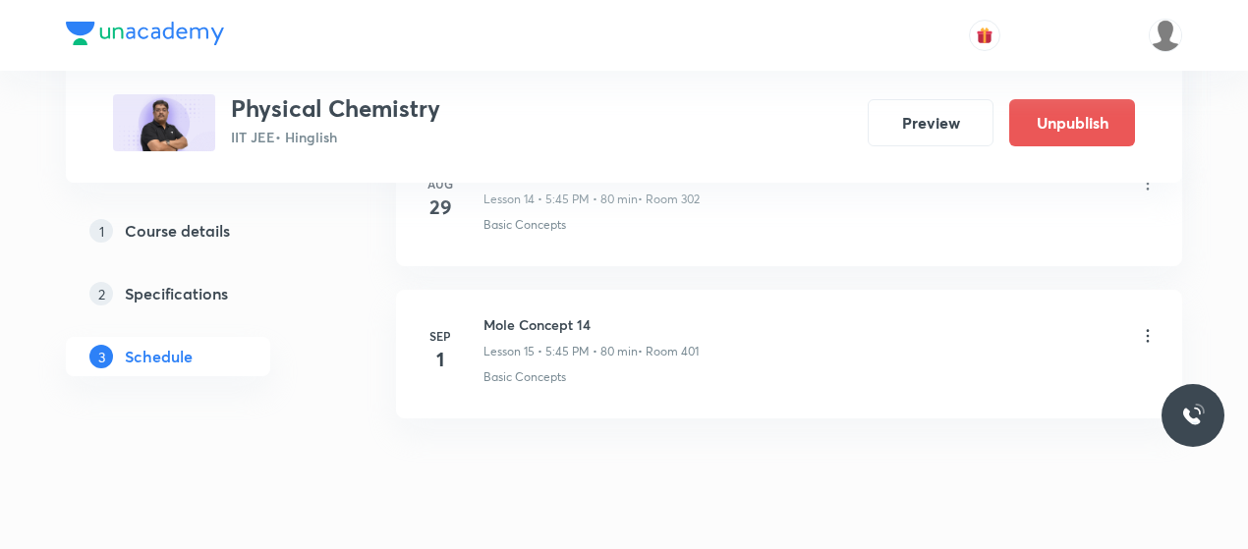
scroll to position [3298, 0]
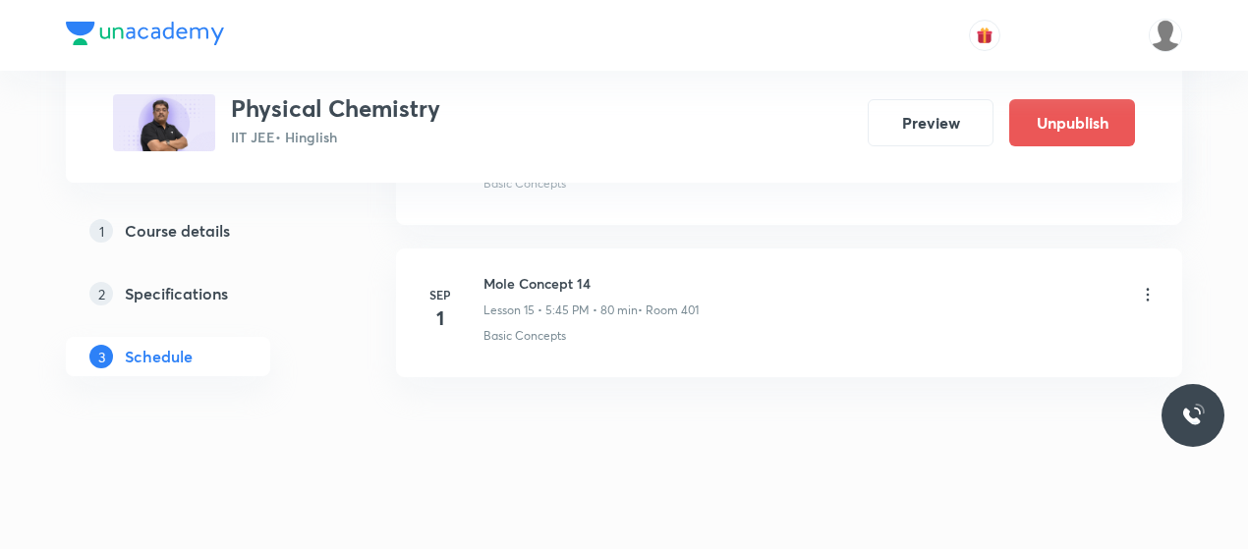
click at [548, 276] on h6 "Mole Concept 14" at bounding box center [591, 283] width 215 height 21
copy h6 "Mole Concept 14"
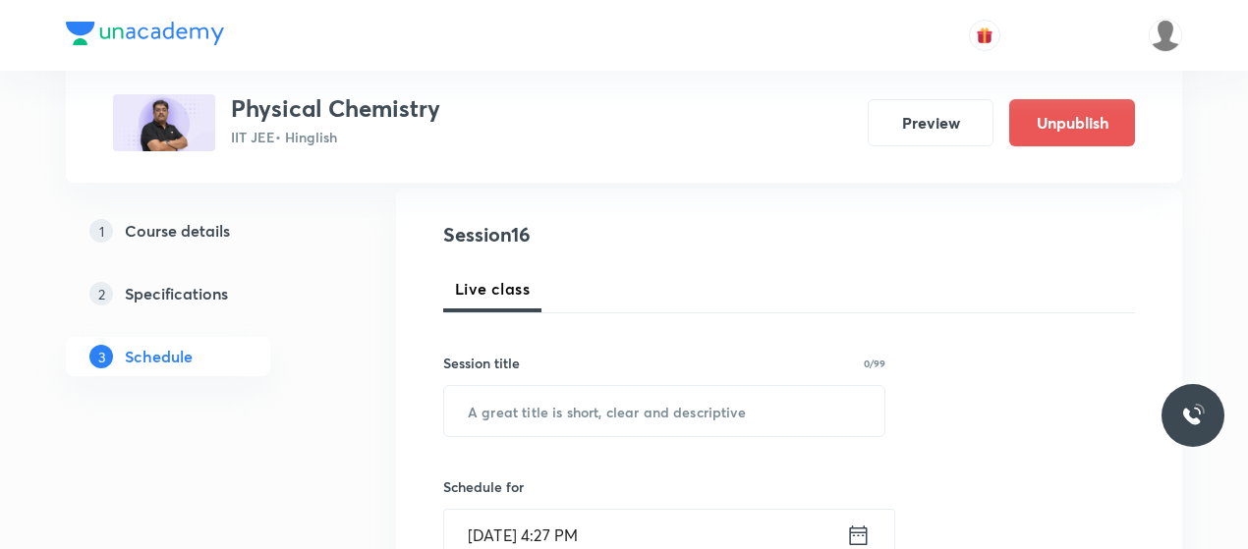
scroll to position [224, 0]
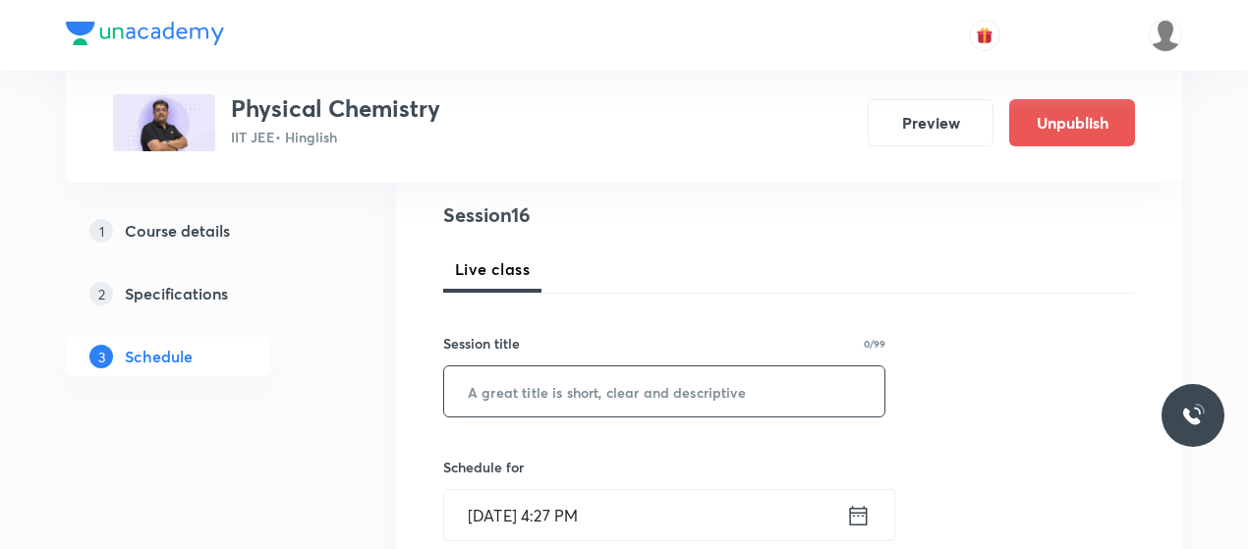
click at [554, 375] on input "text" at bounding box center [664, 392] width 440 height 50
paste input "Mole Concept 14"
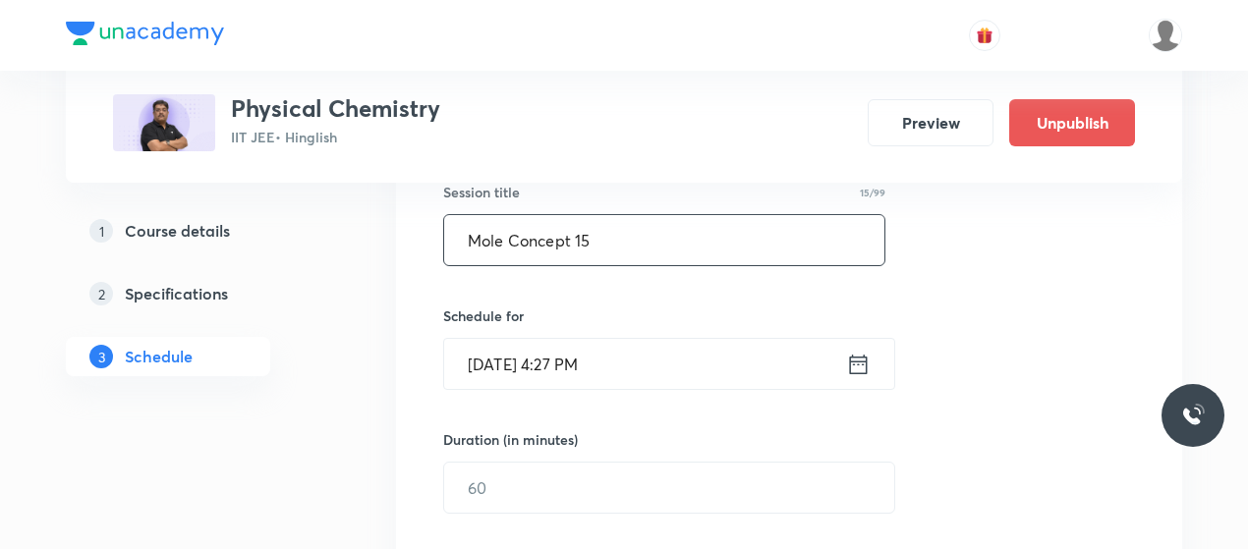
scroll to position [377, 0]
type input "Mole Concept 15"
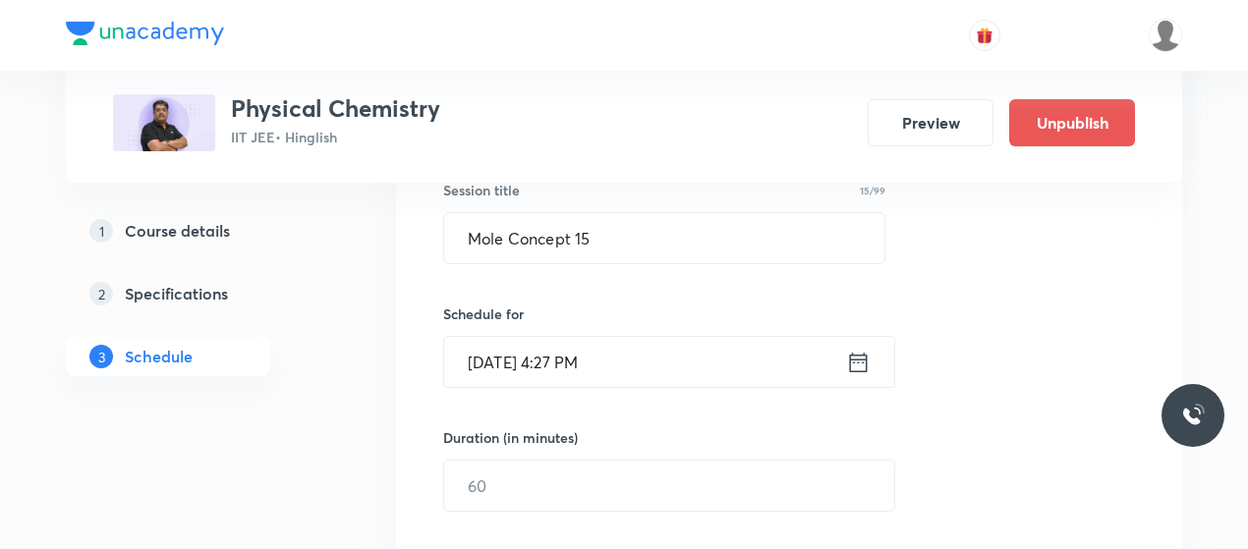
click at [557, 349] on input "[DATE] 4:27 PM" at bounding box center [645, 362] width 402 height 50
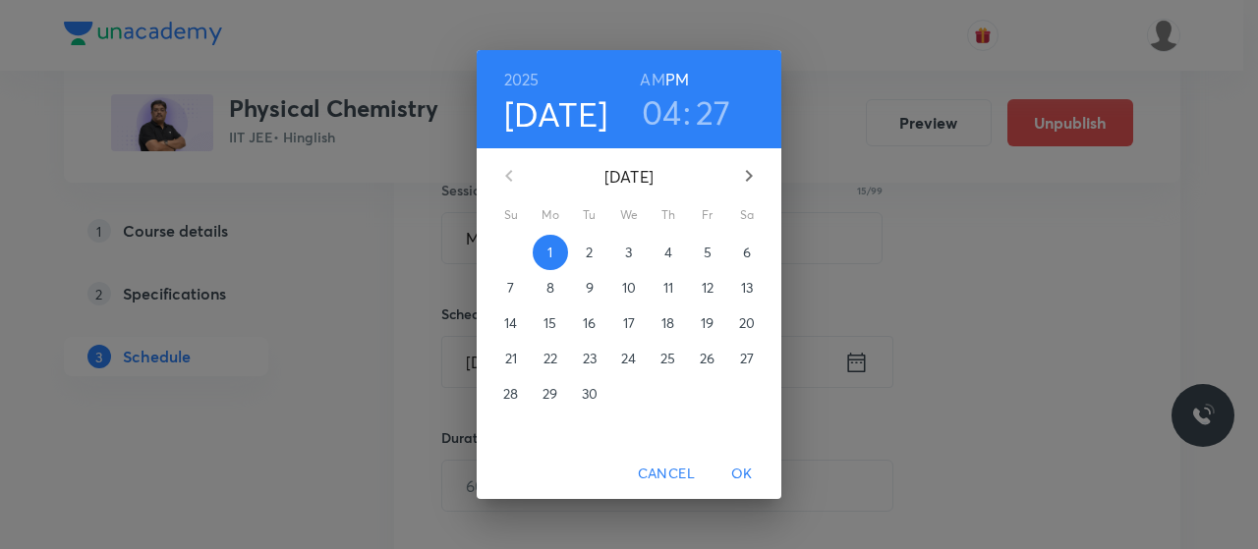
click at [670, 127] on h3 "04" at bounding box center [662, 111] width 40 height 41
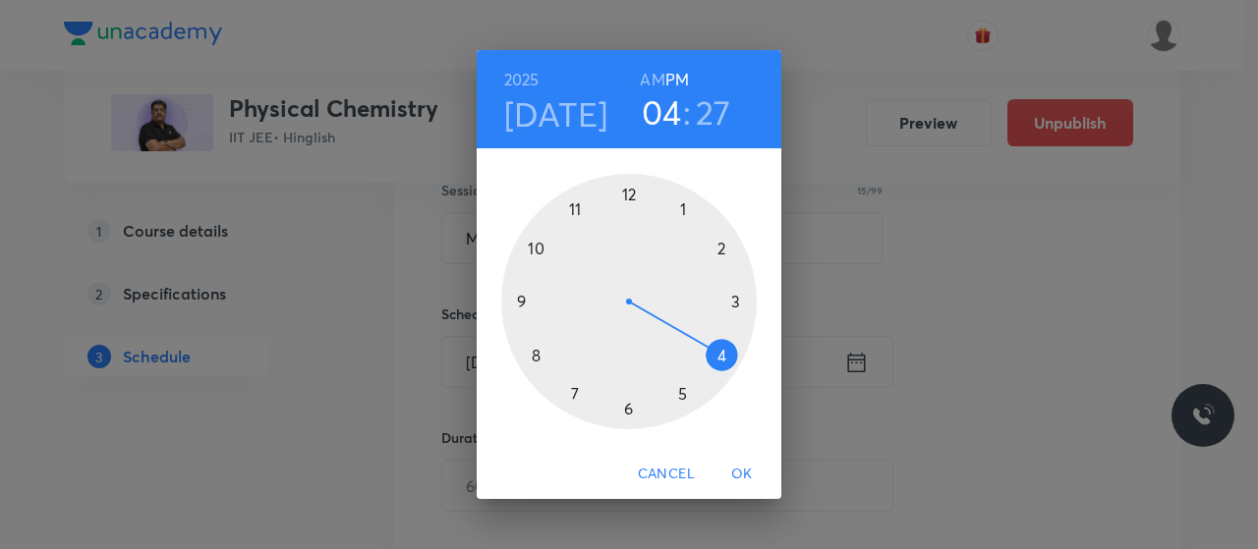
click at [576, 392] on div at bounding box center [629, 302] width 256 height 256
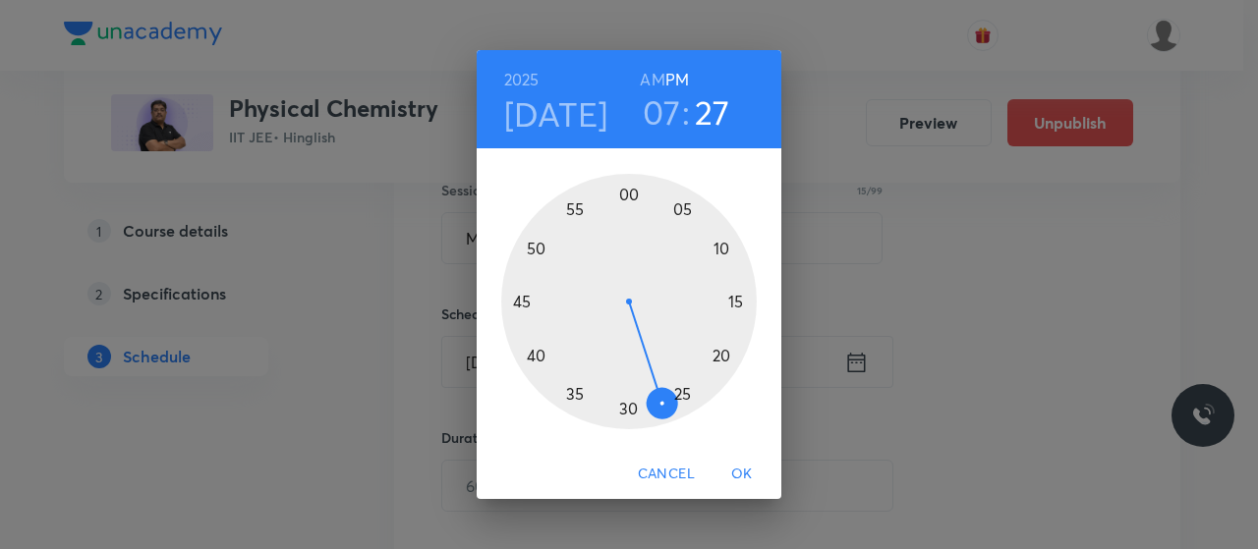
click at [721, 244] on div at bounding box center [629, 302] width 256 height 256
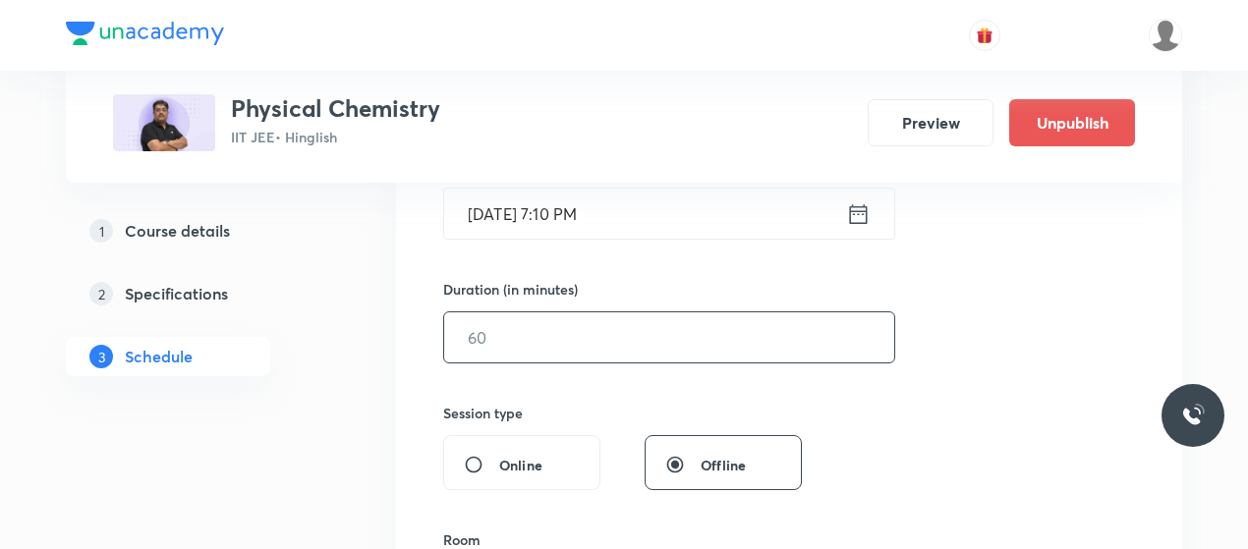
scroll to position [527, 0]
click at [645, 318] on input "text" at bounding box center [669, 337] width 450 height 50
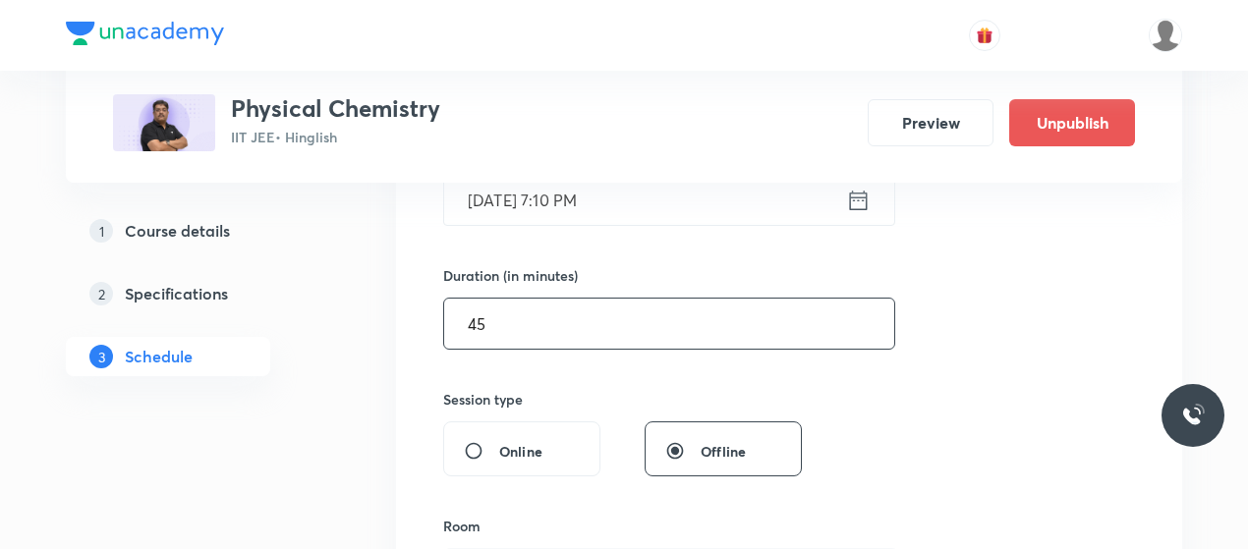
scroll to position [524, 0]
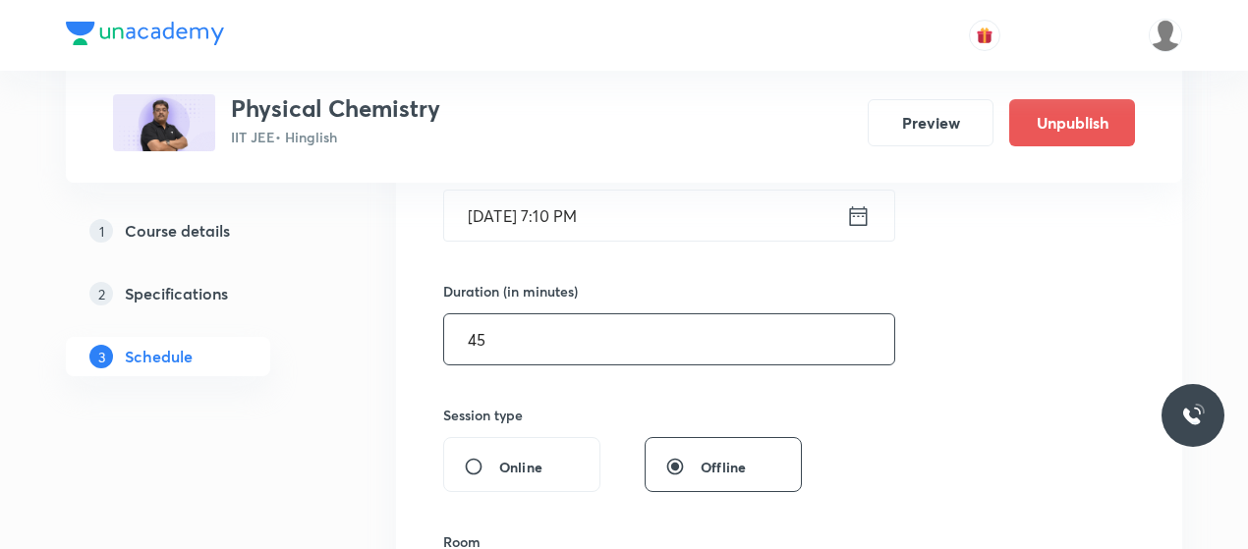
click at [554, 325] on input "45" at bounding box center [669, 339] width 450 height 50
type input "4"
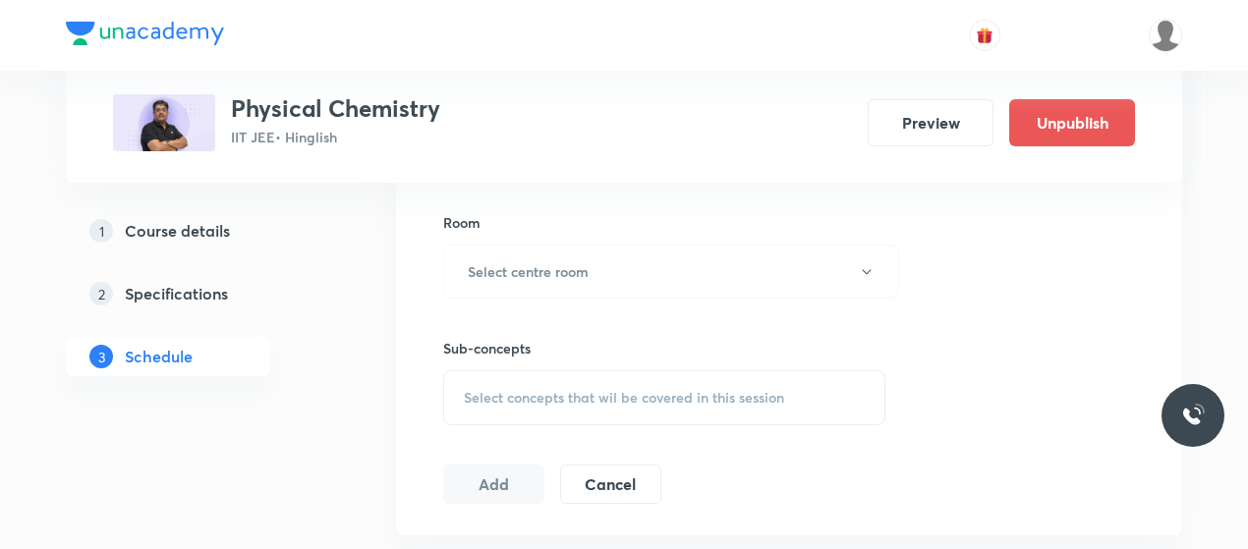
scroll to position [844, 0]
type input "80"
click at [600, 278] on button "Select centre room" at bounding box center [671, 271] width 456 height 54
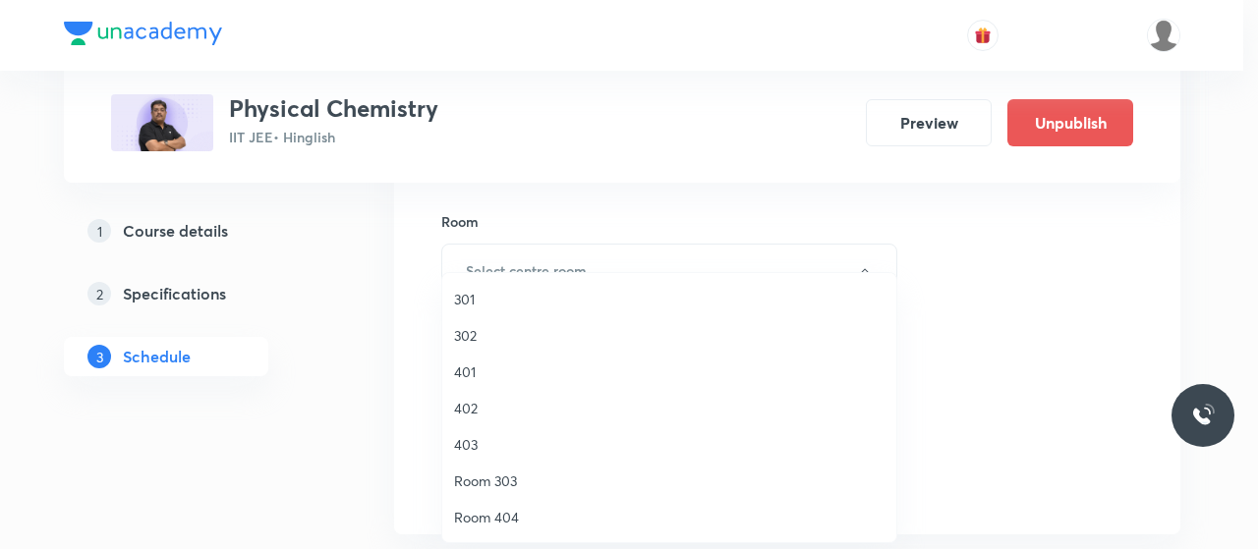
click at [455, 327] on span "302" at bounding box center [669, 335] width 430 height 21
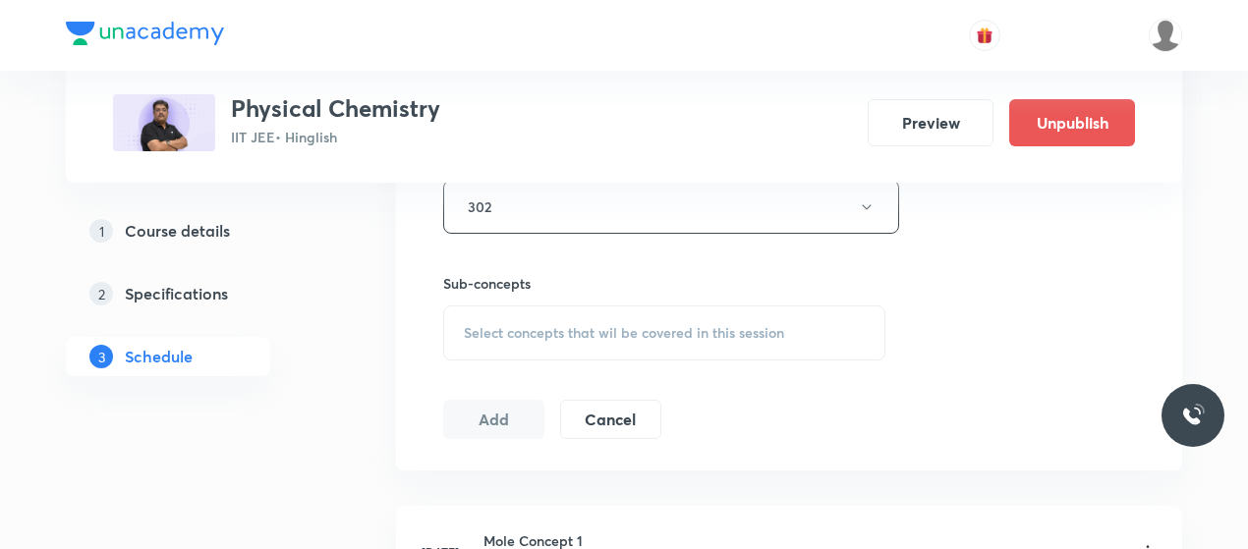
scroll to position [909, 0]
click at [619, 325] on span "Select concepts that wil be covered in this session" at bounding box center [624, 332] width 320 height 16
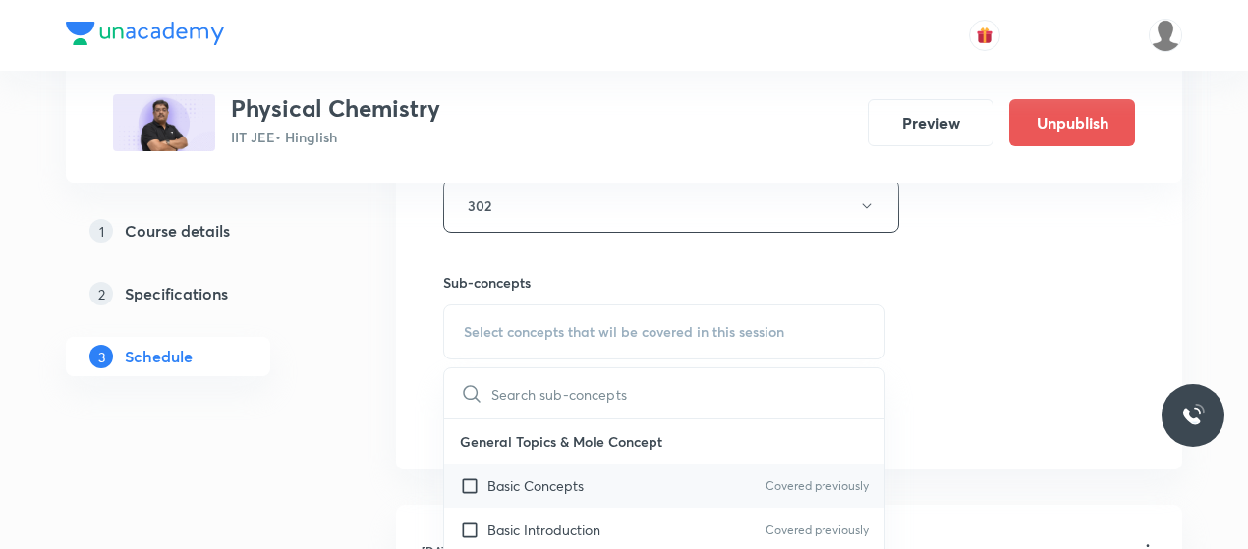
click at [554, 478] on p "Basic Concepts" at bounding box center [535, 486] width 96 height 21
checkbox input "true"
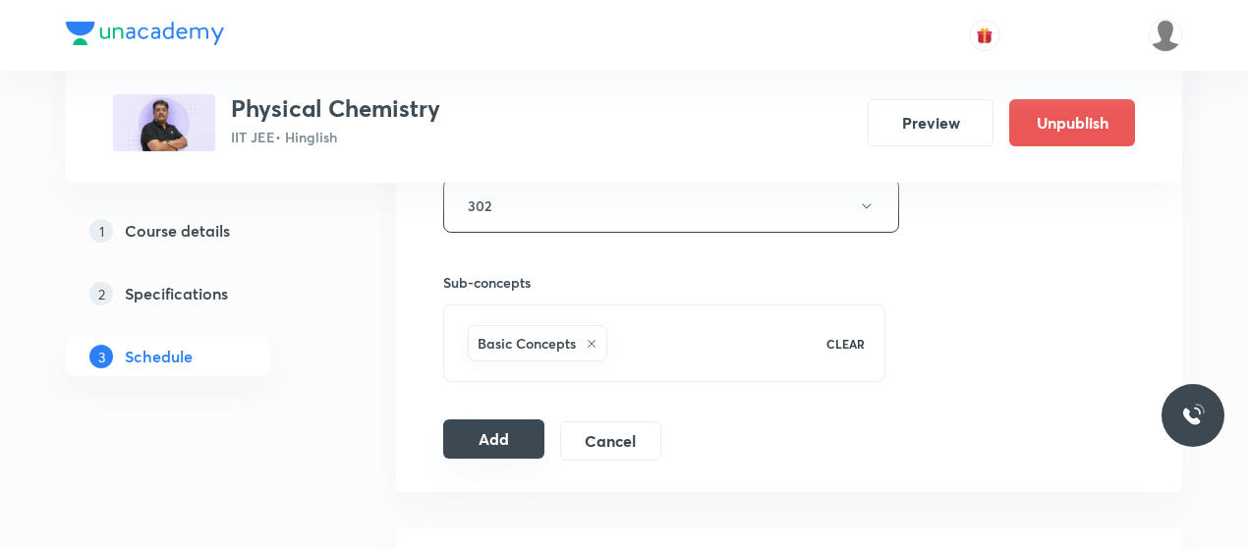
click at [498, 438] on button "Add" at bounding box center [493, 439] width 101 height 39
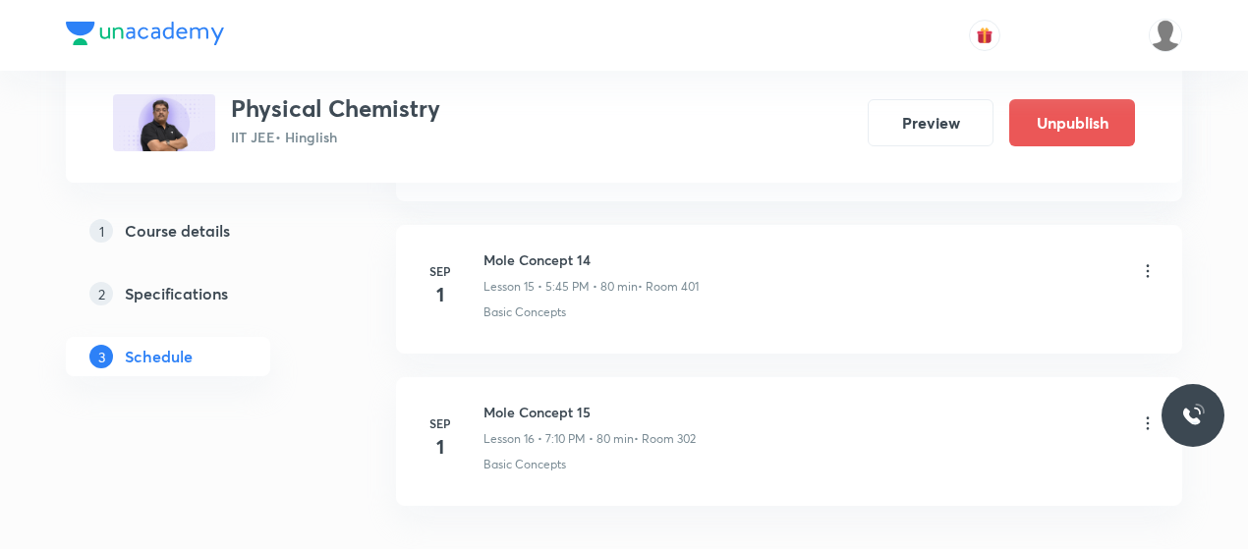
scroll to position [2418, 0]
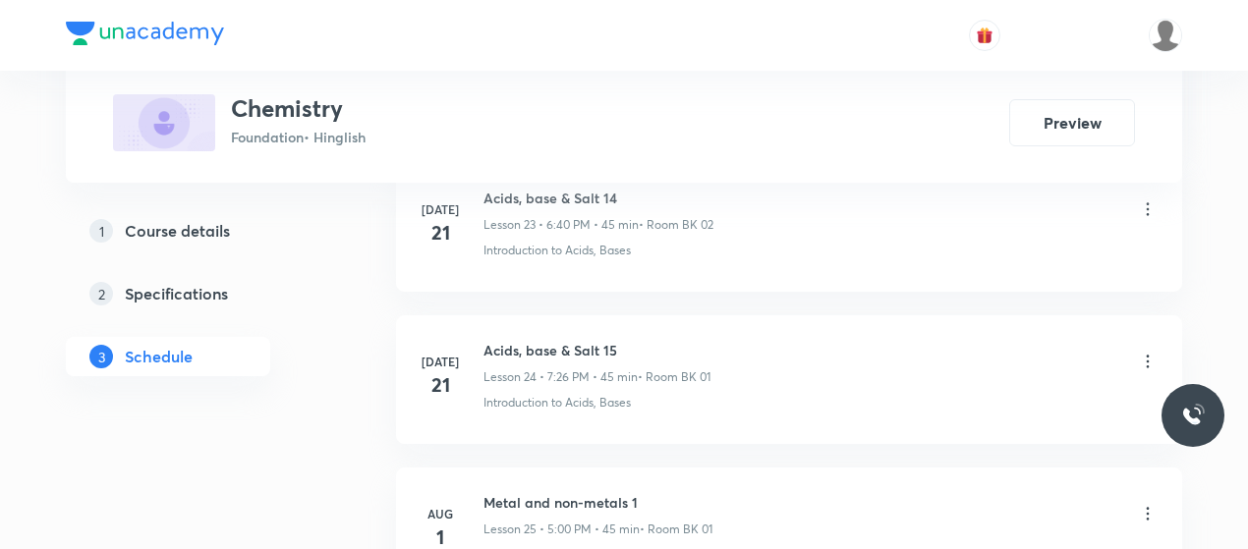
scroll to position [5572, 0]
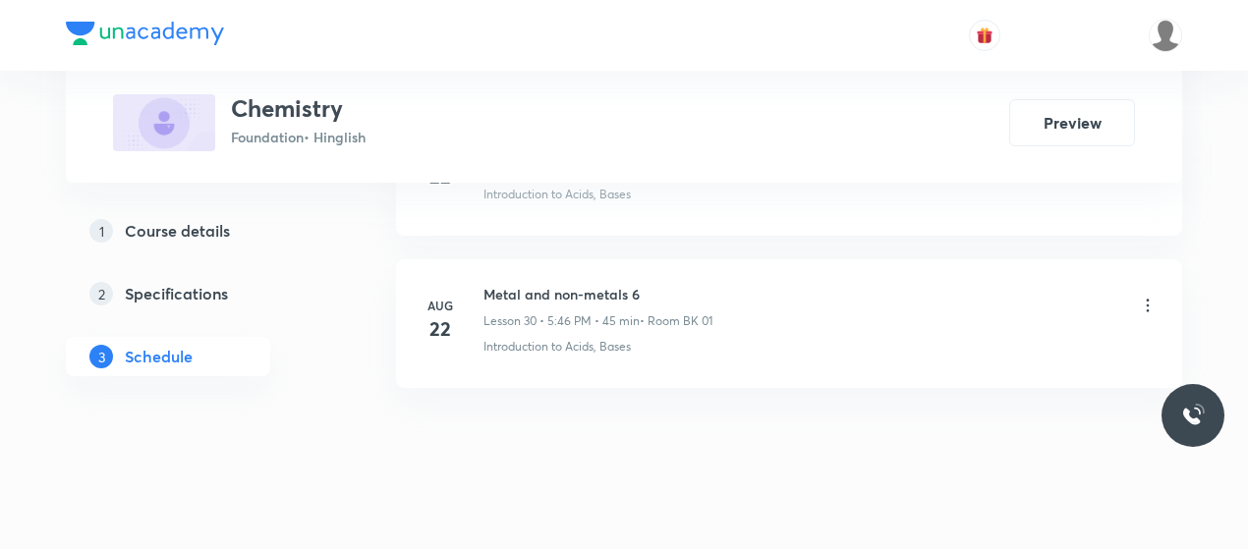
click at [559, 284] on h6 "Metal and non-metals 6" at bounding box center [598, 294] width 229 height 21
copy h6 "Metal and non-metals 6"
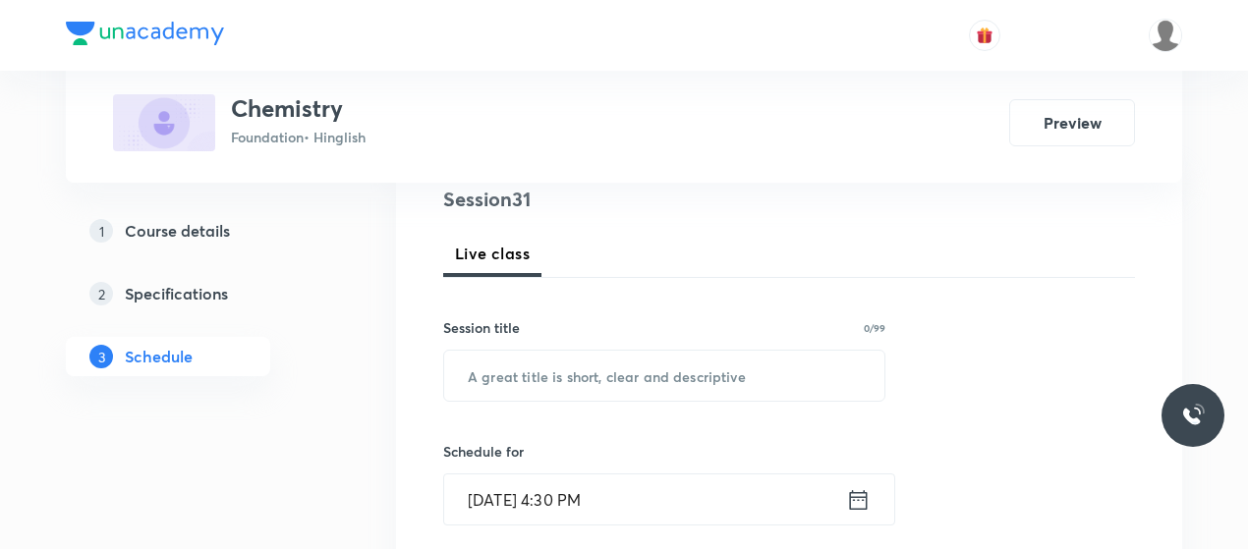
scroll to position [252, 0]
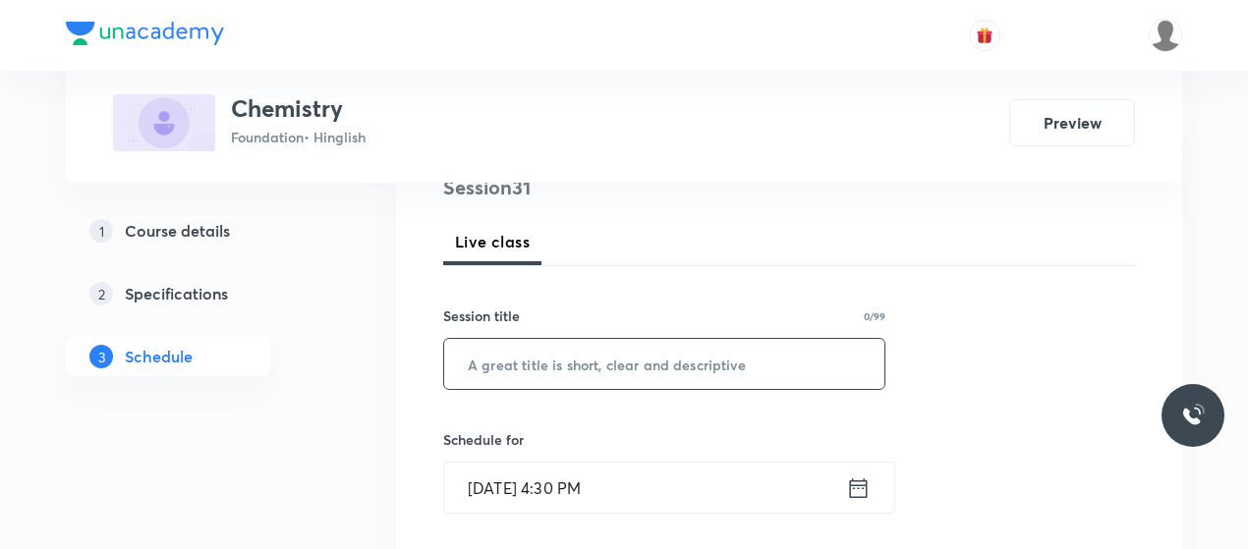
click at [605, 340] on input "text" at bounding box center [664, 364] width 440 height 50
paste input "Metal and non-metals 6"
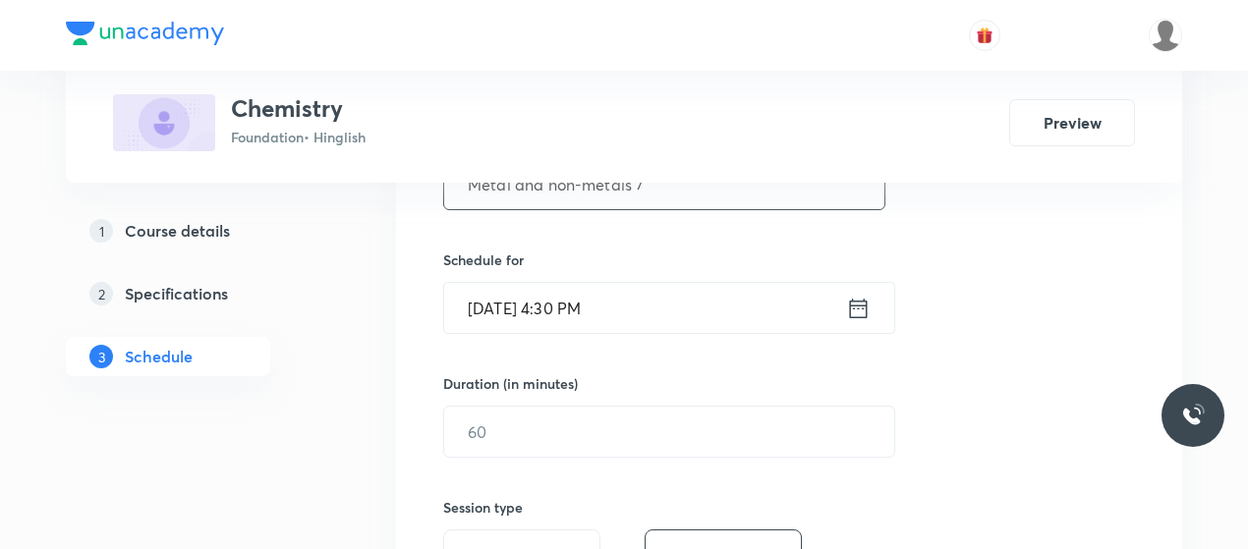
scroll to position [432, 0]
type input "Metal and non-metals 7"
click at [563, 310] on input "[DATE] 4:30 PM" at bounding box center [645, 307] width 402 height 50
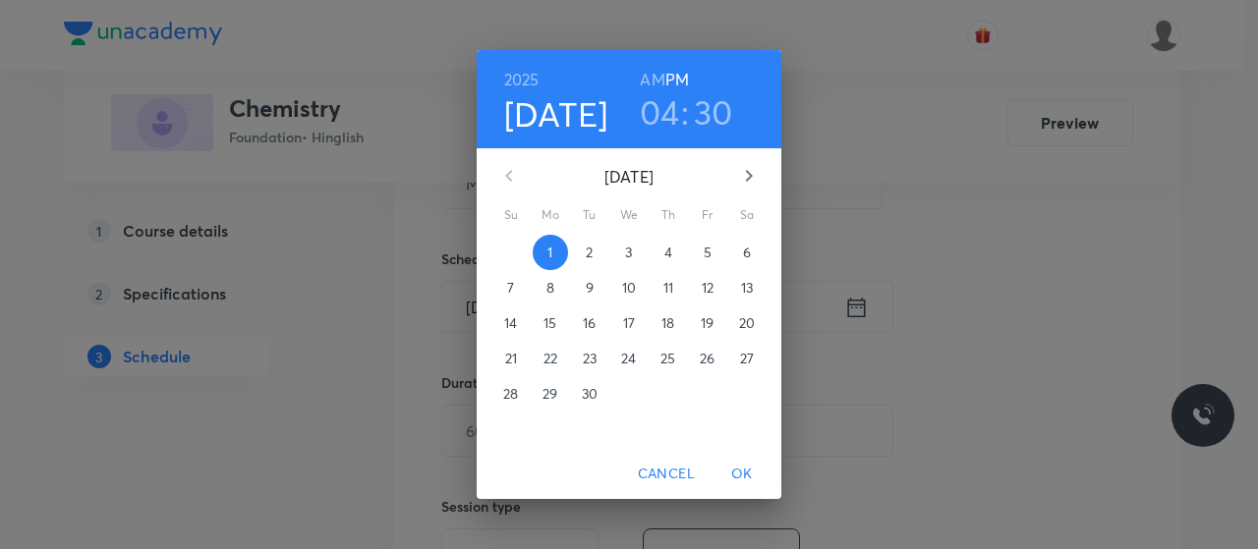
click at [666, 114] on h3 "04" at bounding box center [660, 111] width 40 height 41
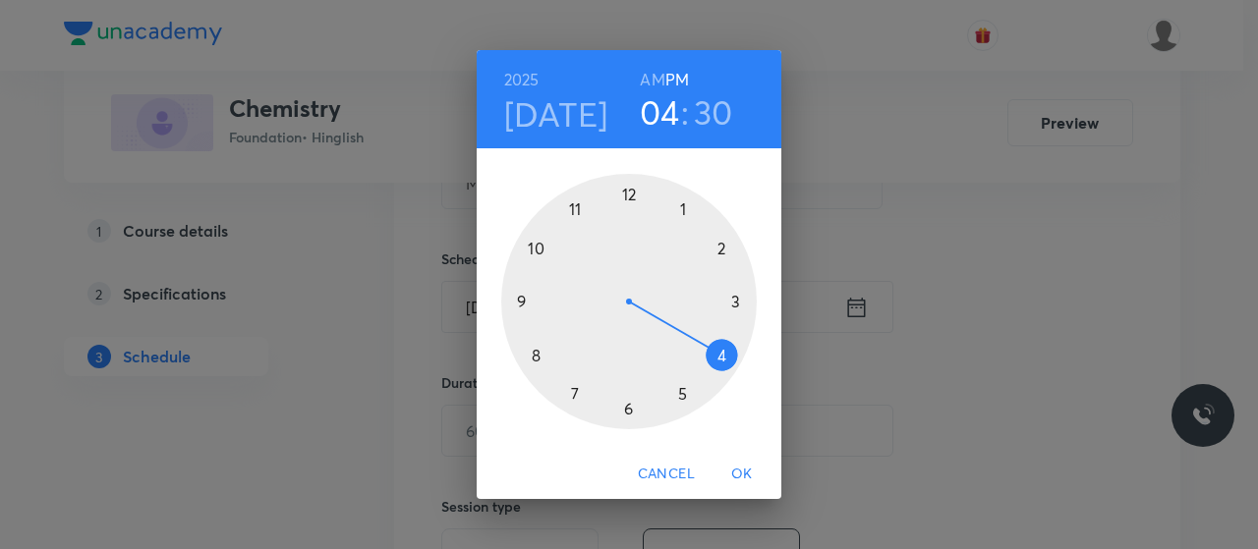
click at [682, 393] on div at bounding box center [629, 302] width 256 height 256
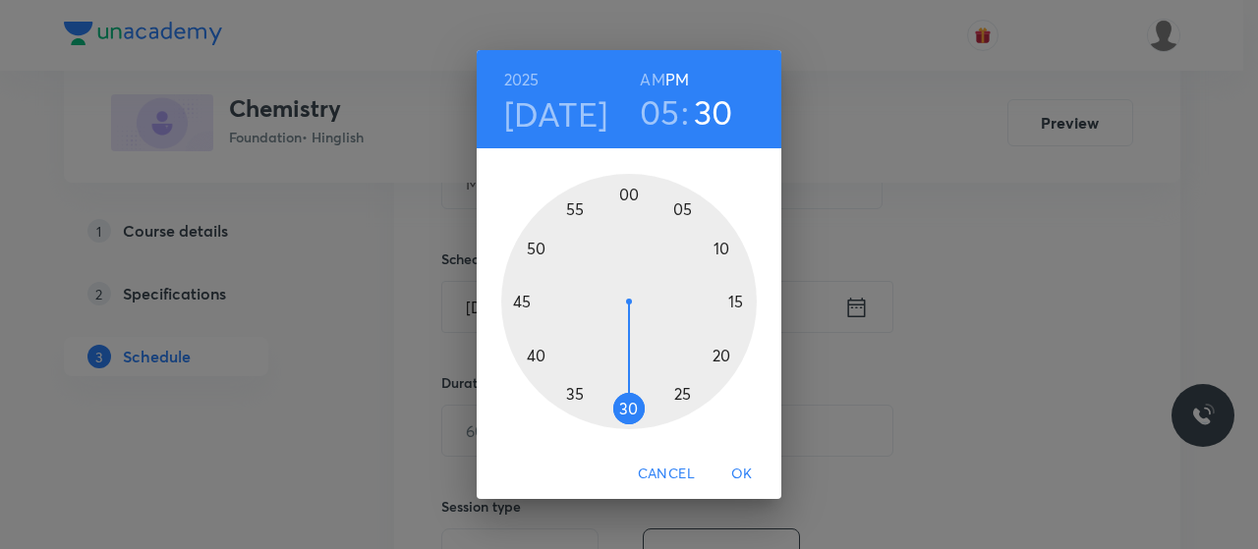
click at [625, 195] on div at bounding box center [629, 302] width 256 height 256
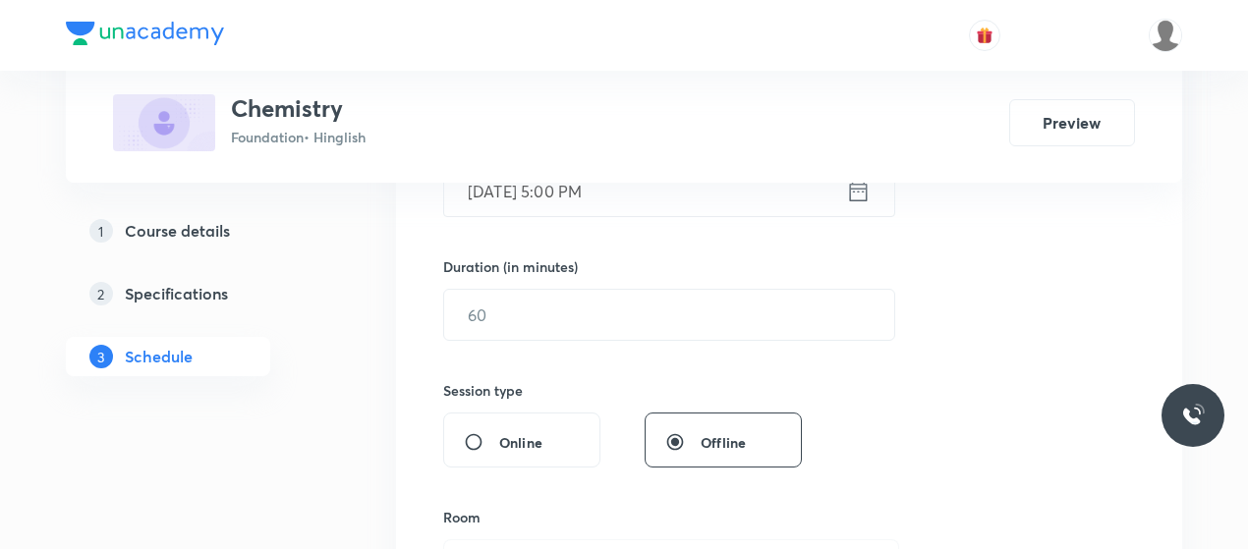
scroll to position [556, 0]
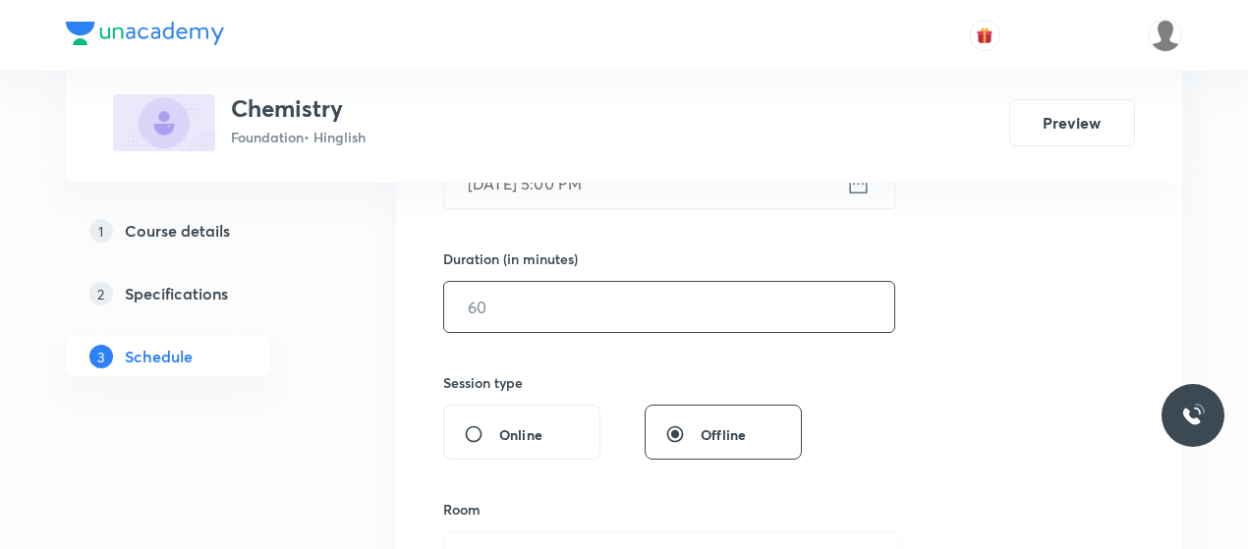
click at [601, 302] on input "text" at bounding box center [669, 307] width 450 height 50
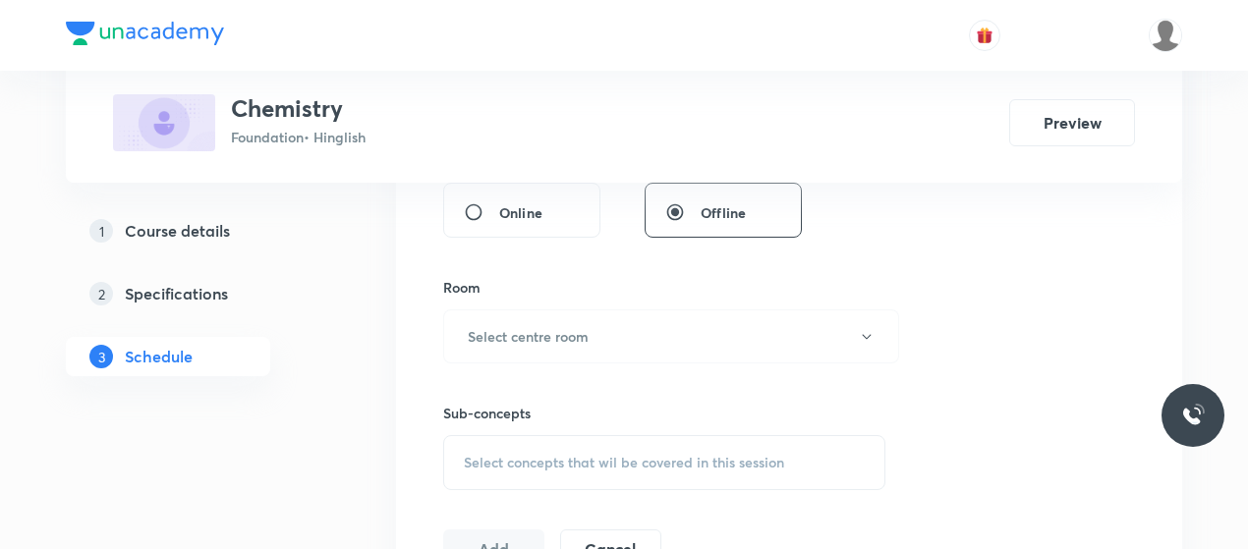
scroll to position [780, 0]
type input "45"
click at [599, 334] on button "Select centre room" at bounding box center [671, 335] width 456 height 54
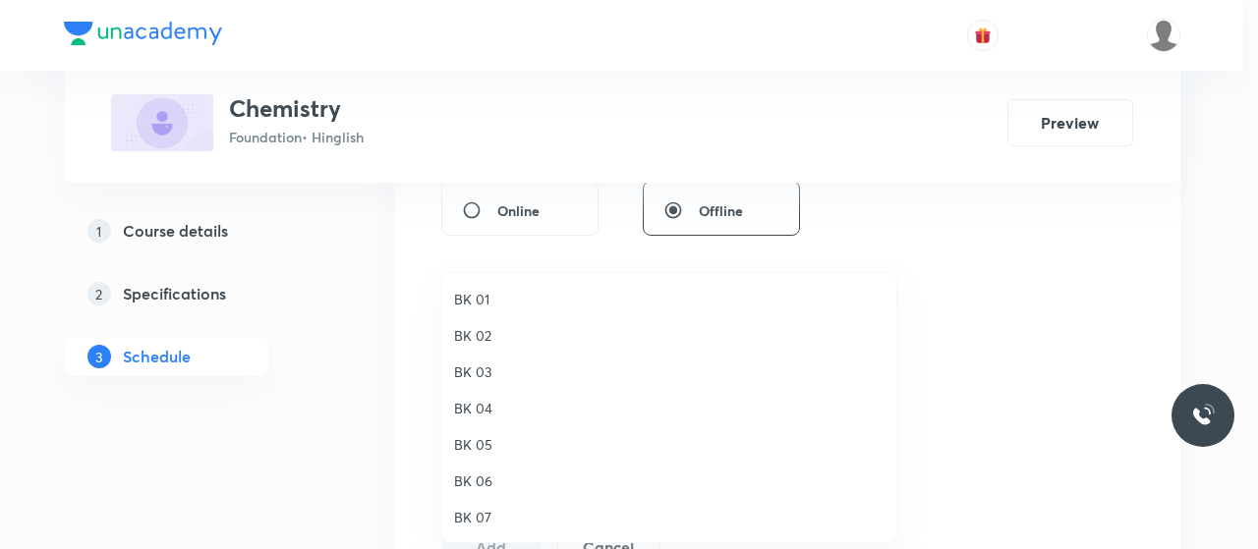
click at [493, 325] on span "BK 02" at bounding box center [669, 335] width 430 height 21
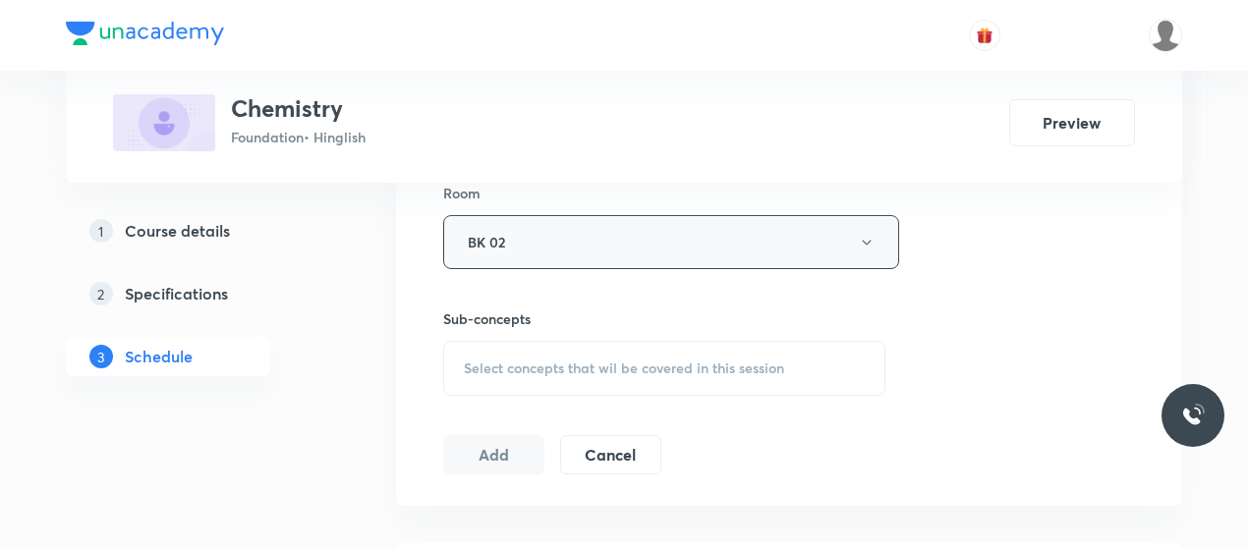
scroll to position [879, 0]
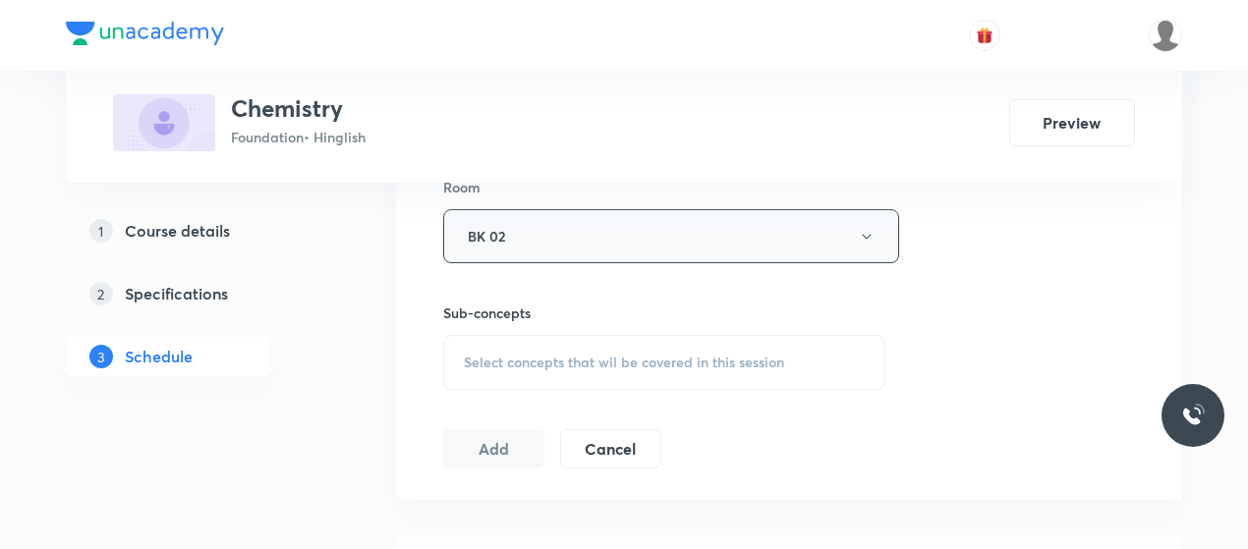
click at [573, 343] on div "Select concepts that wil be covered in this session" at bounding box center [664, 362] width 442 height 55
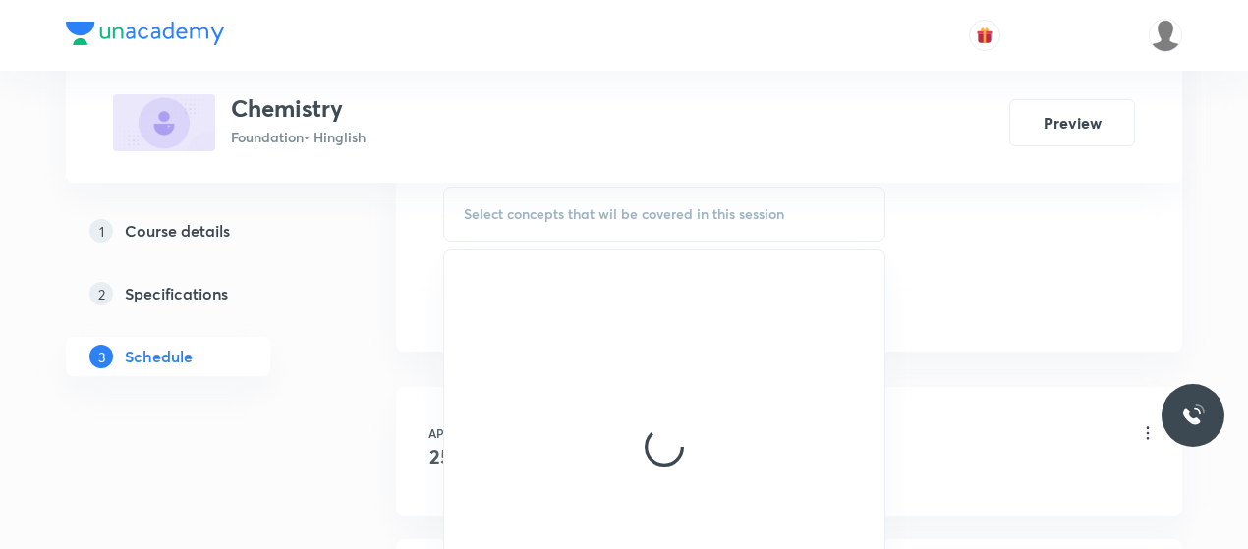
scroll to position [1031, 0]
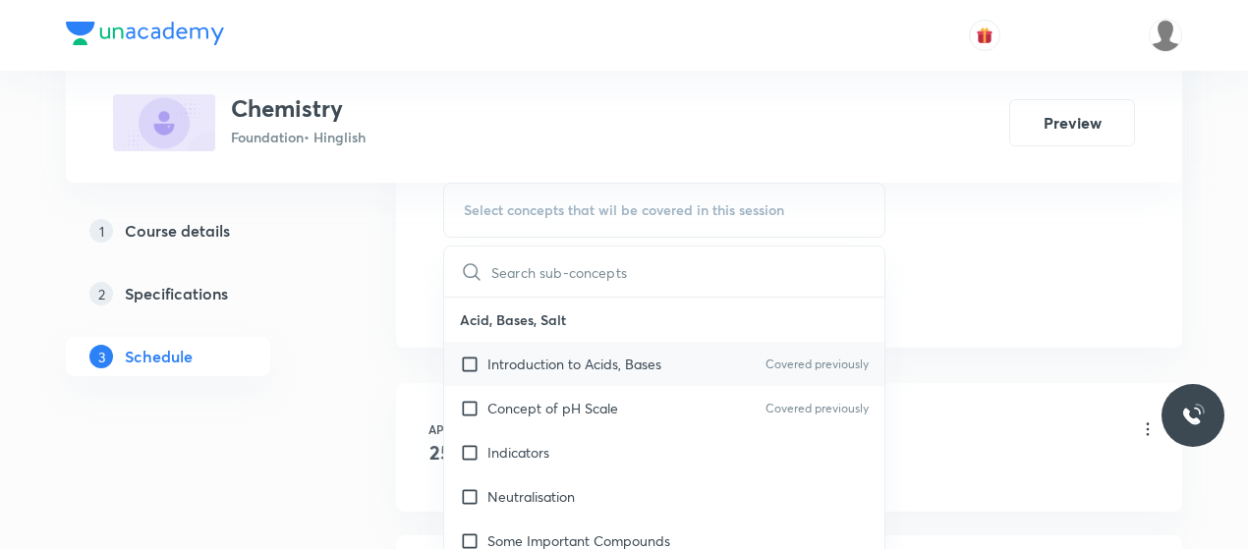
click at [558, 345] on div "Introduction to Acids, Bases Covered previously" at bounding box center [664, 364] width 440 height 44
checkbox input "true"
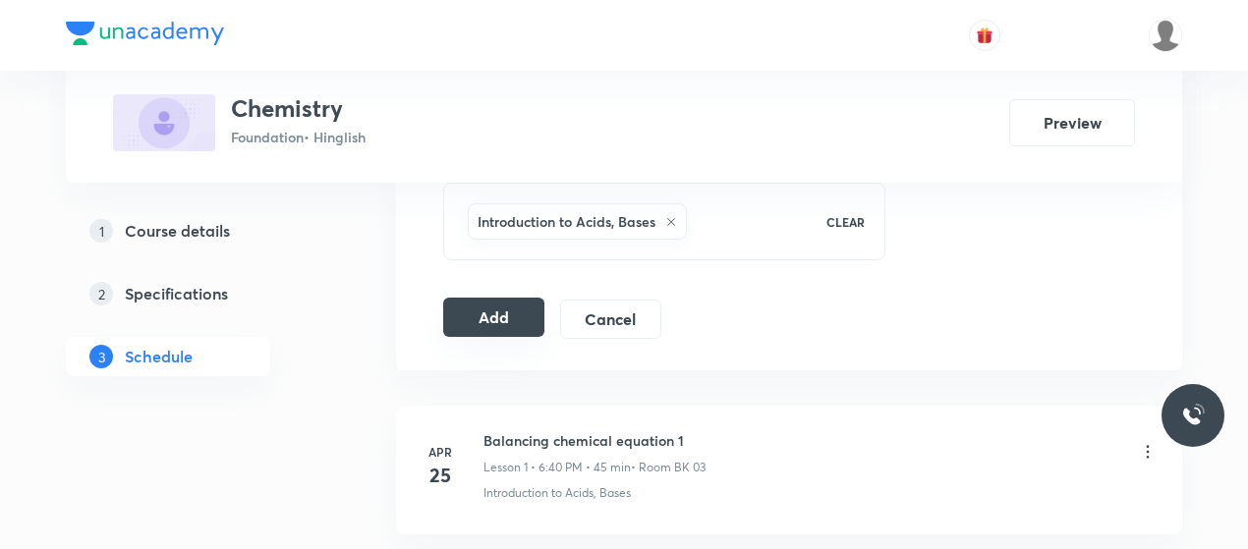
click at [488, 311] on button "Add" at bounding box center [493, 317] width 101 height 39
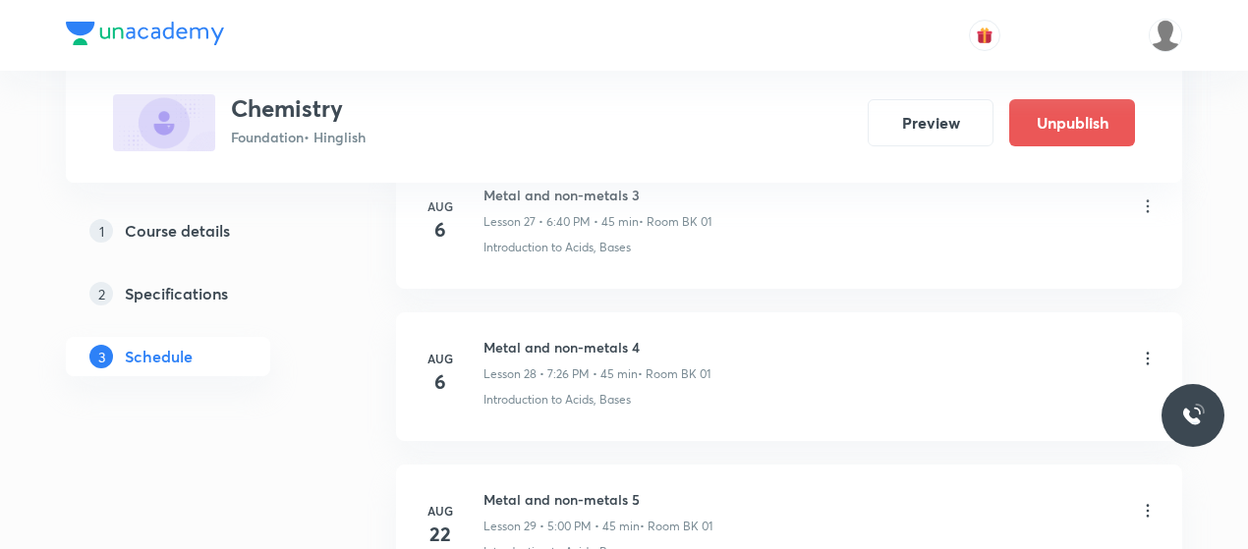
scroll to position [4824, 0]
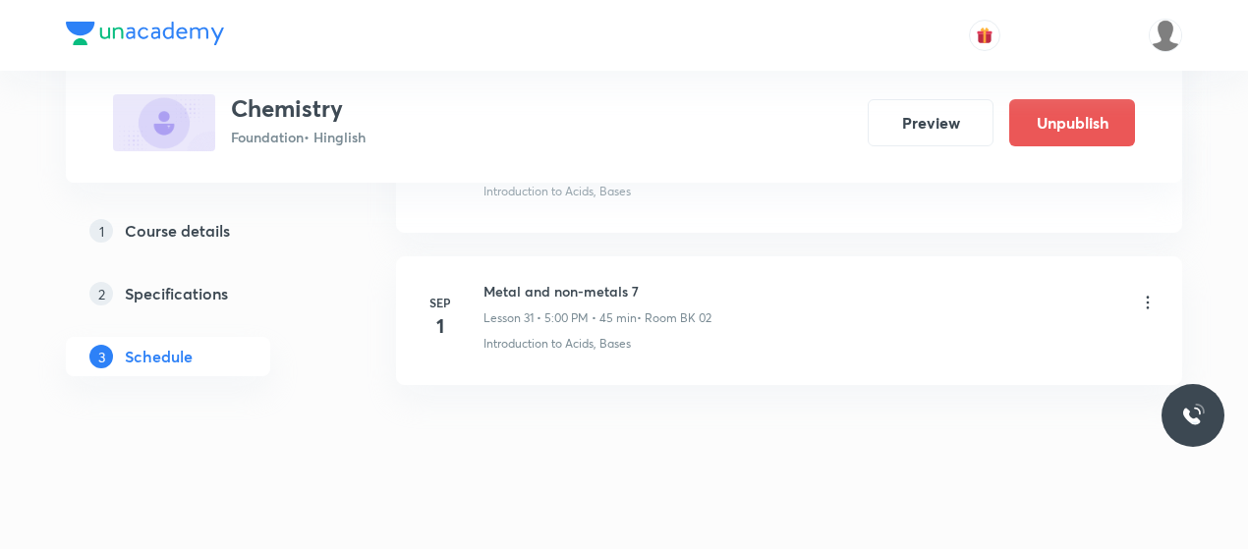
click at [541, 258] on li "[DATE] Metal and non-metals 7 Lesson 31 • 5:00 PM • 45 min • Room BK 02 Introdu…" at bounding box center [789, 321] width 786 height 129
copy h6 "Metal and non-metals 7"
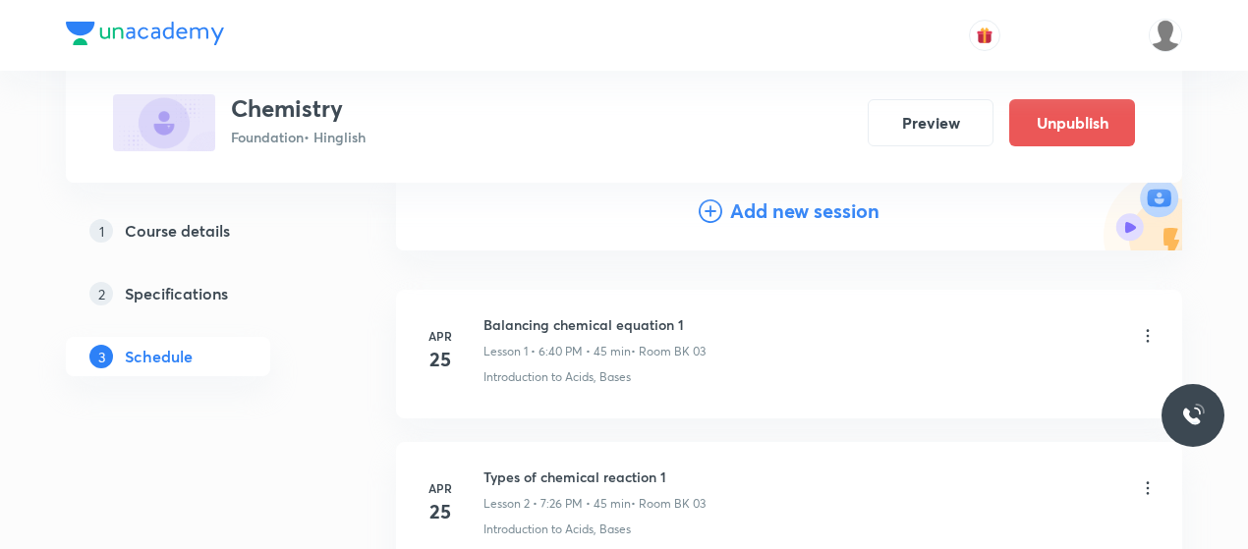
scroll to position [227, 0]
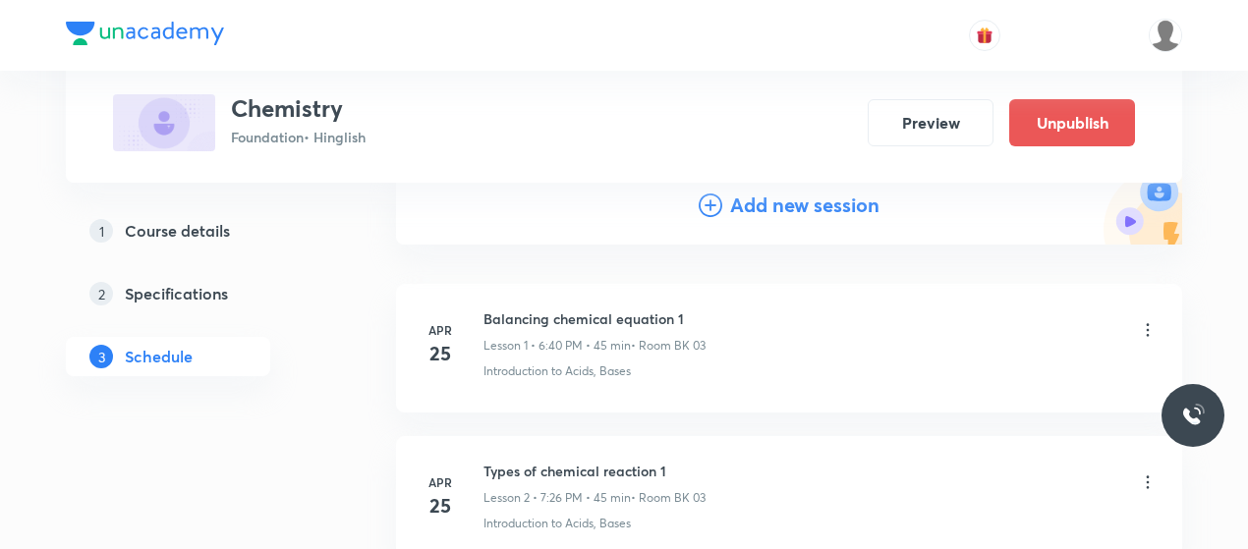
click at [710, 209] on icon at bounding box center [711, 206] width 24 height 24
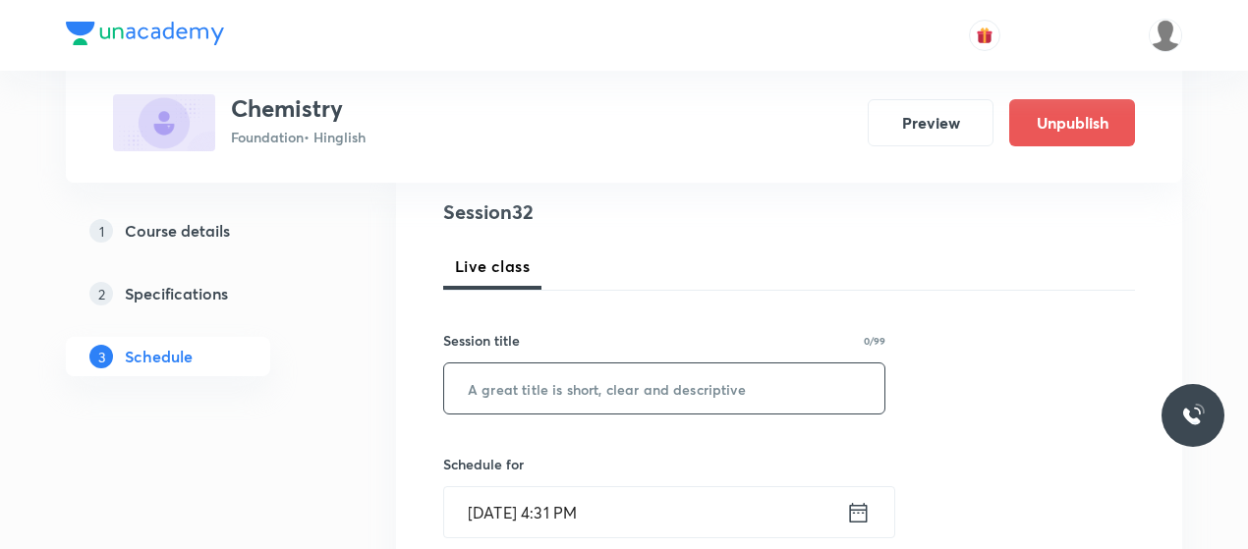
click at [557, 380] on input "text" at bounding box center [664, 389] width 440 height 50
paste input "Metal and non-metals 7"
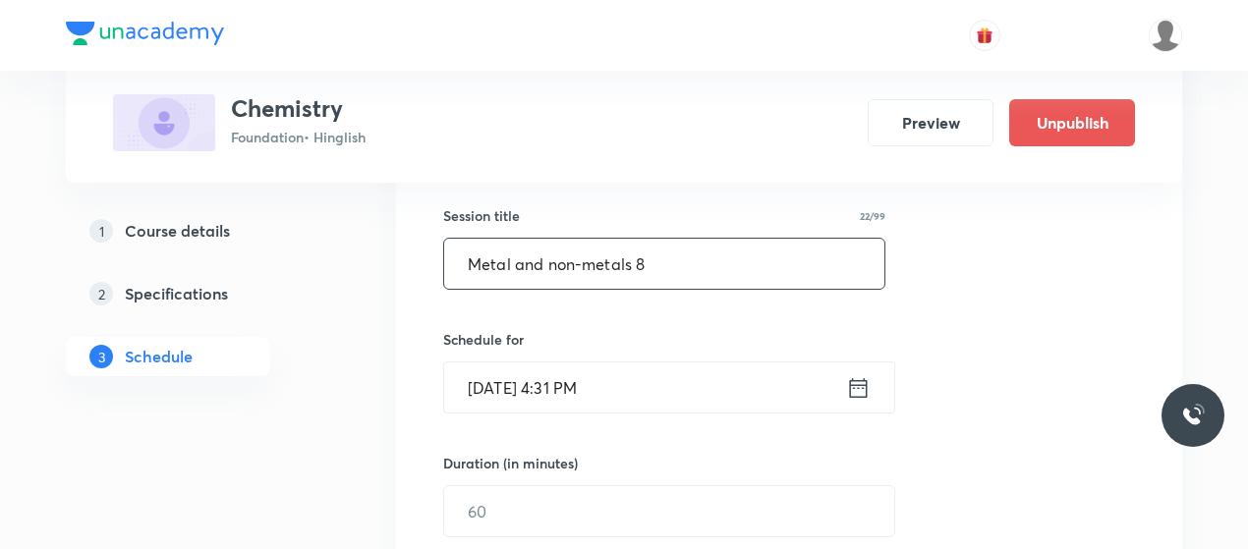
scroll to position [359, 0]
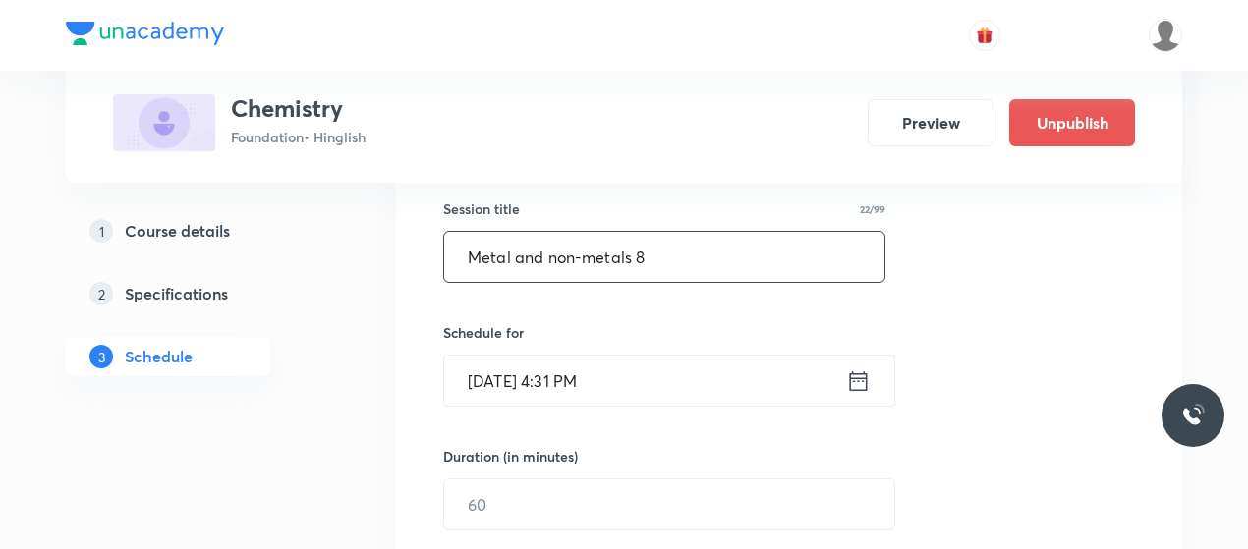
type input "Metal and non-metals 8"
click at [557, 380] on input "[DATE] 4:31 PM" at bounding box center [645, 381] width 402 height 50
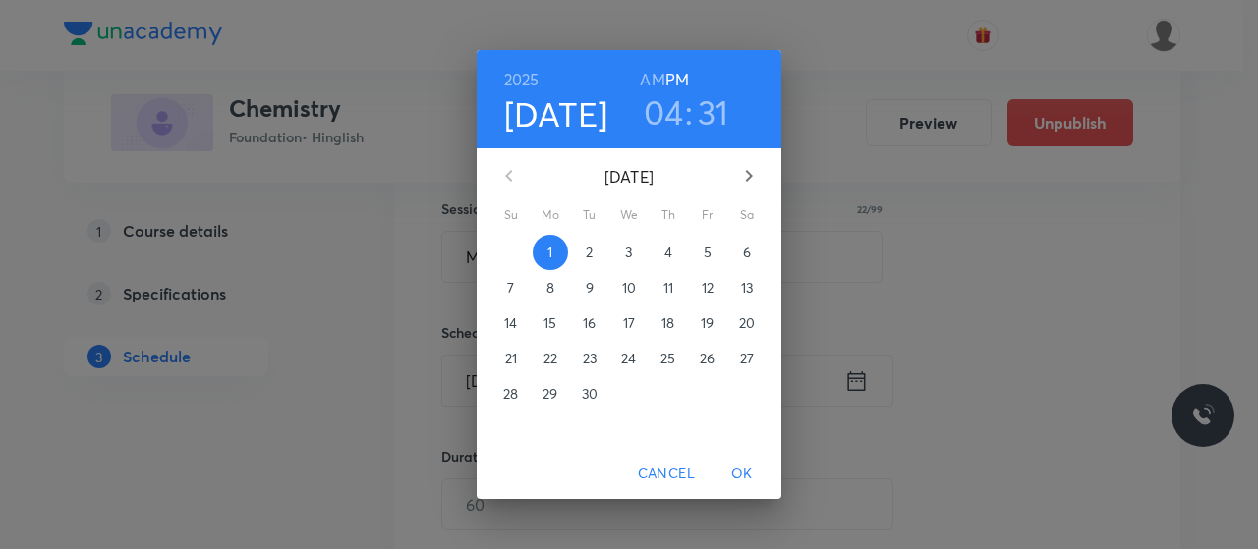
click at [670, 114] on h3 "04" at bounding box center [664, 111] width 40 height 41
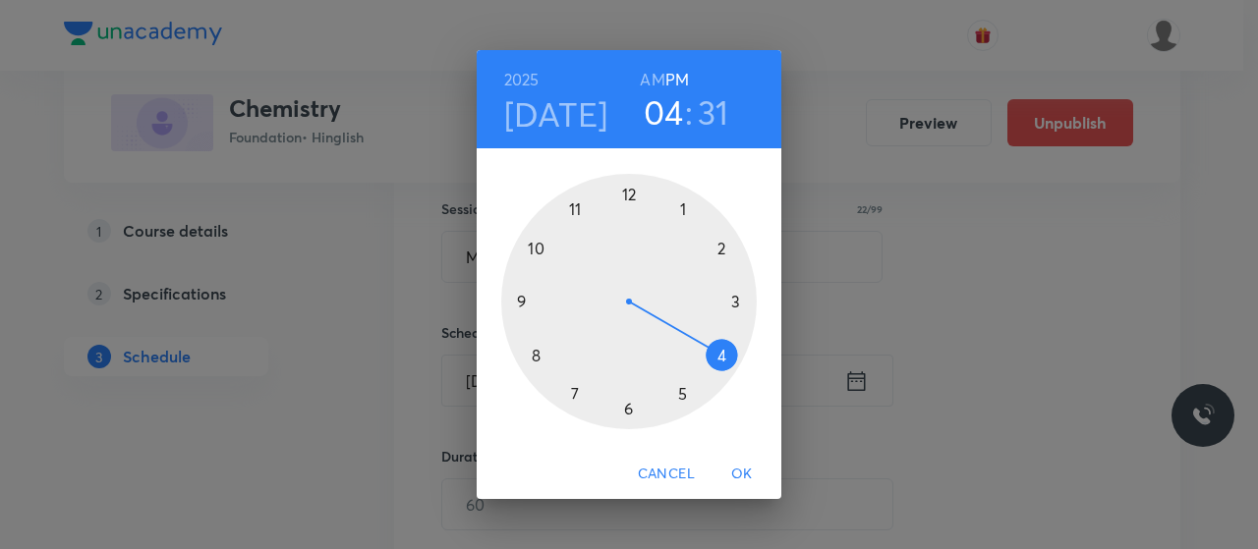
click at [680, 393] on div at bounding box center [629, 302] width 256 height 256
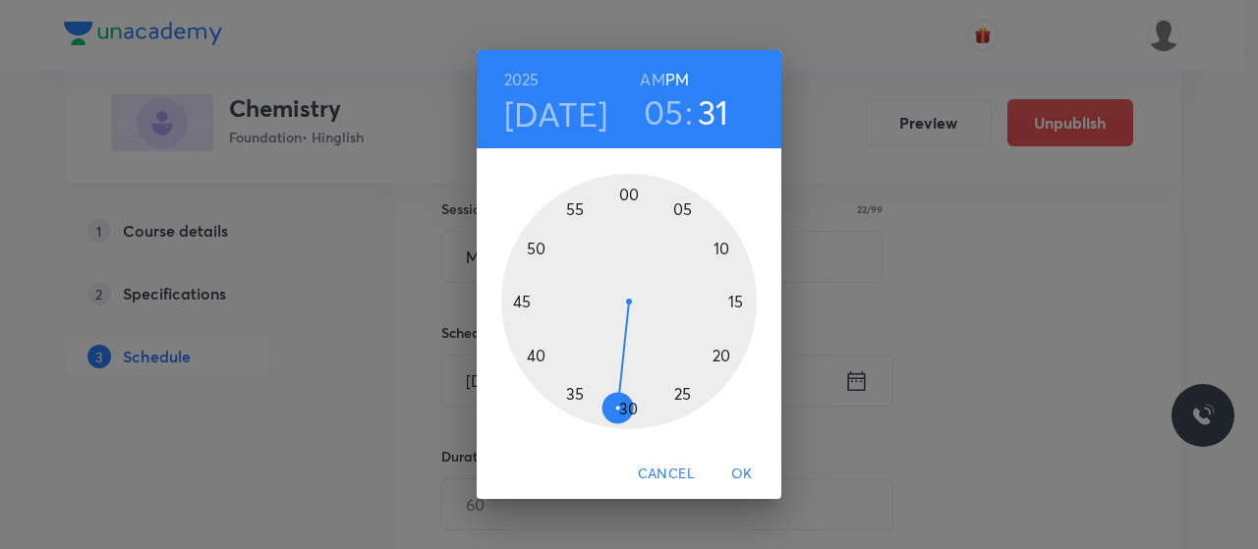
click at [518, 295] on div at bounding box center [629, 302] width 256 height 256
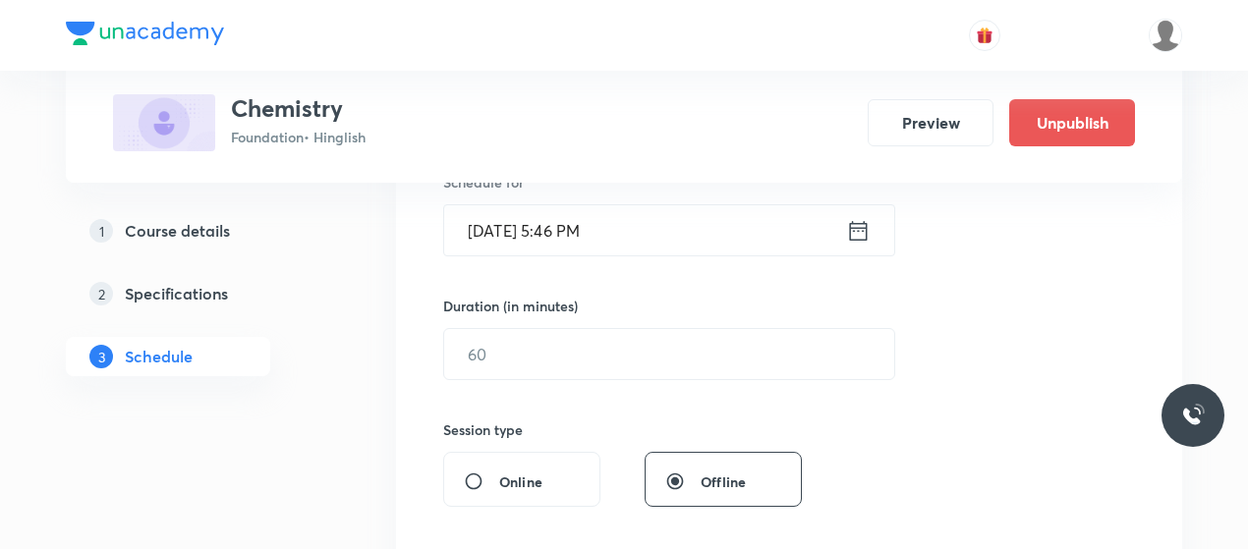
scroll to position [510, 0]
click at [546, 333] on input "text" at bounding box center [669, 353] width 450 height 50
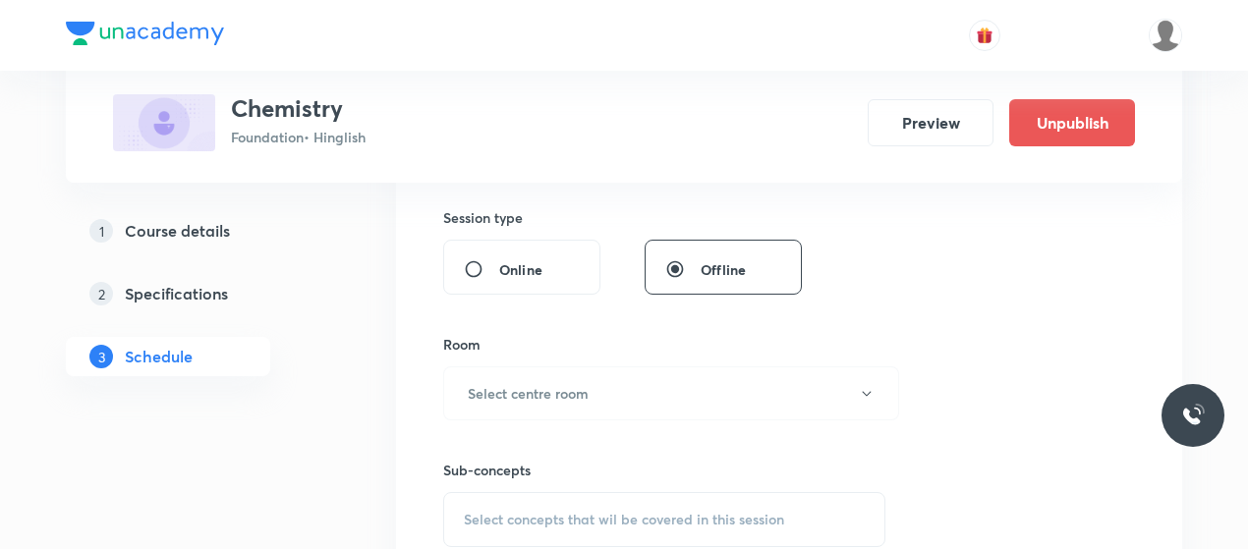
scroll to position [723, 0]
type input "45"
click at [559, 381] on h6 "Select centre room" at bounding box center [528, 391] width 121 height 21
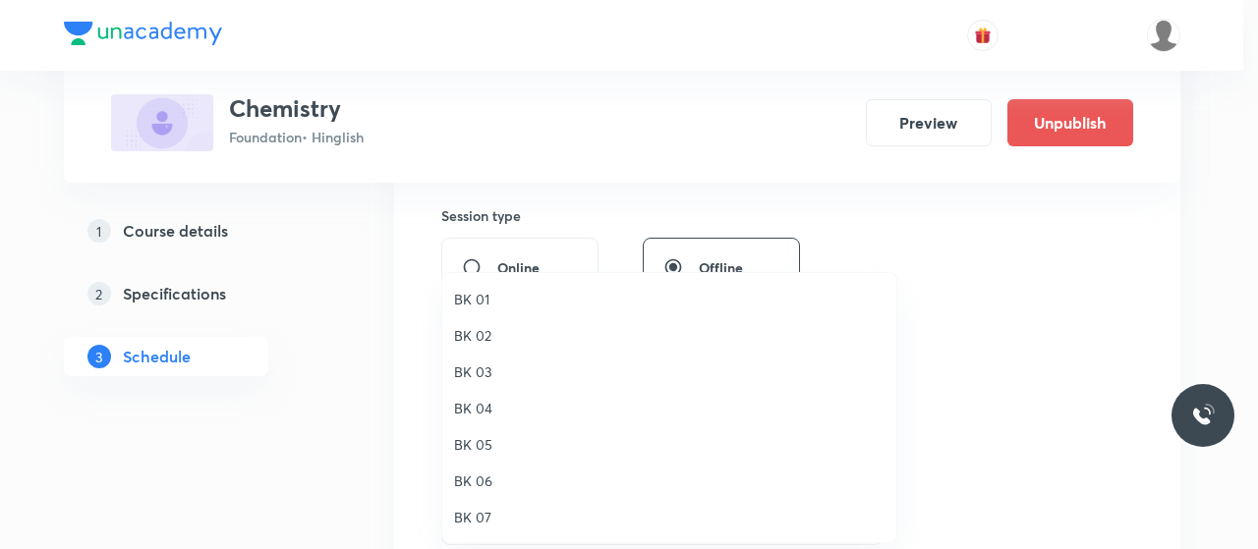
click at [474, 284] on li "BK 01" at bounding box center [669, 299] width 454 height 36
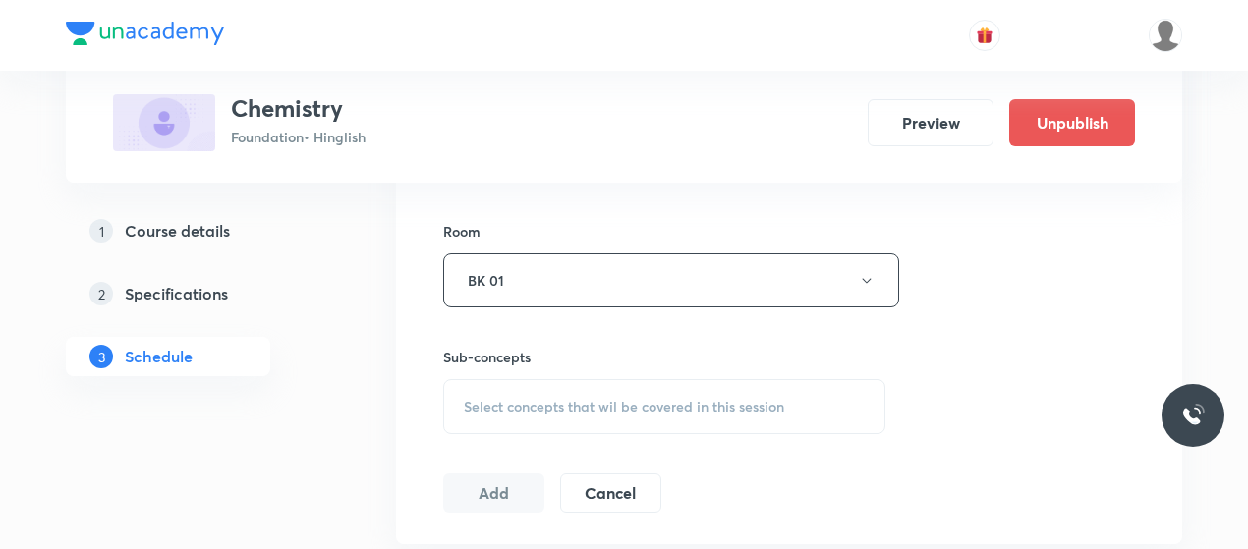
scroll to position [839, 0]
click at [578, 404] on span "Select concepts that wil be covered in this session" at bounding box center [624, 402] width 320 height 16
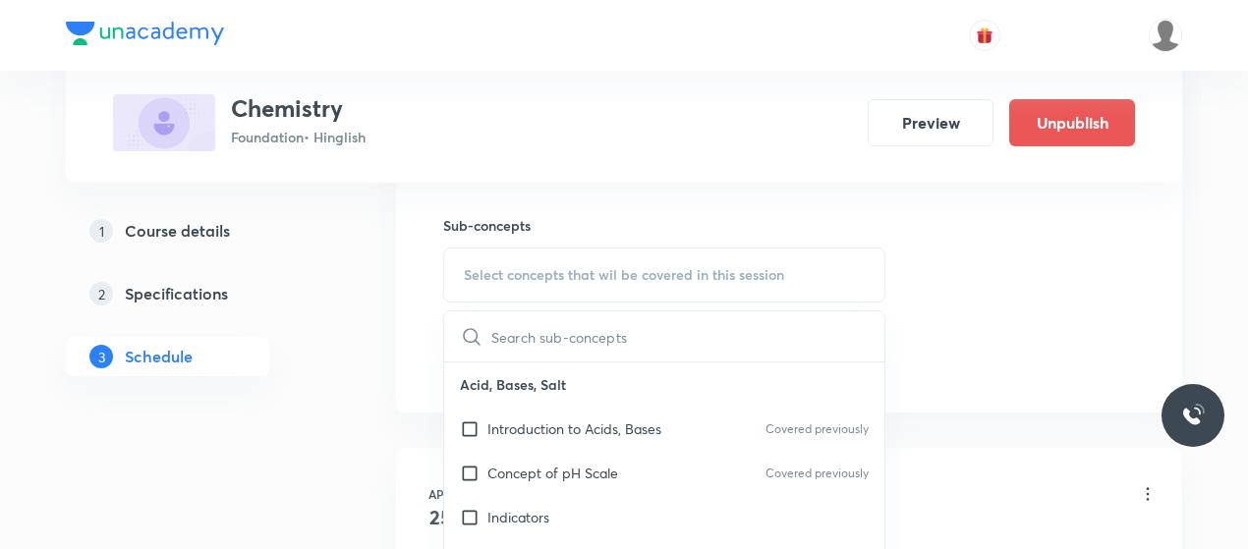
scroll to position [981, 0]
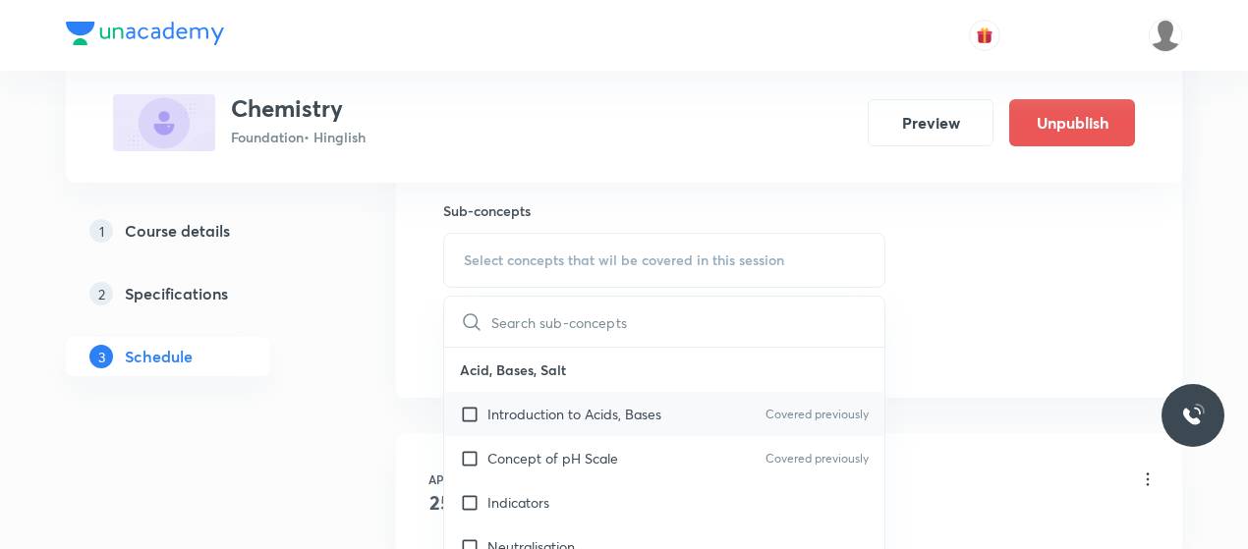
click at [554, 397] on div "Introduction to Acids, Bases Covered previously" at bounding box center [664, 414] width 440 height 44
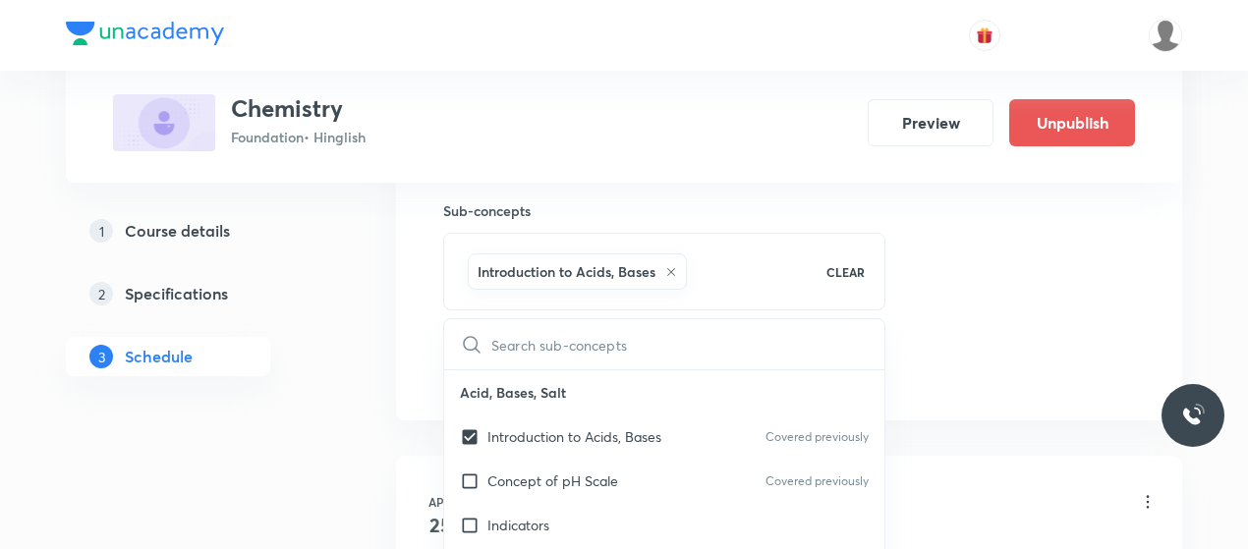
checkbox input "true"
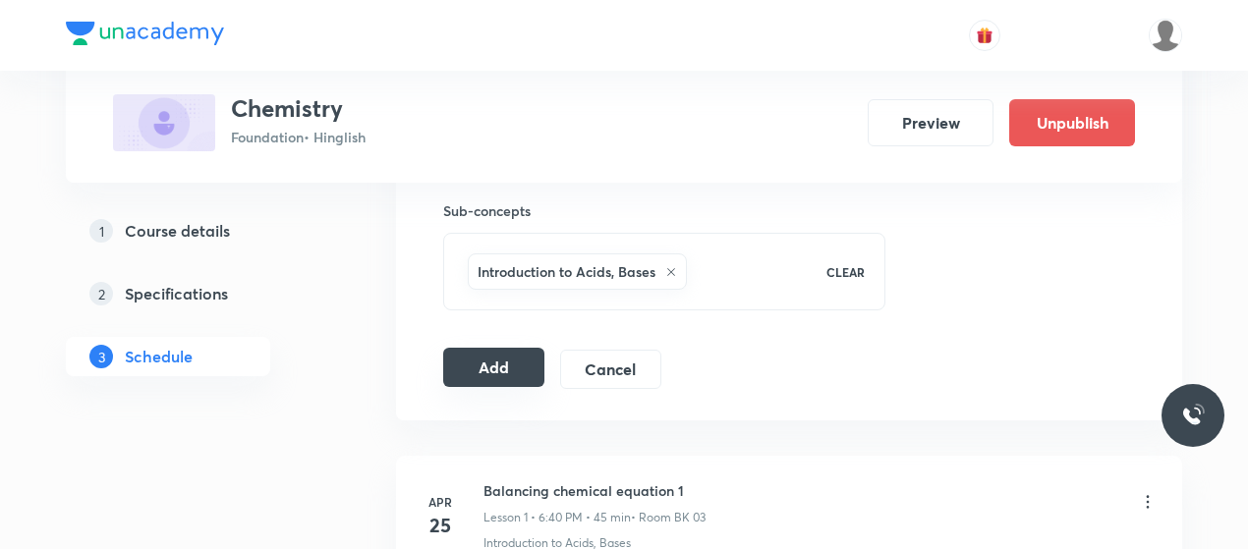
click at [464, 362] on button "Add" at bounding box center [493, 367] width 101 height 39
